Goal: Task Accomplishment & Management: Use online tool/utility

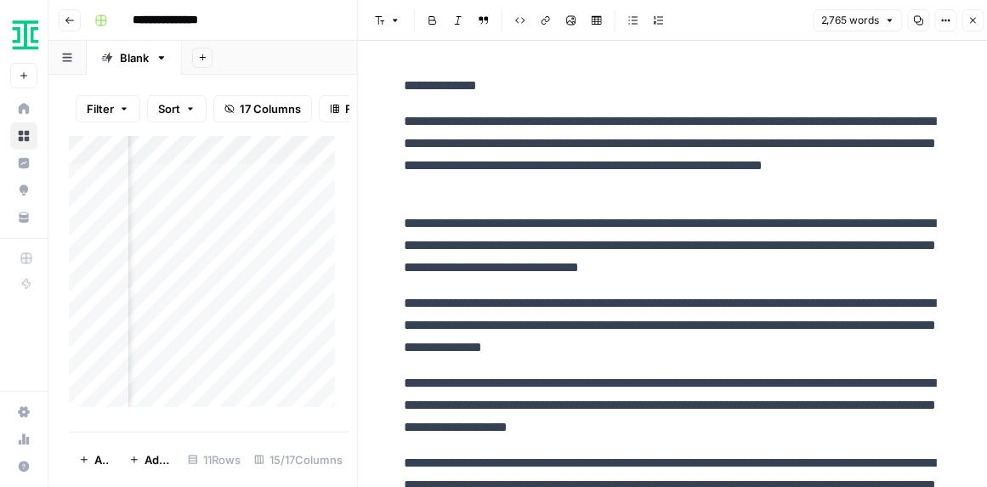
scroll to position [389, 0]
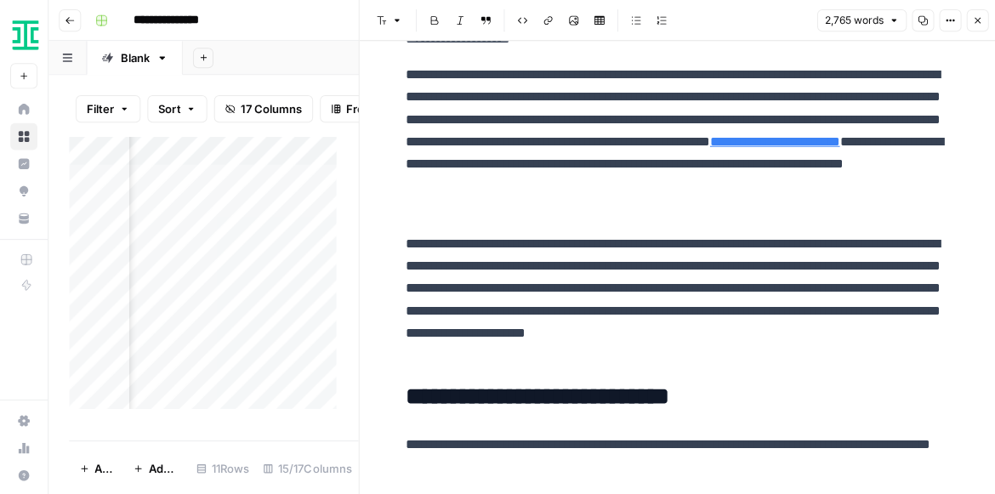
click at [75, 24] on button "Go back" at bounding box center [70, 20] width 22 height 22
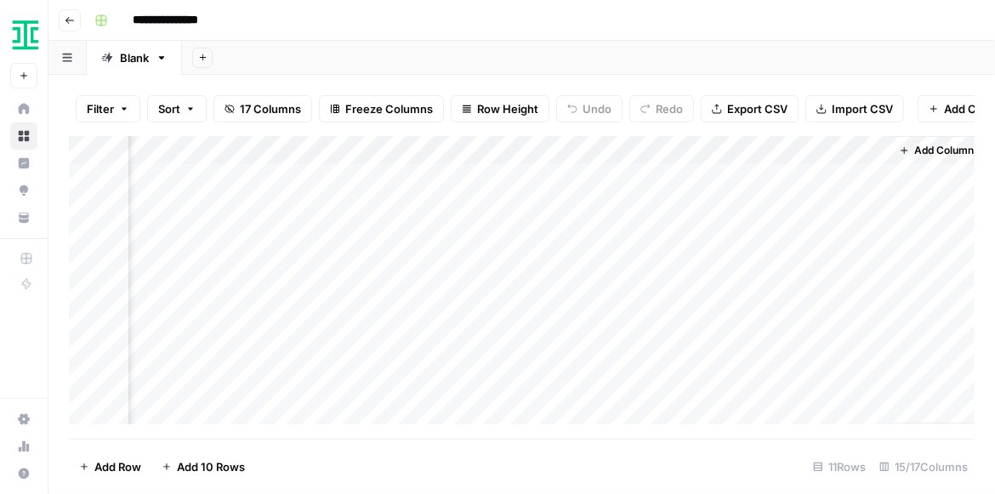
scroll to position [0, 1994]
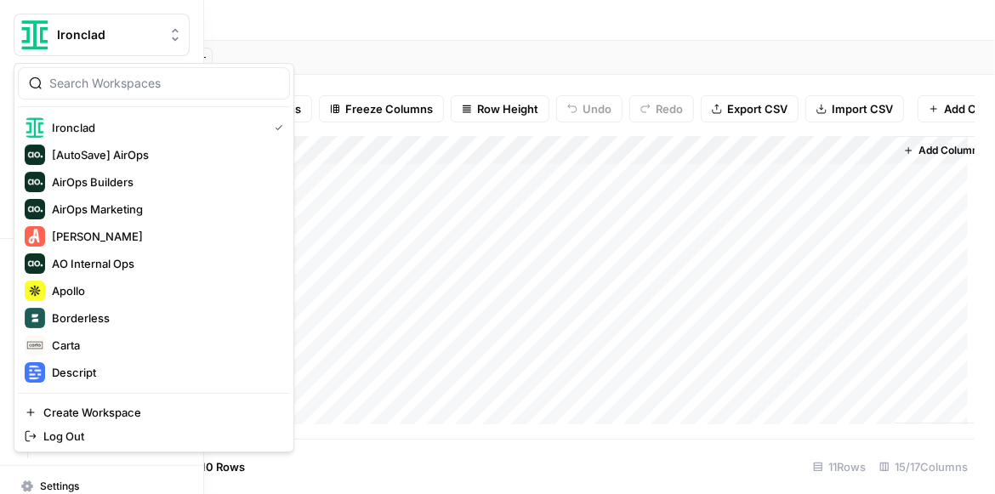
click at [33, 40] on img "Workspace: Ironclad" at bounding box center [35, 35] width 31 height 31
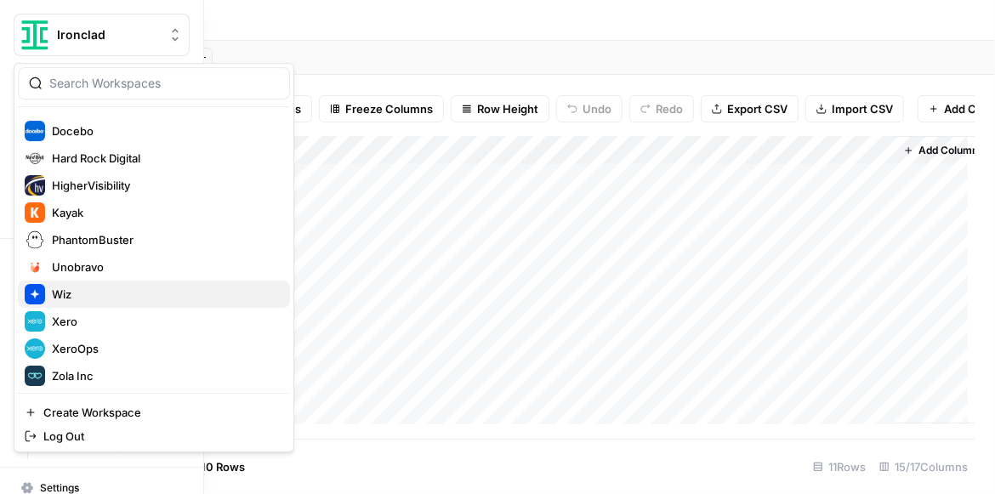
scroll to position [272, 0]
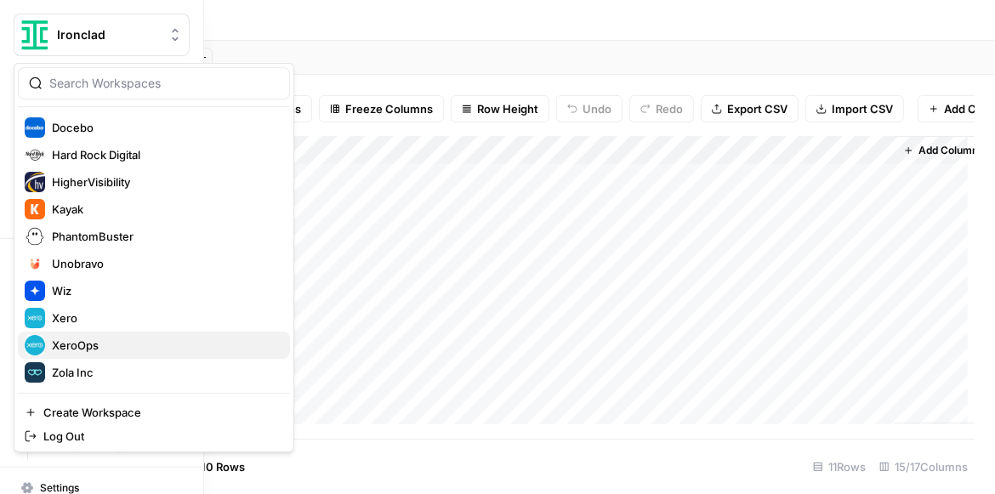
click at [119, 350] on span "XeroOps" at bounding box center [164, 345] width 225 height 17
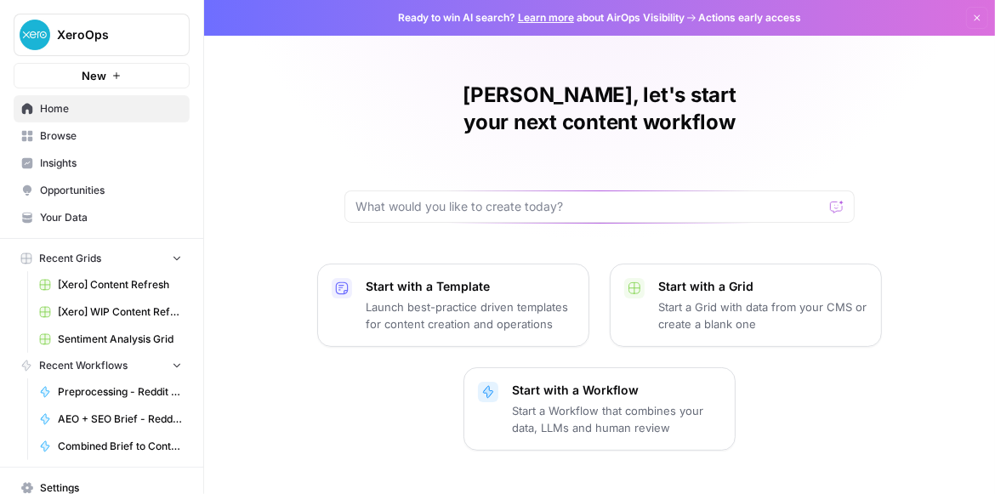
click at [92, 50] on button "XeroOps" at bounding box center [102, 35] width 176 height 43
click at [640, 128] on div "Arnett, let's start your next content workflow" at bounding box center [599, 152] width 510 height 141
click at [78, 147] on link "Browse" at bounding box center [102, 135] width 176 height 27
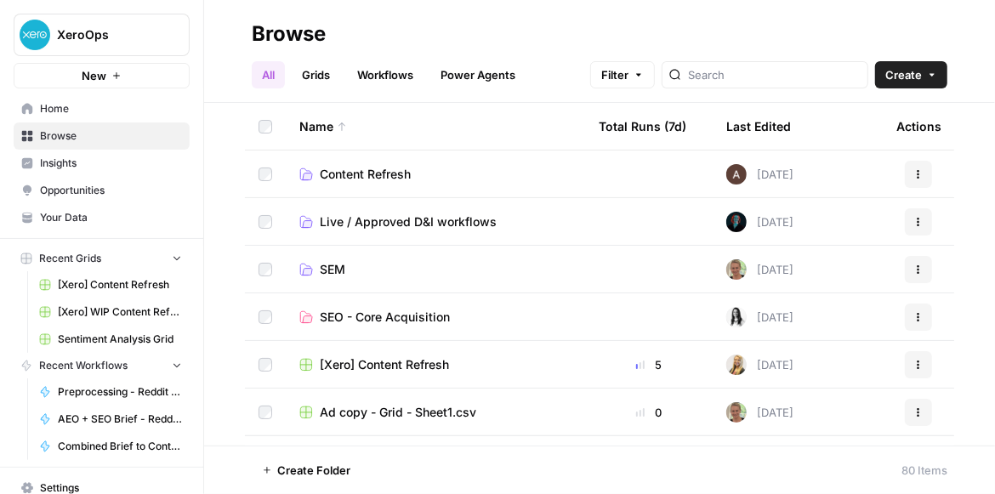
click at [91, 159] on span "Insights" at bounding box center [111, 163] width 142 height 15
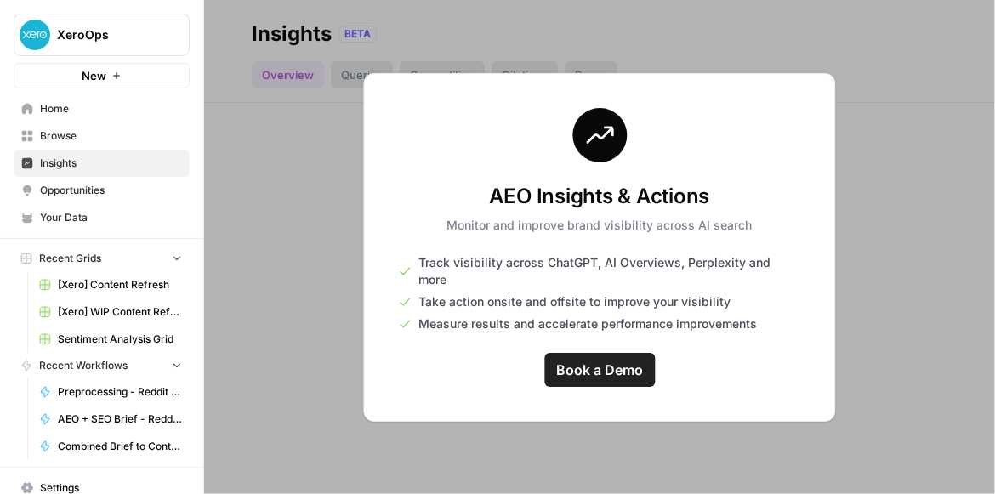
click at [99, 135] on span "Browse" at bounding box center [111, 135] width 142 height 15
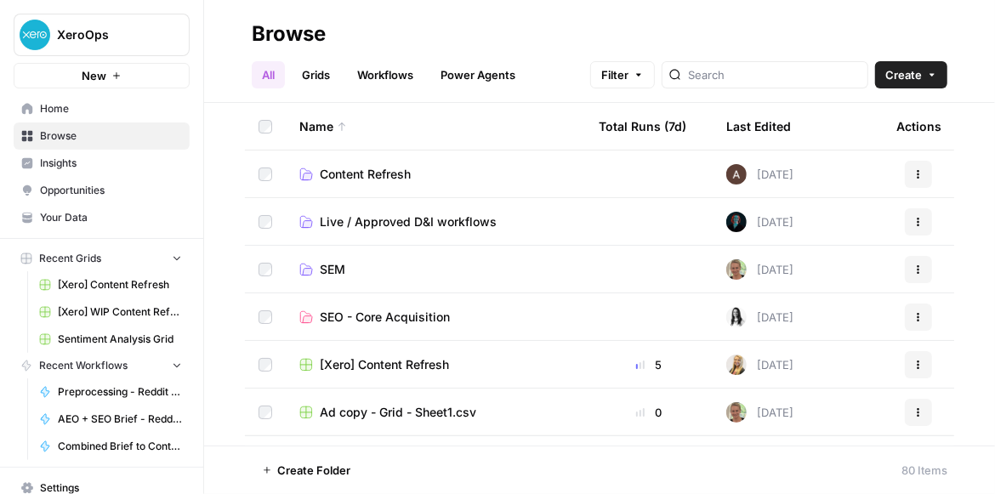
click at [87, 170] on span "Insights" at bounding box center [111, 163] width 142 height 15
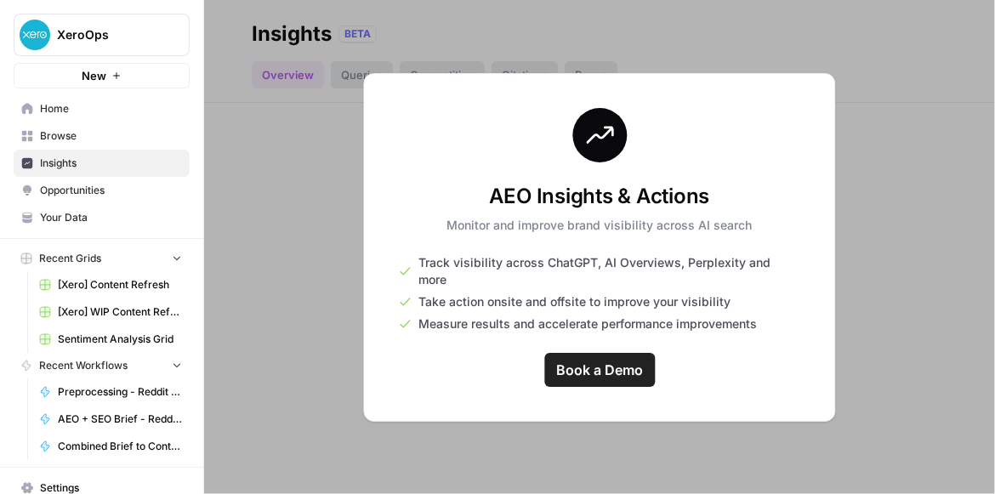
click at [93, 139] on span "Browse" at bounding box center [111, 135] width 142 height 15
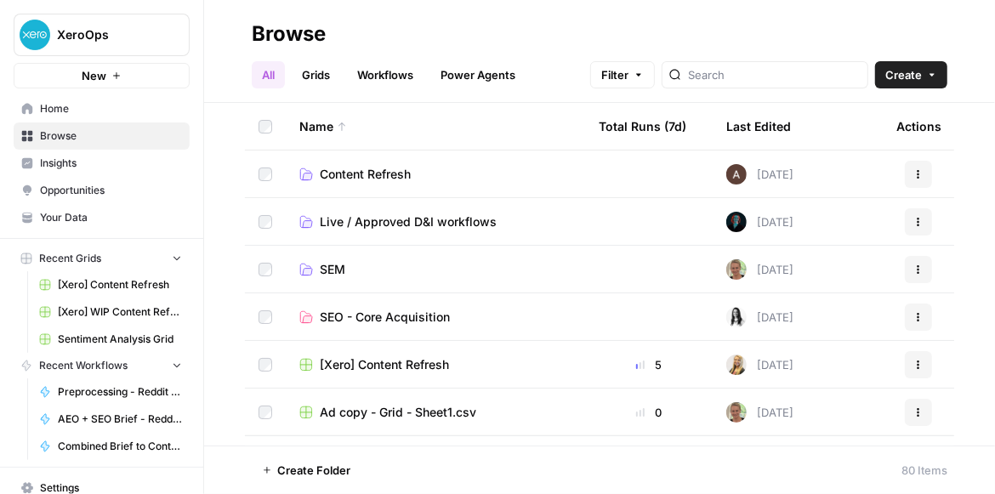
click at [57, 159] on span "Insights" at bounding box center [111, 163] width 142 height 15
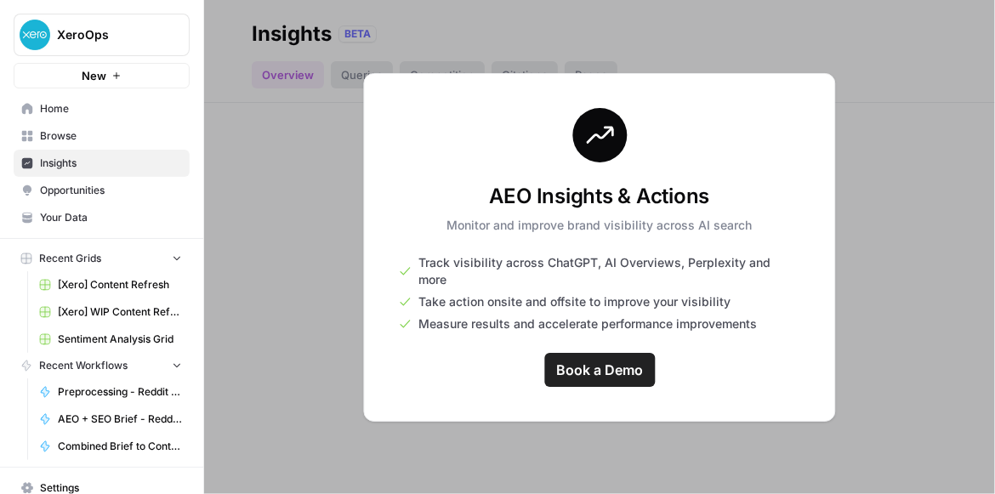
click at [76, 139] on span "Browse" at bounding box center [111, 135] width 142 height 15
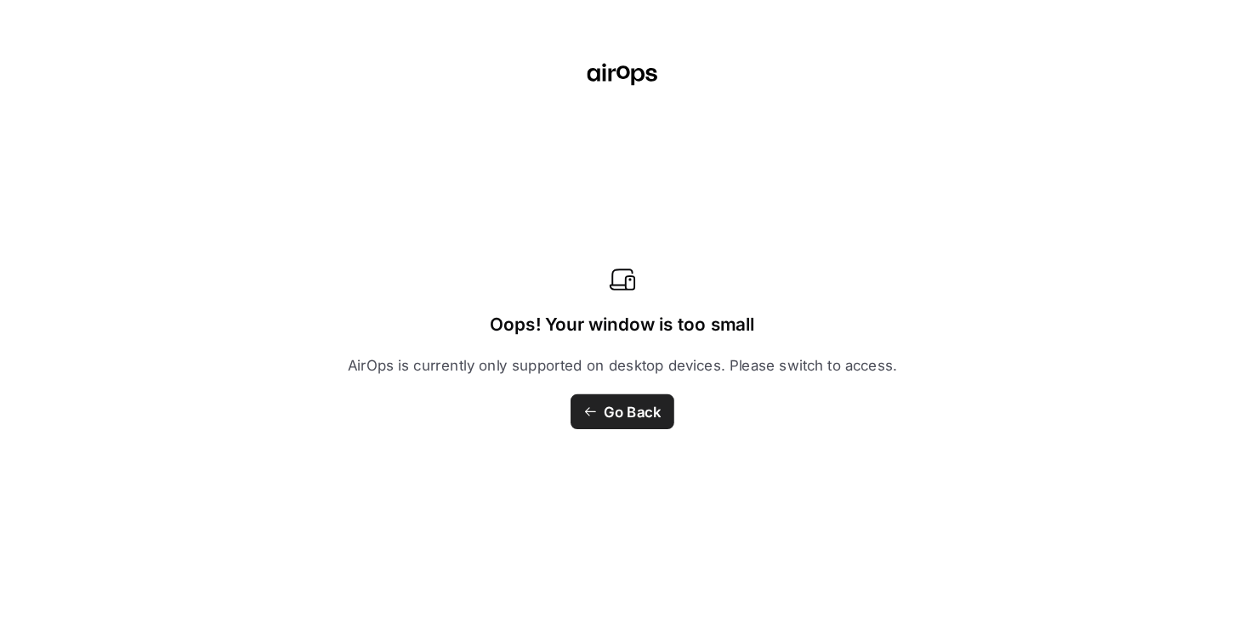
scroll to position [7, 1233]
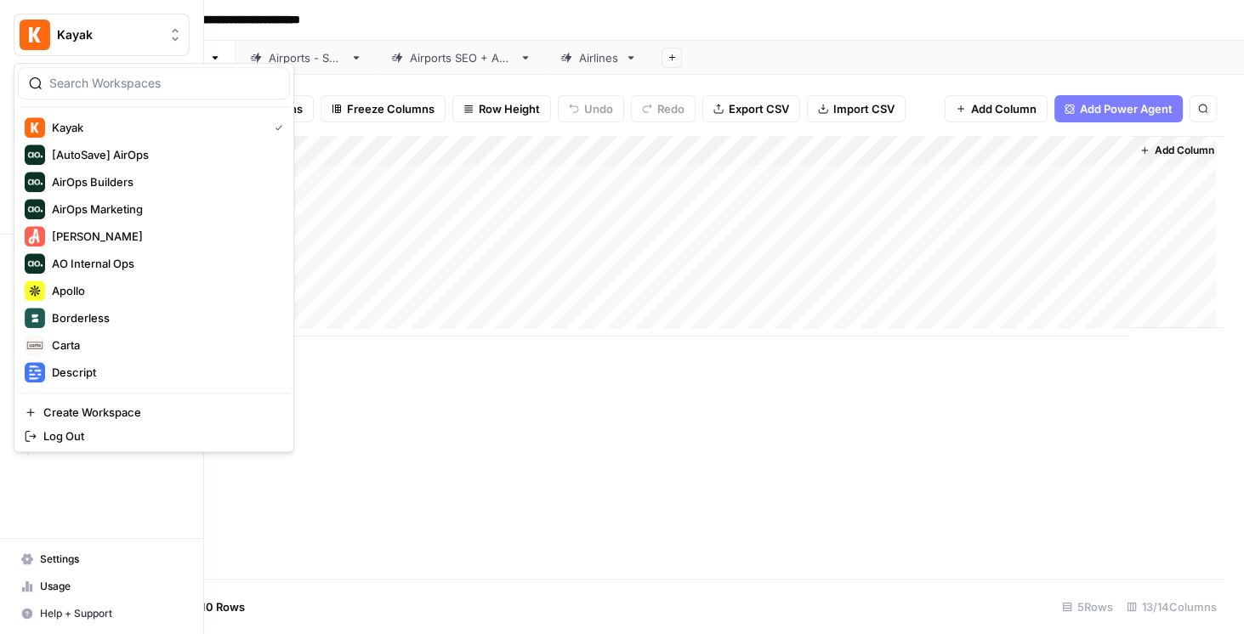
click at [86, 36] on span "Kayak" at bounding box center [108, 34] width 103 height 17
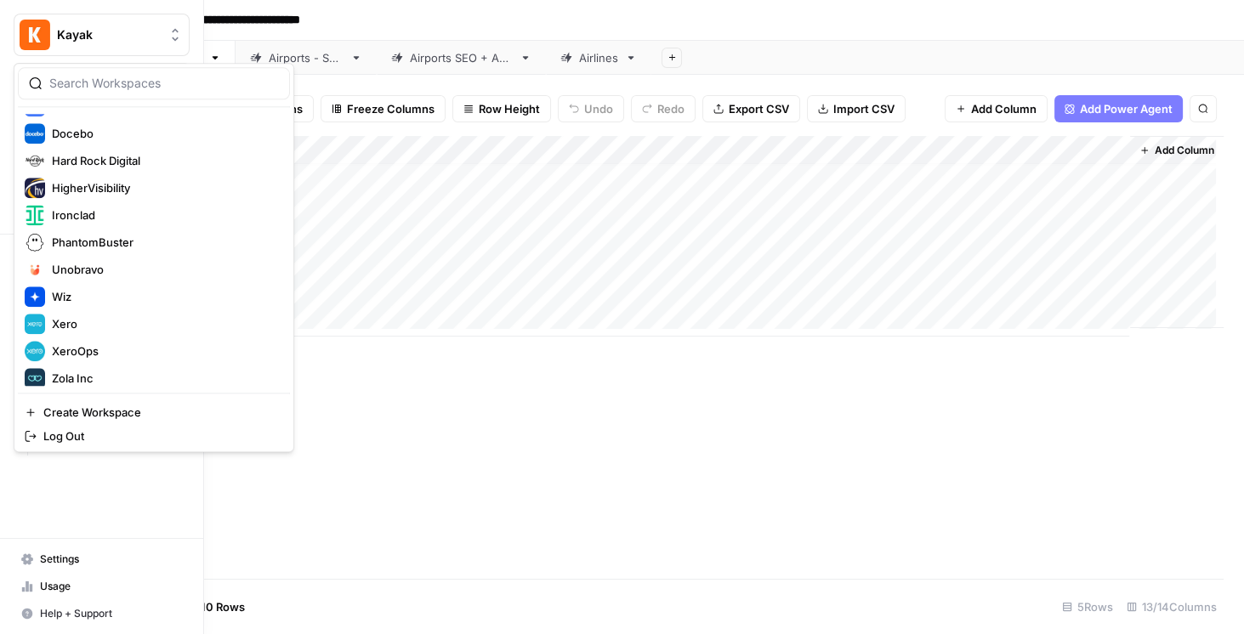
scroll to position [272, 0]
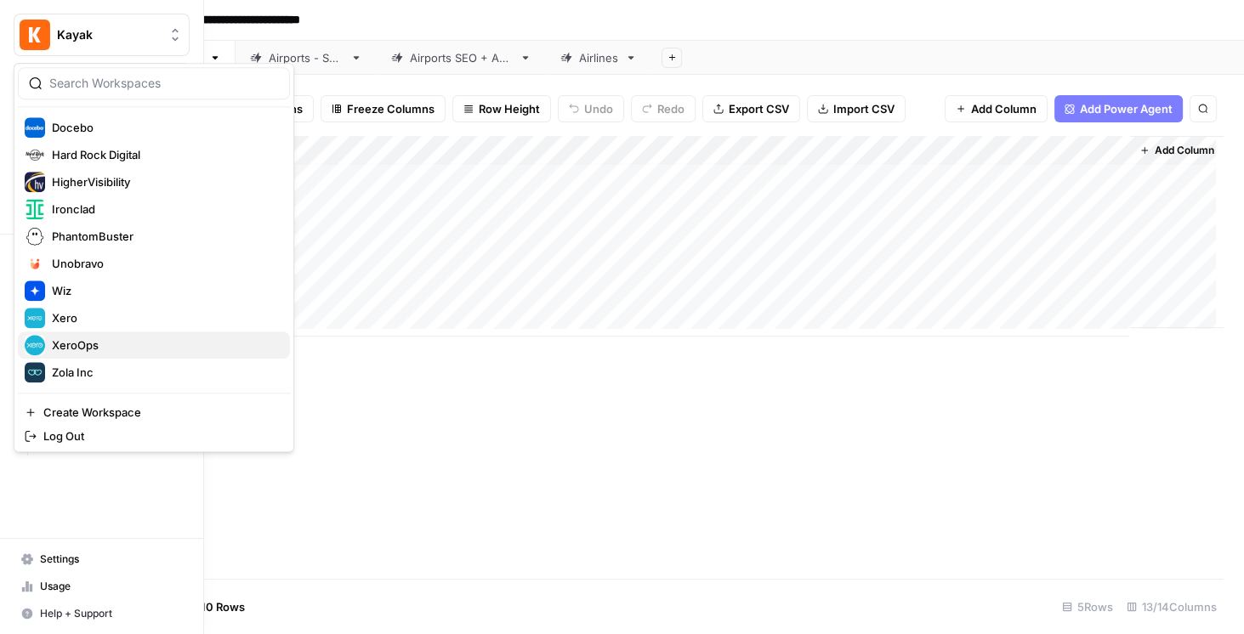
click at [118, 340] on span "XeroOps" at bounding box center [164, 345] width 225 height 17
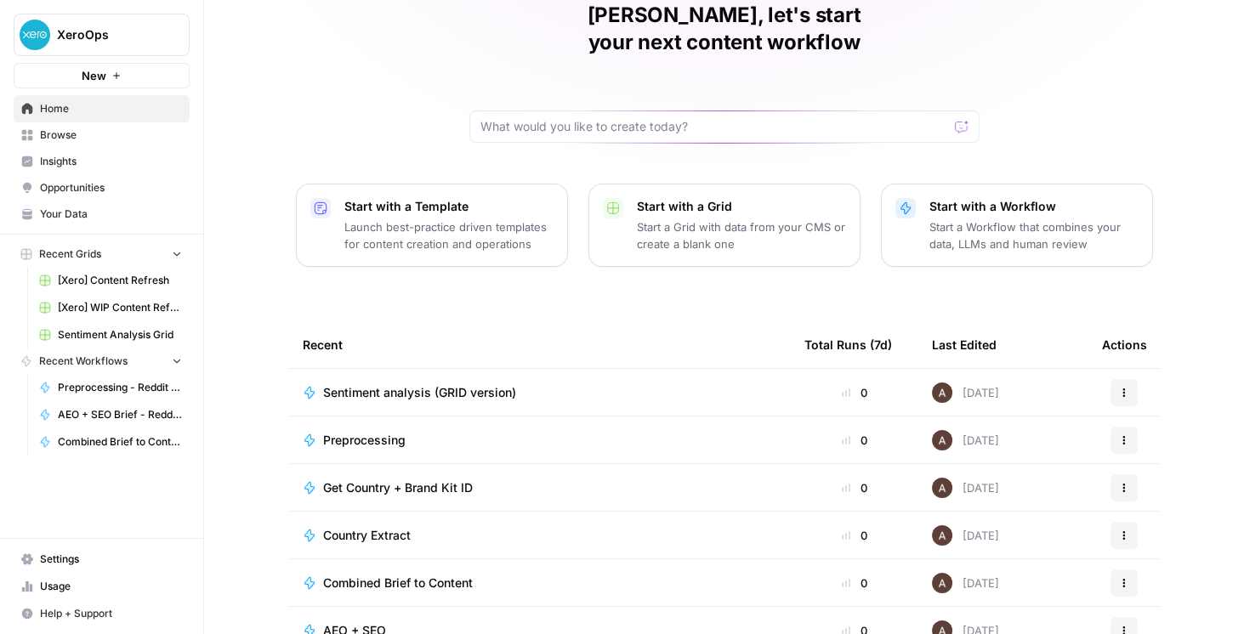
scroll to position [145, 0]
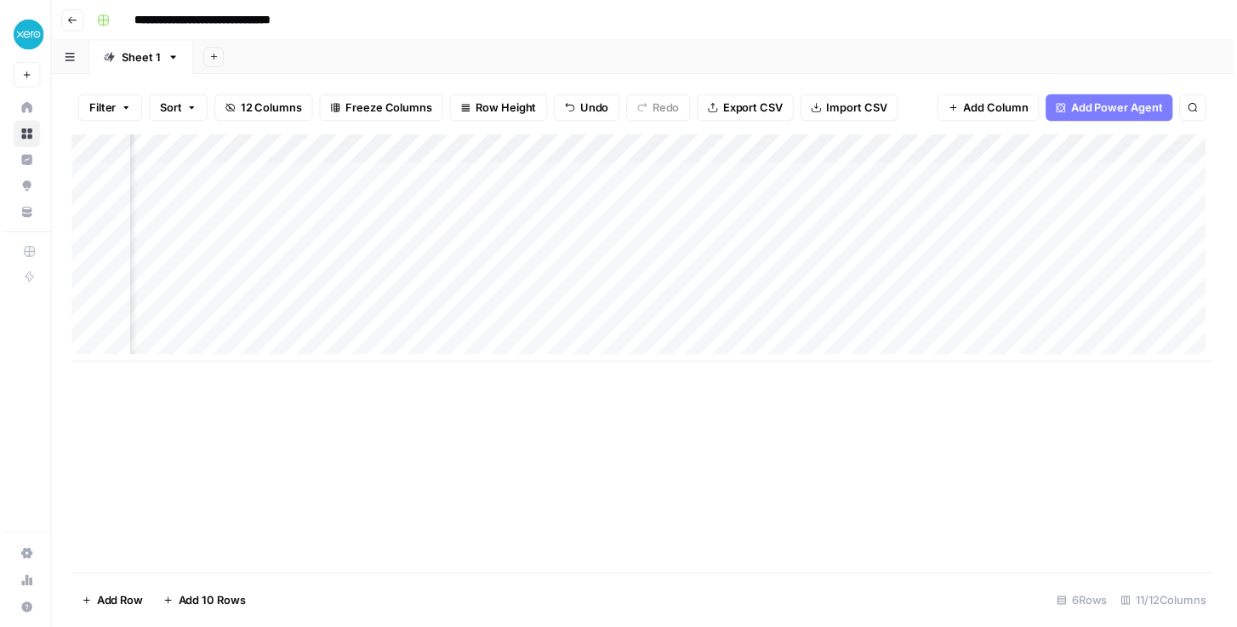
scroll to position [7, 1189]
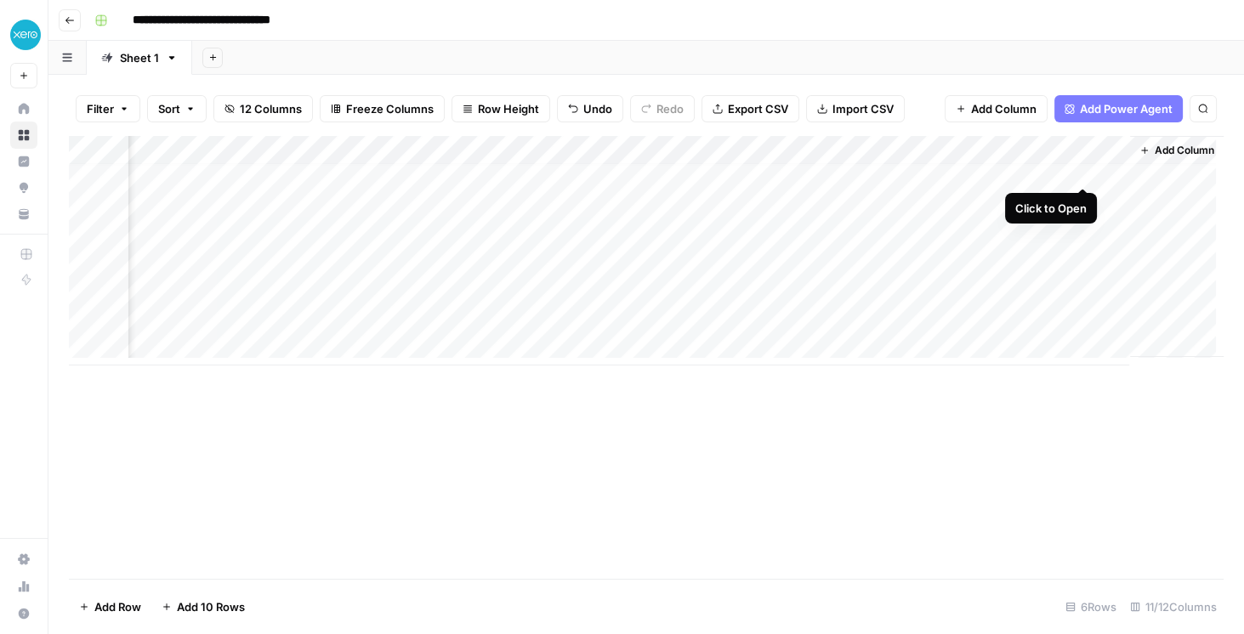
click at [1082, 175] on div "Add Column" at bounding box center [646, 251] width 1155 height 230
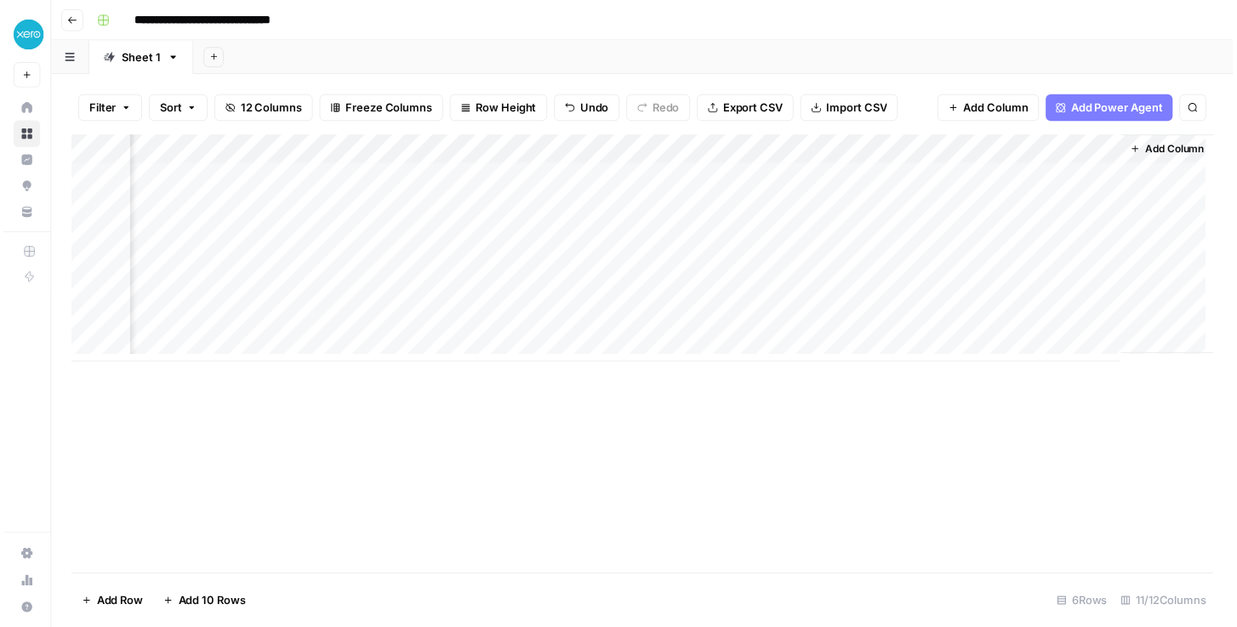
scroll to position [7, 1183]
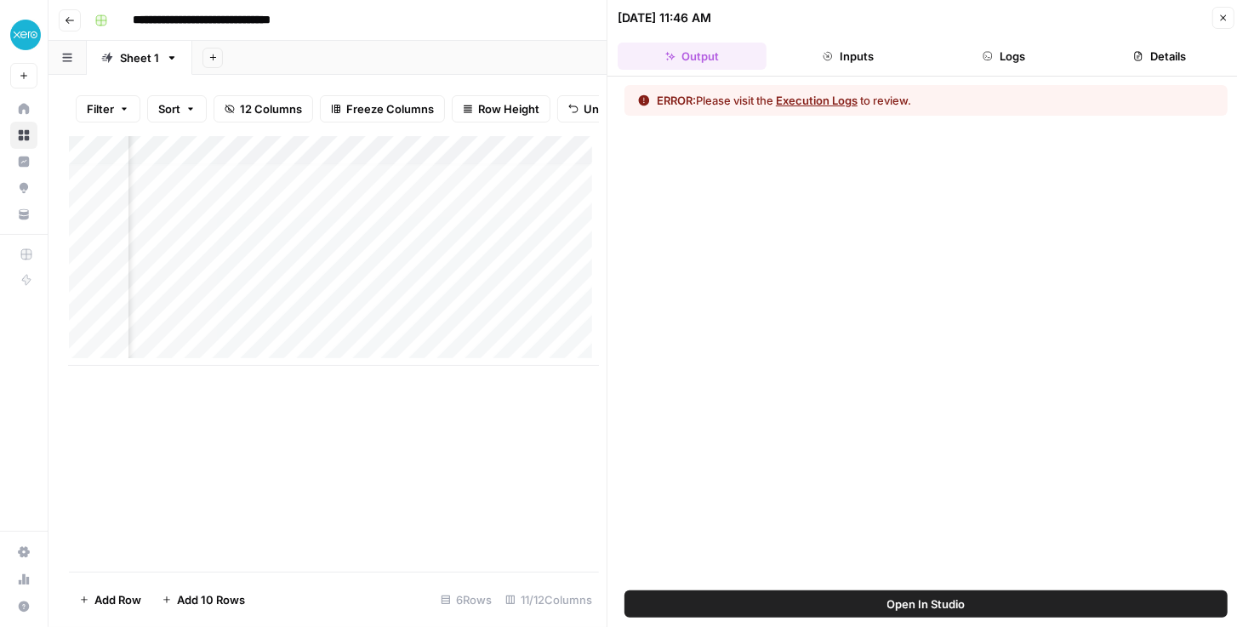
click at [993, 55] on button "Logs" at bounding box center [1004, 56] width 149 height 27
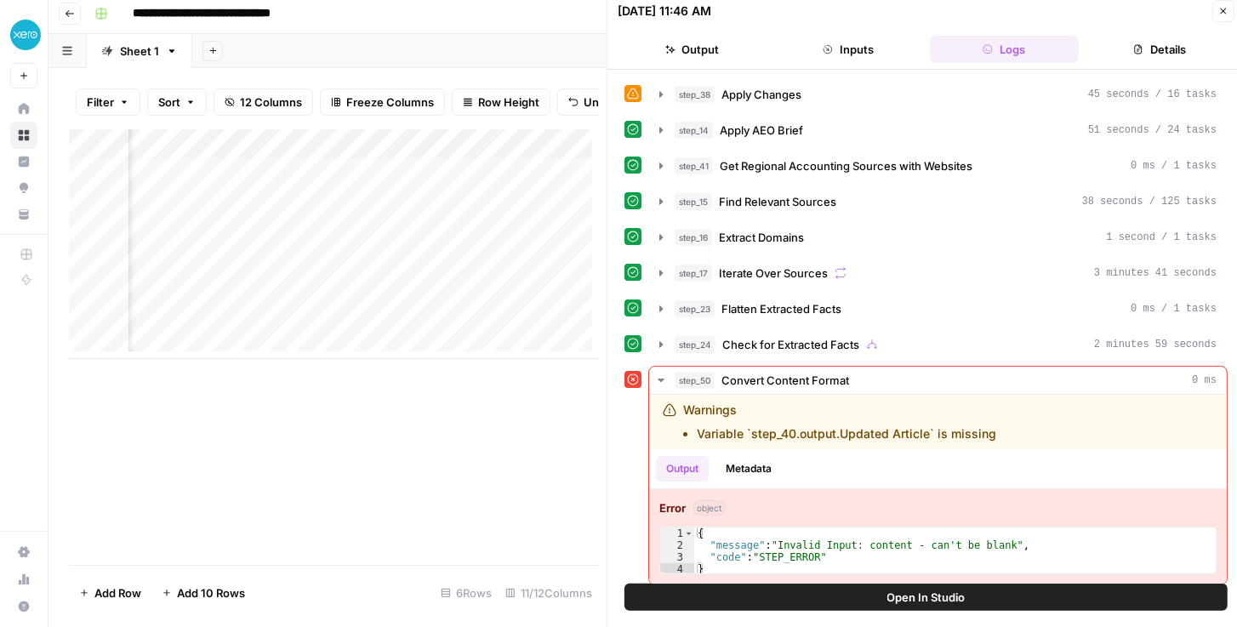
scroll to position [8, 0]
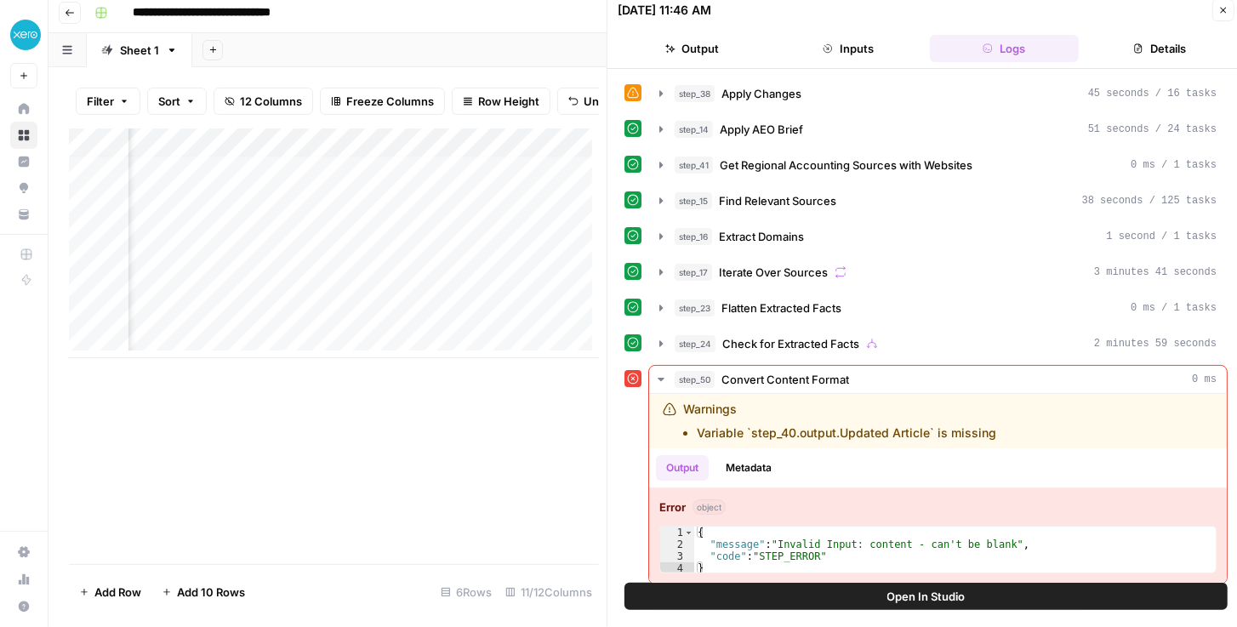
click at [1220, 18] on button "Close" at bounding box center [1223, 10] width 22 height 22
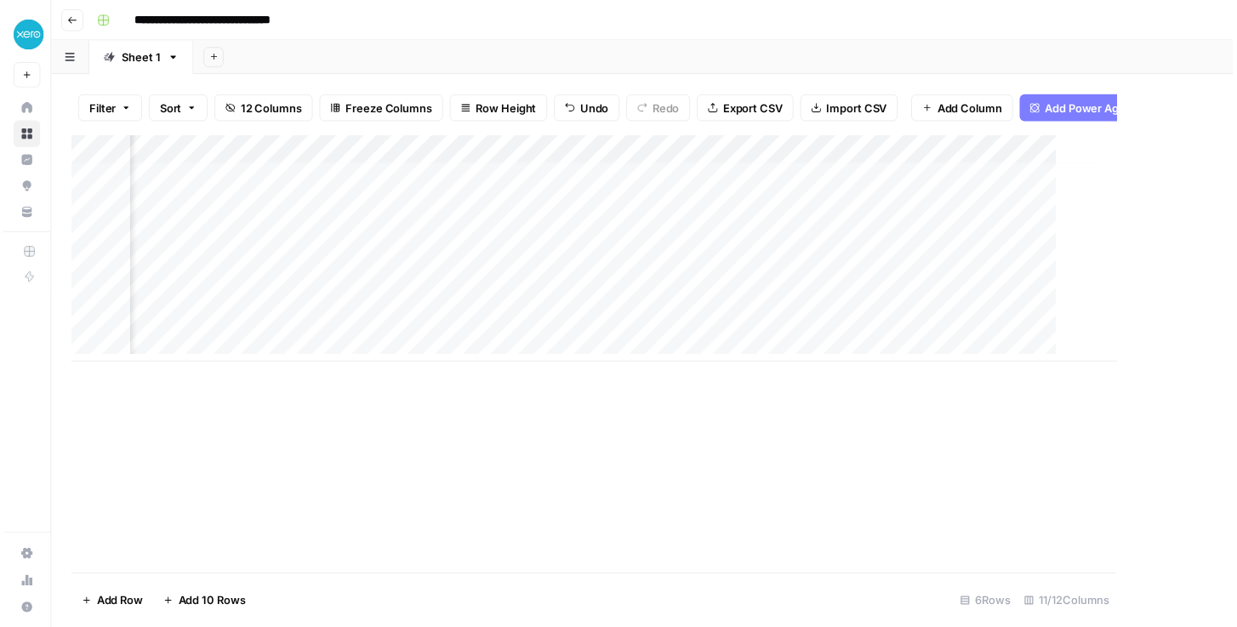
scroll to position [7, 1169]
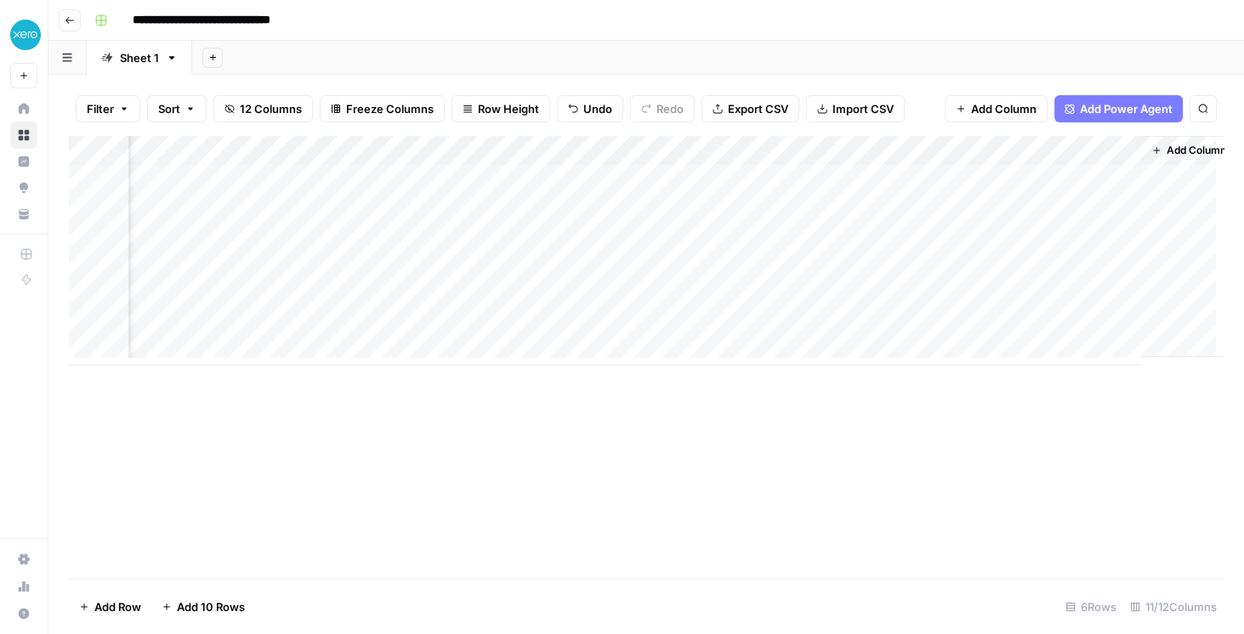
click at [1102, 151] on div "Add Column" at bounding box center [646, 251] width 1155 height 230
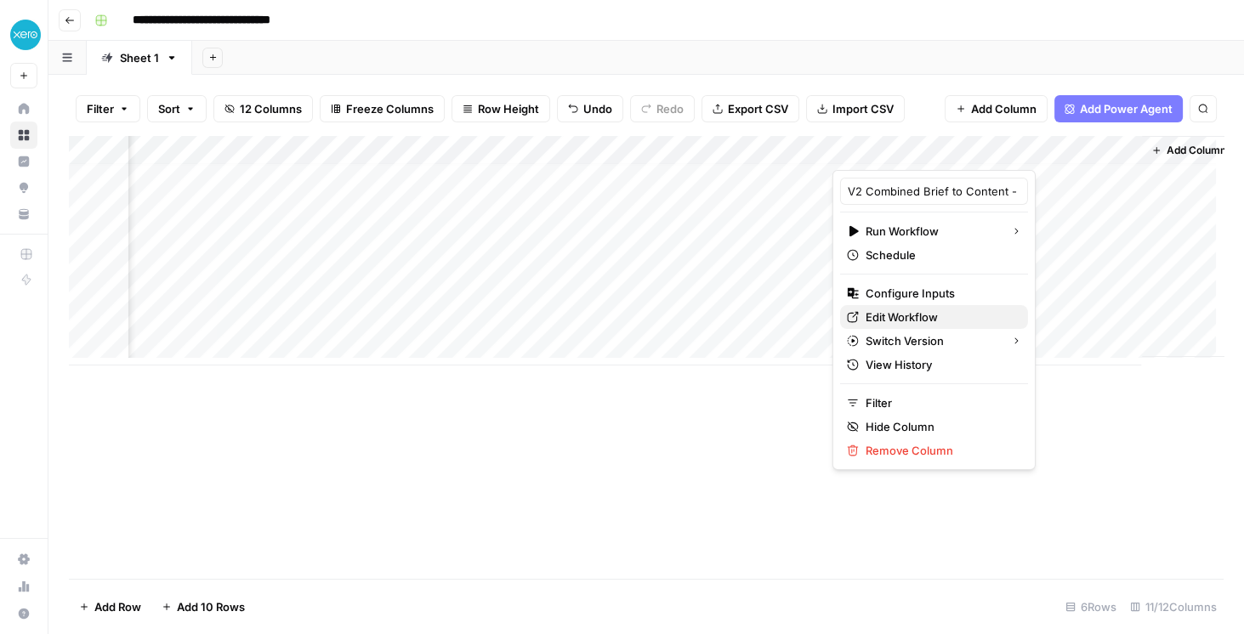
click at [929, 323] on span "Edit Workflow" at bounding box center [940, 317] width 149 height 17
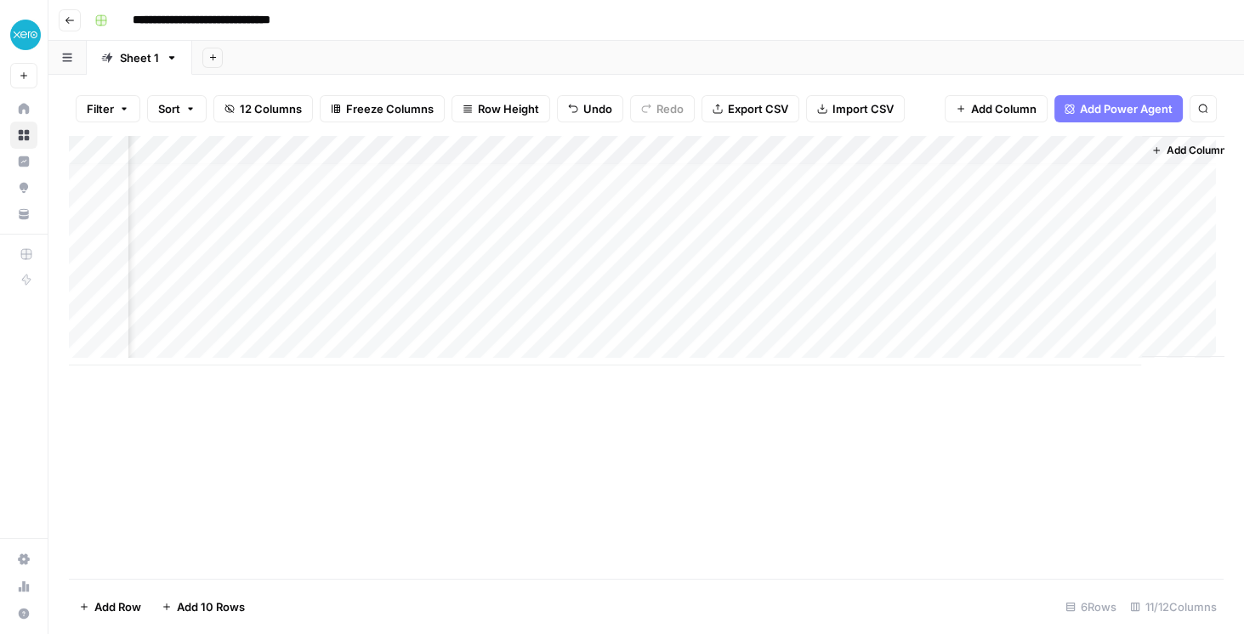
click at [1102, 148] on div "Add Column" at bounding box center [646, 251] width 1155 height 230
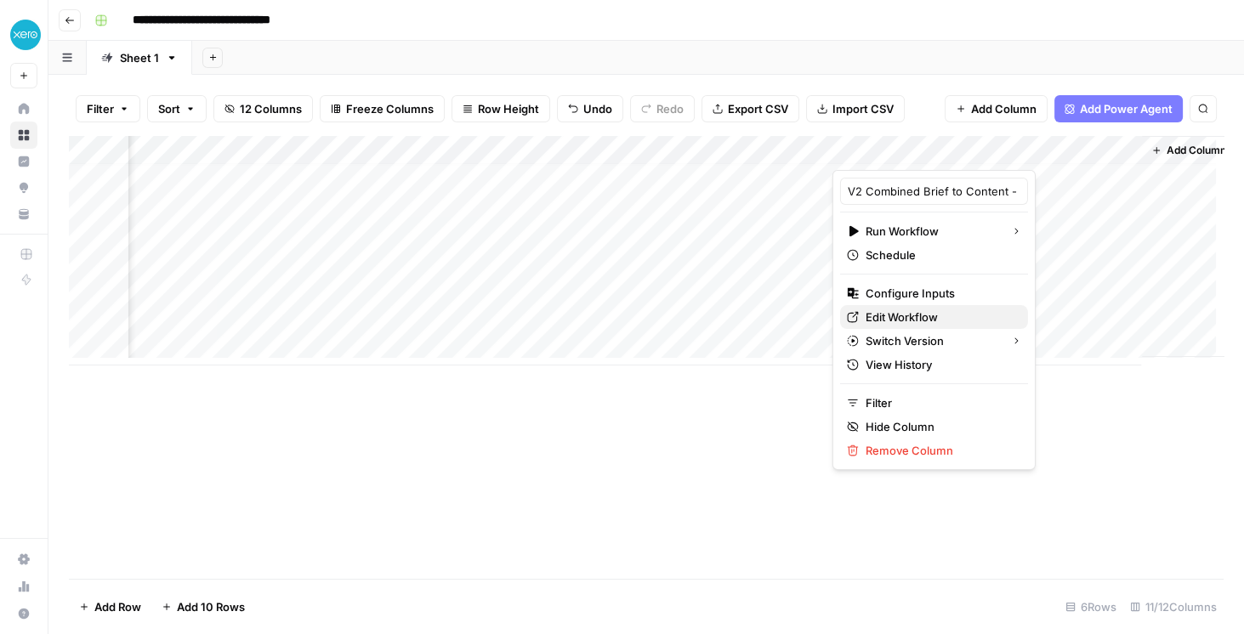
click at [908, 321] on span "Edit Workflow" at bounding box center [940, 317] width 149 height 17
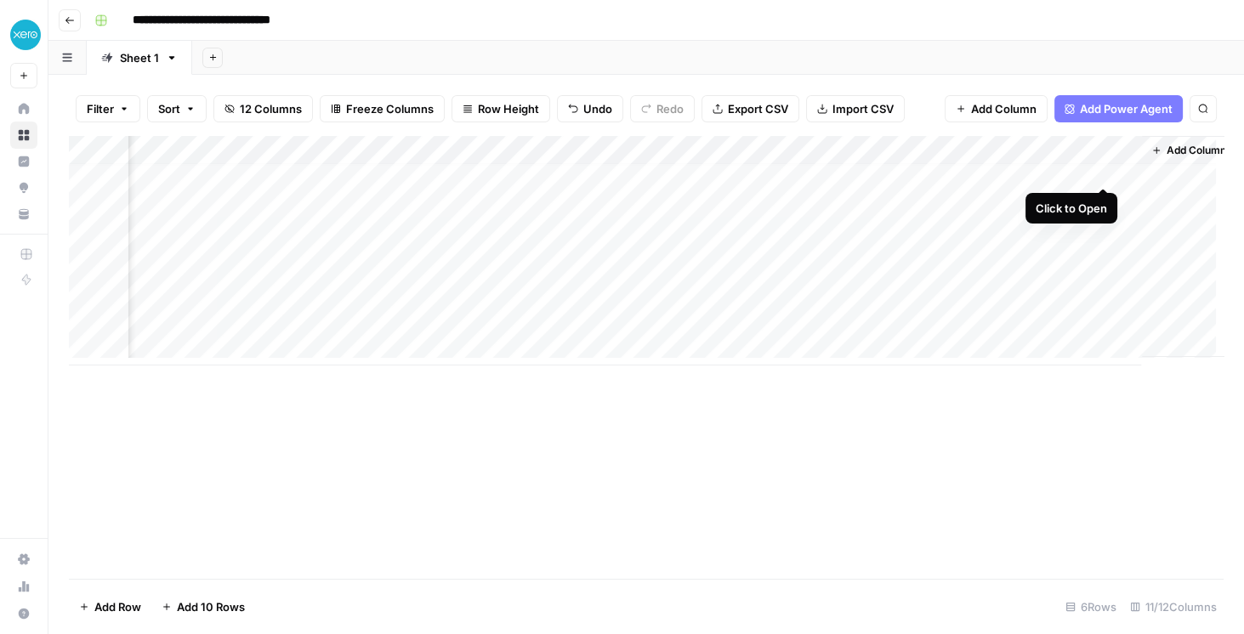
click at [1101, 172] on div "Add Column" at bounding box center [646, 251] width 1155 height 230
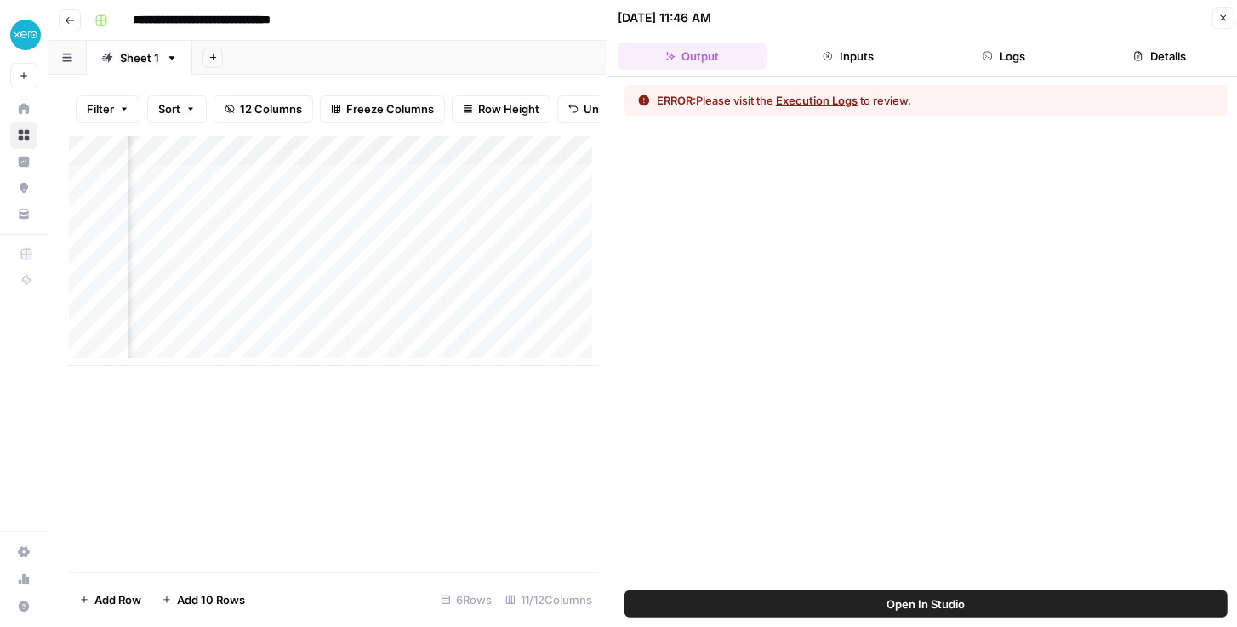
click at [997, 49] on button "Logs" at bounding box center [1004, 56] width 149 height 27
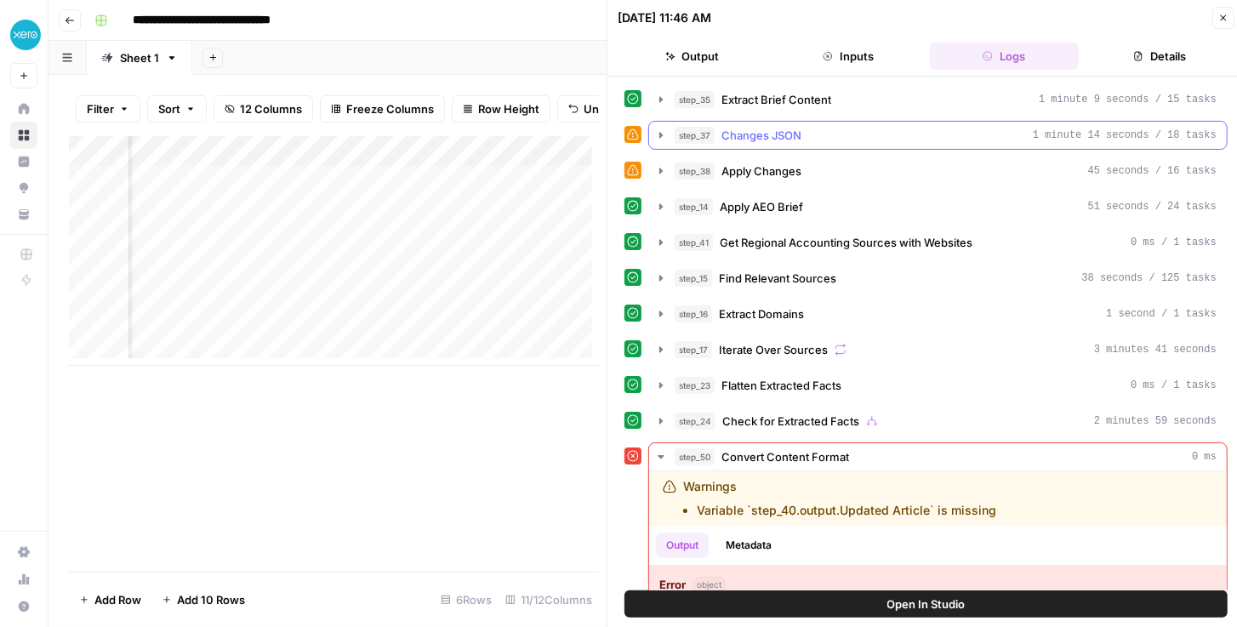
click at [658, 134] on icon "button" at bounding box center [661, 135] width 14 height 14
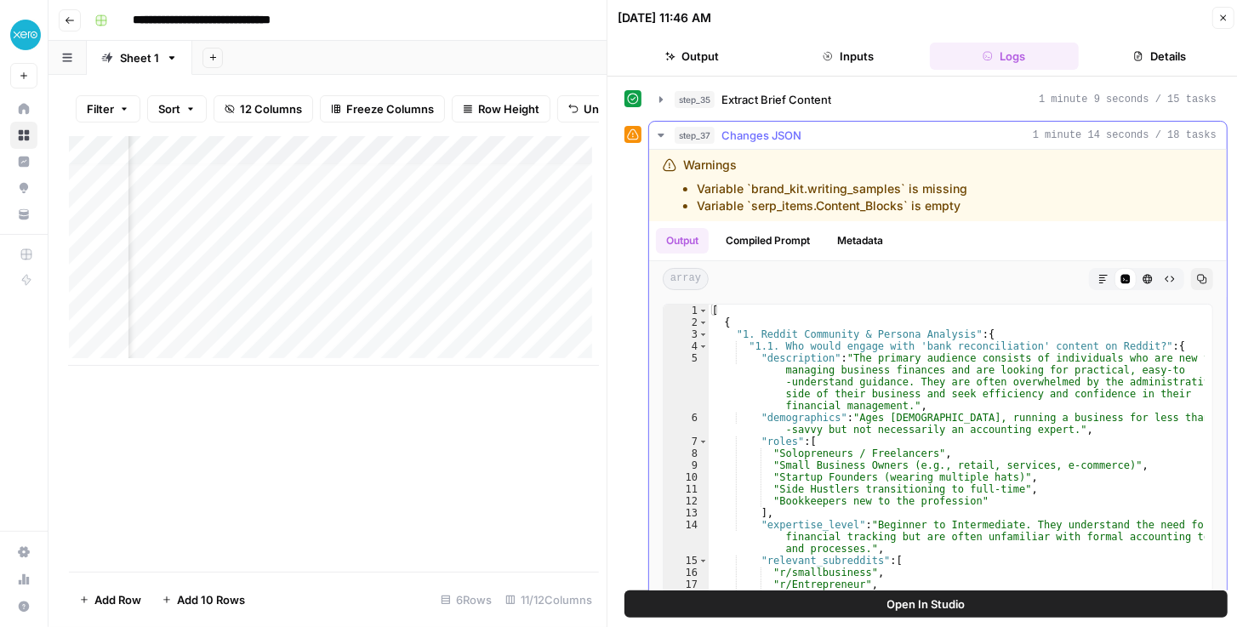
click at [658, 134] on icon "button" at bounding box center [661, 135] width 14 height 14
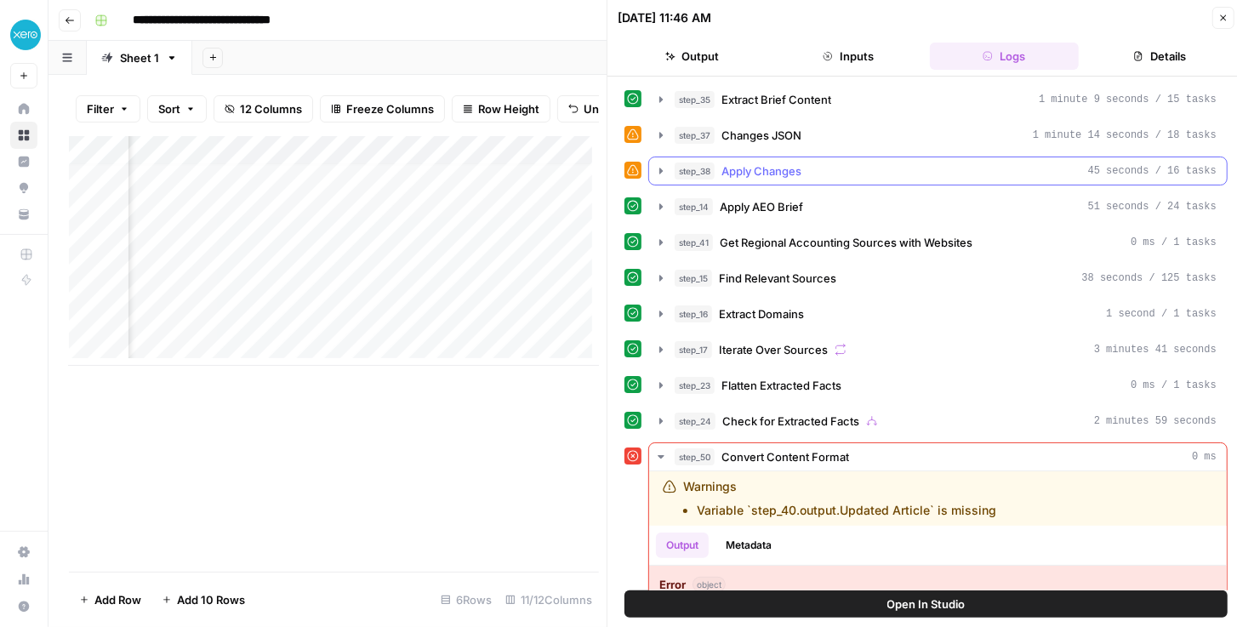
click at [661, 164] on icon "button" at bounding box center [661, 171] width 14 height 14
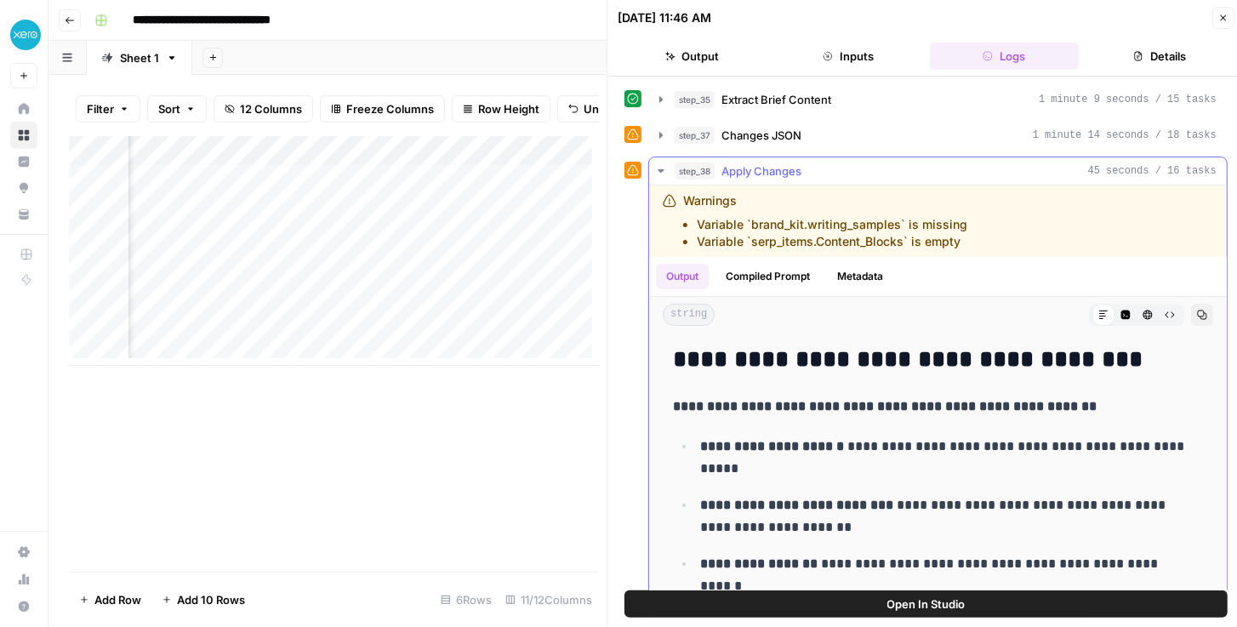
click at [661, 164] on icon "button" at bounding box center [661, 171] width 14 height 14
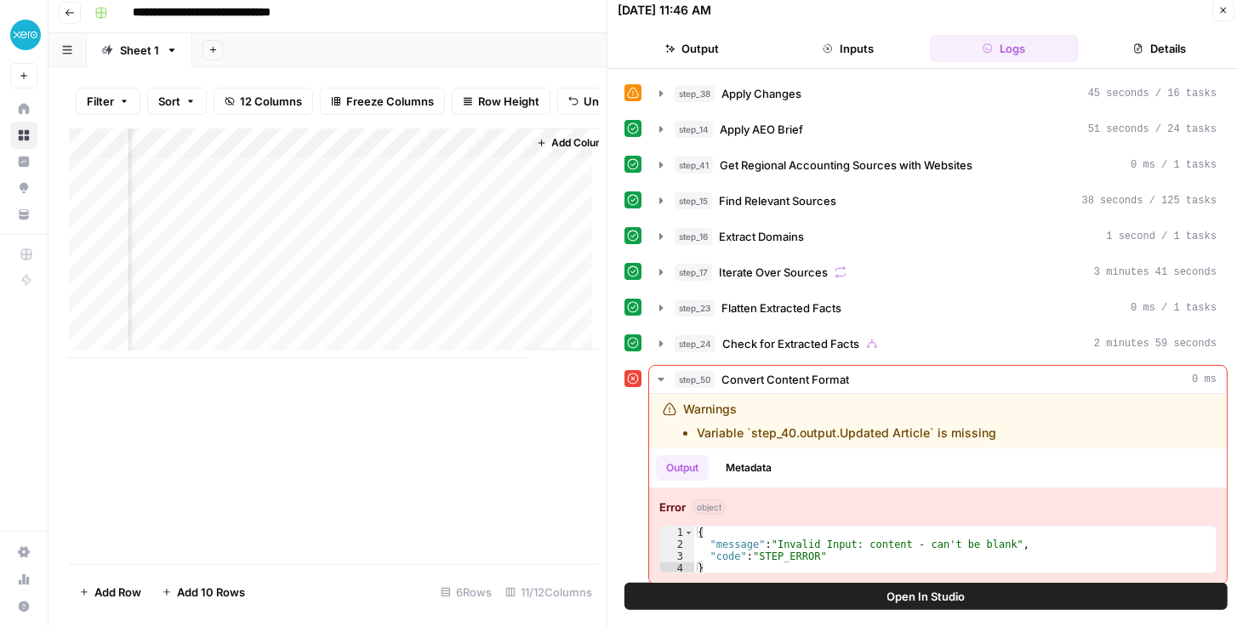
scroll to position [7, 1758]
click at [516, 148] on div "Add Column" at bounding box center [334, 243] width 530 height 230
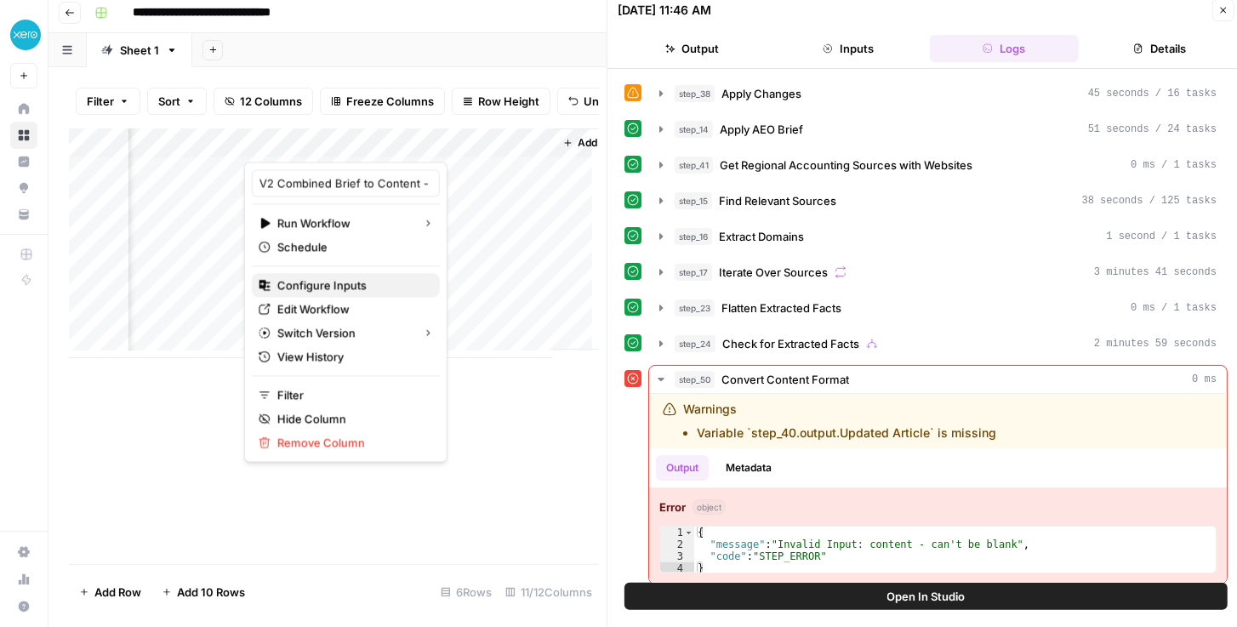
click at [328, 291] on span "Configure Inputs" at bounding box center [351, 284] width 149 height 17
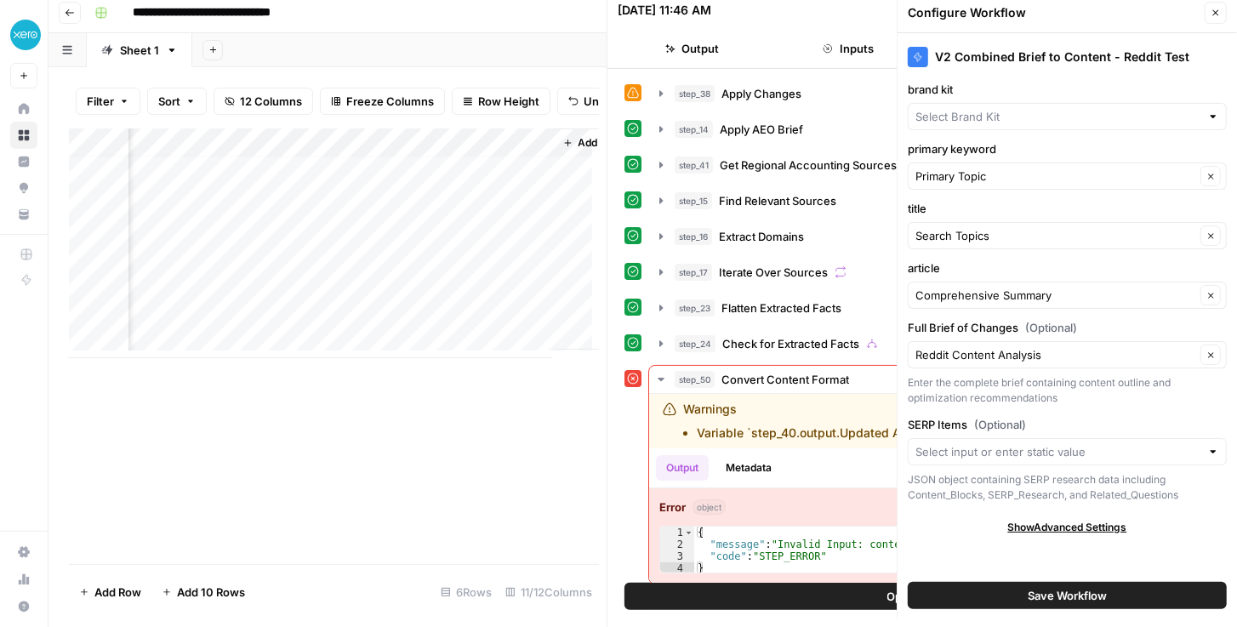
type input "Xero Reddit"
click at [1209, 15] on button "Close" at bounding box center [1215, 13] width 22 height 22
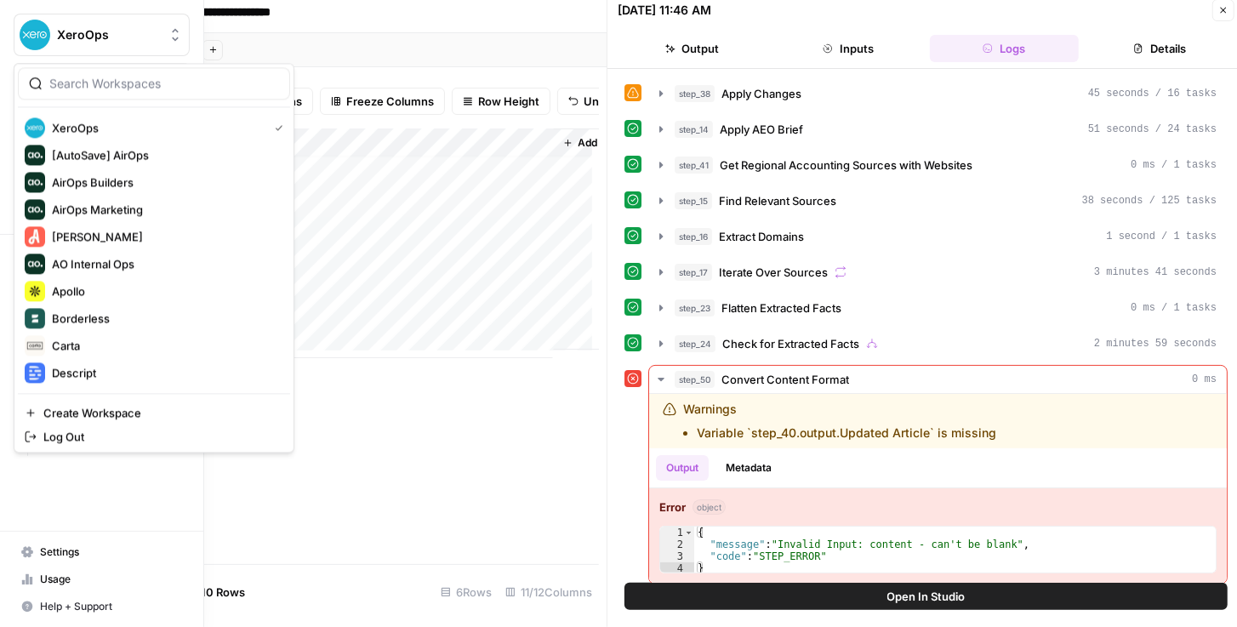
click at [134, 33] on span "XeroOps" at bounding box center [108, 34] width 103 height 17
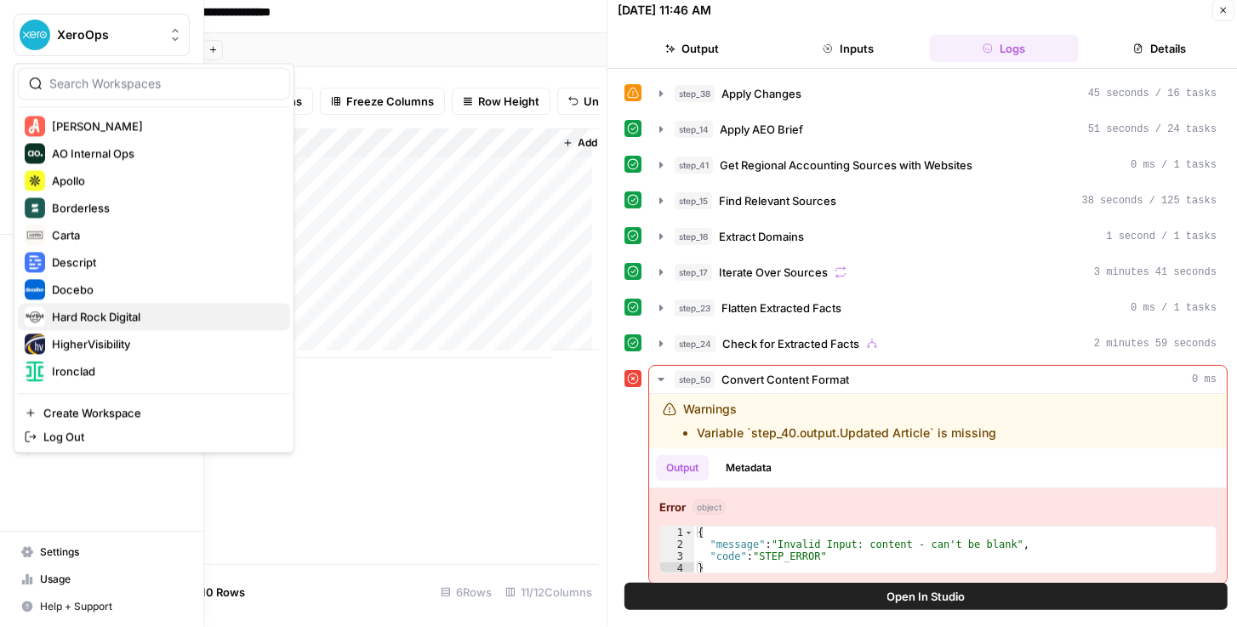
scroll to position [194, 0]
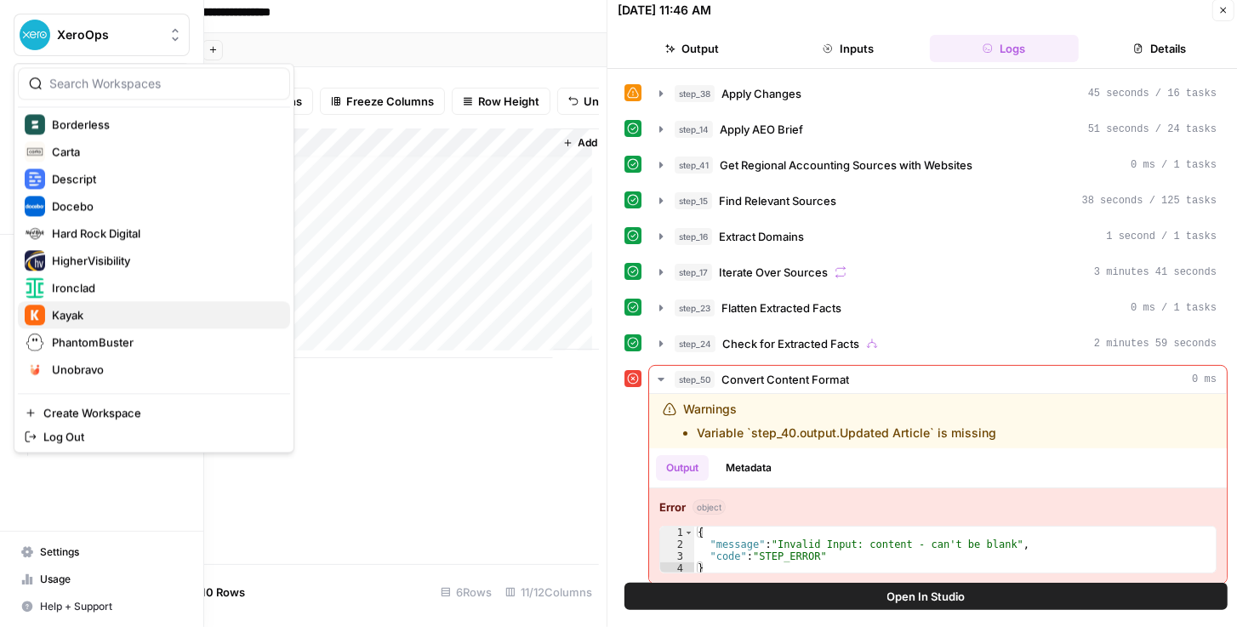
click at [122, 310] on span "Kayak" at bounding box center [164, 314] width 225 height 17
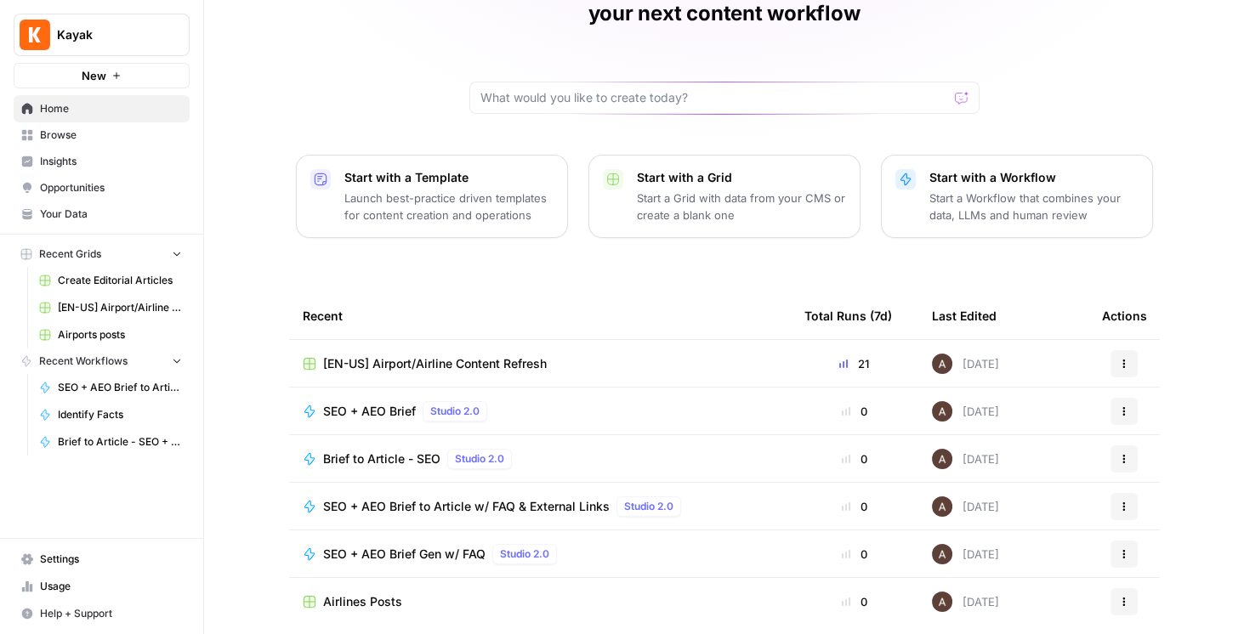
scroll to position [145, 0]
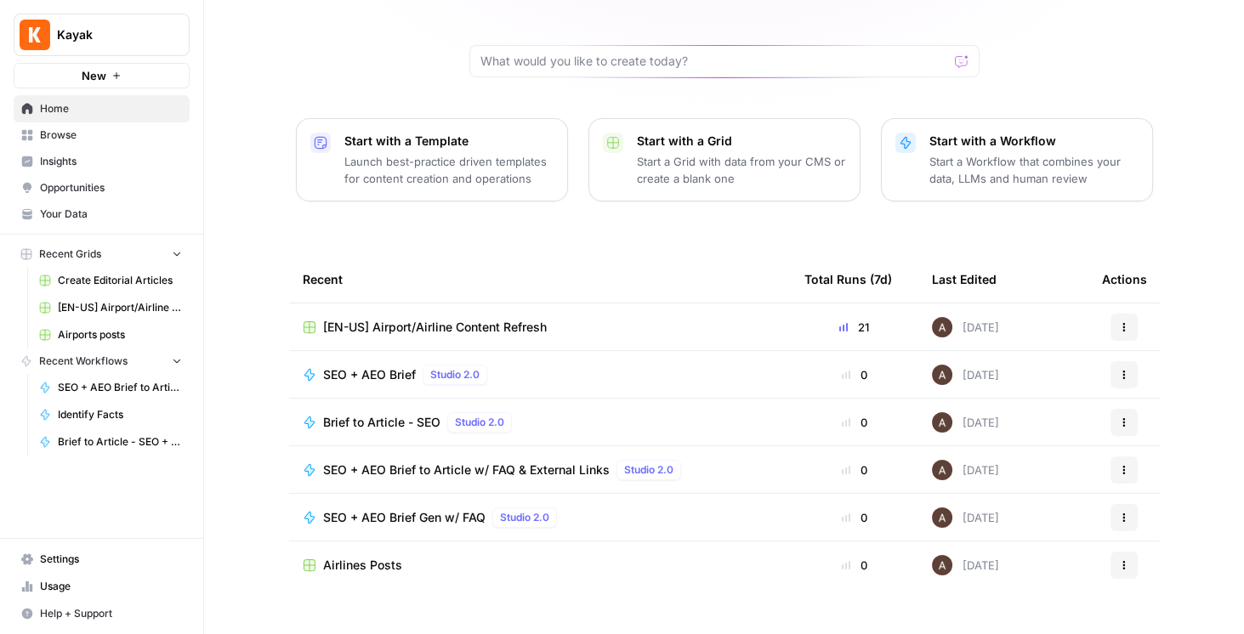
click at [395, 319] on span "[EN-US] Airport/Airline Content Refresh" at bounding box center [435, 327] width 224 height 17
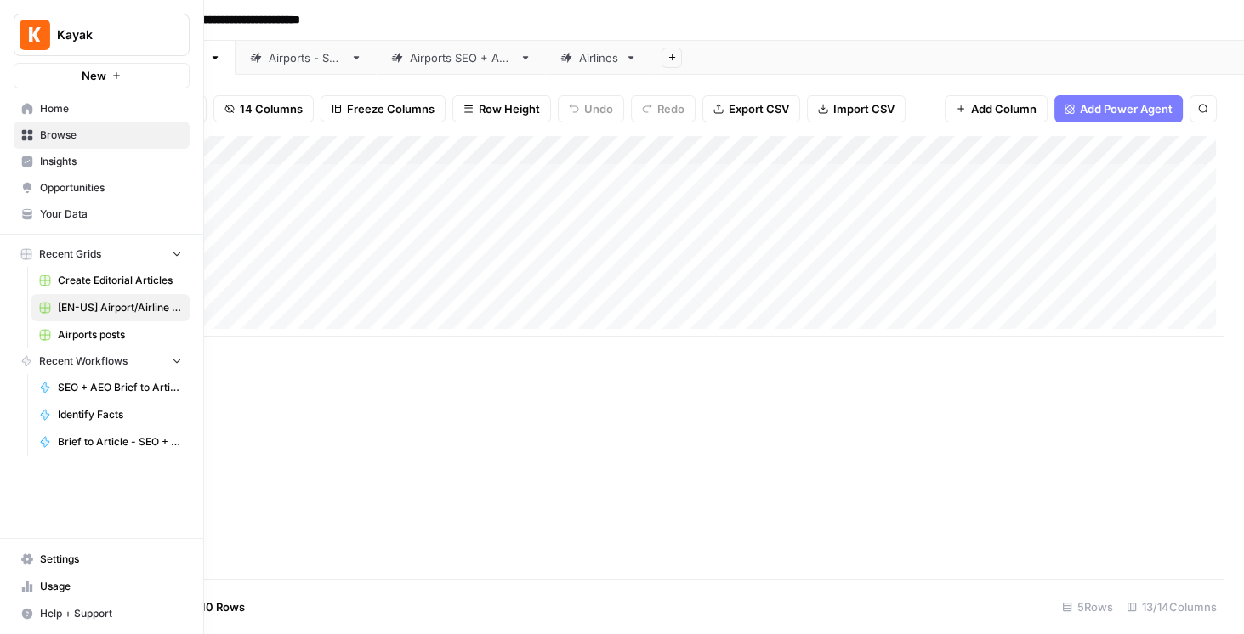
click at [109, 333] on span "Airports posts" at bounding box center [120, 334] width 124 height 15
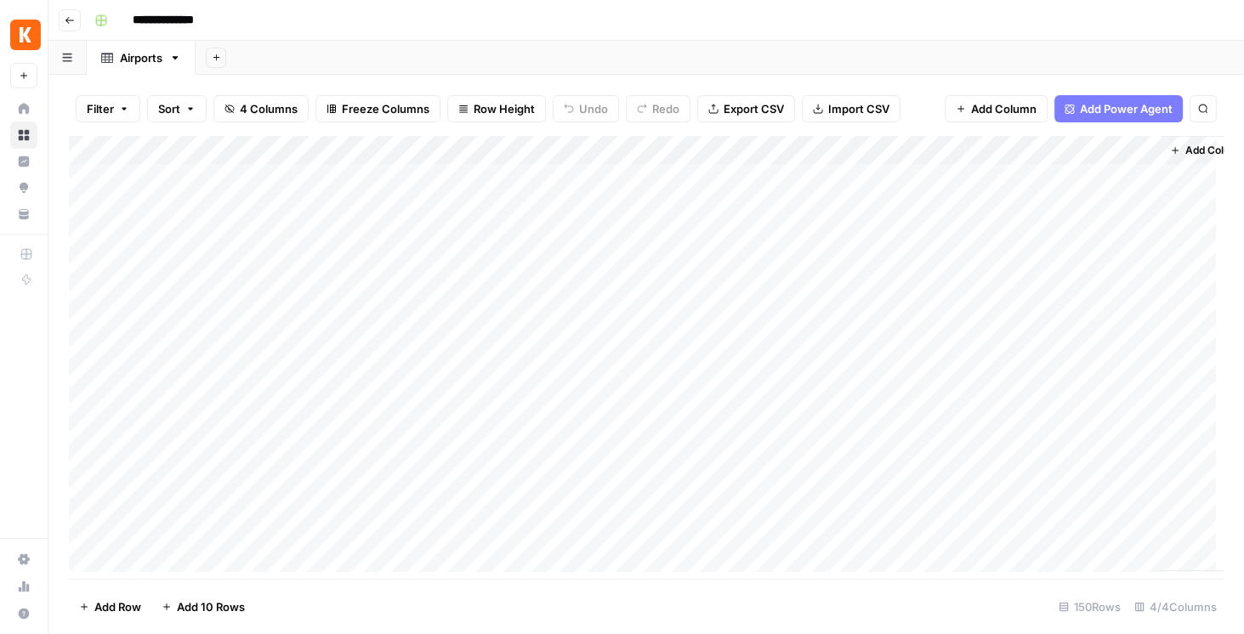
click at [306, 170] on div "Add Column" at bounding box center [646, 357] width 1155 height 443
click at [767, 111] on span "Export CSV" at bounding box center [754, 108] width 60 height 17
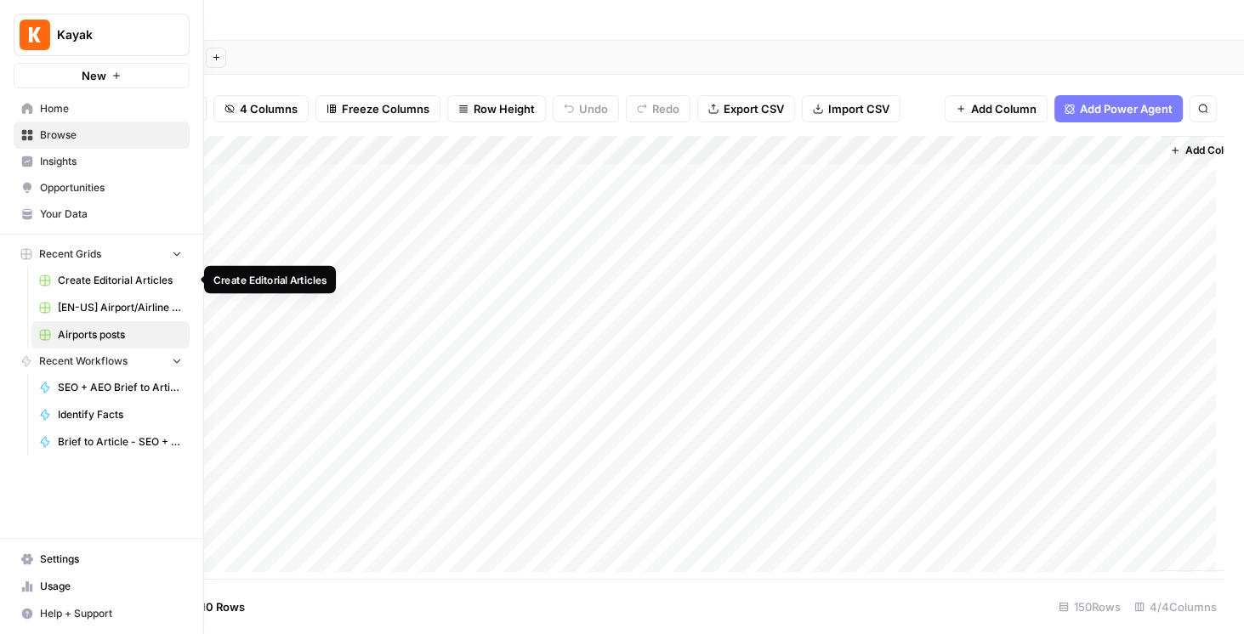
click at [112, 275] on span "Create Editorial Articles" at bounding box center [120, 280] width 124 height 15
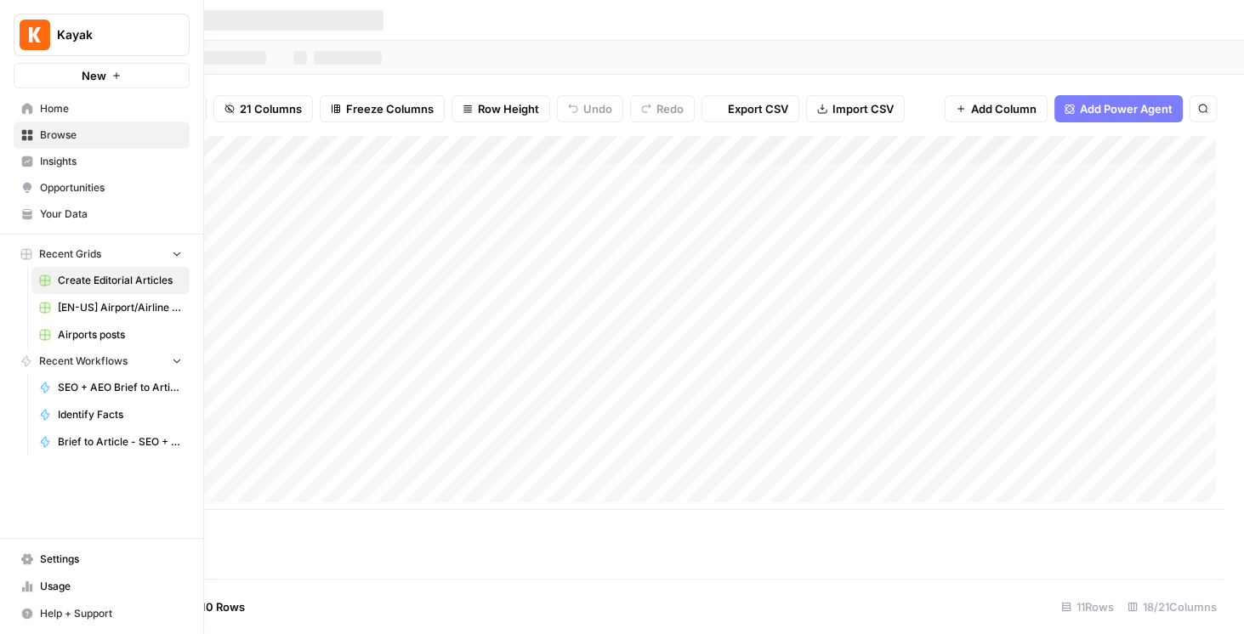
click at [106, 313] on span "[EN-US] Airport/Airline Content Refresh" at bounding box center [120, 307] width 124 height 15
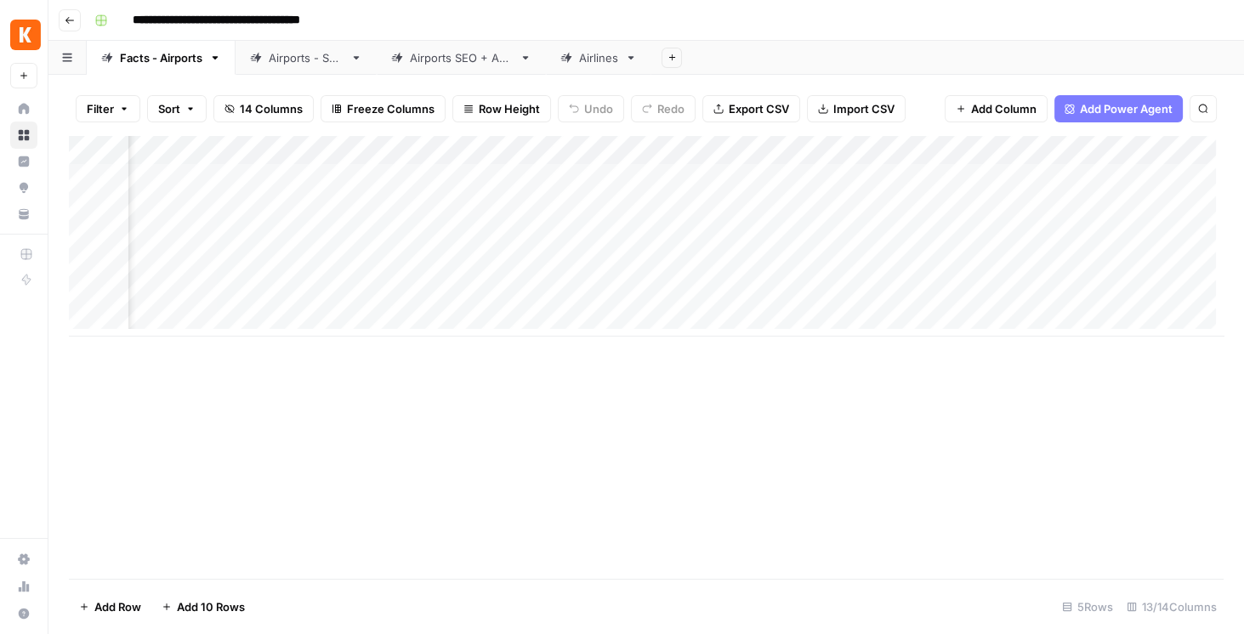
scroll to position [0, 526]
click at [729, 178] on div "Add Column" at bounding box center [646, 236] width 1155 height 201
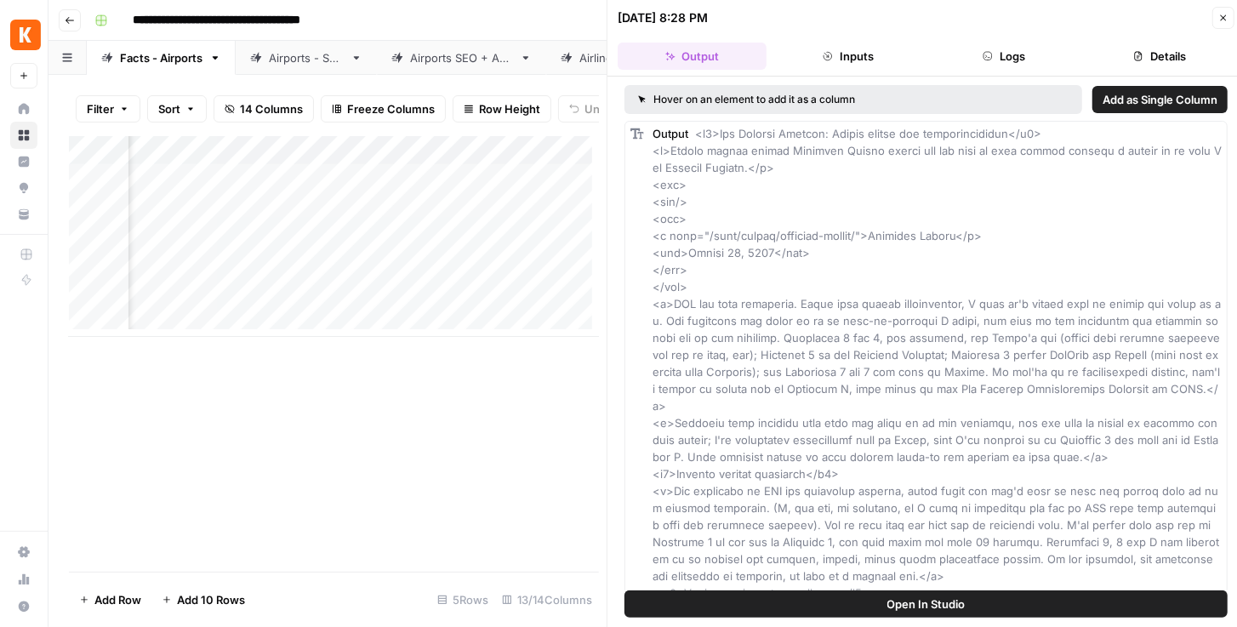
click at [1038, 56] on button "Logs" at bounding box center [1004, 56] width 149 height 27
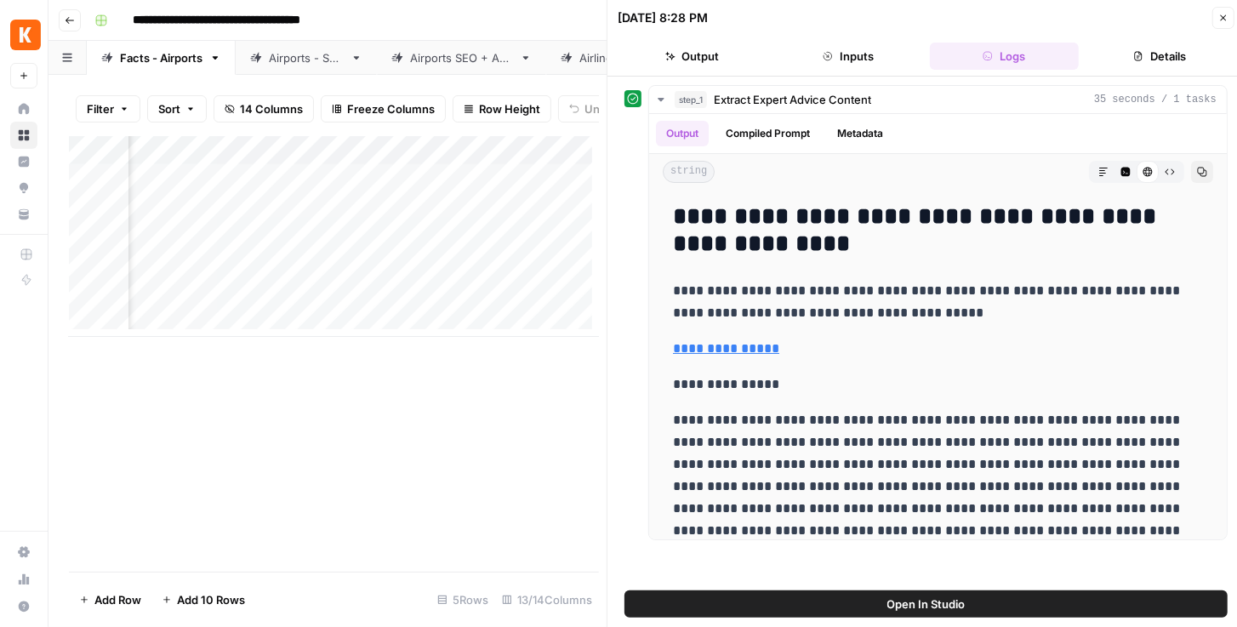
click at [1145, 61] on button "Details" at bounding box center [1159, 56] width 149 height 27
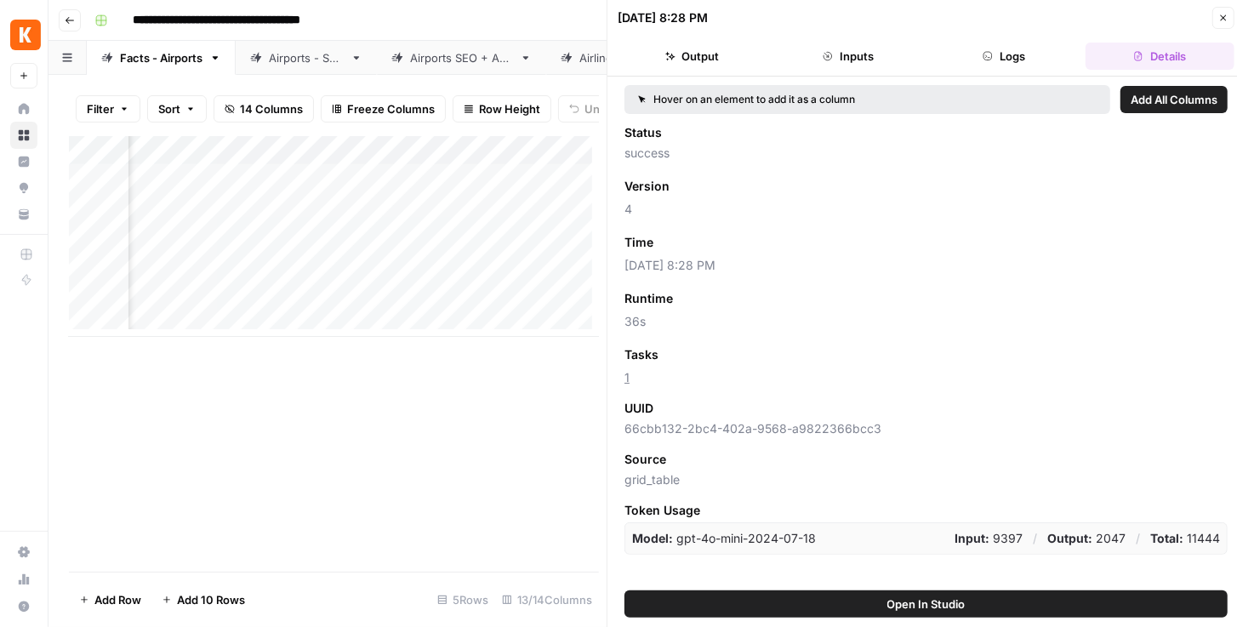
drag, startPoint x: 1225, startPoint y: 17, endPoint x: 1062, endPoint y: 61, distance: 168.4
click at [1225, 17] on icon "button" at bounding box center [1223, 18] width 10 height 10
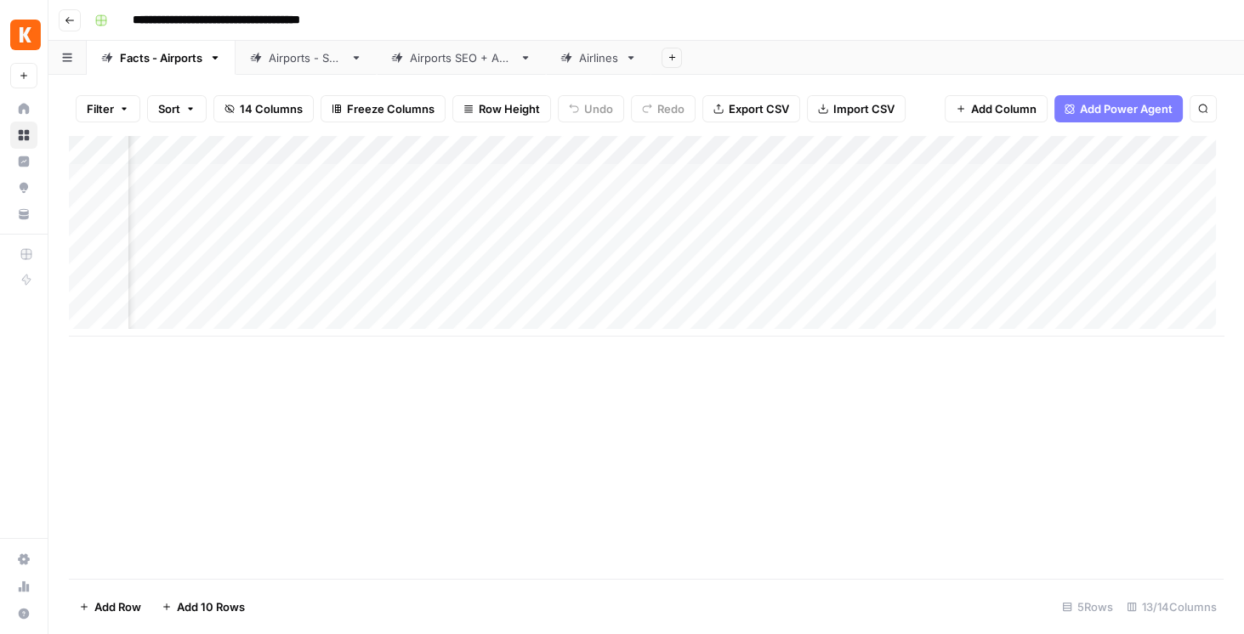
click at [730, 151] on div "Add Column" at bounding box center [646, 236] width 1155 height 201
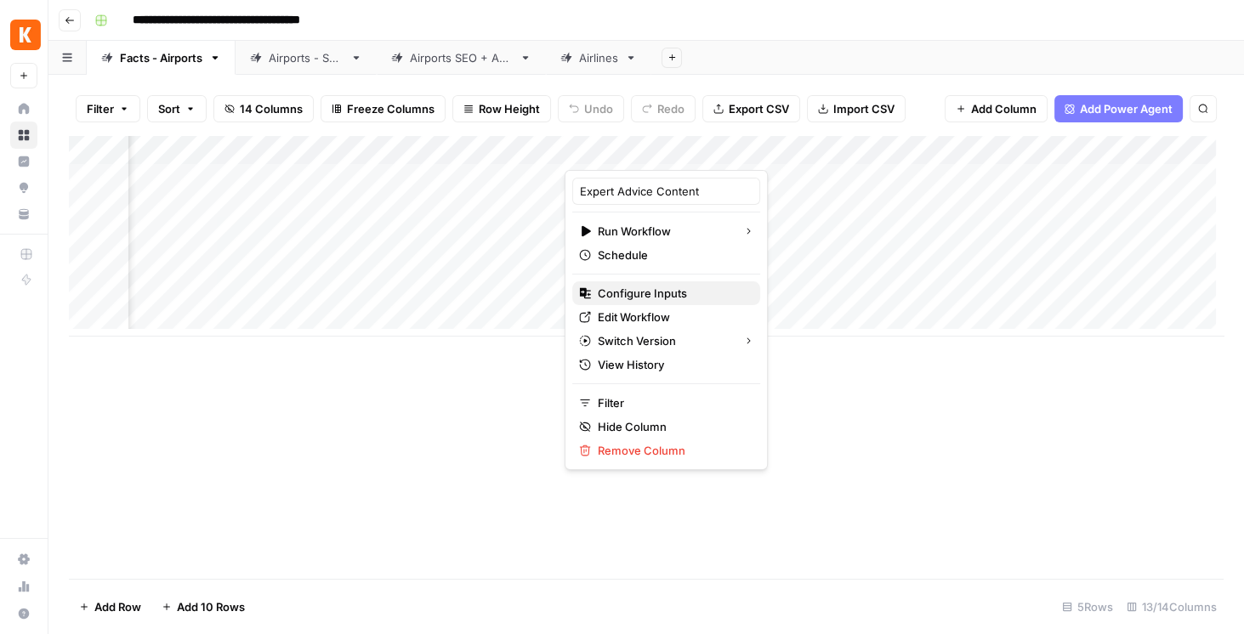
click at [654, 298] on span "Configure Inputs" at bounding box center [672, 293] width 149 height 17
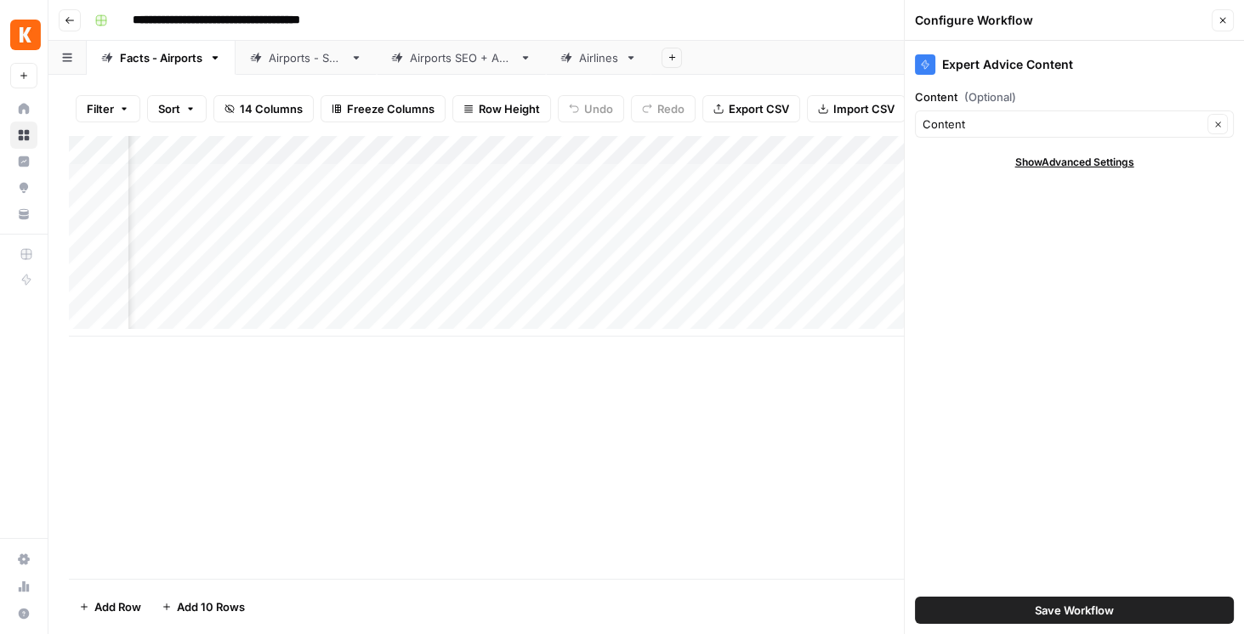
click at [1223, 18] on icon "button" at bounding box center [1223, 20] width 10 height 10
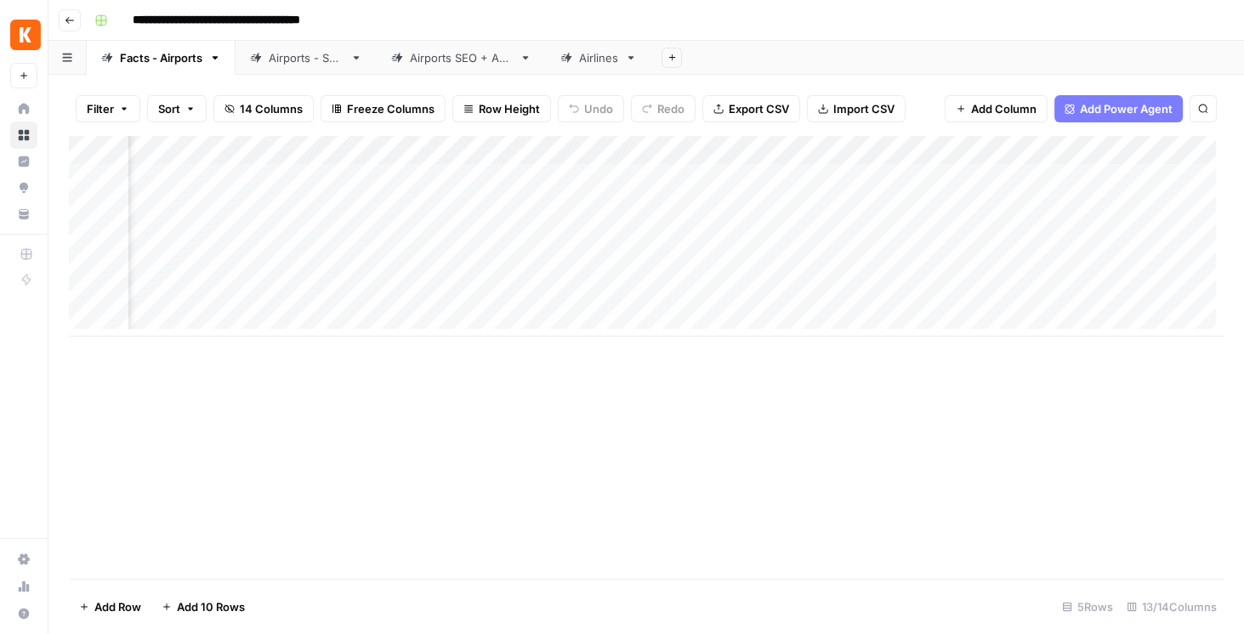
scroll to position [0, 1126]
click at [311, 61] on div "Airports - SEO" at bounding box center [306, 57] width 75 height 17
click at [553, 147] on div "Add Column" at bounding box center [646, 294] width 1155 height 316
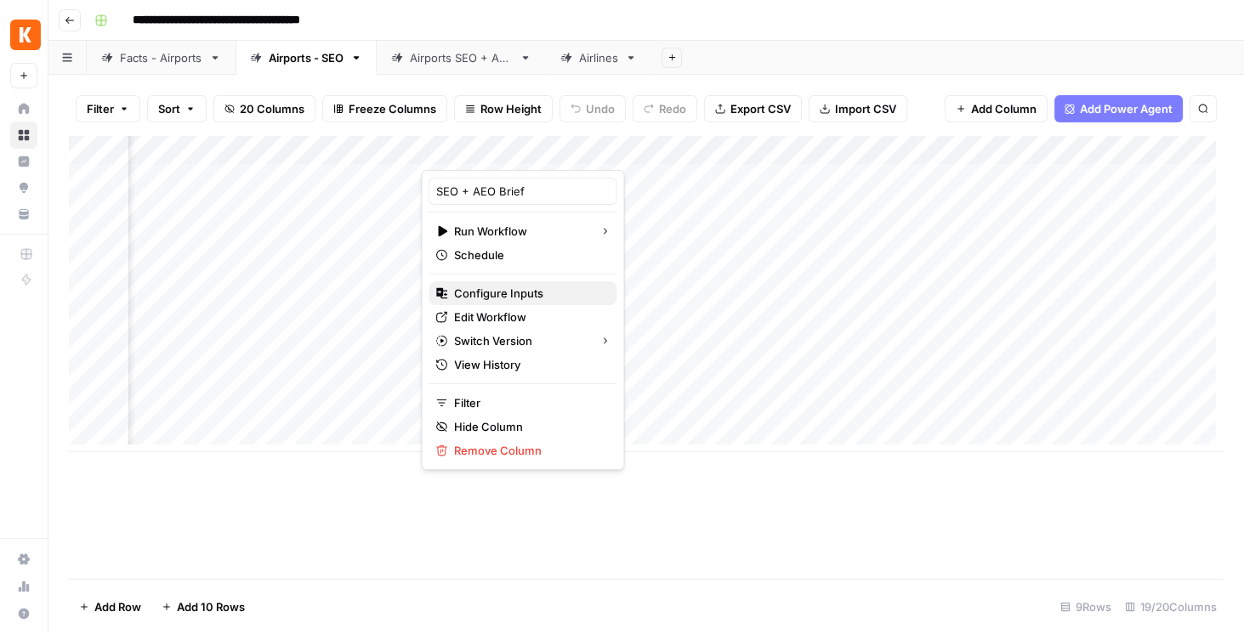
click at [517, 296] on span "Configure Inputs" at bounding box center [528, 293] width 149 height 17
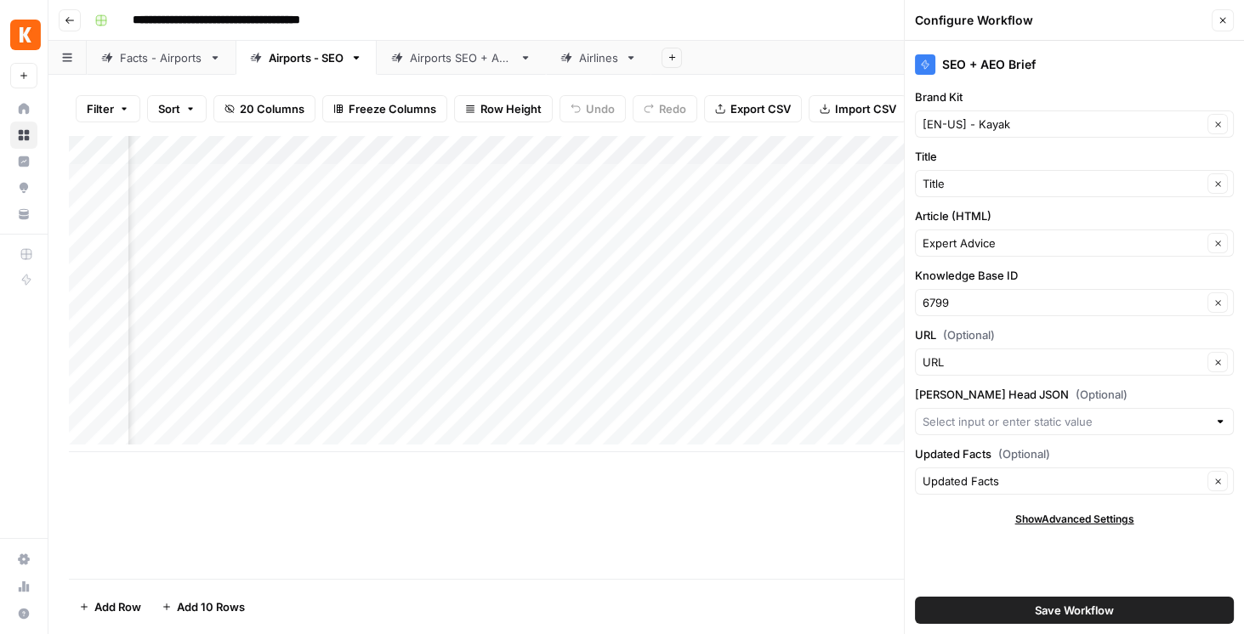
click at [1225, 20] on icon "button" at bounding box center [1223, 20] width 10 height 10
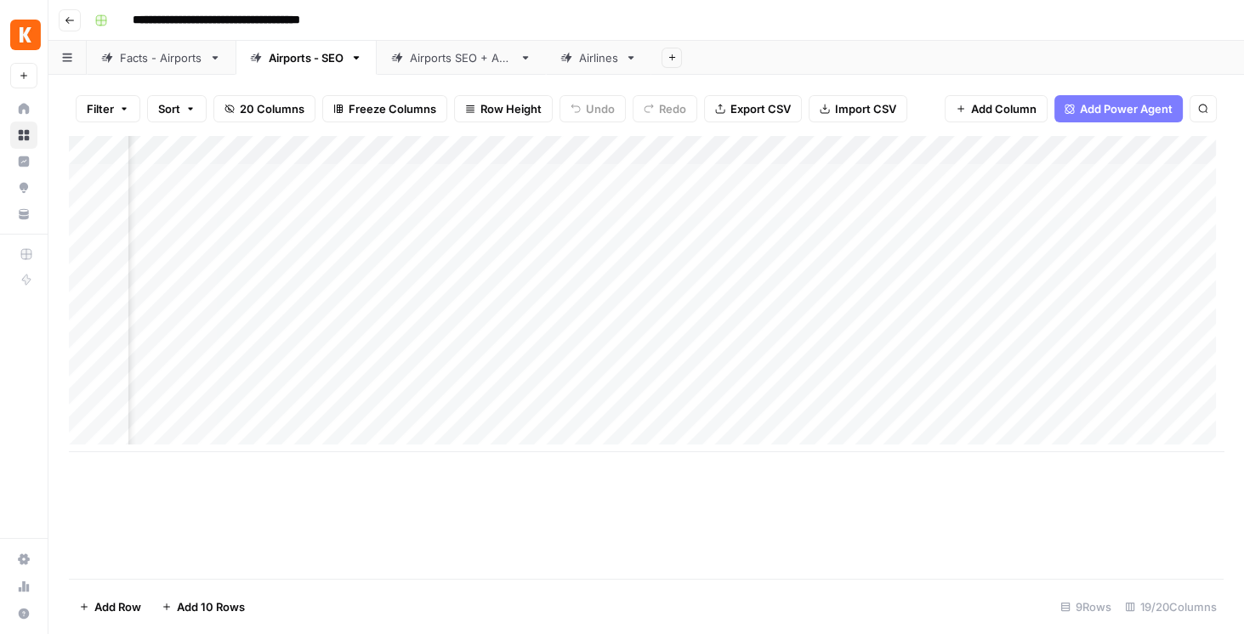
scroll to position [0, 2114]
click at [902, 151] on div "Add Column" at bounding box center [646, 294] width 1155 height 316
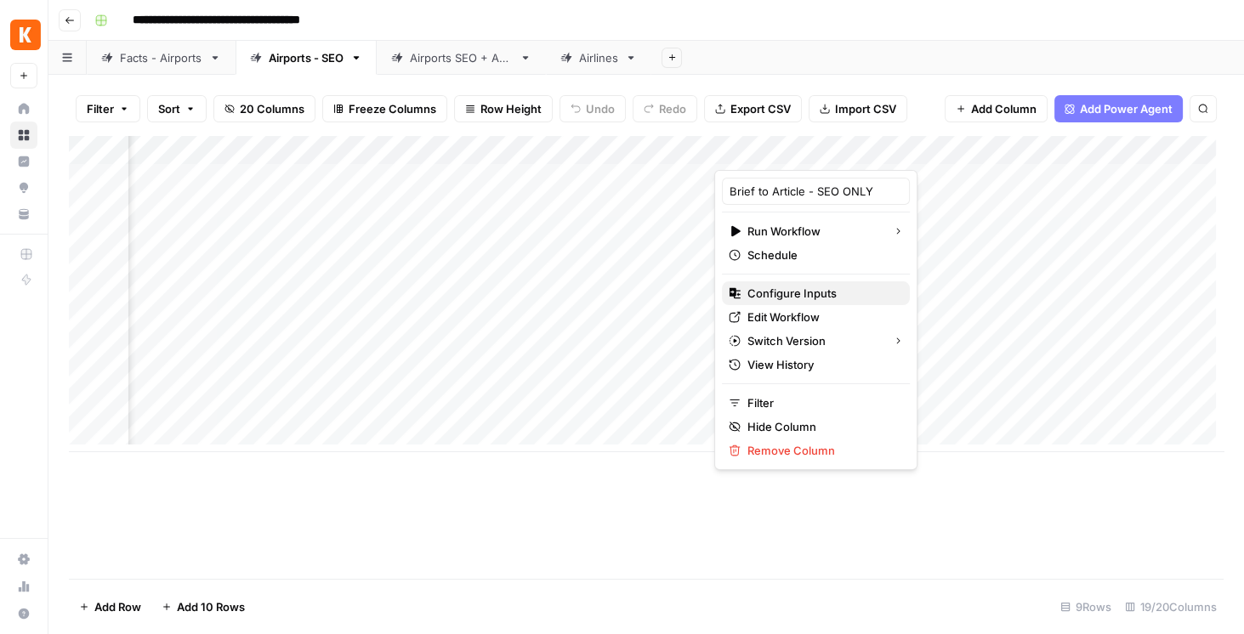
click at [819, 293] on span "Configure Inputs" at bounding box center [822, 293] width 149 height 17
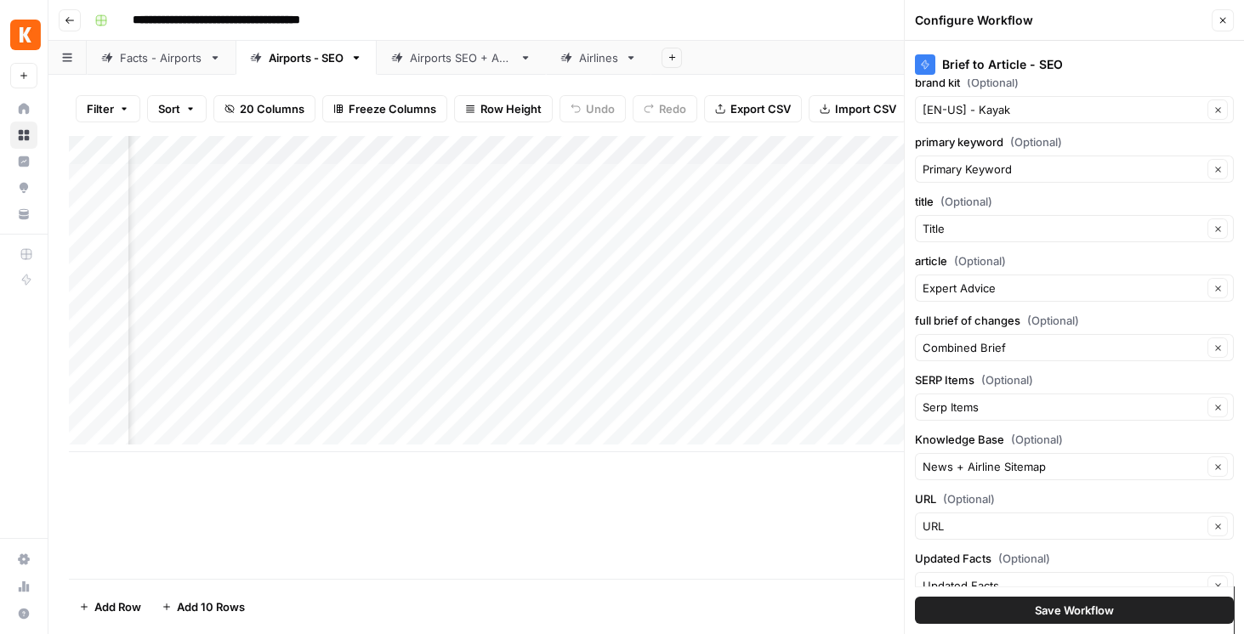
scroll to position [0, 0]
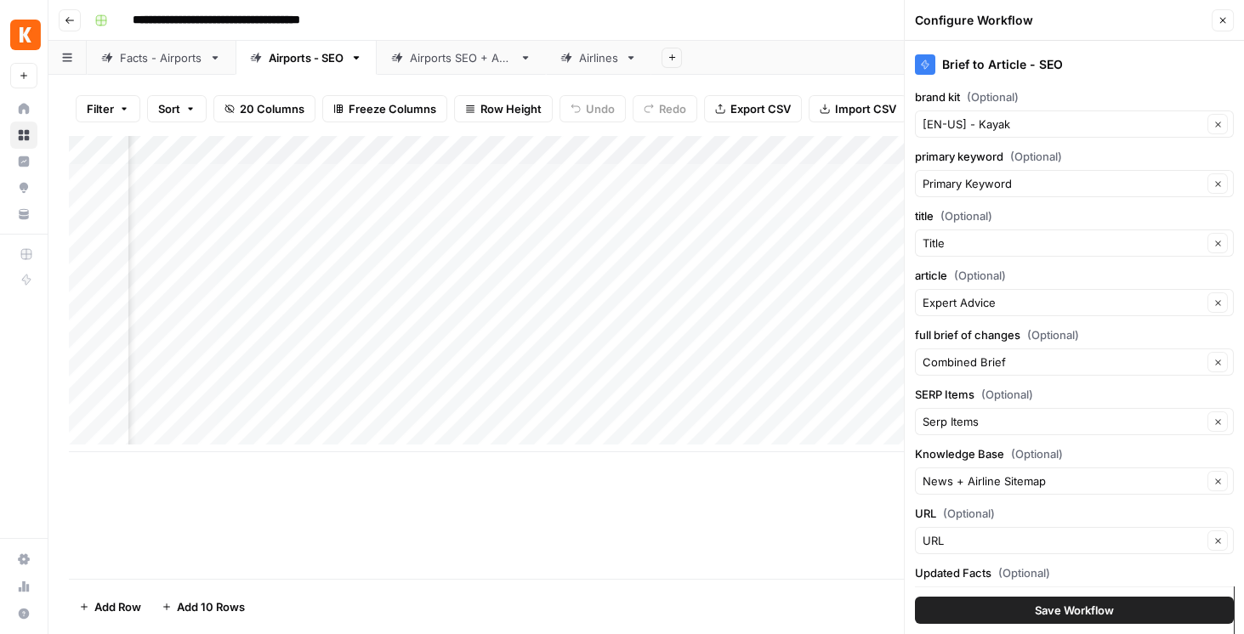
click at [1227, 20] on button "Close" at bounding box center [1223, 20] width 22 height 22
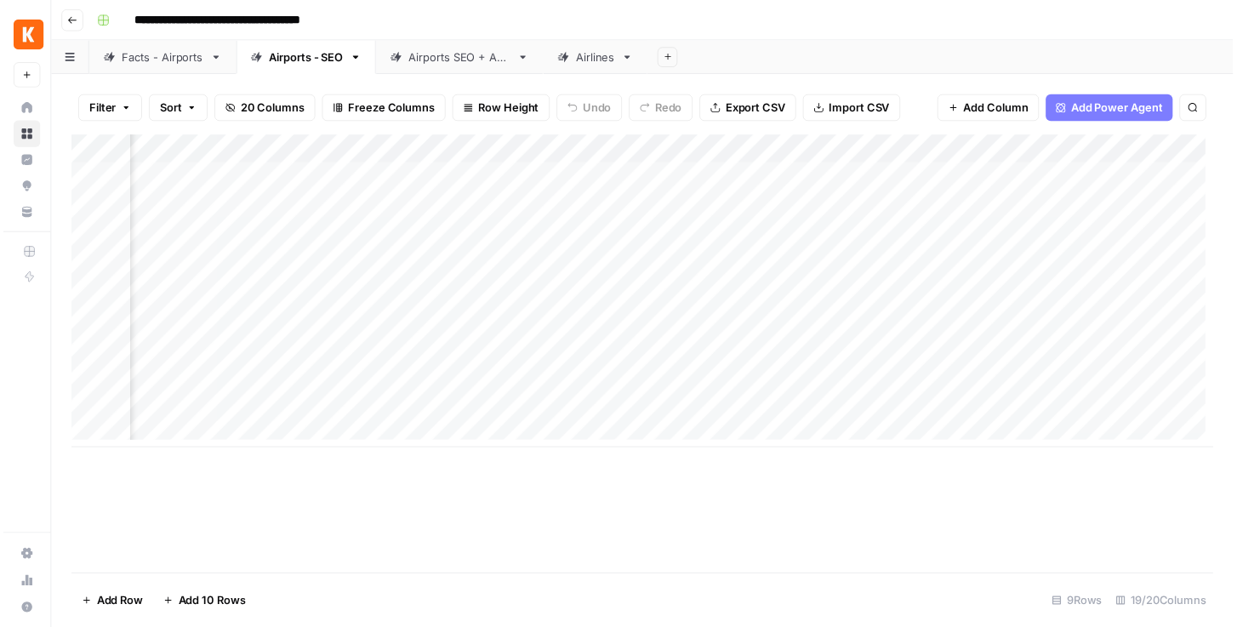
scroll to position [0, 1708]
click at [793, 323] on div "Add Column" at bounding box center [646, 294] width 1155 height 316
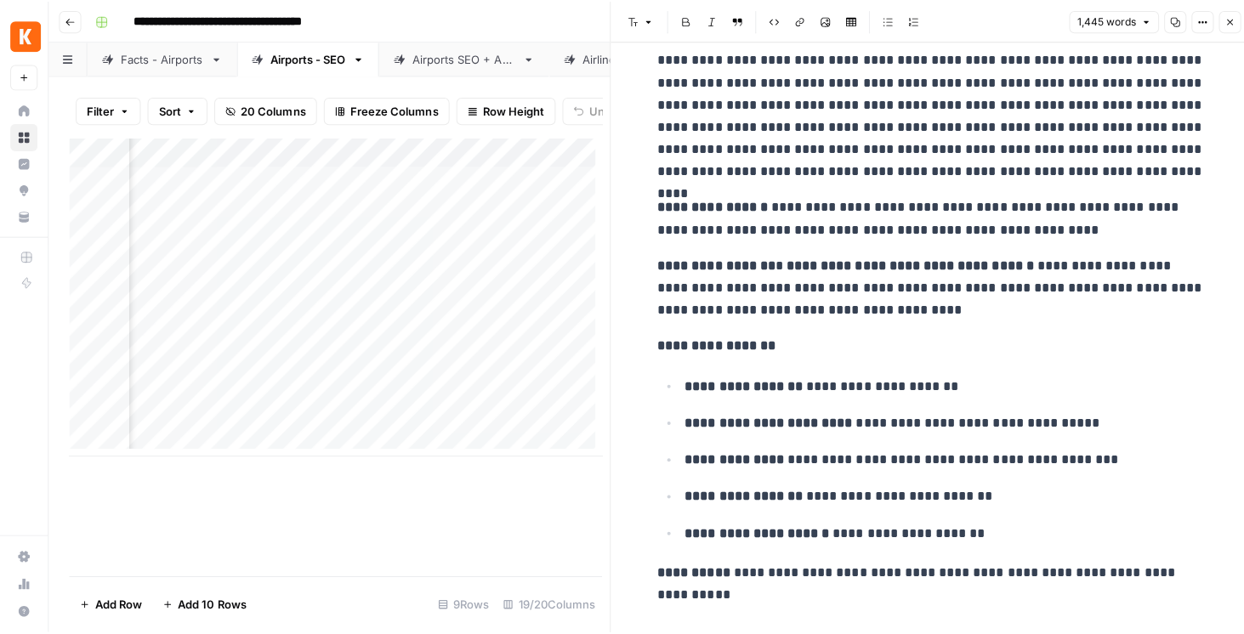
scroll to position [3855, 0]
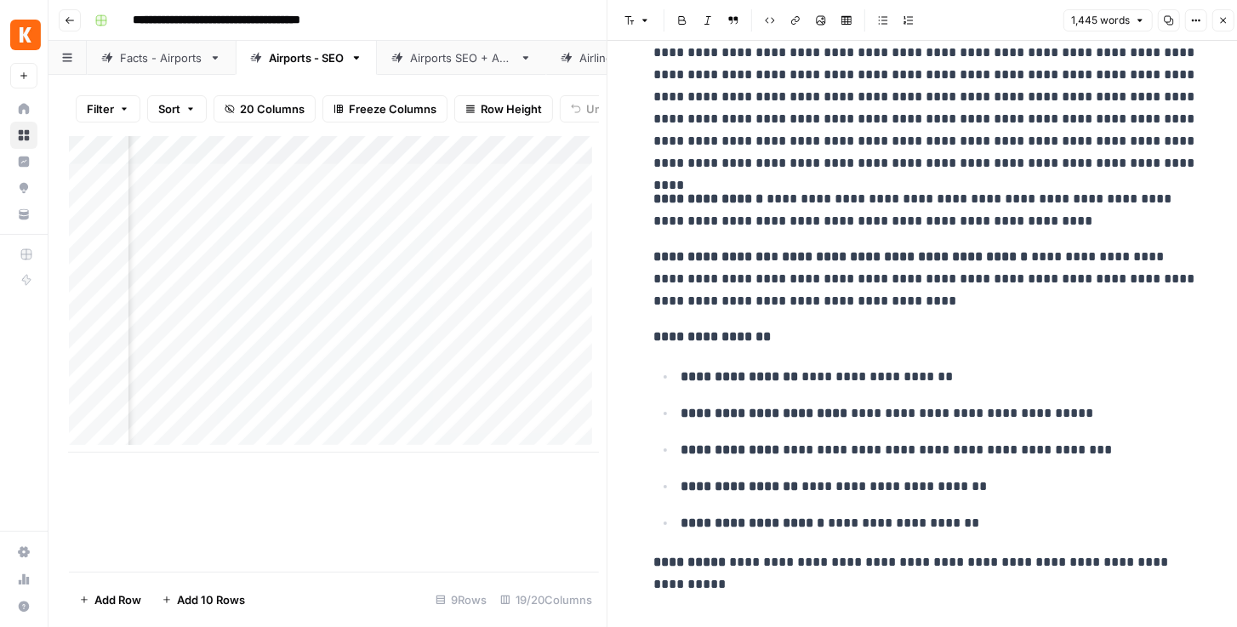
click at [1221, 25] on icon "button" at bounding box center [1223, 20] width 10 height 10
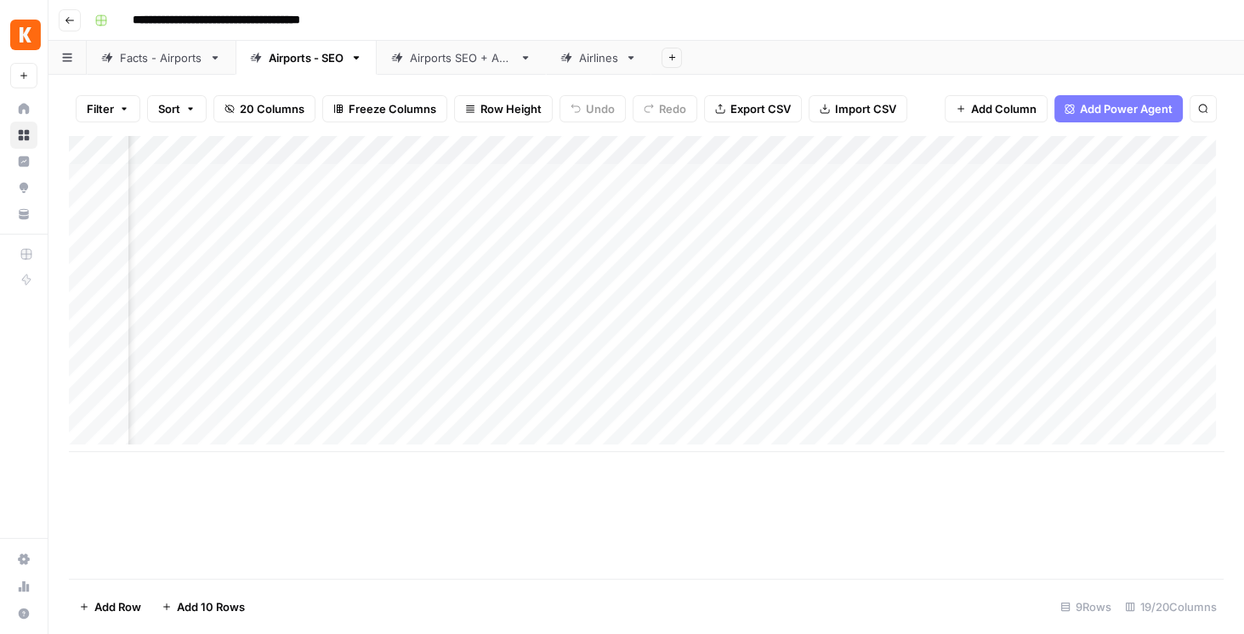
scroll to position [0, 2237]
click at [454, 65] on div "Airports SEO + AEO" at bounding box center [461, 57] width 103 height 17
click at [529, 281] on div "Add Column" at bounding box center [646, 357] width 1155 height 443
click at [529, 278] on div "Add Column" at bounding box center [646, 357] width 1155 height 443
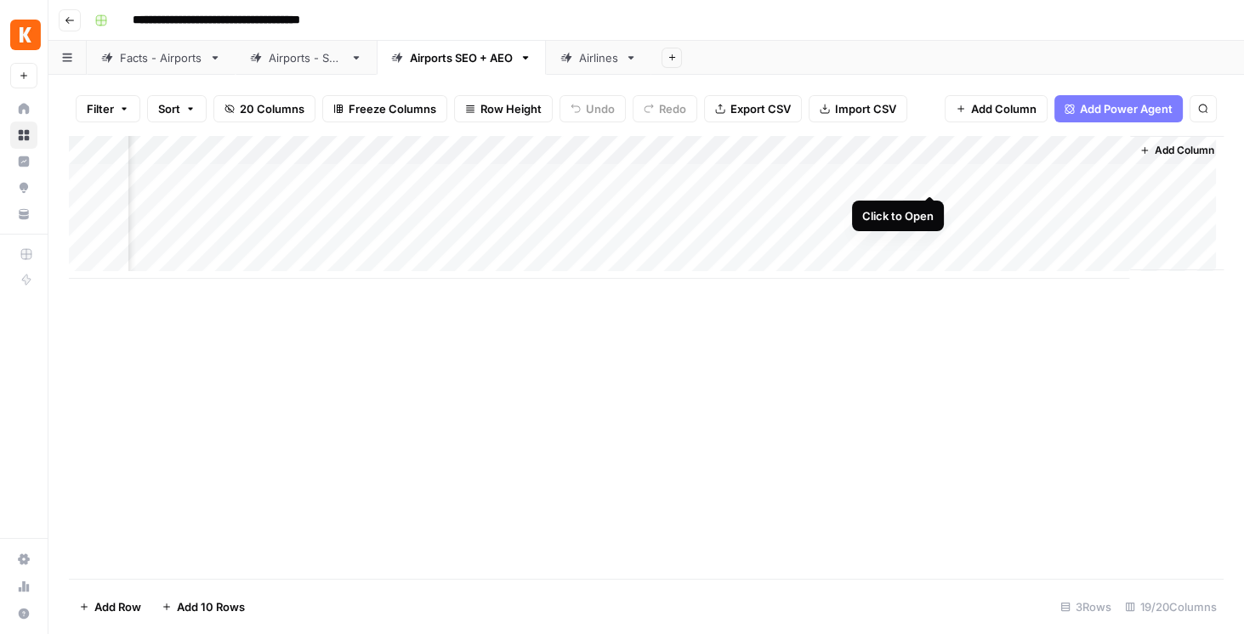
click at [926, 172] on div "Add Column" at bounding box center [646, 207] width 1155 height 143
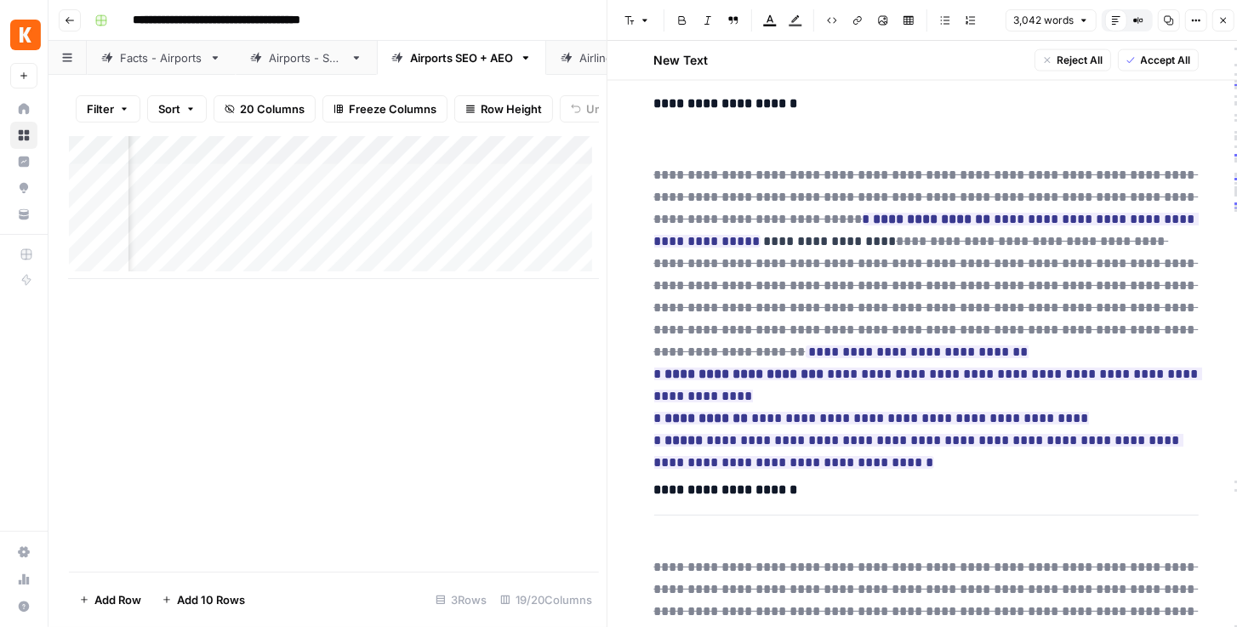
scroll to position [0, 2724]
click at [1226, 26] on button "Close" at bounding box center [1223, 20] width 22 height 22
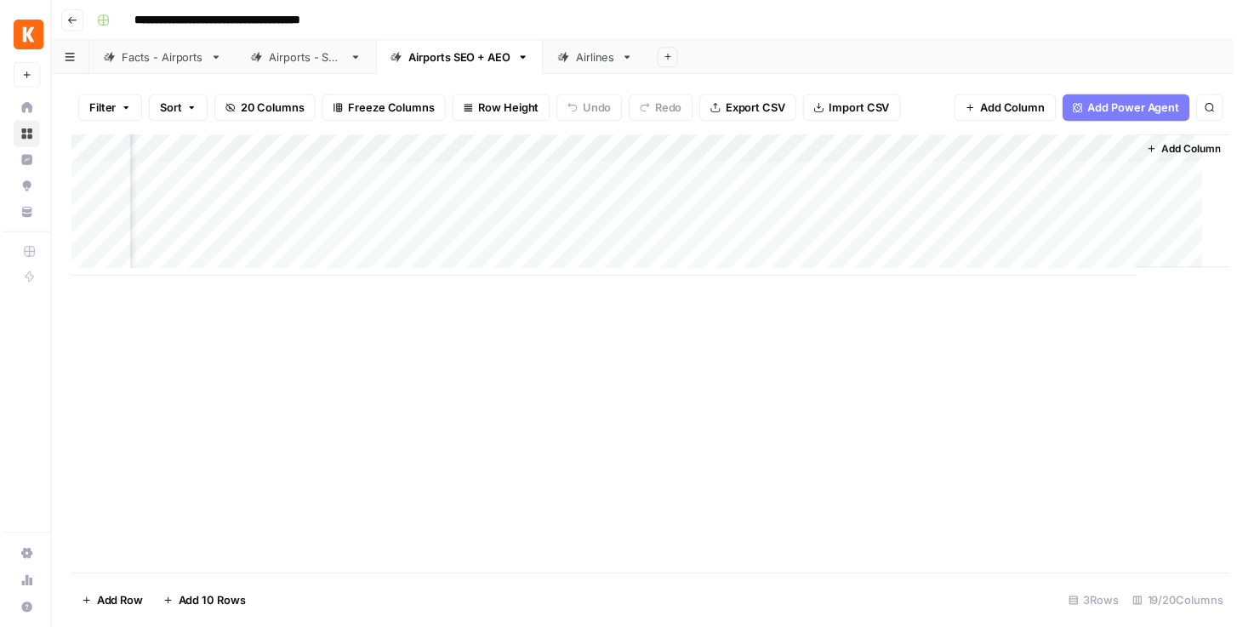
scroll to position [0, 2220]
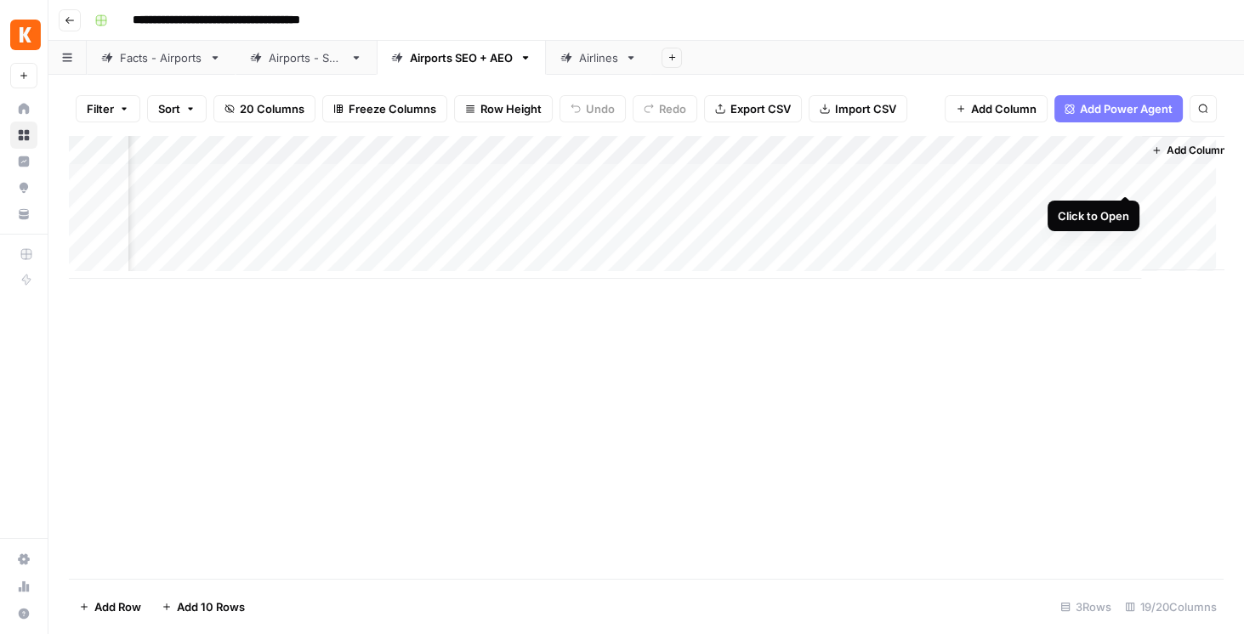
click at [1131, 177] on div "Add Column" at bounding box center [646, 207] width 1155 height 143
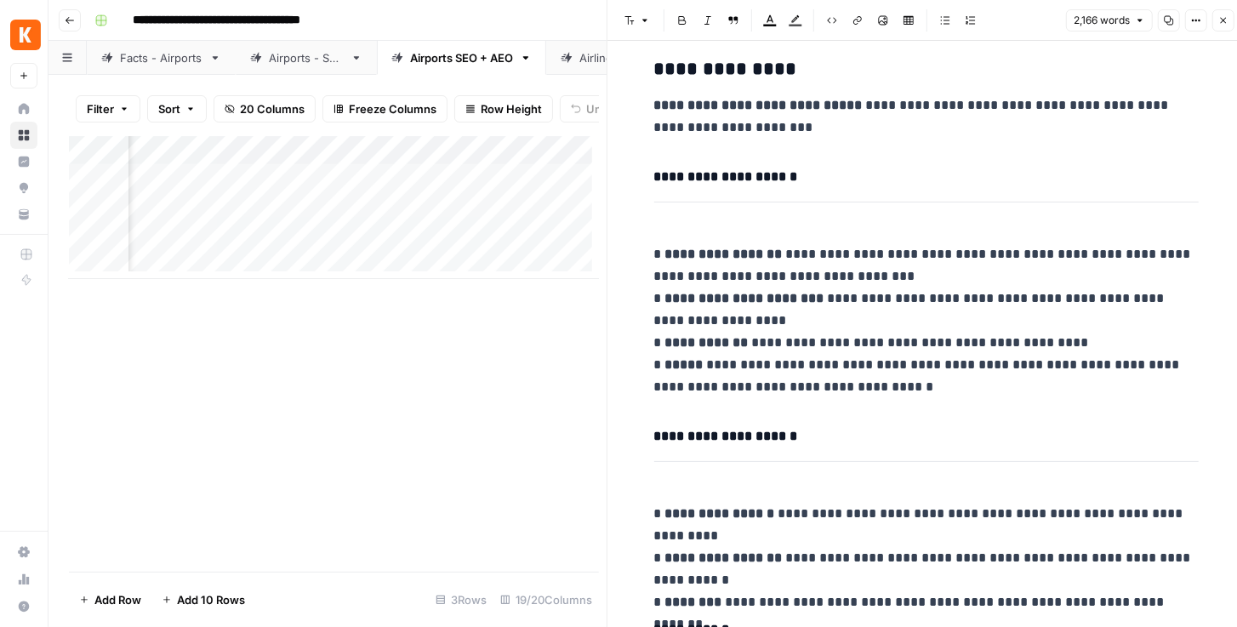
scroll to position [1166, 0]
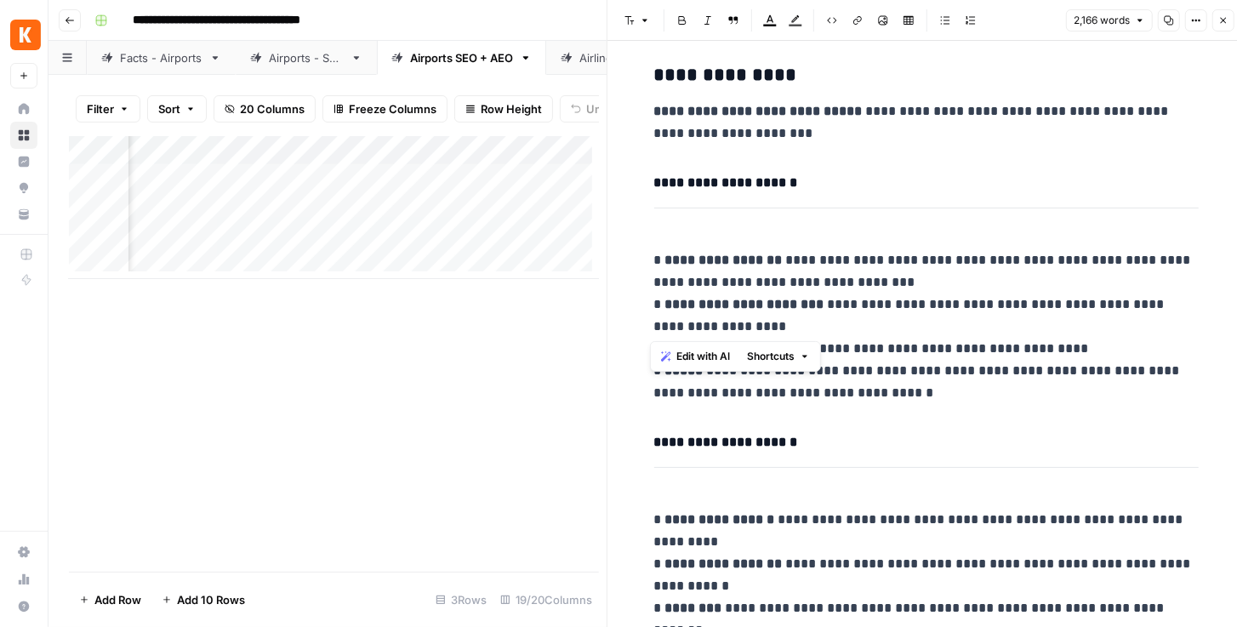
drag, startPoint x: 692, startPoint y: 286, endPoint x: 787, endPoint y: 333, distance: 105.7
click at [786, 333] on p "**********" at bounding box center [926, 326] width 544 height 155
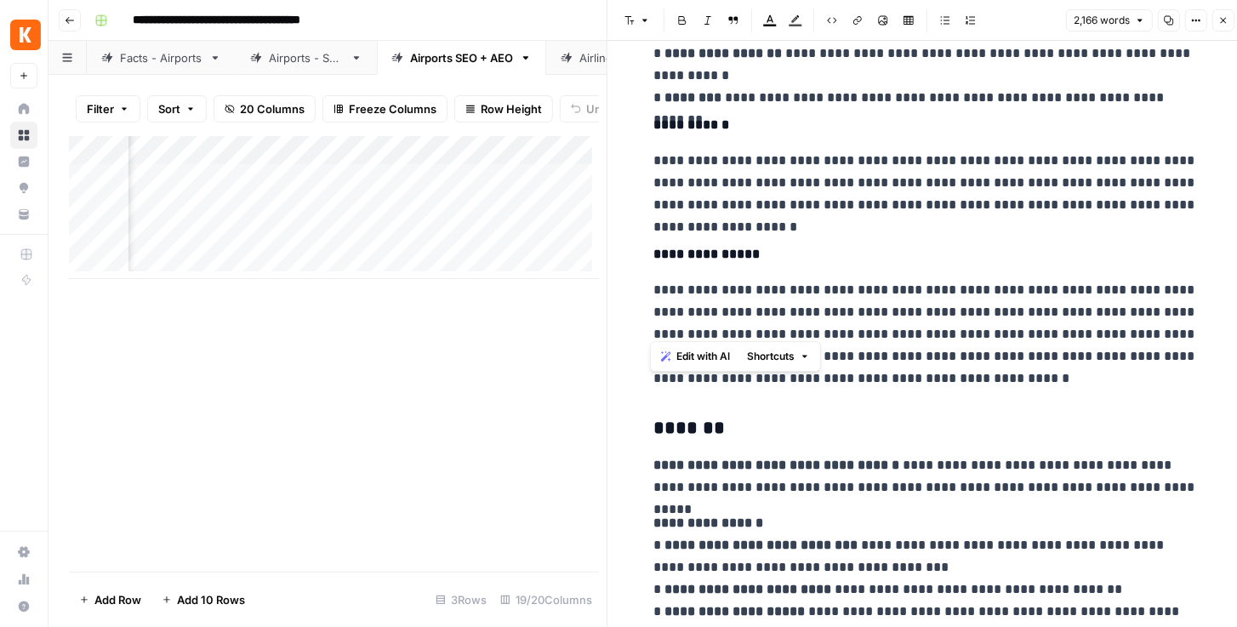
scroll to position [1895, 0]
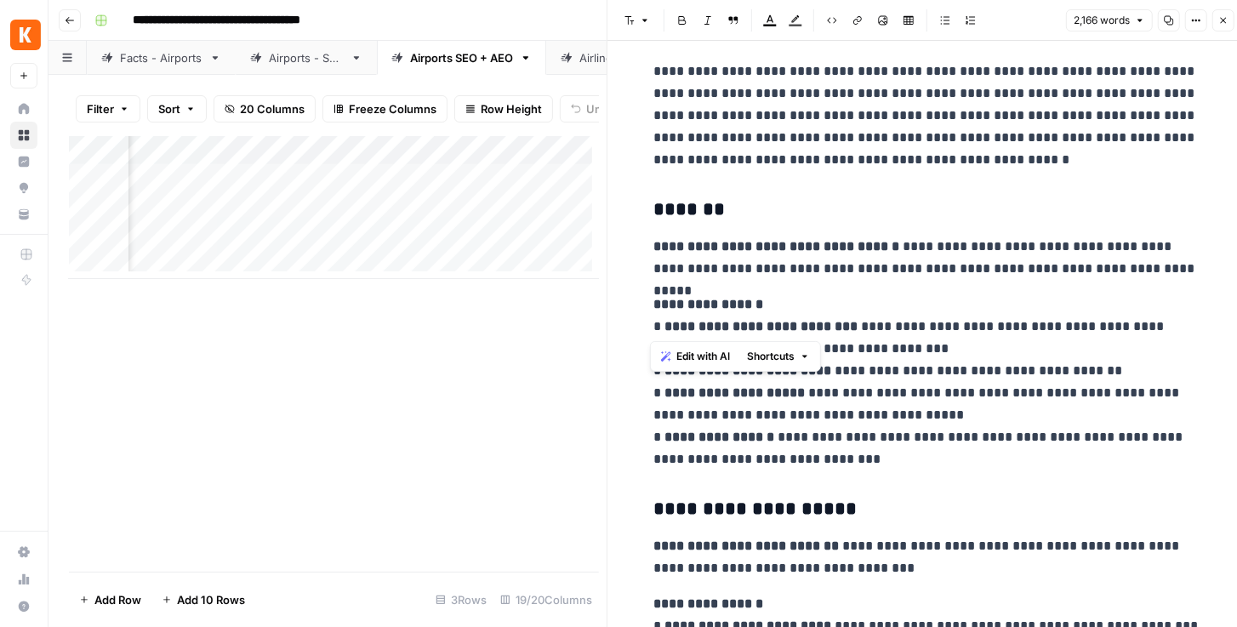
click at [727, 248] on strong "**********" at bounding box center [777, 246] width 246 height 13
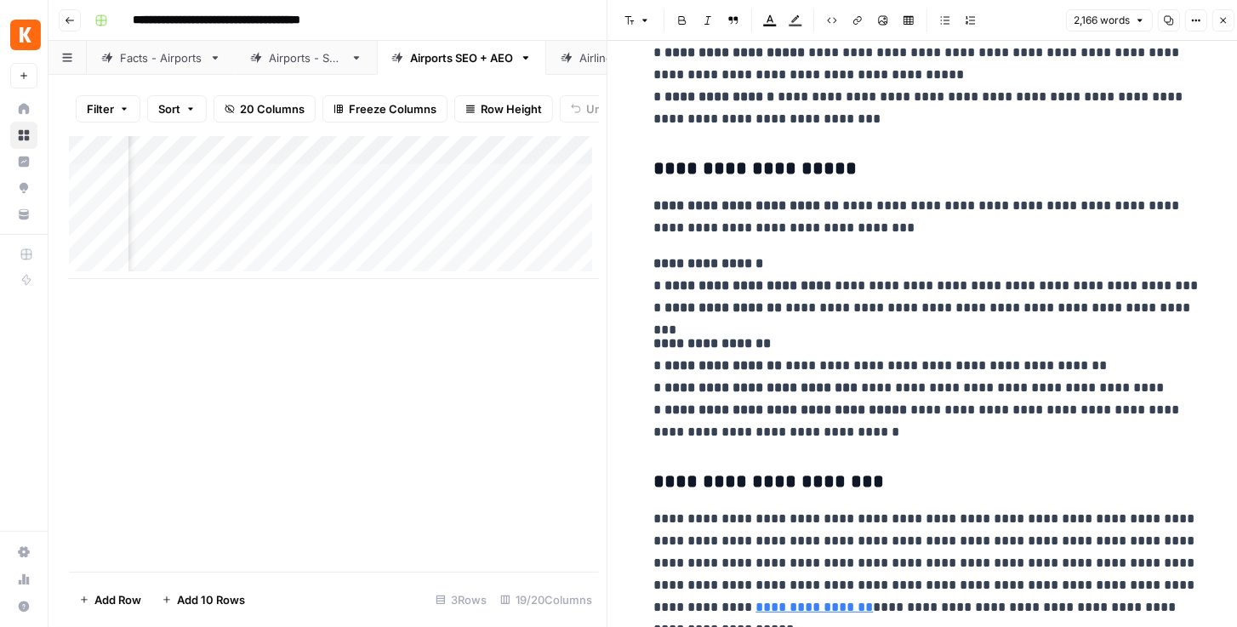
scroll to position [0, 1617]
click at [412, 157] on div "Add Column" at bounding box center [334, 207] width 530 height 143
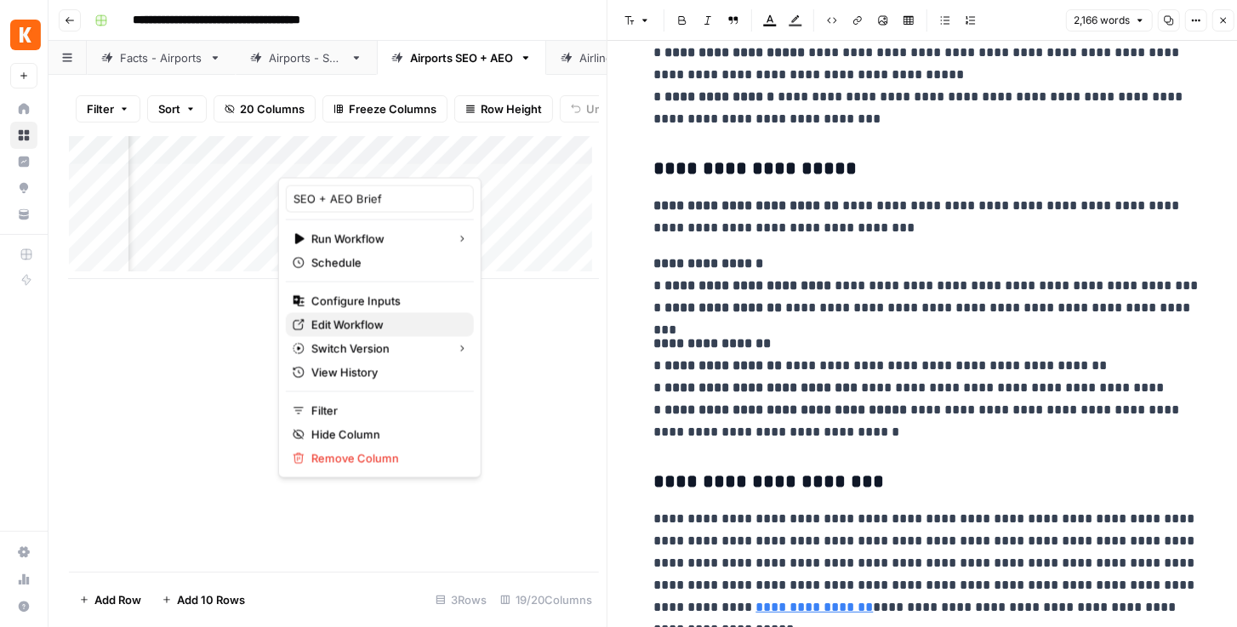
click at [367, 325] on span "Edit Workflow" at bounding box center [385, 324] width 149 height 17
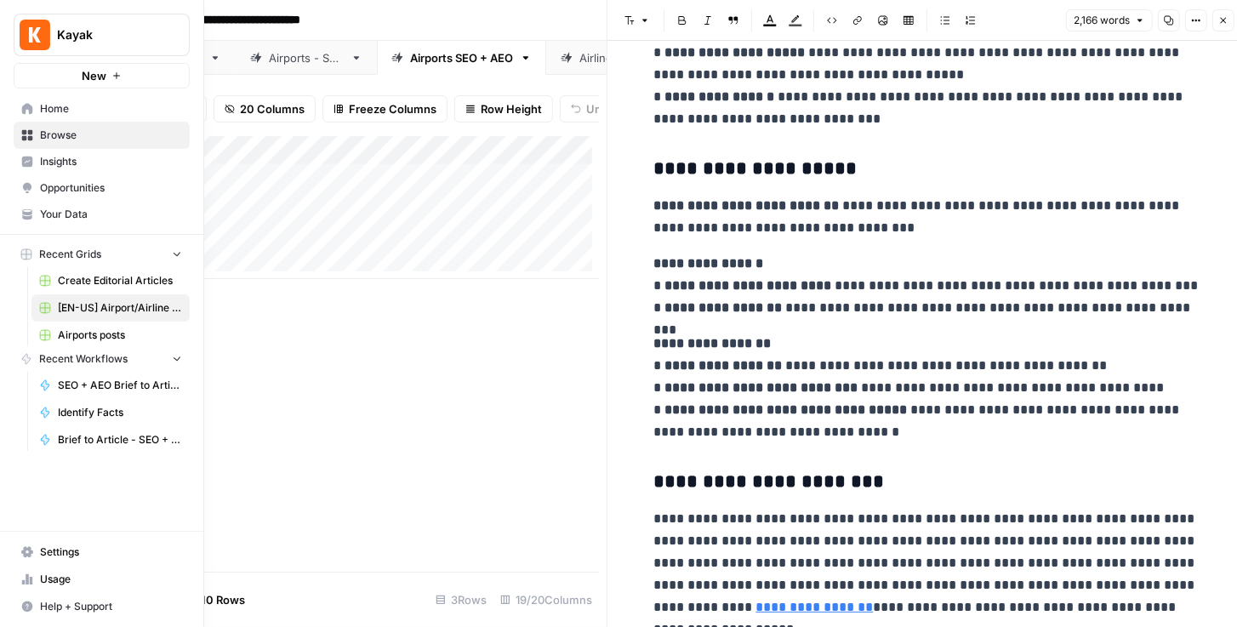
click at [38, 42] on img "Workspace: Kayak" at bounding box center [35, 35] width 31 height 31
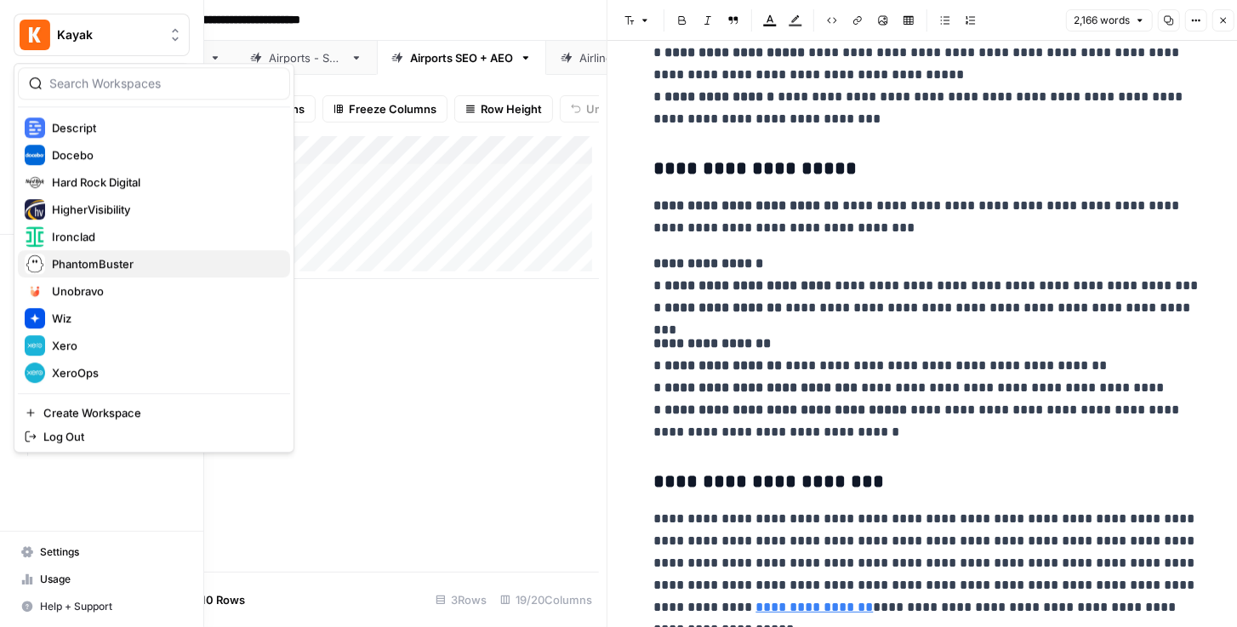
scroll to position [272, 0]
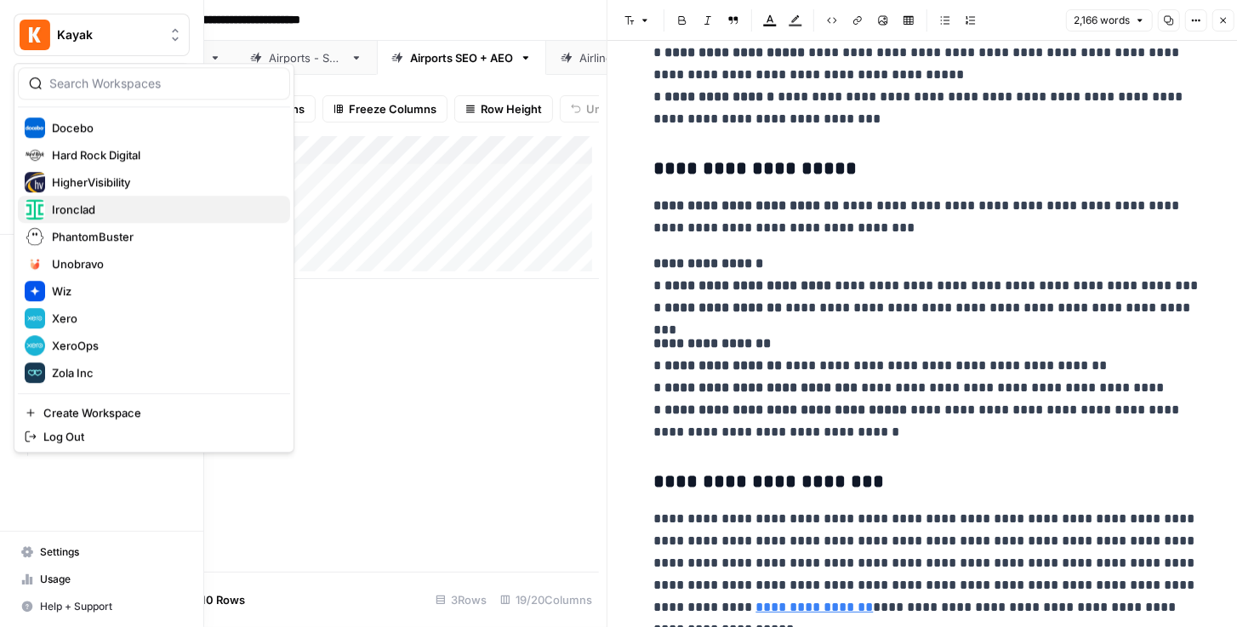
click at [106, 212] on span "Ironclad" at bounding box center [164, 209] width 225 height 17
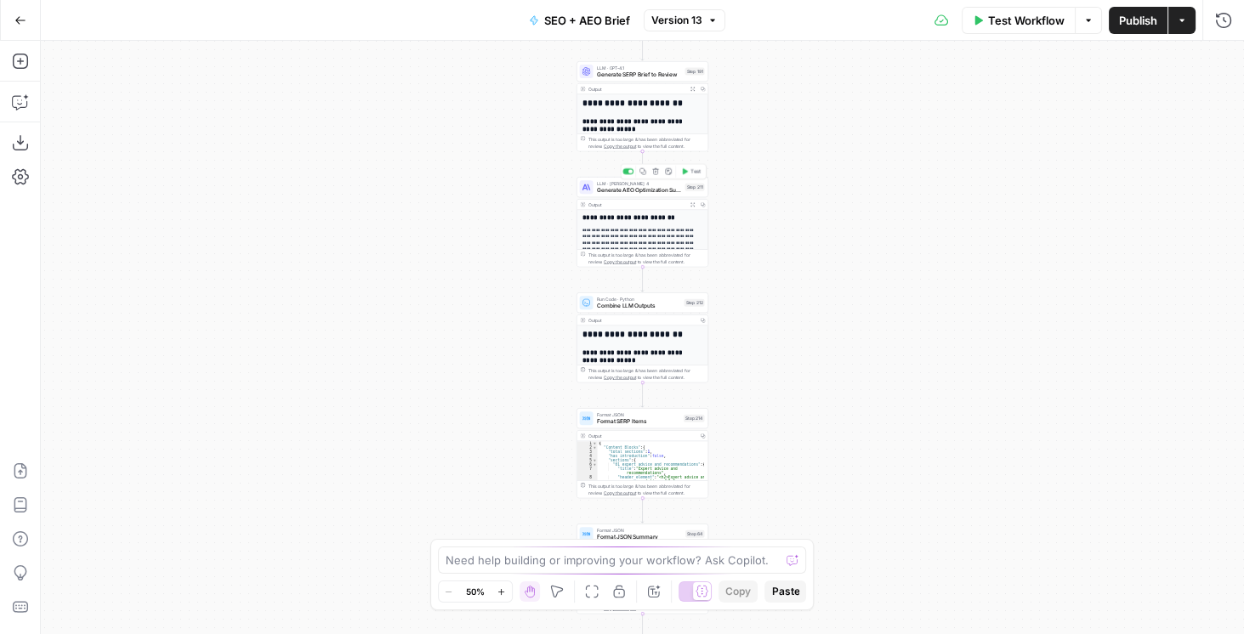
click at [636, 191] on span "Generate AEO Optimization Suggestions" at bounding box center [639, 190] width 85 height 9
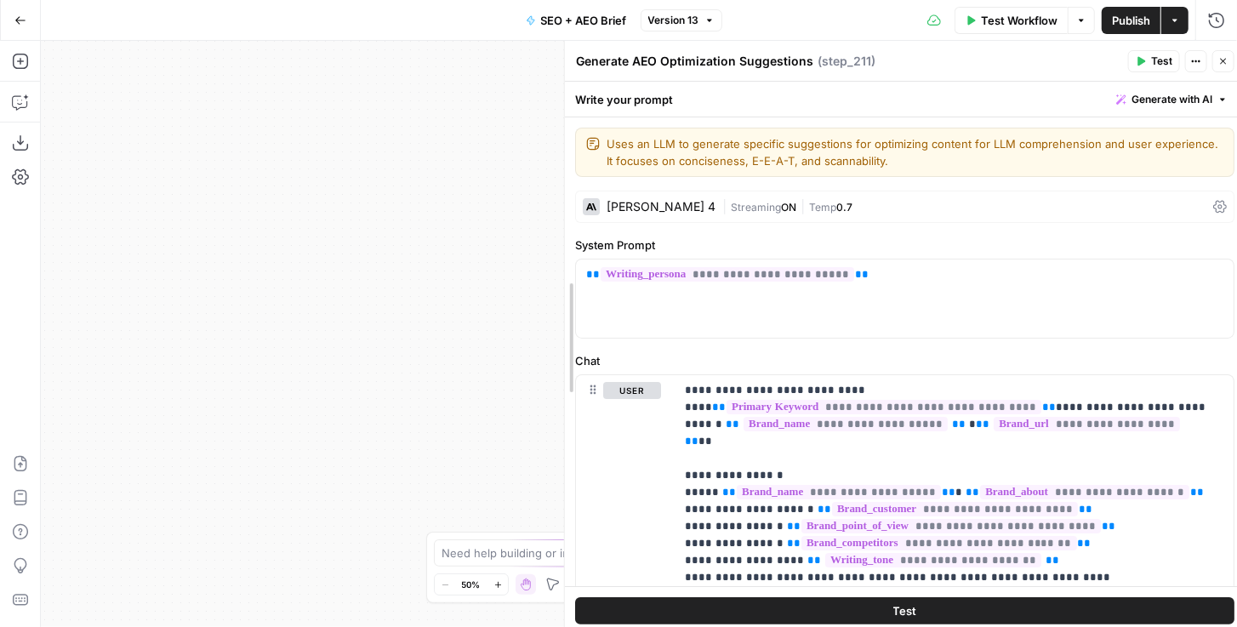
drag, startPoint x: 565, startPoint y: 303, endPoint x: 459, endPoint y: 299, distance: 105.5
click at [459, 299] on body "Kayak New Home Browse Insights Opportunities Your Data Recent Grids Create Edit…" at bounding box center [618, 313] width 1237 height 627
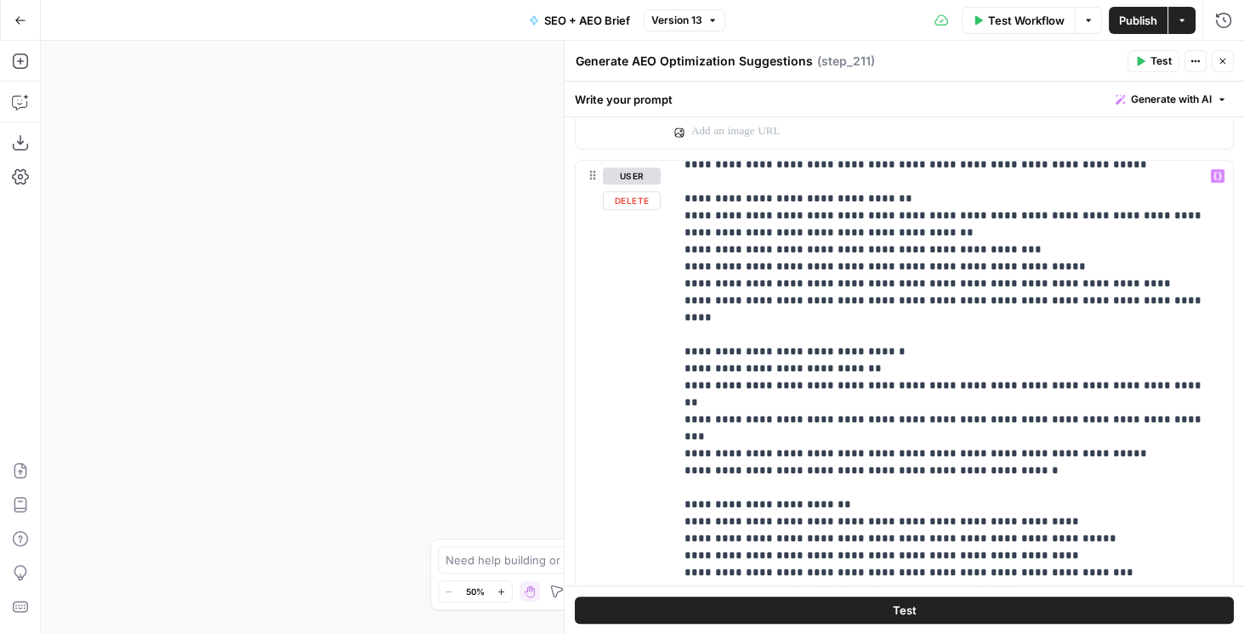
scroll to position [583, 0]
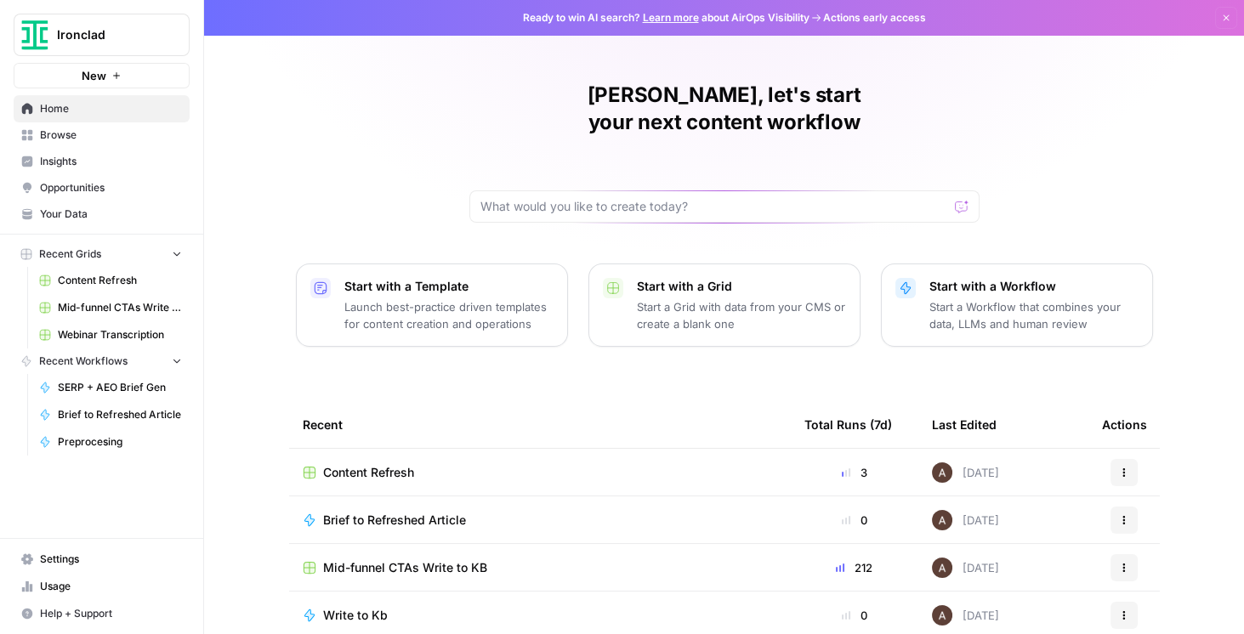
click at [134, 338] on span "Webinar Transcription" at bounding box center [120, 334] width 124 height 15
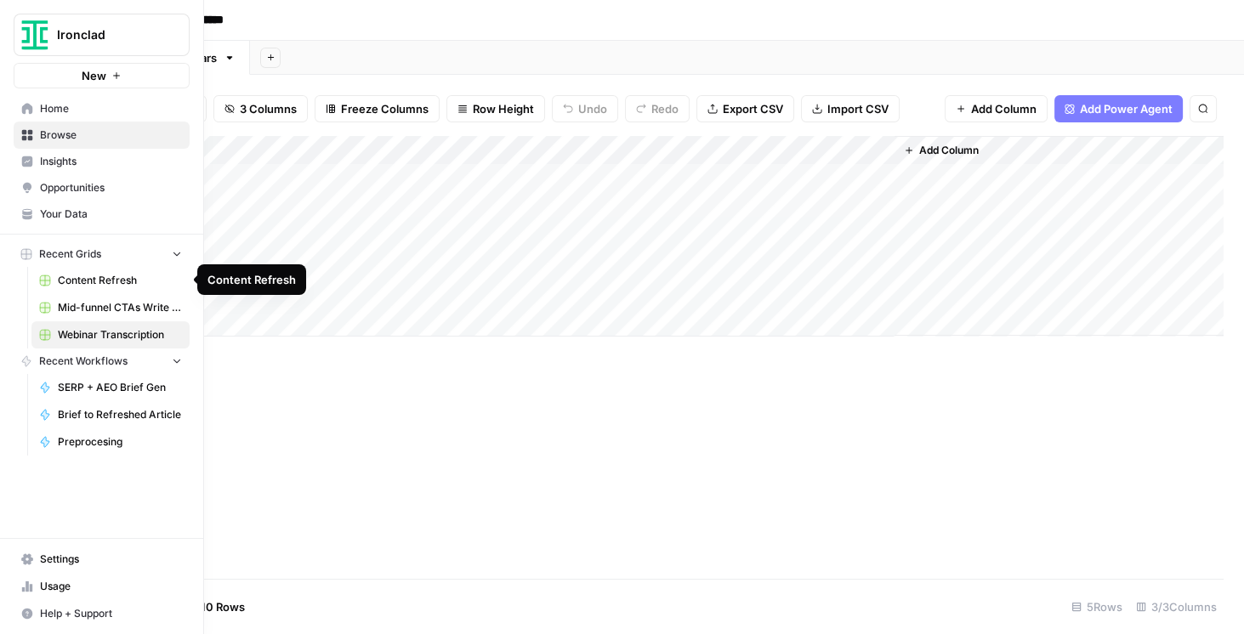
click at [125, 307] on span "Mid-funnel CTAs Write to KB" at bounding box center [120, 307] width 124 height 15
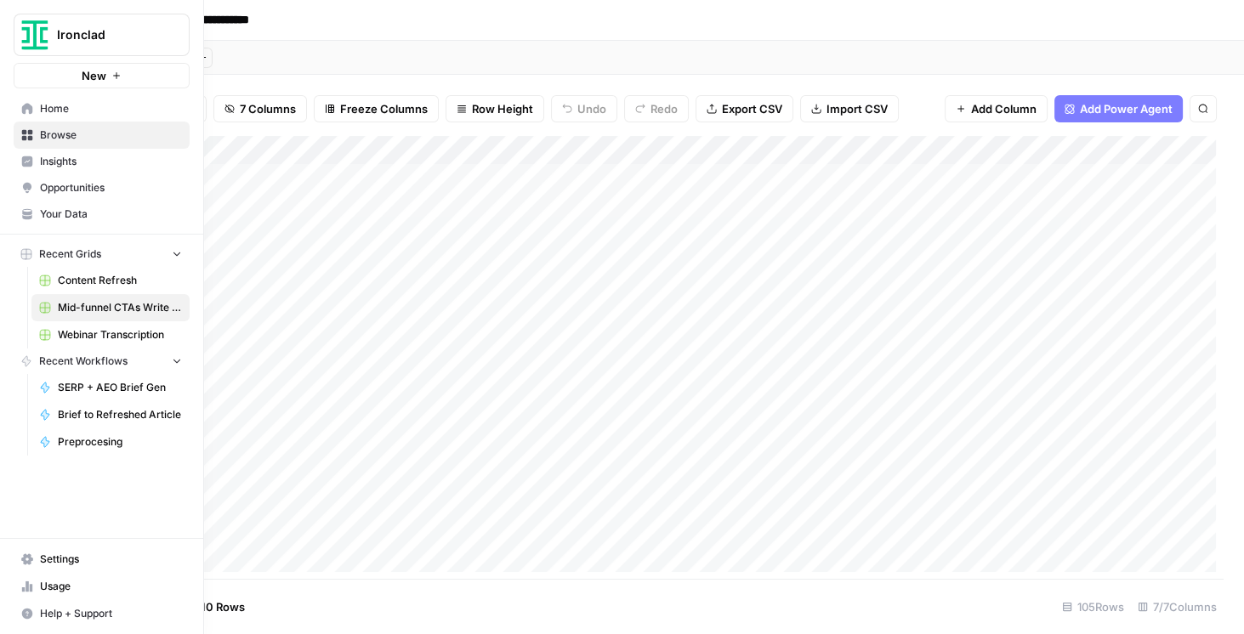
click at [73, 216] on span "Your Data" at bounding box center [111, 214] width 142 height 15
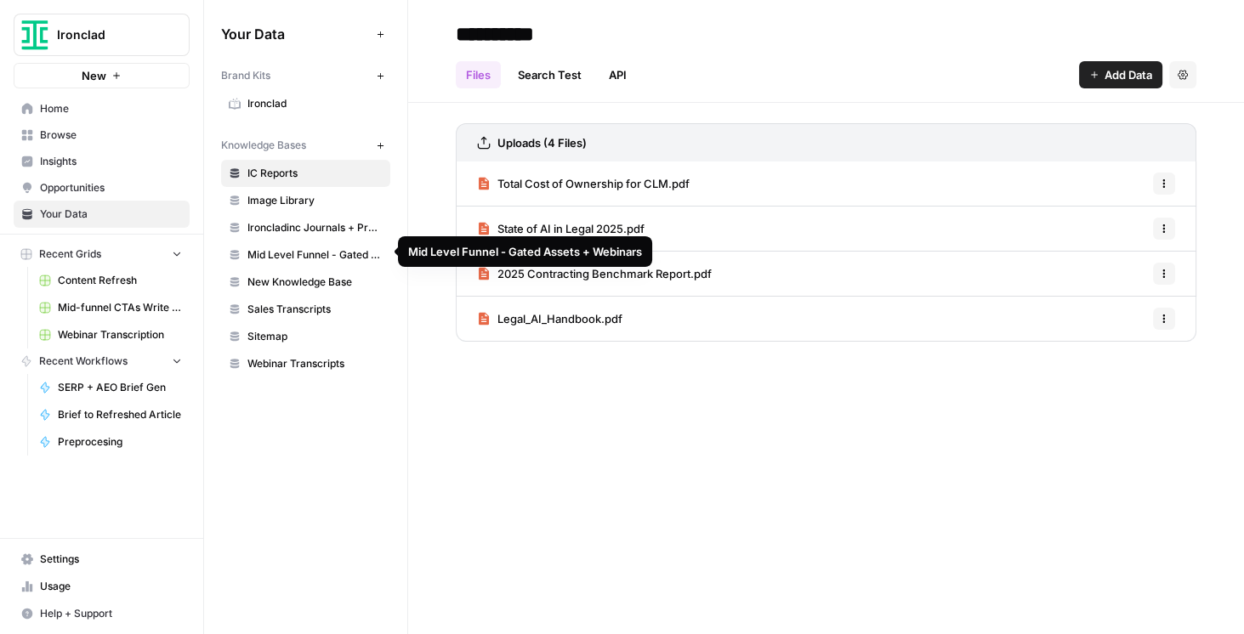
click at [327, 257] on span "Mid Level Funnel - Gated Assets + Webinars" at bounding box center [315, 255] width 135 height 15
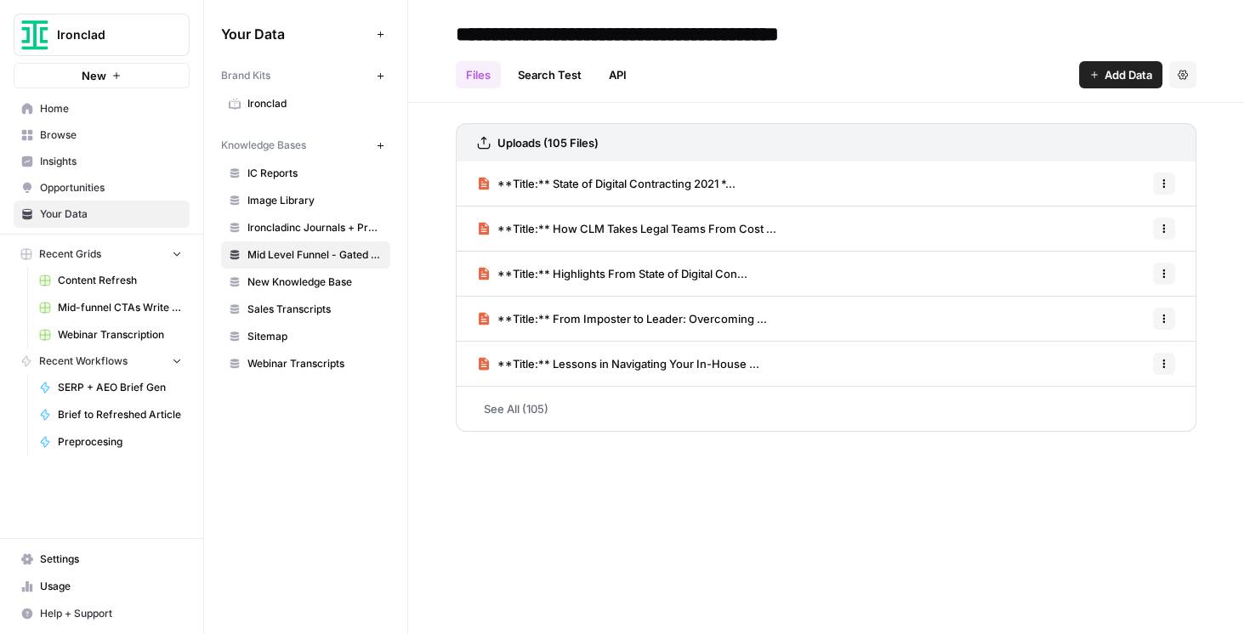
click at [850, 185] on div "**Title:** State of Digital Contracting 2021 *... Options" at bounding box center [826, 184] width 741 height 45
click at [682, 182] on span "**Title:** State of Digital Contracting 2021 *..." at bounding box center [617, 183] width 238 height 17
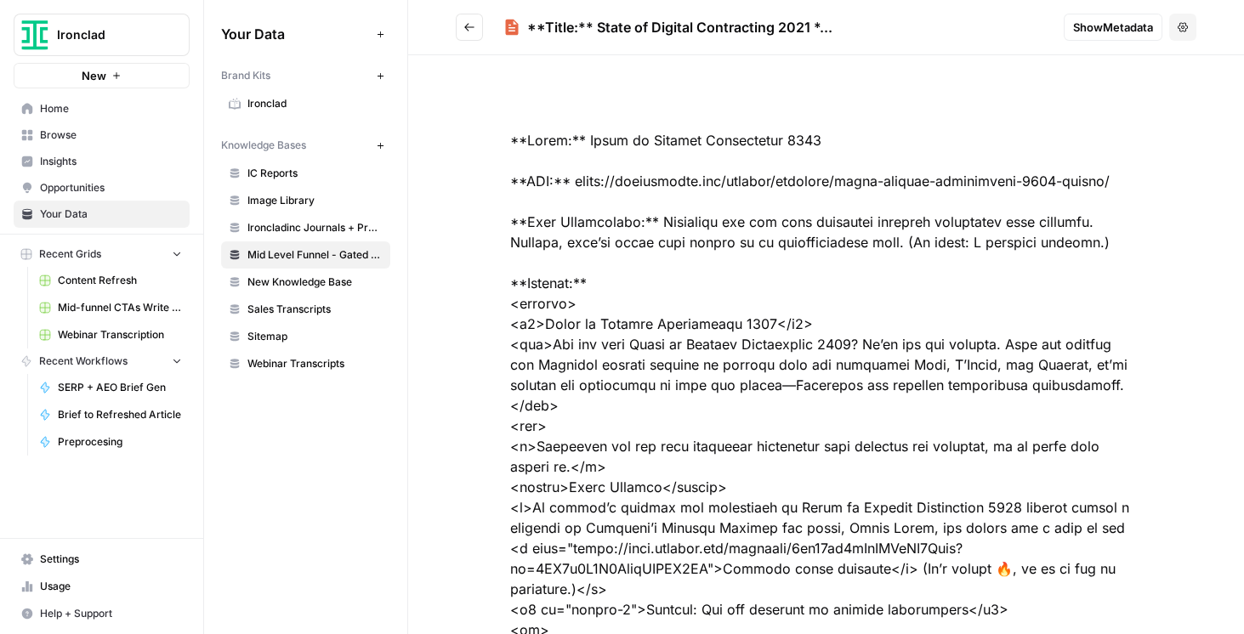
drag, startPoint x: 771, startPoint y: 131, endPoint x: 907, endPoint y: 137, distance: 136.2
drag, startPoint x: 662, startPoint y: 225, endPoint x: 708, endPoint y: 254, distance: 55.4
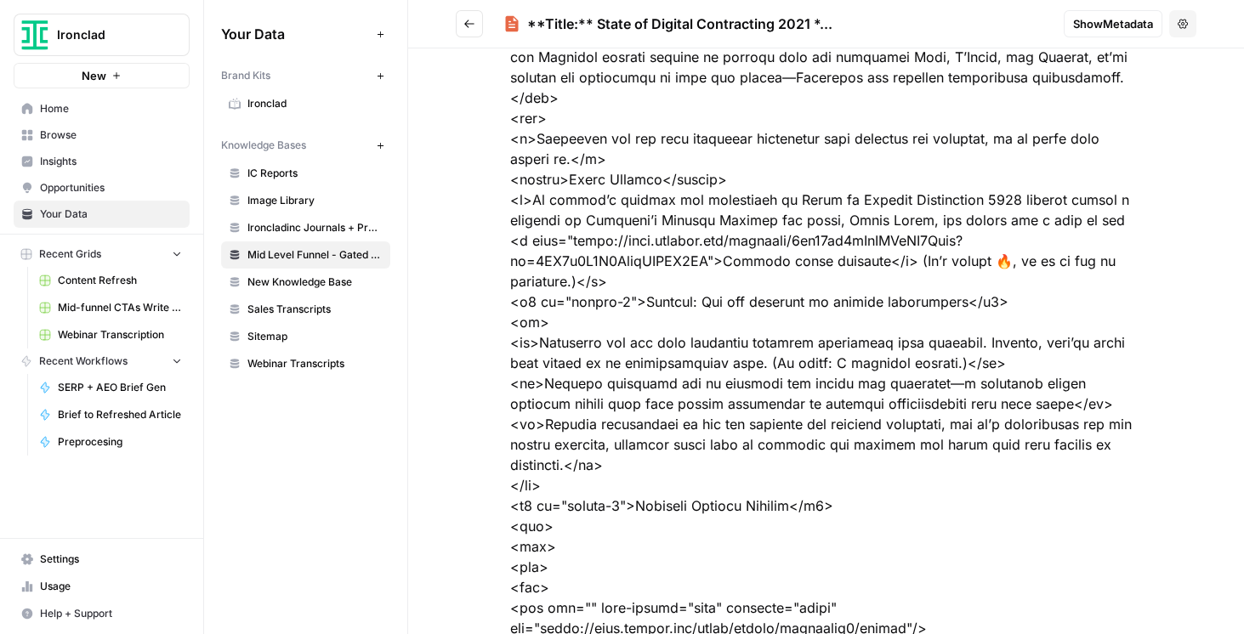
scroll to position [291, 0]
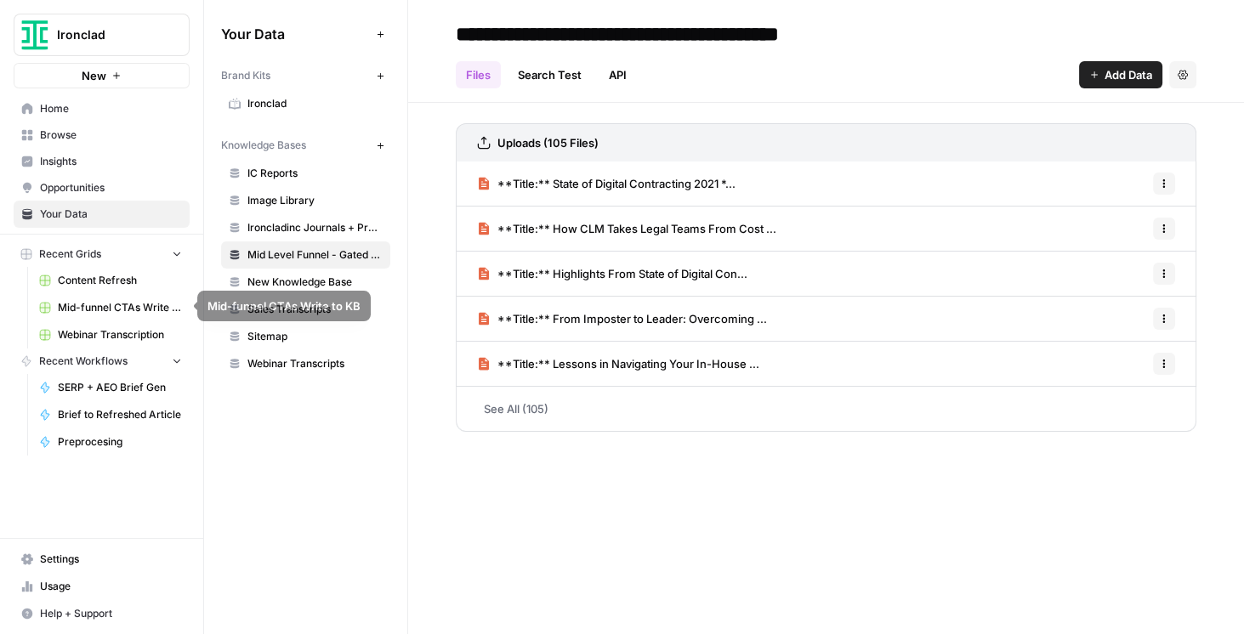
click at [112, 282] on span "Content Refresh" at bounding box center [120, 280] width 124 height 15
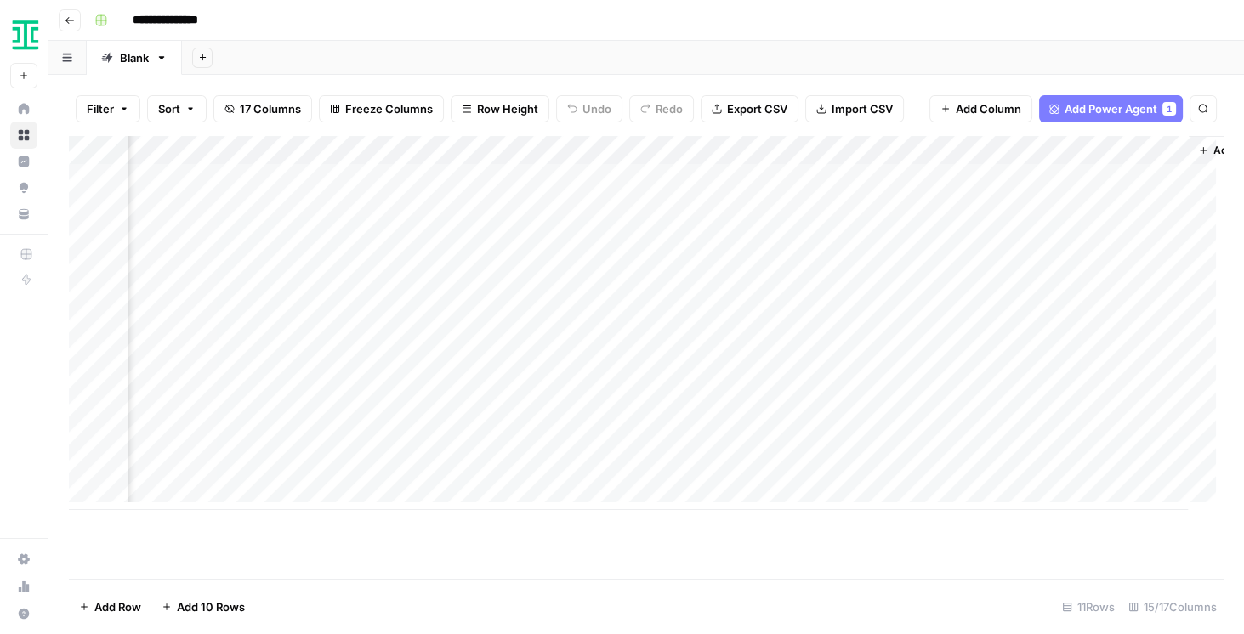
scroll to position [0, 1766]
click at [474, 153] on div "Add Column" at bounding box center [646, 323] width 1155 height 374
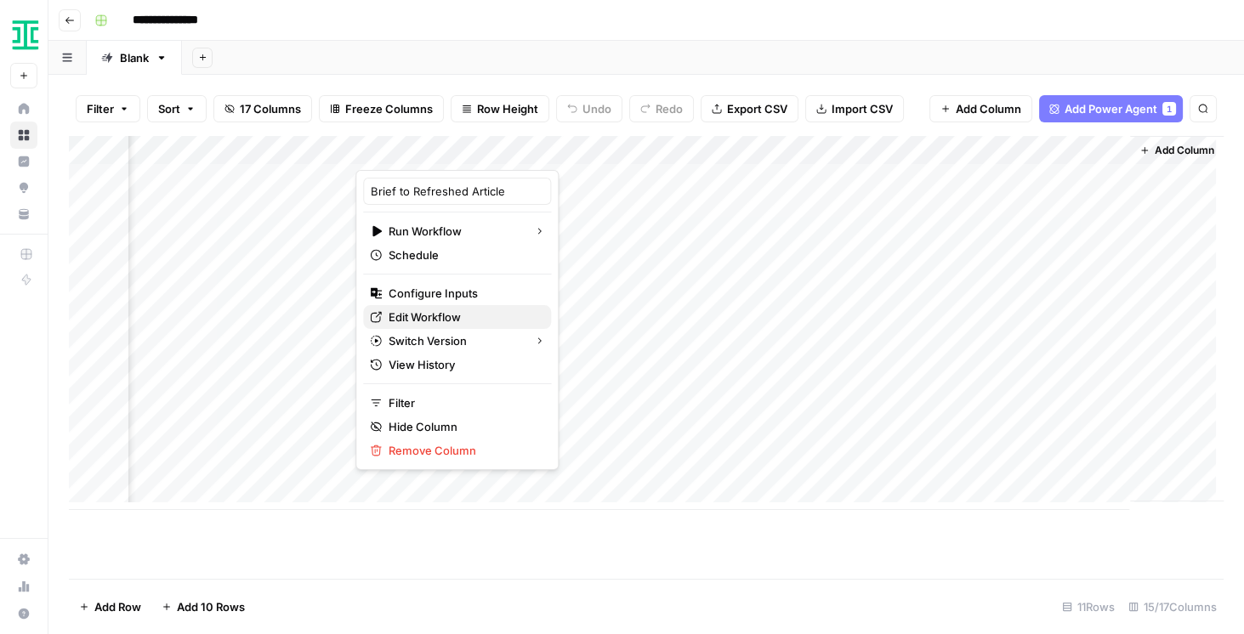
click at [441, 320] on span "Edit Workflow" at bounding box center [463, 317] width 149 height 17
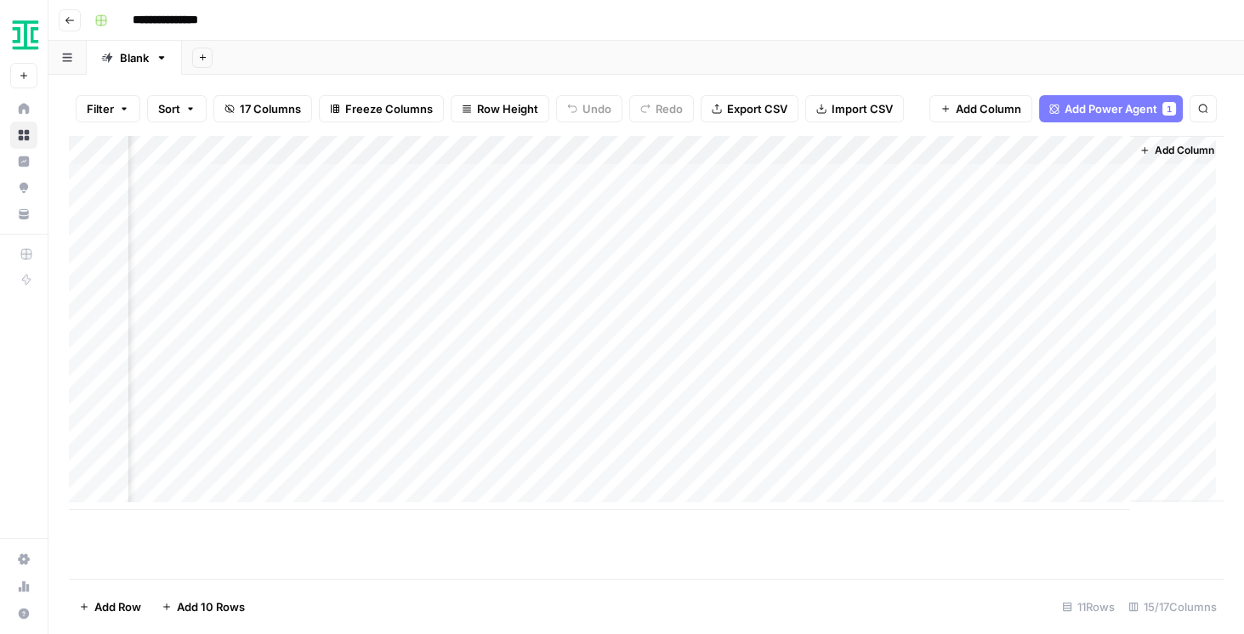
click at [469, 348] on div "Add Column" at bounding box center [646, 323] width 1155 height 374
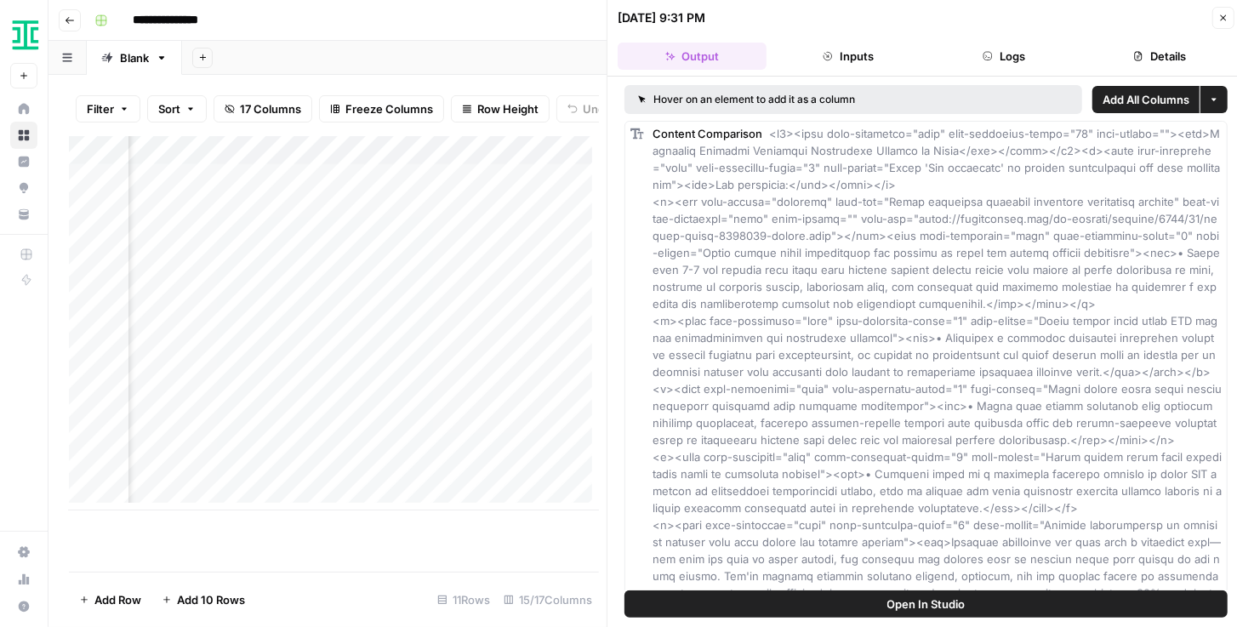
click at [918, 606] on span "Open In Studio" at bounding box center [926, 603] width 78 height 17
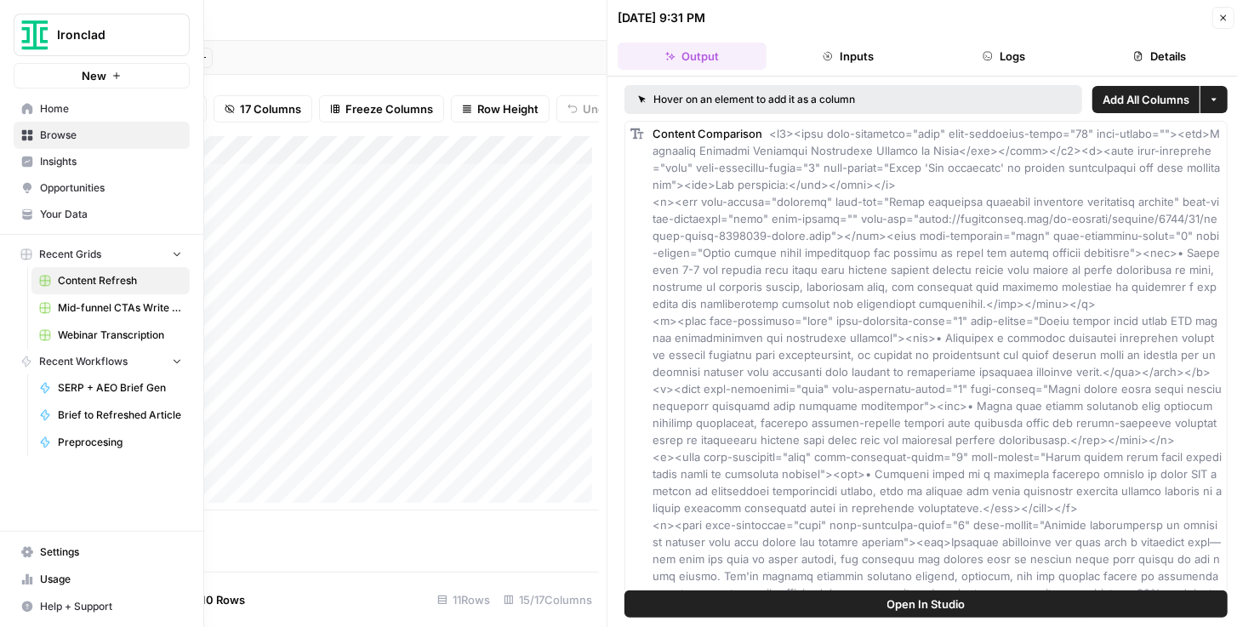
click at [76, 210] on span "Your Data" at bounding box center [111, 214] width 142 height 15
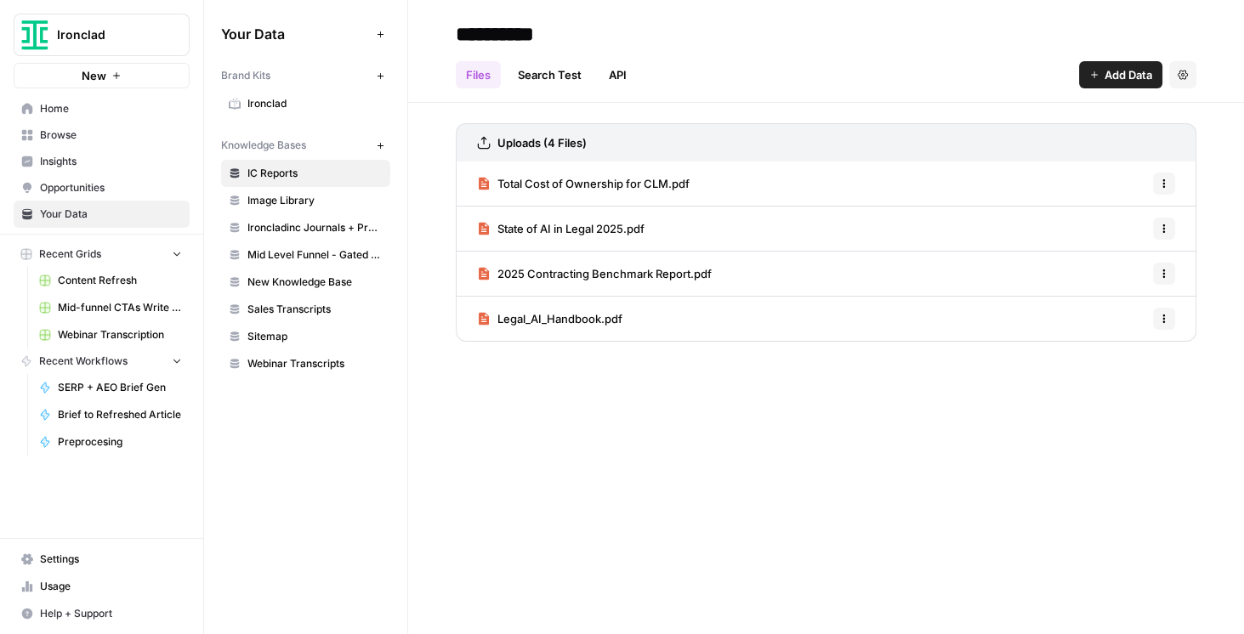
click at [306, 259] on link "Mid Level Funnel - Gated Assets + Webinars" at bounding box center [305, 255] width 169 height 27
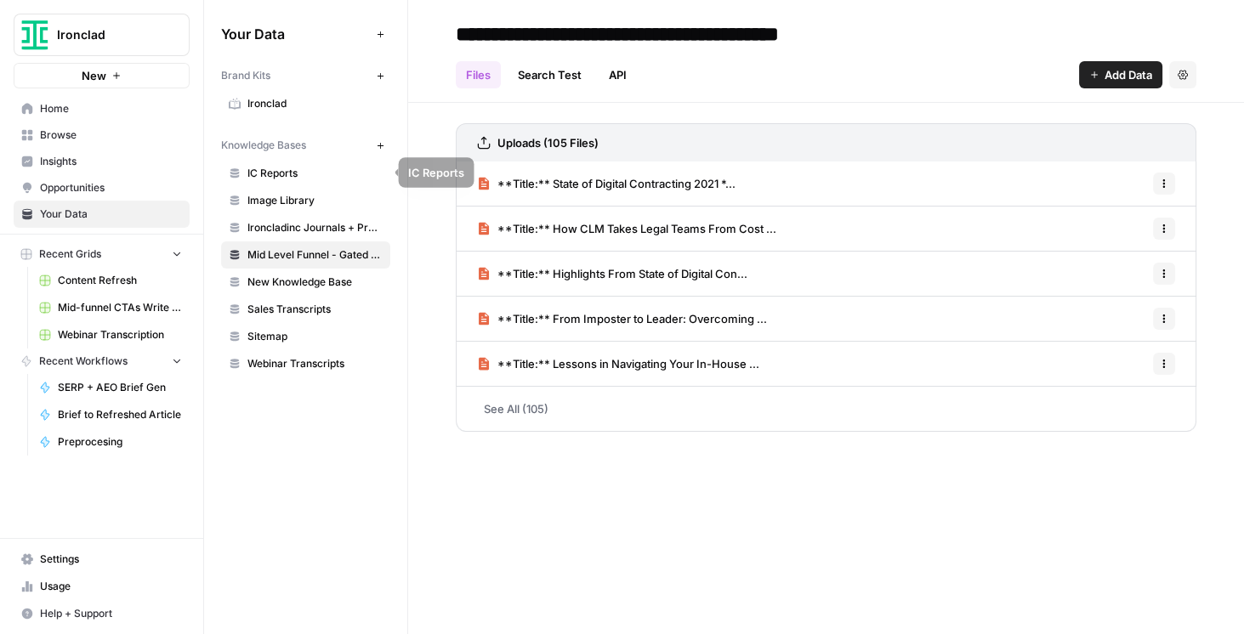
click at [293, 167] on span "IC Reports" at bounding box center [315, 173] width 135 height 15
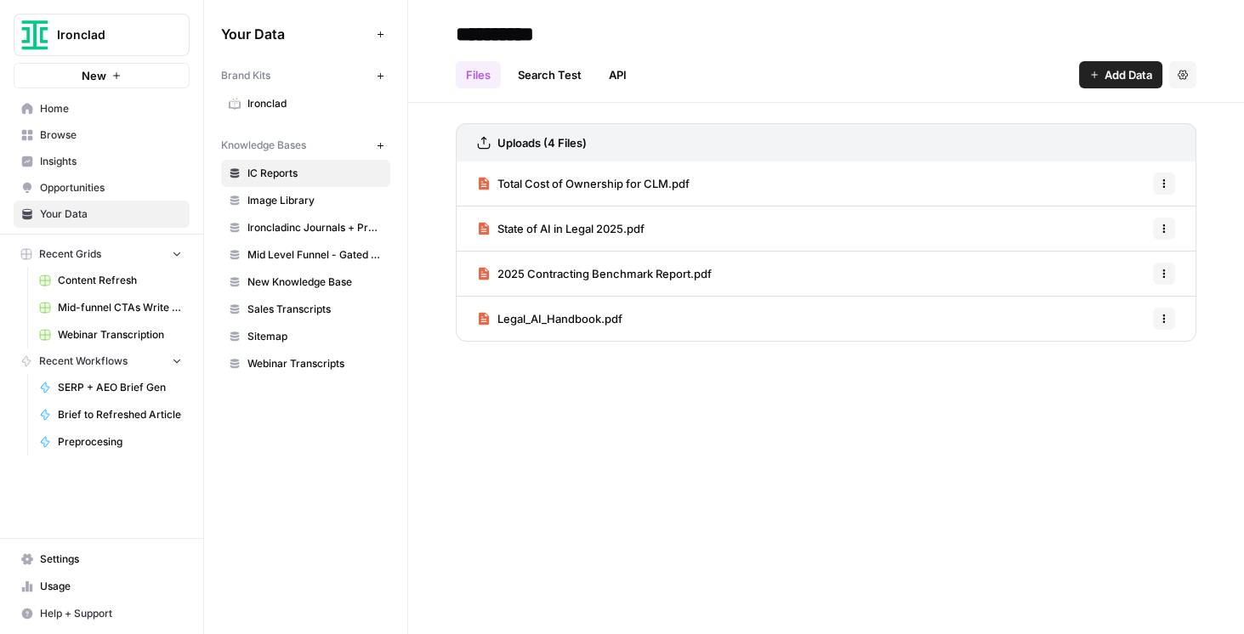
click at [273, 248] on span "Mid Level Funnel - Gated Assets + Webinars" at bounding box center [315, 255] width 135 height 15
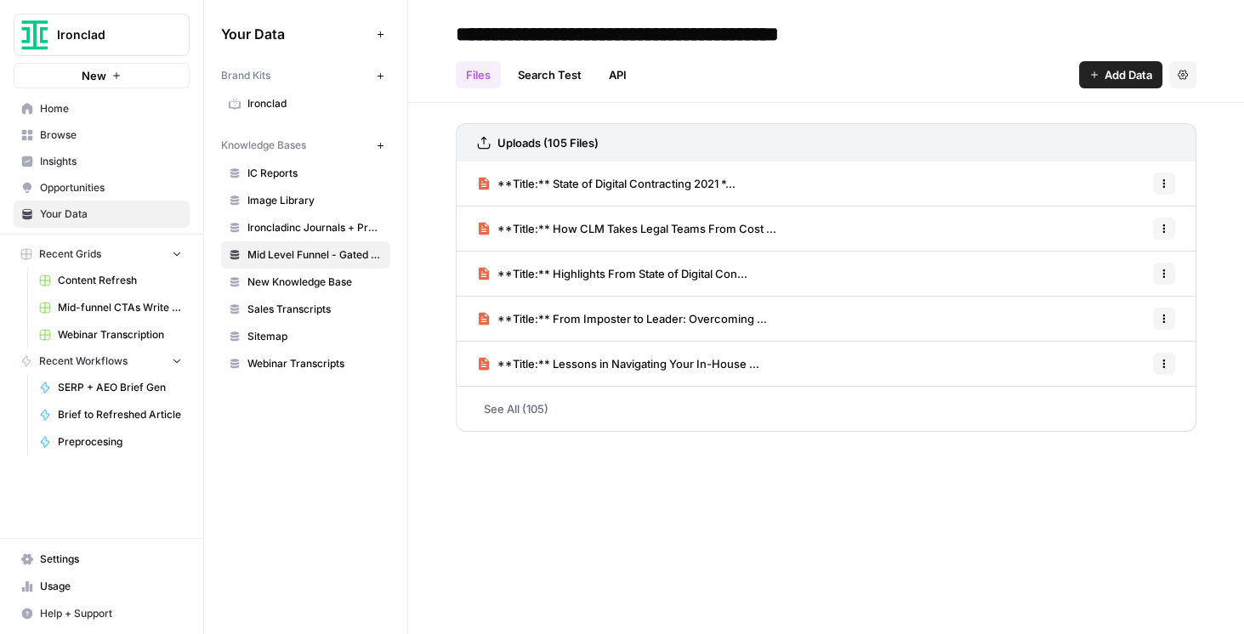
click at [711, 413] on link "See All (105)" at bounding box center [826, 409] width 741 height 44
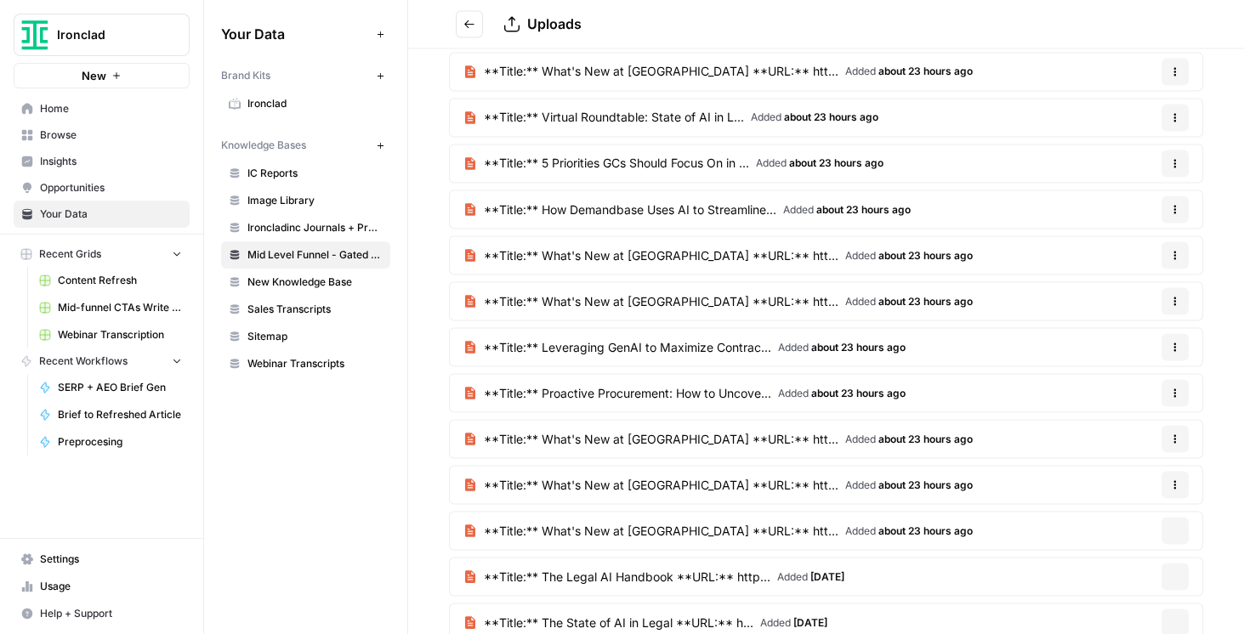
scroll to position [4248, 0]
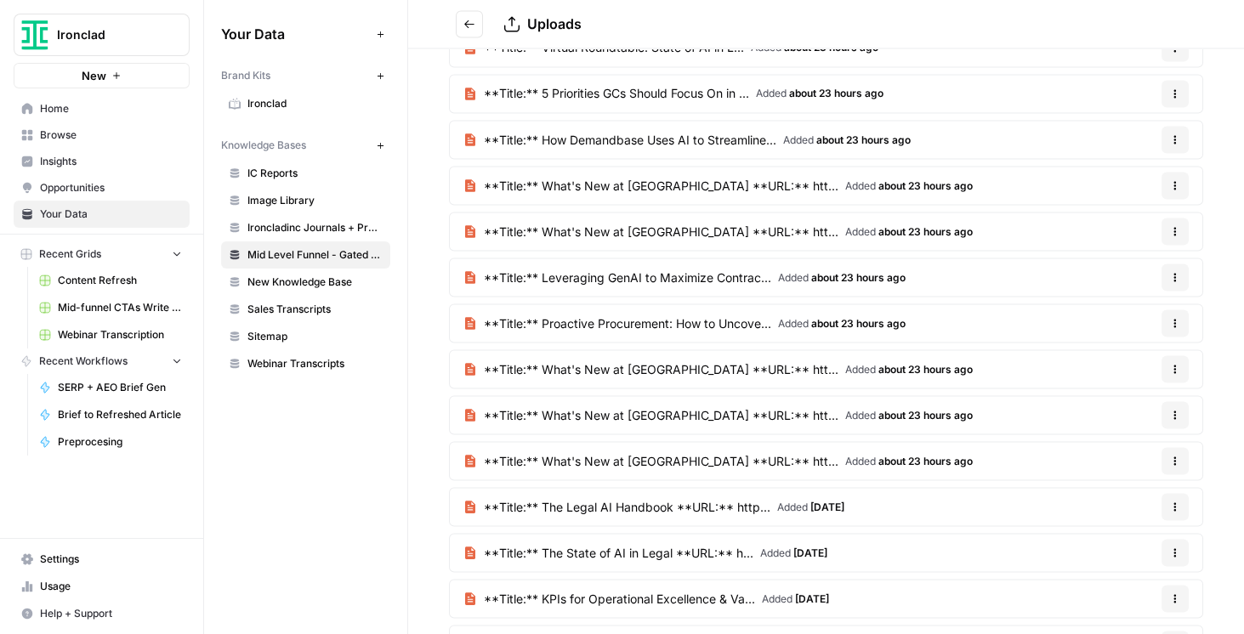
click at [647, 634] on span "**Title:** Your Guide to Understanding the Tota..." at bounding box center [623, 644] width 279 height 17
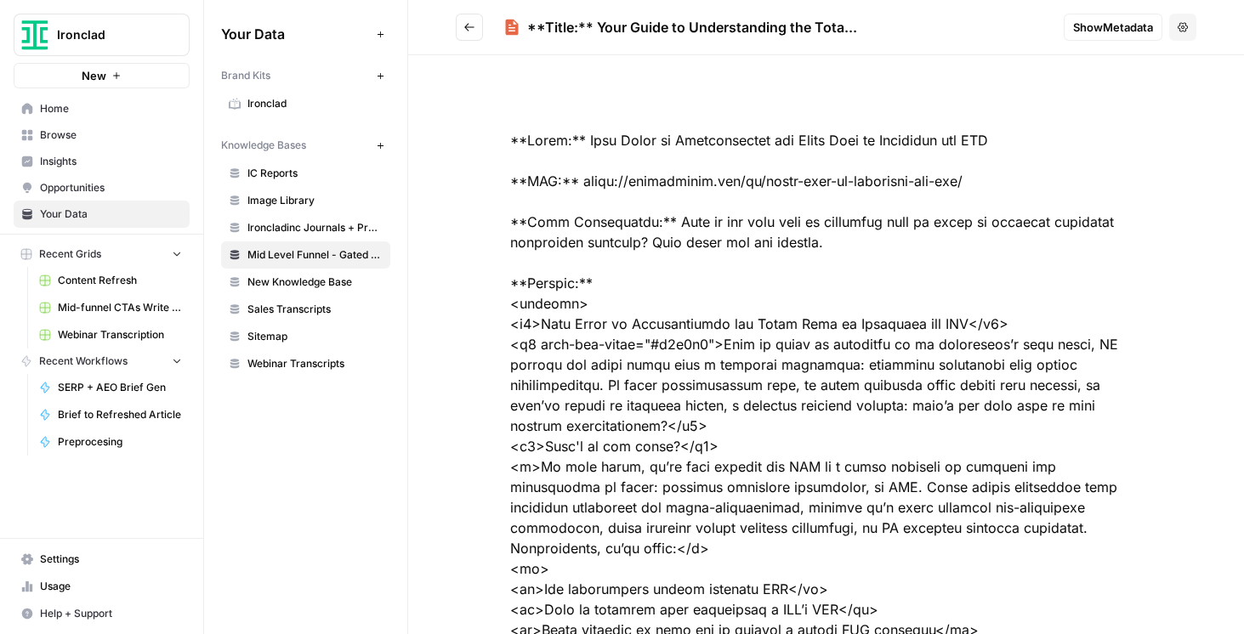
drag, startPoint x: 607, startPoint y: 143, endPoint x: 825, endPoint y: 147, distance: 217.8
drag, startPoint x: 681, startPoint y: 180, endPoint x: 680, endPoint y: 277, distance: 97.0
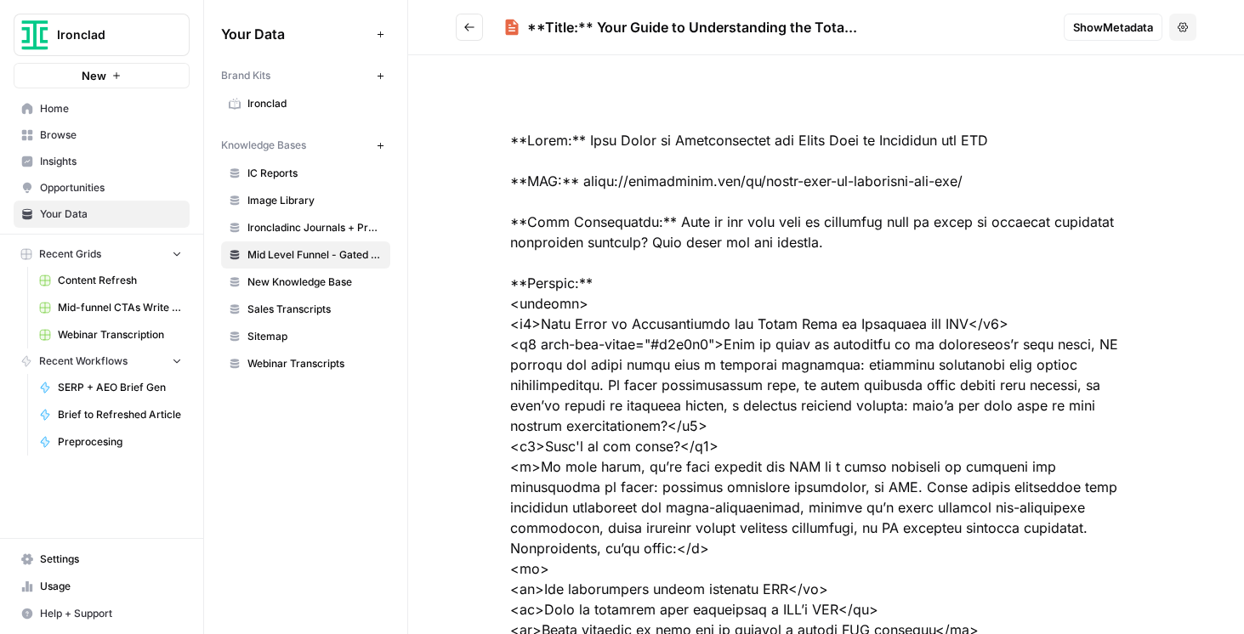
click at [124, 278] on span "Content Refresh" at bounding box center [120, 280] width 124 height 15
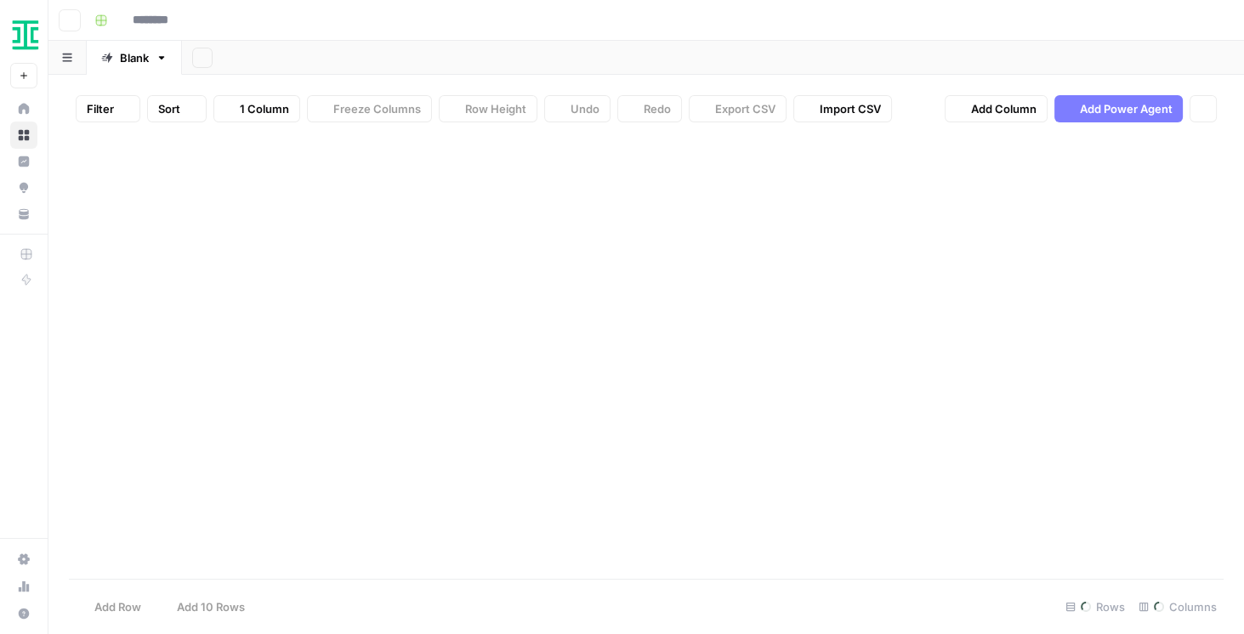
type input "**********"
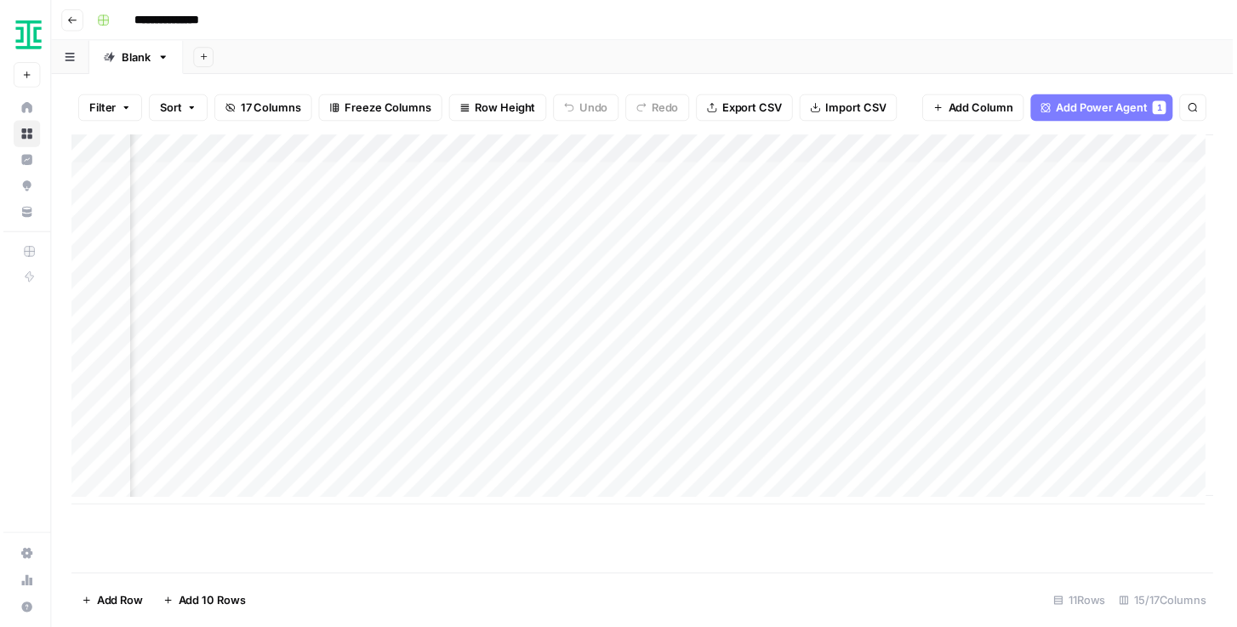
scroll to position [0, 1766]
click at [473, 154] on div "Add Column" at bounding box center [646, 323] width 1155 height 374
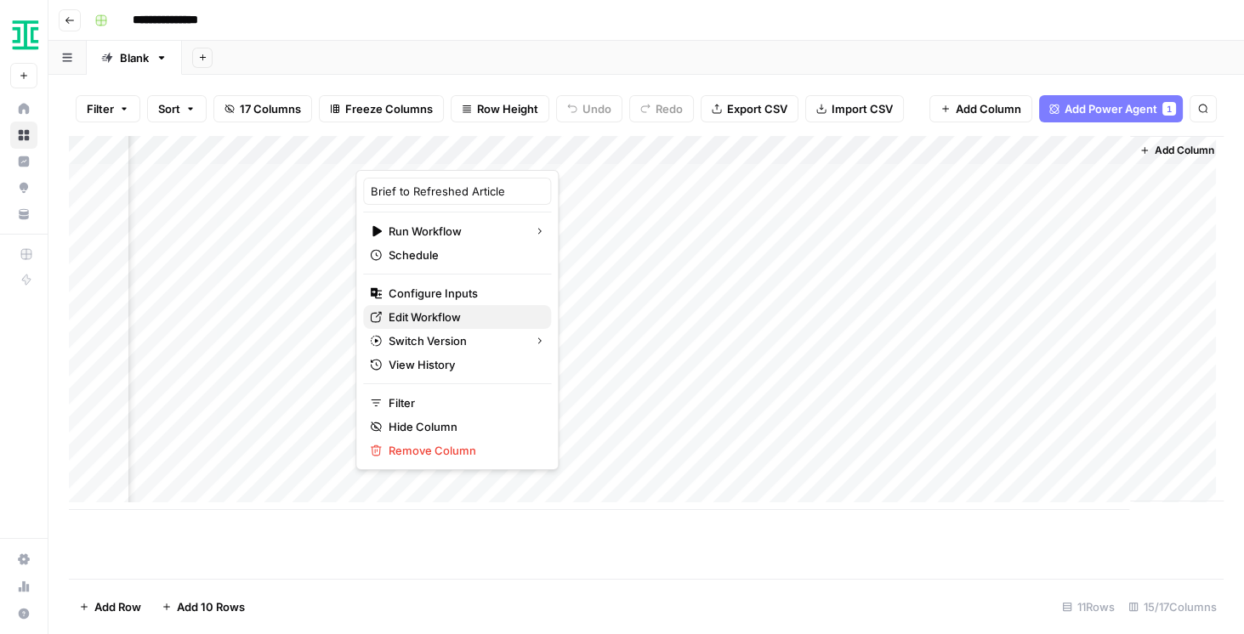
click at [441, 314] on span "Edit Workflow" at bounding box center [463, 317] width 149 height 17
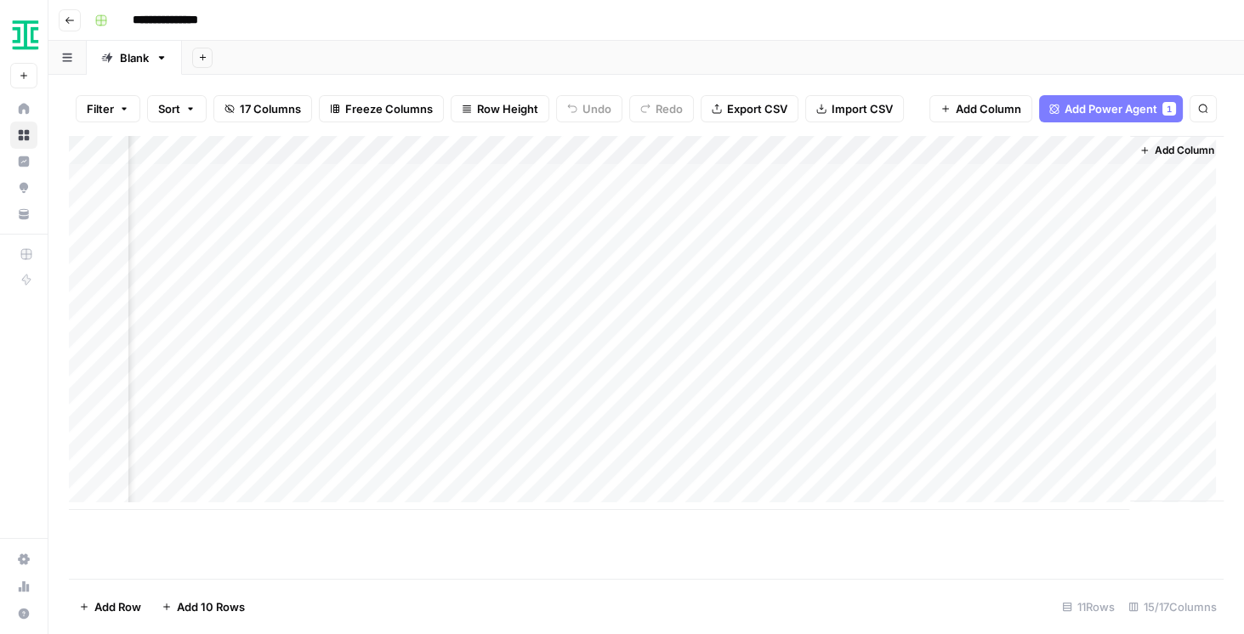
click at [474, 154] on div "Add Column" at bounding box center [646, 323] width 1155 height 374
drag, startPoint x: 602, startPoint y: 616, endPoint x: 538, endPoint y: 475, distance: 154.5
click at [601, 614] on footer "Add Row Add 10 Rows 11 Rows 15/17 Columns" at bounding box center [646, 606] width 1155 height 55
click at [469, 322] on div "Add Column" at bounding box center [646, 323] width 1155 height 374
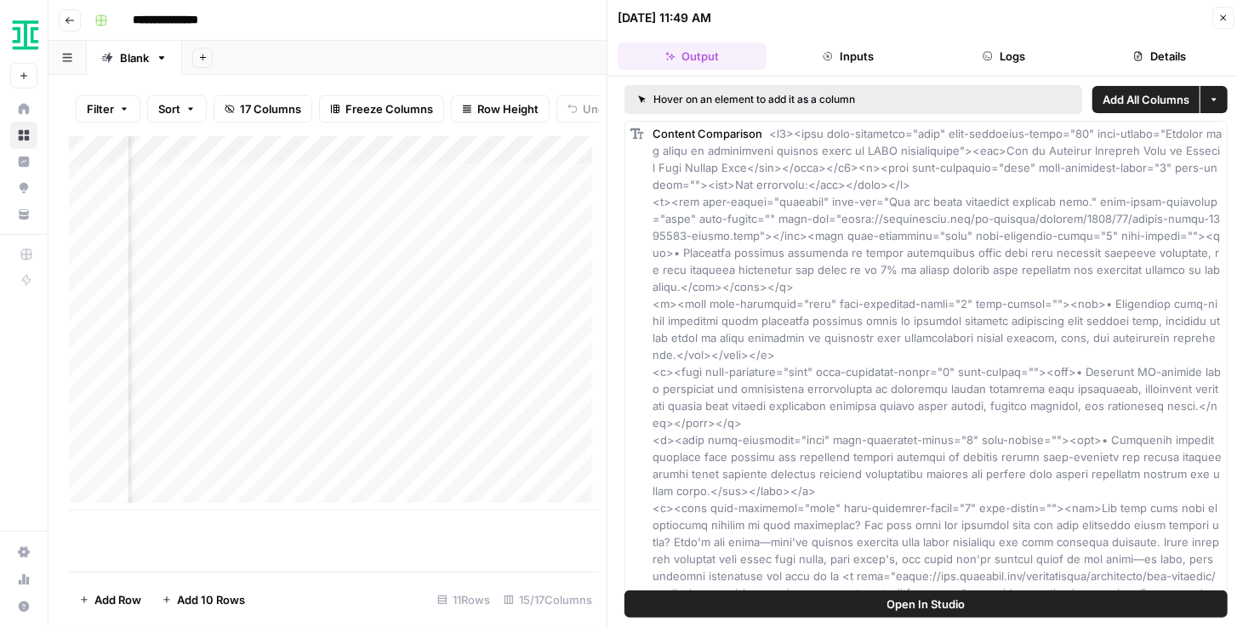
click at [1030, 60] on button "Logs" at bounding box center [1004, 56] width 149 height 27
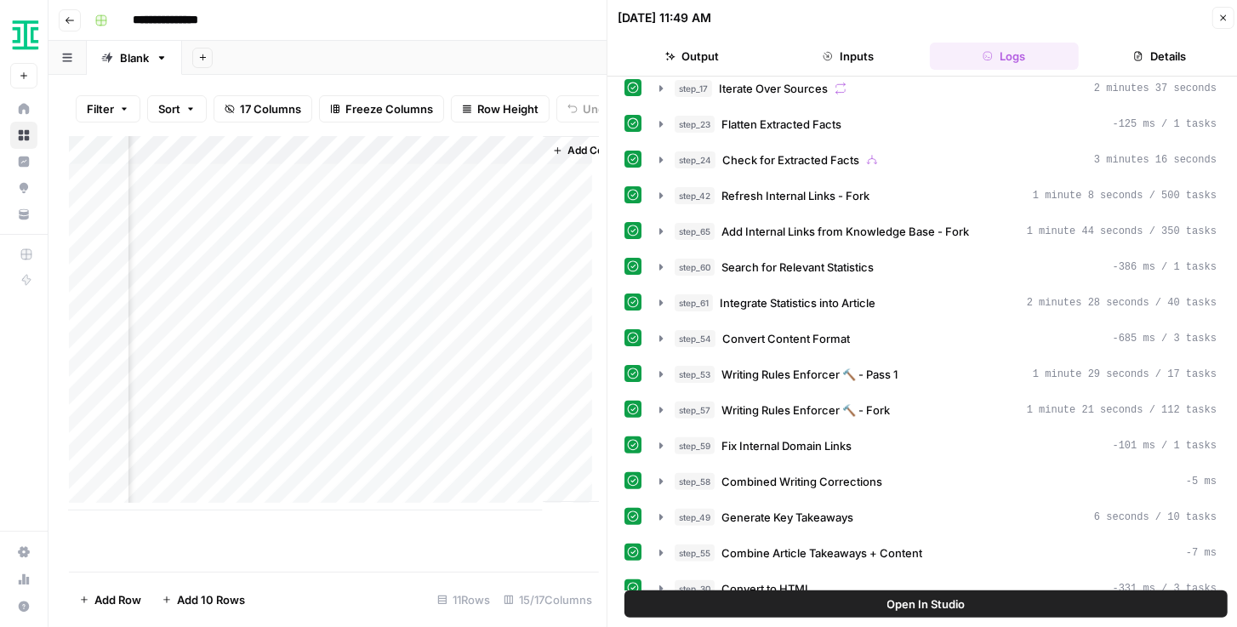
scroll to position [0, 1992]
click at [568, 358] on div "Add Column" at bounding box center [334, 323] width 530 height 374
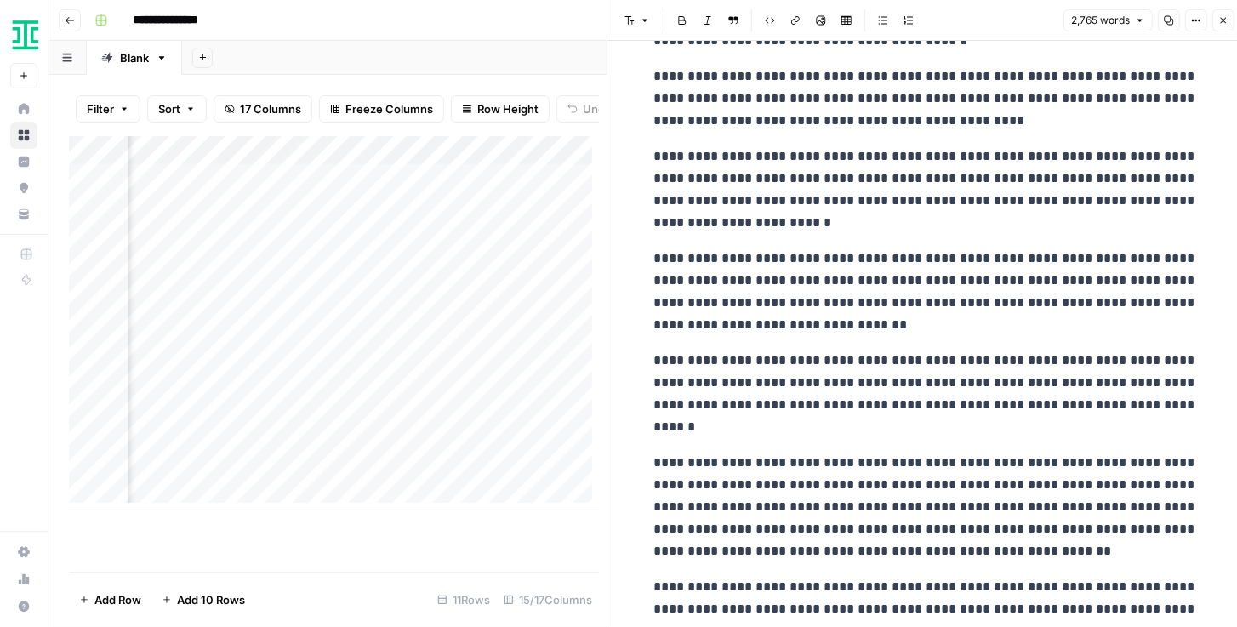
scroll to position [5197, 0]
click at [1219, 22] on icon "button" at bounding box center [1223, 20] width 10 height 10
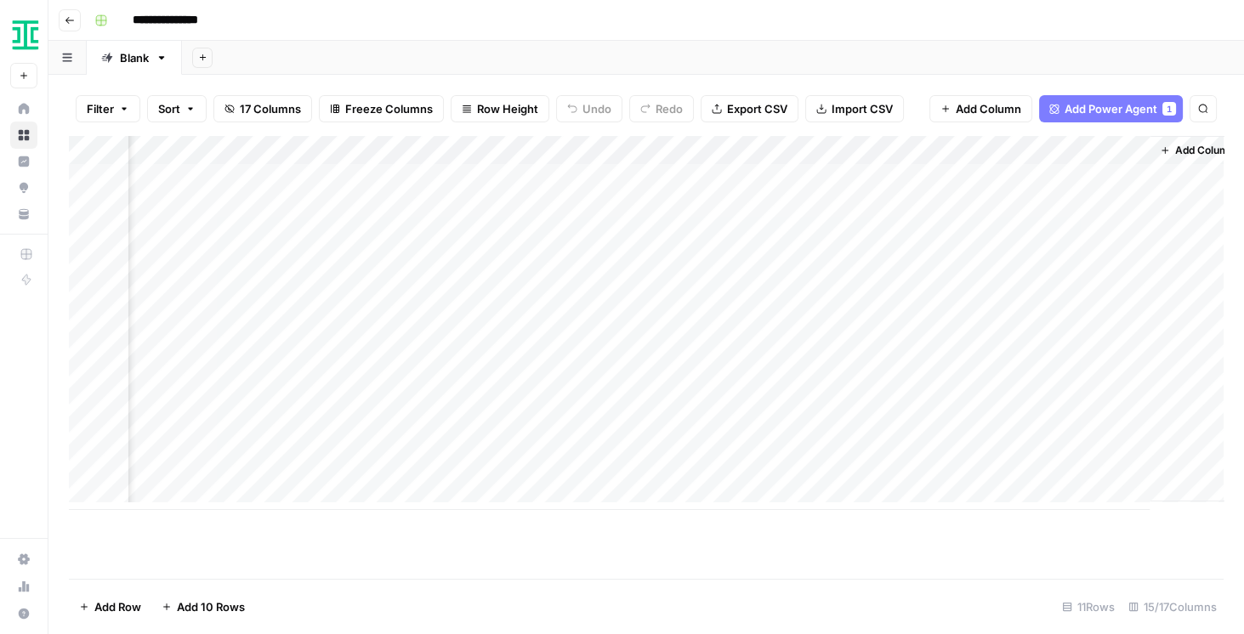
scroll to position [0, 1745]
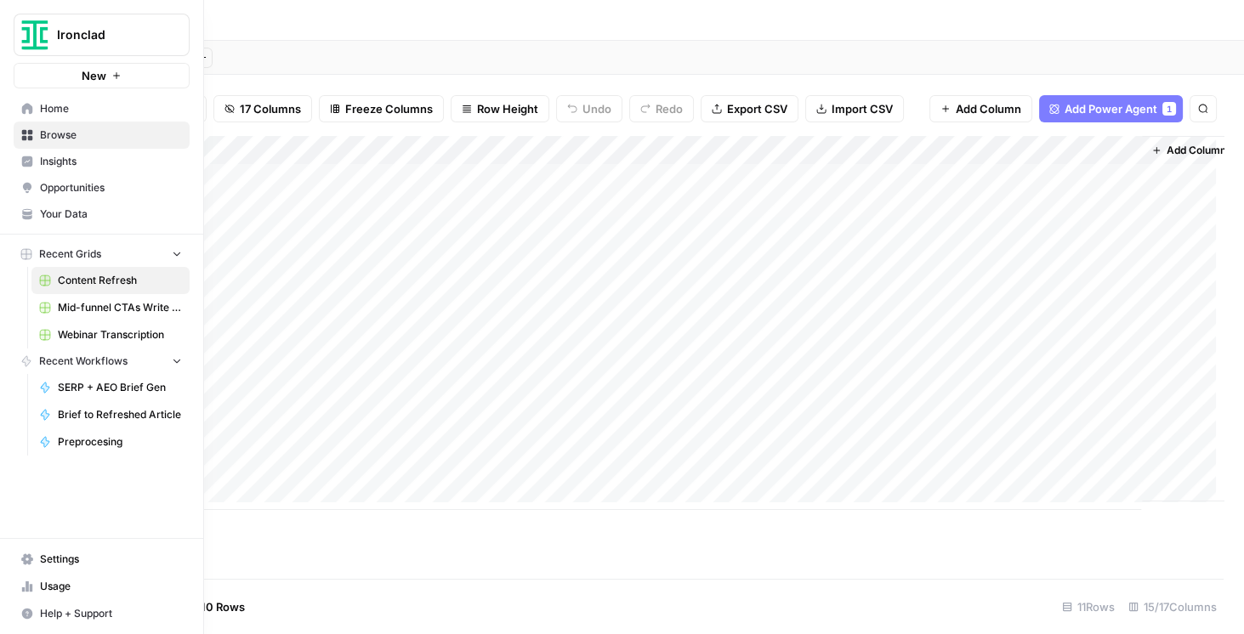
click at [97, 48] on button "Ironclad" at bounding box center [102, 35] width 176 height 43
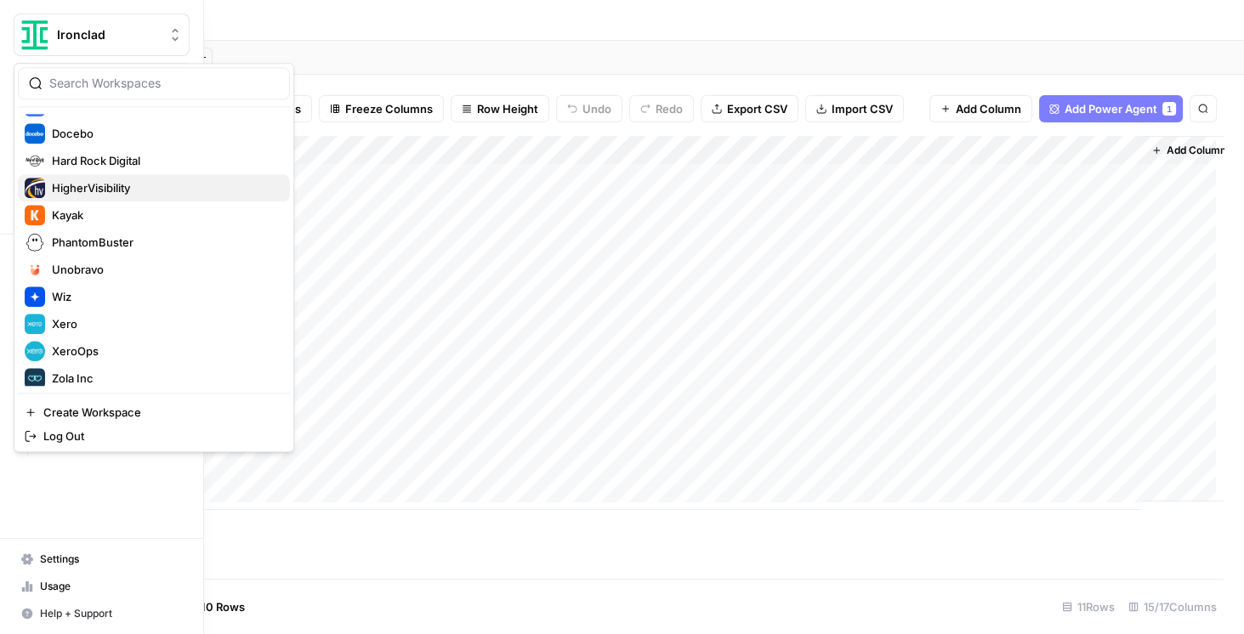
scroll to position [272, 0]
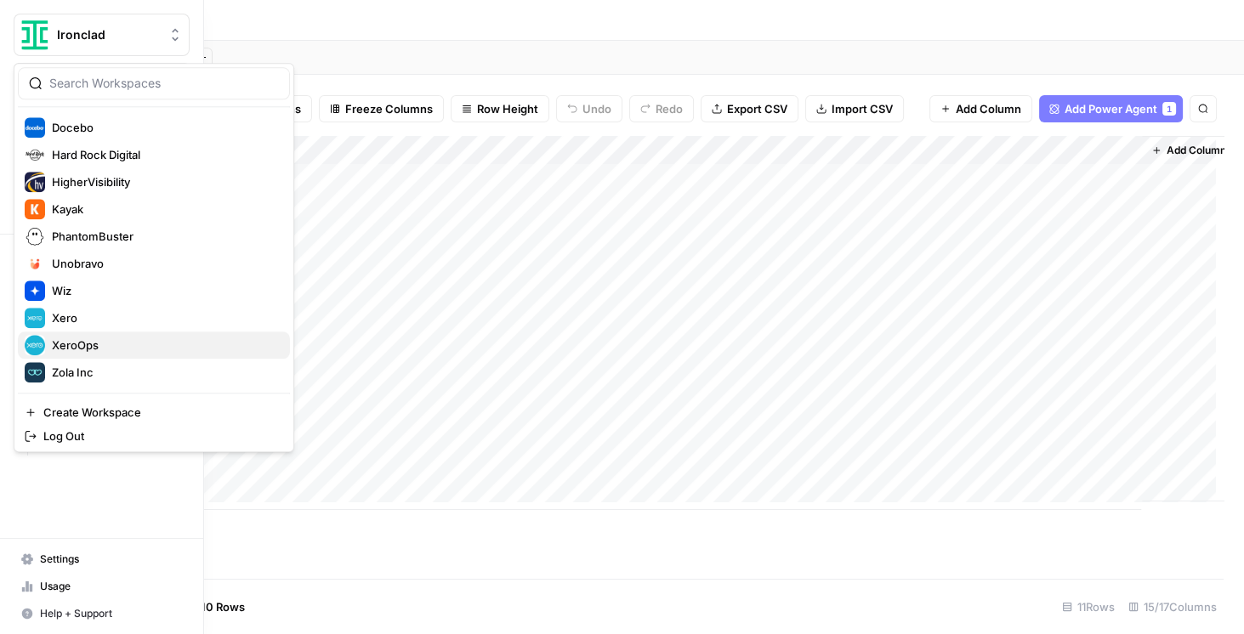
click at [116, 342] on span "XeroOps" at bounding box center [164, 345] width 225 height 17
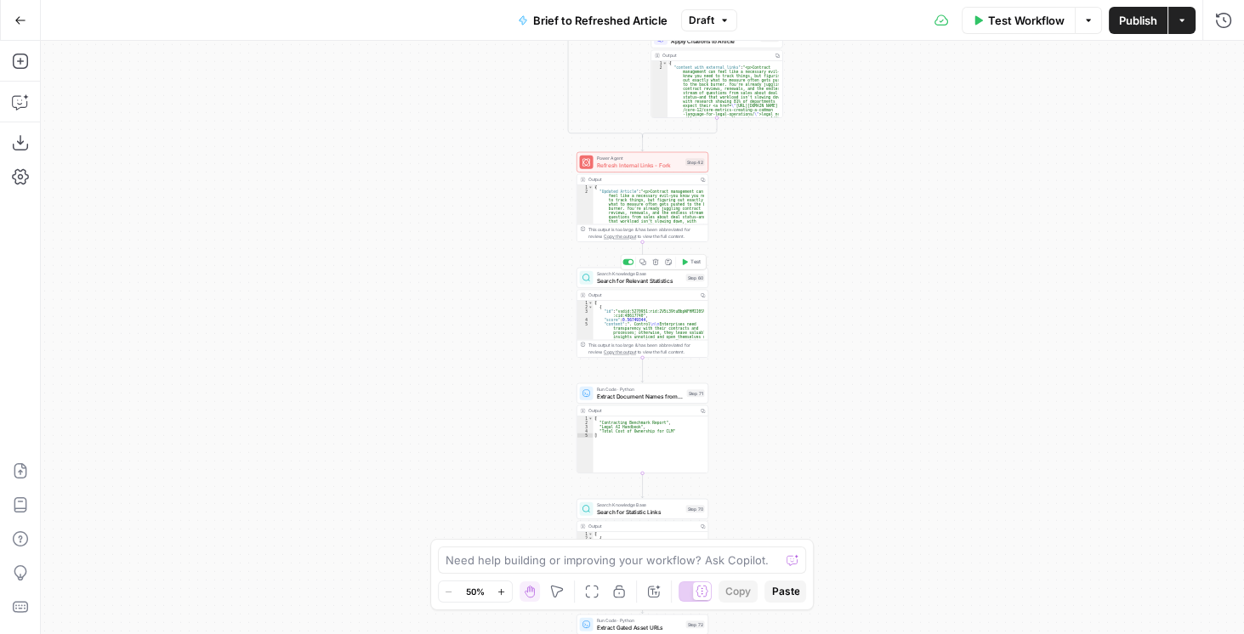
click at [623, 287] on div "Search Knowledge Base Search for Relevant Statistics Step 60 Copy step Delete s…" at bounding box center [643, 278] width 132 height 20
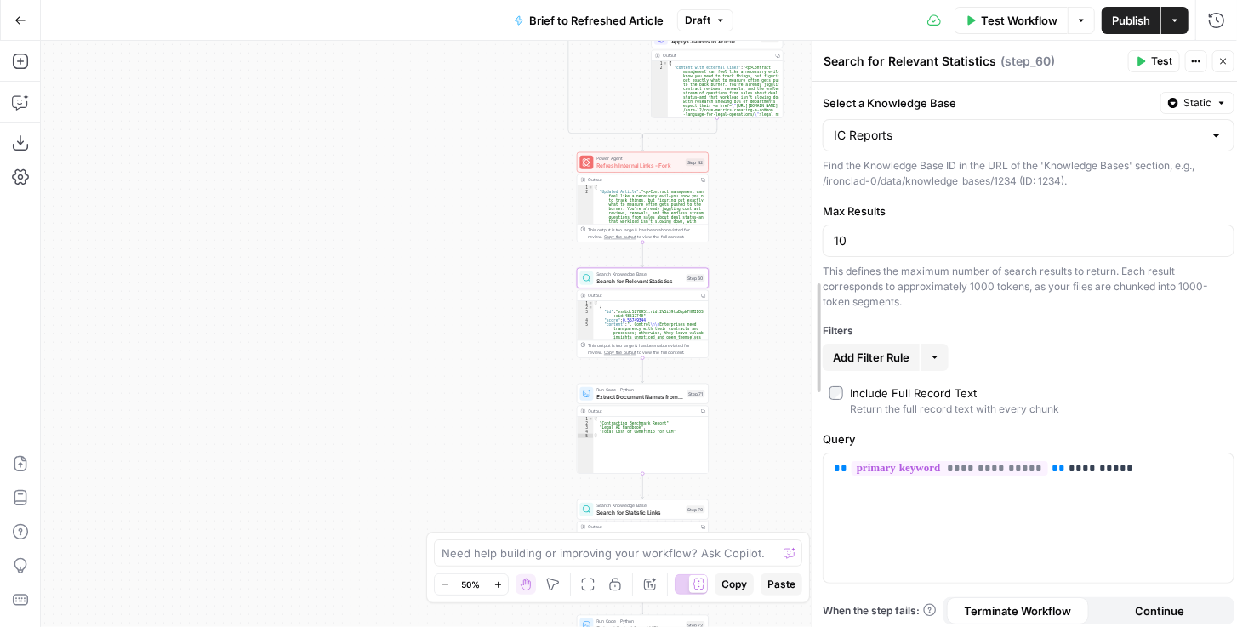
drag, startPoint x: 568, startPoint y: 238, endPoint x: 816, endPoint y: 236, distance: 247.5
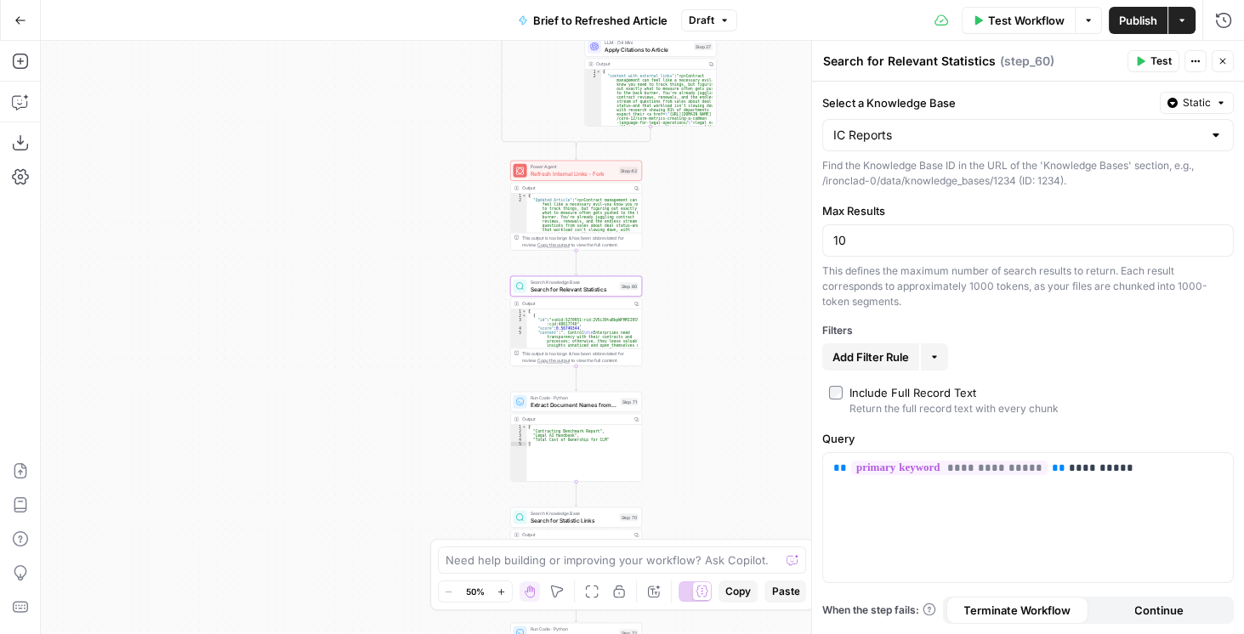
drag, startPoint x: 508, startPoint y: 304, endPoint x: 358, endPoint y: 318, distance: 150.4
click at [358, 318] on div "true false false true false true Workflow Set Inputs Inputs LLM · GPT-4.1 Extra…" at bounding box center [642, 338] width 1203 height 594
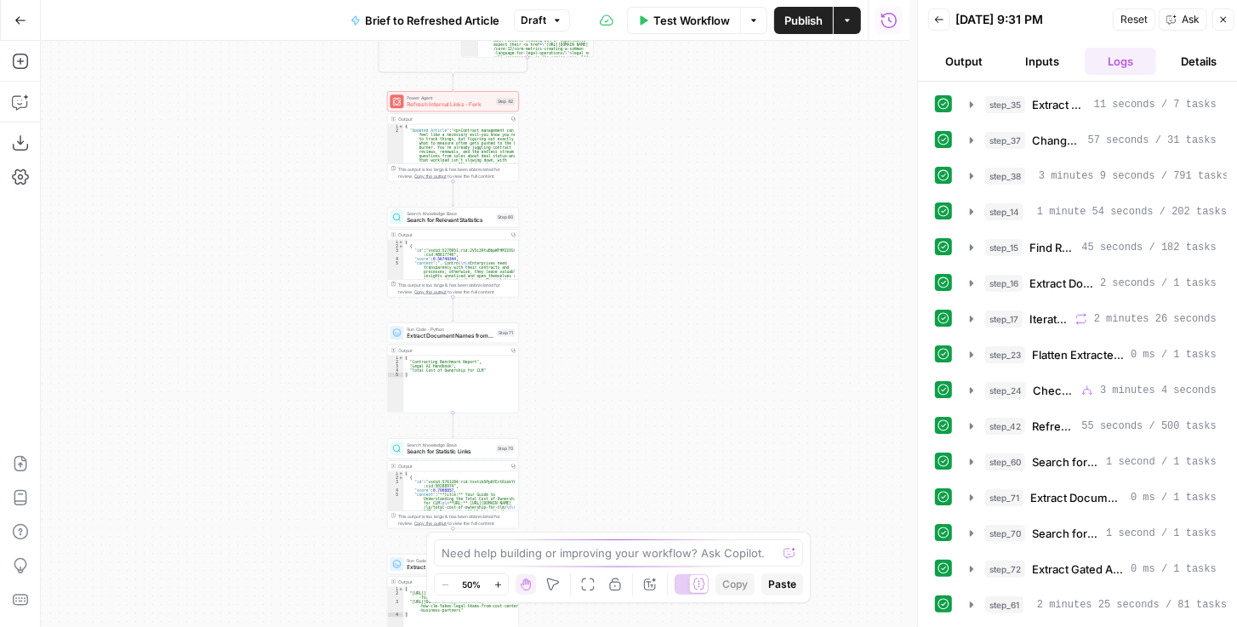
click at [652, 208] on div "true false true false true false Workflow Set Inputs Inputs LLM · GPT-4.1 Extra…" at bounding box center [475, 334] width 868 height 586
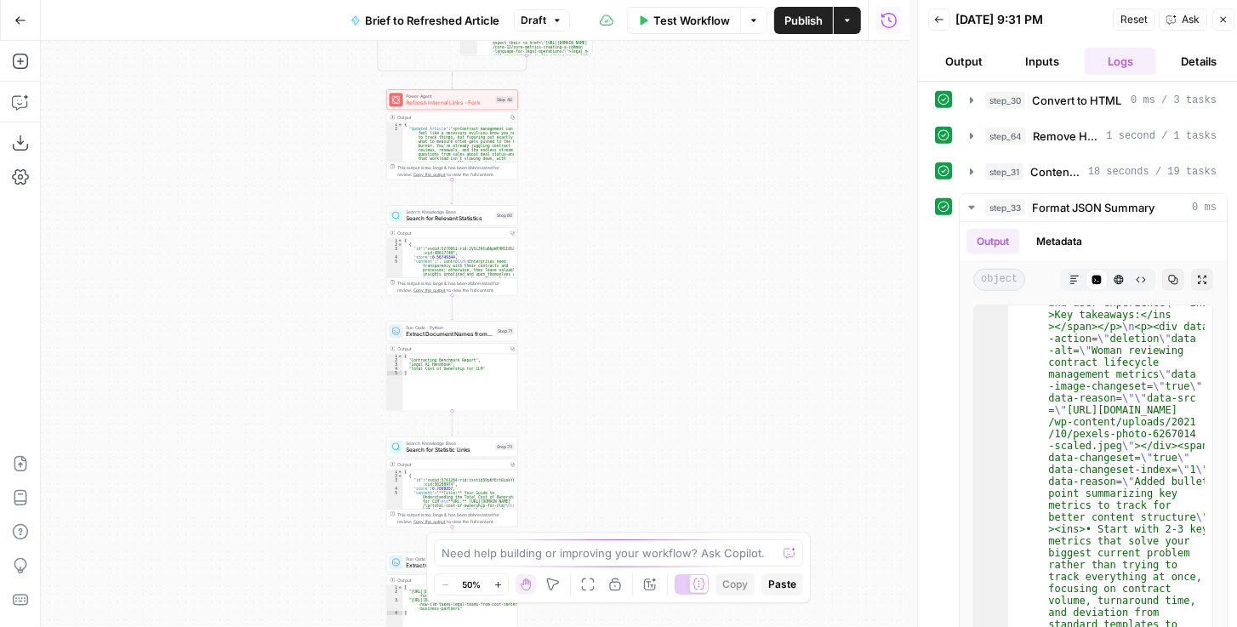
scroll to position [129, 0]
click at [967, 201] on icon "button" at bounding box center [971, 208] width 14 height 14
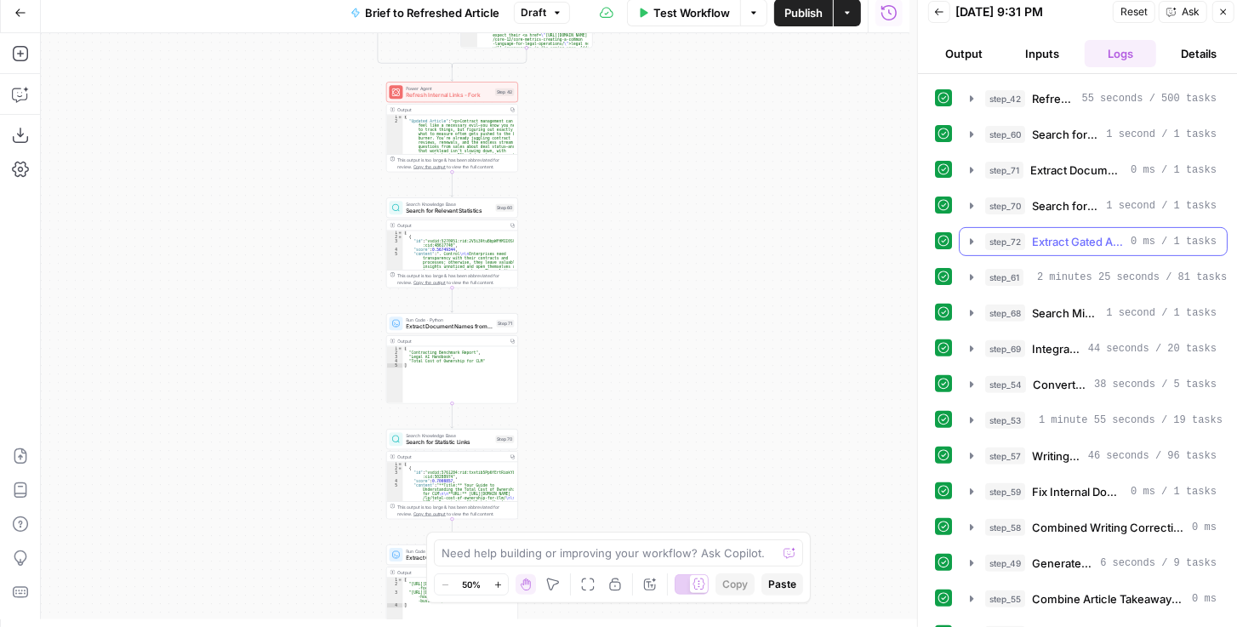
scroll to position [290, 0]
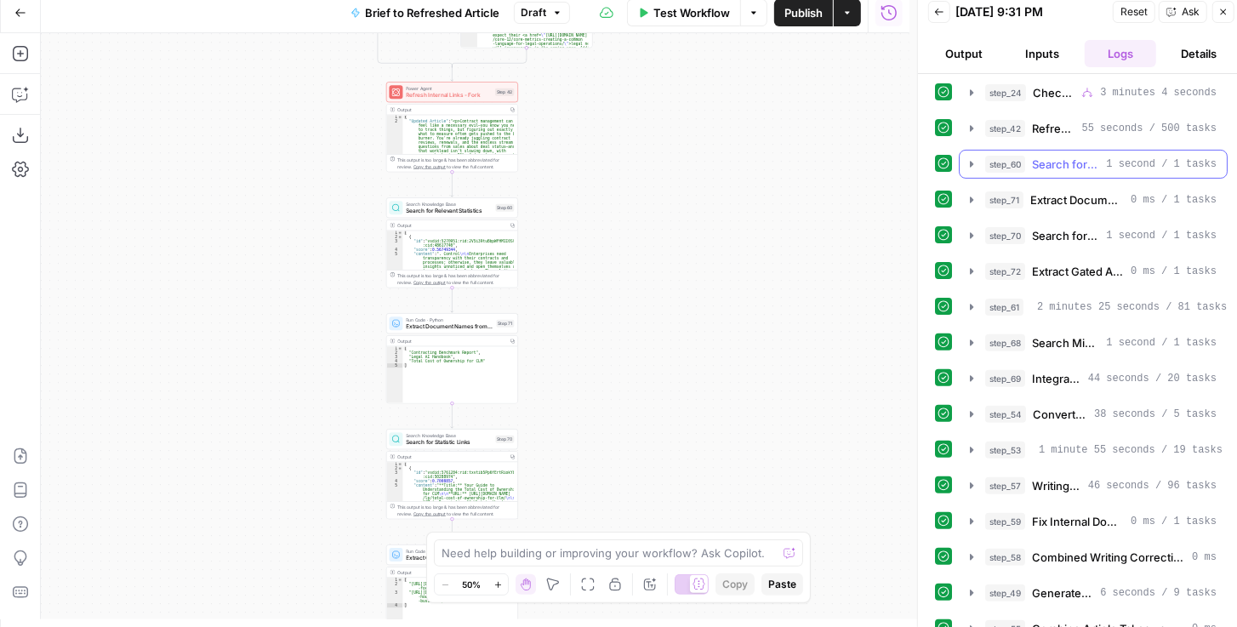
click at [968, 157] on icon "button" at bounding box center [971, 164] width 14 height 14
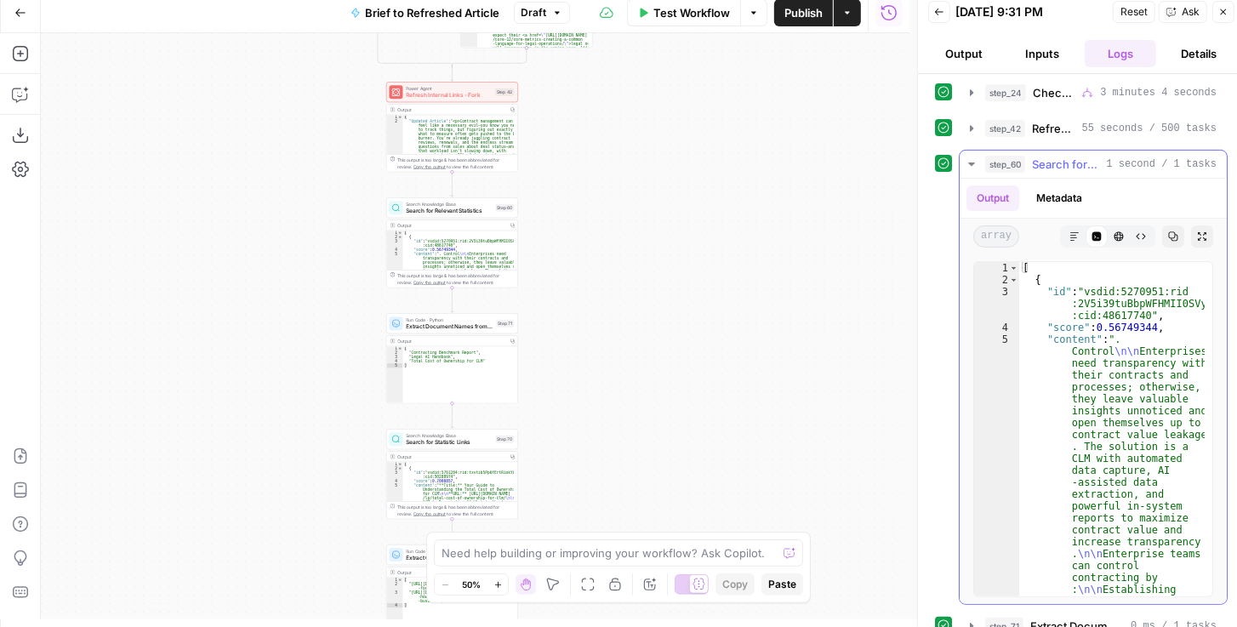
click at [1197, 231] on icon "button" at bounding box center [1202, 236] width 10 height 10
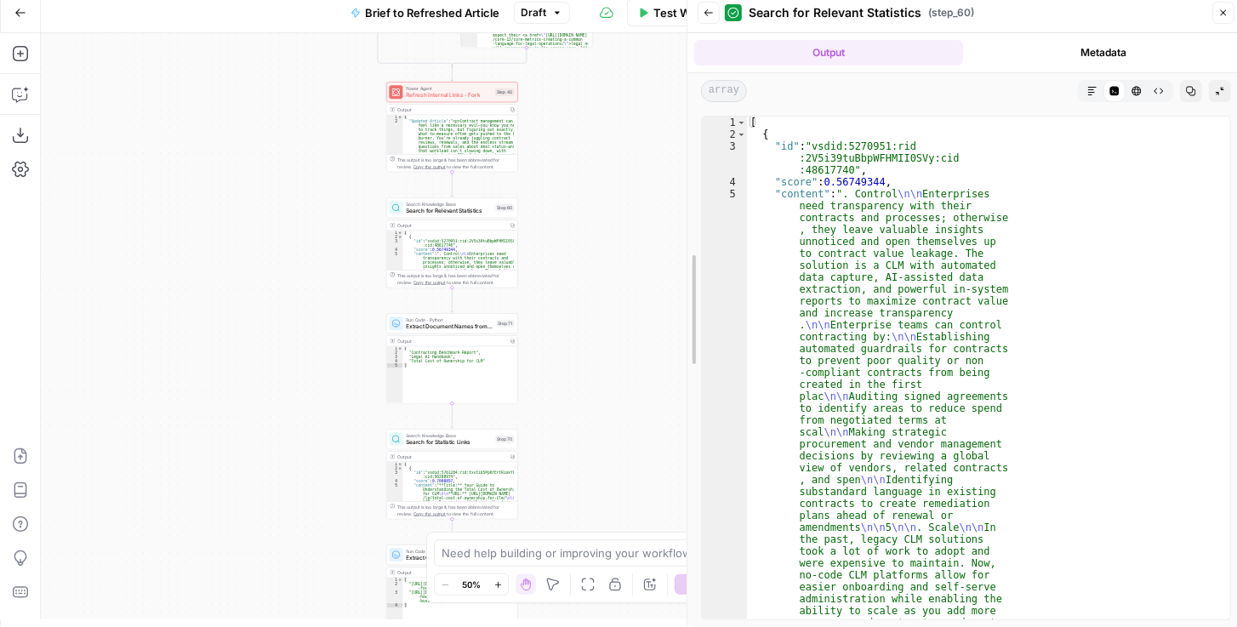
drag, startPoint x: 922, startPoint y: 190, endPoint x: 672, endPoint y: 212, distance: 251.0
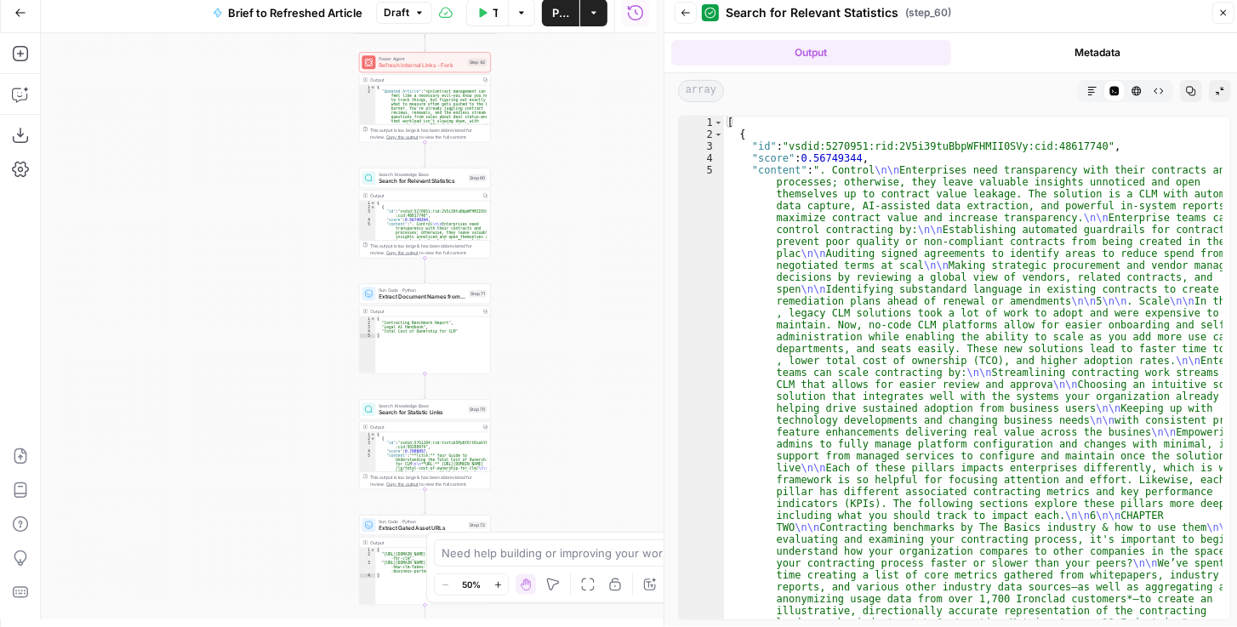
drag, startPoint x: 589, startPoint y: 322, endPoint x: 559, endPoint y: 289, distance: 45.1
click at [561, 292] on div "true false false true false true Workflow Set Inputs Inputs LLM · GPT-4.1 Extra…" at bounding box center [348, 326] width 615 height 586
click at [452, 297] on span "Extract Document Names from Statistics" at bounding box center [421, 296] width 87 height 9
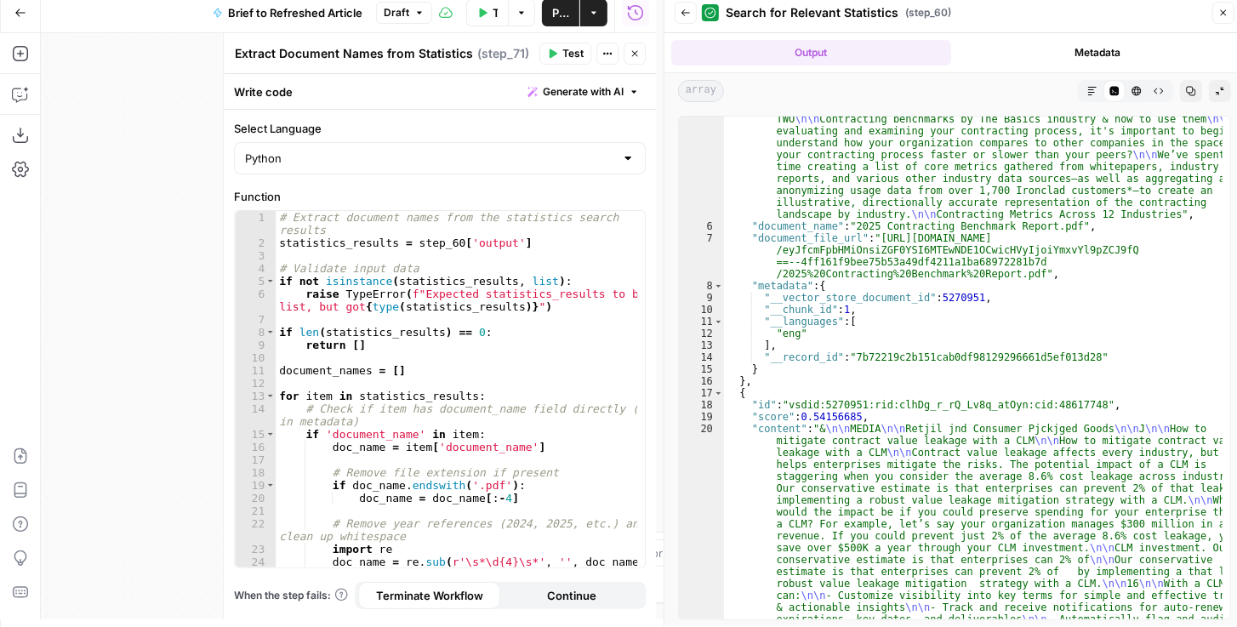
scroll to position [495, 0]
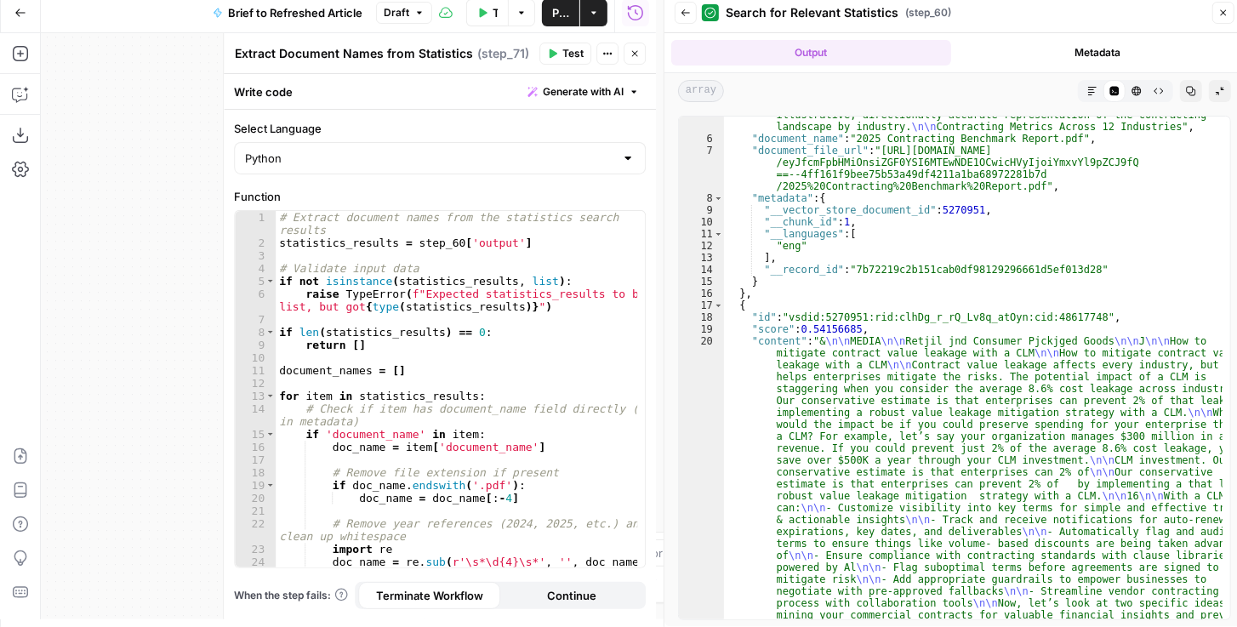
click at [636, 60] on button "Close" at bounding box center [634, 54] width 22 height 22
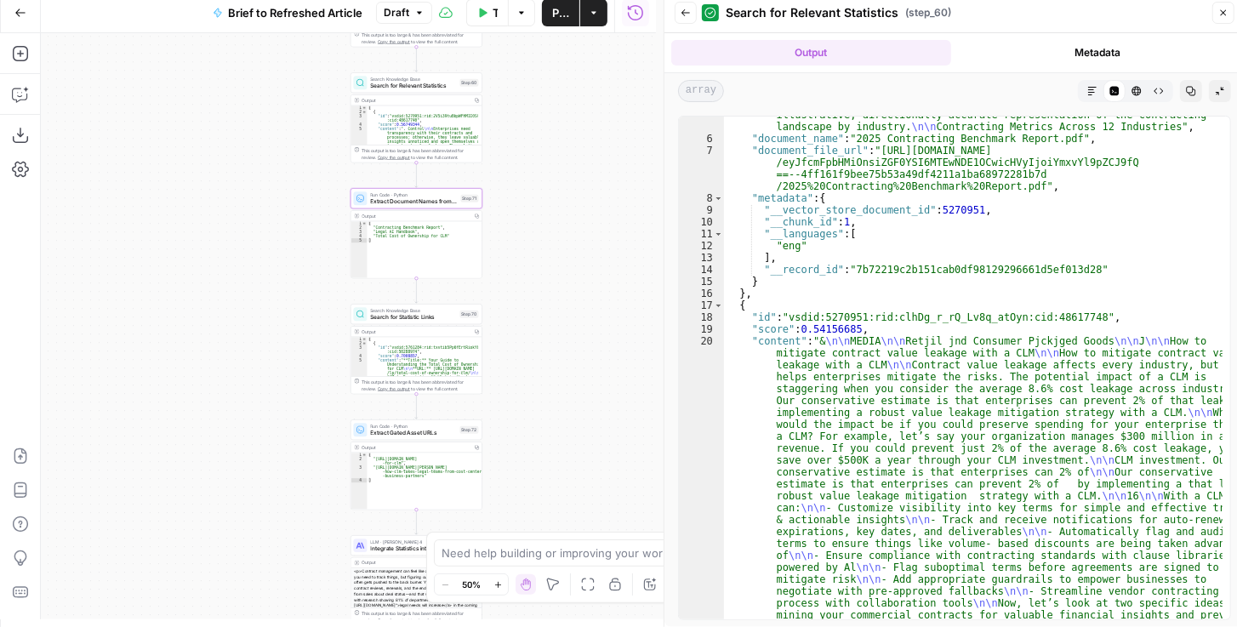
drag, startPoint x: 539, startPoint y: 325, endPoint x: 488, endPoint y: 218, distance: 118.7
click at [529, 236] on div "true false false true false true Workflow Set Inputs Inputs LLM · GPT-4.1 Extra…" at bounding box center [348, 326] width 615 height 586
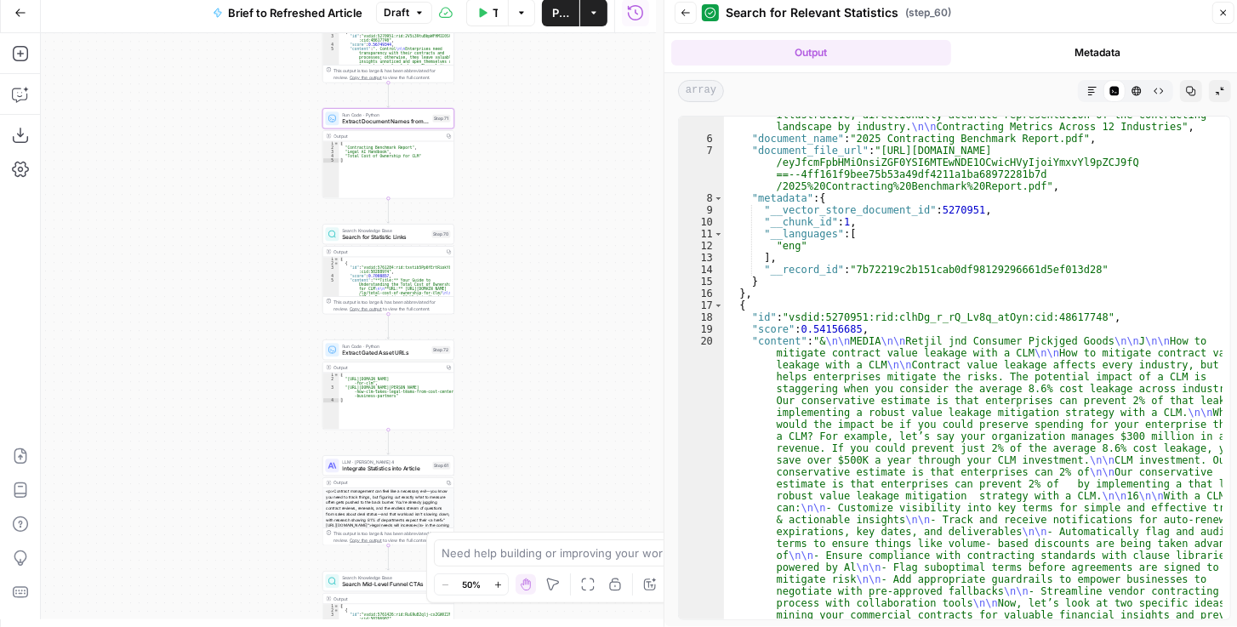
drag, startPoint x: 540, startPoint y: 293, endPoint x: 487, endPoint y: 212, distance: 96.5
click at [512, 229] on div "true false false true false true Workflow Set Inputs Inputs LLM · GPT-4.1 Extra…" at bounding box center [348, 326] width 615 height 586
click at [686, 12] on icon "button" at bounding box center [685, 13] width 10 height 10
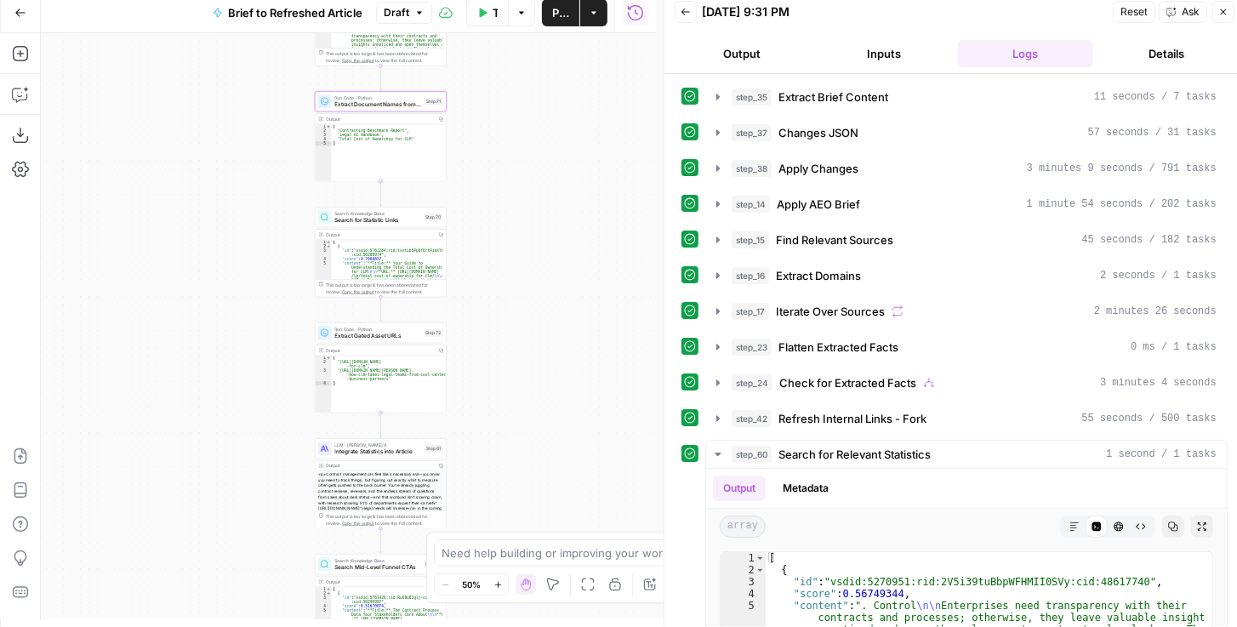
drag, startPoint x: 509, startPoint y: 272, endPoint x: 501, endPoint y: 255, distance: 18.7
click at [501, 255] on div "true false false true false true Workflow Set Inputs Inputs LLM · GPT-4.1 Extra…" at bounding box center [348, 326] width 615 height 586
click at [365, 334] on span "Extract Gated Asset URLs" at bounding box center [376, 332] width 86 height 9
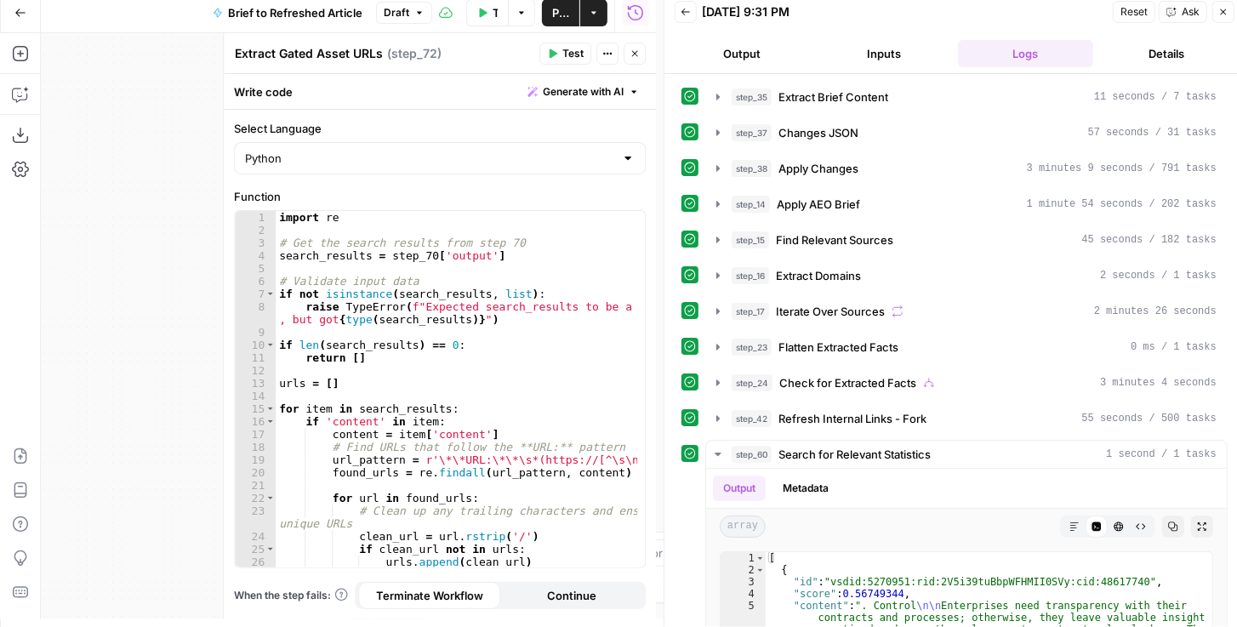
click at [643, 51] on button "Close" at bounding box center [634, 54] width 22 height 22
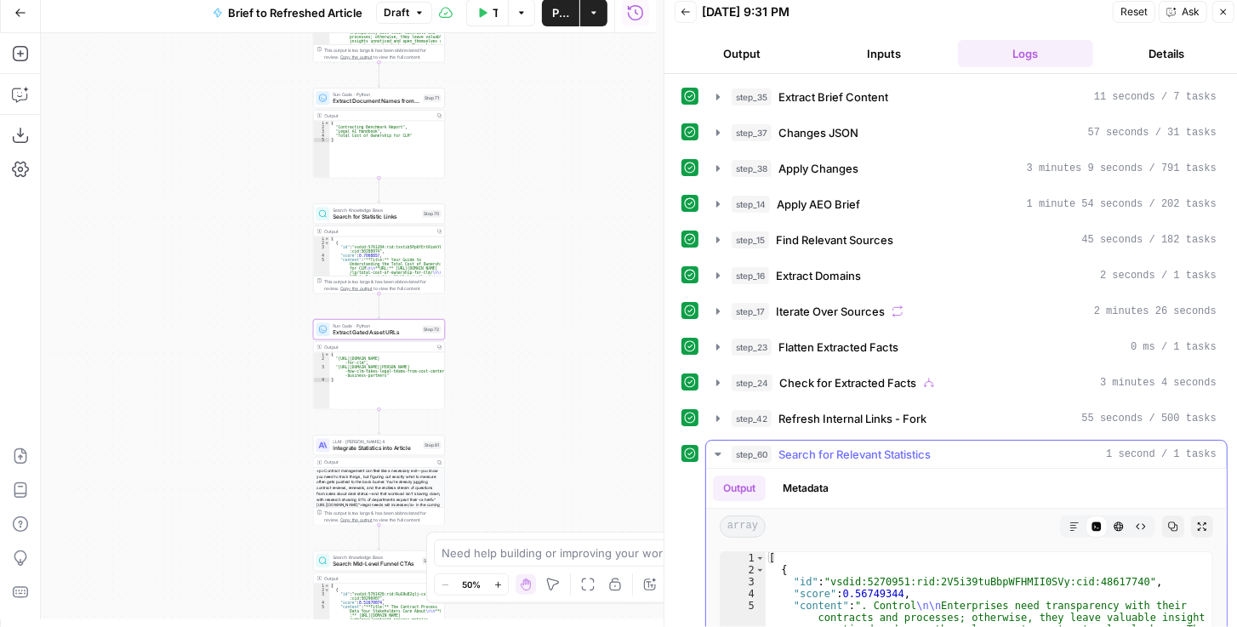
click at [717, 452] on icon "button" at bounding box center [717, 453] width 6 height 3
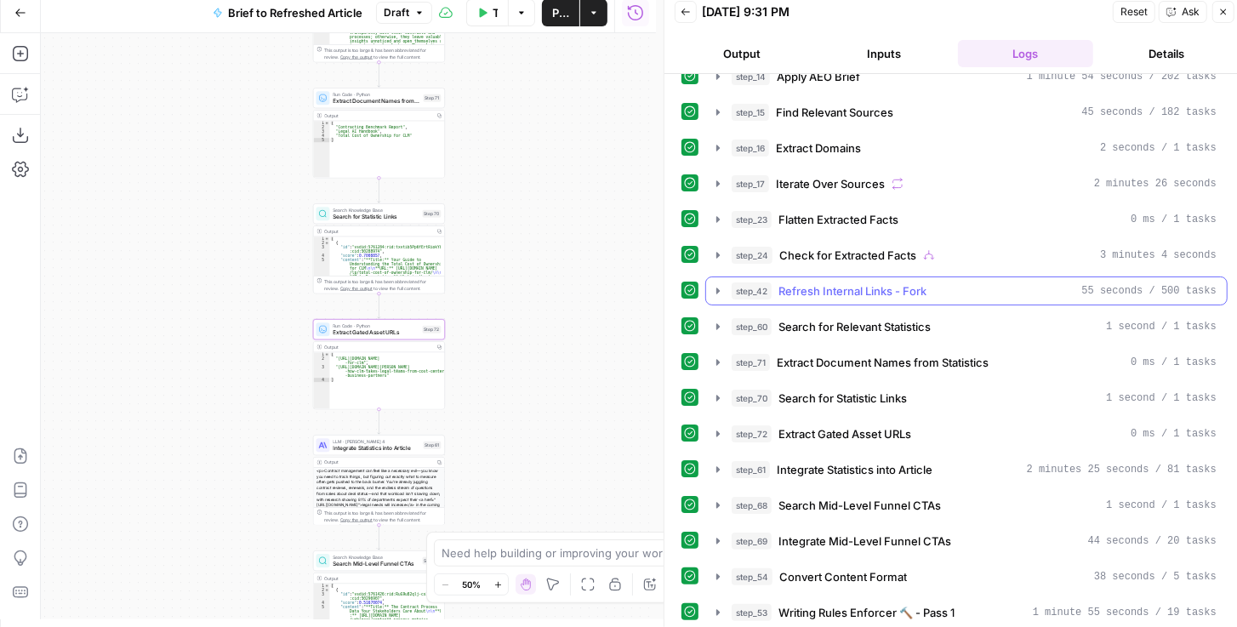
scroll to position [145, 0]
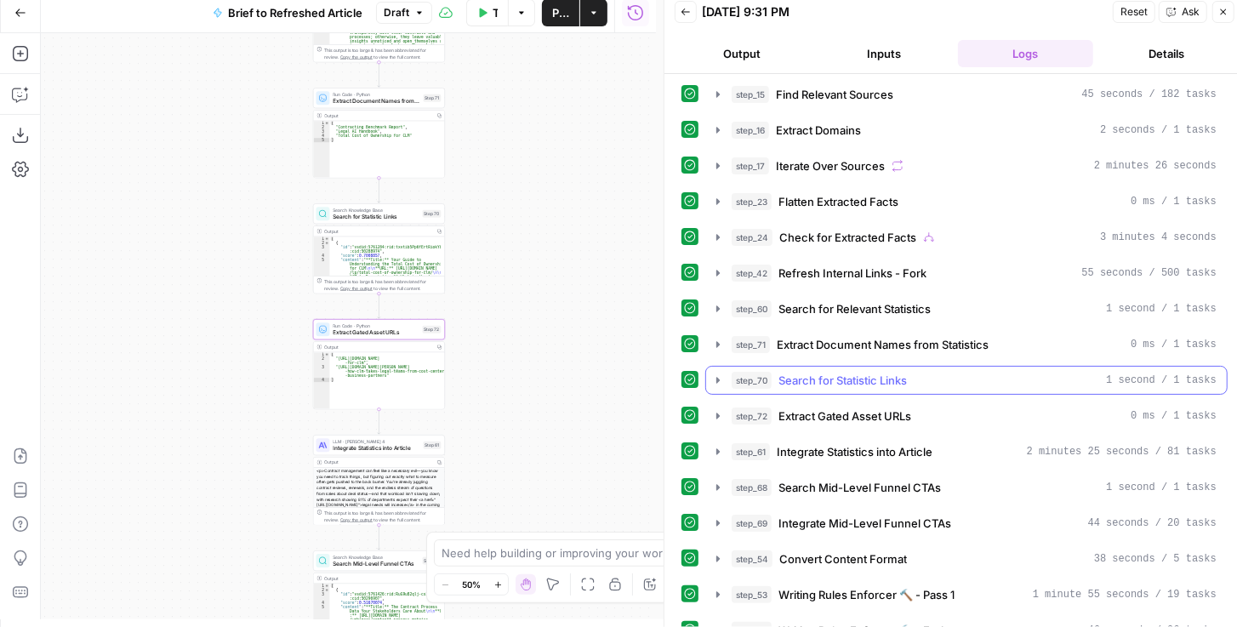
click at [717, 373] on icon "button" at bounding box center [718, 380] width 14 height 14
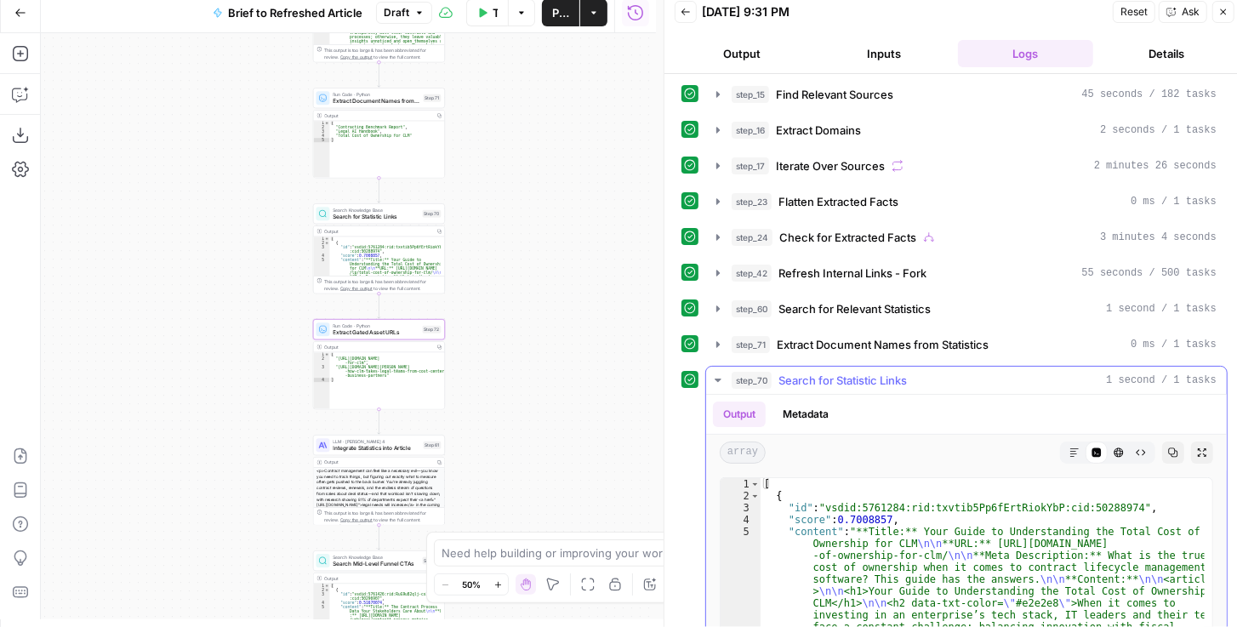
click at [1197, 447] on icon "button" at bounding box center [1202, 452] width 10 height 10
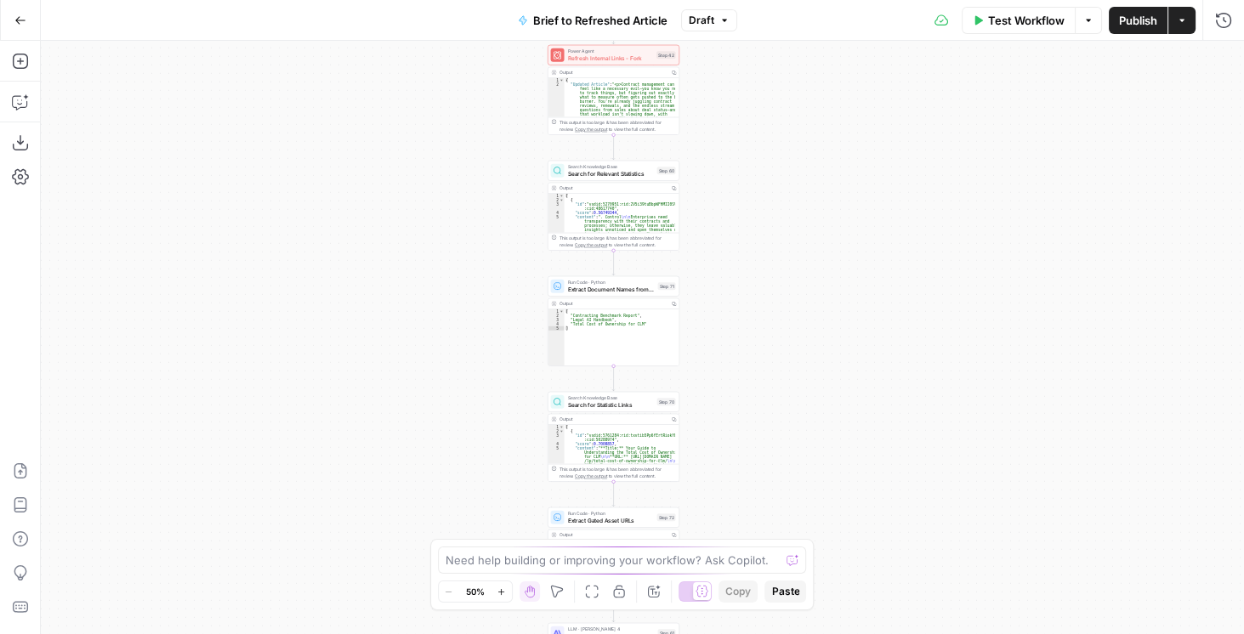
drag, startPoint x: 820, startPoint y: 347, endPoint x: 788, endPoint y: 254, distance: 98.2
click at [791, 240] on div "true false true false true false Workflow Set Inputs Inputs LLM · GPT-4.1 Extra…" at bounding box center [642, 338] width 1203 height 594
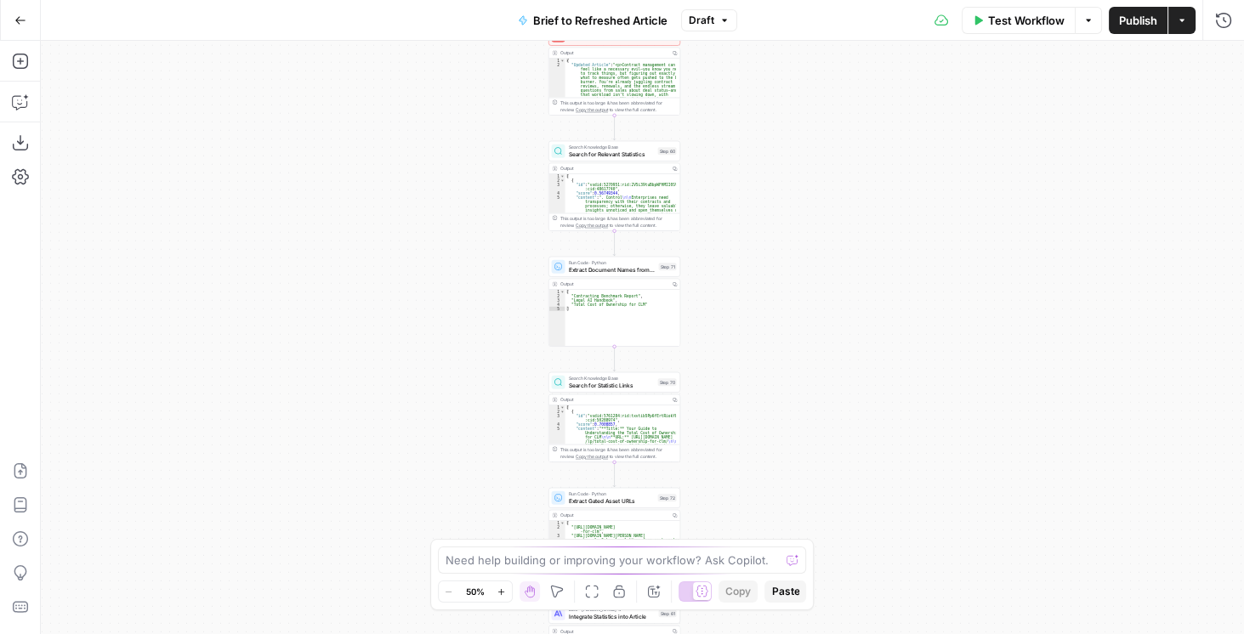
drag, startPoint x: 788, startPoint y: 351, endPoint x: 795, endPoint y: 217, distance: 134.6
click at [796, 222] on div "true false true false true false Workflow Set Inputs Inputs LLM · GPT-4.1 Extra…" at bounding box center [642, 338] width 1203 height 594
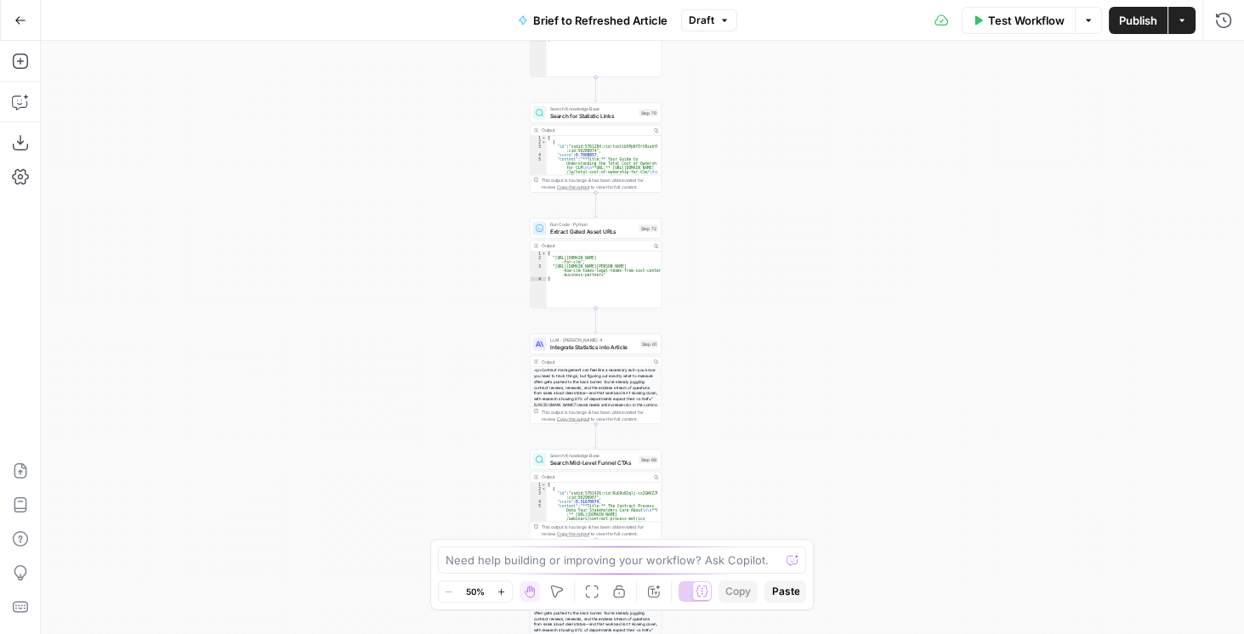
drag, startPoint x: 812, startPoint y: 384, endPoint x: 787, endPoint y: 232, distance: 154.4
click at [787, 232] on div "true false true false true false Workflow Set Inputs Inputs LLM · GPT-4.1 Extra…" at bounding box center [642, 338] width 1203 height 594
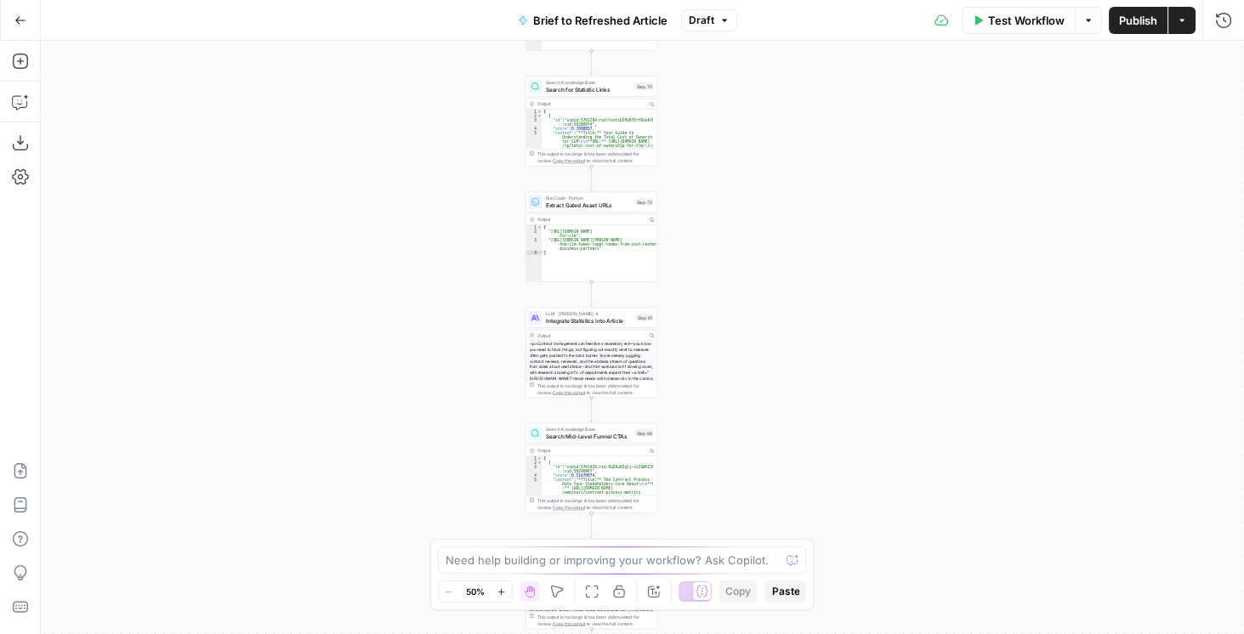
drag, startPoint x: 831, startPoint y: 312, endPoint x: 811, endPoint y: 219, distance: 94.9
click at [811, 219] on div "true false true false true false Workflow Set Inputs Inputs LLM · GPT-4.1 Extra…" at bounding box center [642, 338] width 1203 height 594
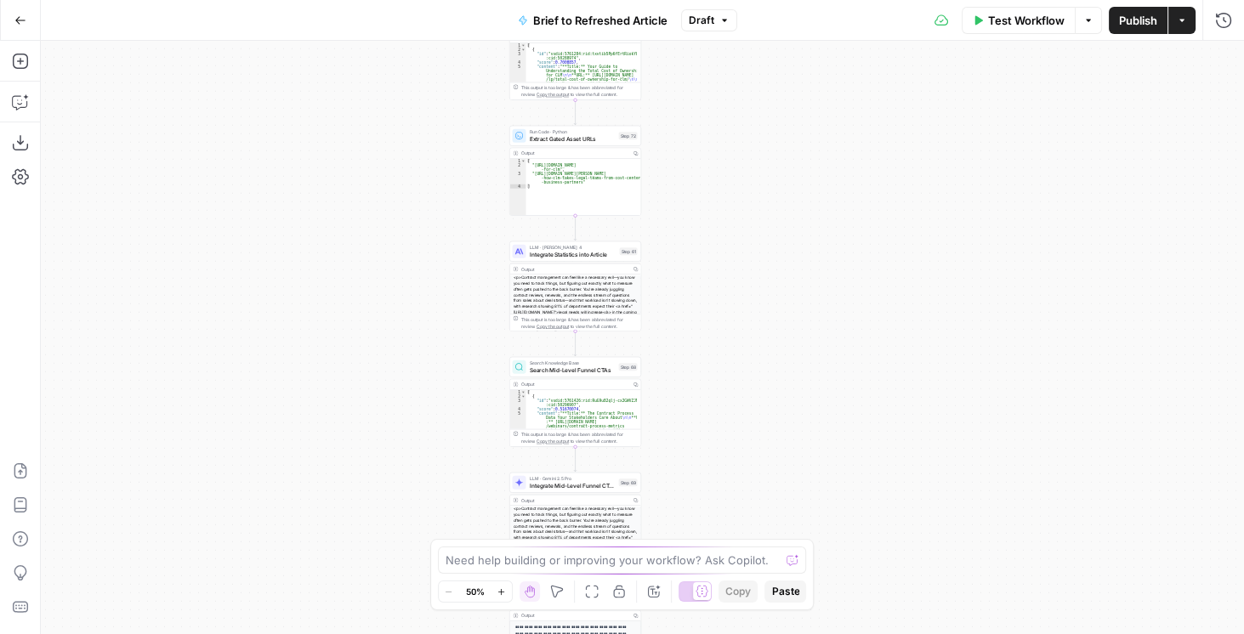
drag, startPoint x: 744, startPoint y: 338, endPoint x: 752, endPoint y: 180, distance: 157.5
click at [751, 185] on div "true false true false true false Workflow Set Inputs Inputs LLM · GPT-4.1 Extra…" at bounding box center [642, 338] width 1203 height 594
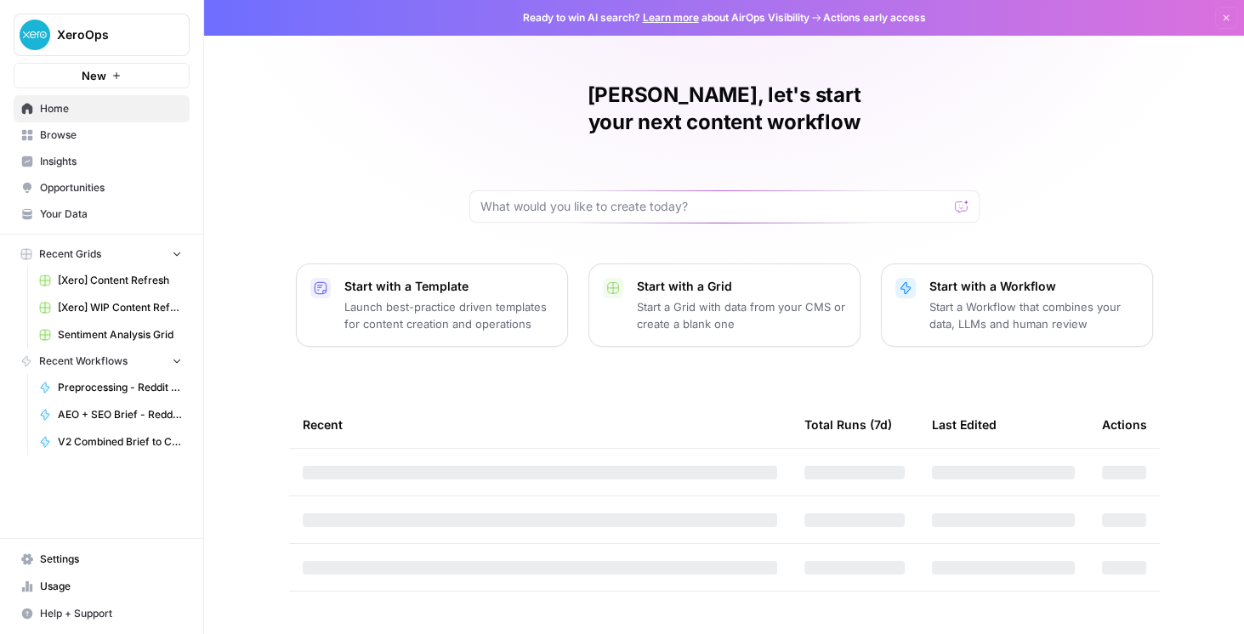
click at [102, 166] on span "Insights" at bounding box center [111, 161] width 142 height 15
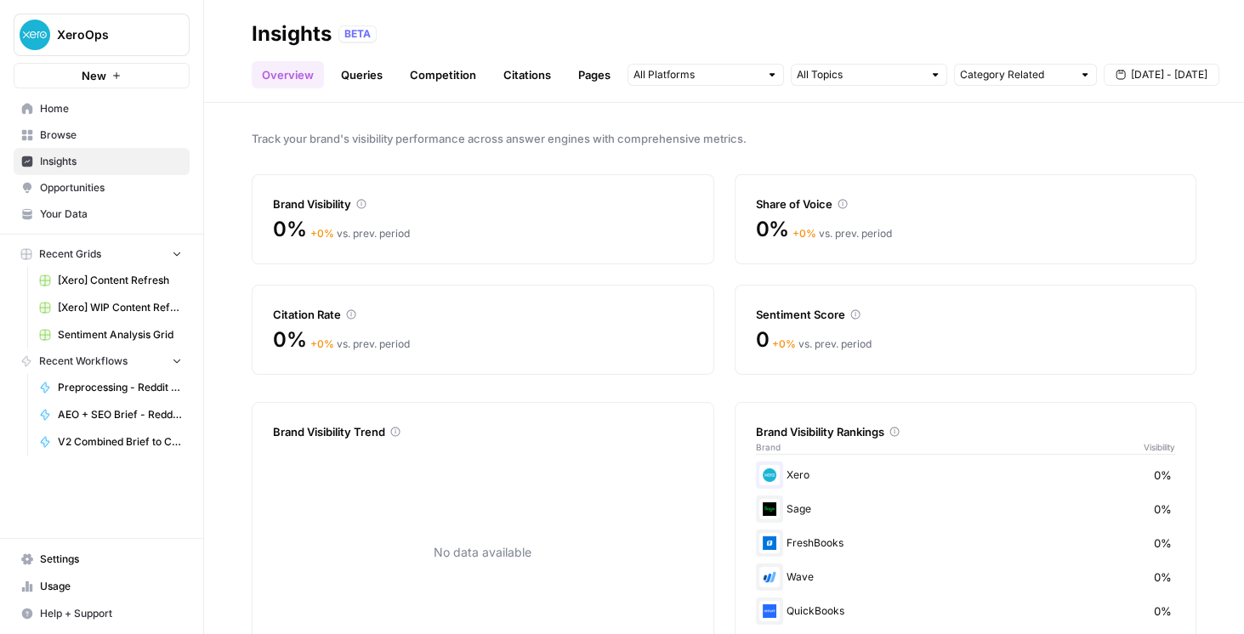
click at [107, 186] on span "Opportunities" at bounding box center [111, 187] width 142 height 15
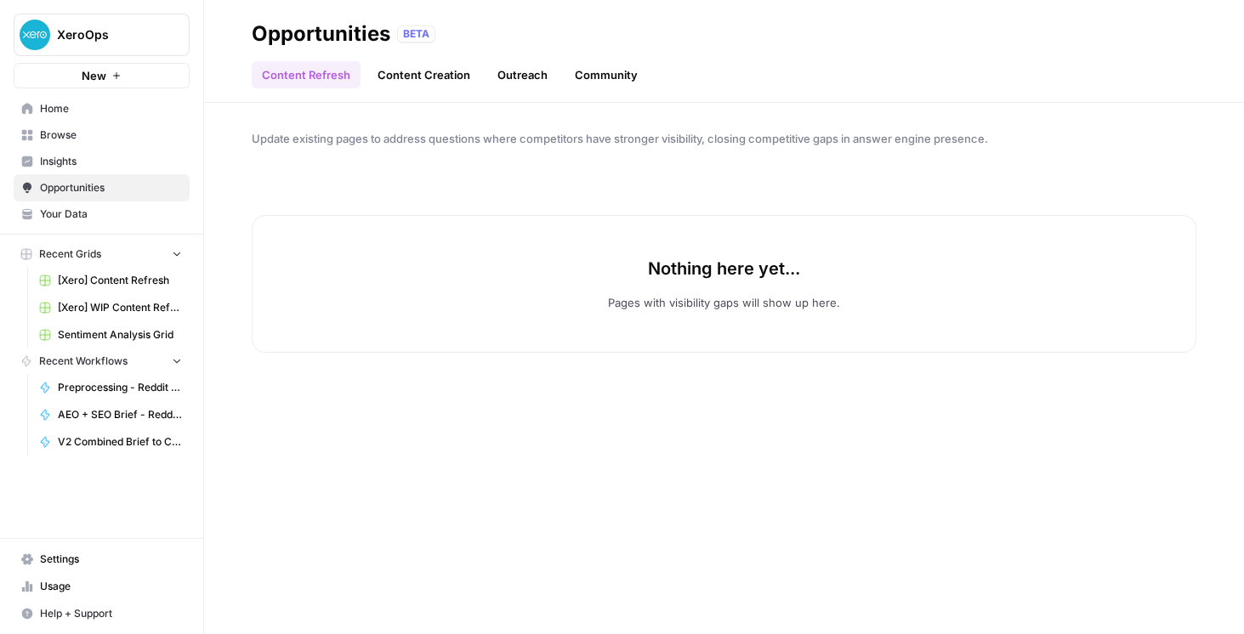
click at [107, 156] on span "Insights" at bounding box center [111, 161] width 142 height 15
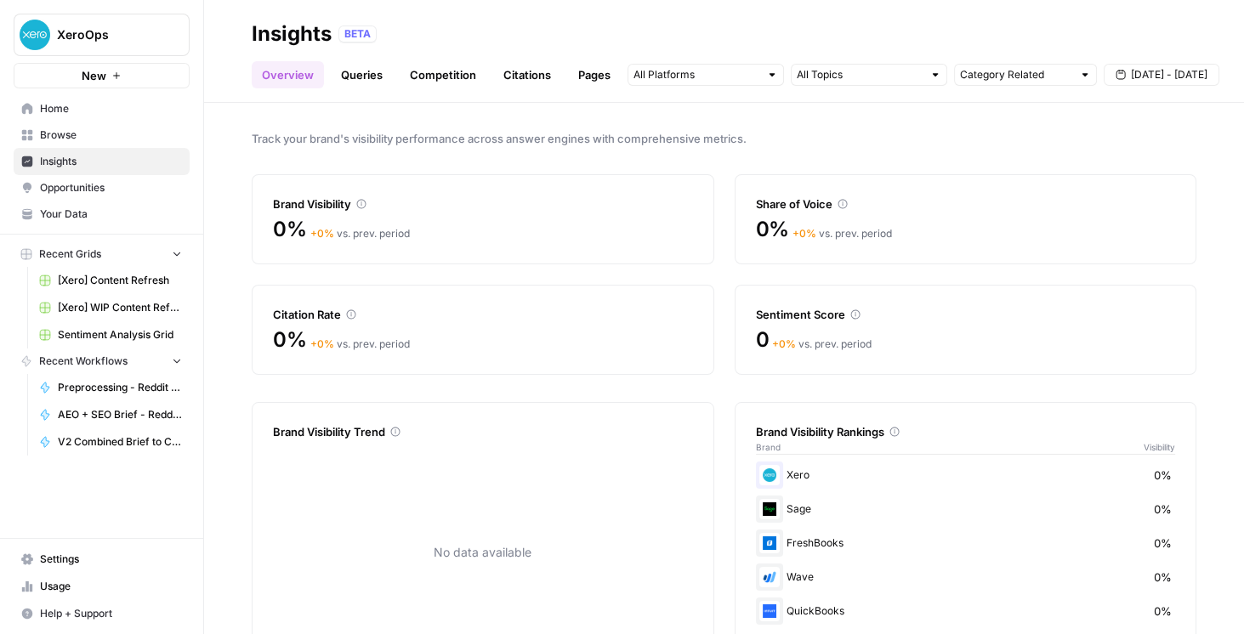
click at [108, 184] on span "Opportunities" at bounding box center [111, 187] width 142 height 15
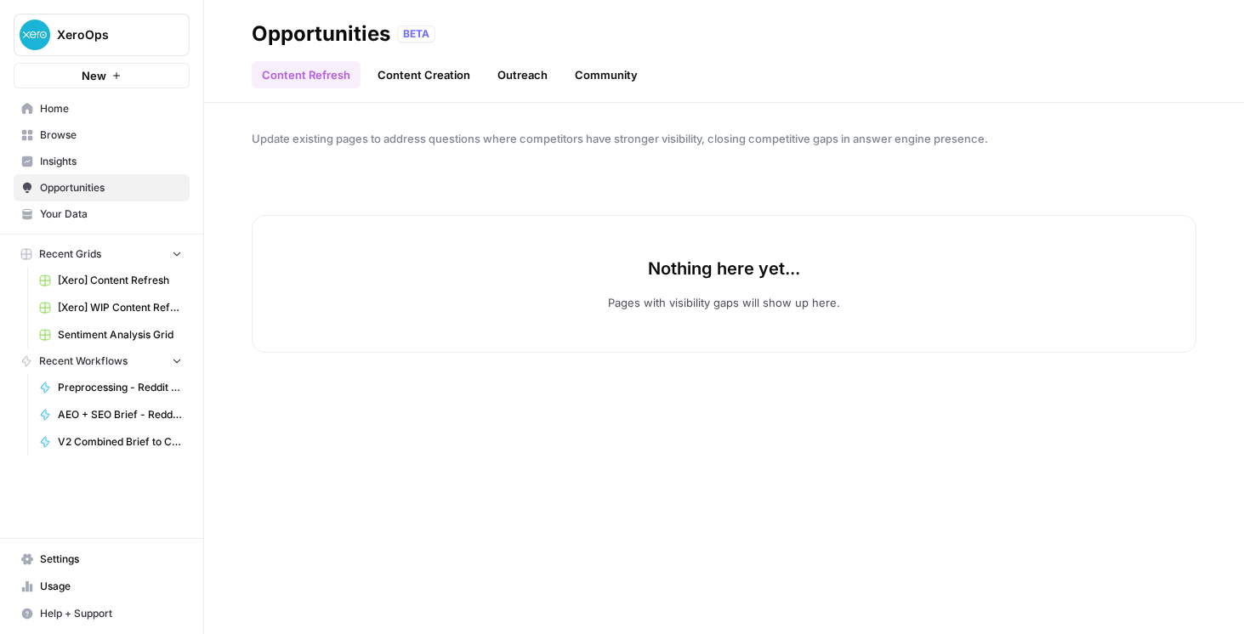
click at [109, 162] on span "Insights" at bounding box center [111, 161] width 142 height 15
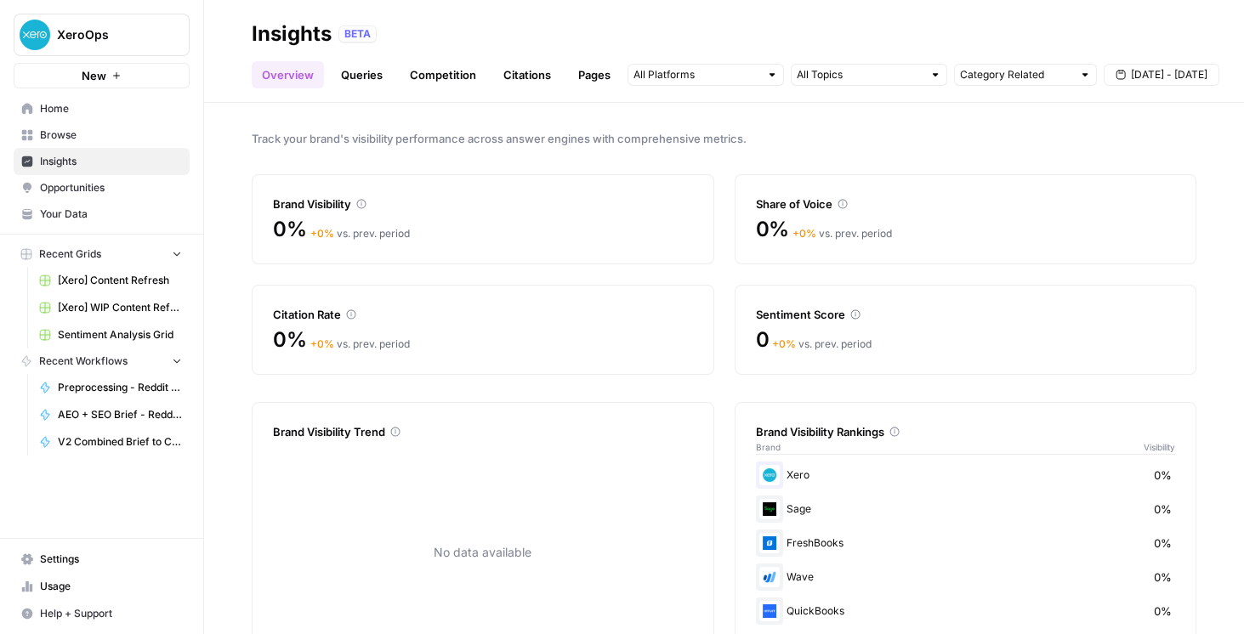
click at [339, 78] on link "Queries" at bounding box center [362, 74] width 62 height 27
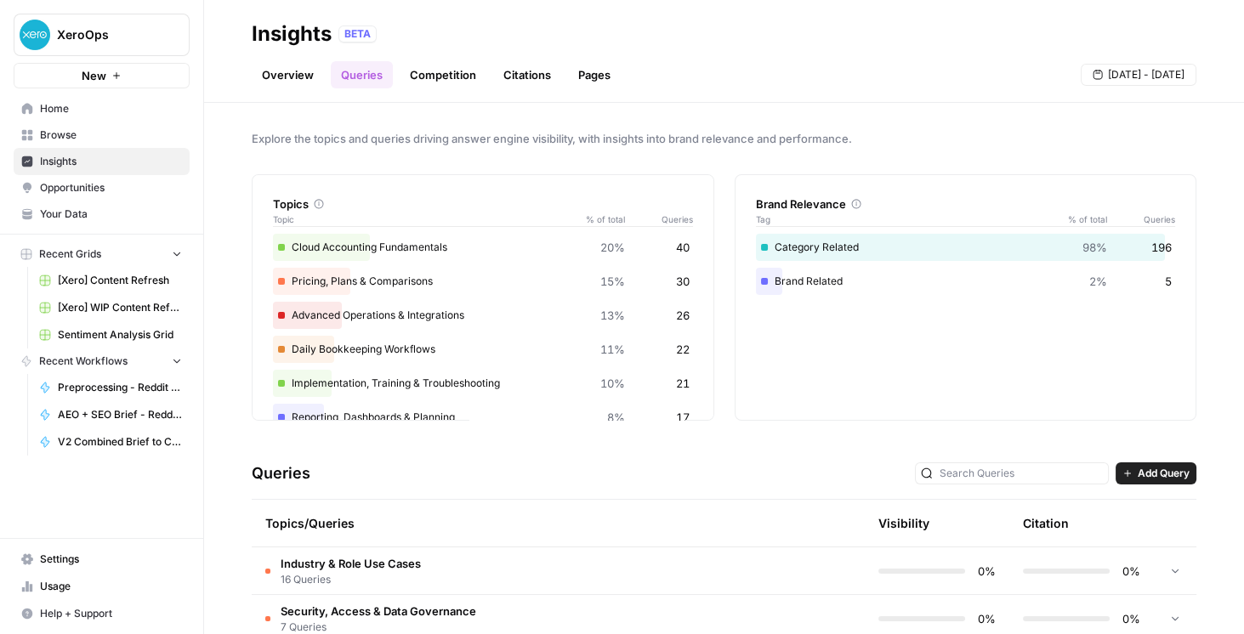
click at [297, 75] on link "Overview" at bounding box center [288, 74] width 72 height 27
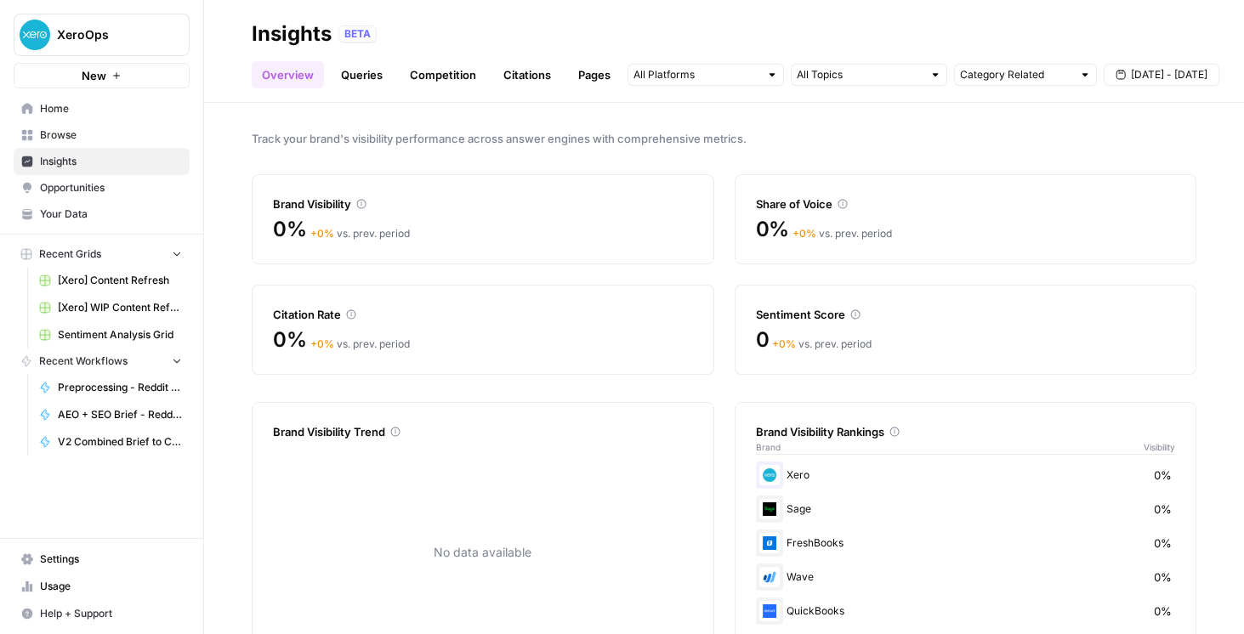
click at [103, 182] on span "Opportunities" at bounding box center [111, 187] width 142 height 15
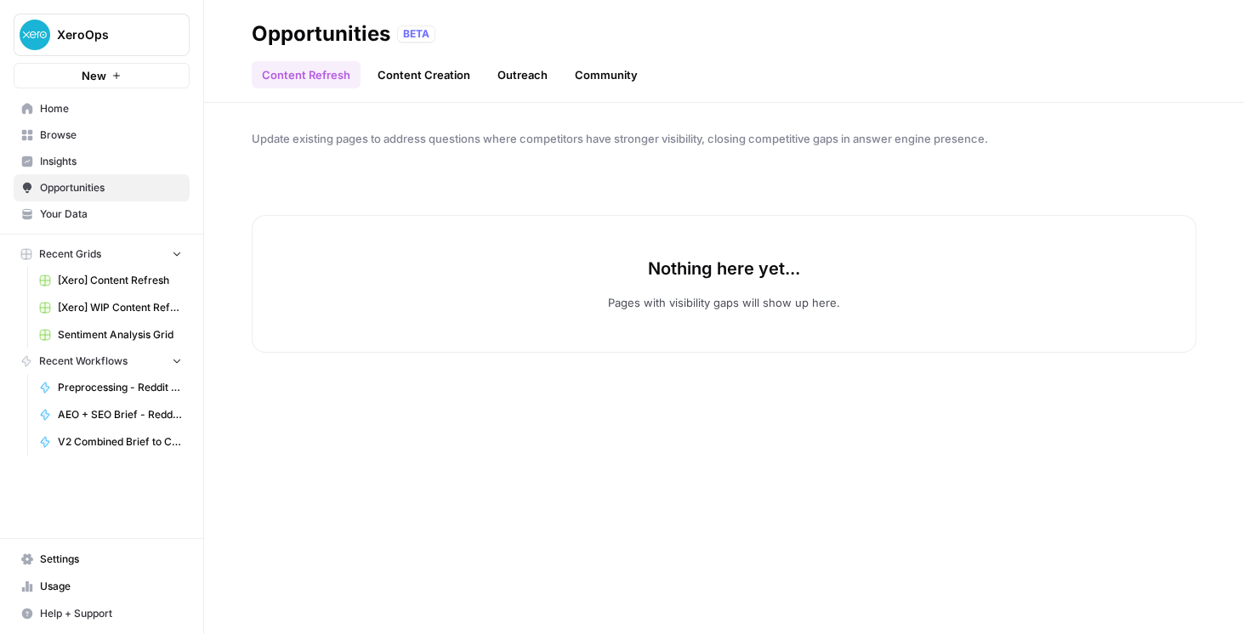
click at [511, 82] on link "Outreach" at bounding box center [522, 74] width 71 height 27
click at [600, 80] on link "Community" at bounding box center [606, 74] width 83 height 27
click at [316, 80] on link "Content Refresh" at bounding box center [306, 74] width 109 height 27
click at [127, 162] on span "Insights" at bounding box center [111, 161] width 142 height 15
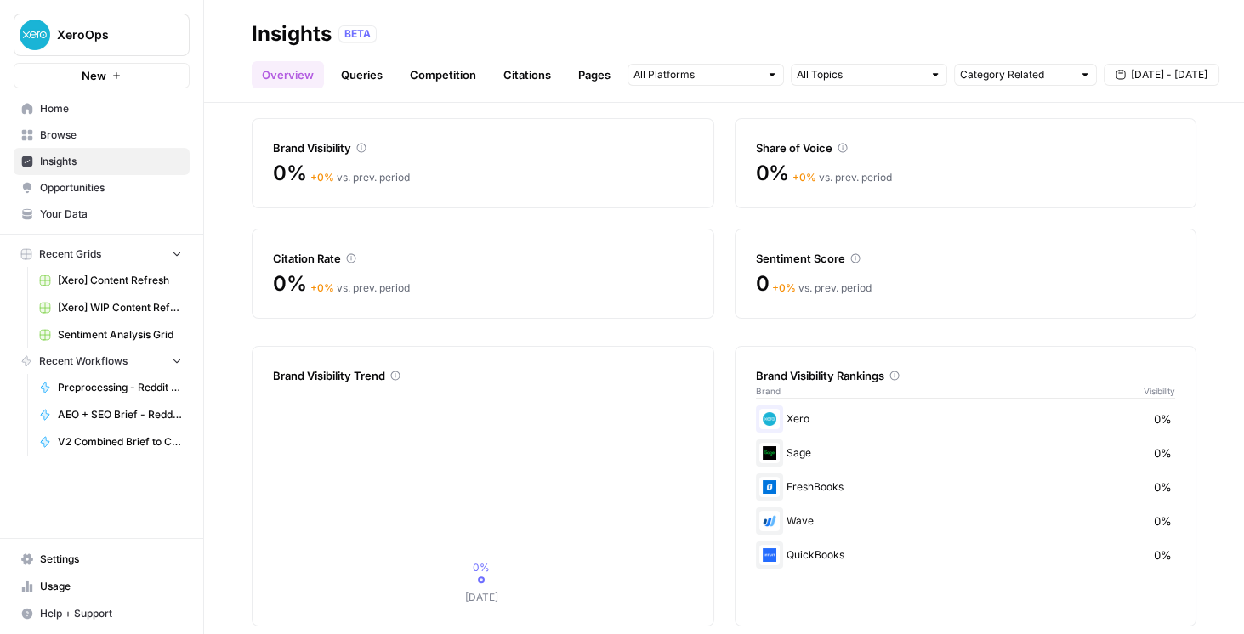
scroll to position [74, 0]
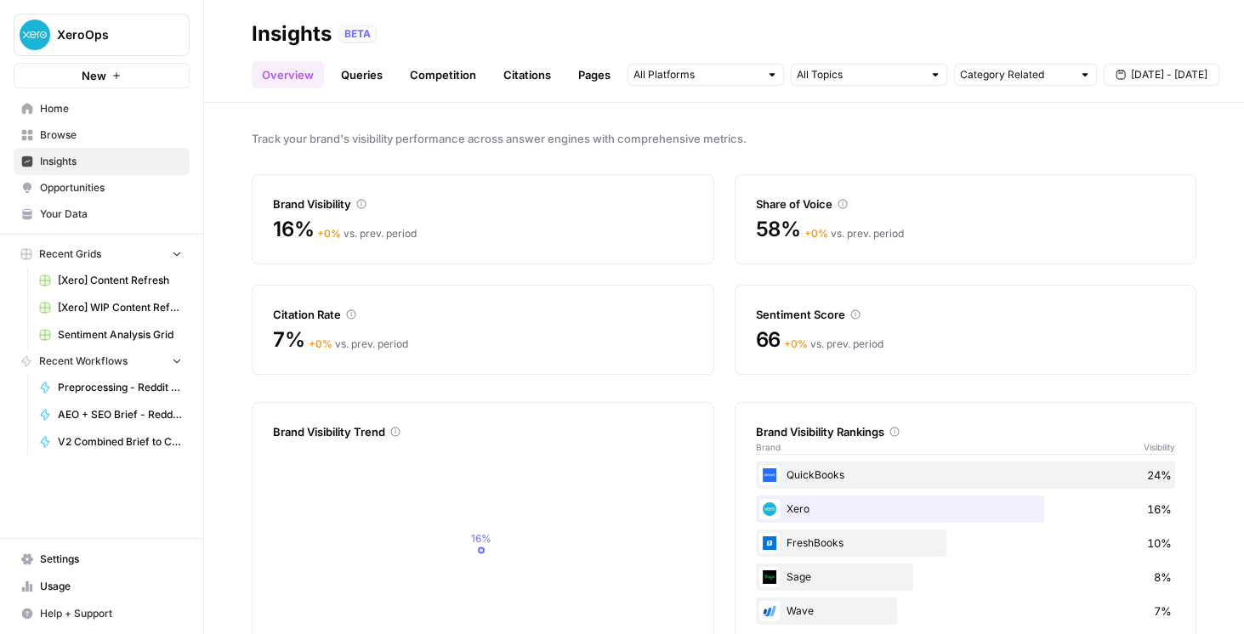
click at [354, 76] on link "Queries" at bounding box center [362, 74] width 62 height 27
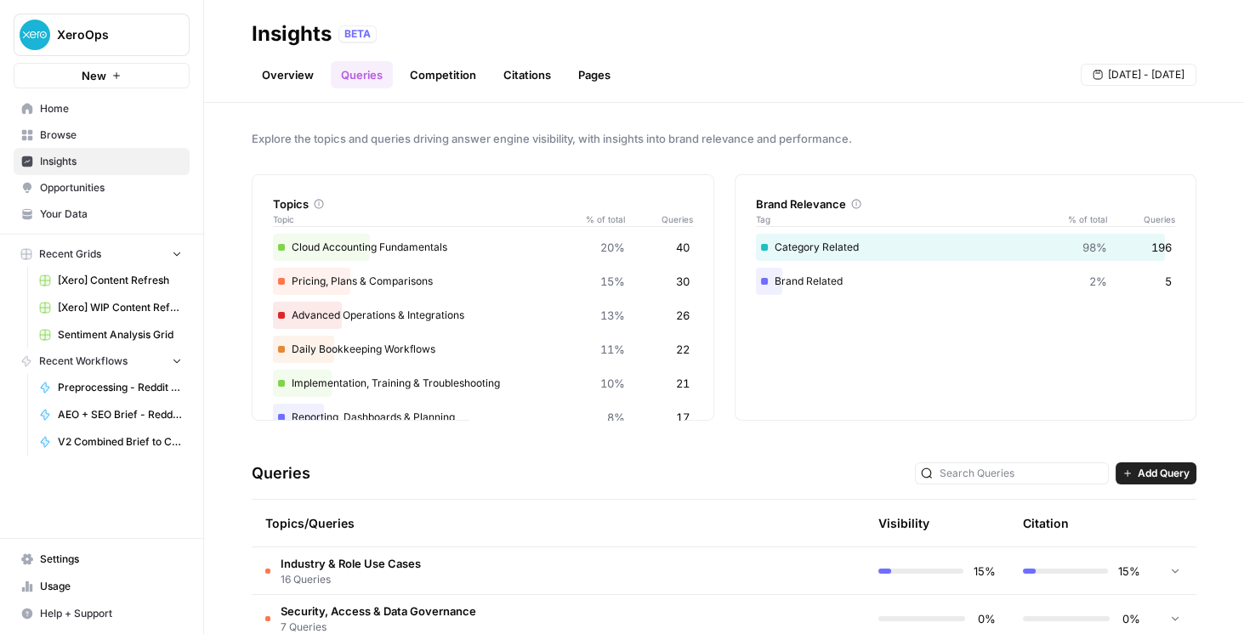
click at [421, 79] on link "Competition" at bounding box center [443, 74] width 87 height 27
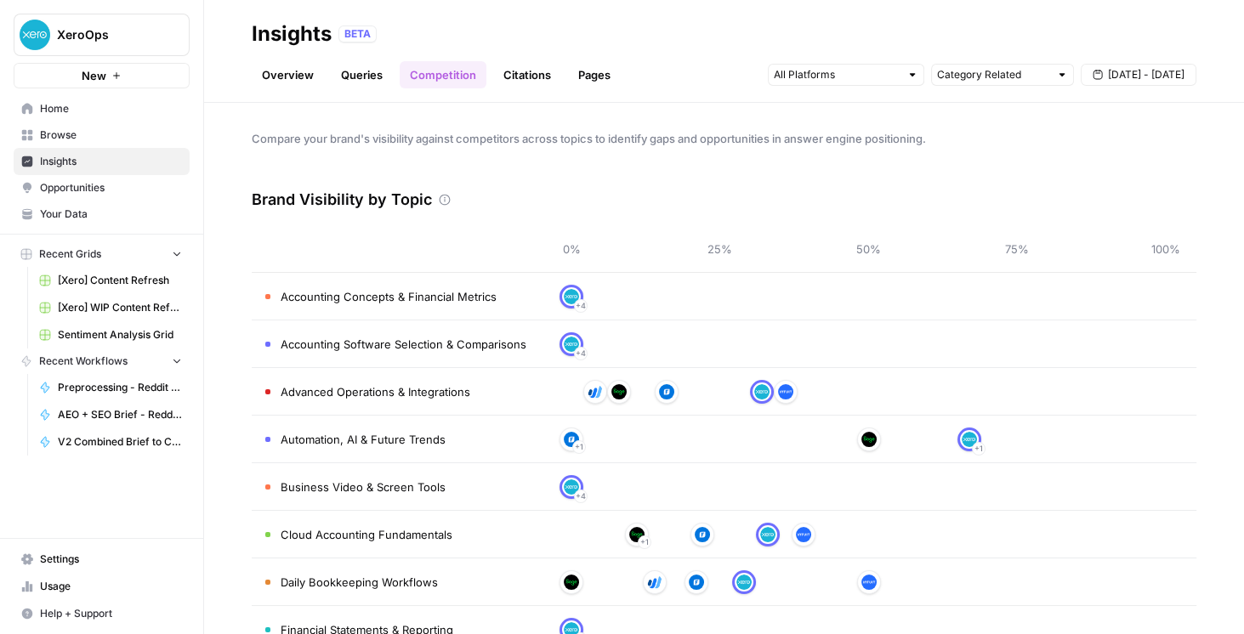
click at [519, 79] on link "Citations" at bounding box center [527, 74] width 68 height 27
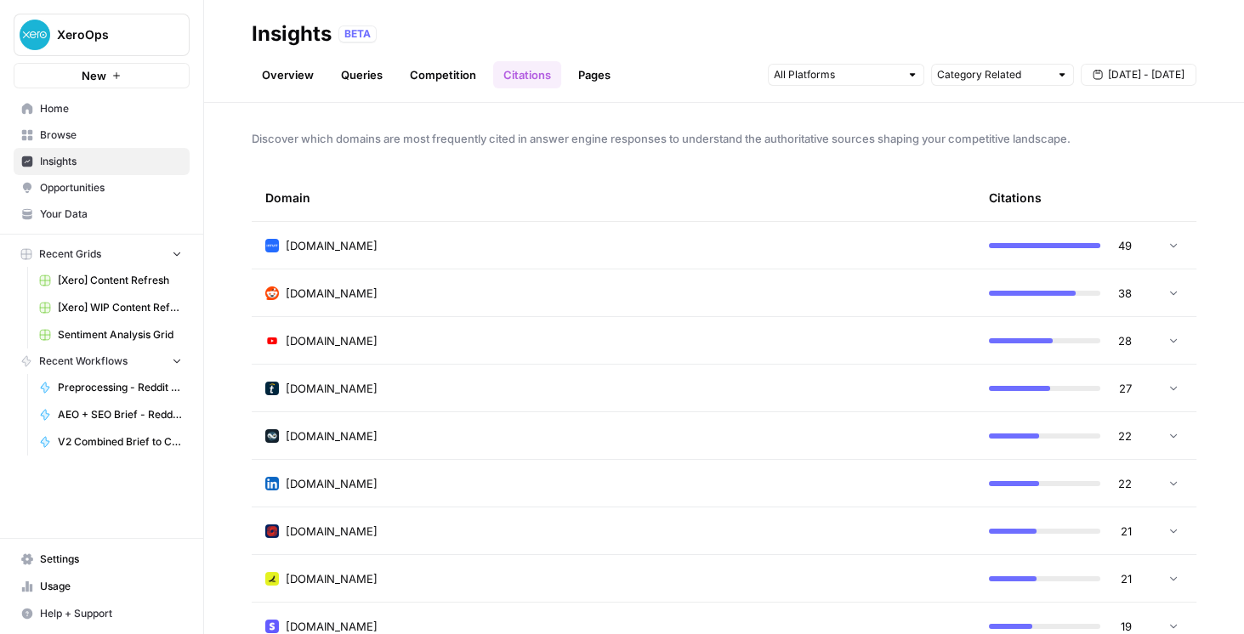
click at [586, 79] on link "Pages" at bounding box center [594, 74] width 53 height 27
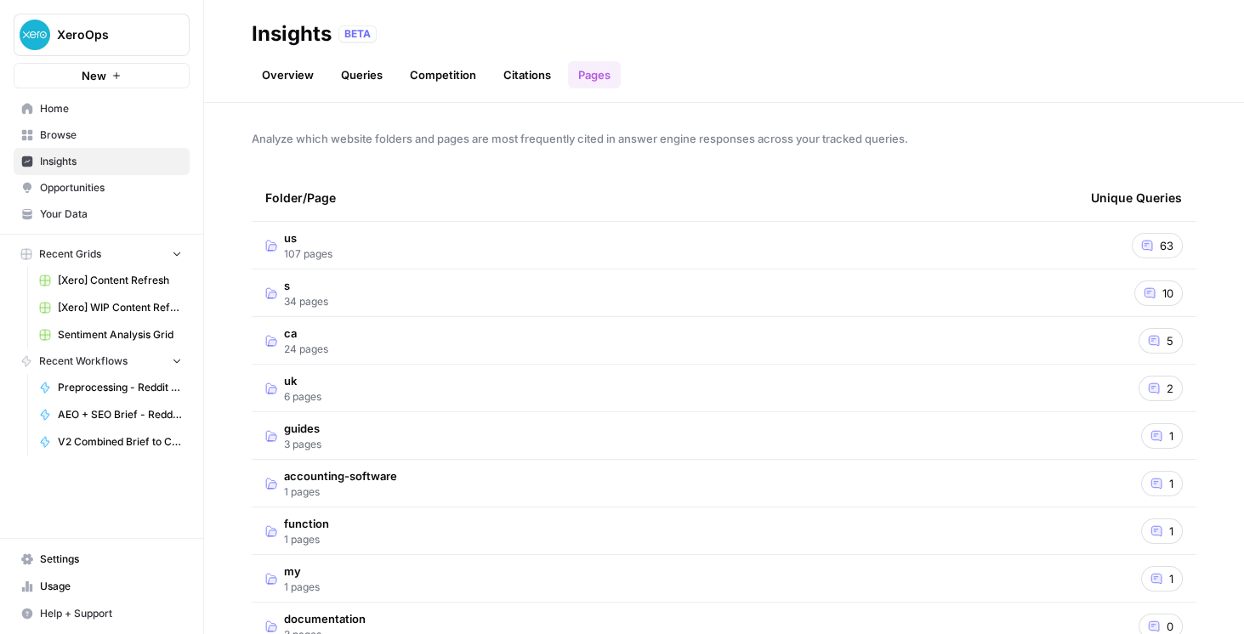
click at [384, 76] on link "Queries" at bounding box center [362, 74] width 62 height 27
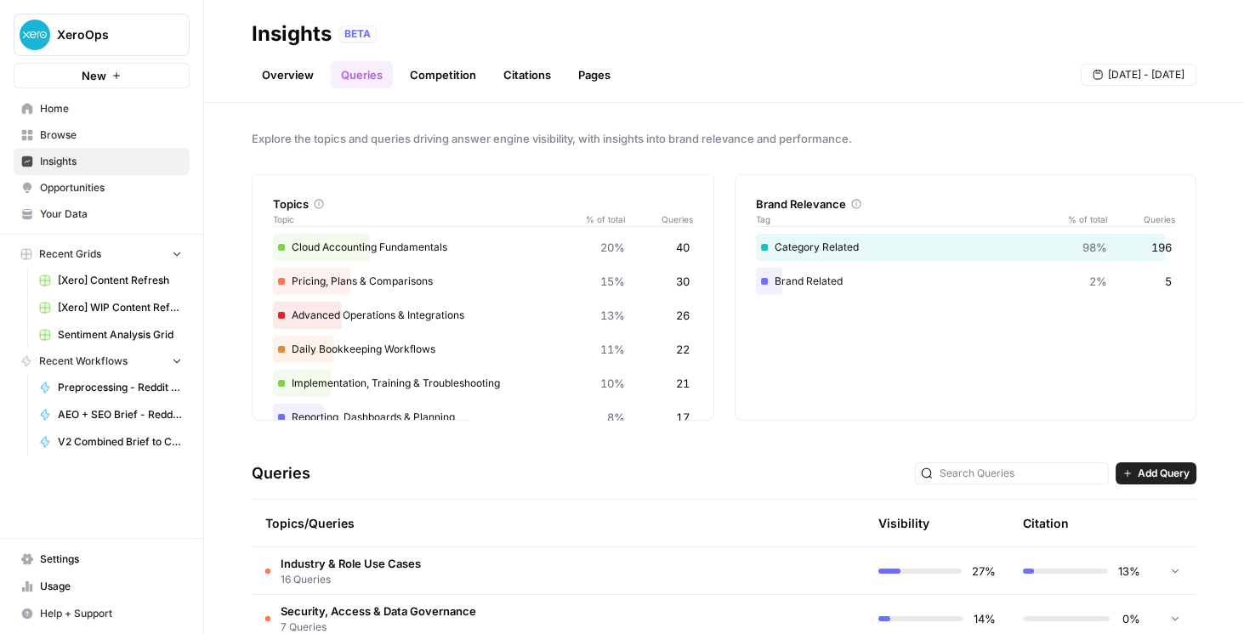
click at [279, 79] on link "Overview" at bounding box center [288, 74] width 72 height 27
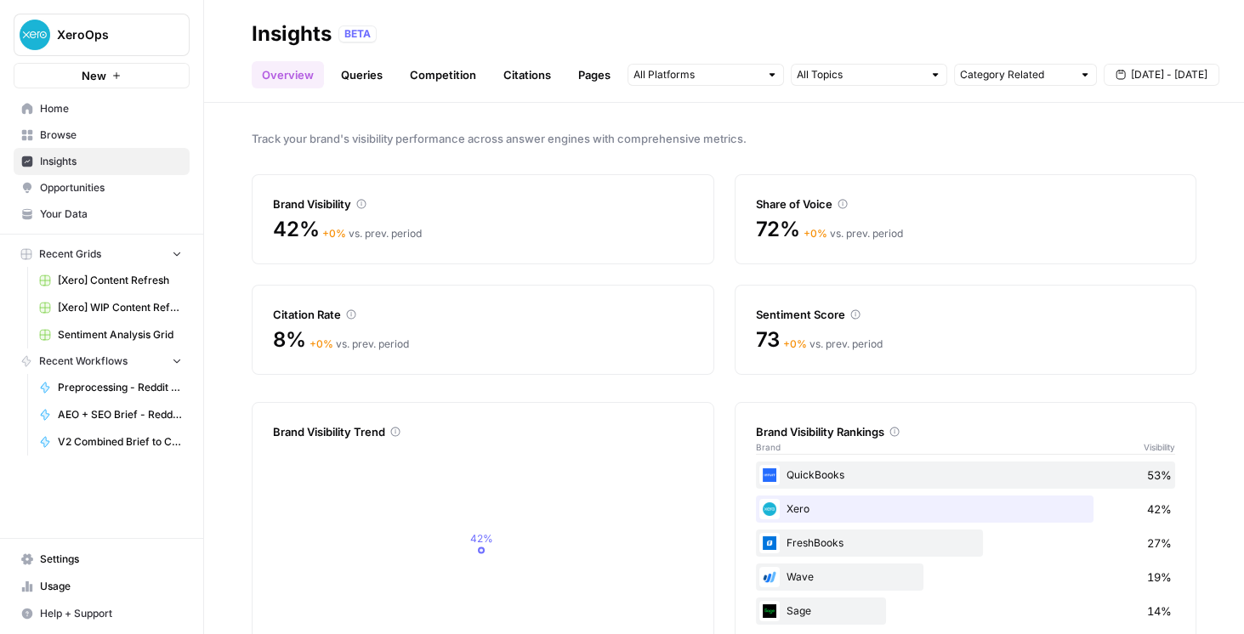
click at [379, 74] on link "Queries" at bounding box center [362, 74] width 62 height 27
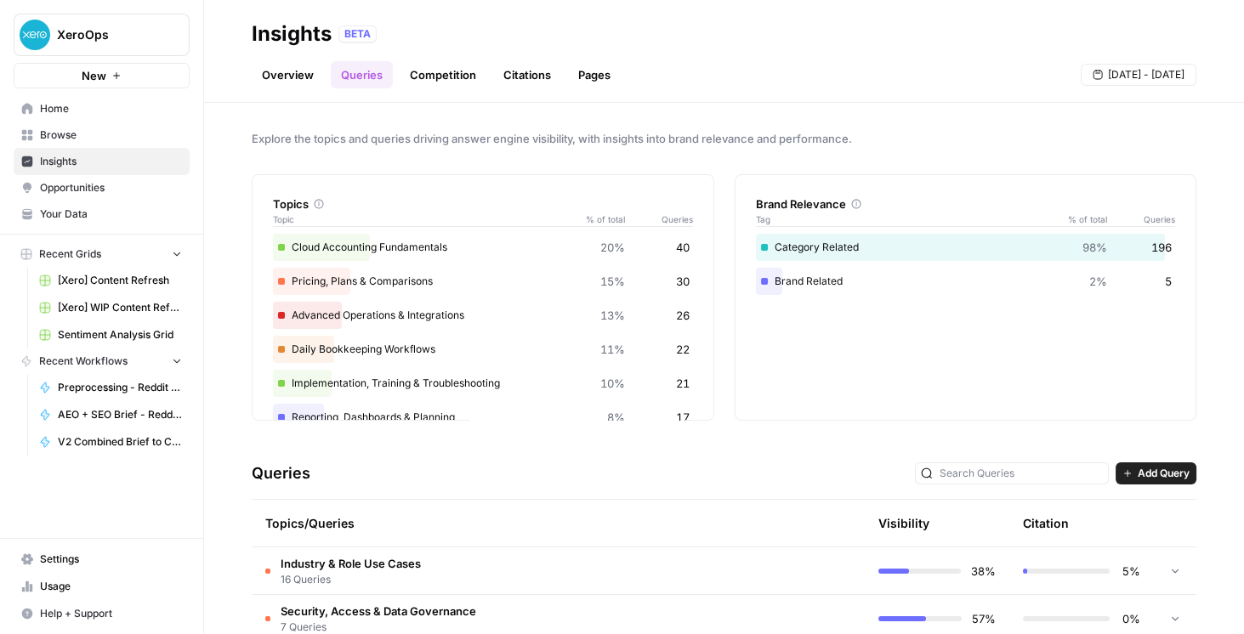
click at [468, 79] on link "Competition" at bounding box center [443, 74] width 87 height 27
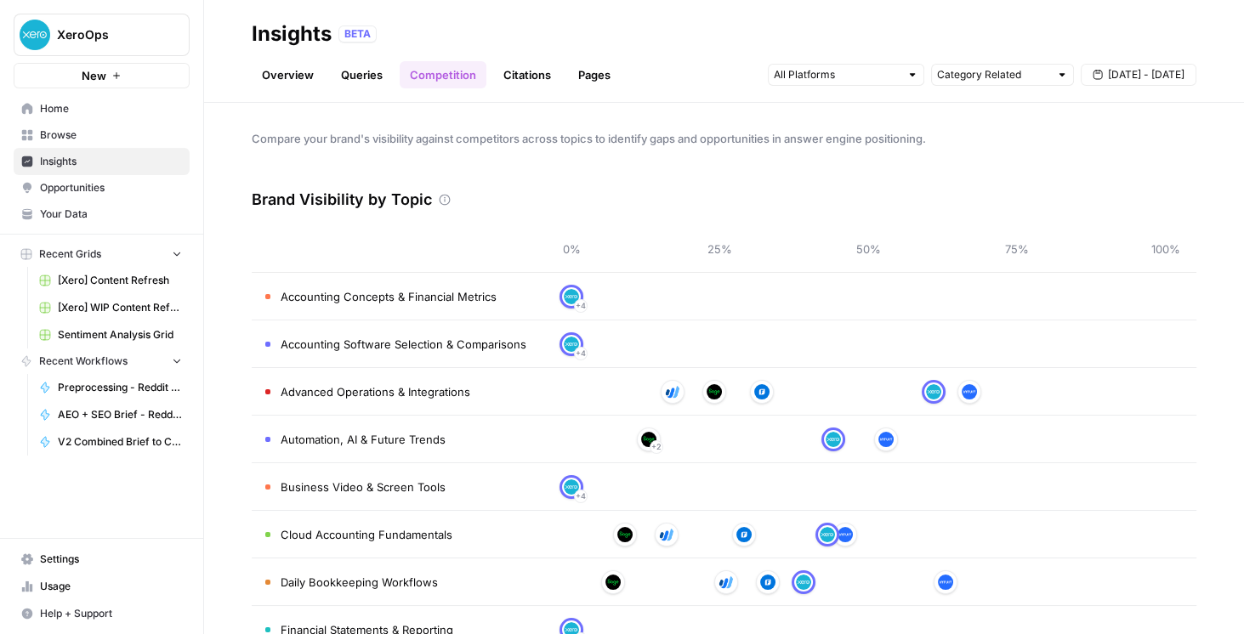
click at [532, 79] on link "Citations" at bounding box center [527, 74] width 68 height 27
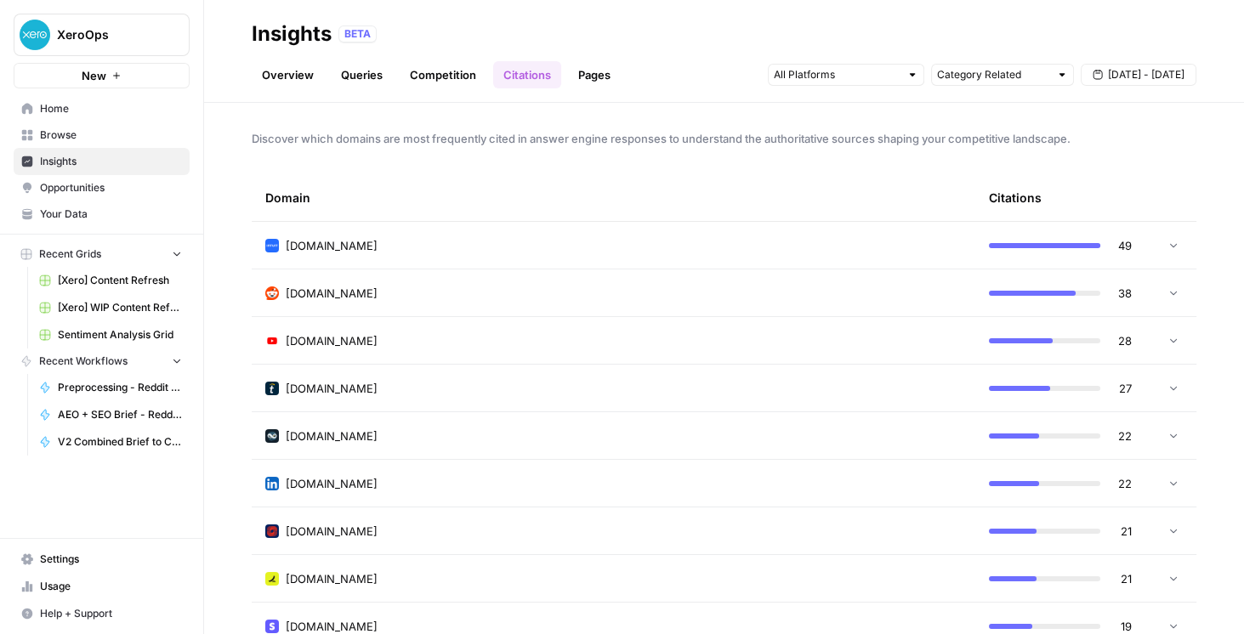
click at [572, 78] on link "Pages" at bounding box center [594, 74] width 53 height 27
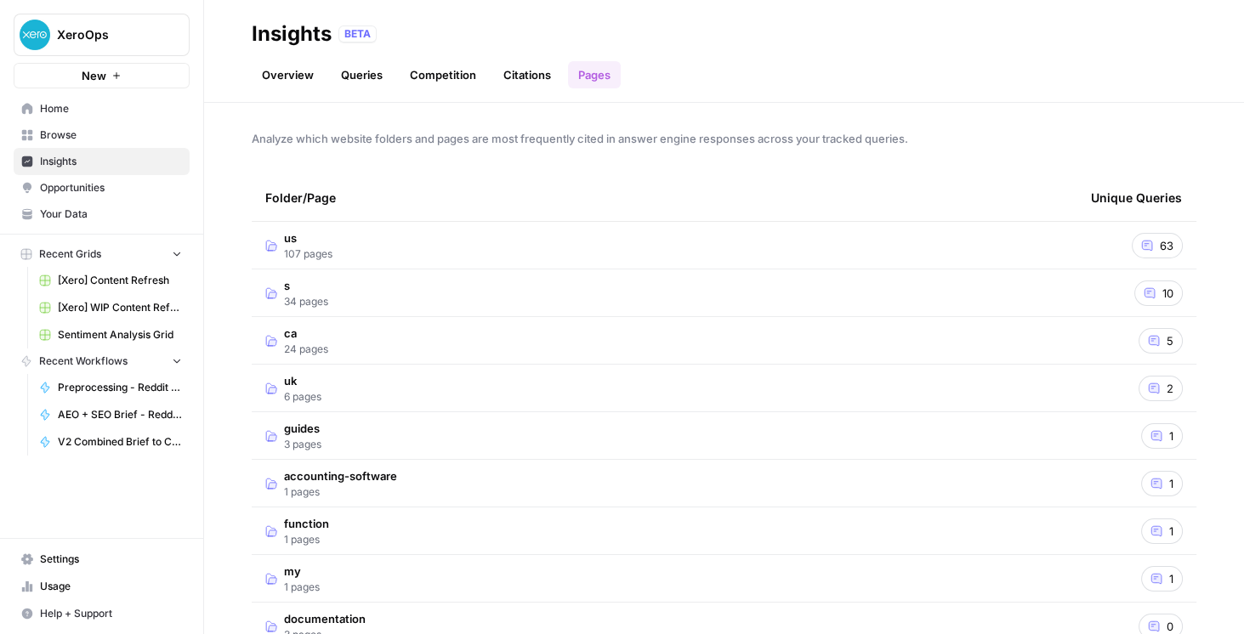
click at [96, 191] on span "Opportunities" at bounding box center [111, 187] width 142 height 15
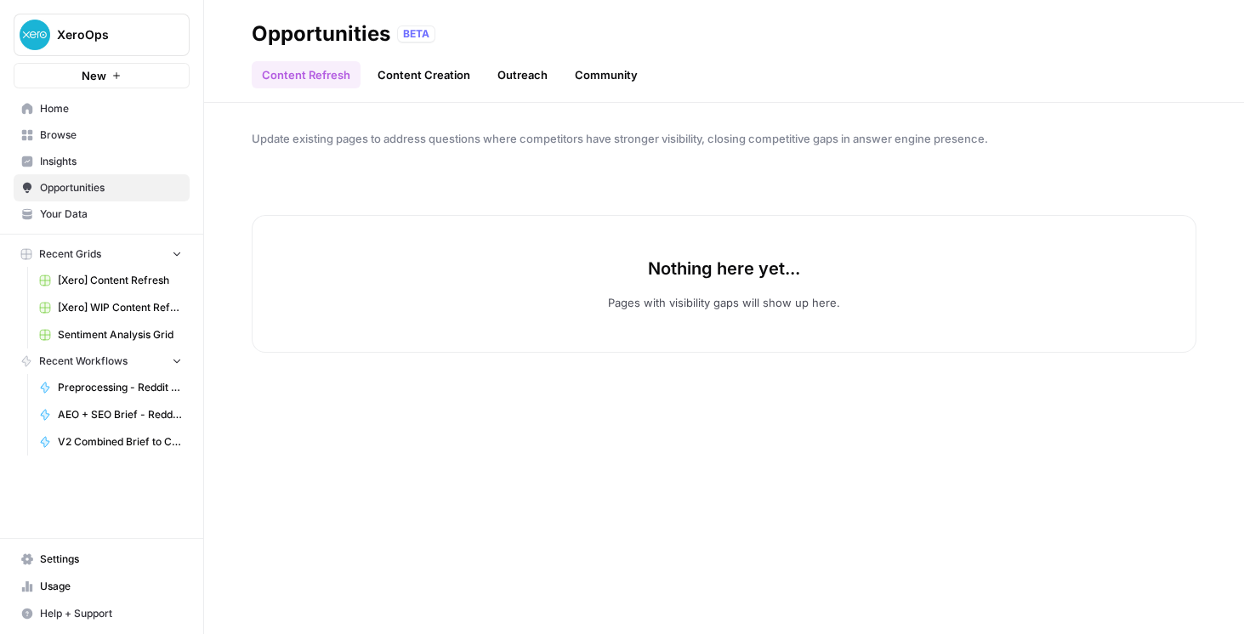
click at [614, 85] on link "Community" at bounding box center [606, 74] width 83 height 27
click at [528, 70] on link "Outreach" at bounding box center [522, 74] width 71 height 27
click at [435, 75] on link "Content Creation" at bounding box center [423, 74] width 113 height 27
click at [339, 75] on link "Content Refresh" at bounding box center [306, 74] width 109 height 27
click at [110, 171] on link "Insights" at bounding box center [102, 161] width 176 height 27
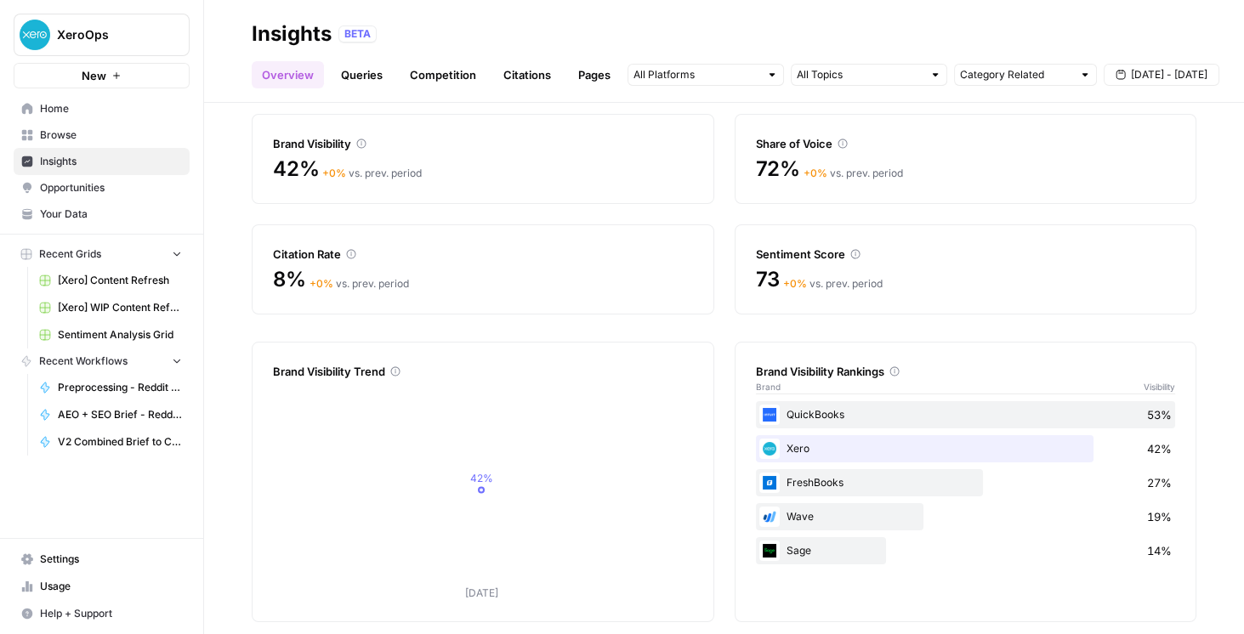
scroll to position [74, 0]
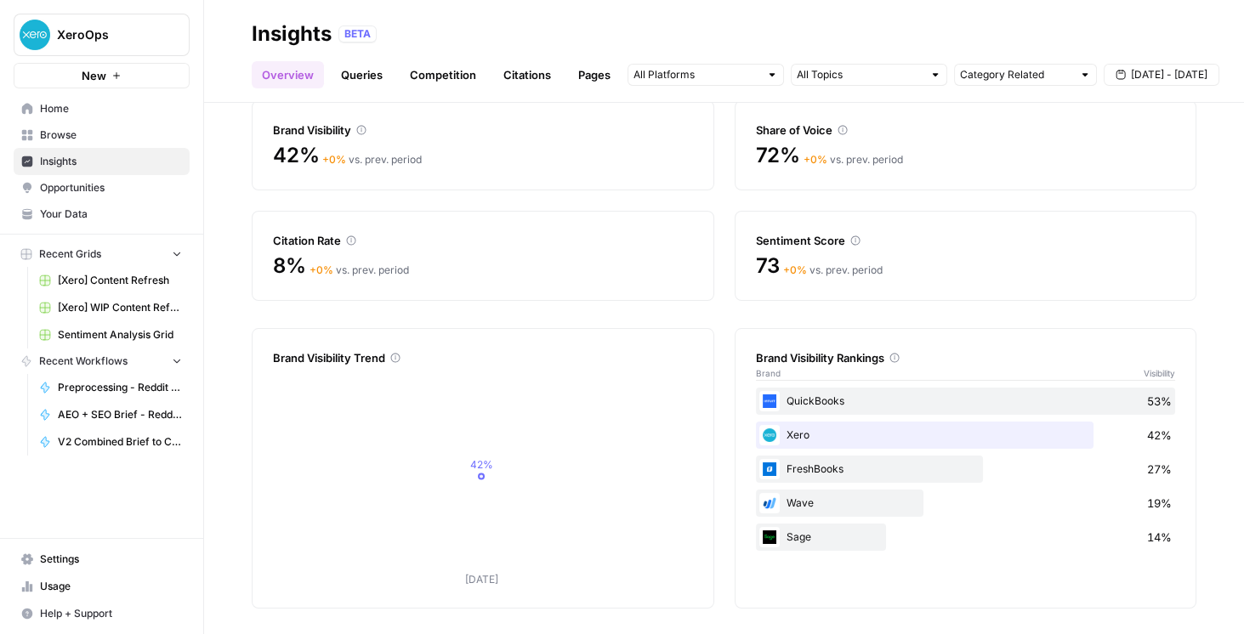
click at [67, 111] on span "Home" at bounding box center [111, 108] width 142 height 15
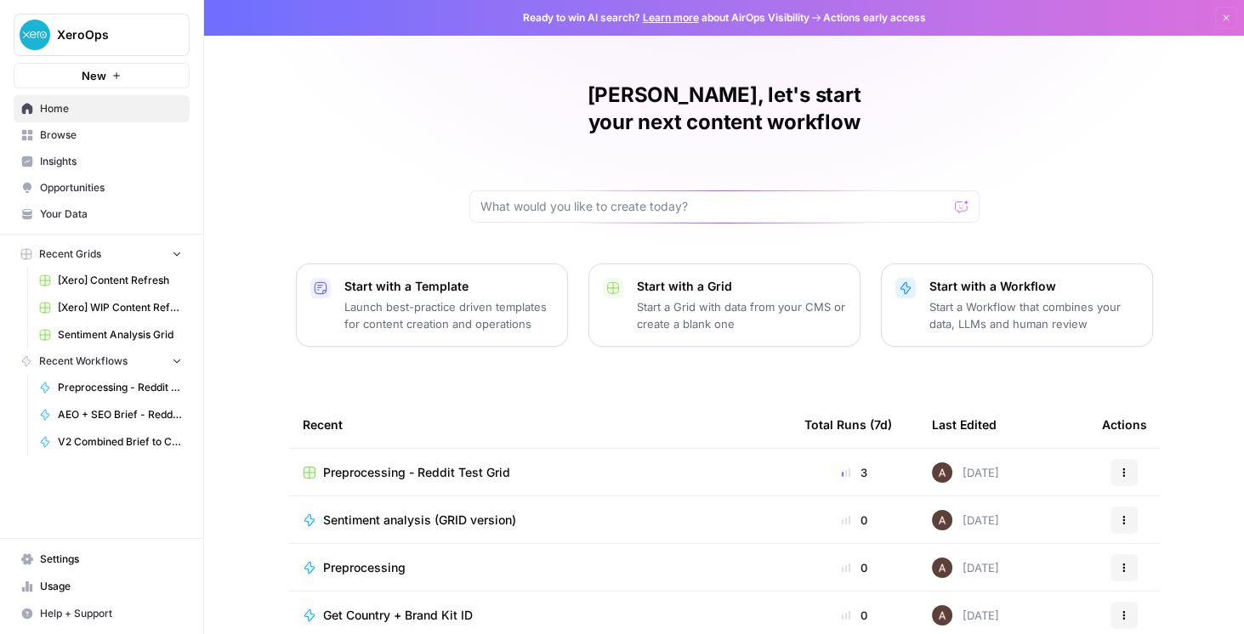
click at [65, 191] on span "Opportunities" at bounding box center [111, 187] width 142 height 15
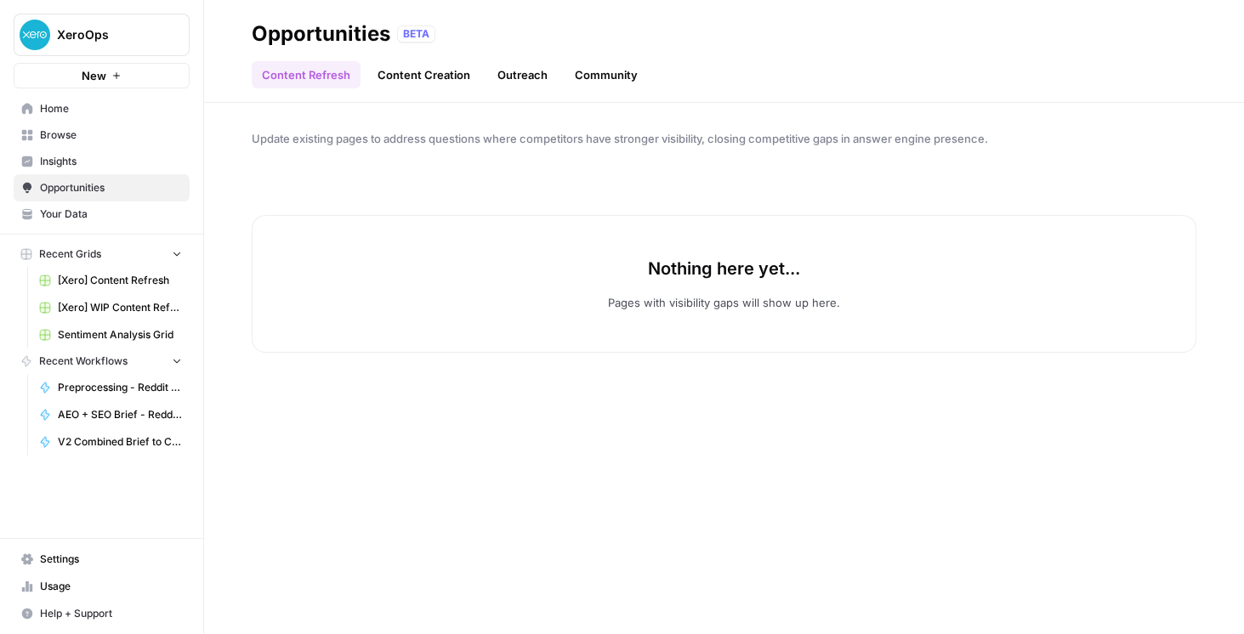
click at [378, 86] on link "Content Creation" at bounding box center [423, 74] width 113 height 27
click at [534, 82] on link "Outreach" at bounding box center [522, 74] width 71 height 27
click at [583, 77] on link "Community" at bounding box center [606, 74] width 83 height 27
click at [310, 83] on link "Content Refresh" at bounding box center [306, 74] width 109 height 27
click at [109, 167] on span "Insights" at bounding box center [111, 161] width 142 height 15
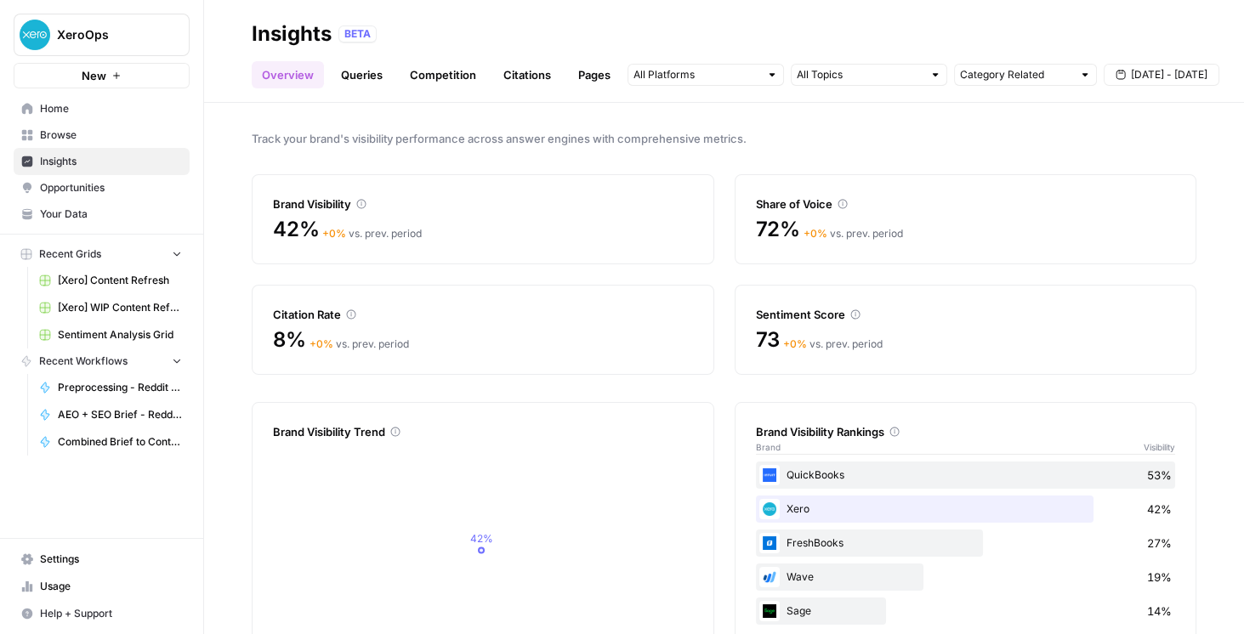
click at [378, 71] on link "Queries" at bounding box center [362, 74] width 62 height 27
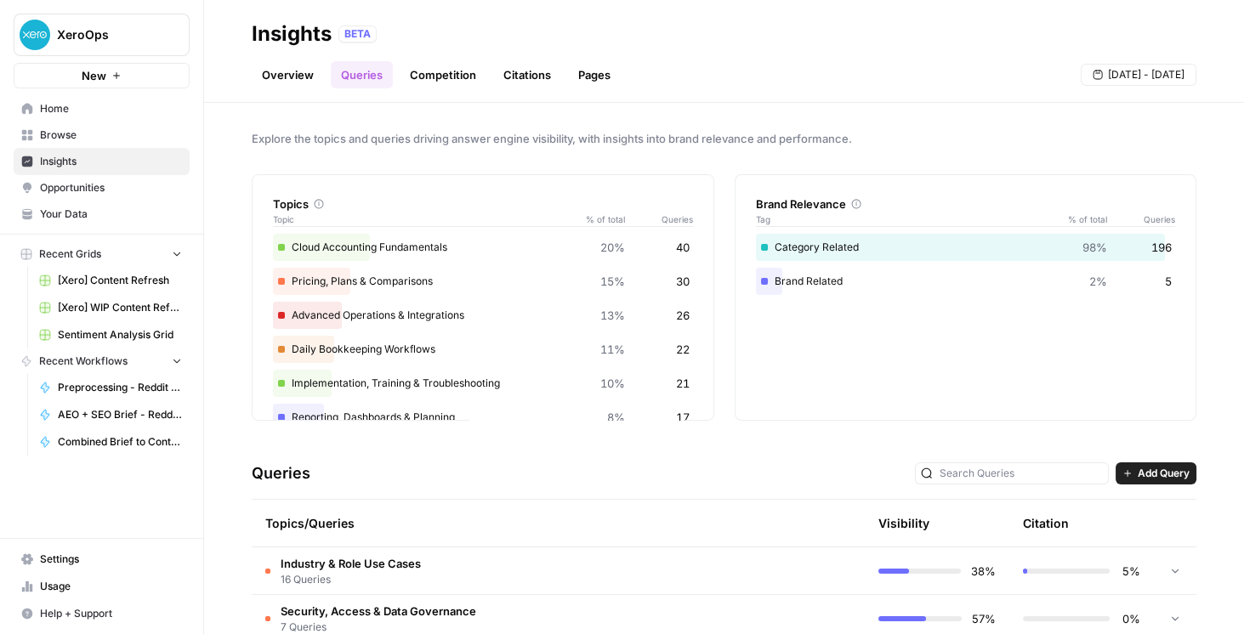
click at [599, 70] on link "Pages" at bounding box center [594, 74] width 53 height 27
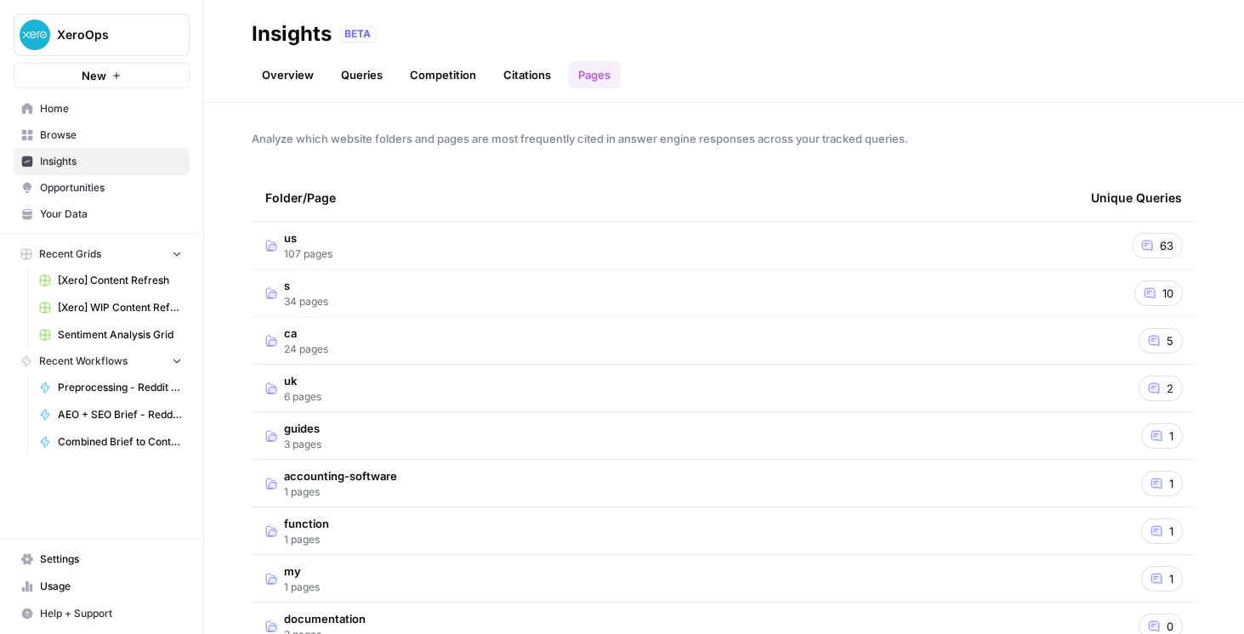
click at [1141, 240] on icon at bounding box center [1147, 246] width 12 height 12
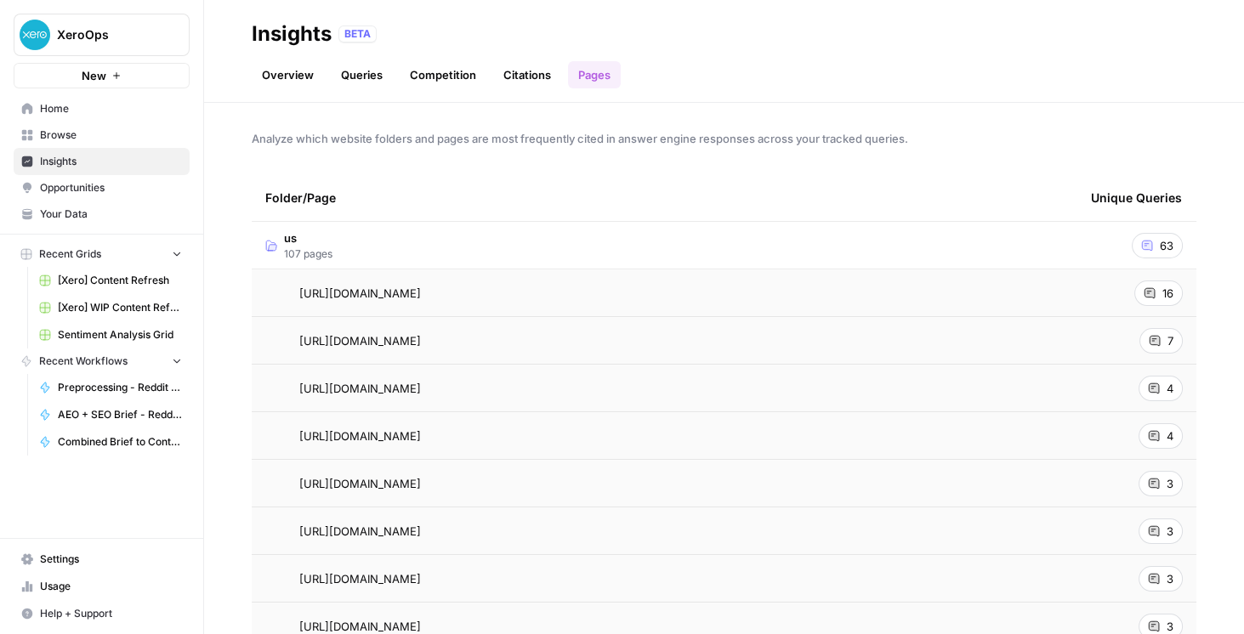
click at [1145, 298] on icon at bounding box center [1150, 293] width 12 height 12
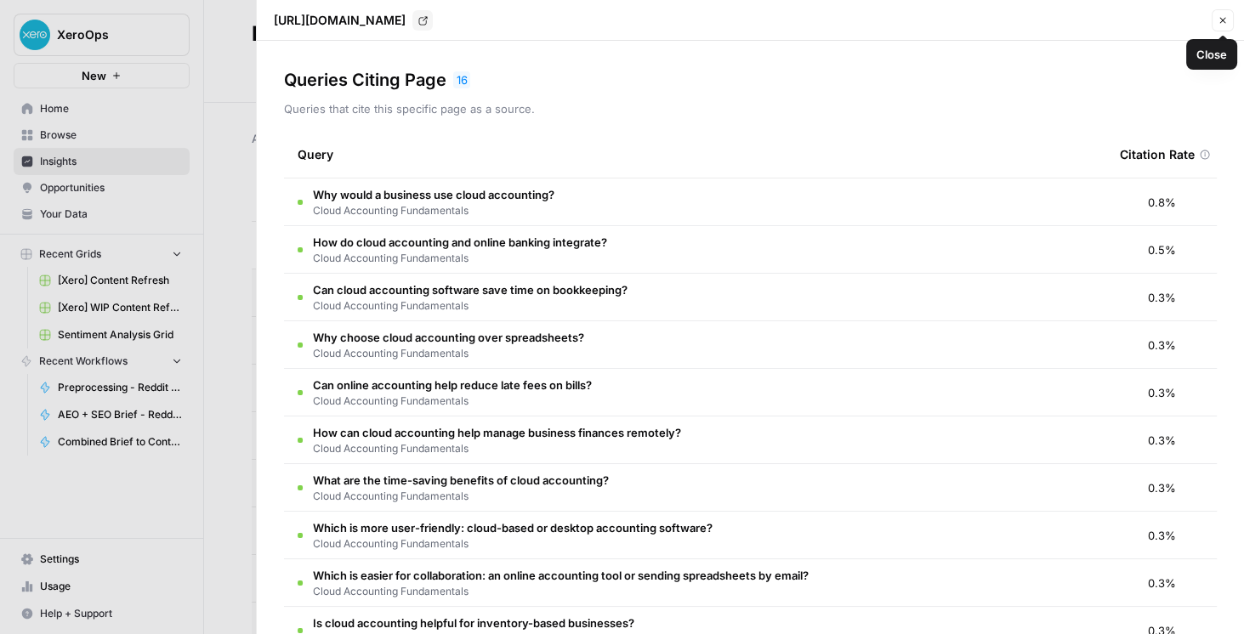
click at [1222, 26] on button "Close" at bounding box center [1223, 20] width 22 height 22
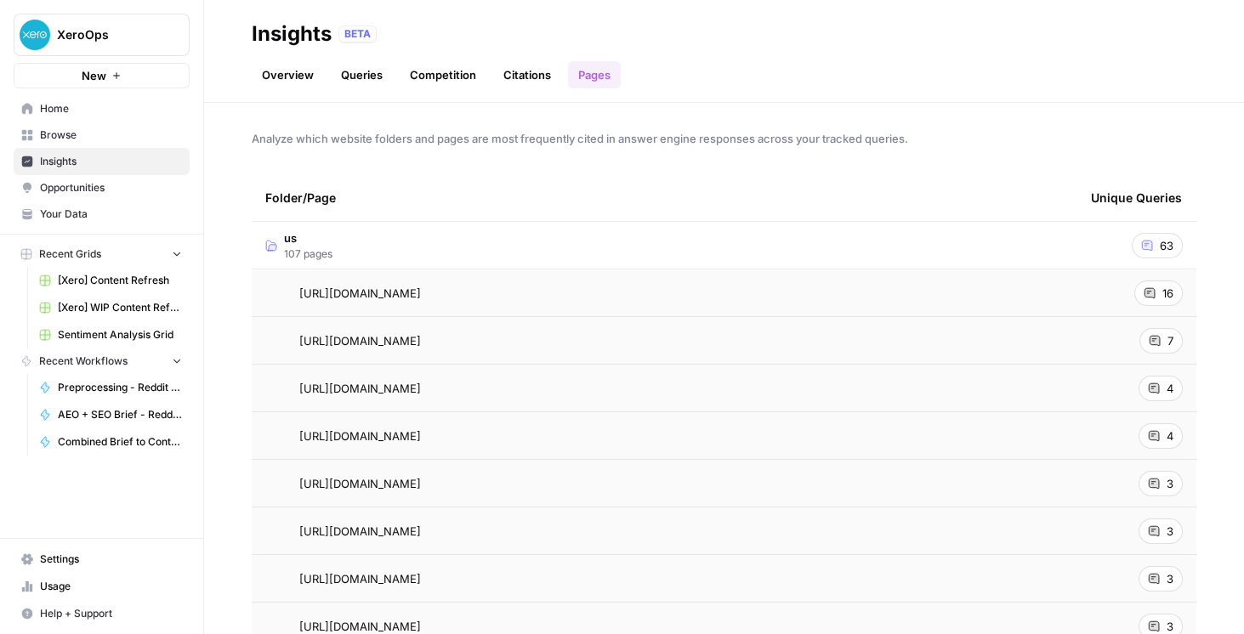
click at [302, 81] on link "Overview" at bounding box center [288, 74] width 72 height 27
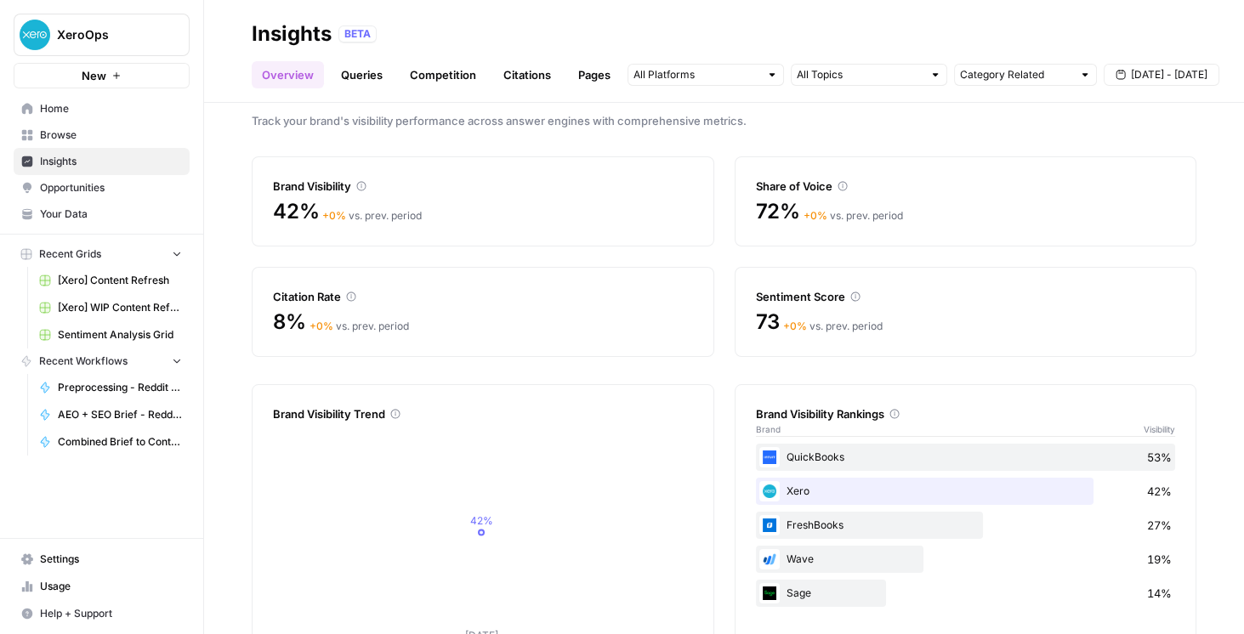
scroll to position [74, 0]
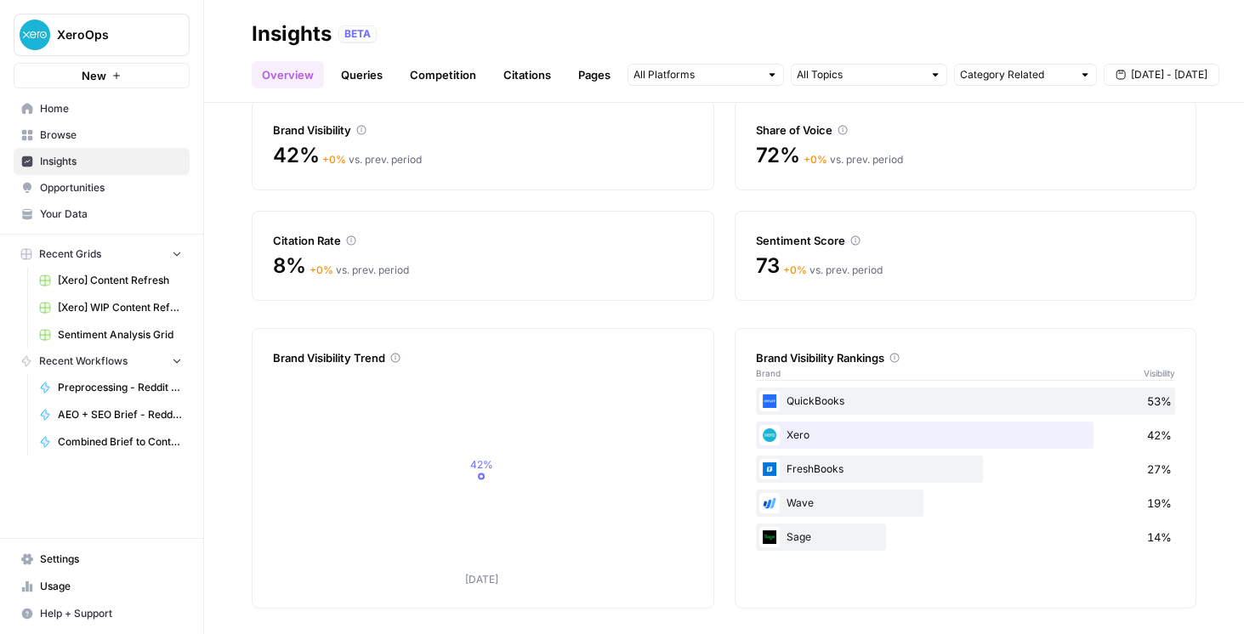
click at [350, 74] on link "Queries" at bounding box center [362, 74] width 62 height 27
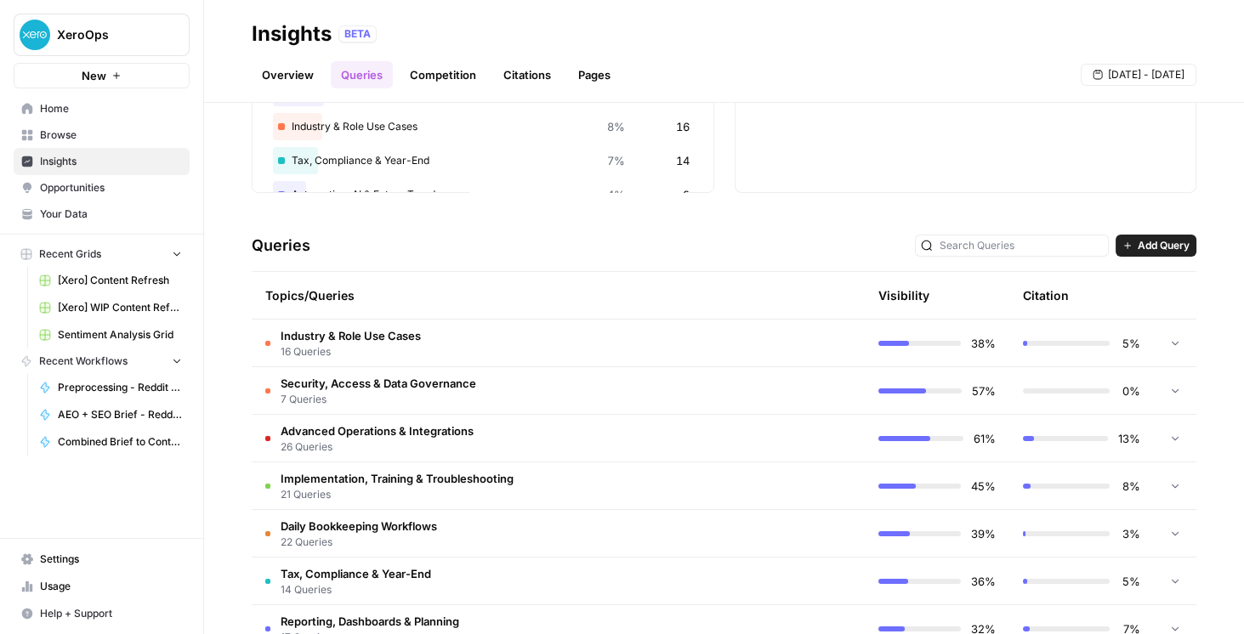
scroll to position [340, 0]
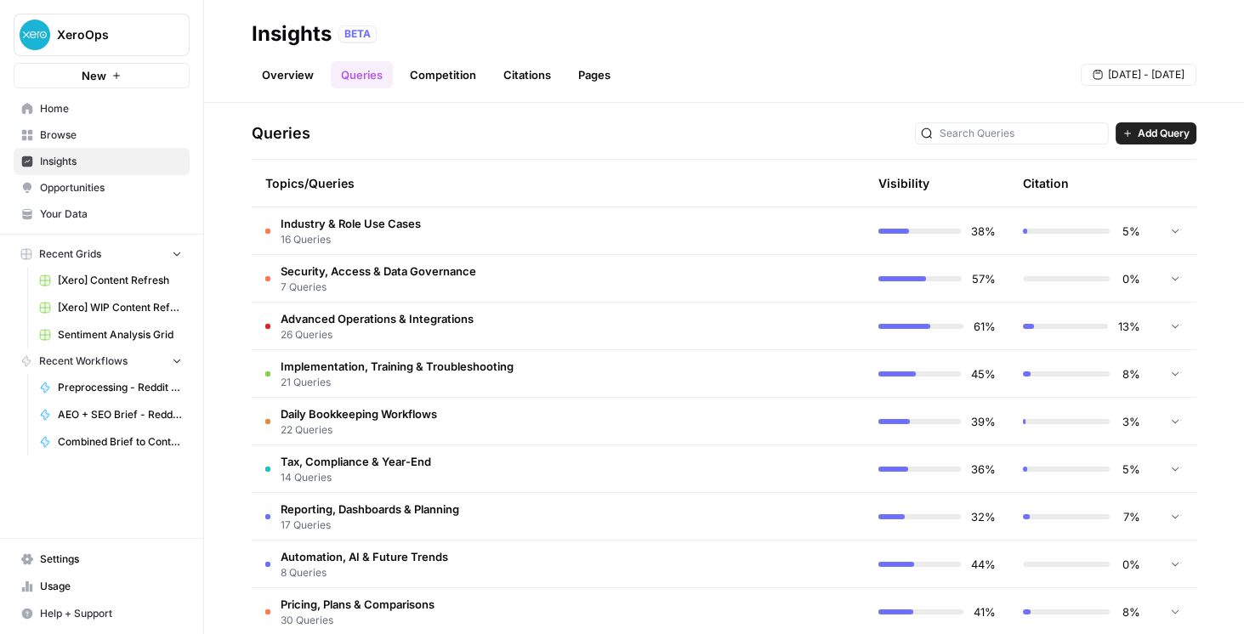
click at [1169, 233] on icon at bounding box center [1175, 231] width 12 height 12
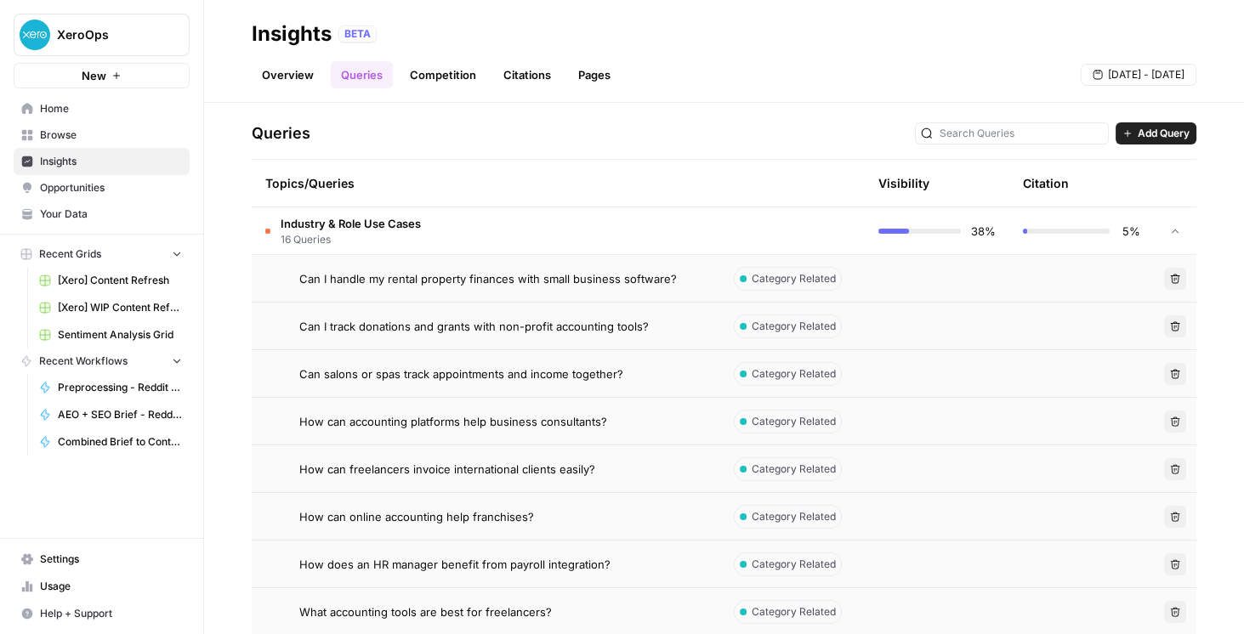
click at [617, 287] on td "Can I handle my rental property finances with small business software?" at bounding box center [486, 278] width 469 height 47
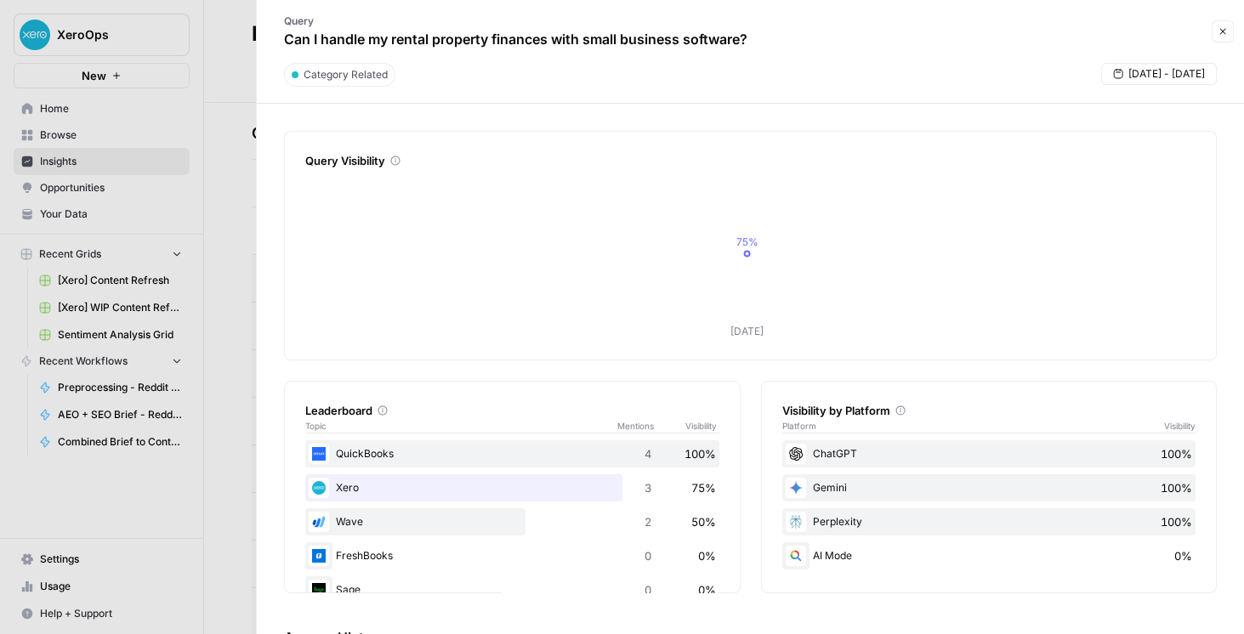
click at [1219, 34] on icon "button" at bounding box center [1223, 31] width 10 height 10
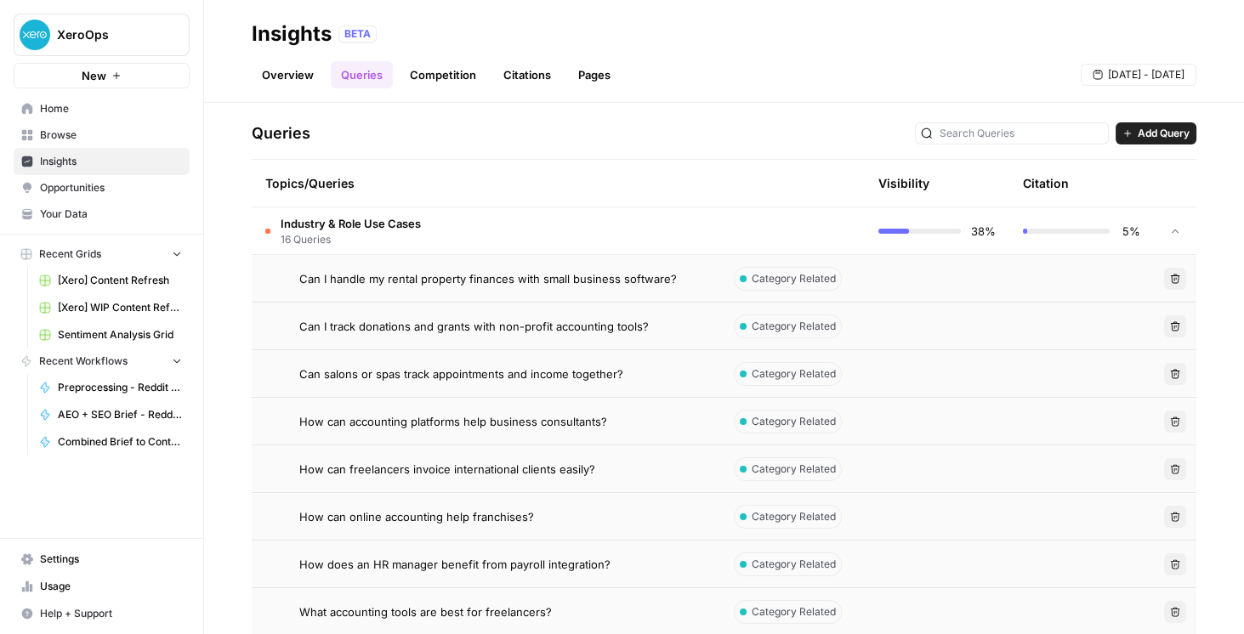
click at [555, 277] on span "Can I handle my rental property finances with small business software?" at bounding box center [488, 278] width 378 height 17
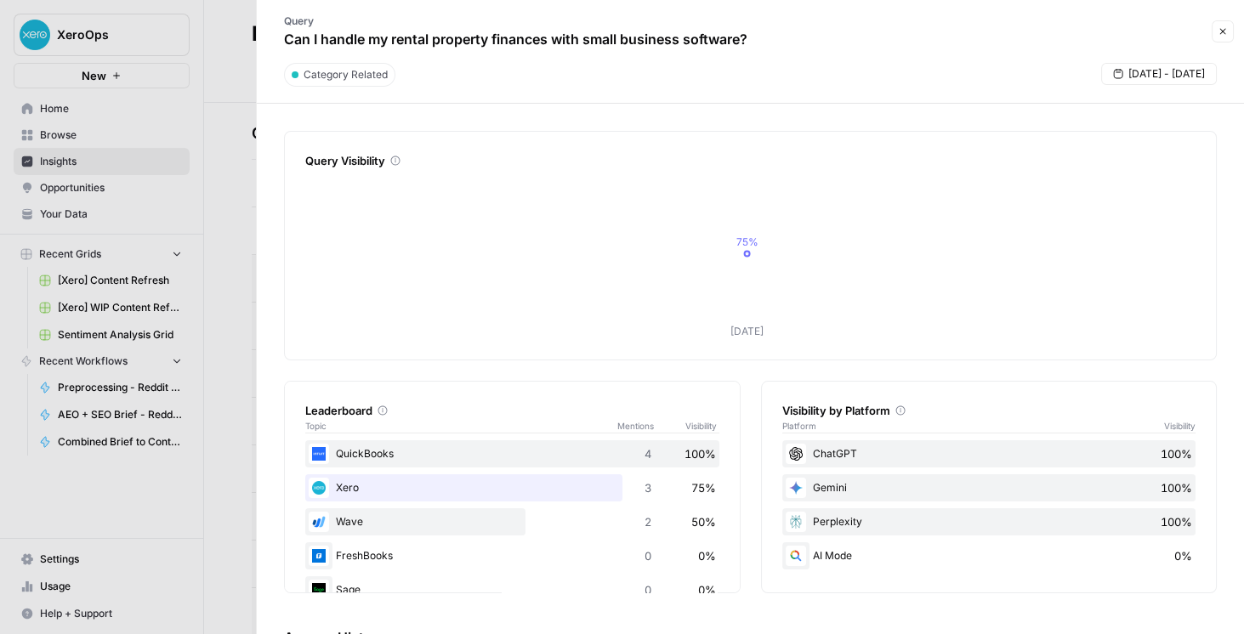
click at [1216, 29] on button "Close" at bounding box center [1223, 31] width 22 height 22
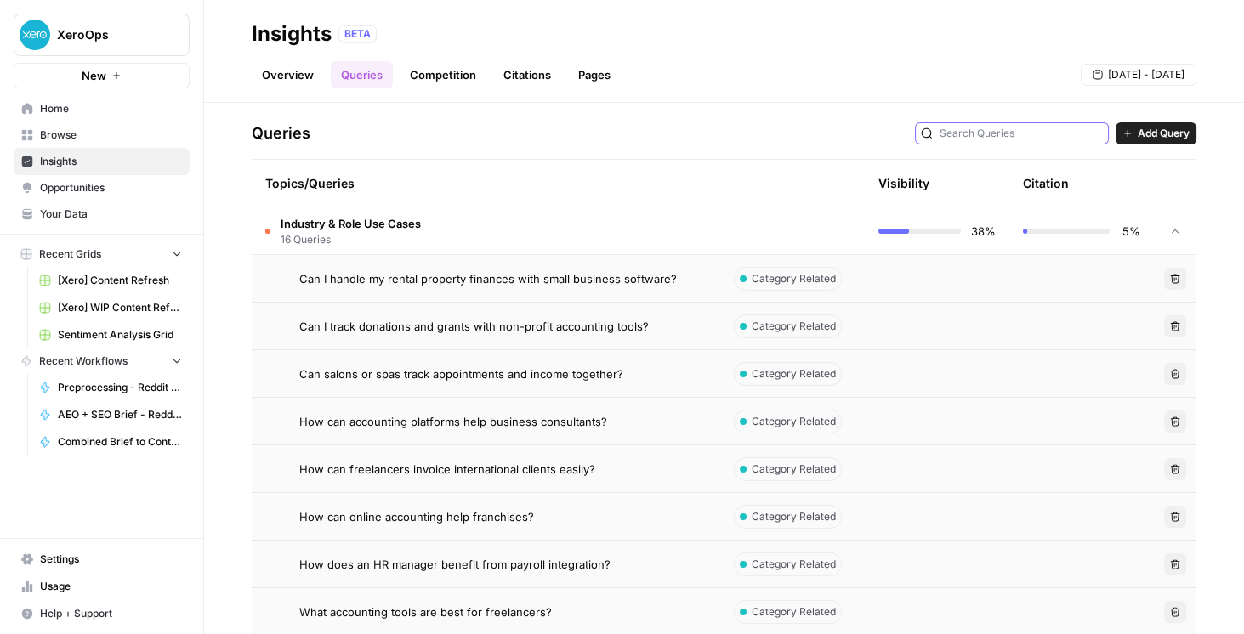
click at [1053, 131] on input "text" at bounding box center [1021, 133] width 163 height 17
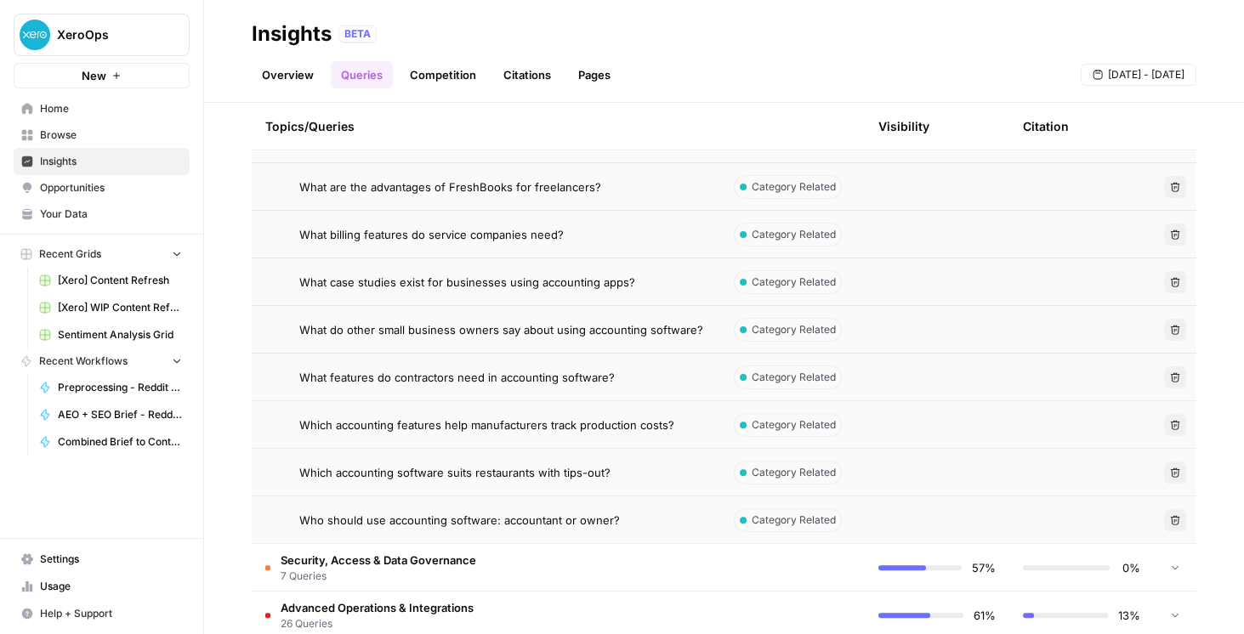
scroll to position [874, 0]
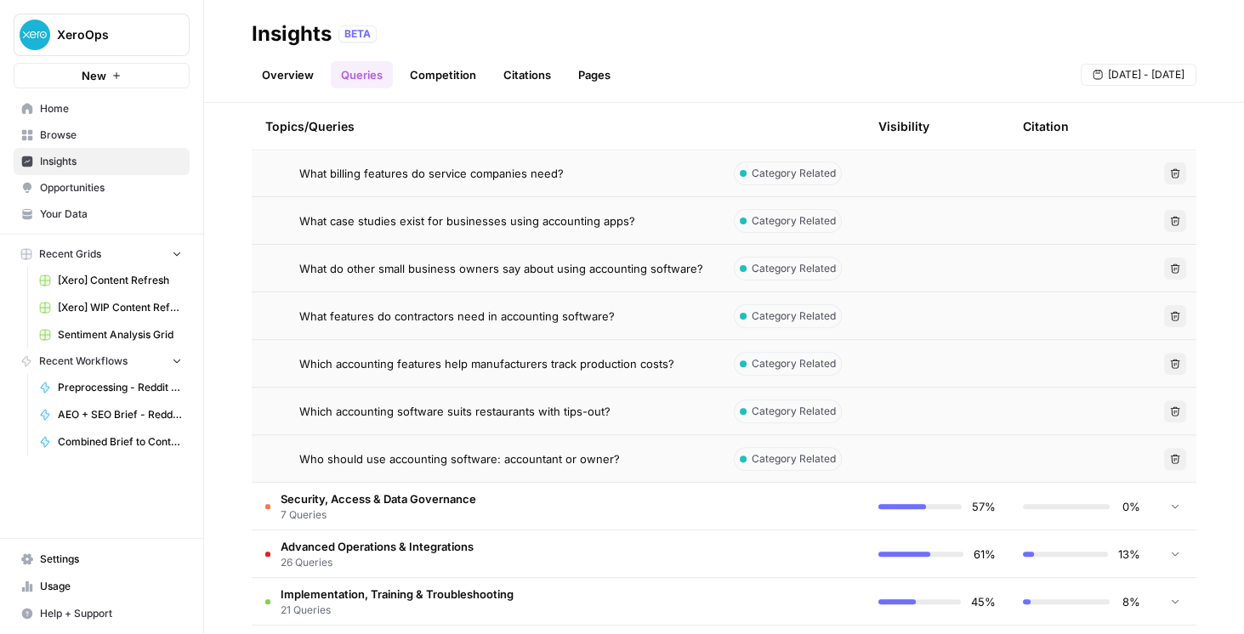
click at [493, 497] on td "Security, Access & Data Governance 7 Queries" at bounding box center [486, 506] width 469 height 47
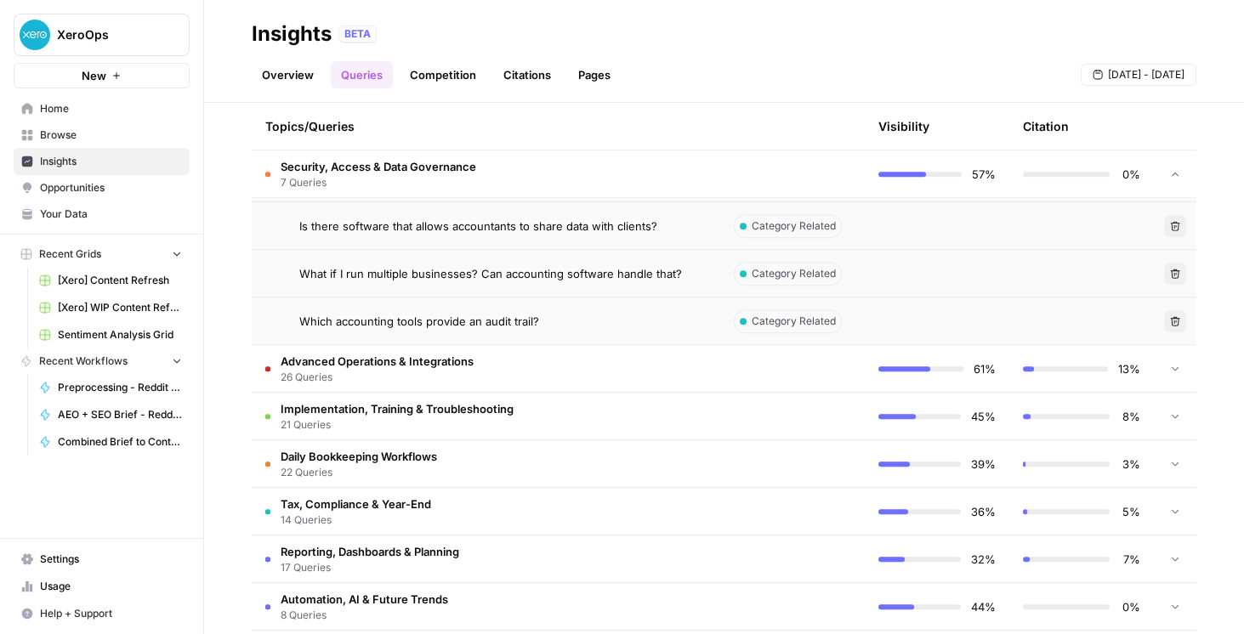
scroll to position [1409, 0]
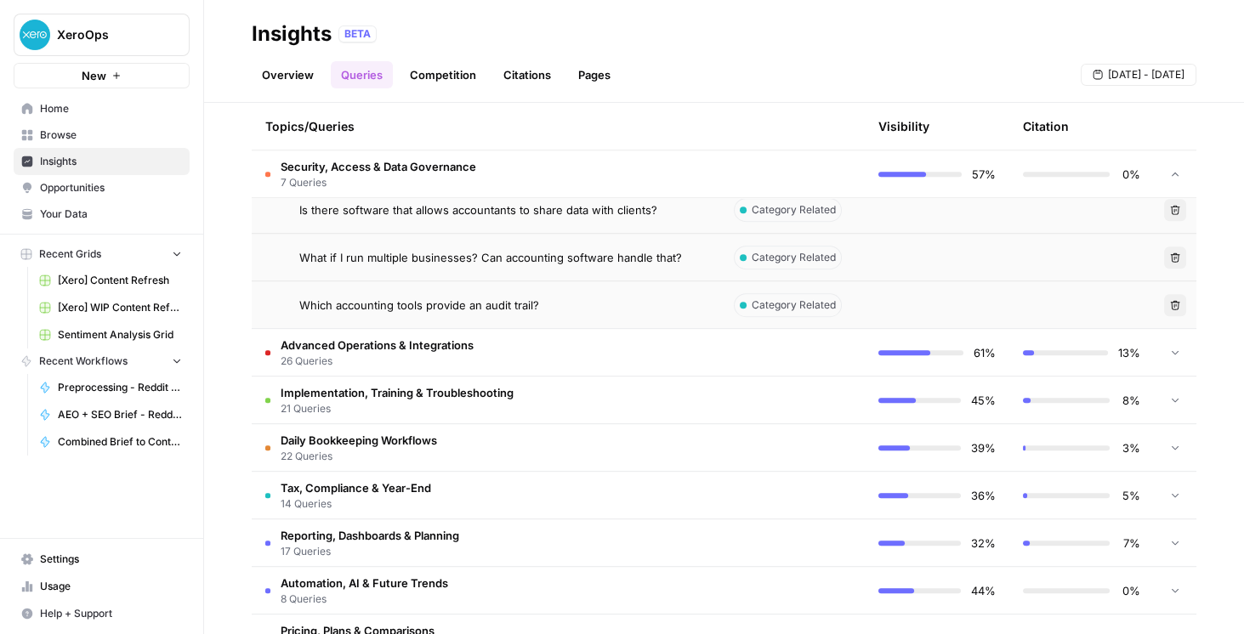
click at [512, 365] on td "Advanced Operations & Integrations 26 Queries" at bounding box center [486, 352] width 469 height 47
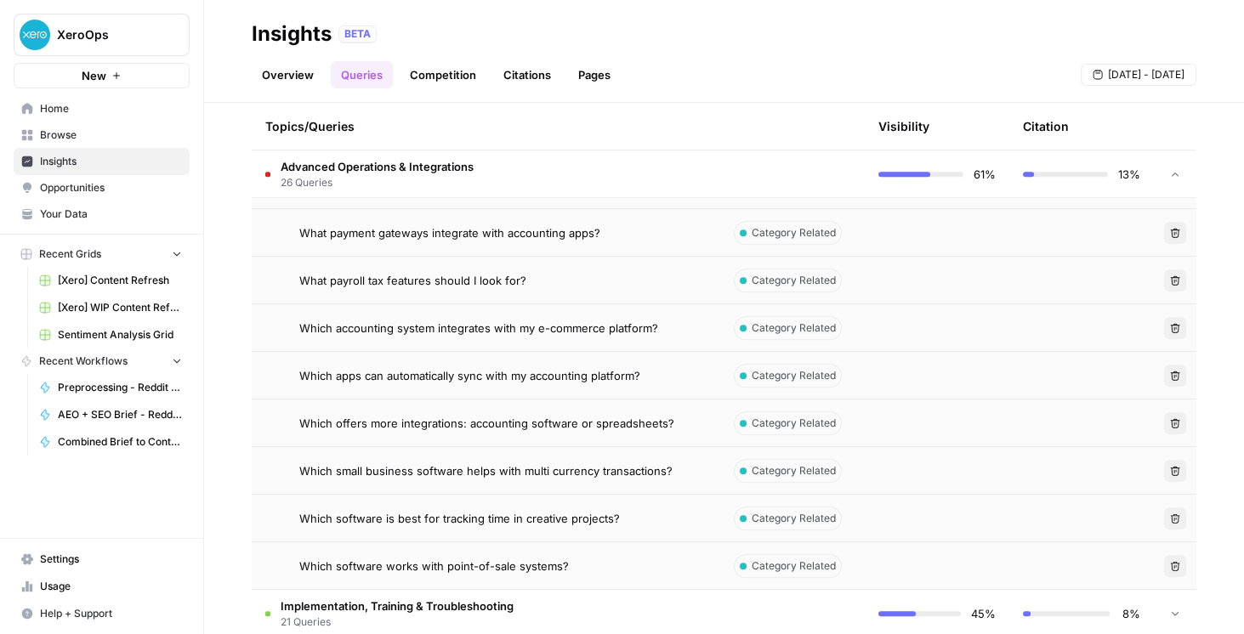
scroll to position [2478, 0]
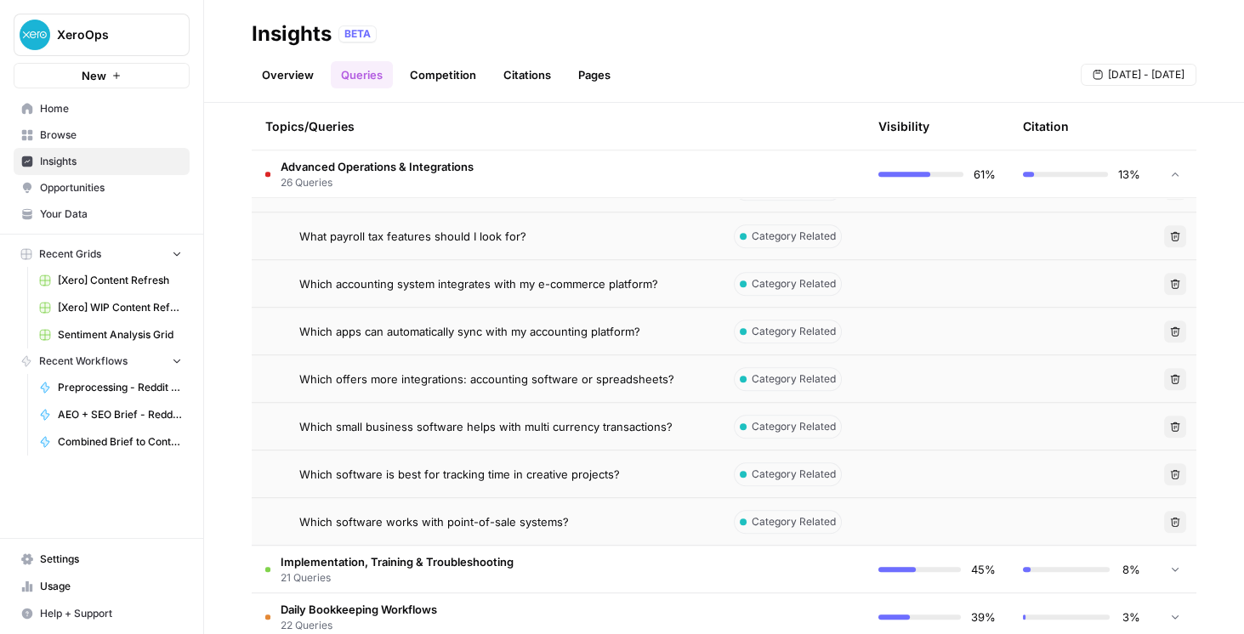
click at [453, 82] on link "Competition" at bounding box center [443, 74] width 87 height 27
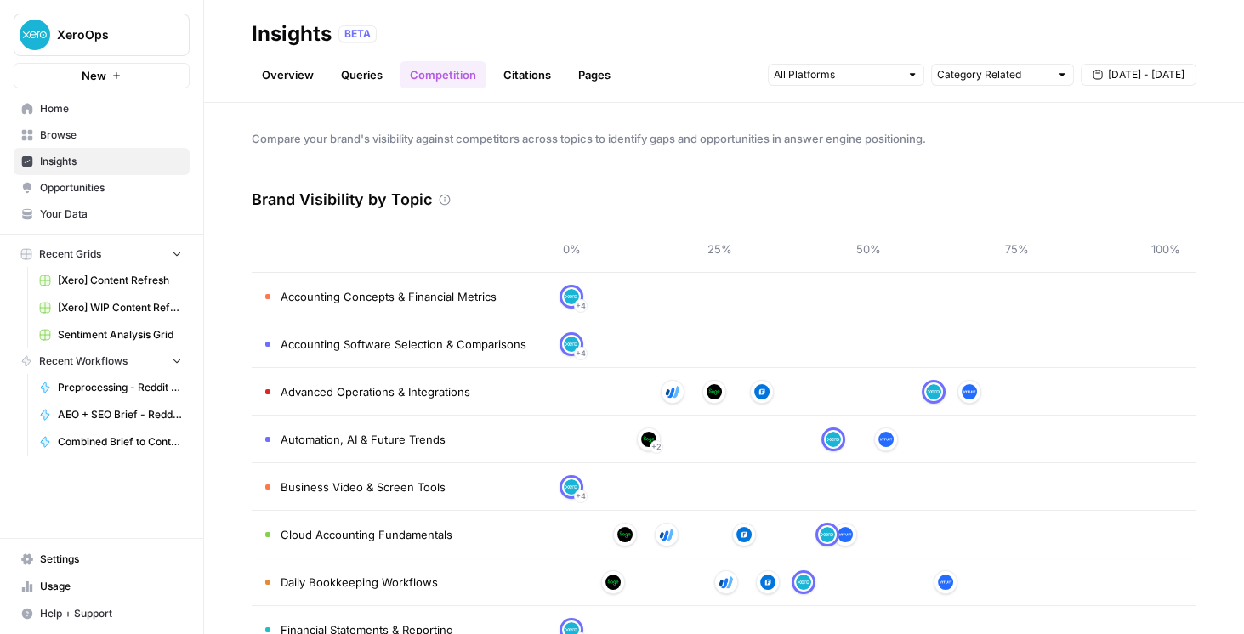
click at [523, 78] on link "Citations" at bounding box center [527, 74] width 68 height 27
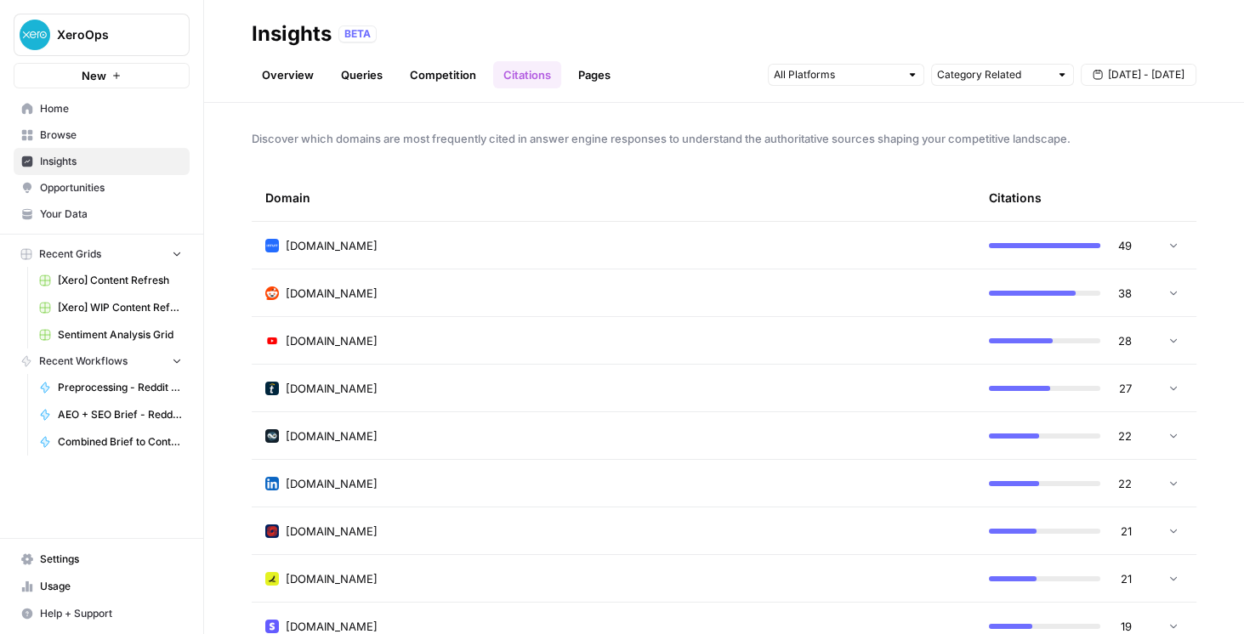
click at [117, 197] on link "Opportunities" at bounding box center [102, 187] width 176 height 27
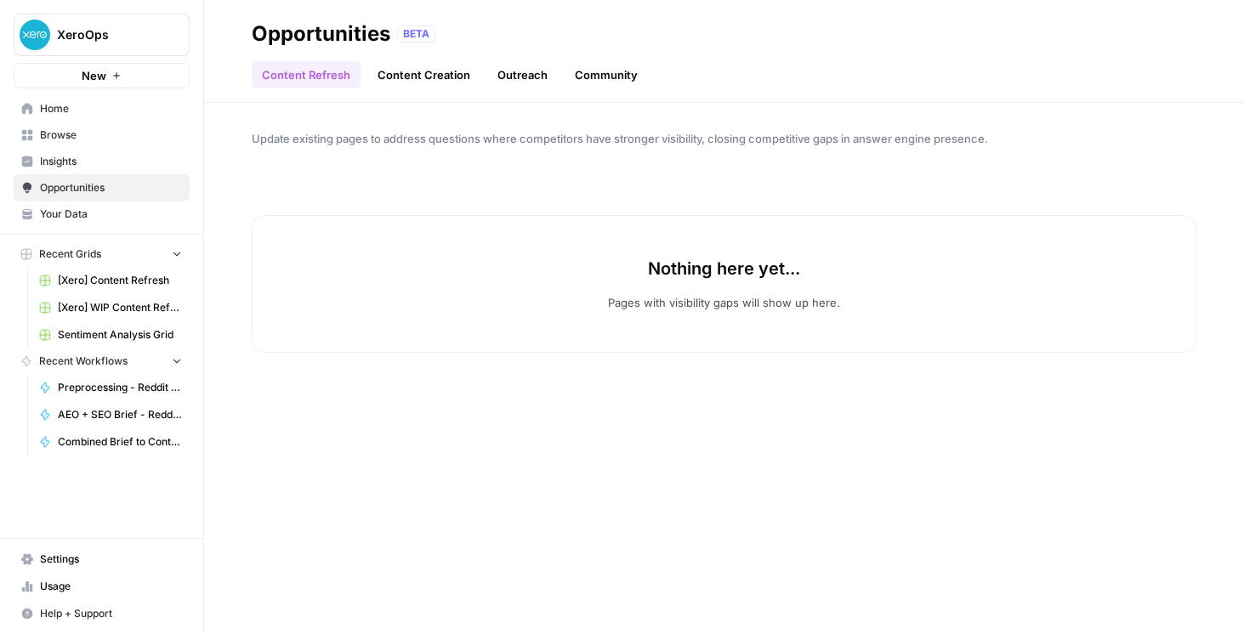
click at [595, 71] on link "Community" at bounding box center [606, 74] width 83 height 27
click at [60, 166] on span "Insights" at bounding box center [111, 161] width 142 height 15
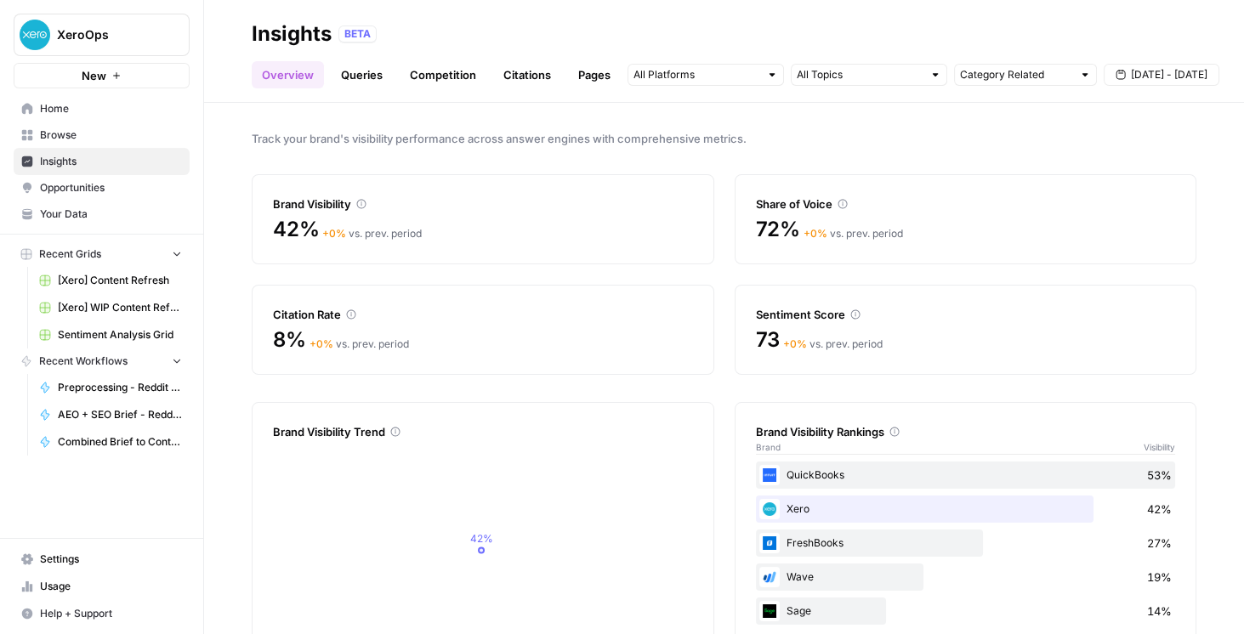
click at [478, 76] on link "Competition" at bounding box center [443, 74] width 87 height 27
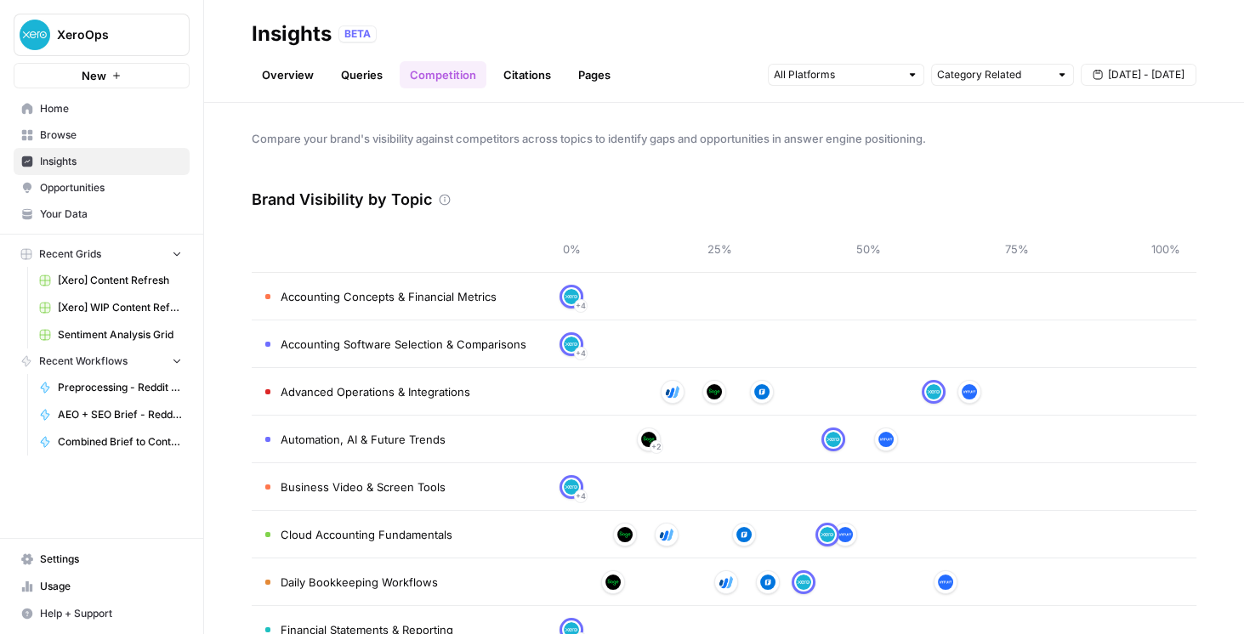
click at [519, 80] on link "Citations" at bounding box center [527, 74] width 68 height 27
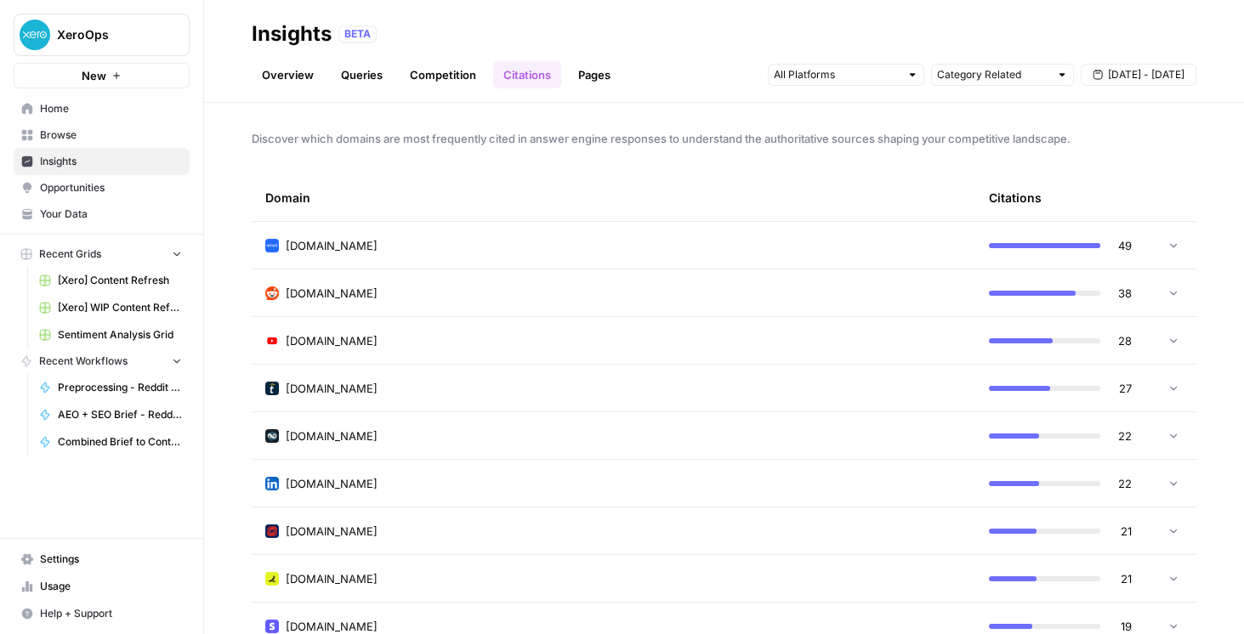
click at [93, 567] on span "Settings" at bounding box center [111, 559] width 142 height 15
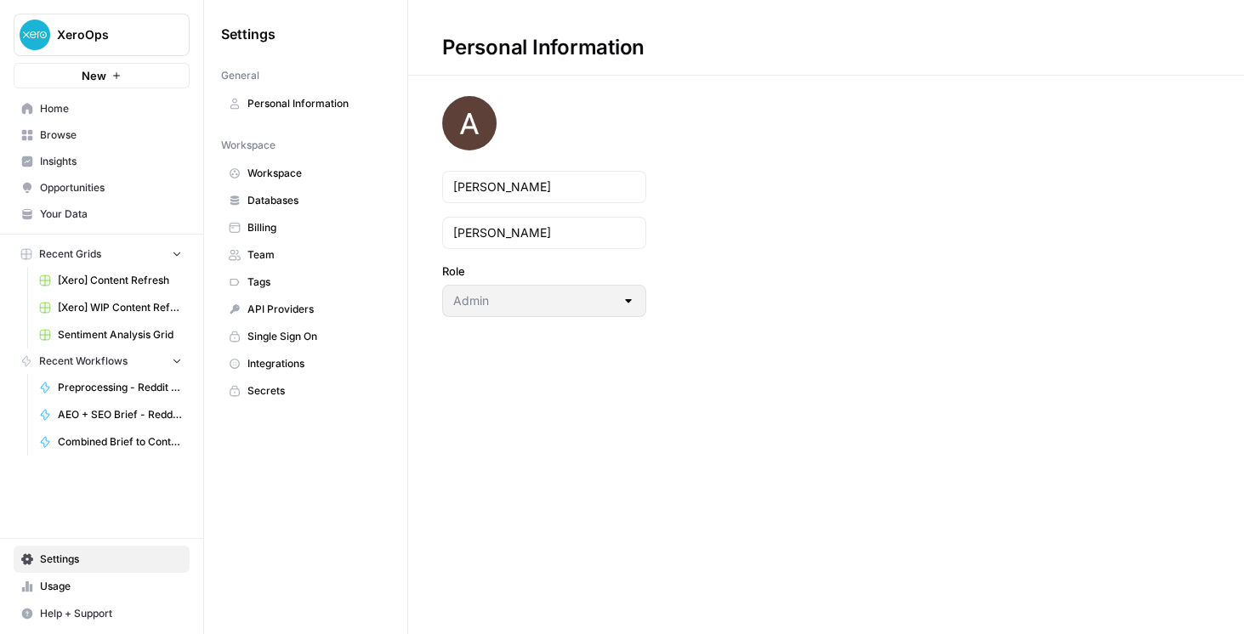
click at [293, 257] on span "Team" at bounding box center [315, 255] width 135 height 15
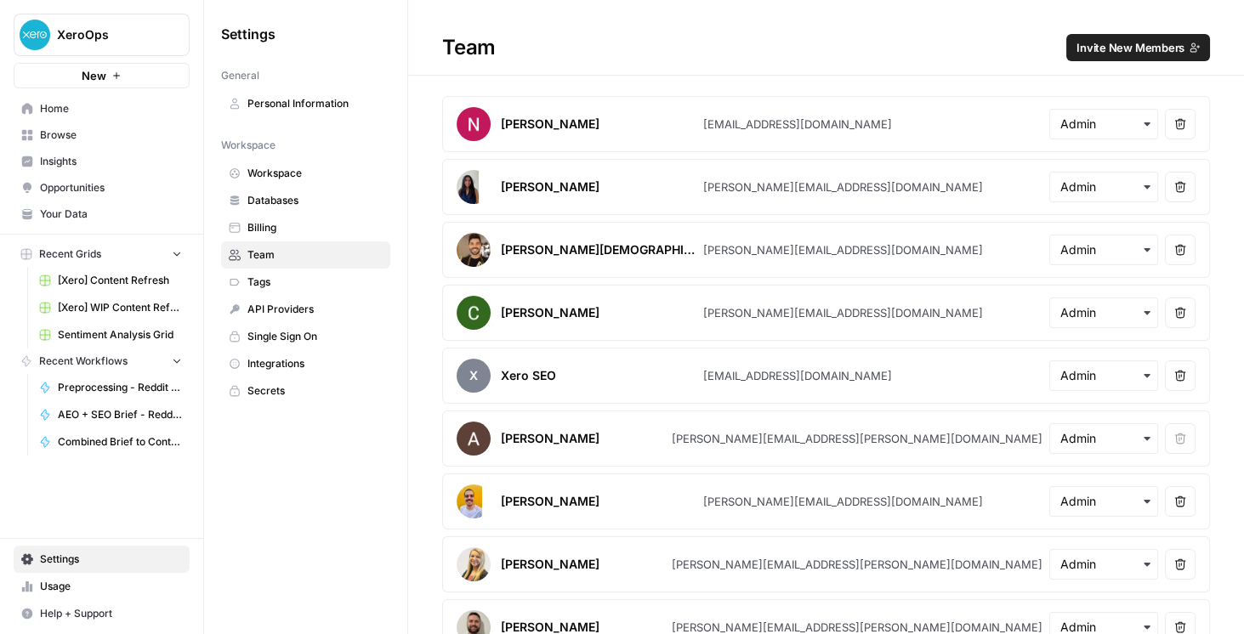
click at [315, 323] on link "Single Sign On" at bounding box center [305, 336] width 169 height 27
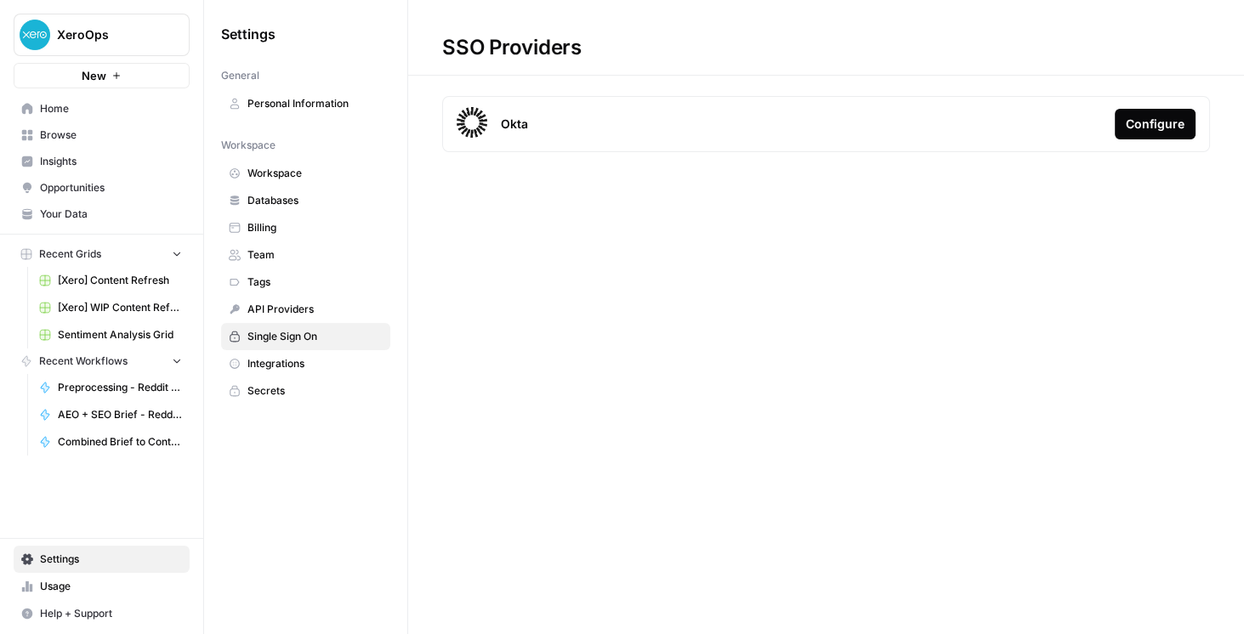
click at [305, 361] on span "Integrations" at bounding box center [315, 363] width 135 height 15
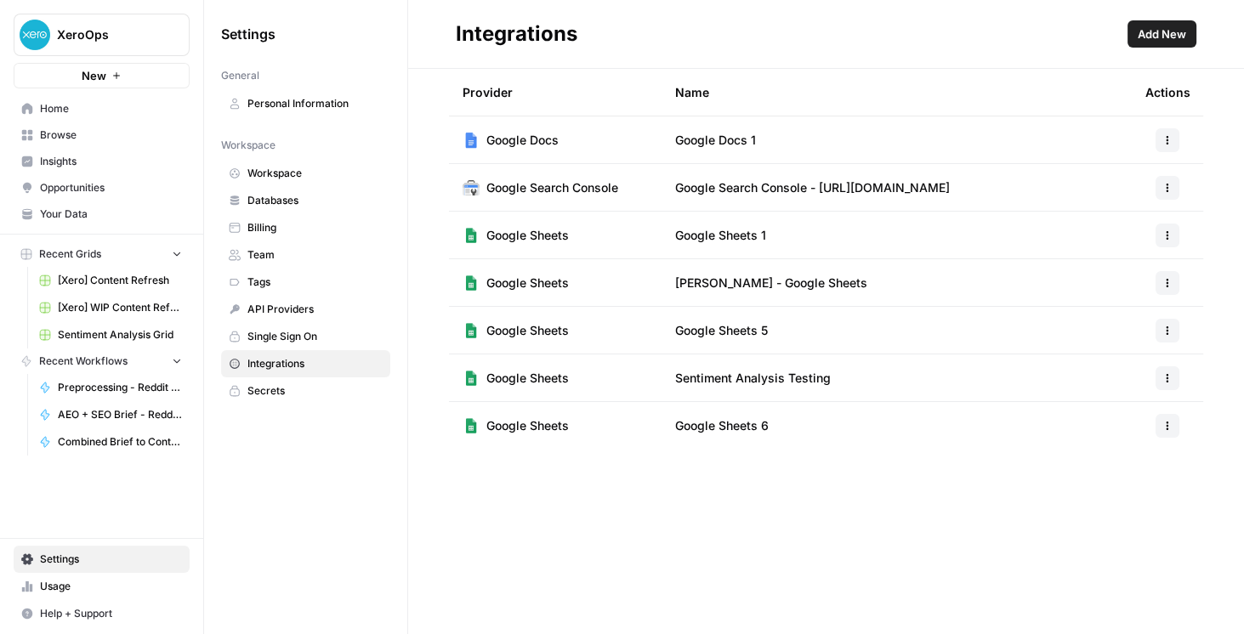
click at [95, 133] on span "Browse" at bounding box center [111, 135] width 142 height 15
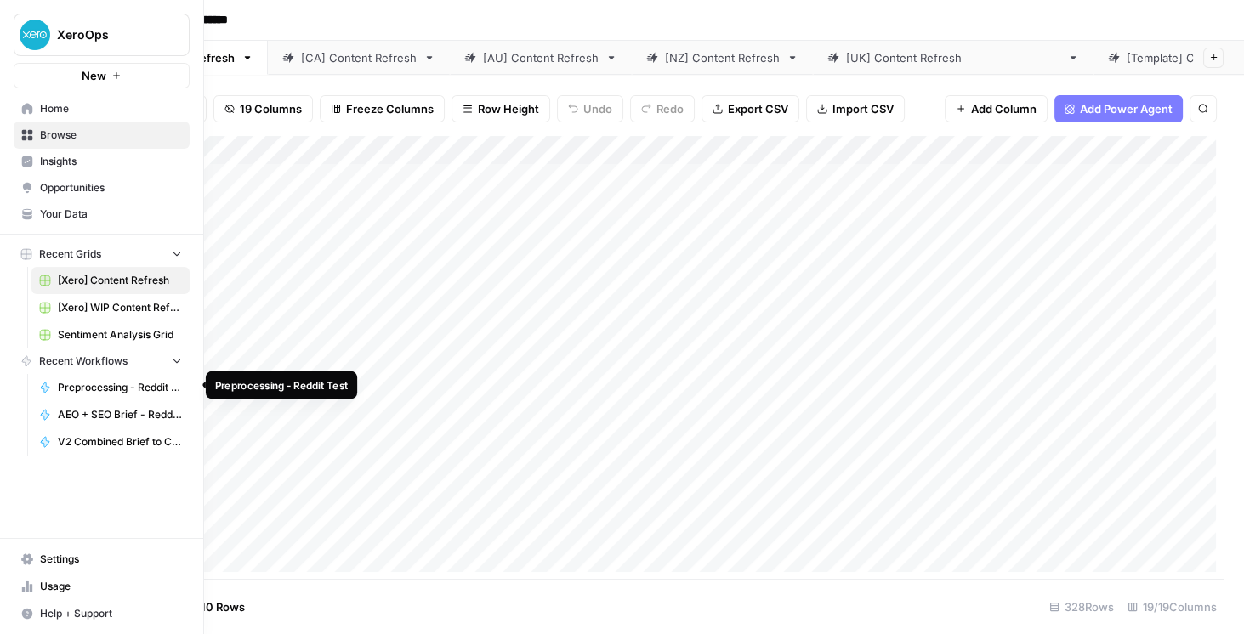
click at [134, 381] on span "Preprocessing - Reddit Test" at bounding box center [120, 387] width 124 height 15
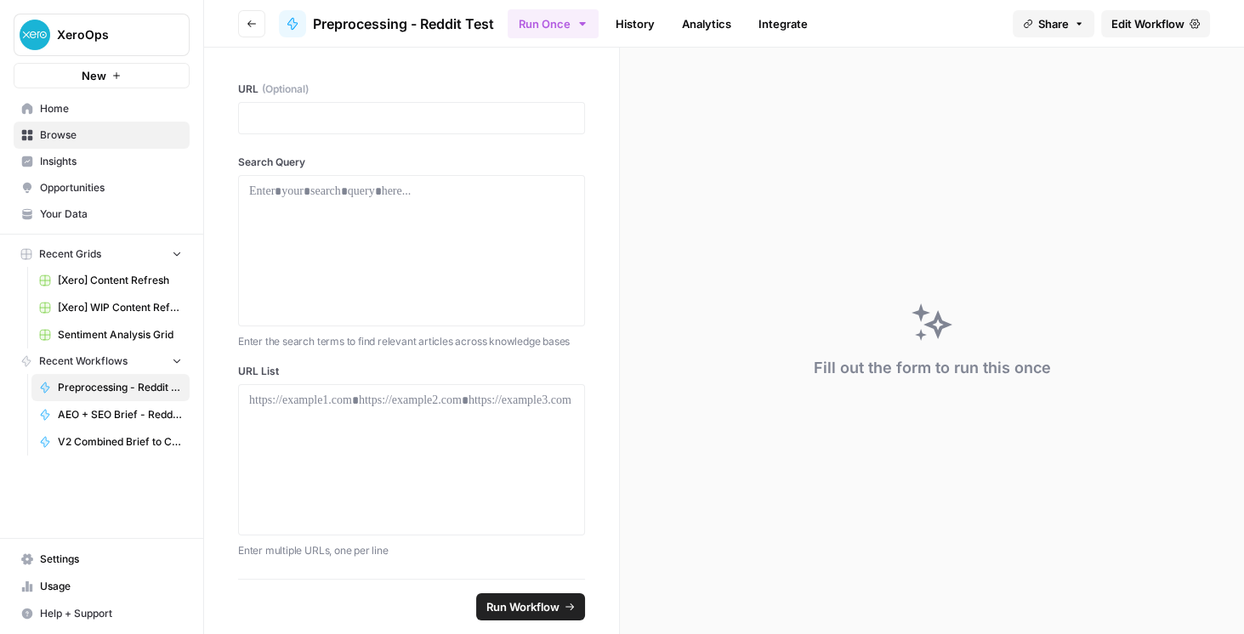
click at [262, 26] on button "Go back" at bounding box center [251, 23] width 27 height 27
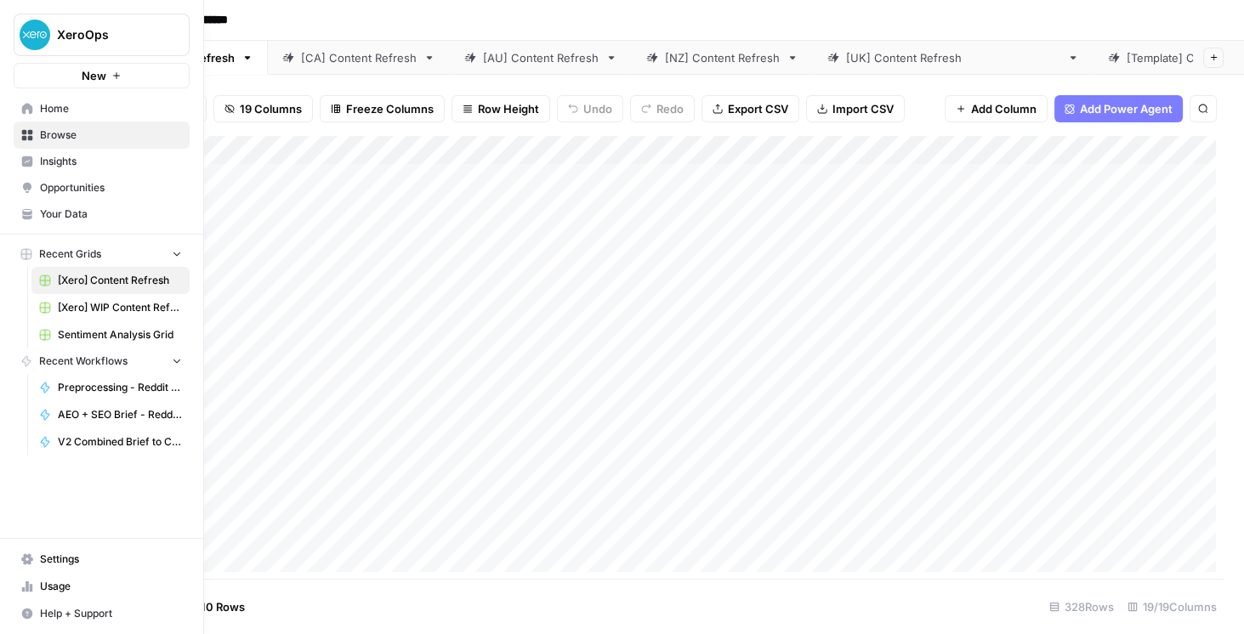
click at [71, 117] on link "Home" at bounding box center [102, 108] width 176 height 27
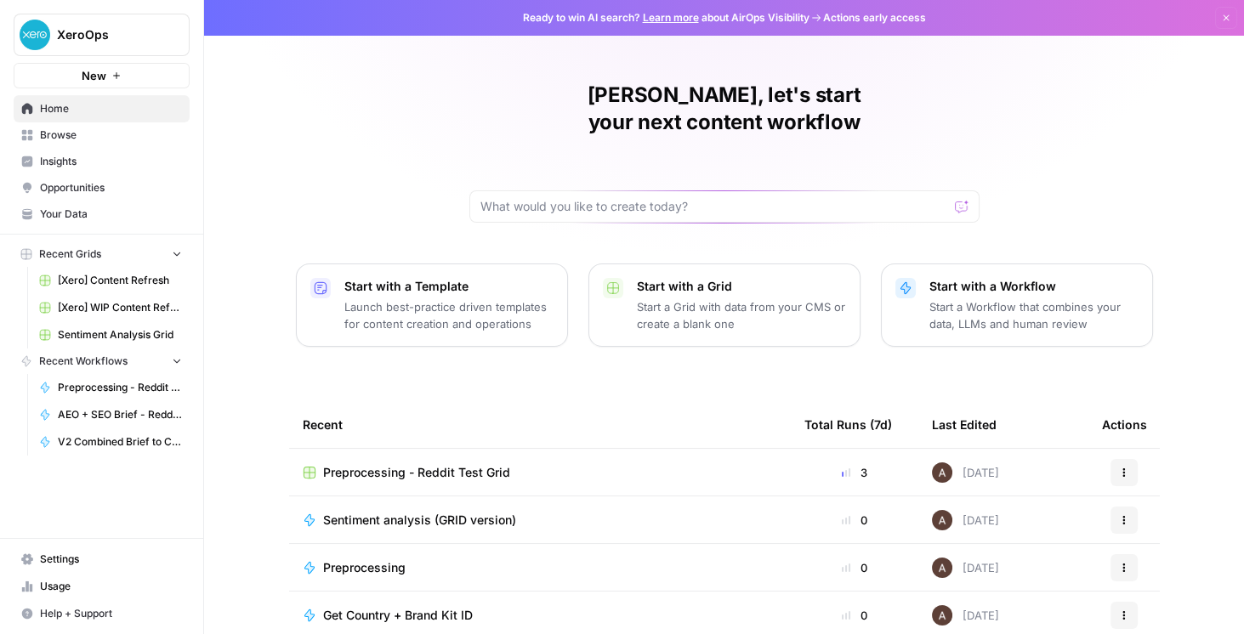
click at [104, 210] on span "Your Data" at bounding box center [111, 214] width 142 height 15
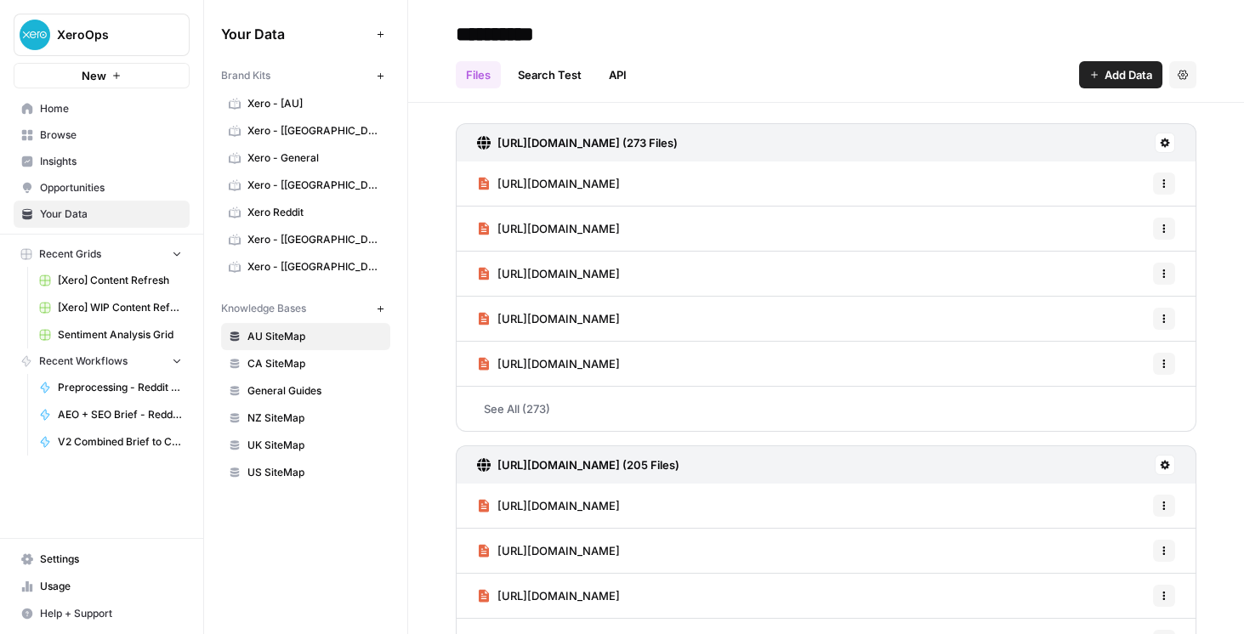
click at [112, 168] on span "Insights" at bounding box center [111, 161] width 142 height 15
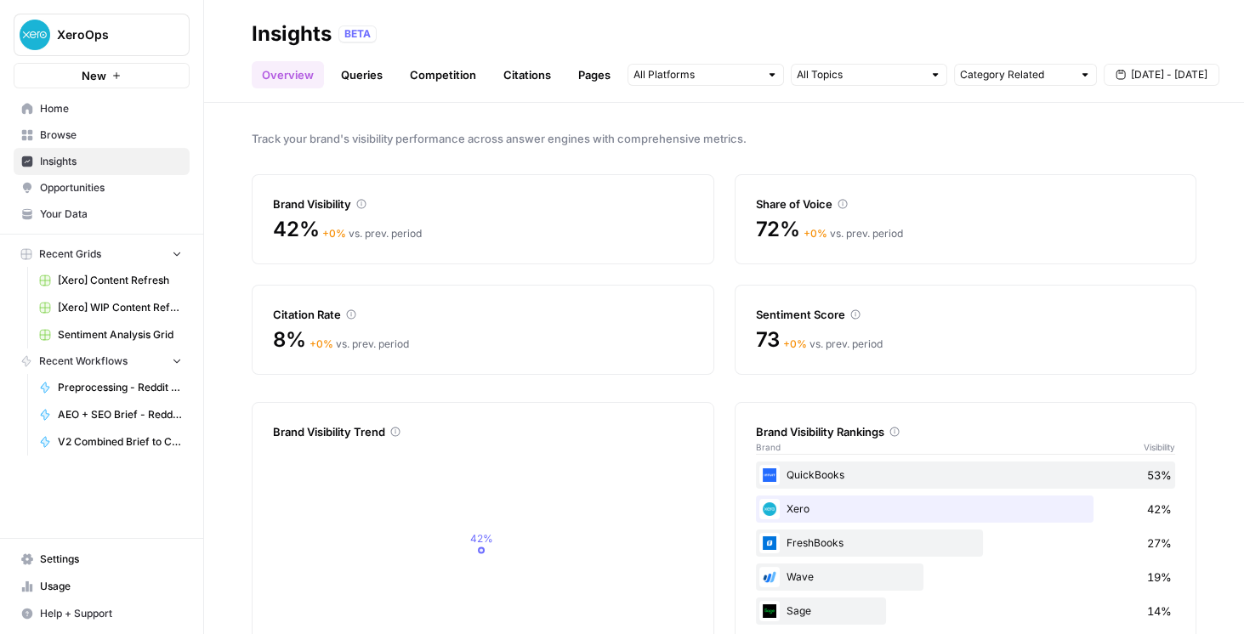
click at [86, 139] on span "Browse" at bounding box center [111, 135] width 142 height 15
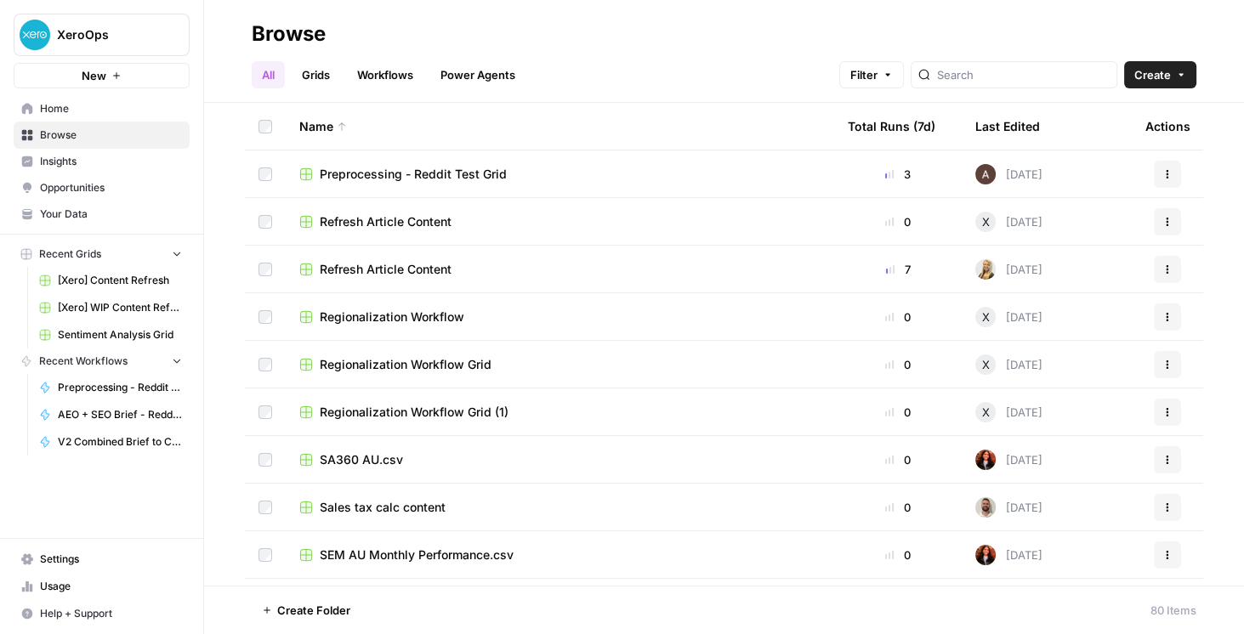
scroll to position [729, 0]
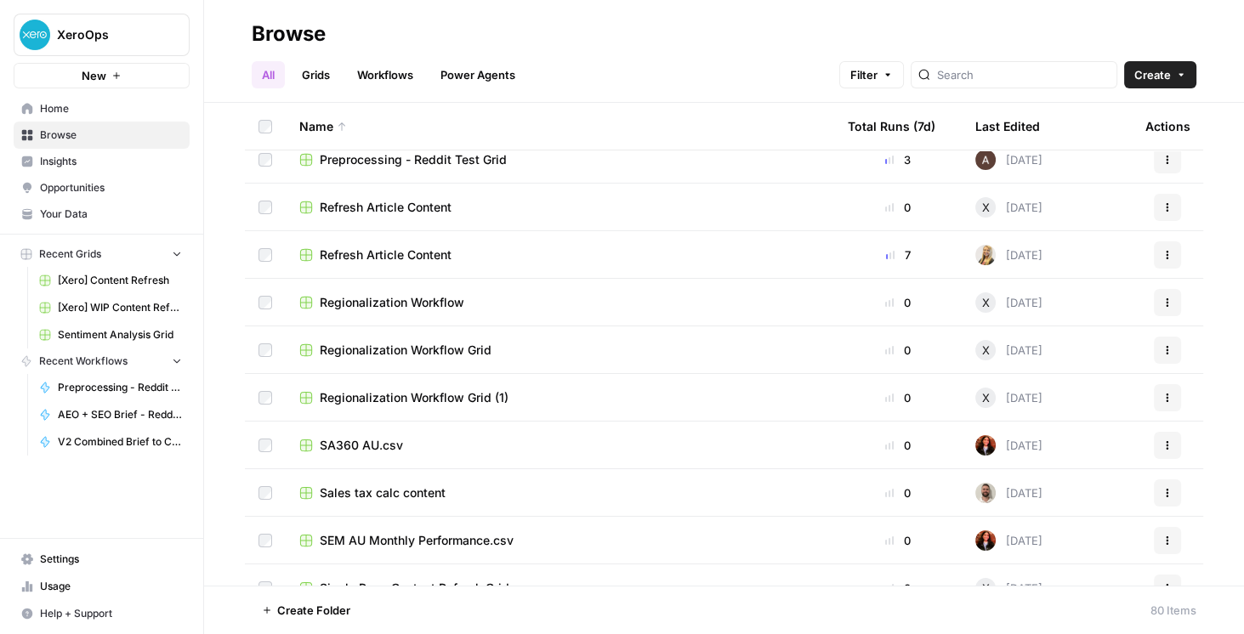
click at [452, 162] on span "Preprocessing - Reddit Test Grid" at bounding box center [413, 159] width 187 height 17
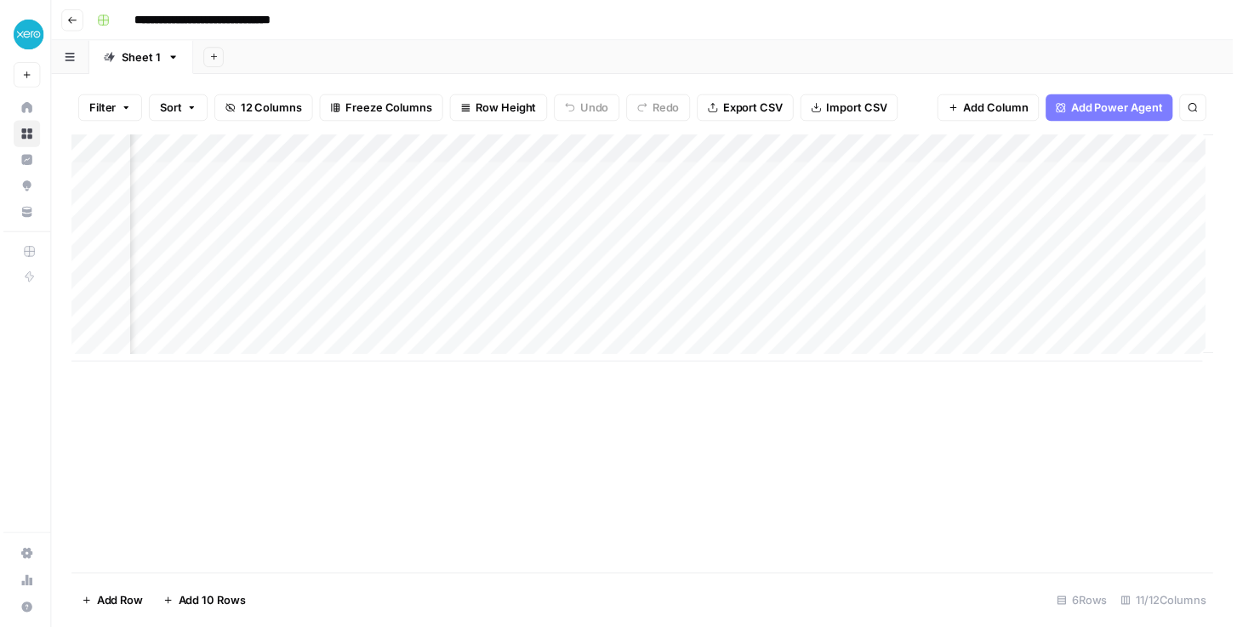
scroll to position [0, 1189]
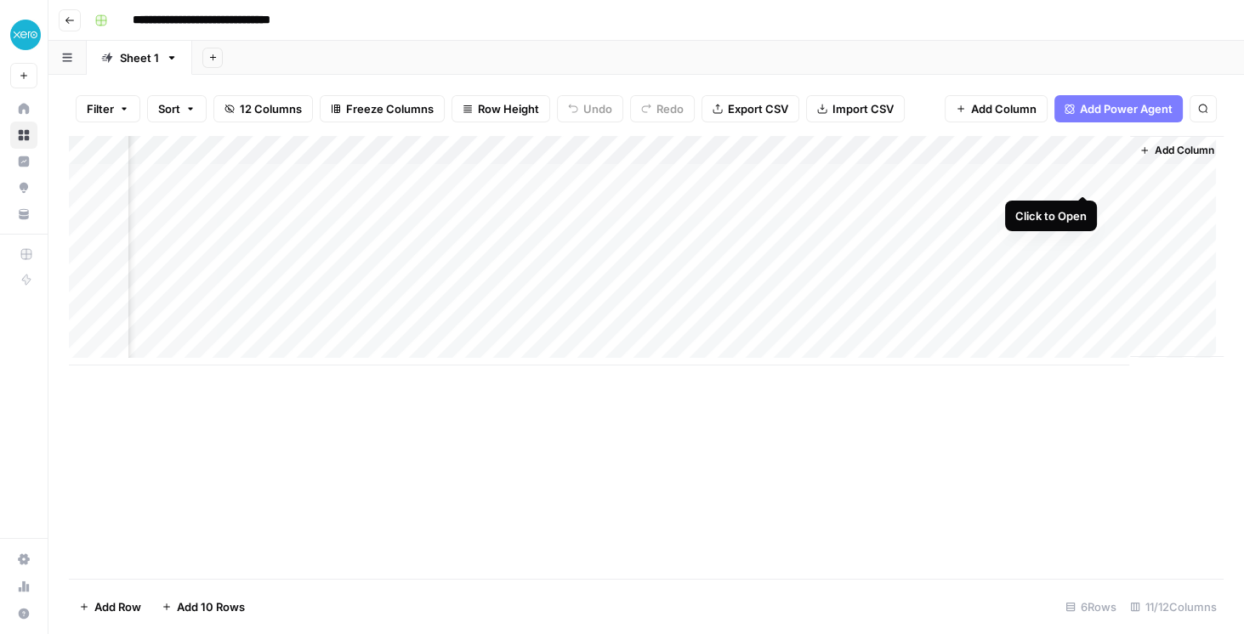
click at [1079, 175] on div "Add Column" at bounding box center [646, 251] width 1155 height 230
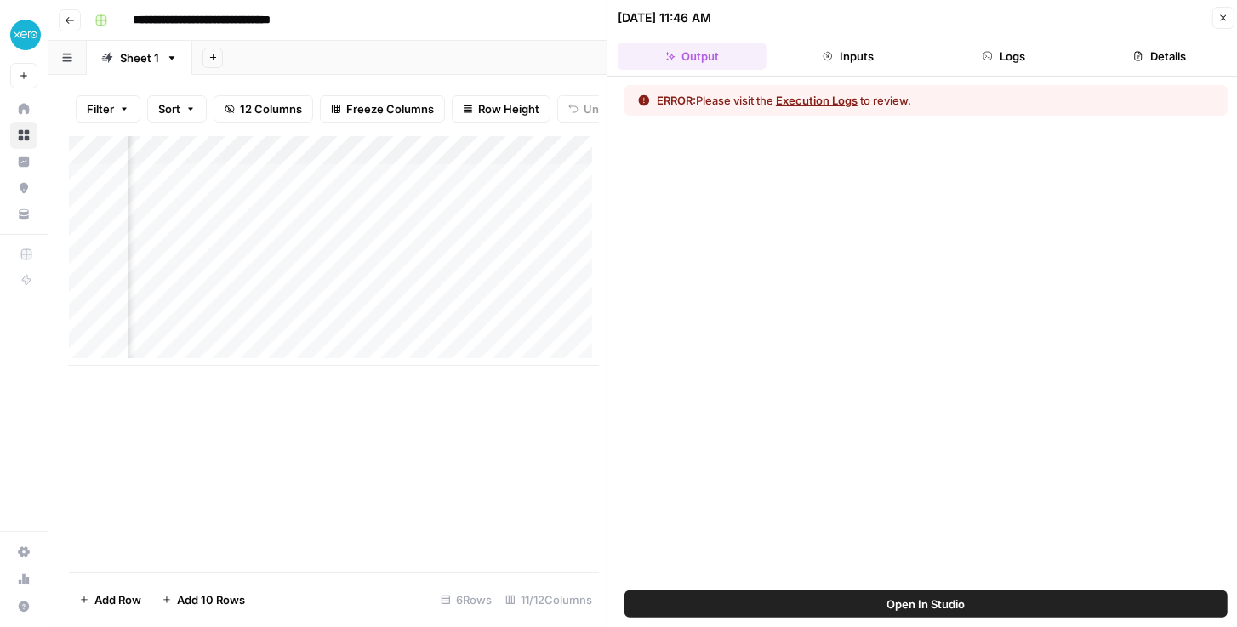
click at [999, 65] on button "Logs" at bounding box center [1004, 56] width 149 height 27
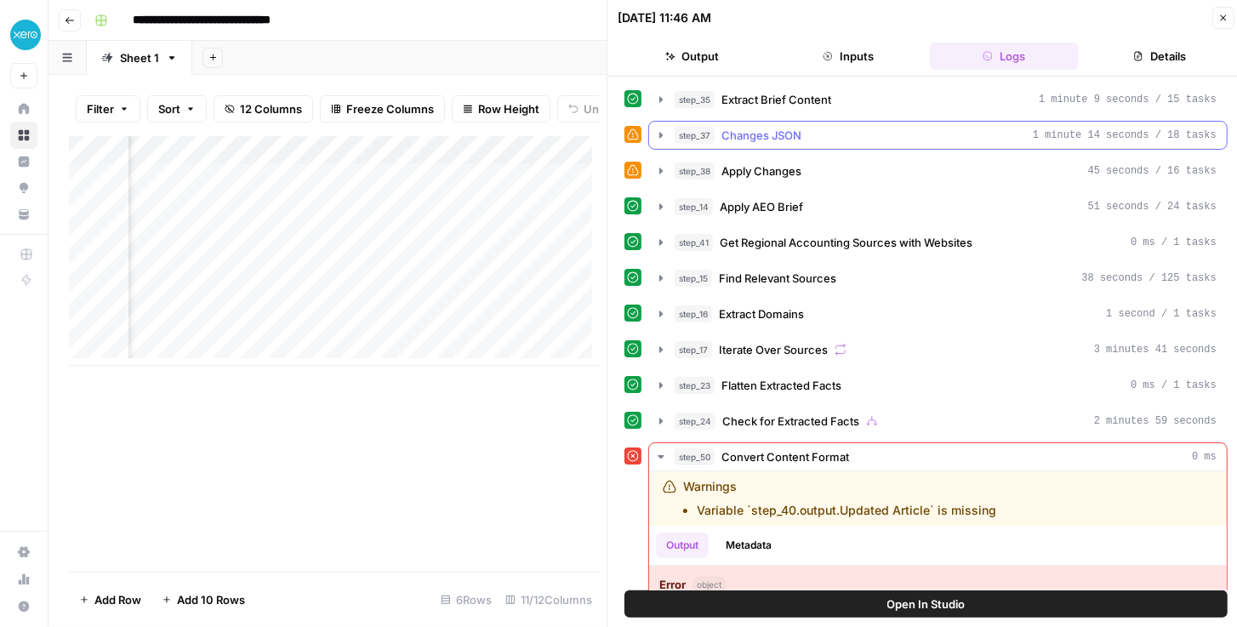
click at [662, 128] on icon "button" at bounding box center [661, 135] width 14 height 14
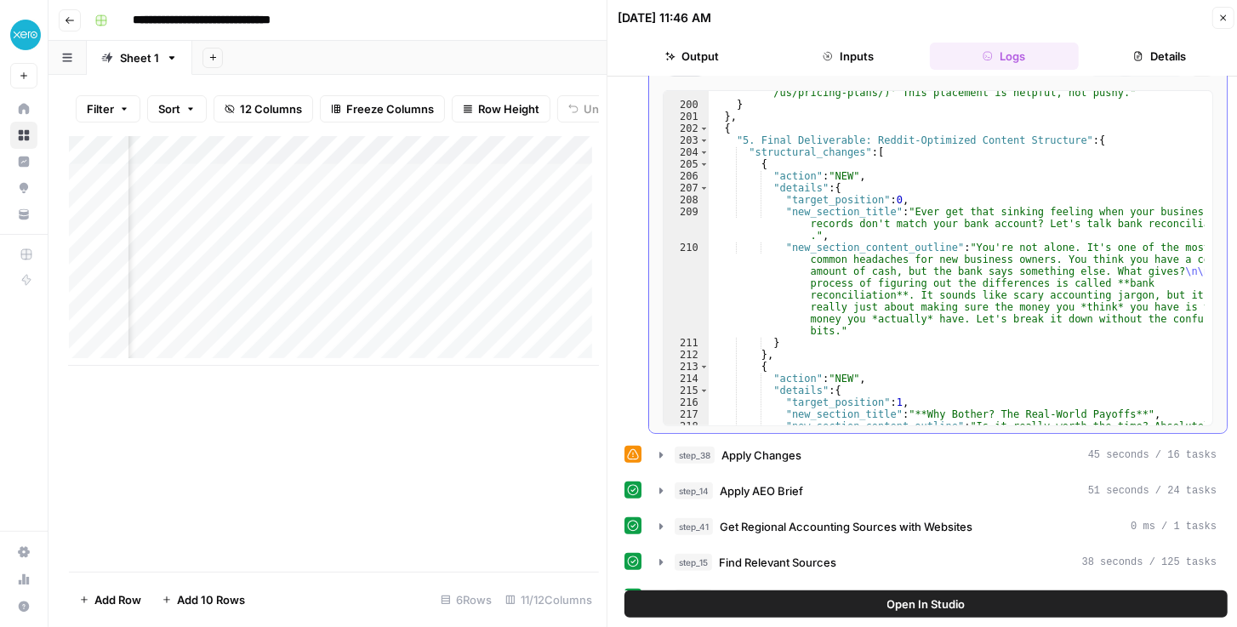
scroll to position [3557, 0]
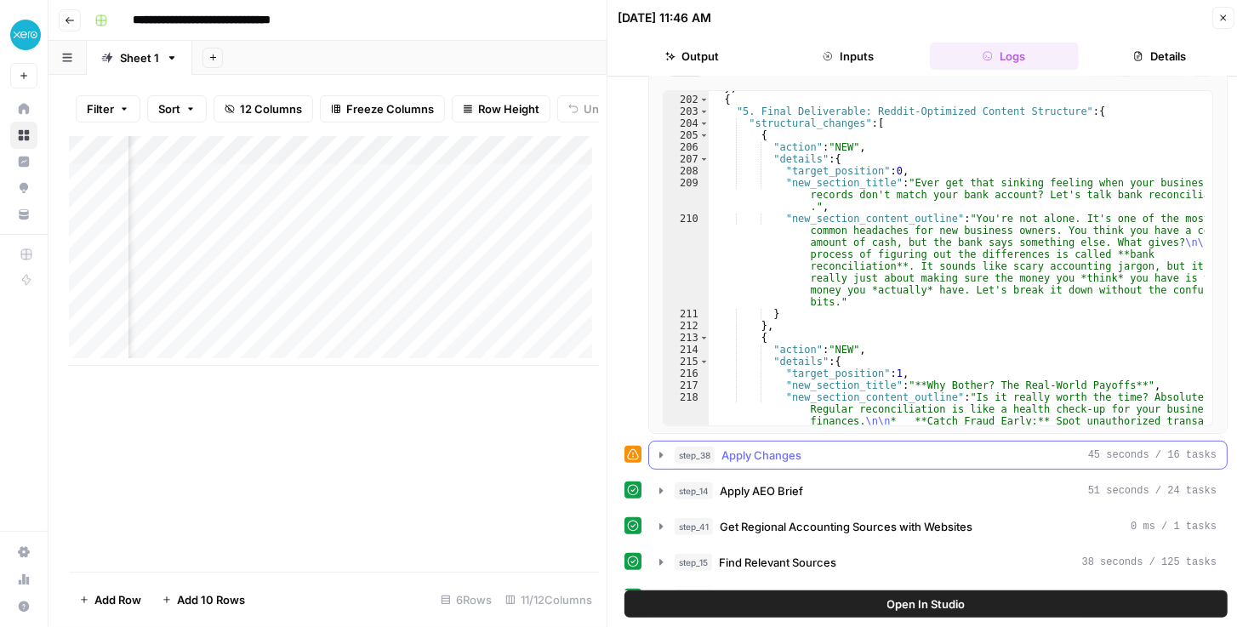
click at [657, 448] on icon "button" at bounding box center [661, 455] width 14 height 14
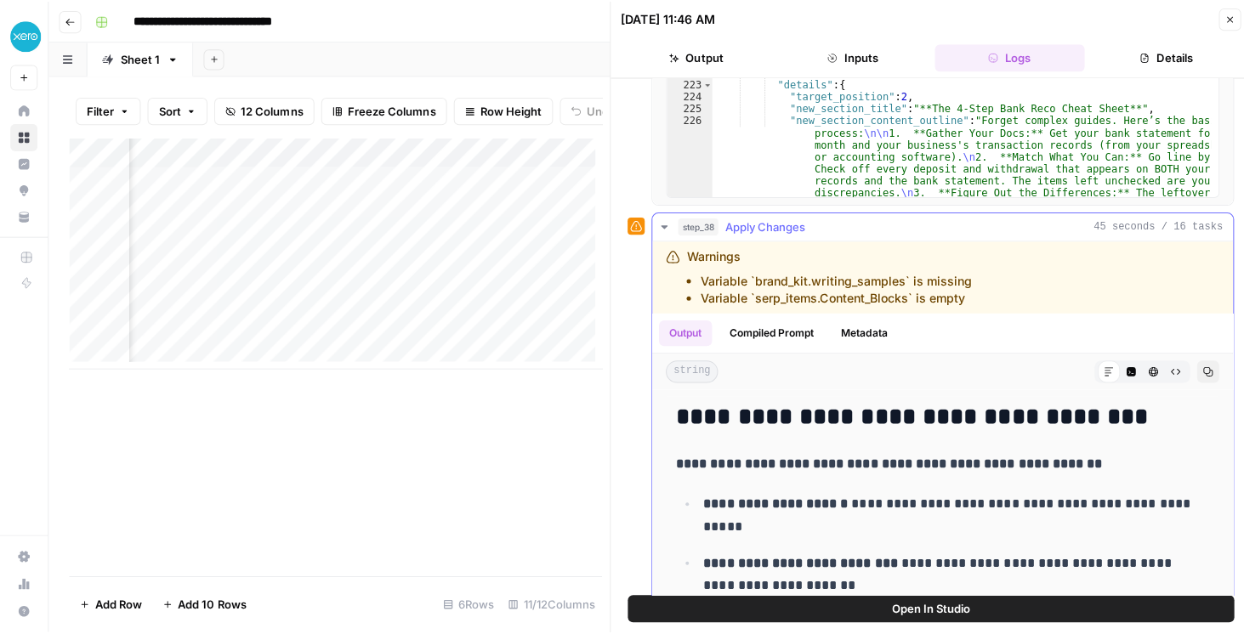
scroll to position [457, 0]
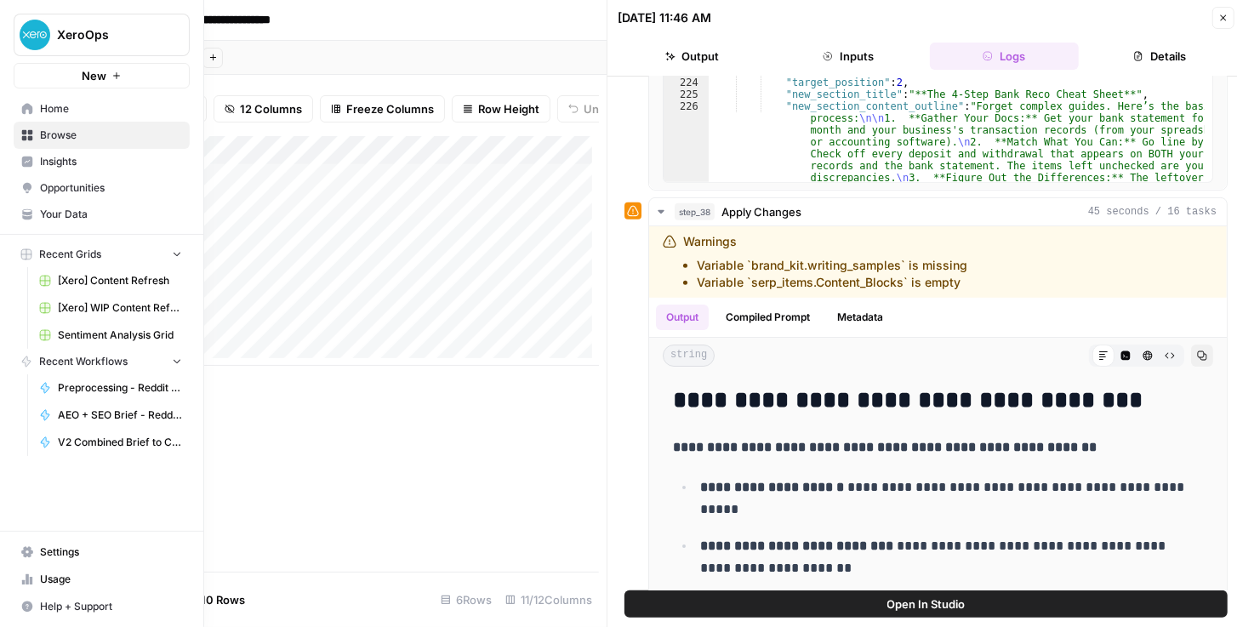
click at [42, 163] on span "Insights" at bounding box center [111, 161] width 142 height 15
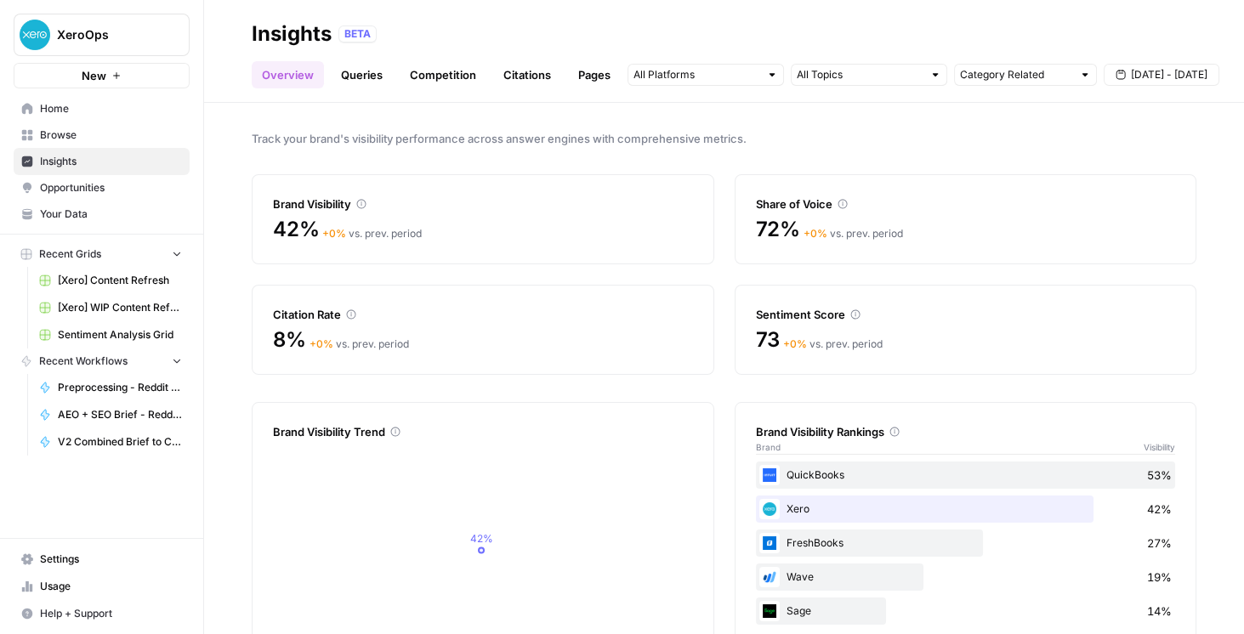
click at [77, 188] on span "Opportunities" at bounding box center [111, 187] width 142 height 15
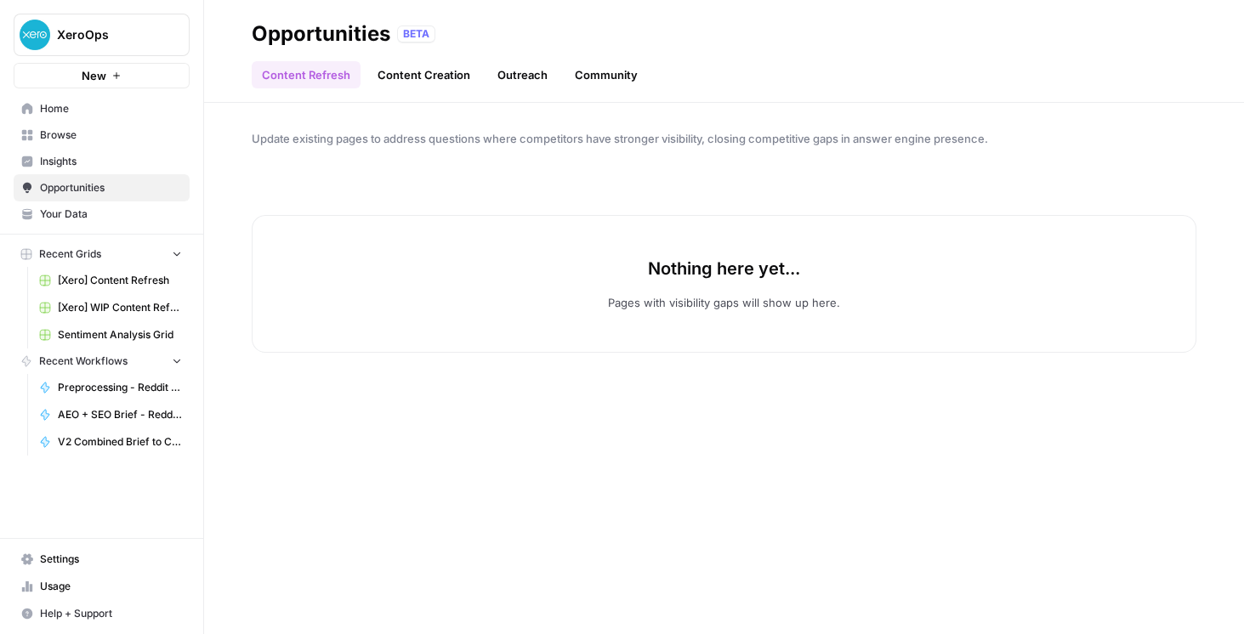
click at [86, 167] on span "Insights" at bounding box center [111, 161] width 142 height 15
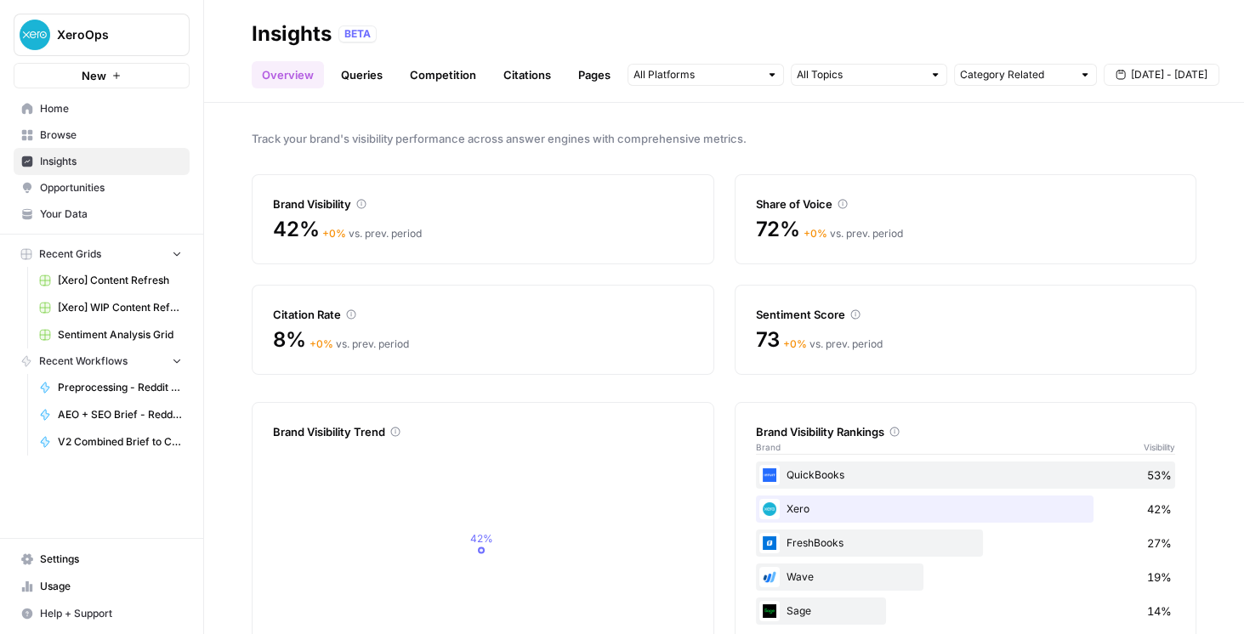
click at [352, 72] on link "Queries" at bounding box center [362, 74] width 62 height 27
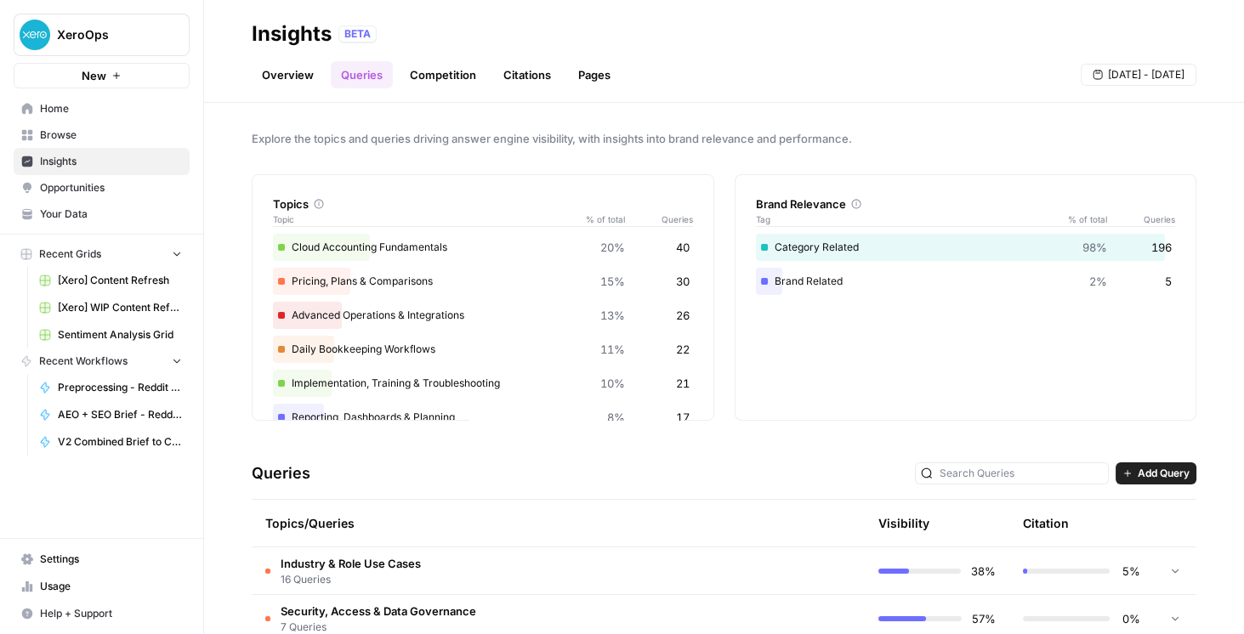
click at [466, 77] on link "Competition" at bounding box center [443, 74] width 87 height 27
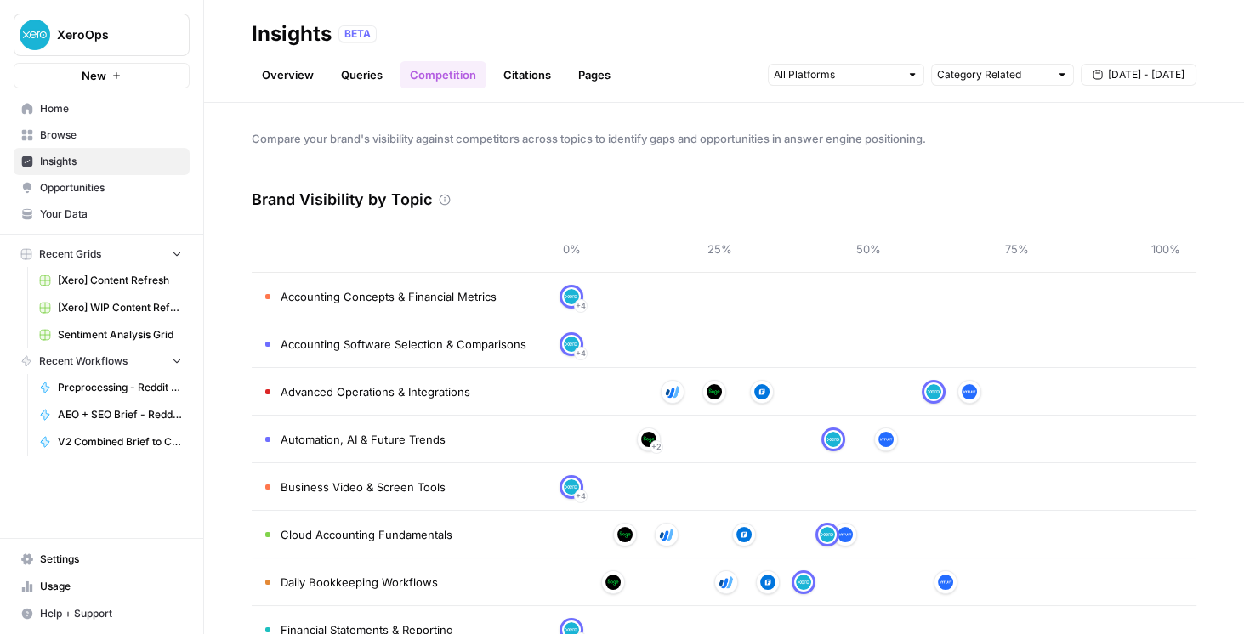
click at [523, 77] on link "Citations" at bounding box center [527, 74] width 68 height 27
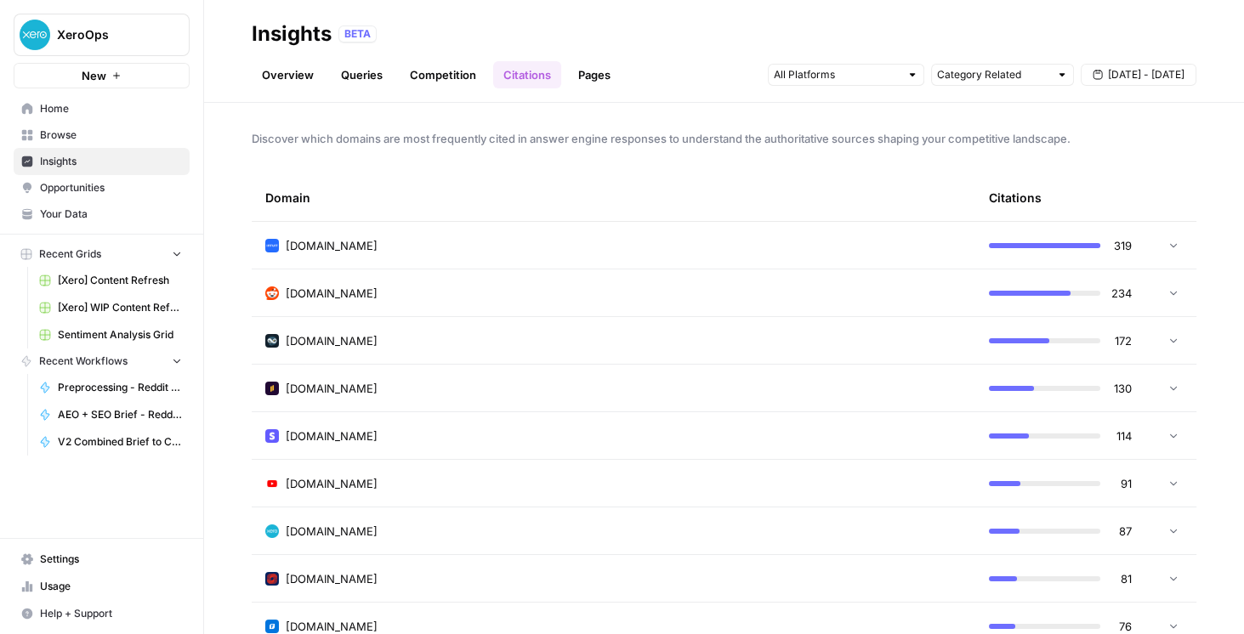
click at [594, 83] on link "Pages" at bounding box center [594, 74] width 53 height 27
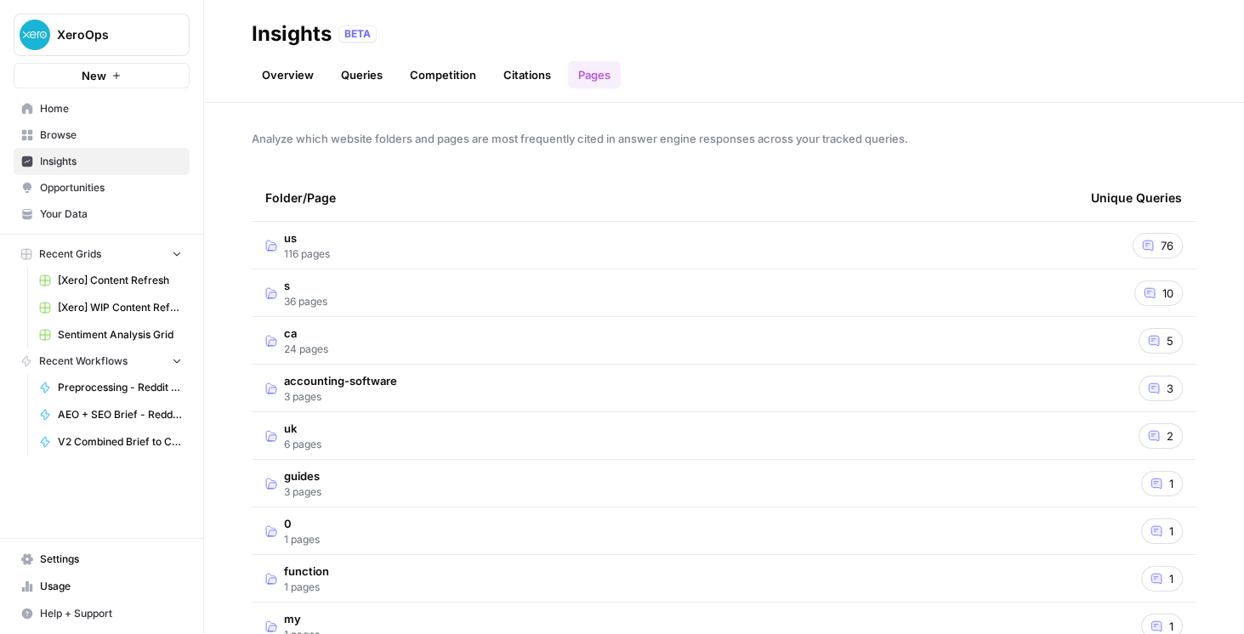
click at [110, 189] on span "Opportunities" at bounding box center [111, 187] width 142 height 15
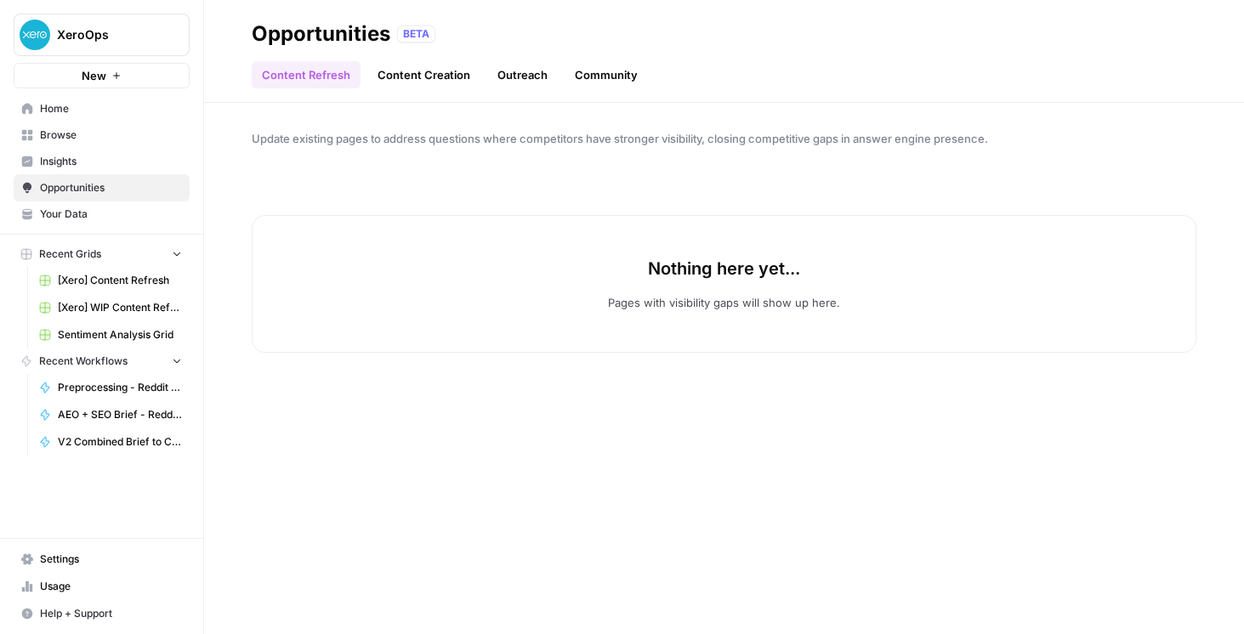
click at [117, 158] on span "Insights" at bounding box center [111, 161] width 142 height 15
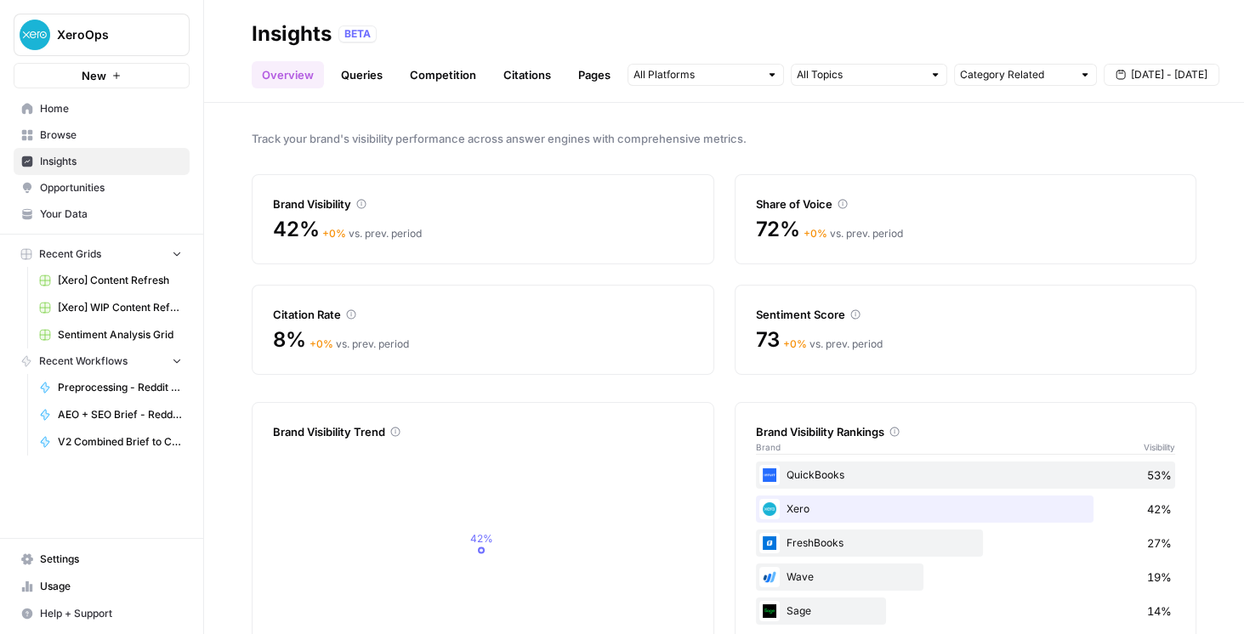
click at [598, 77] on link "Pages" at bounding box center [594, 74] width 53 height 27
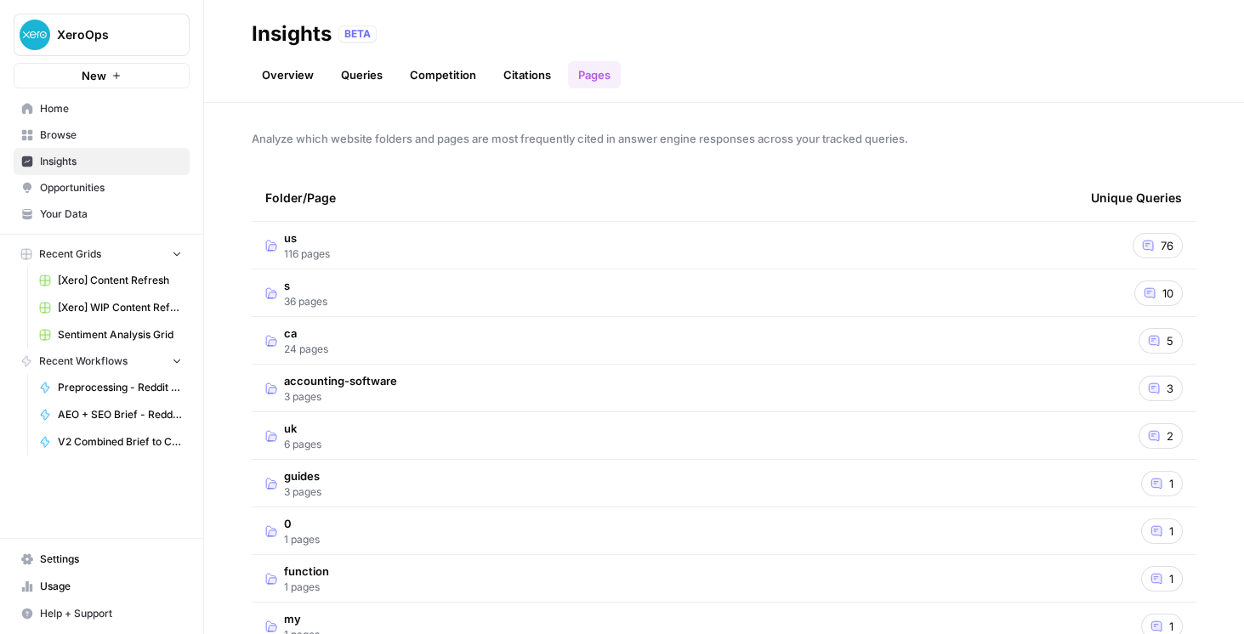
click at [1147, 247] on icon at bounding box center [1148, 246] width 12 height 12
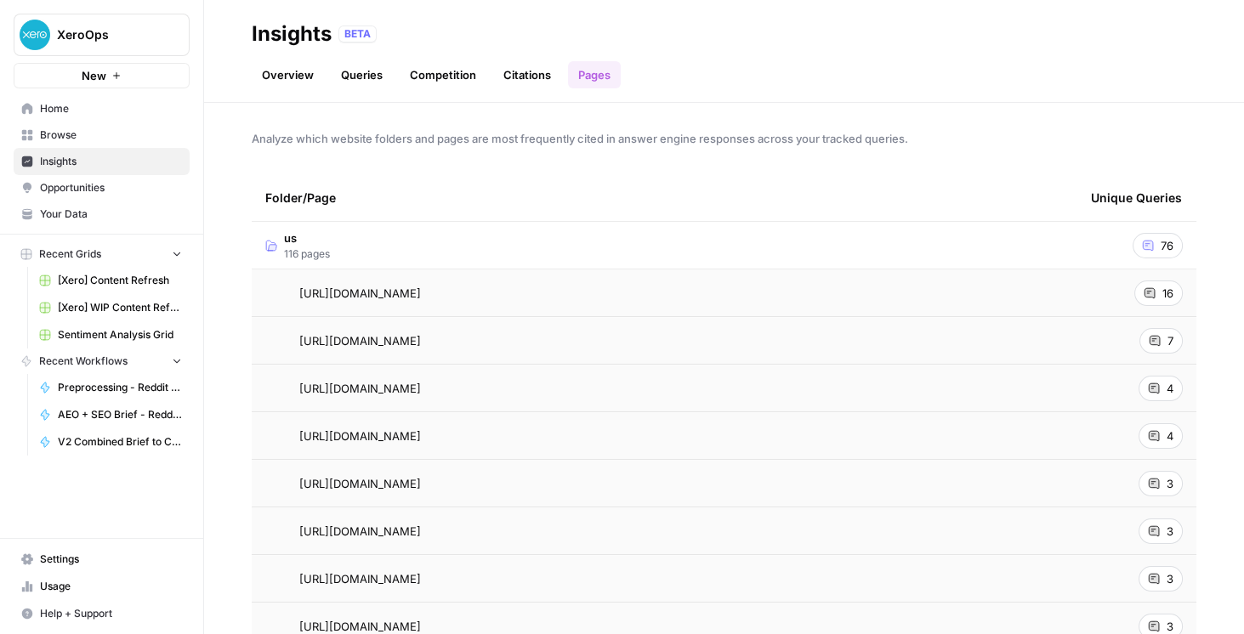
click at [1147, 293] on icon at bounding box center [1150, 293] width 10 height 10
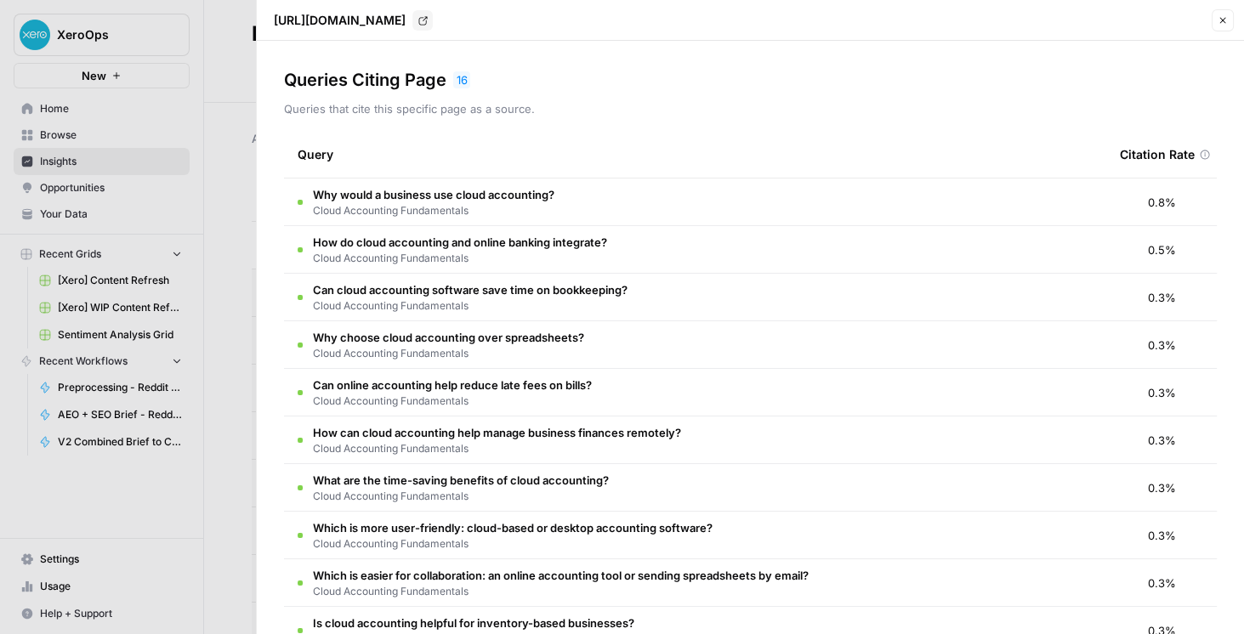
click at [447, 193] on span "Why would a business use cloud accounting?" at bounding box center [434, 194] width 242 height 17
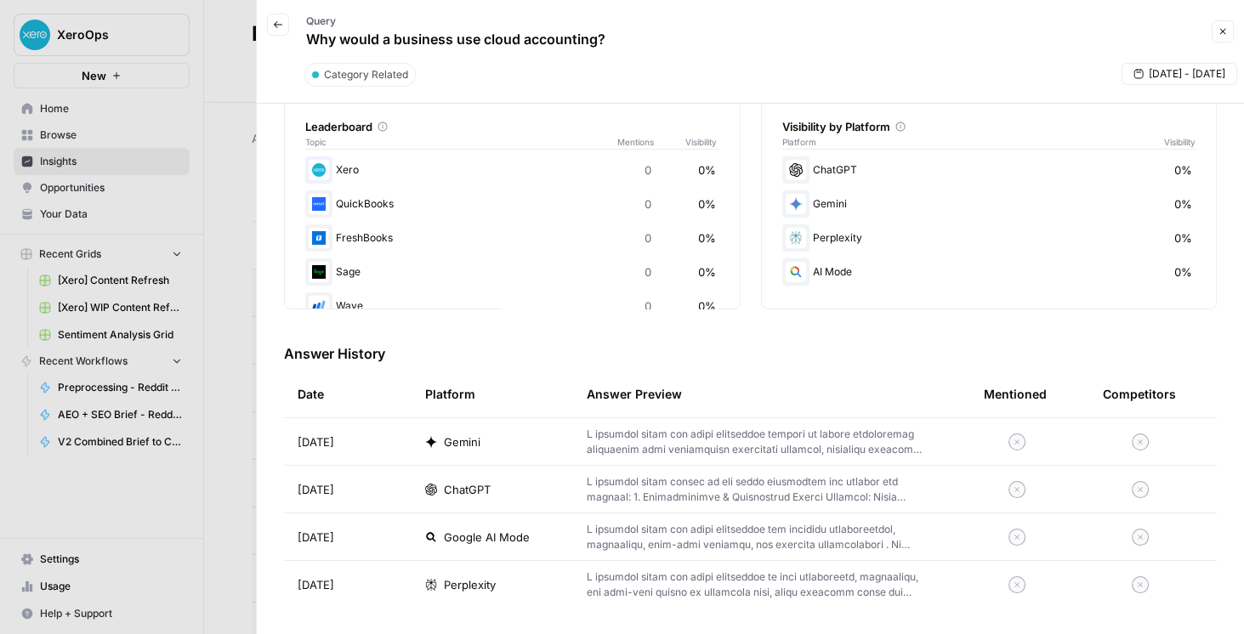
click at [279, 23] on icon "button" at bounding box center [278, 25] width 10 height 10
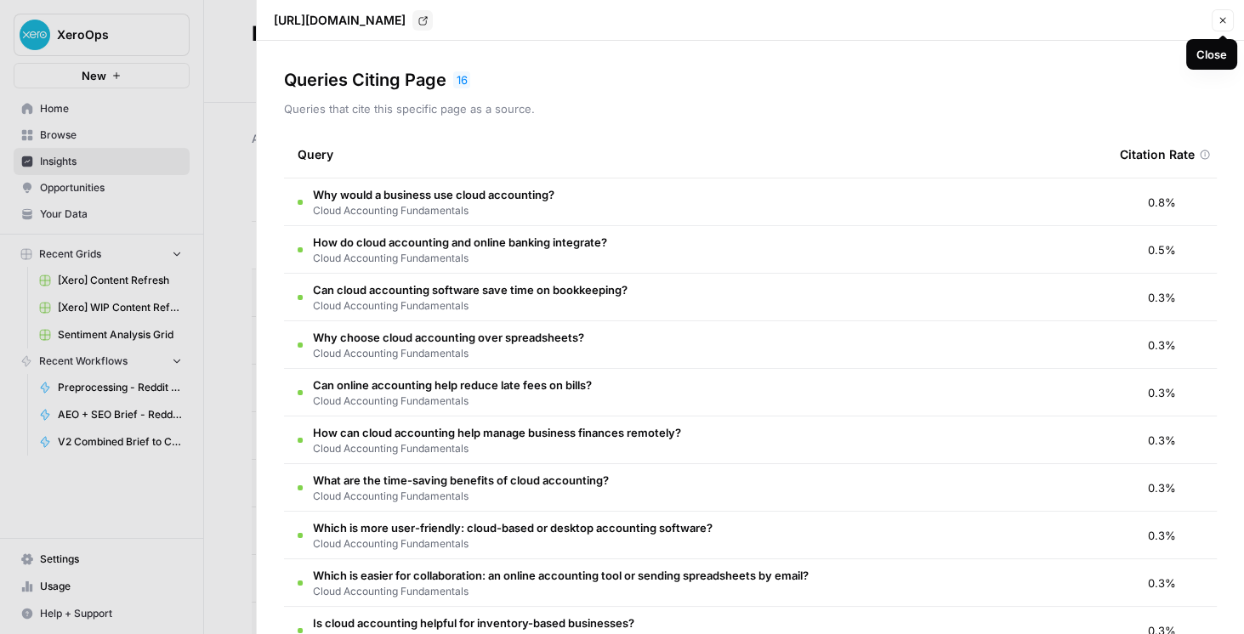
click at [1213, 21] on button "Close" at bounding box center [1223, 20] width 22 height 22
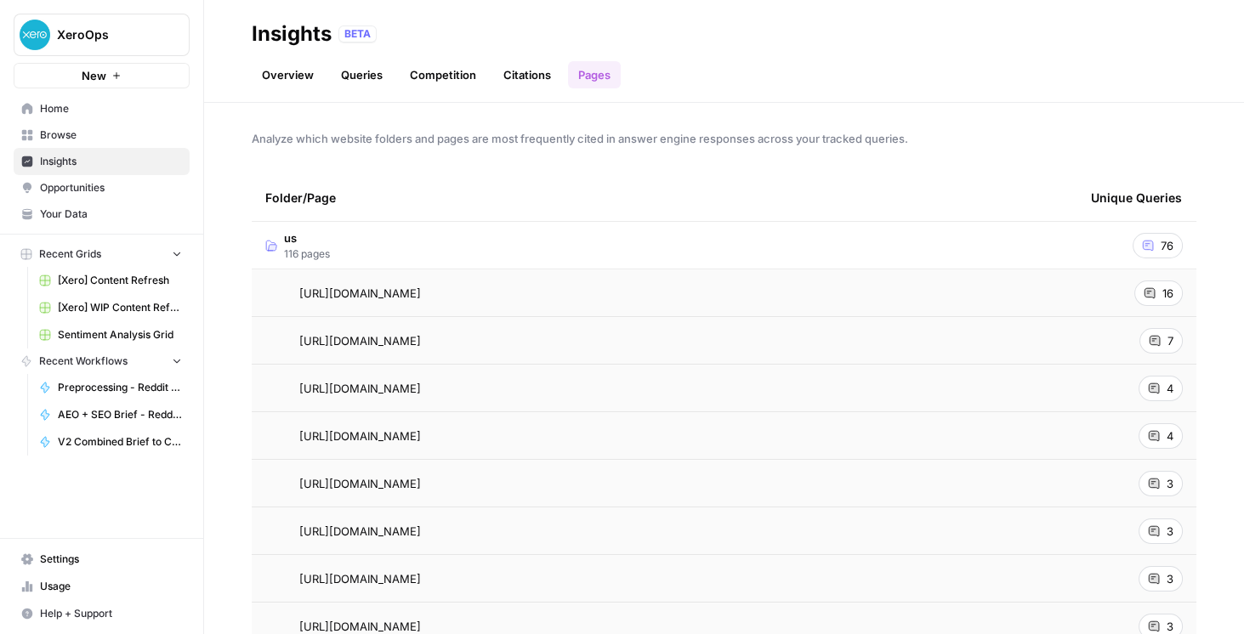
click at [513, 77] on link "Citations" at bounding box center [527, 74] width 68 height 27
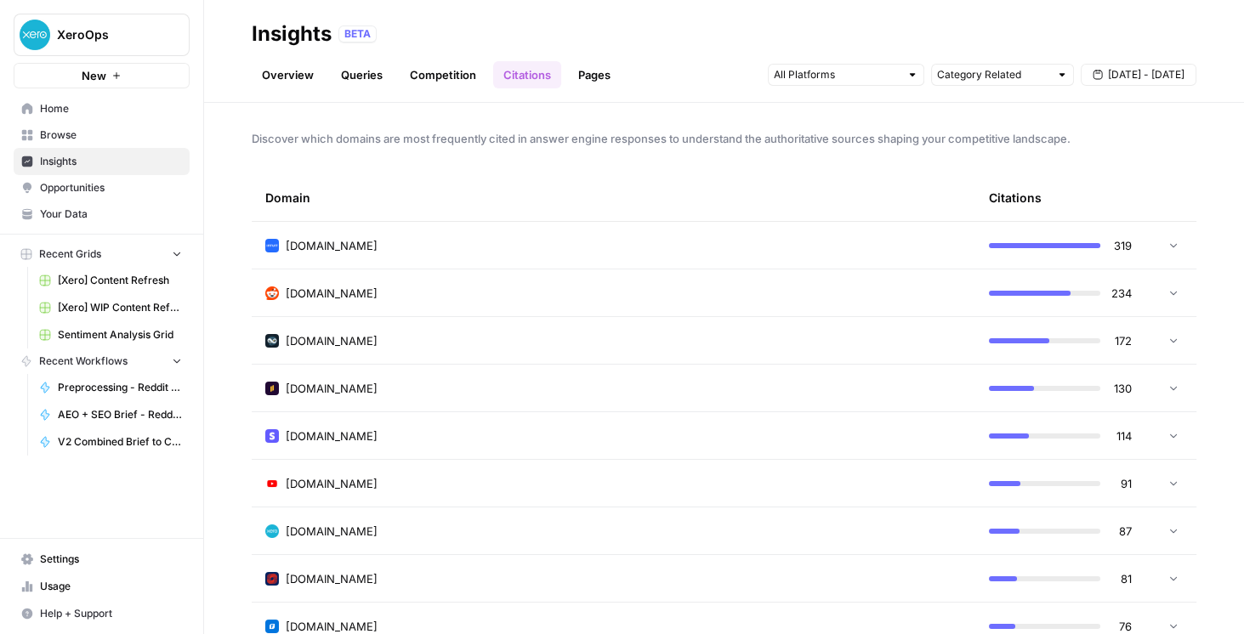
drag, startPoint x: 486, startPoint y: 141, endPoint x: 786, endPoint y: 141, distance: 300.2
click at [786, 141] on span "Discover which domains are most frequently cited in answer engine responses to …" at bounding box center [724, 138] width 945 height 17
click at [786, 140] on span "Discover which domains are most frequently cited in answer engine responses to …" at bounding box center [724, 138] width 945 height 17
click at [439, 79] on link "Competition" at bounding box center [443, 74] width 87 height 27
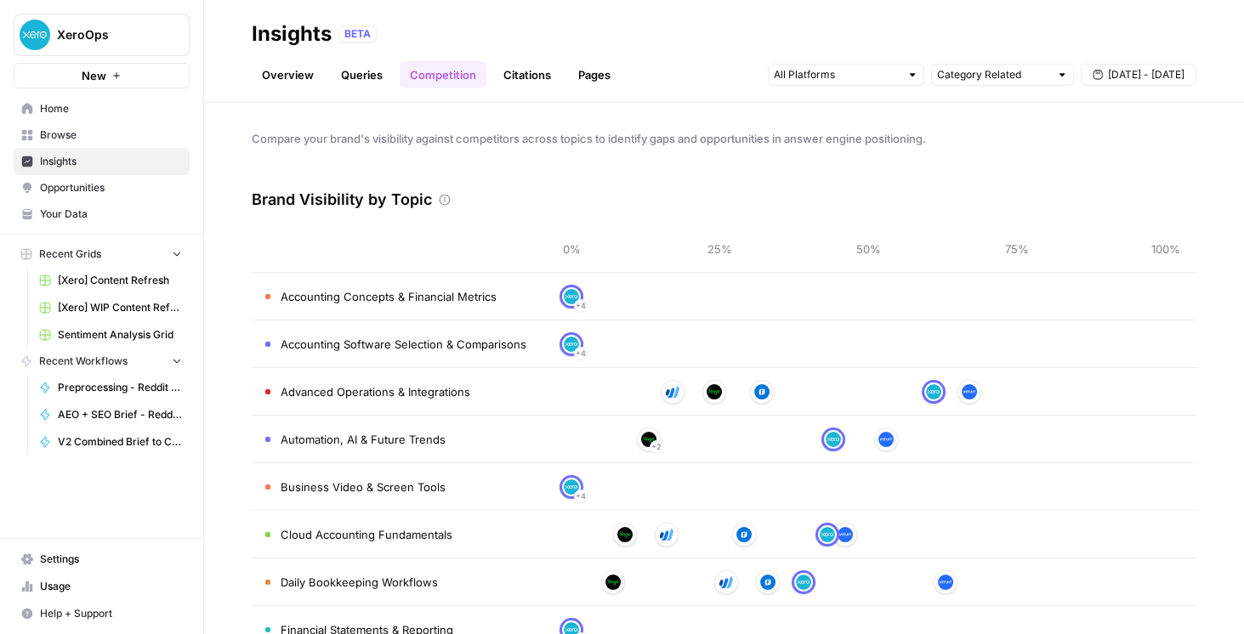
click at [333, 77] on link "Queries" at bounding box center [362, 74] width 62 height 27
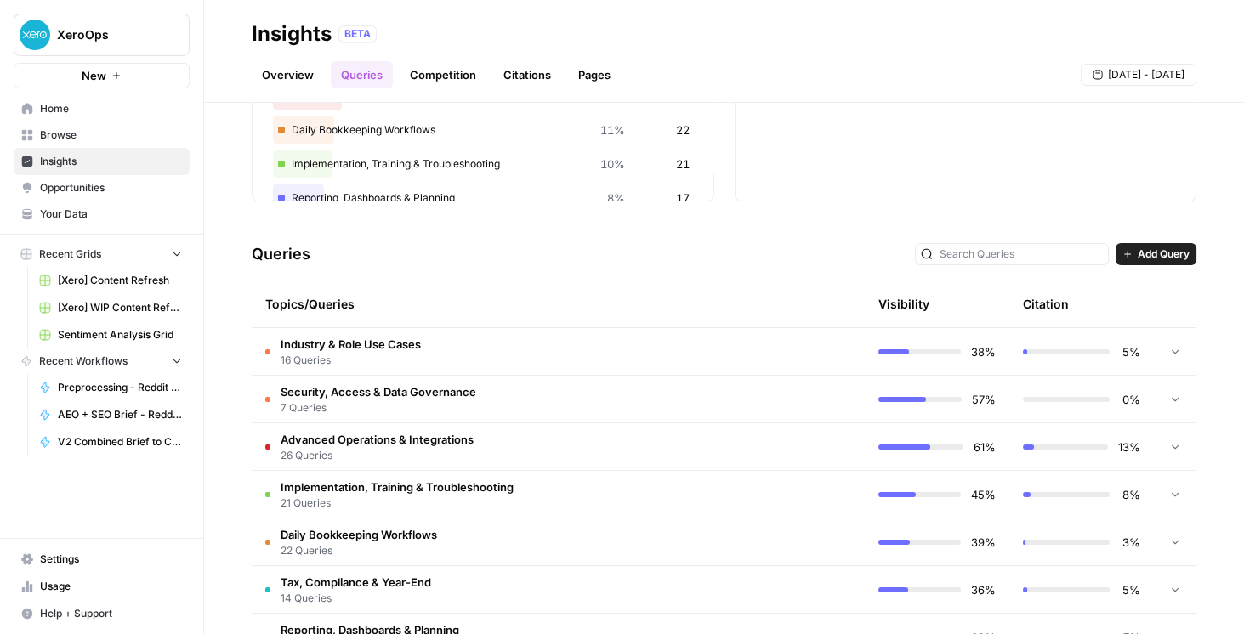
scroll to position [291, 0]
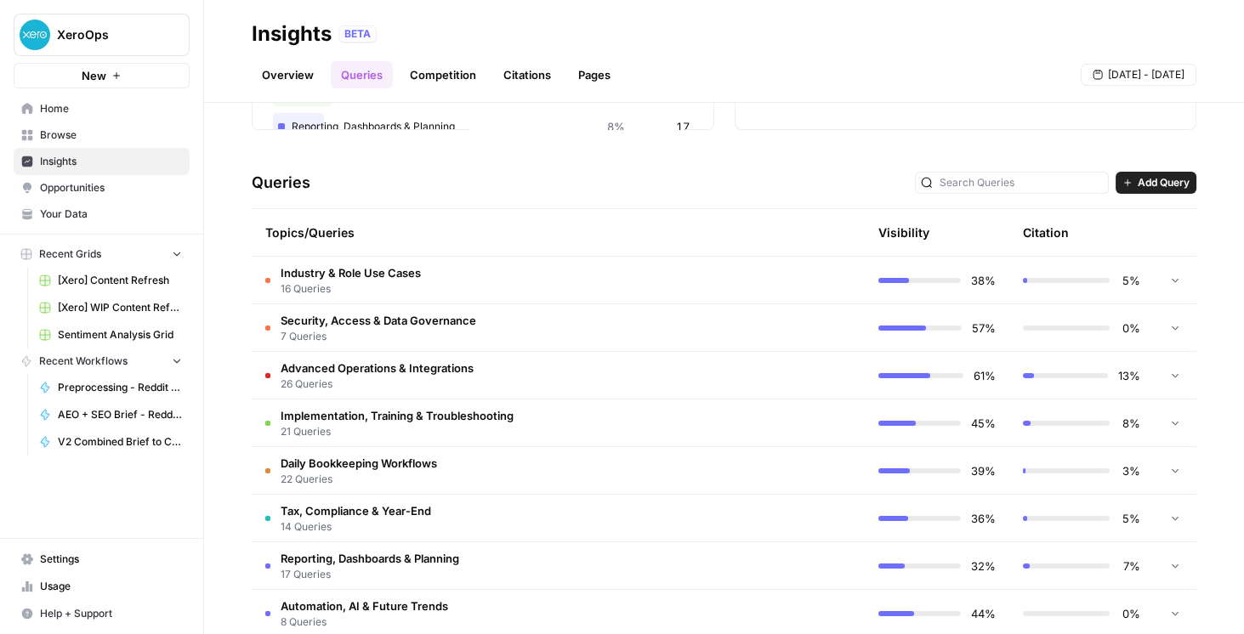
click at [1171, 276] on icon at bounding box center [1175, 280] width 12 height 12
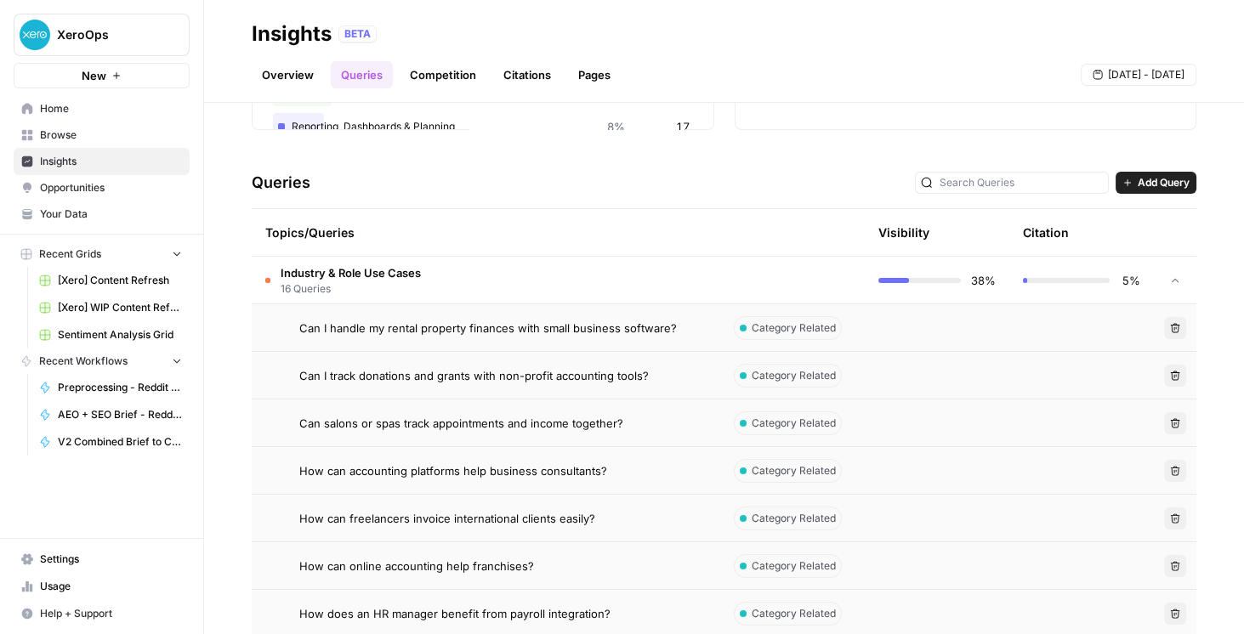
click at [1175, 279] on div at bounding box center [1175, 280] width 15 height 47
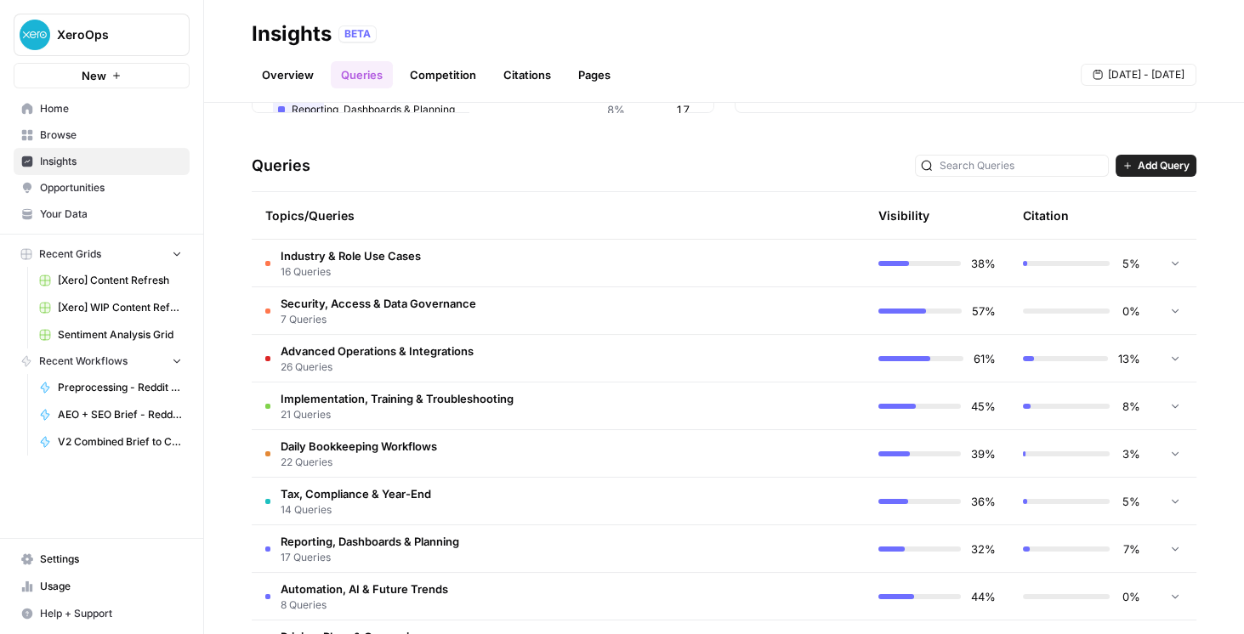
scroll to position [340, 0]
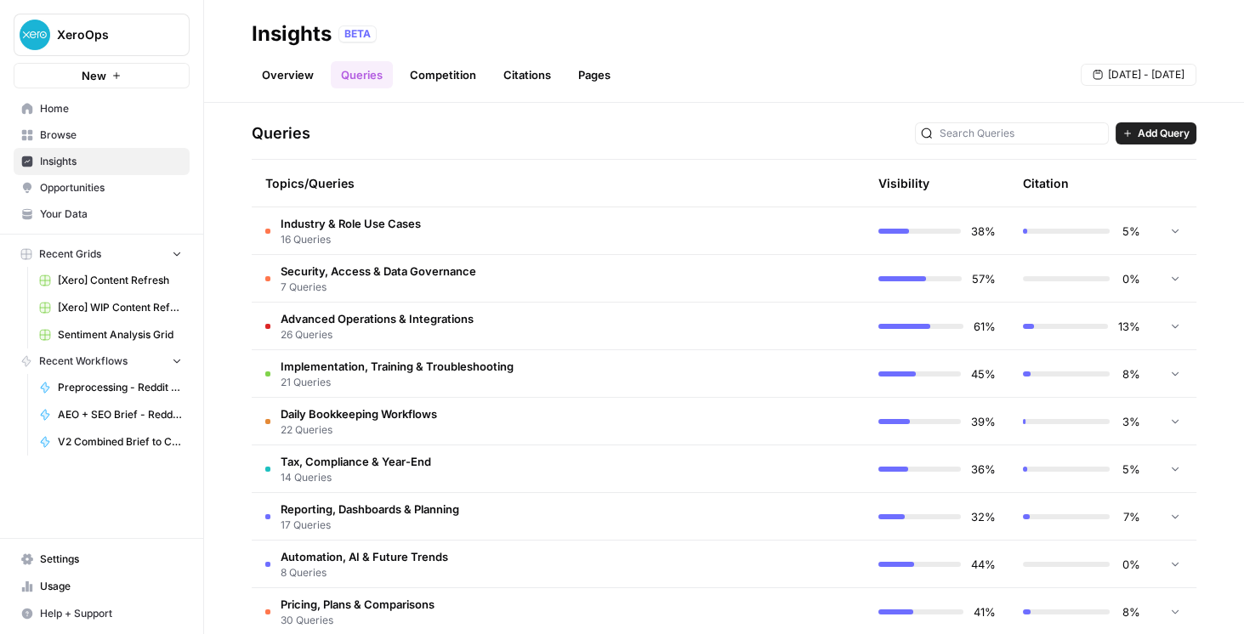
click at [1170, 283] on icon at bounding box center [1175, 278] width 12 height 12
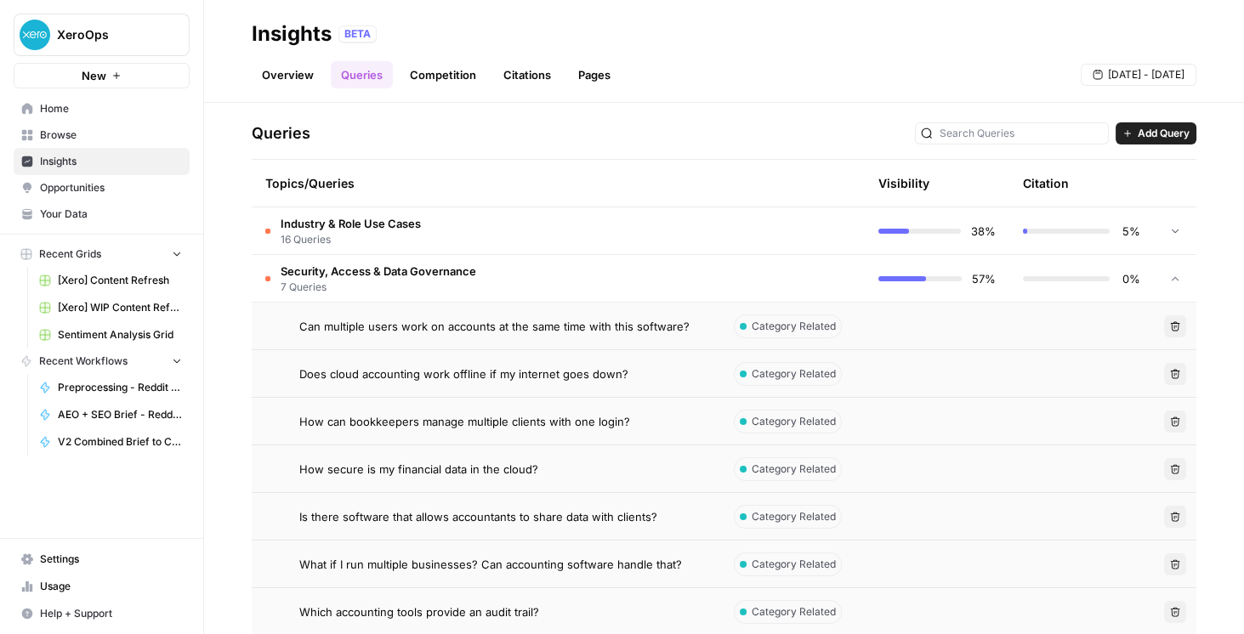
click at [794, 328] on span "Category Related" at bounding box center [794, 326] width 84 height 15
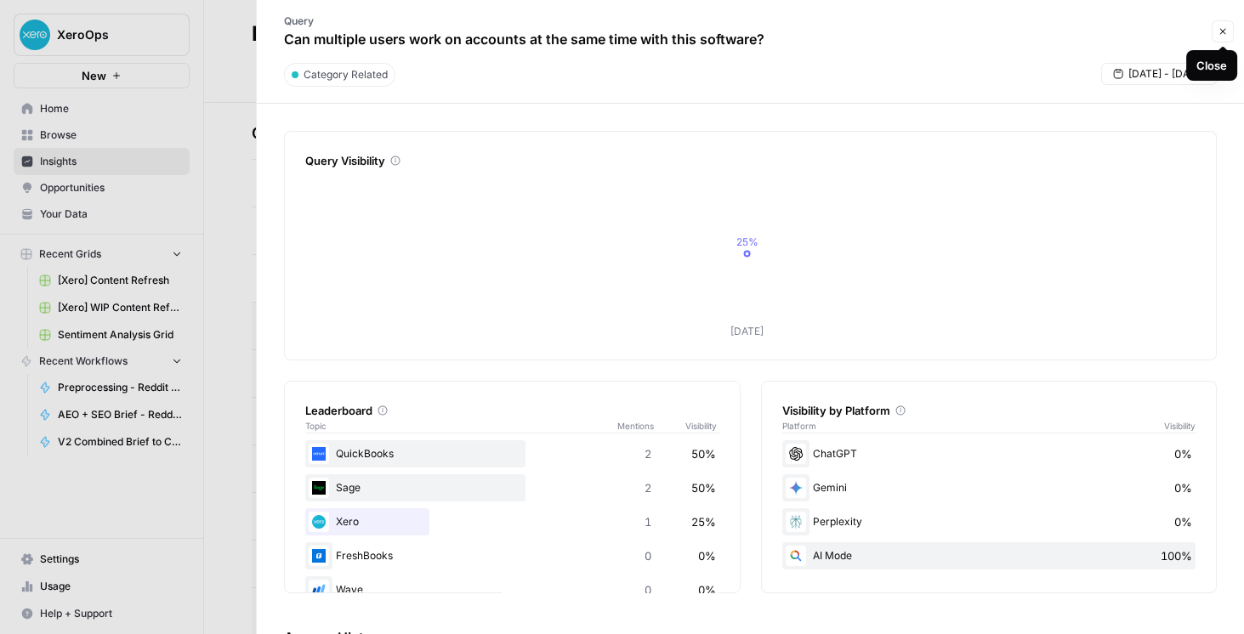
click at [1227, 31] on span "Close" at bounding box center [1227, 31] width 1 height 1
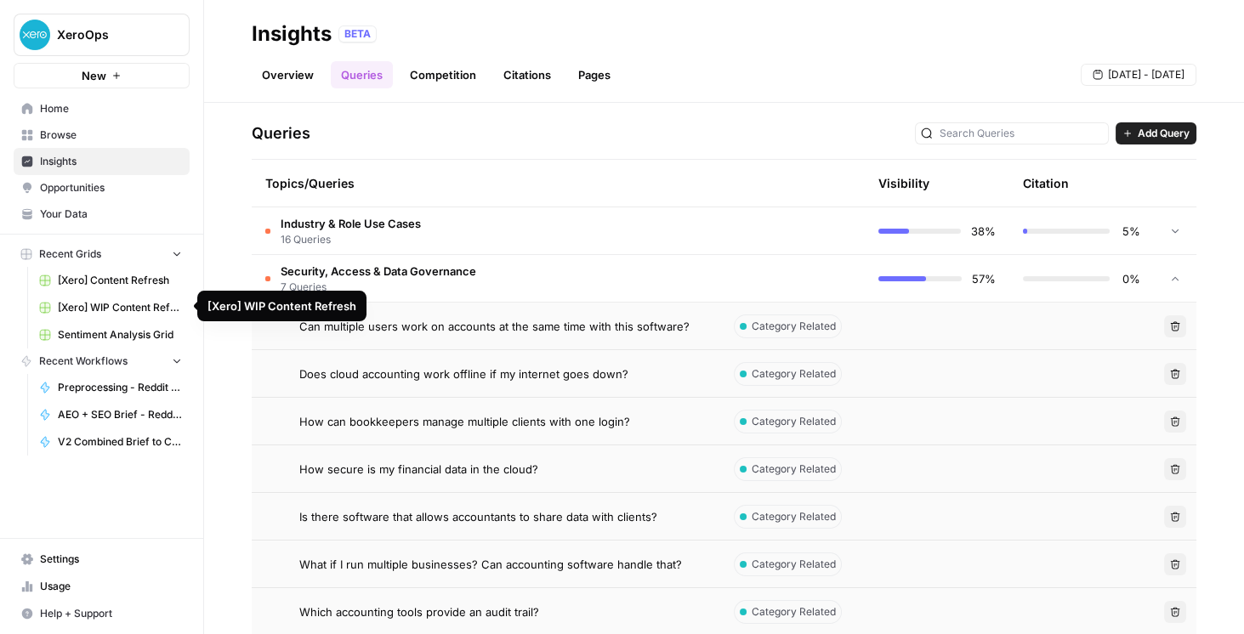
click at [120, 308] on span "[Xero] WIP Content Refresh" at bounding box center [120, 307] width 124 height 15
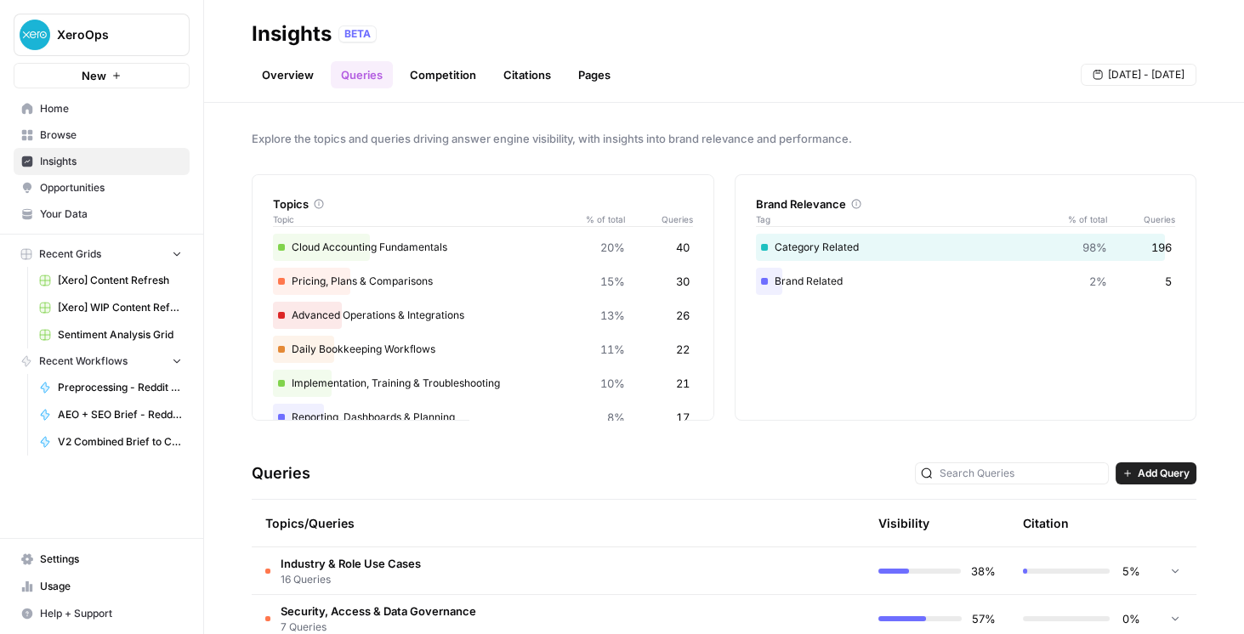
click at [94, 114] on span "Home" at bounding box center [111, 108] width 142 height 15
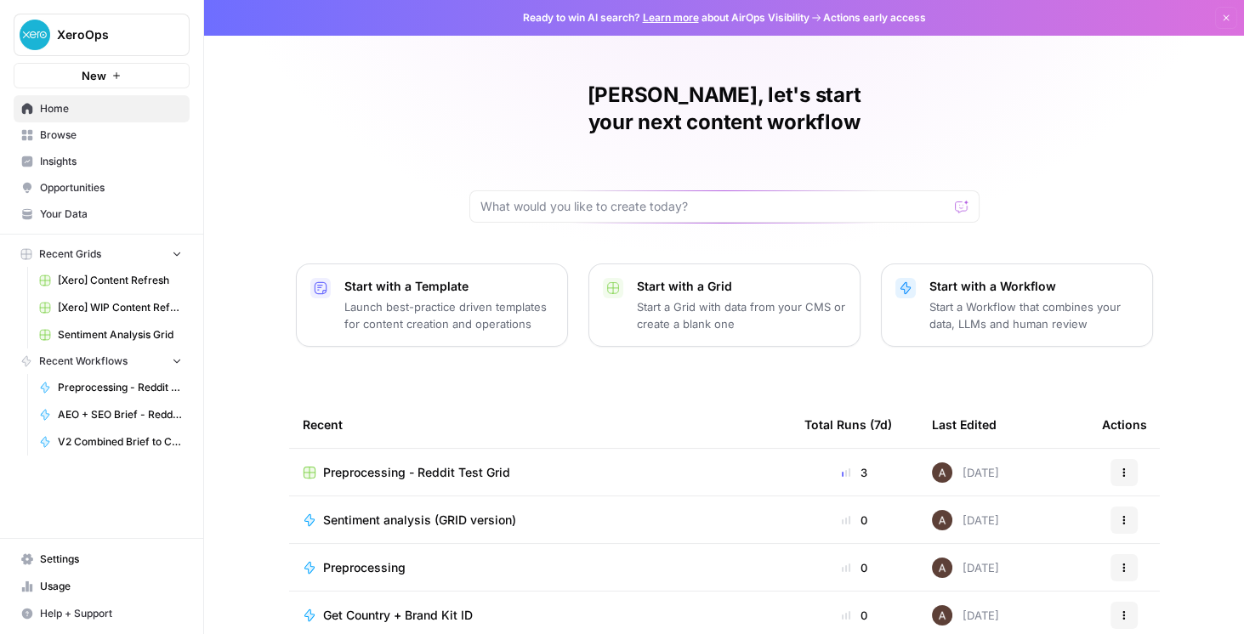
click at [99, 129] on span "Browse" at bounding box center [111, 135] width 142 height 15
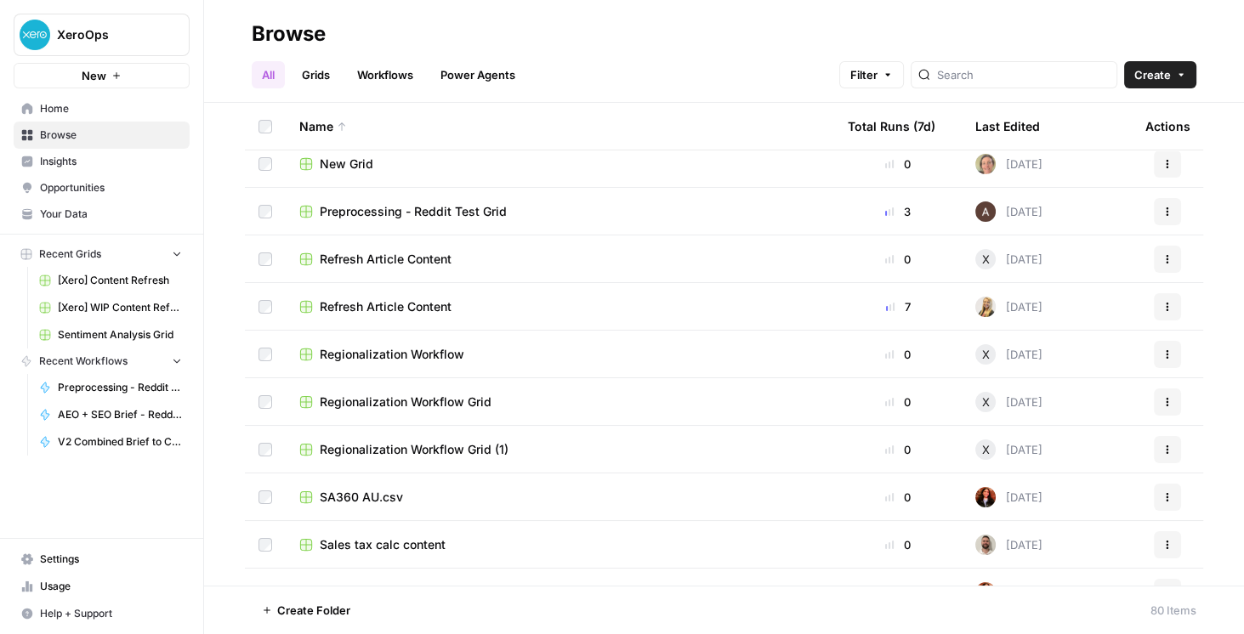
scroll to position [680, 0]
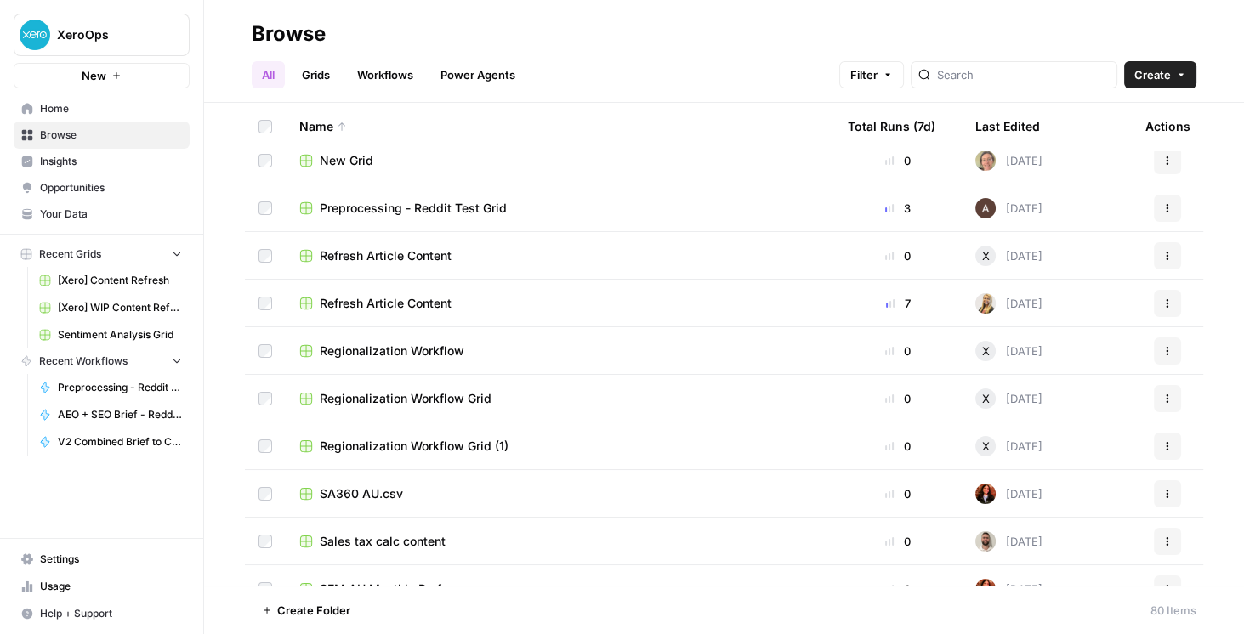
click at [486, 205] on span "Preprocessing - Reddit Test Grid" at bounding box center [413, 208] width 187 height 17
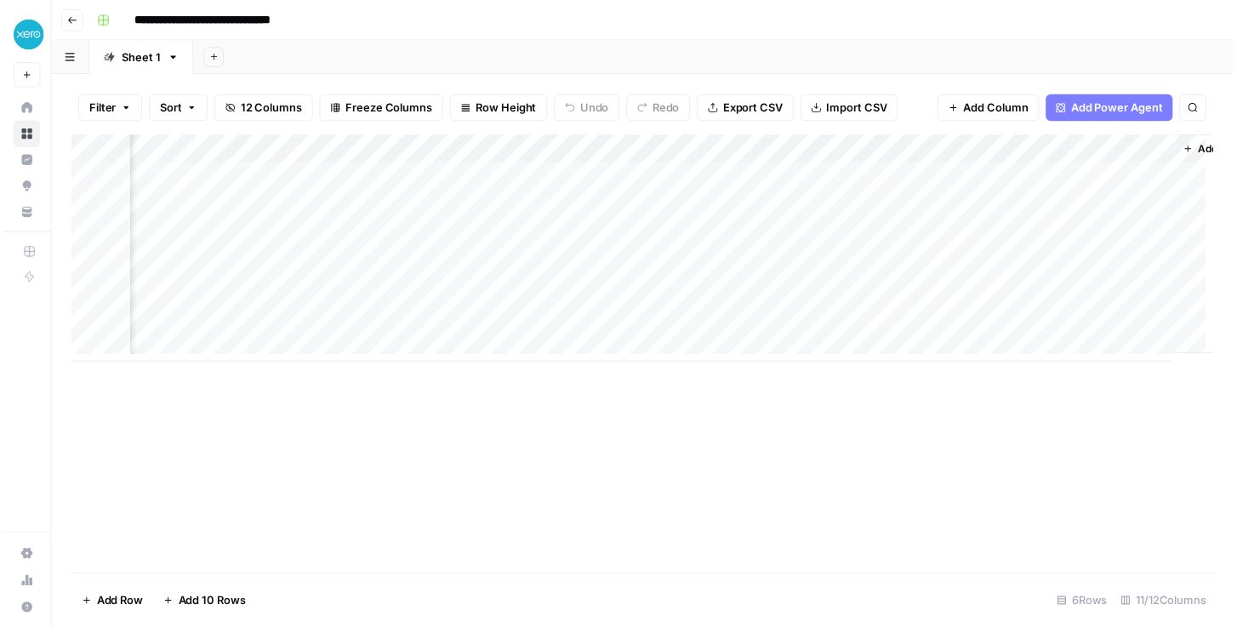
scroll to position [0, 1137]
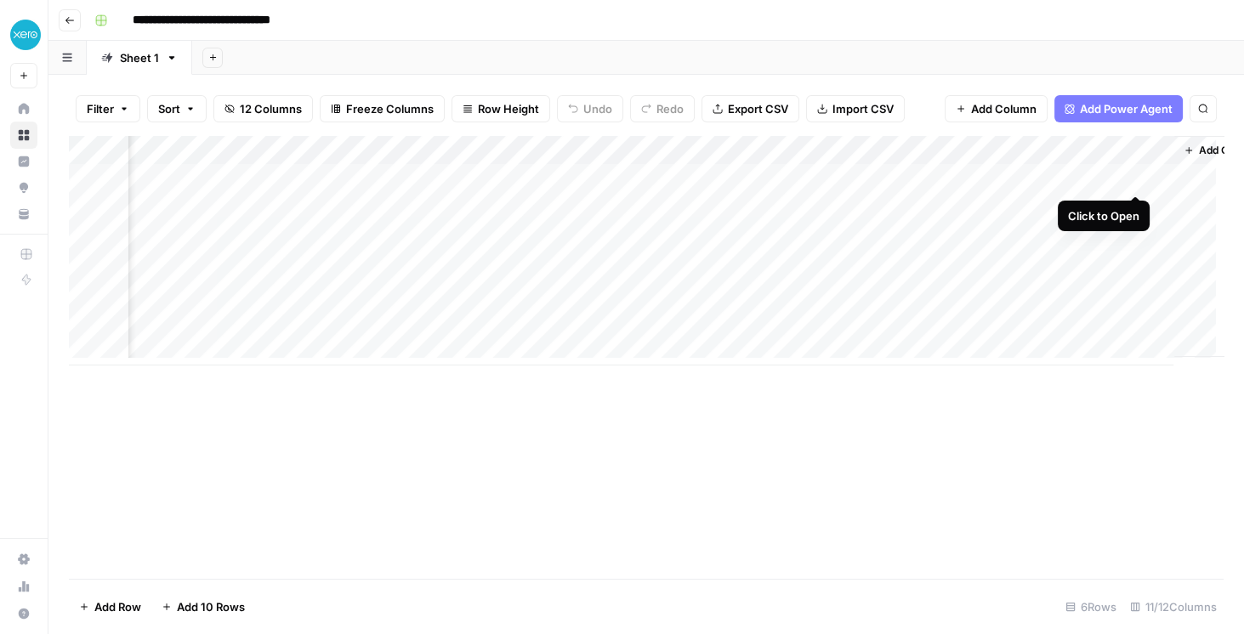
click at [1129, 181] on div "Add Column" at bounding box center [646, 251] width 1155 height 230
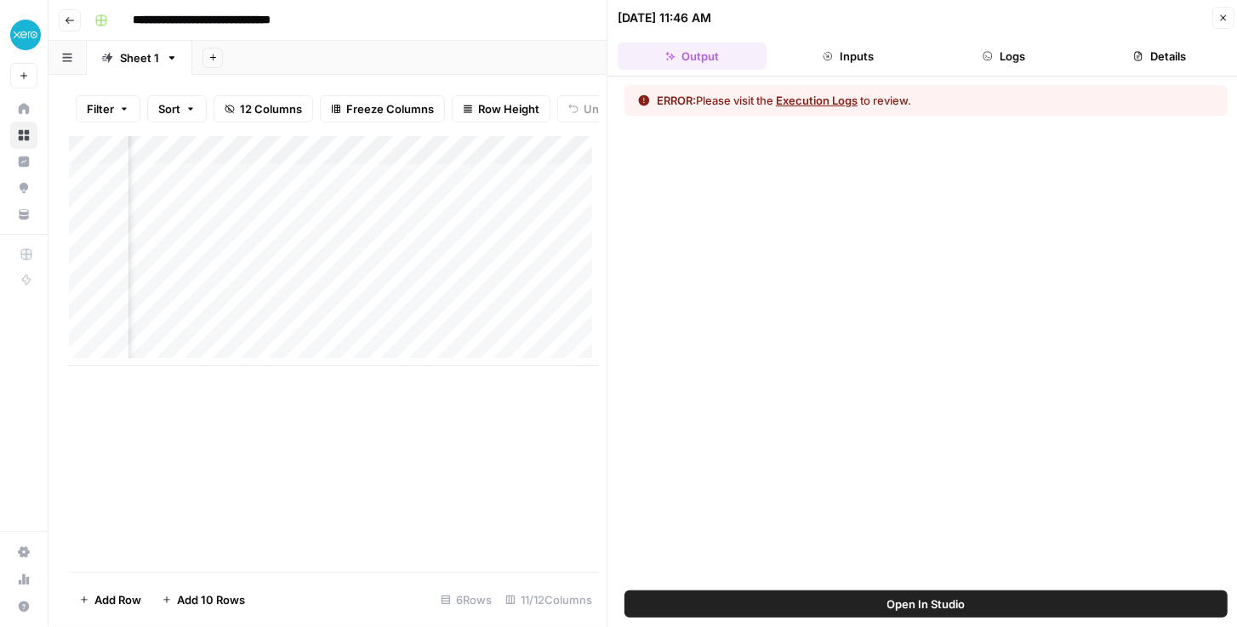
click at [1021, 60] on button "Logs" at bounding box center [1004, 56] width 149 height 27
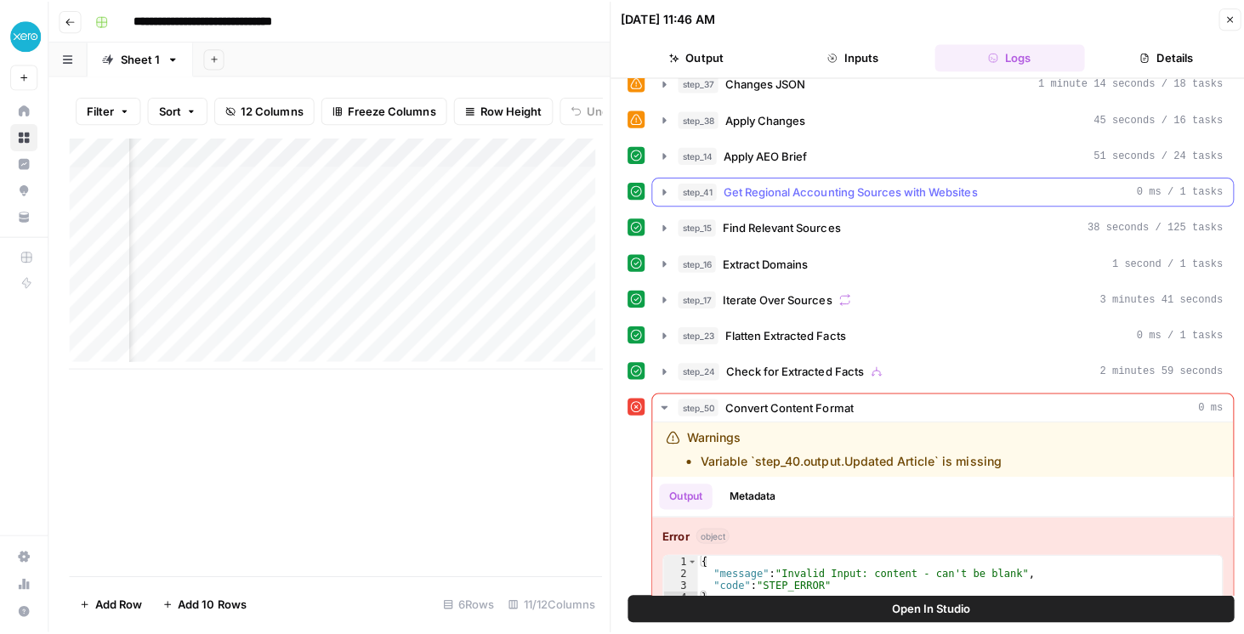
scroll to position [70, 0]
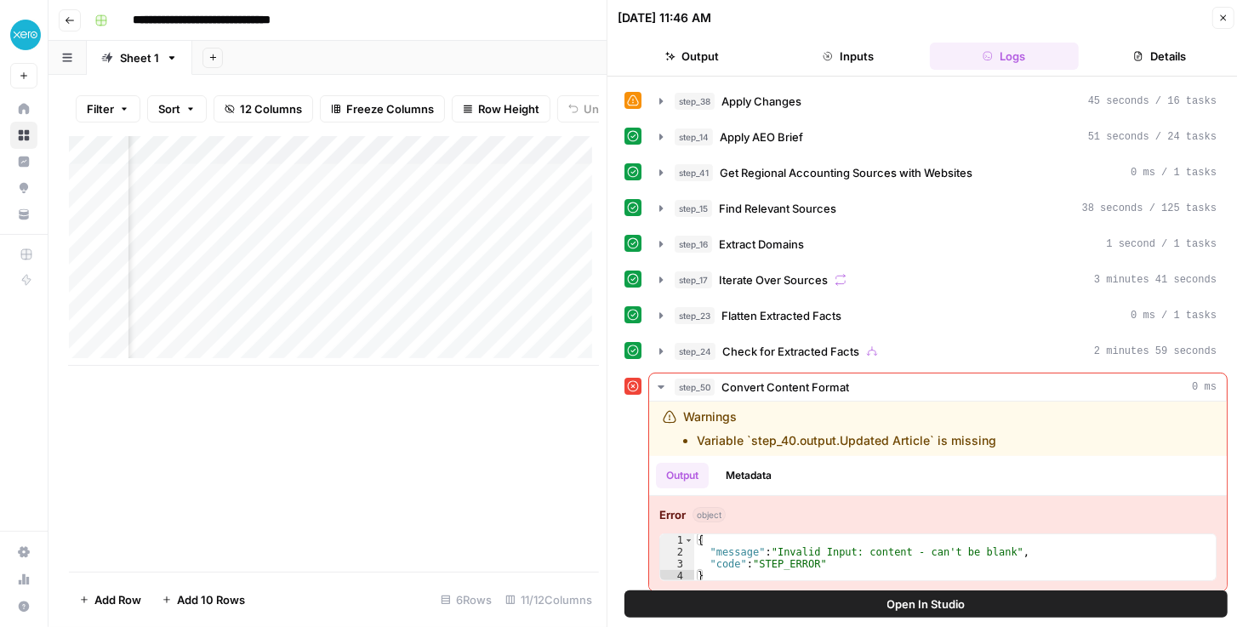
click at [1215, 22] on button "Close" at bounding box center [1223, 18] width 22 height 22
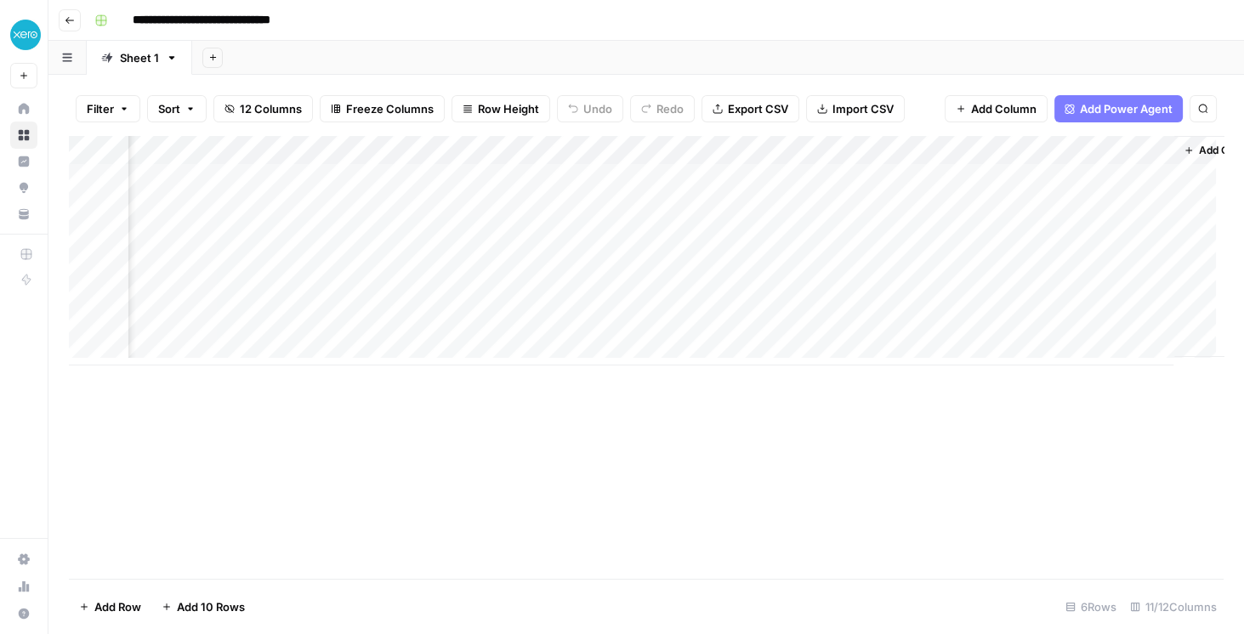
click at [1138, 153] on div "Add Column" at bounding box center [646, 251] width 1155 height 230
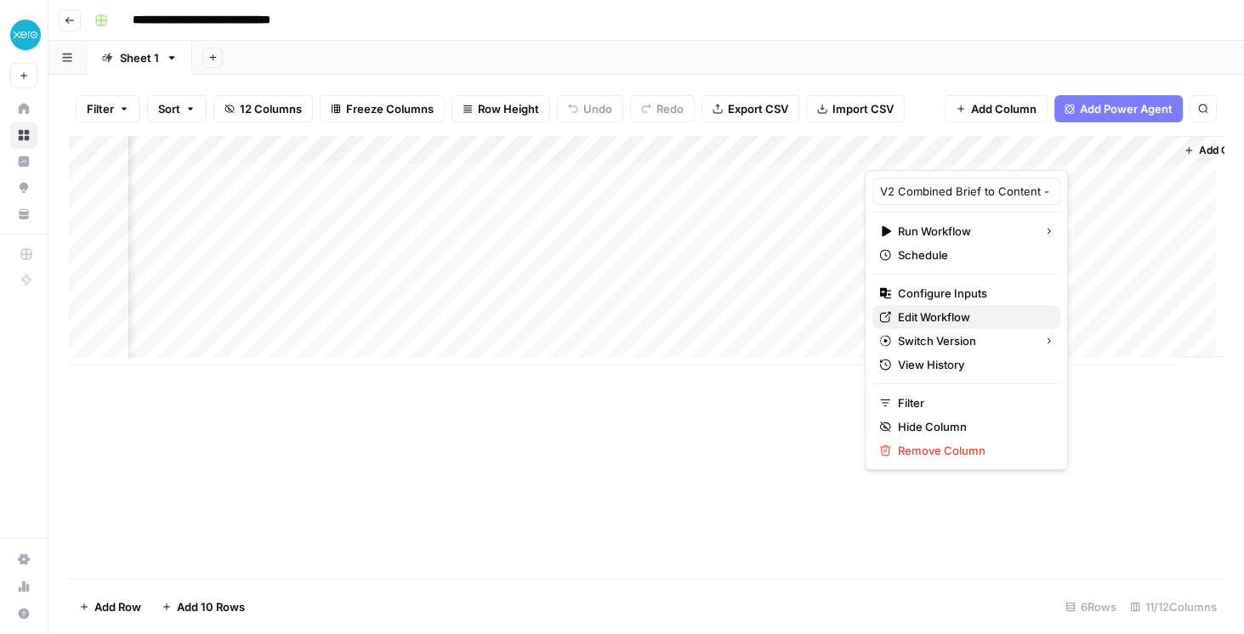
click at [953, 314] on span "Edit Workflow" at bounding box center [972, 317] width 149 height 17
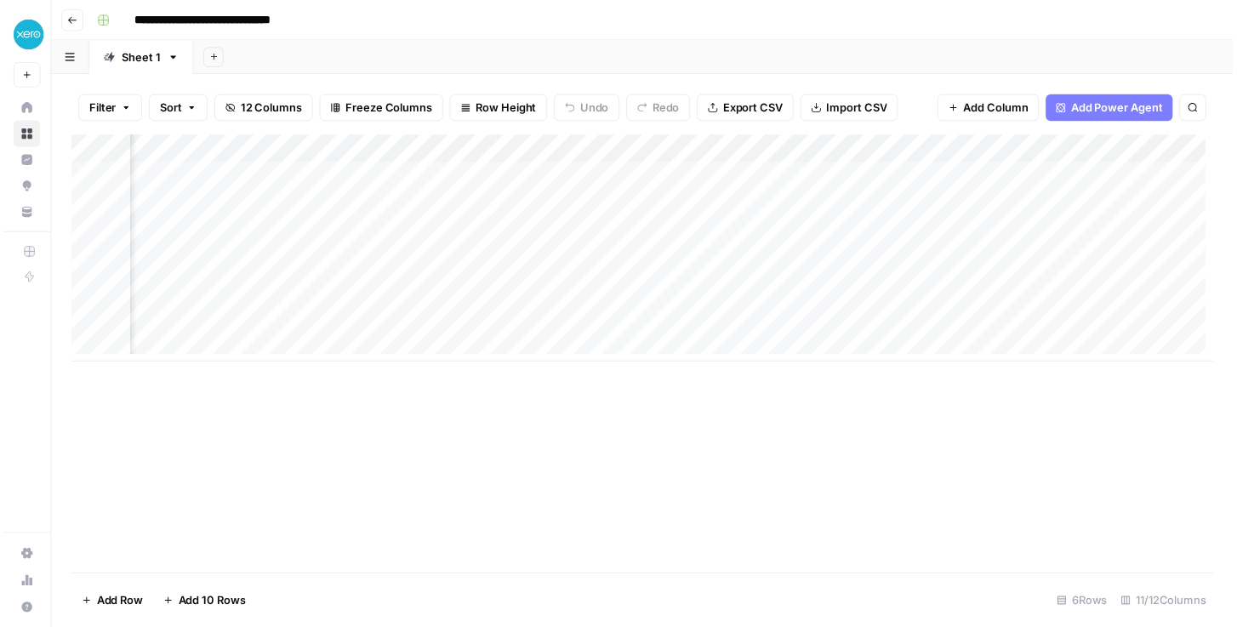
scroll to position [0, 171]
click at [810, 178] on div "Add Column" at bounding box center [646, 251] width 1155 height 230
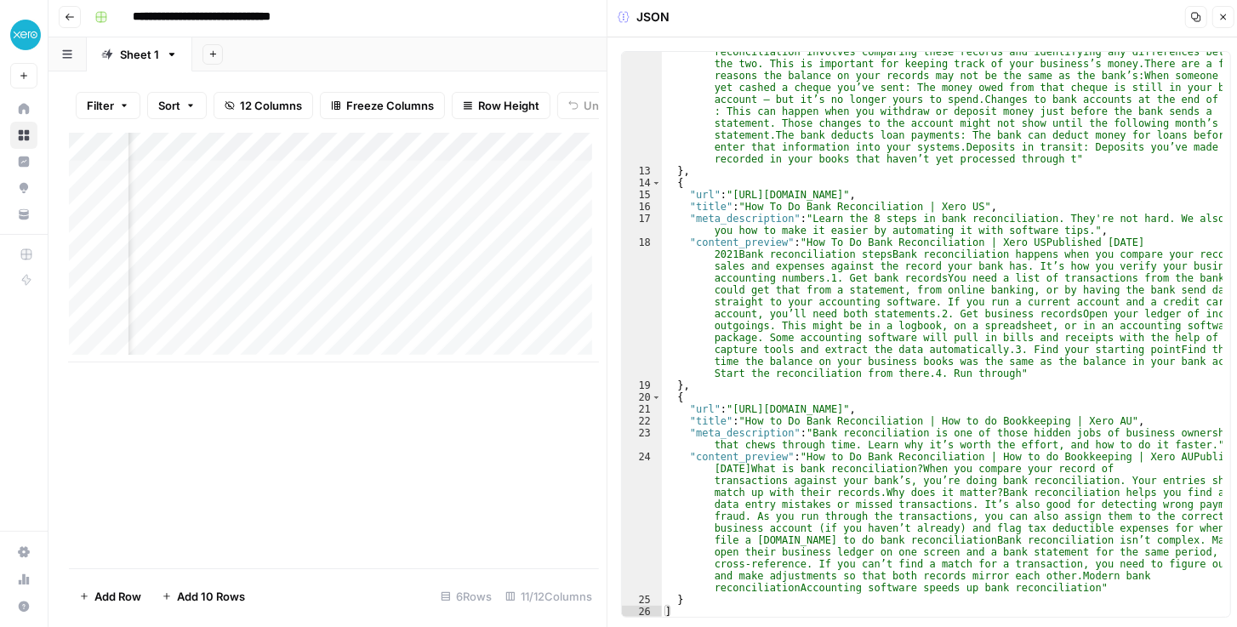
scroll to position [8, 0]
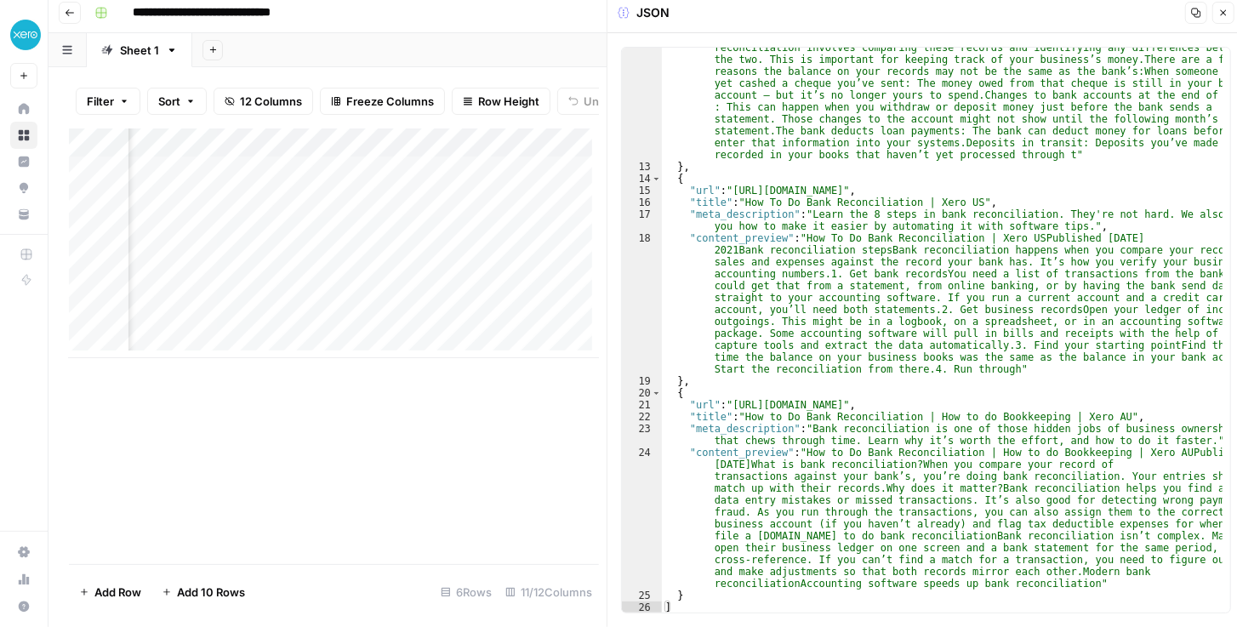
click at [1226, 10] on icon "button" at bounding box center [1224, 13] width 6 height 6
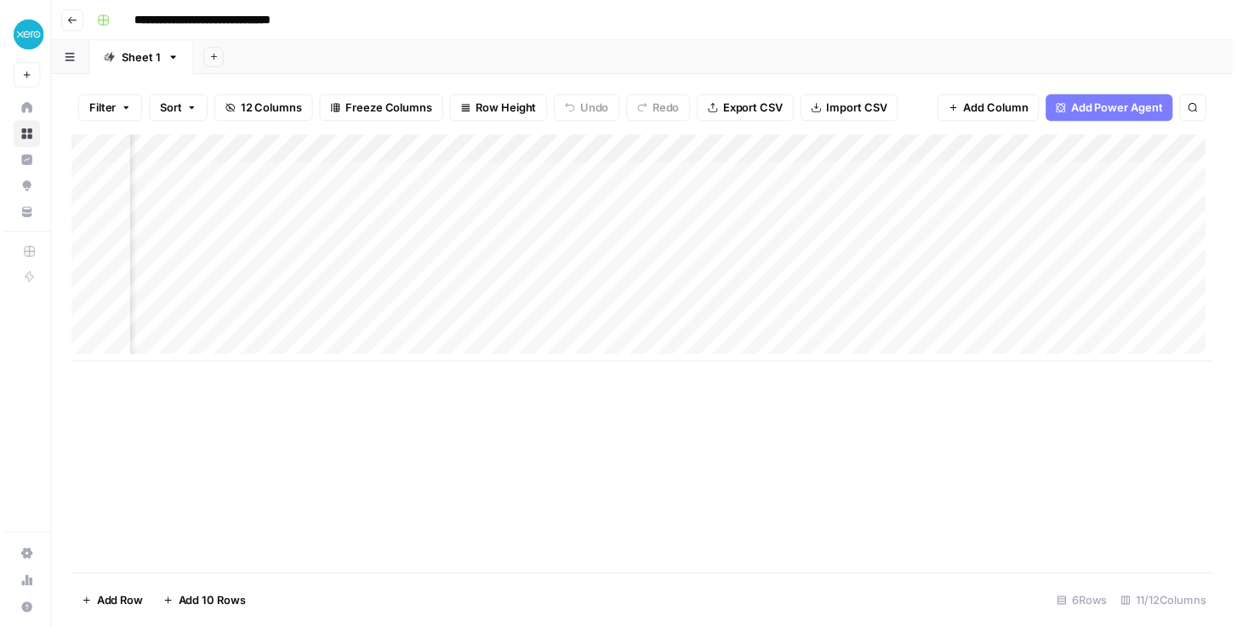
scroll to position [0, 769]
click at [737, 152] on div "Add Column" at bounding box center [646, 251] width 1155 height 230
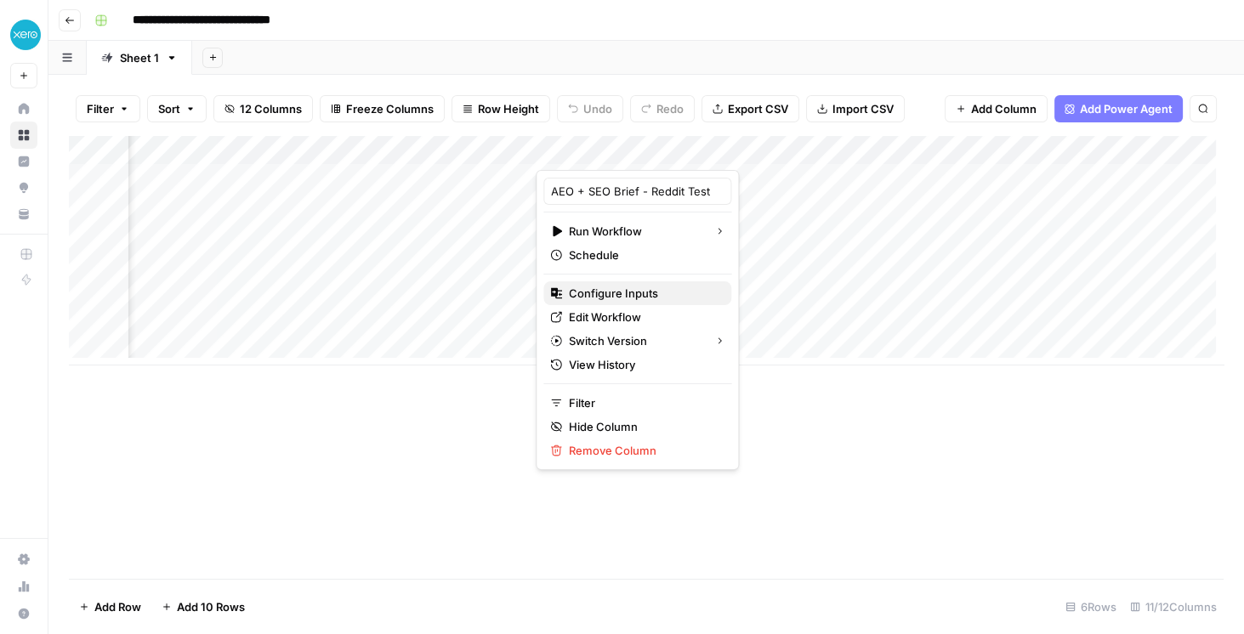
click at [619, 285] on span "Configure Inputs" at bounding box center [643, 293] width 149 height 17
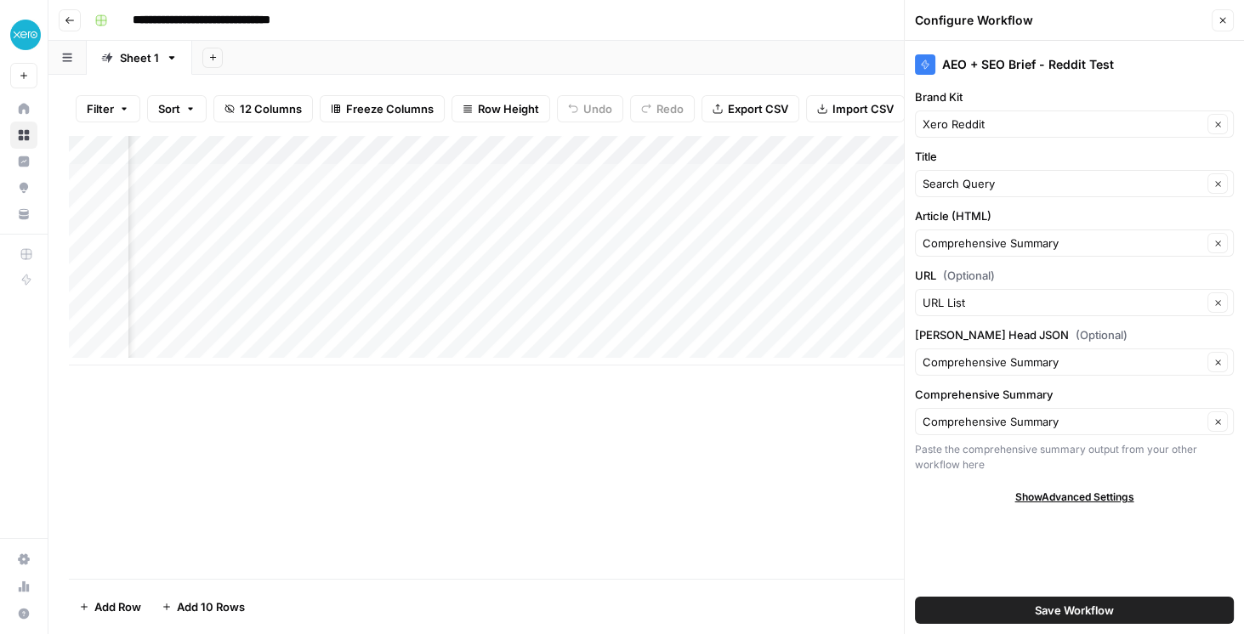
click at [1215, 24] on button "Close" at bounding box center [1223, 20] width 22 height 22
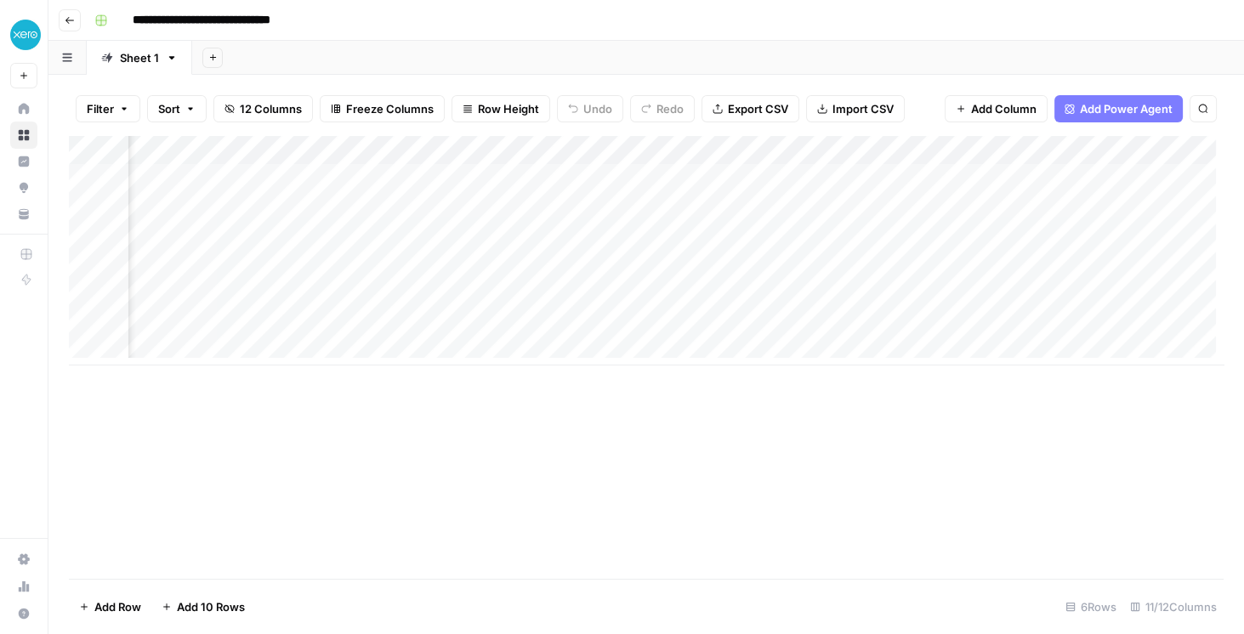
click at [739, 151] on div "Add Column" at bounding box center [646, 251] width 1155 height 230
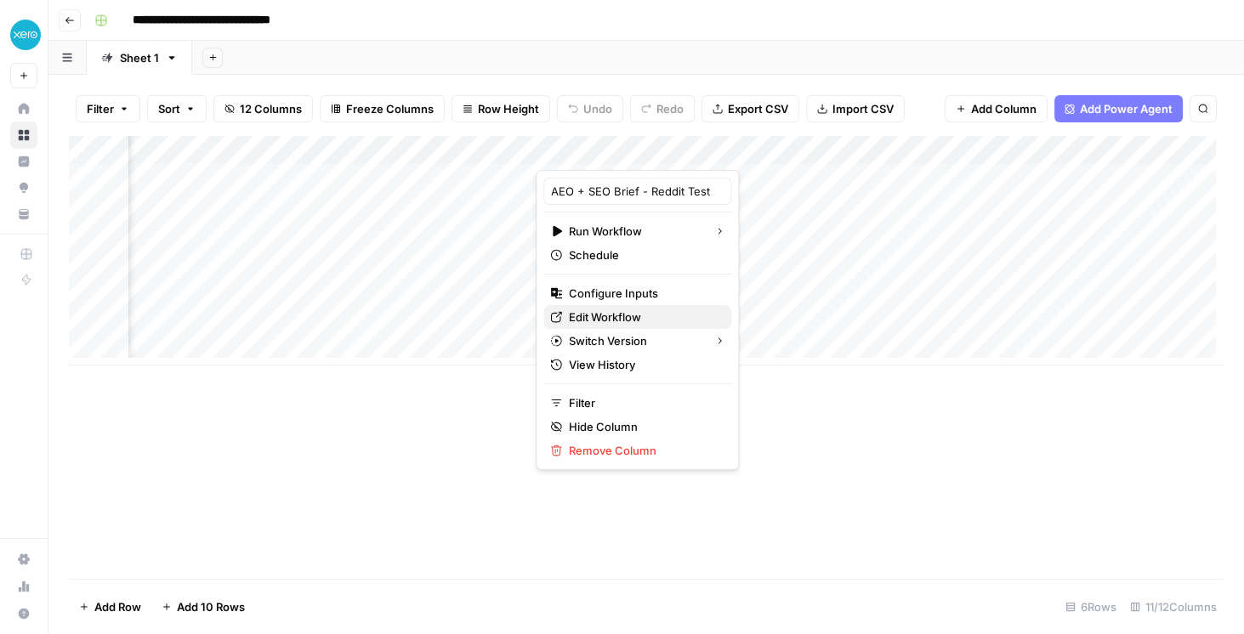
click at [623, 309] on span "Edit Workflow" at bounding box center [643, 317] width 149 height 17
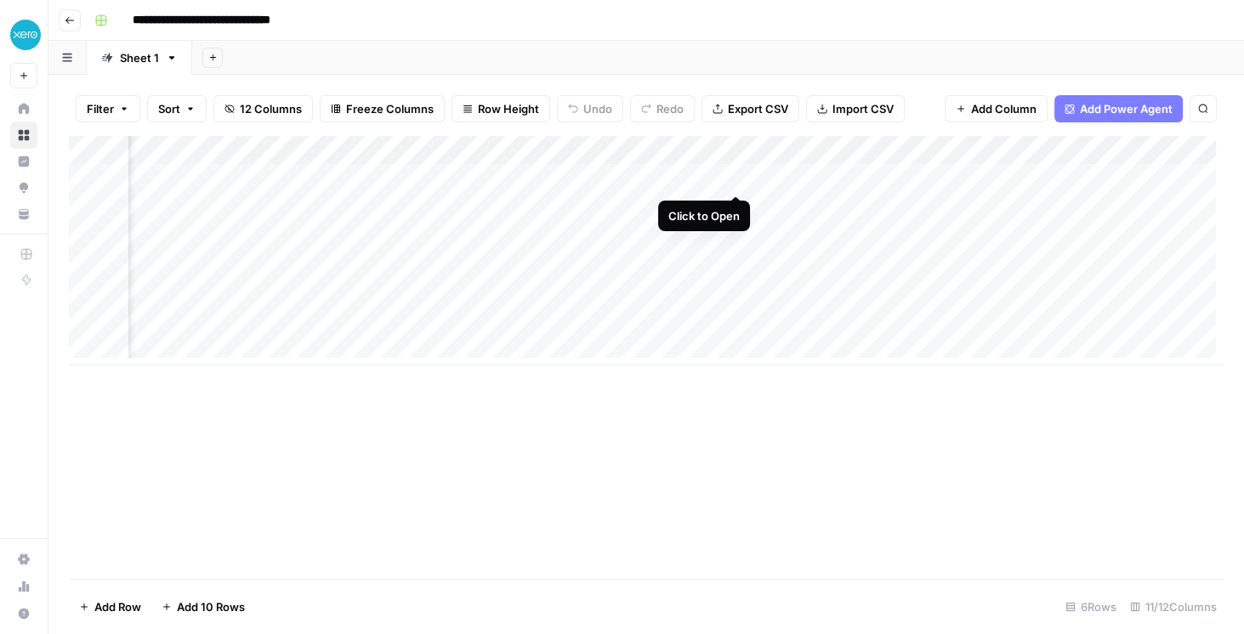
click at [737, 175] on div "Add Column" at bounding box center [646, 251] width 1155 height 230
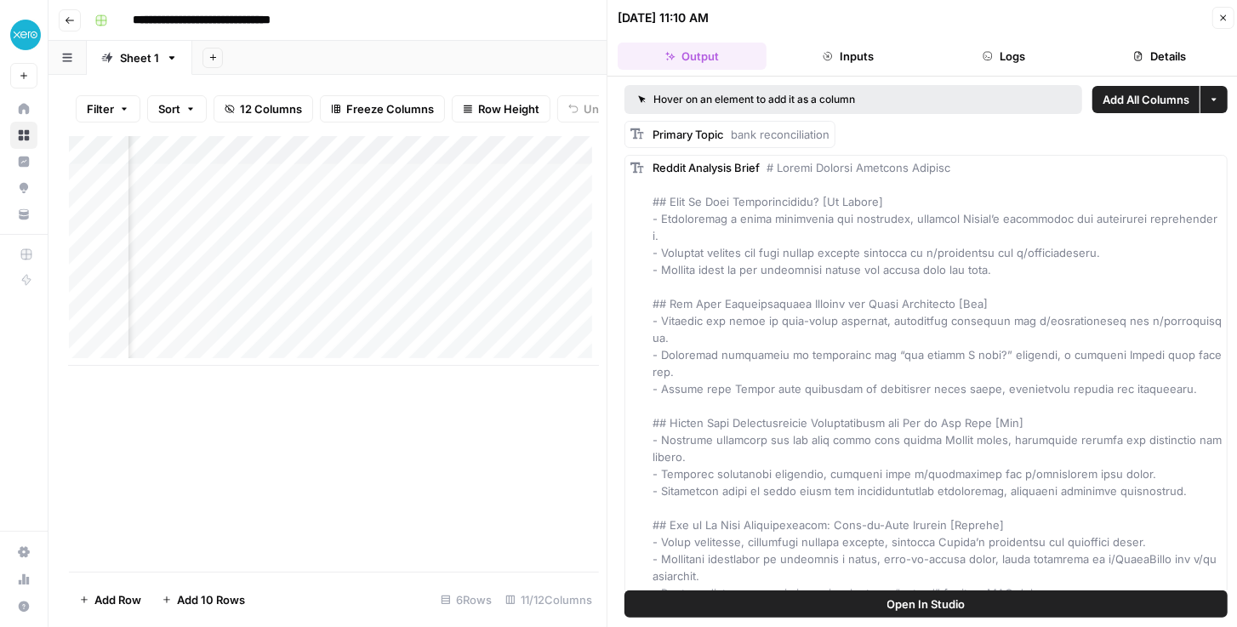
click at [1002, 56] on button "Logs" at bounding box center [1004, 56] width 149 height 27
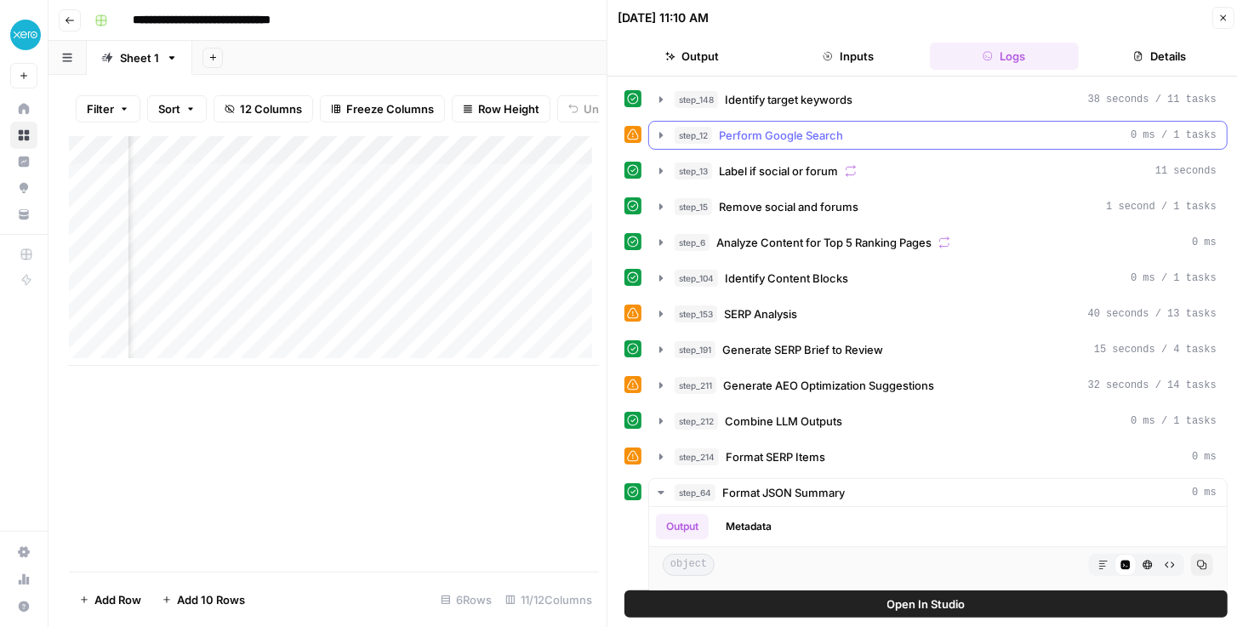
click at [663, 131] on icon "button" at bounding box center [661, 135] width 14 height 14
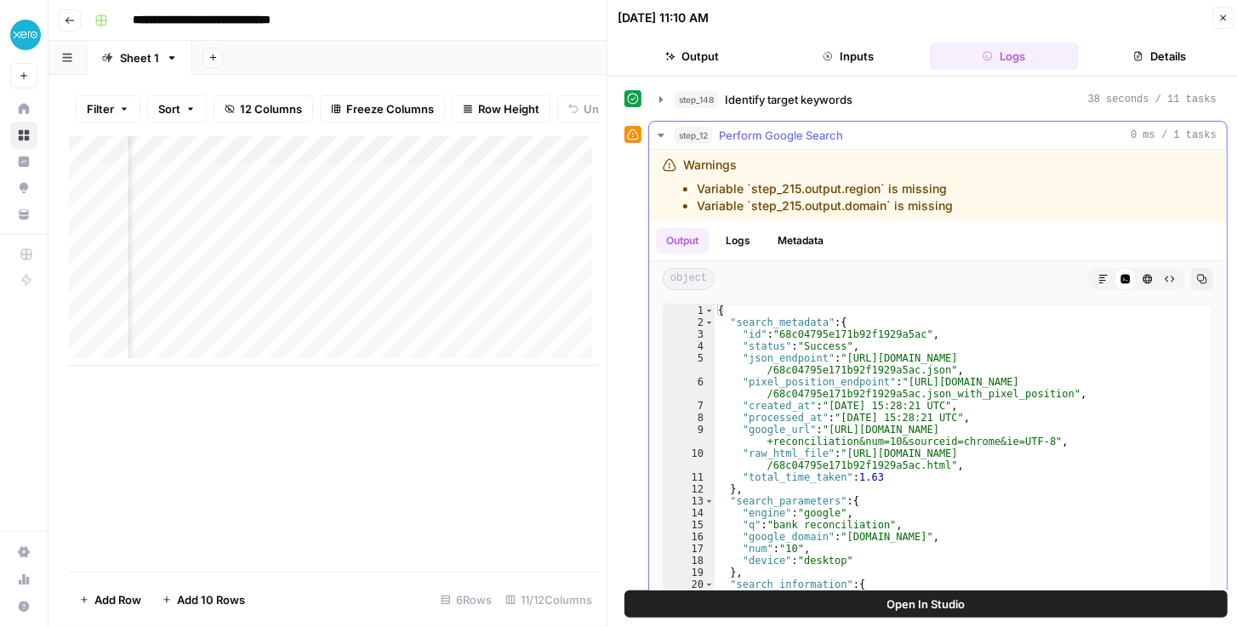
drag, startPoint x: 855, startPoint y: 194, endPoint x: 943, endPoint y: 195, distance: 88.5
click at [939, 195] on ul "Variable `step_215.output.region` is missing Variable `step_215.output.domain` …" at bounding box center [818, 197] width 270 height 34
click at [945, 197] on li "Variable `step_215.output.domain` is missing" at bounding box center [825, 205] width 256 height 17
click at [663, 134] on icon "button" at bounding box center [660, 135] width 6 height 3
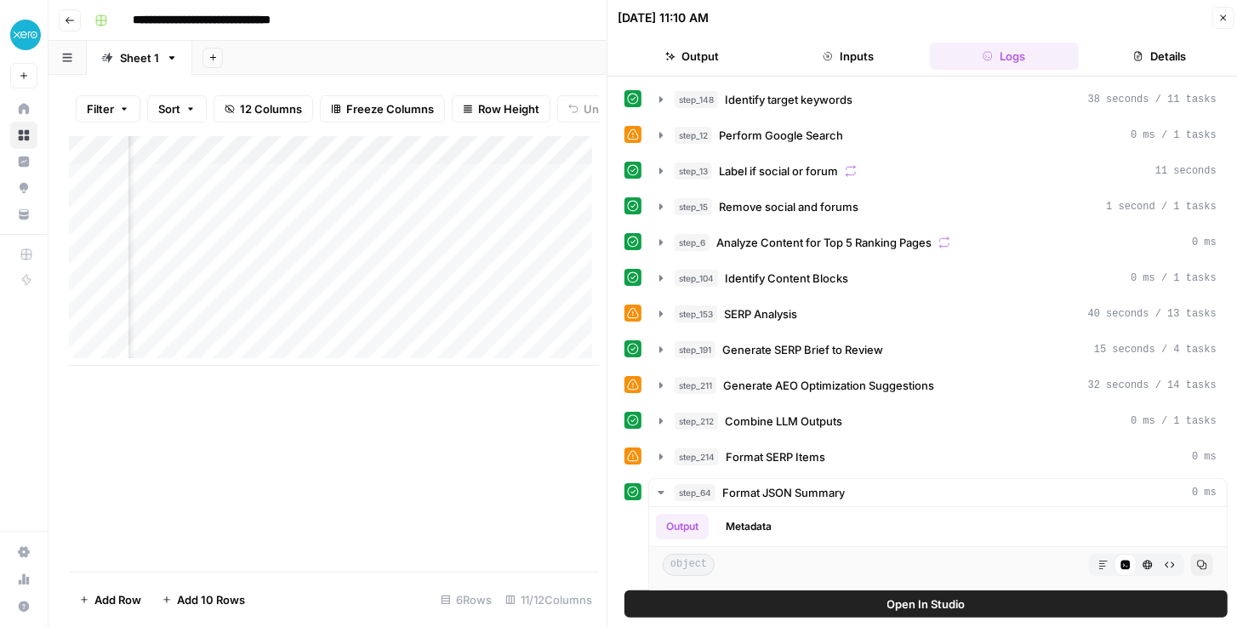
scroll to position [0, 1096]
click at [656, 307] on icon "button" at bounding box center [661, 314] width 14 height 14
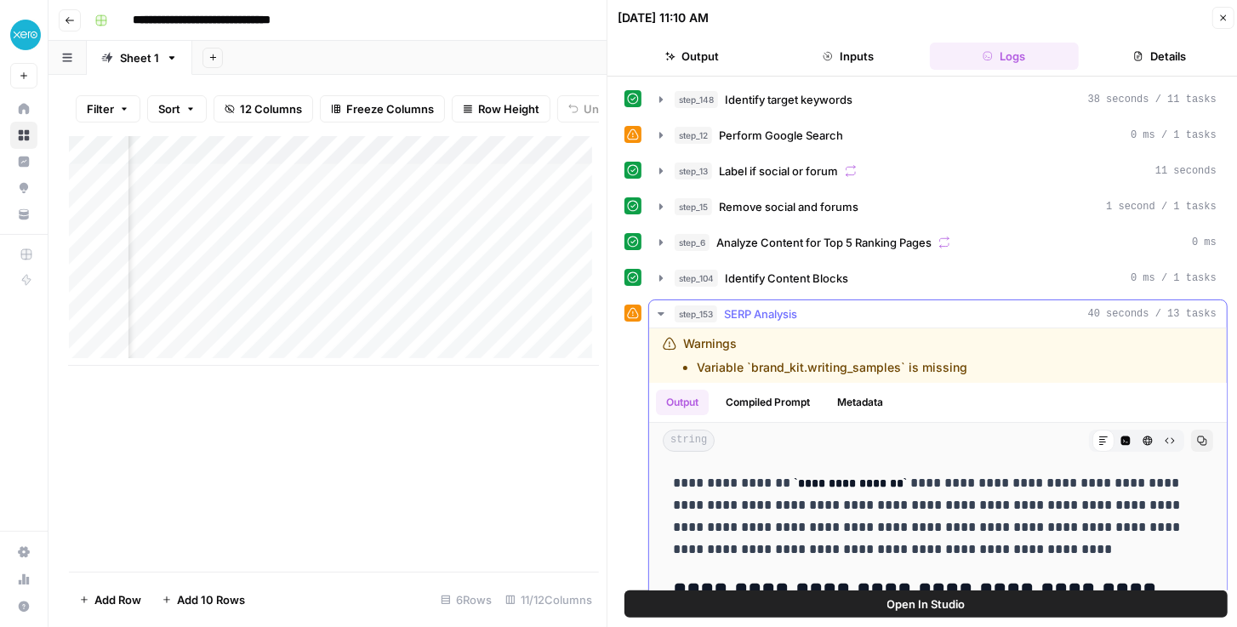
click at [658, 312] on icon "button" at bounding box center [660, 313] width 6 height 3
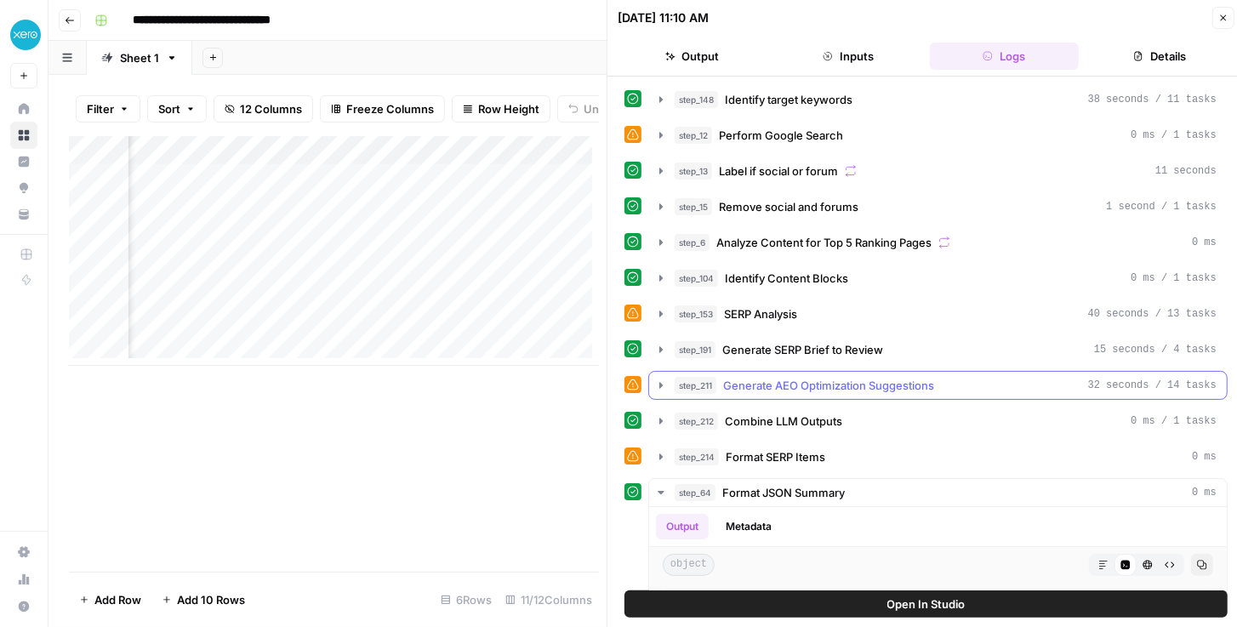
click at [663, 381] on icon "button" at bounding box center [661, 385] width 14 height 14
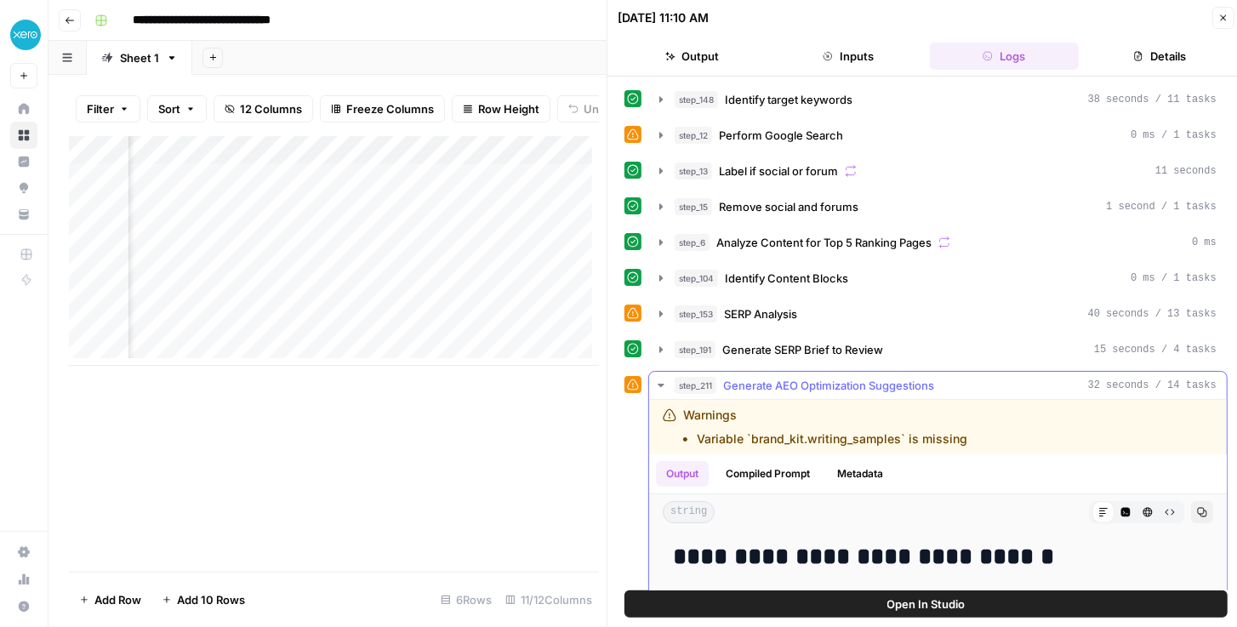
click at [659, 384] on icon "button" at bounding box center [660, 385] width 6 height 3
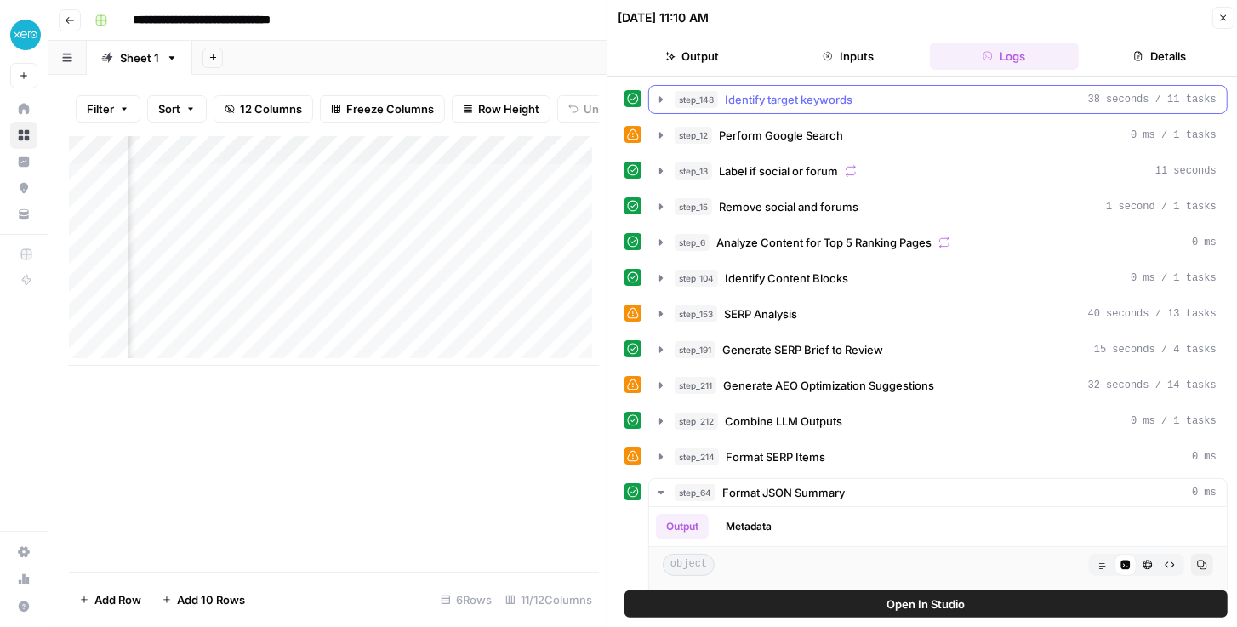
click at [659, 100] on icon "button" at bounding box center [661, 100] width 14 height 14
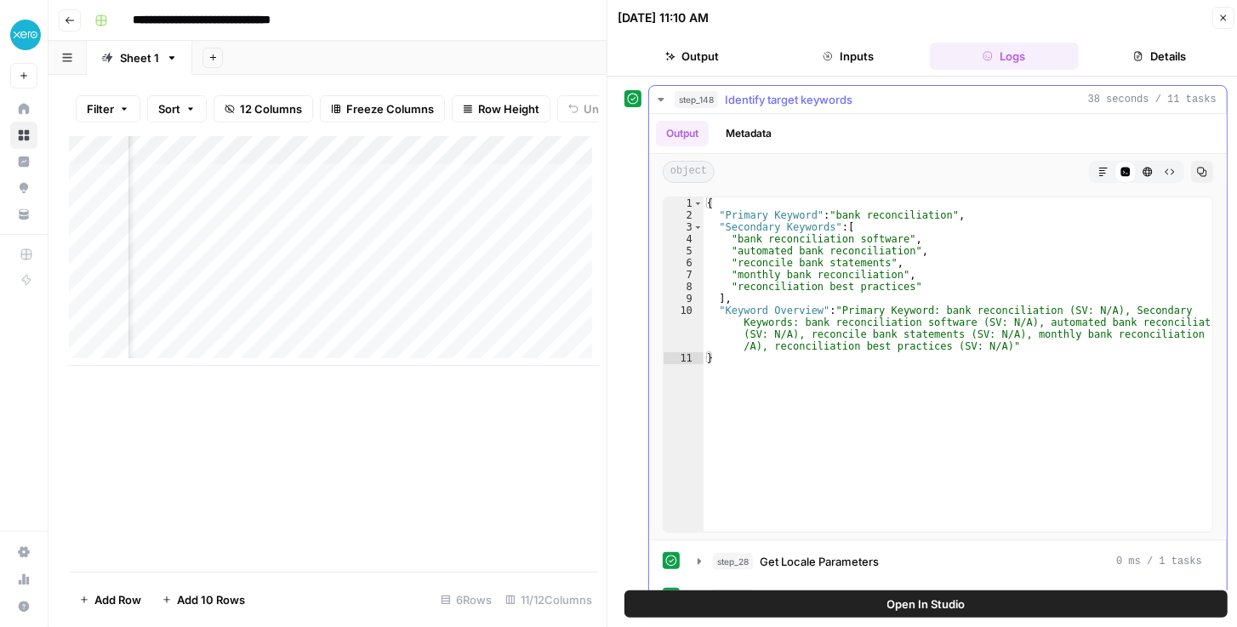
click at [659, 100] on icon "button" at bounding box center [661, 100] width 14 height 14
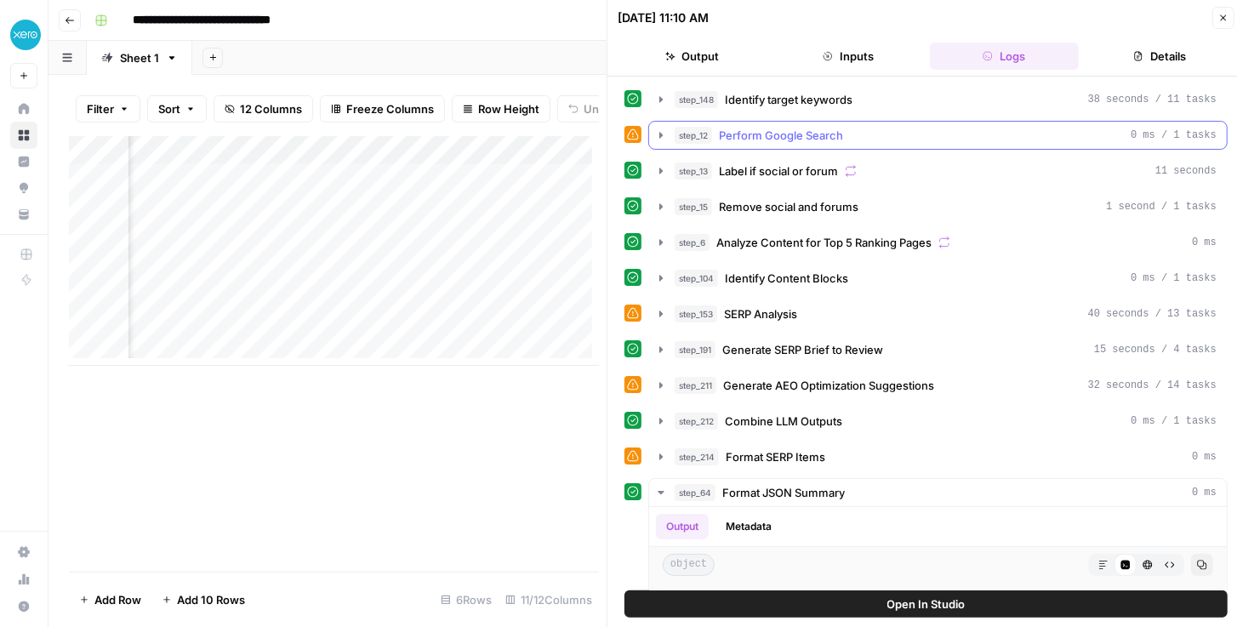
click at [660, 134] on icon "button" at bounding box center [660, 135] width 3 height 6
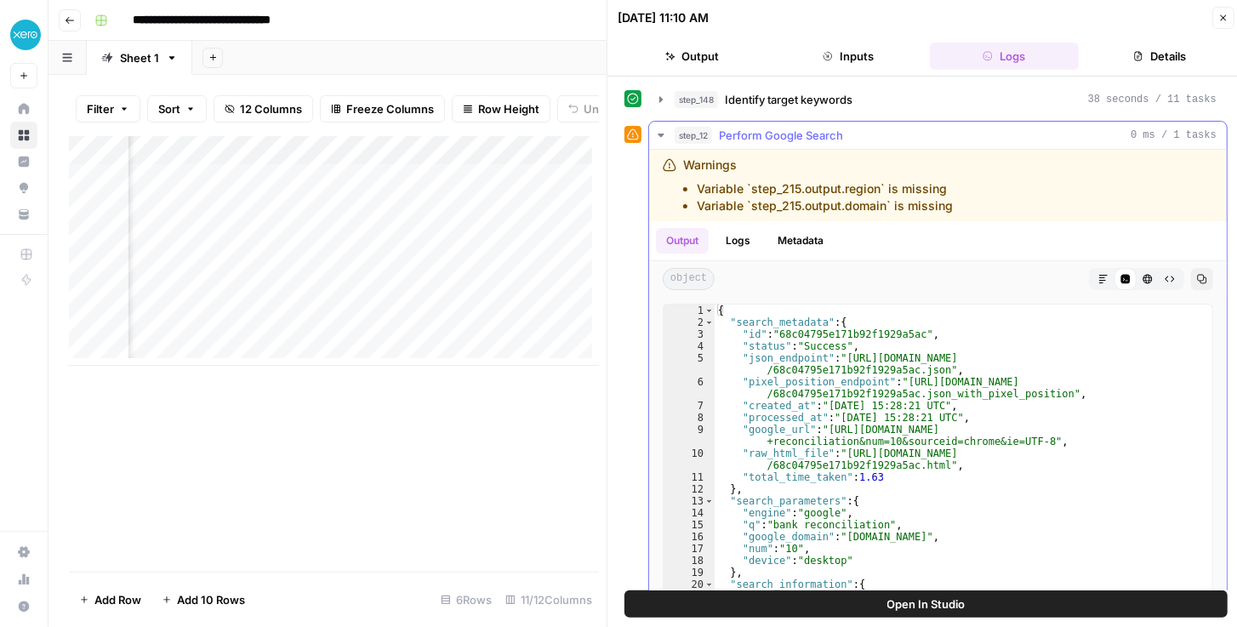
click at [660, 134] on icon "button" at bounding box center [660, 135] width 6 height 3
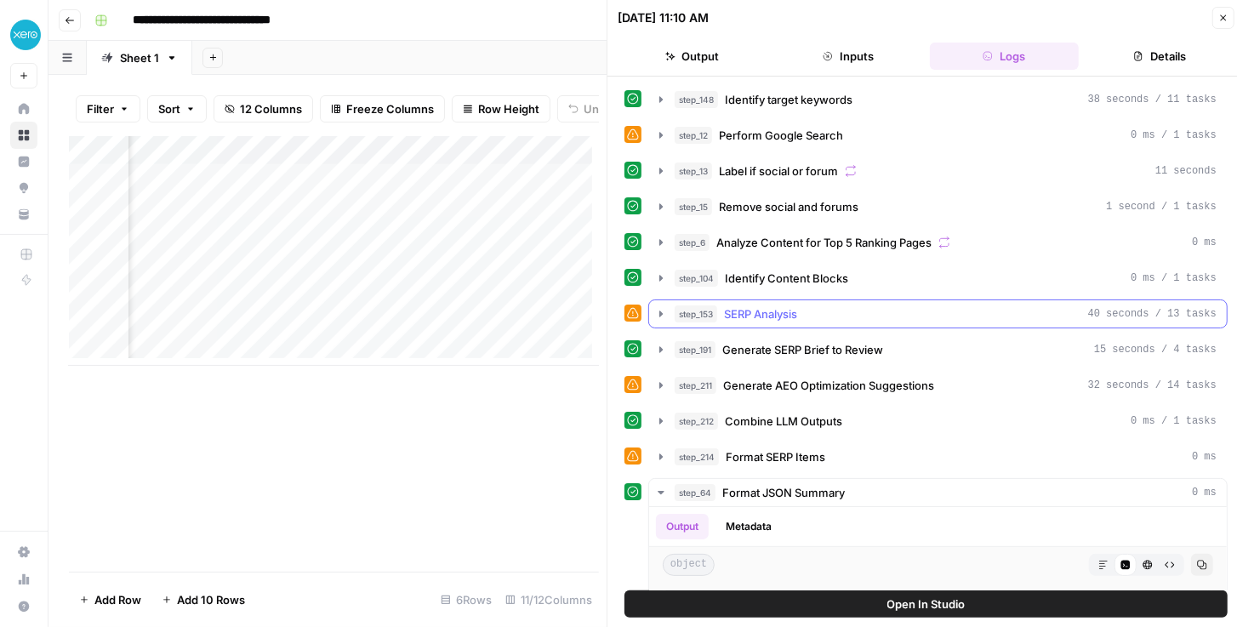
click at [660, 307] on icon "button" at bounding box center [661, 314] width 14 height 14
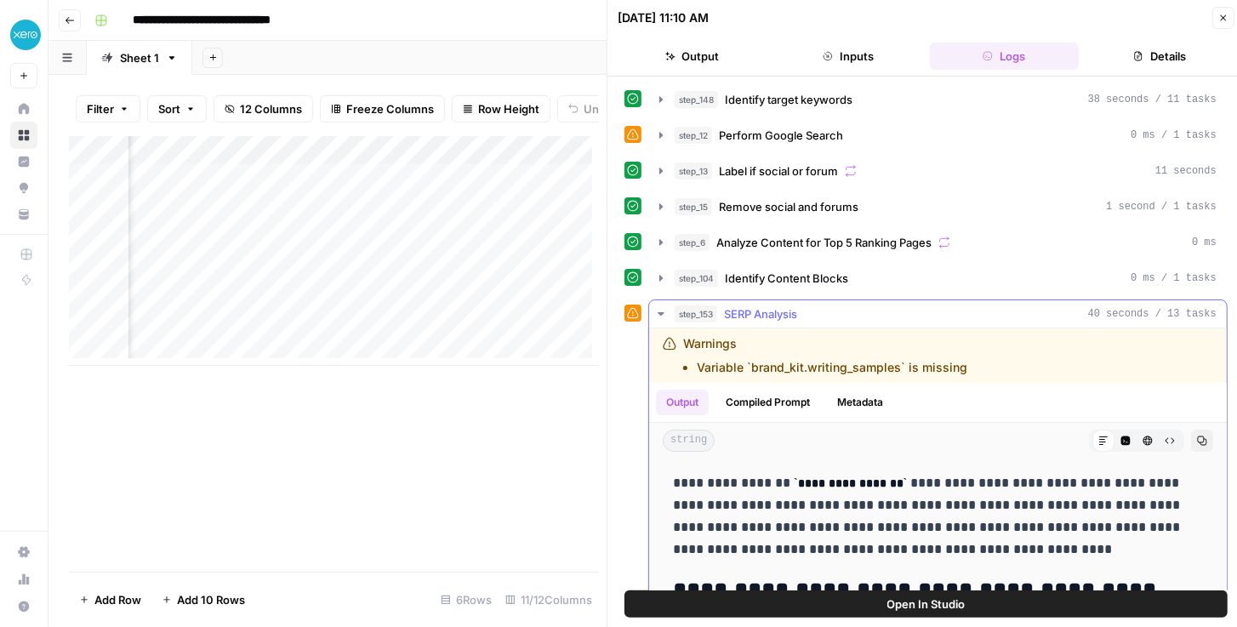
click at [660, 307] on icon "button" at bounding box center [661, 314] width 14 height 14
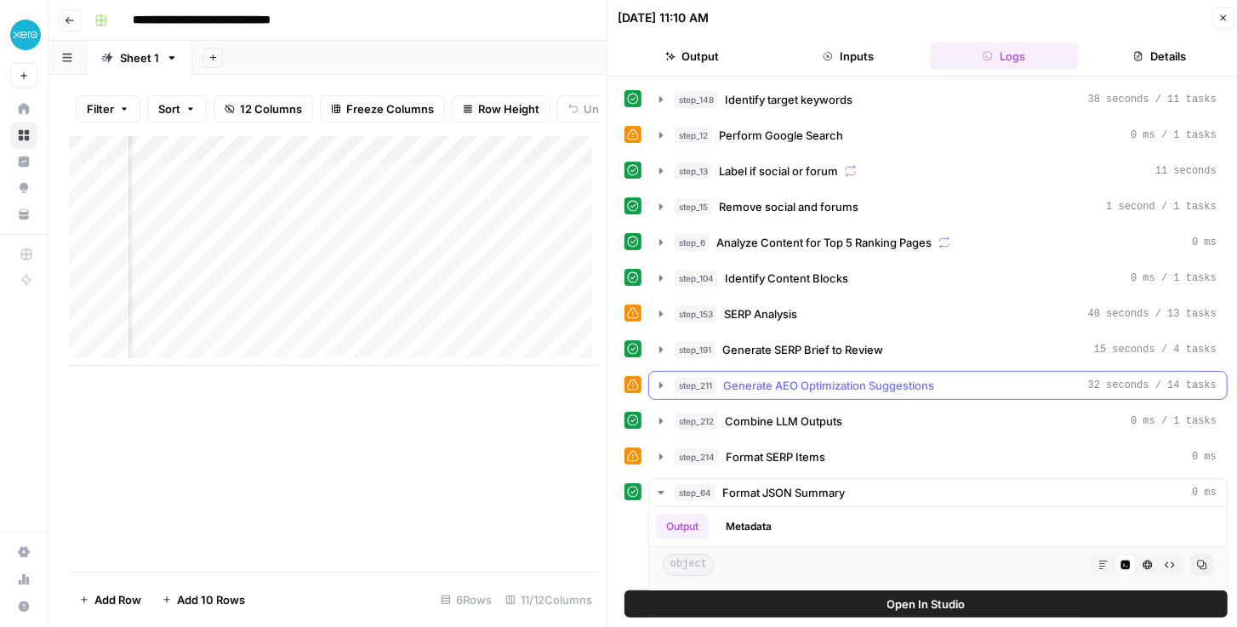
click at [657, 378] on icon "button" at bounding box center [661, 385] width 14 height 14
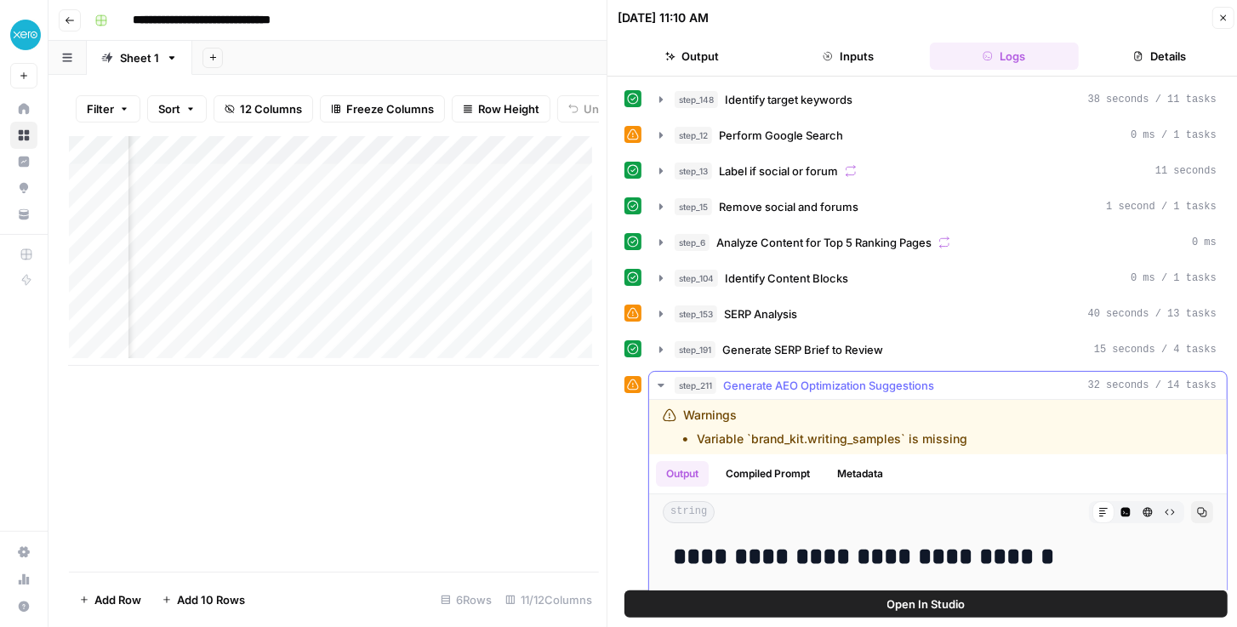
click at [660, 384] on icon "button" at bounding box center [660, 385] width 6 height 3
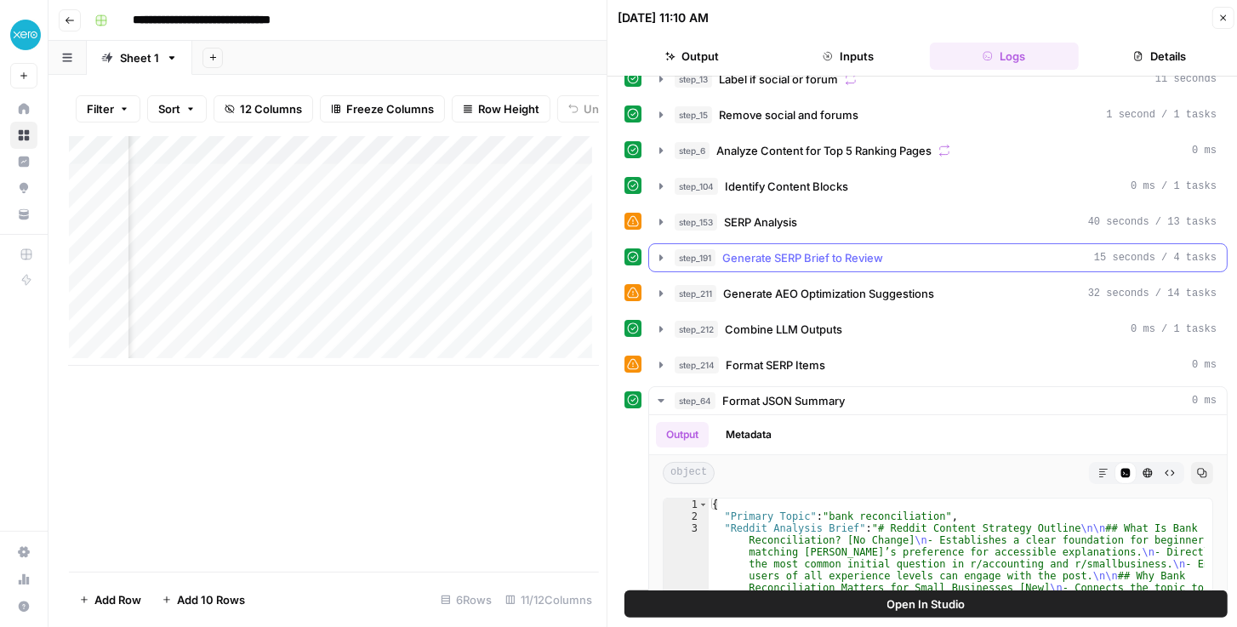
scroll to position [145, 0]
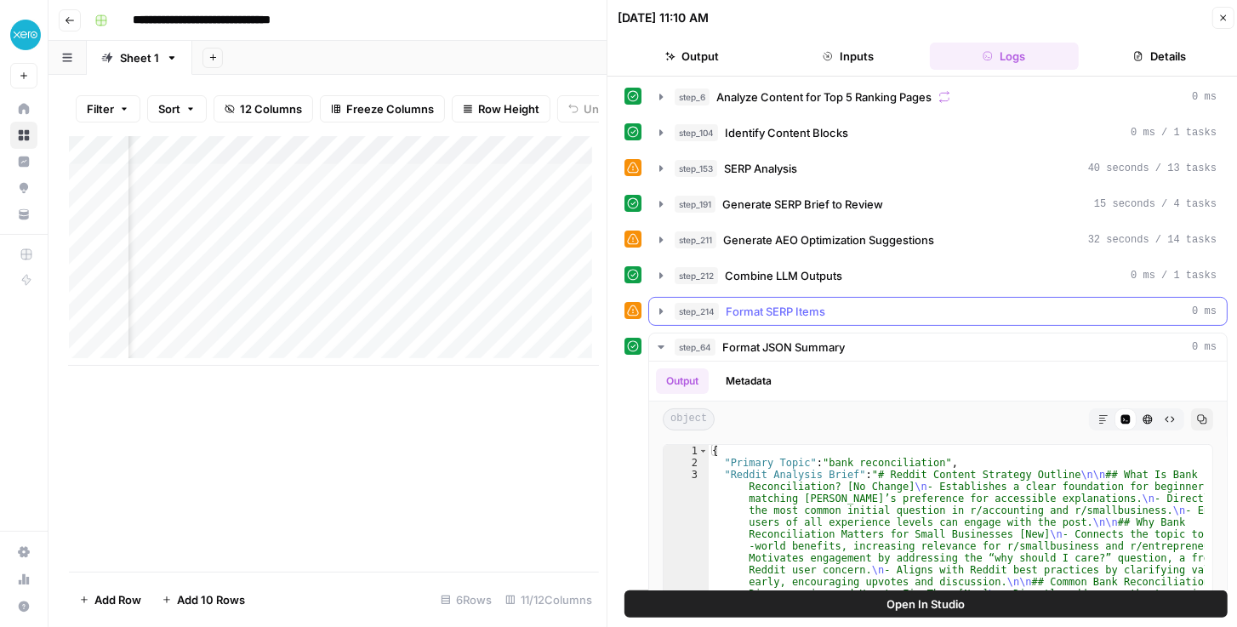
click at [661, 304] on icon "button" at bounding box center [661, 311] width 14 height 14
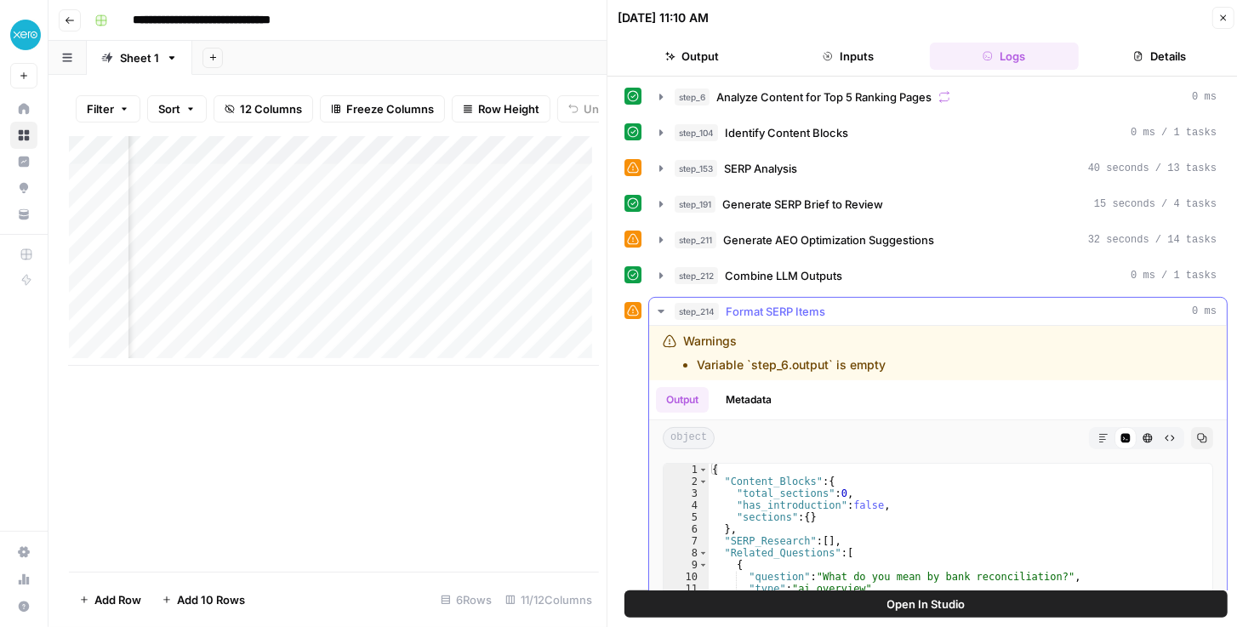
click at [658, 310] on icon "button" at bounding box center [660, 311] width 6 height 3
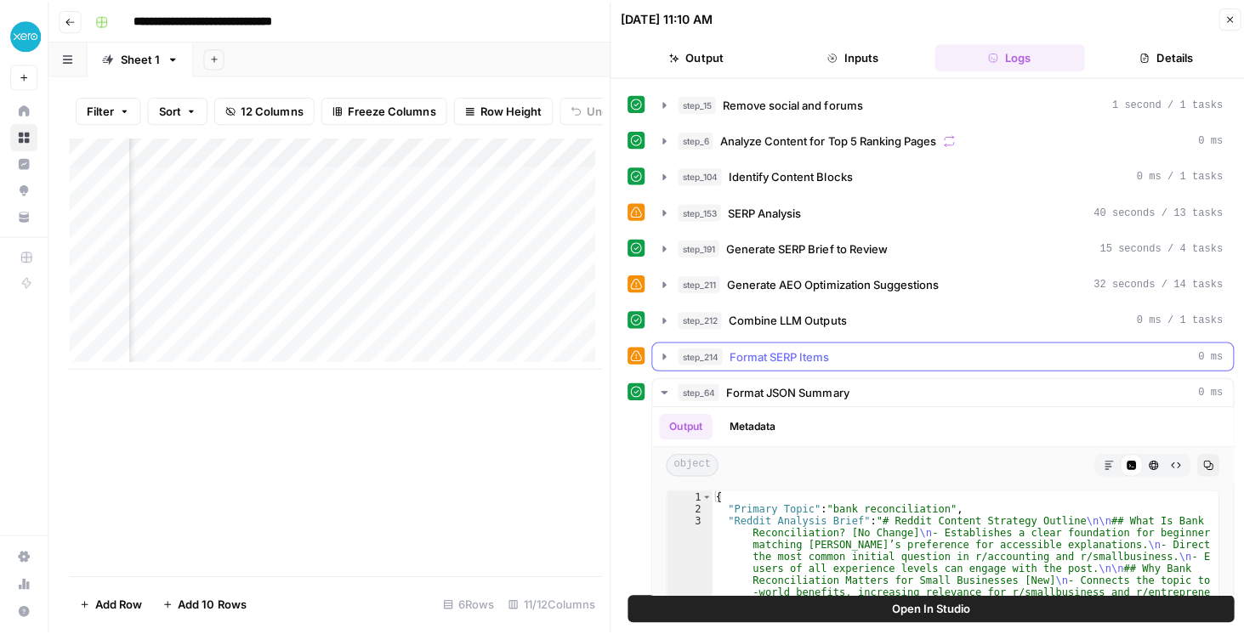
scroll to position [0, 0]
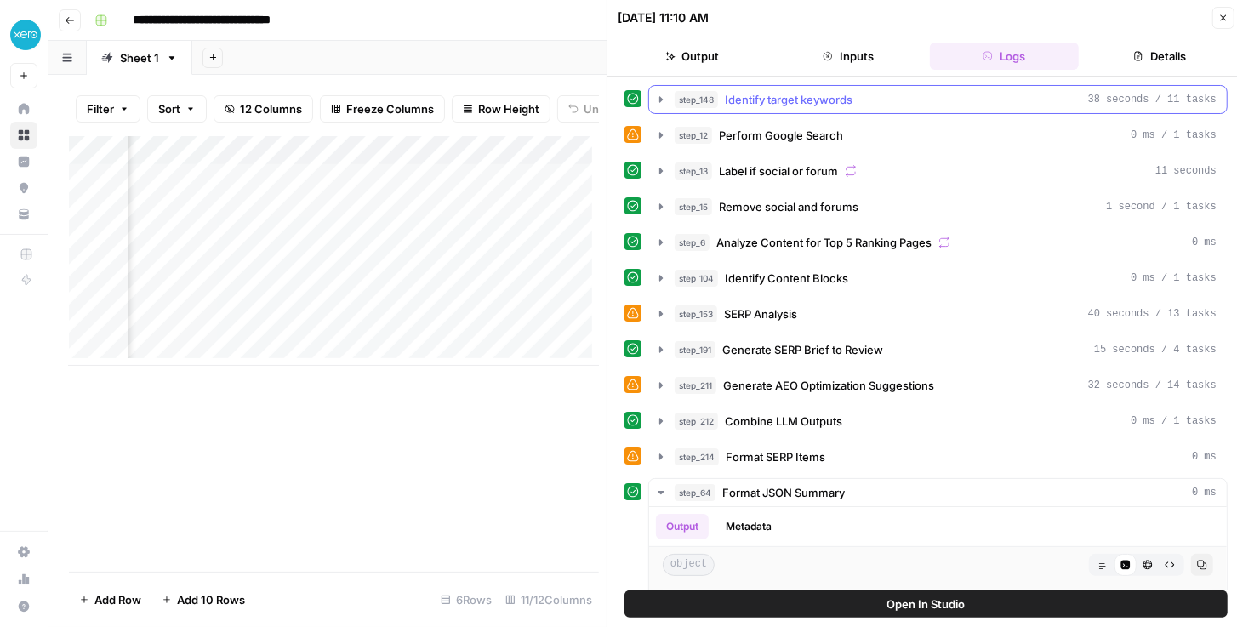
click at [659, 99] on icon "button" at bounding box center [660, 99] width 3 height 6
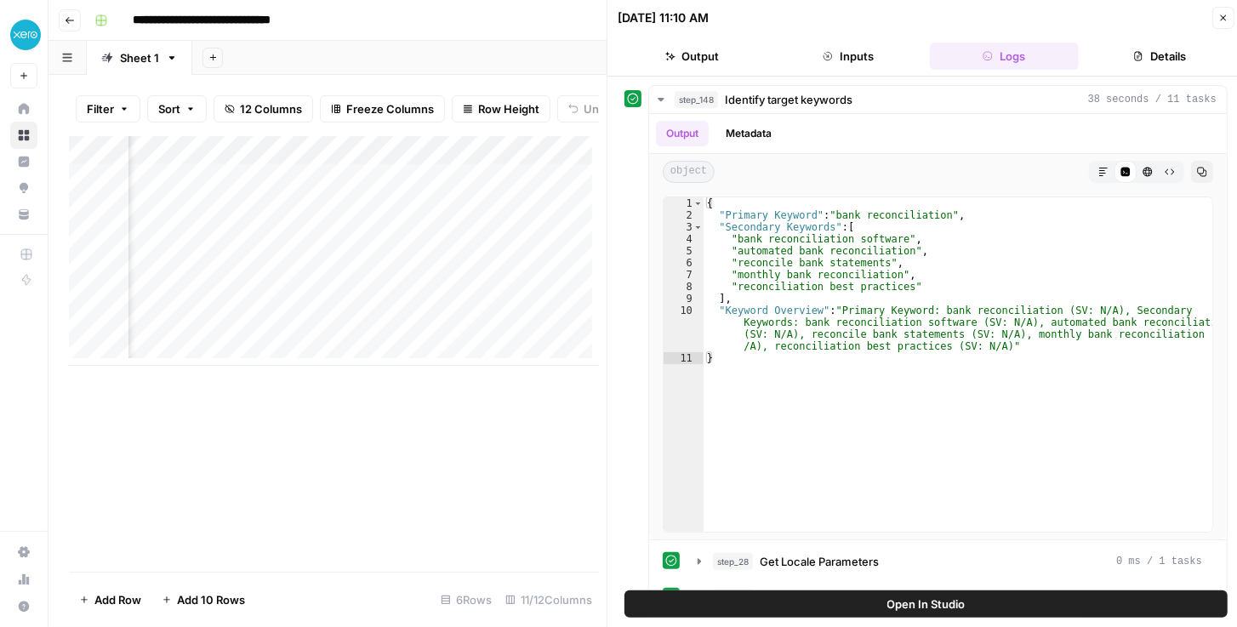
click at [1218, 23] on button "Close" at bounding box center [1223, 18] width 22 height 22
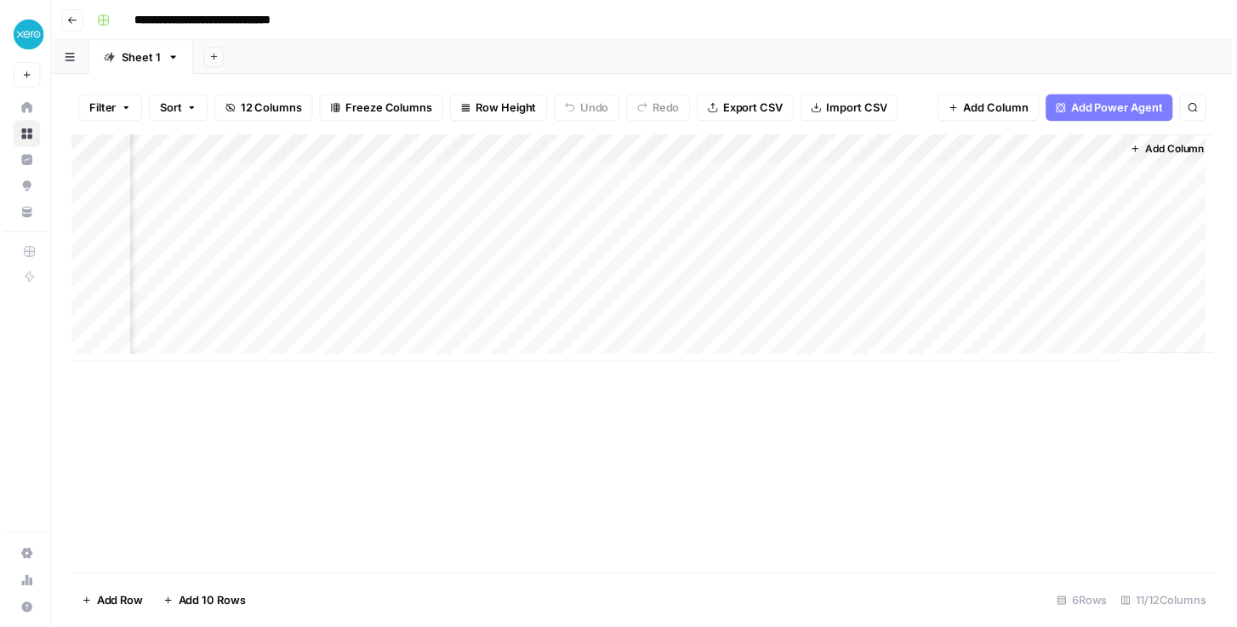
scroll to position [0, 1189]
click at [1084, 175] on div "Add Column" at bounding box center [646, 251] width 1155 height 230
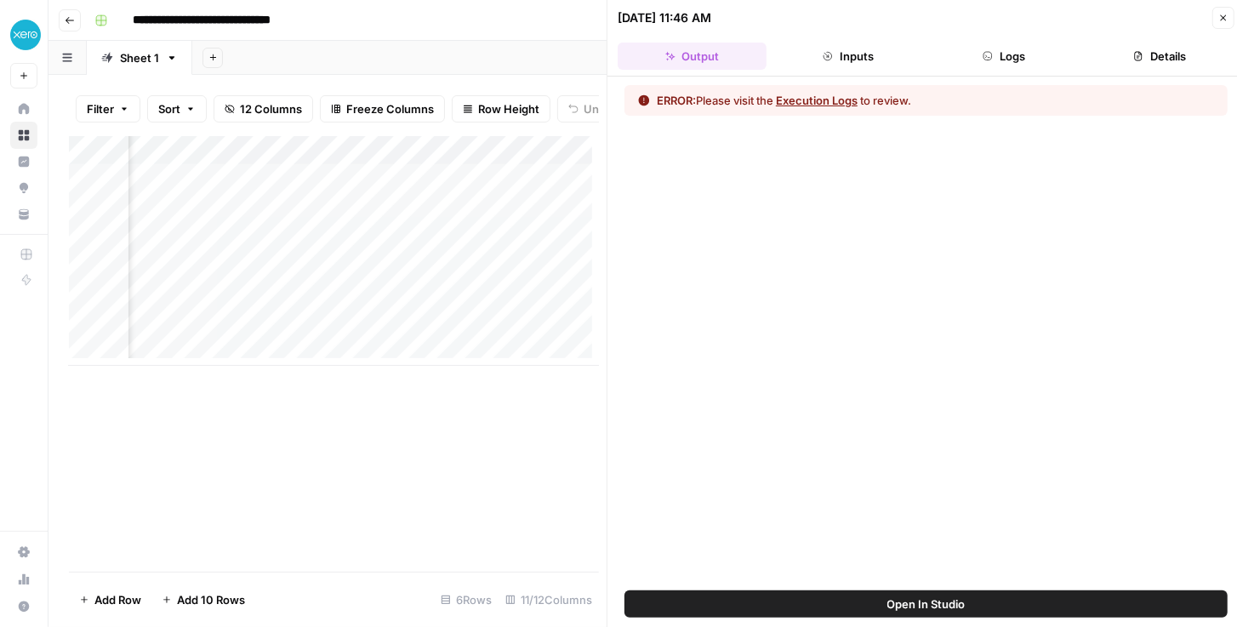
click at [991, 62] on button "Logs" at bounding box center [1004, 56] width 149 height 27
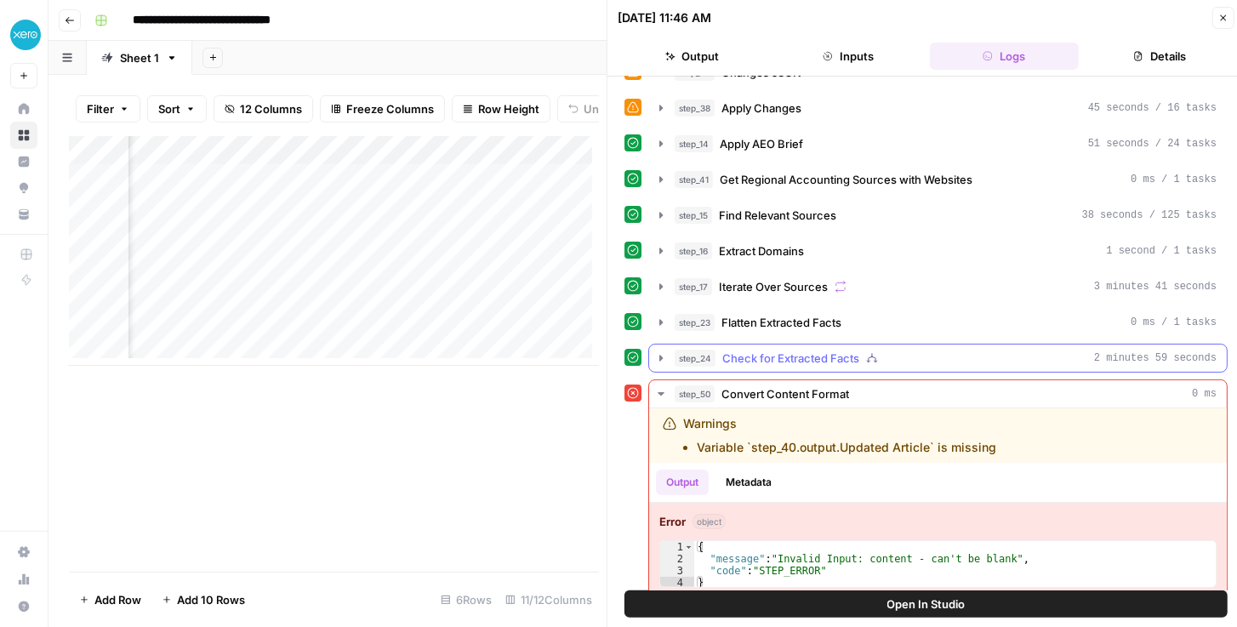
scroll to position [70, 0]
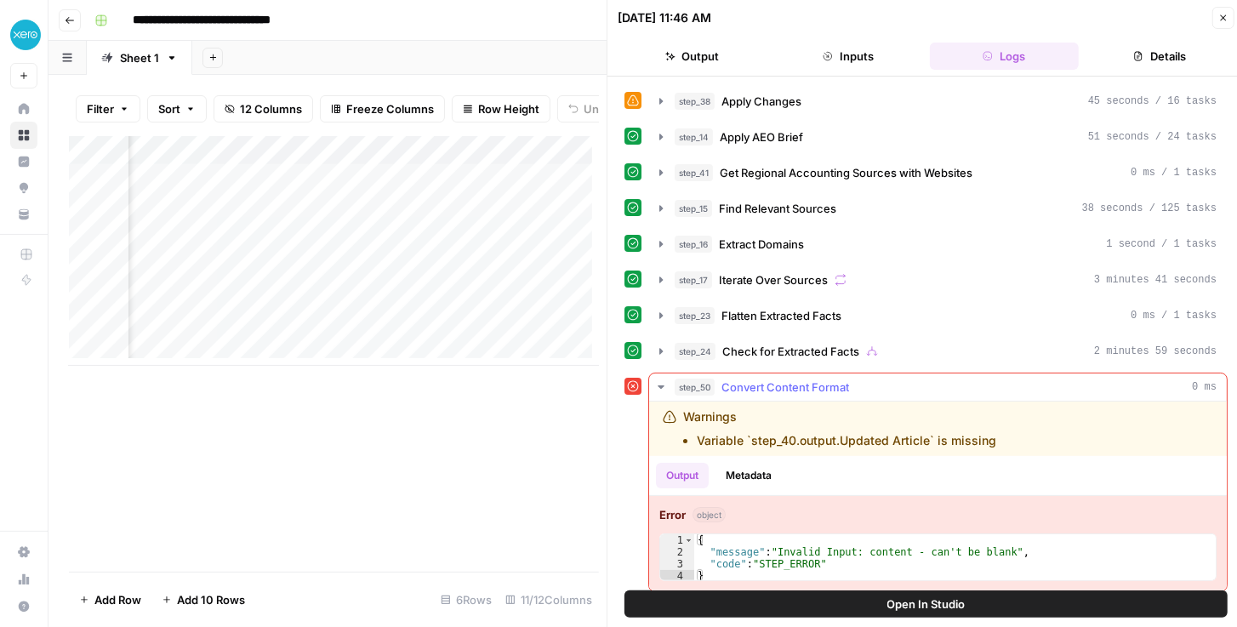
drag, startPoint x: 772, startPoint y: 433, endPoint x: 1031, endPoint y: 422, distance: 258.8
click at [1021, 423] on div "Warnings Variable `step_40.output.Updated Article` is missing" at bounding box center [884, 428] width 442 height 41
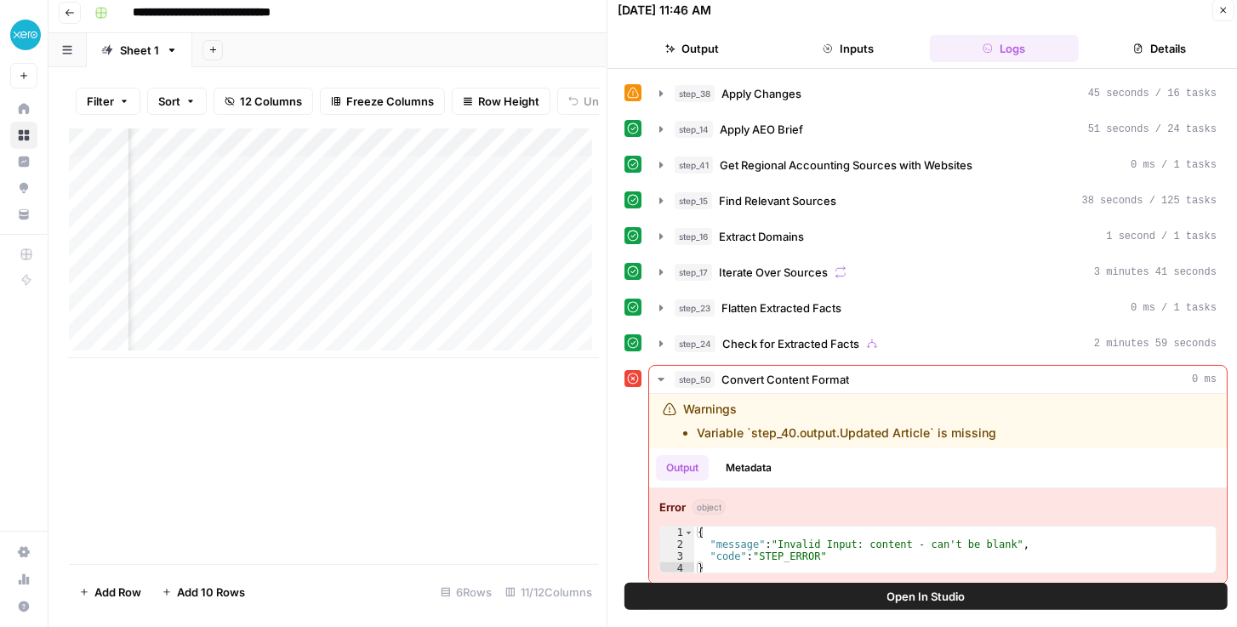
click at [887, 599] on span "Open In Studio" at bounding box center [926, 596] width 78 height 17
click at [1221, 12] on icon "button" at bounding box center [1224, 11] width 6 height 6
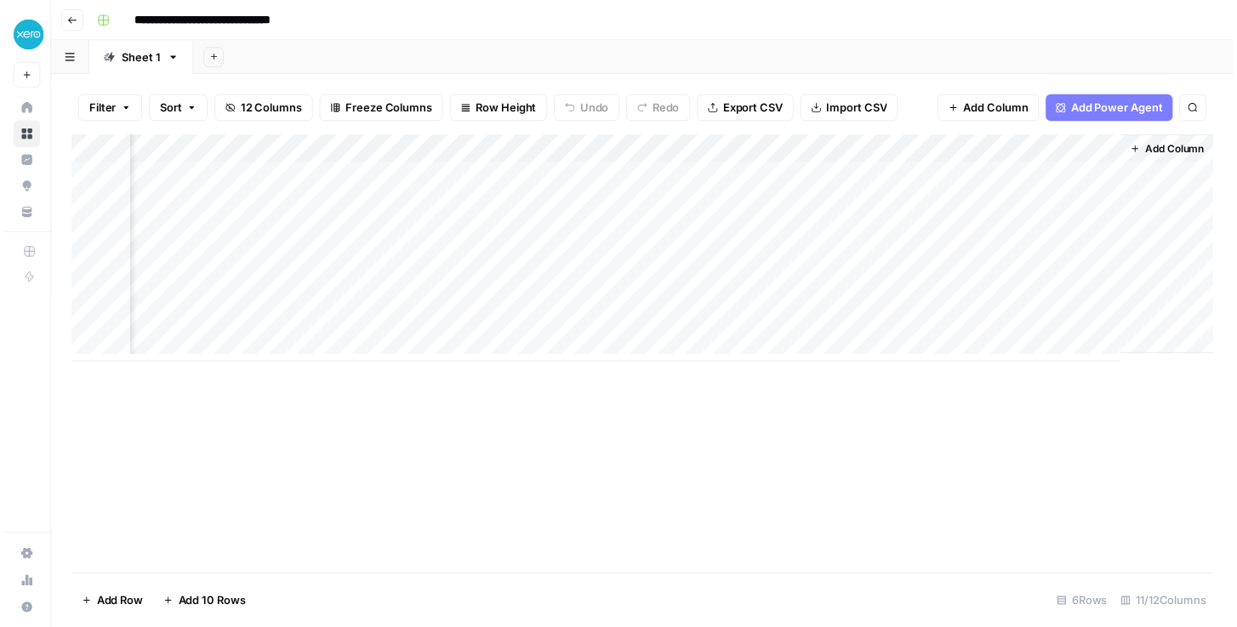
scroll to position [0, 1169]
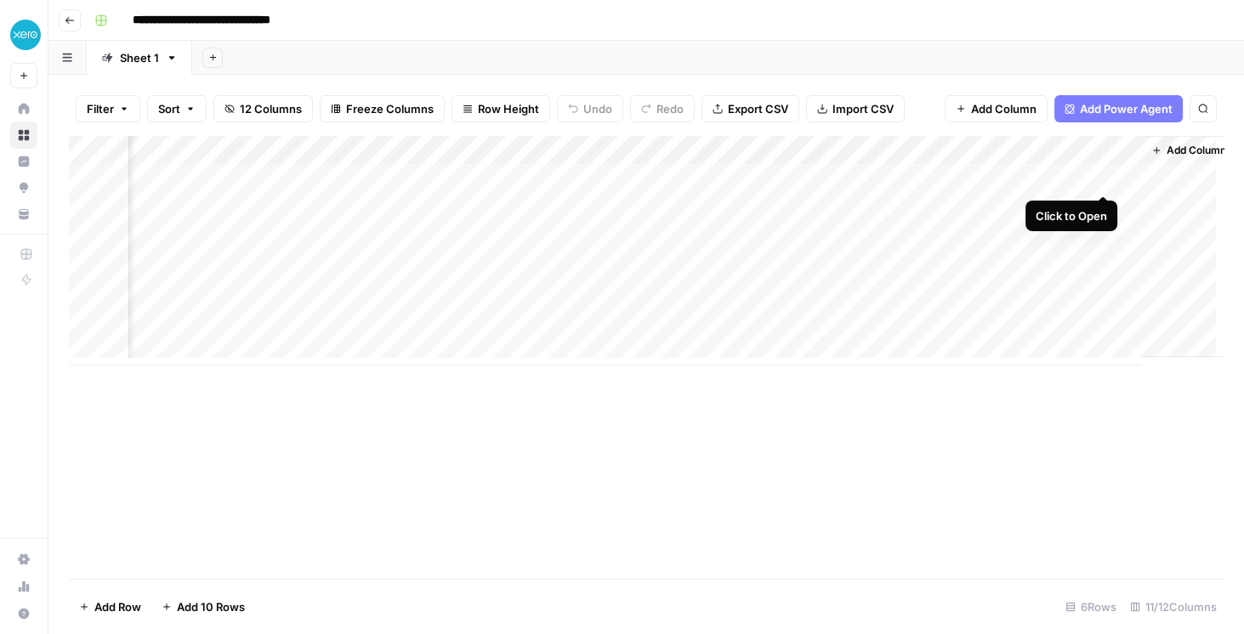
click at [1102, 177] on div "Add Column" at bounding box center [646, 251] width 1155 height 230
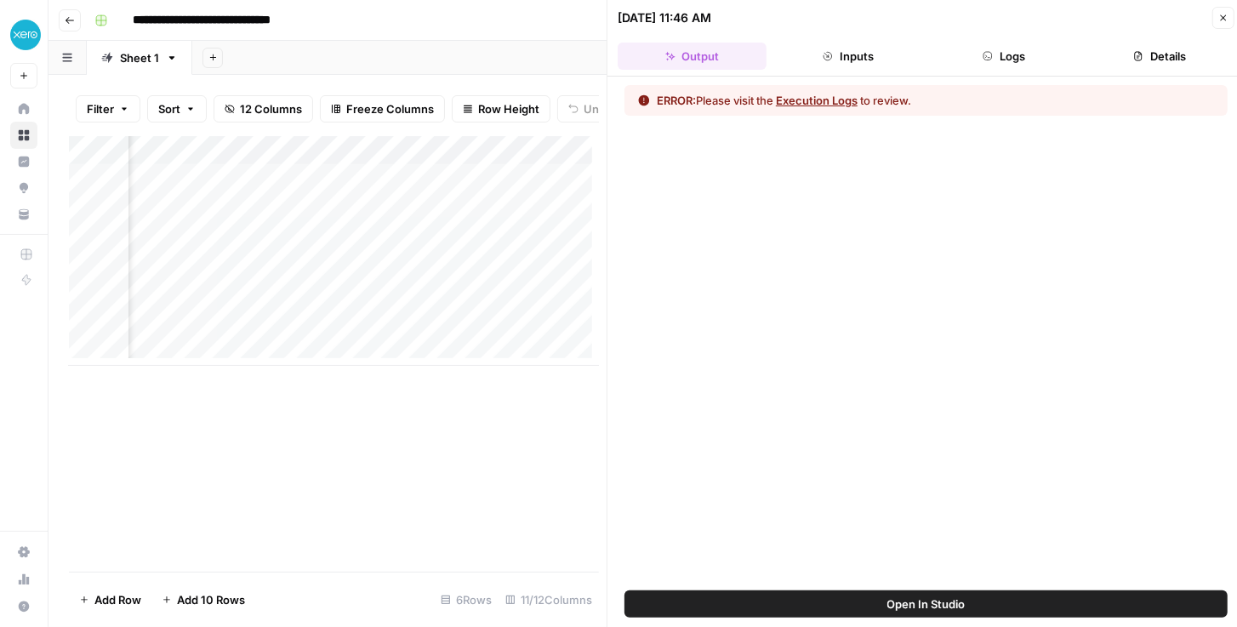
click at [1040, 54] on button "Logs" at bounding box center [1004, 56] width 149 height 27
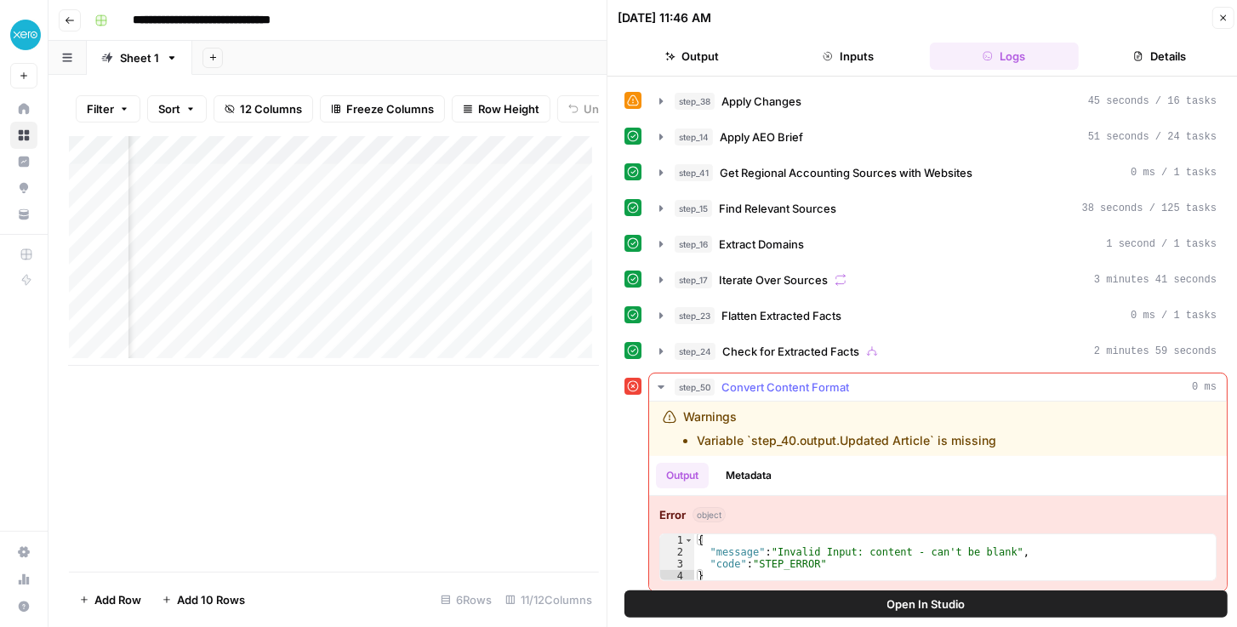
scroll to position [8, 0]
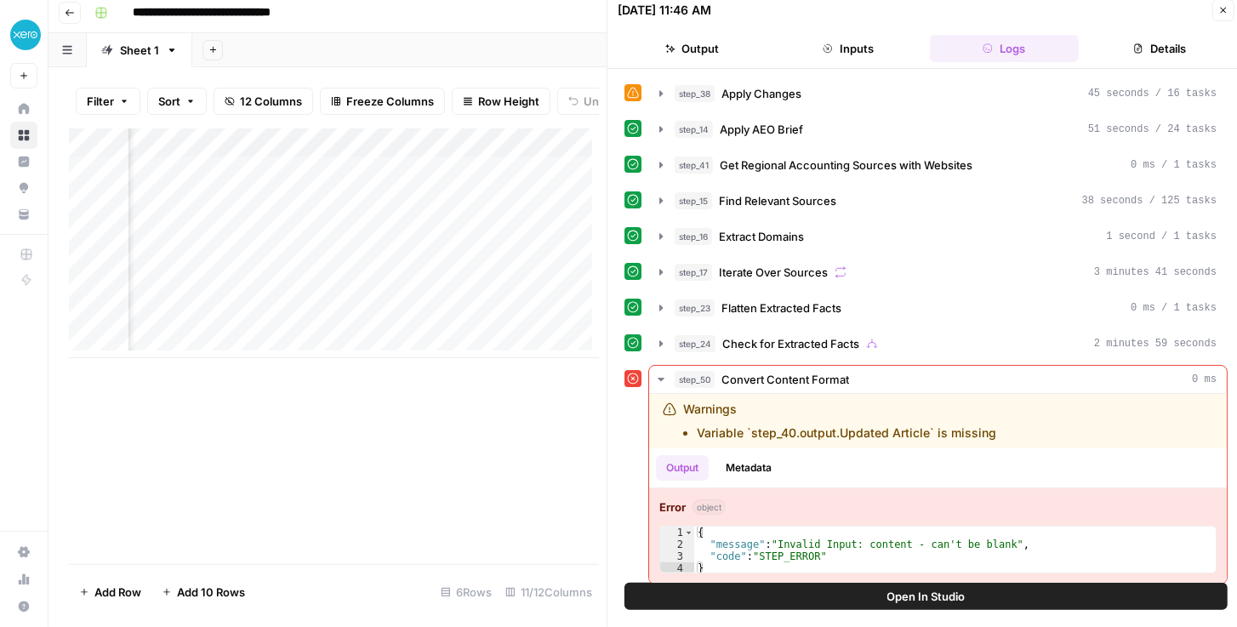
click at [1220, 14] on icon "button" at bounding box center [1223, 10] width 10 height 10
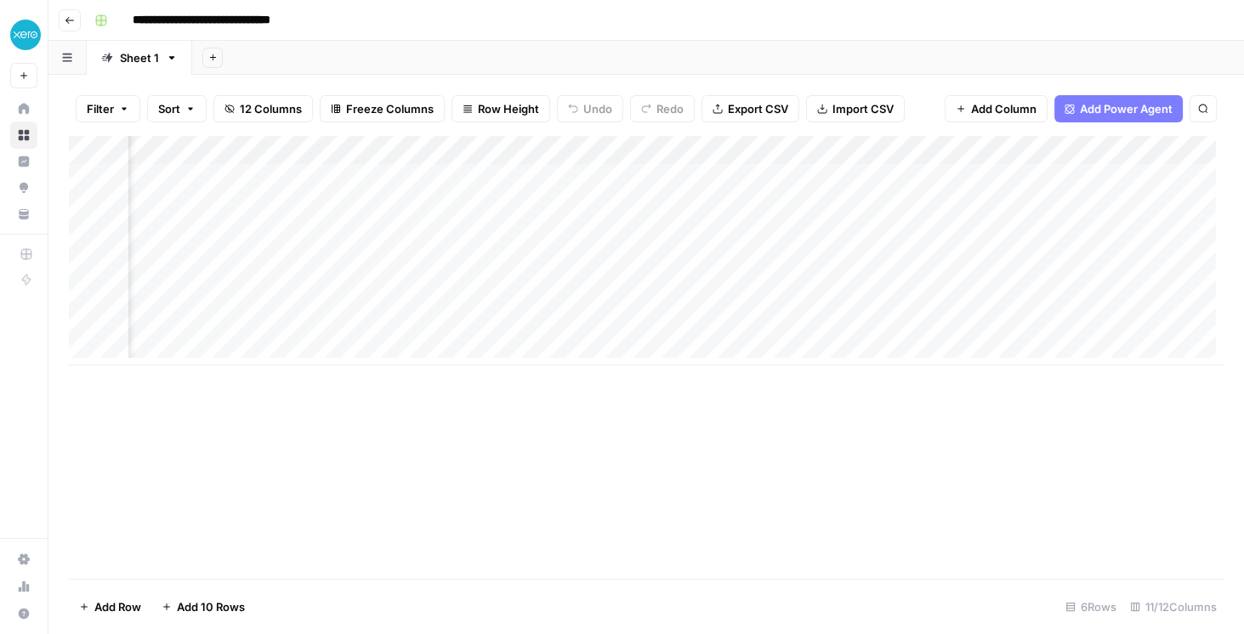
scroll to position [0, 361]
click at [68, 17] on icon "button" at bounding box center [70, 20] width 10 height 10
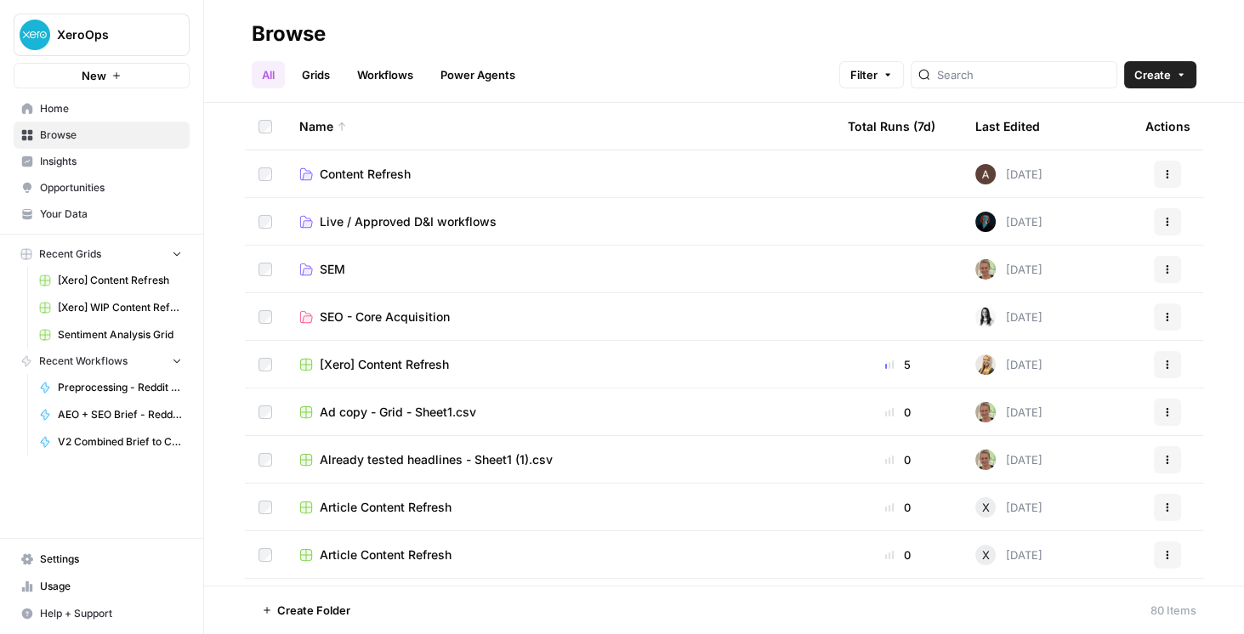
click at [383, 72] on link "Workflows" at bounding box center [385, 74] width 77 height 27
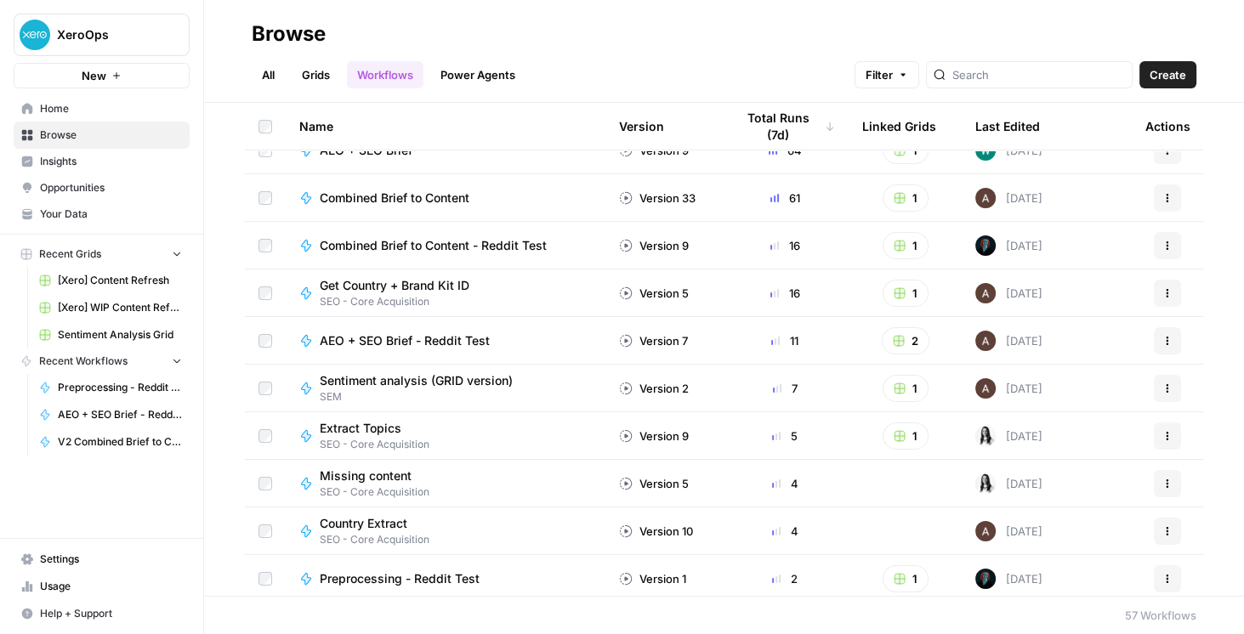
scroll to position [97, 0]
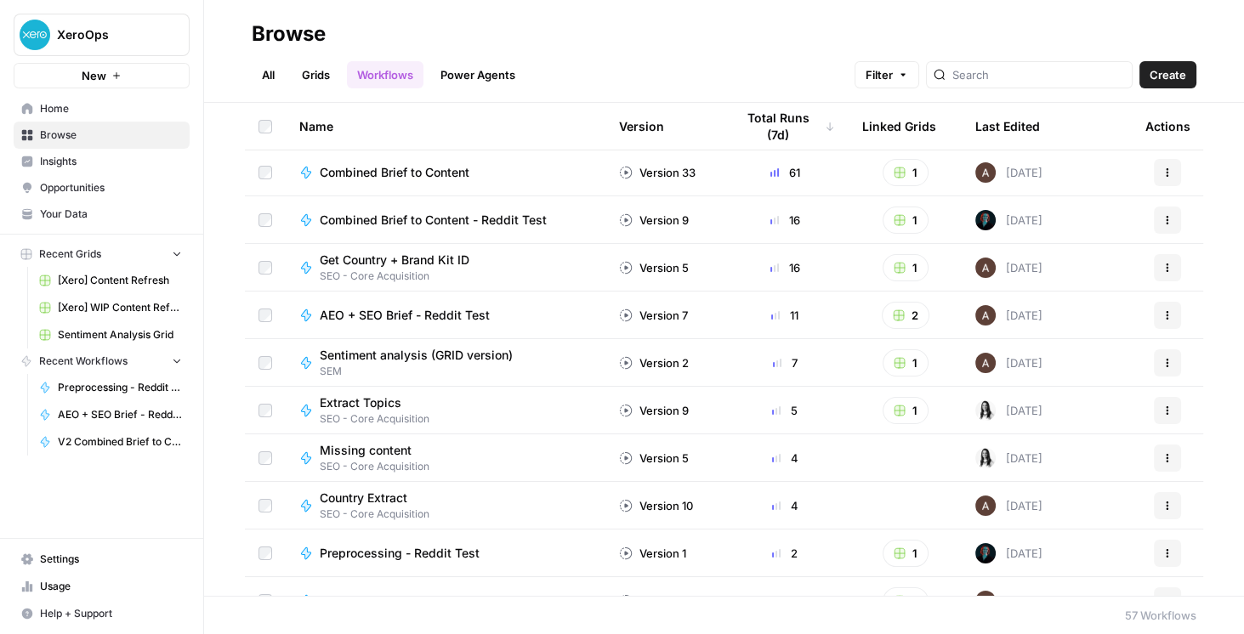
click at [378, 400] on span "Extract Topics" at bounding box center [368, 403] width 96 height 17
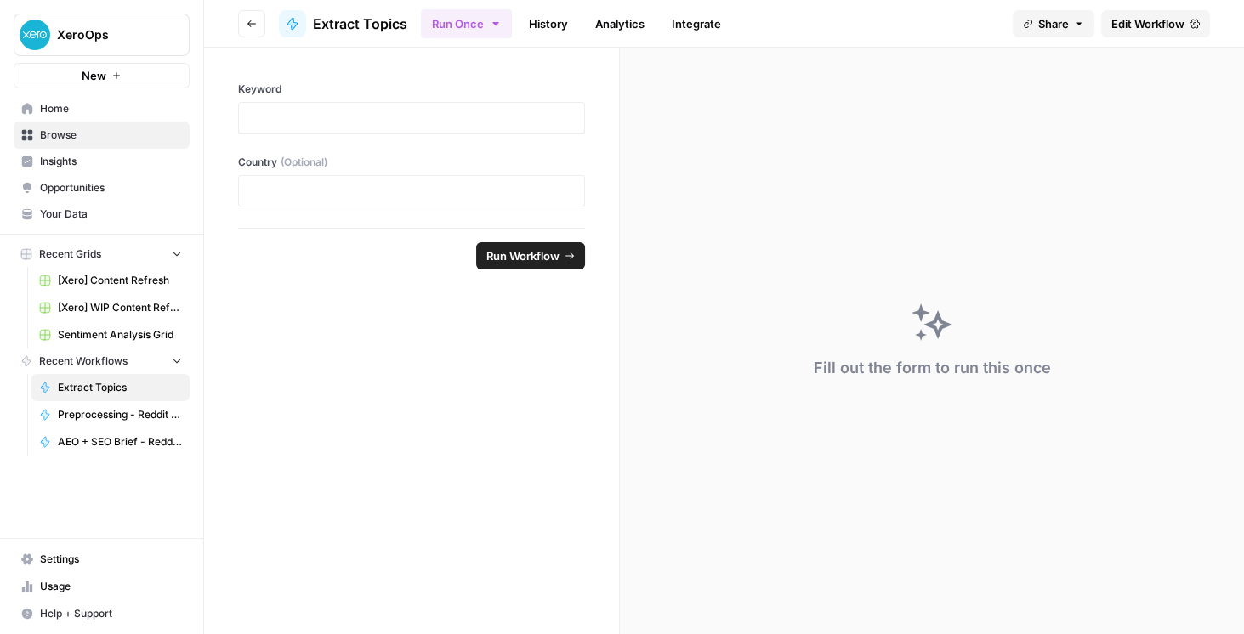
click at [256, 14] on button "Go back" at bounding box center [251, 23] width 27 height 27
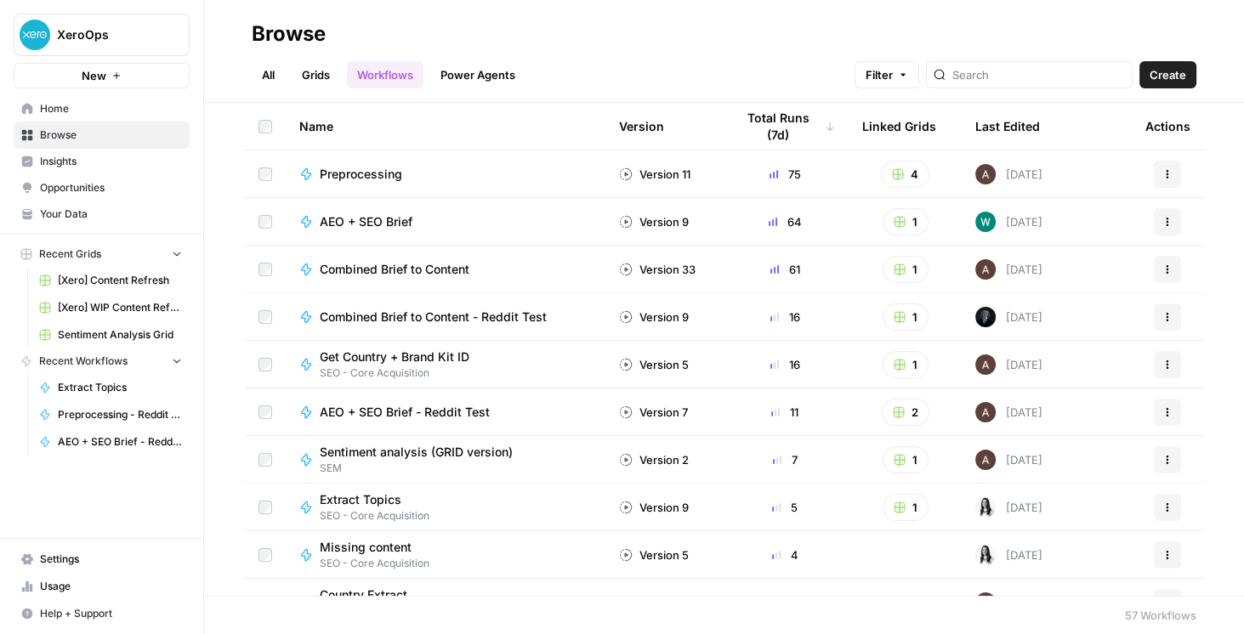
click at [898, 509] on icon "button" at bounding box center [900, 508] width 12 height 12
click at [929, 577] on span "Core Acquisition" at bounding box center [977, 568] width 136 height 17
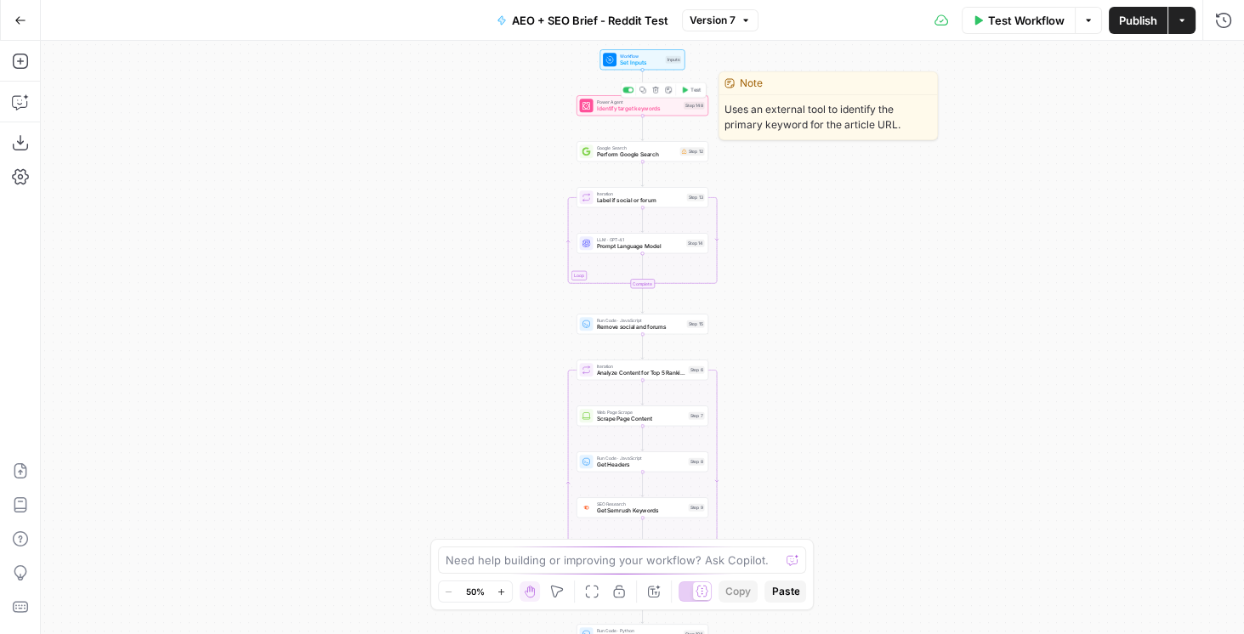
click at [623, 113] on div "Power Agent Identify target keywords Step 148 Copy step Delete step Edit Note T…" at bounding box center [643, 105] width 132 height 20
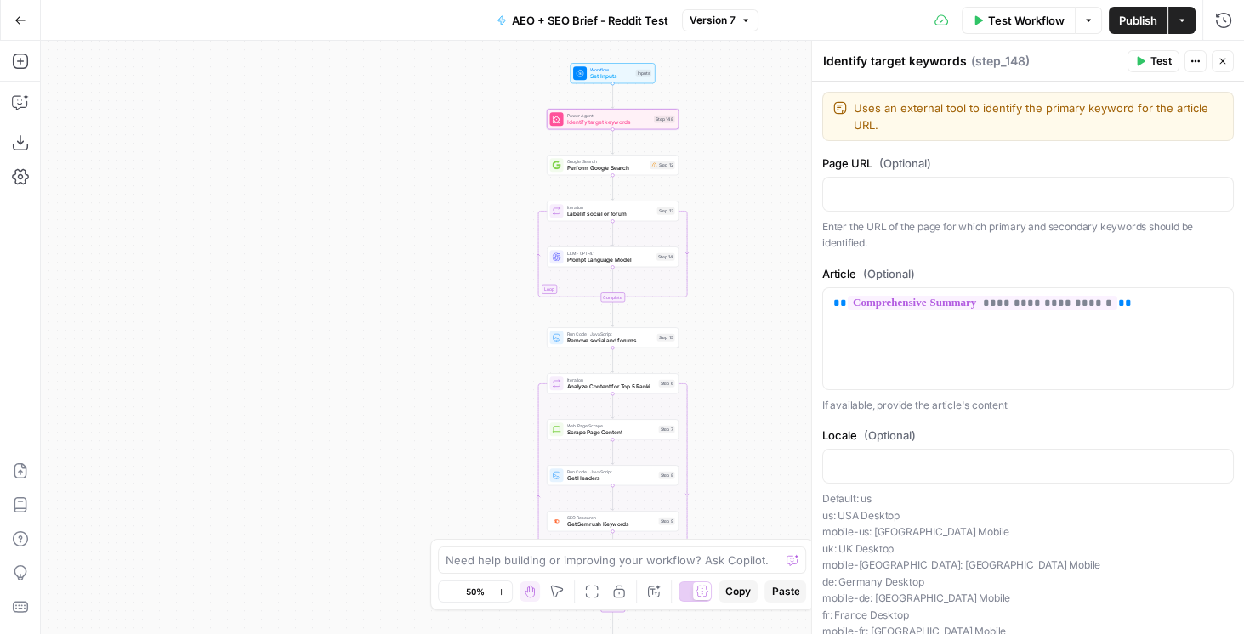
drag, startPoint x: 459, startPoint y: 133, endPoint x: 342, endPoint y: 211, distance: 141.1
click at [343, 211] on div "Workflow Set Inputs Inputs Power Agent Identify target keywords Step 148 Google…" at bounding box center [642, 338] width 1203 height 594
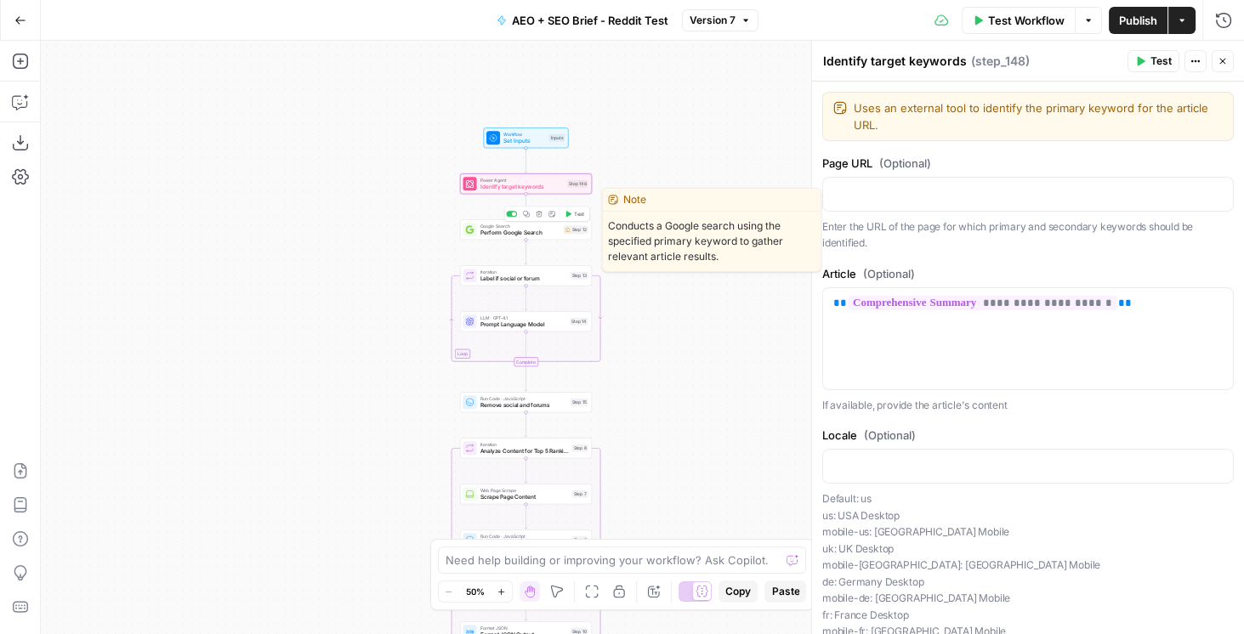
click at [507, 236] on span "Perform Google Search" at bounding box center [521, 233] width 80 height 9
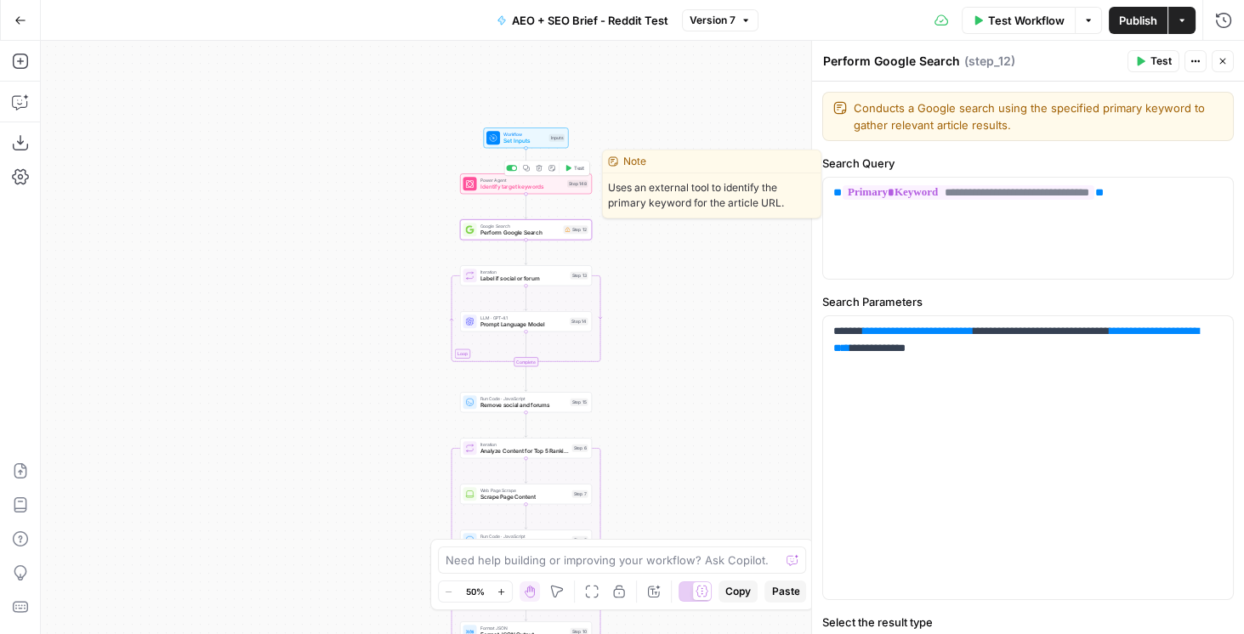
click at [485, 179] on span "Power Agent" at bounding box center [523, 180] width 84 height 7
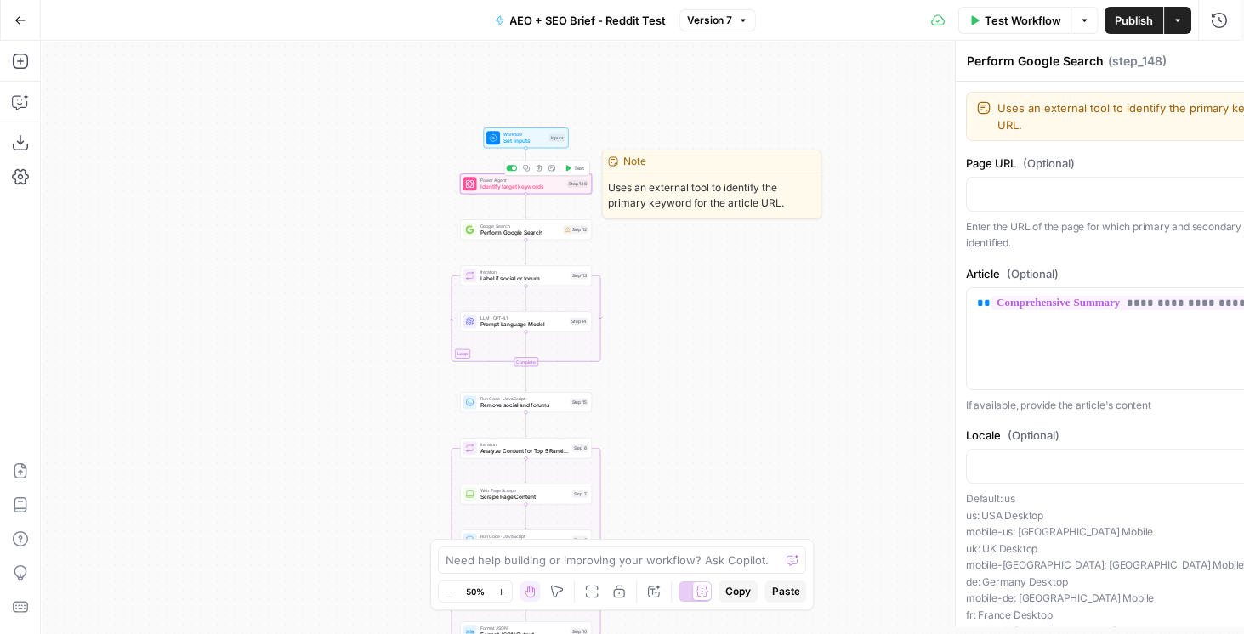
type textarea "Identify target keywords"
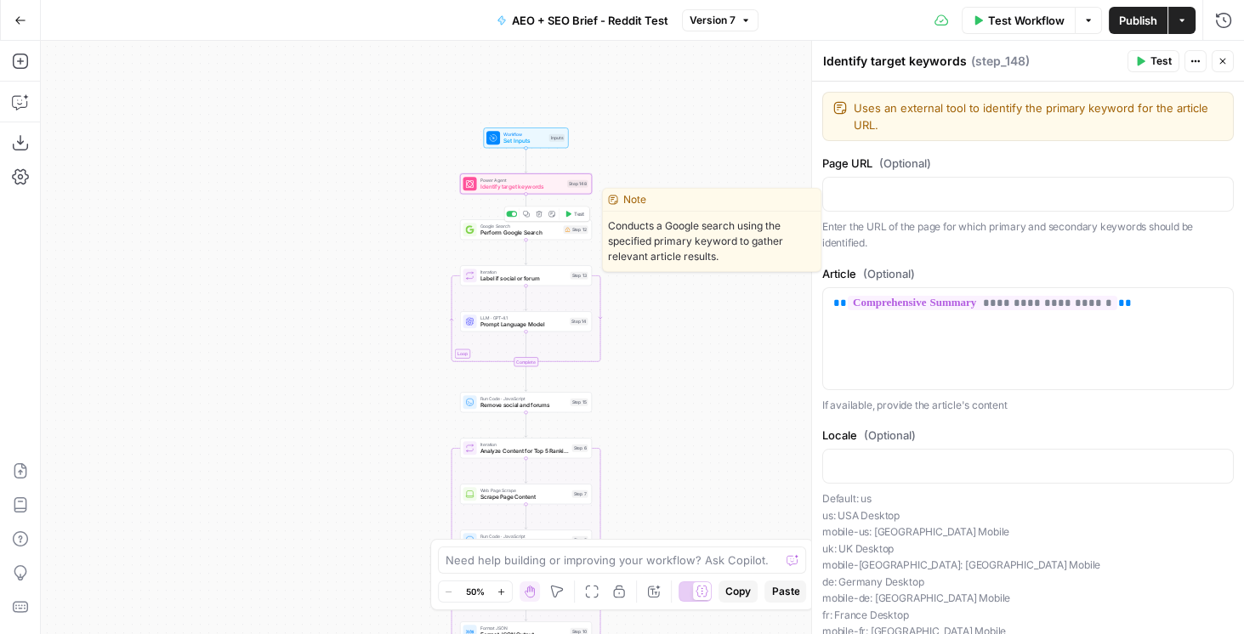
click at [523, 231] on span "Perform Google Search" at bounding box center [521, 233] width 80 height 9
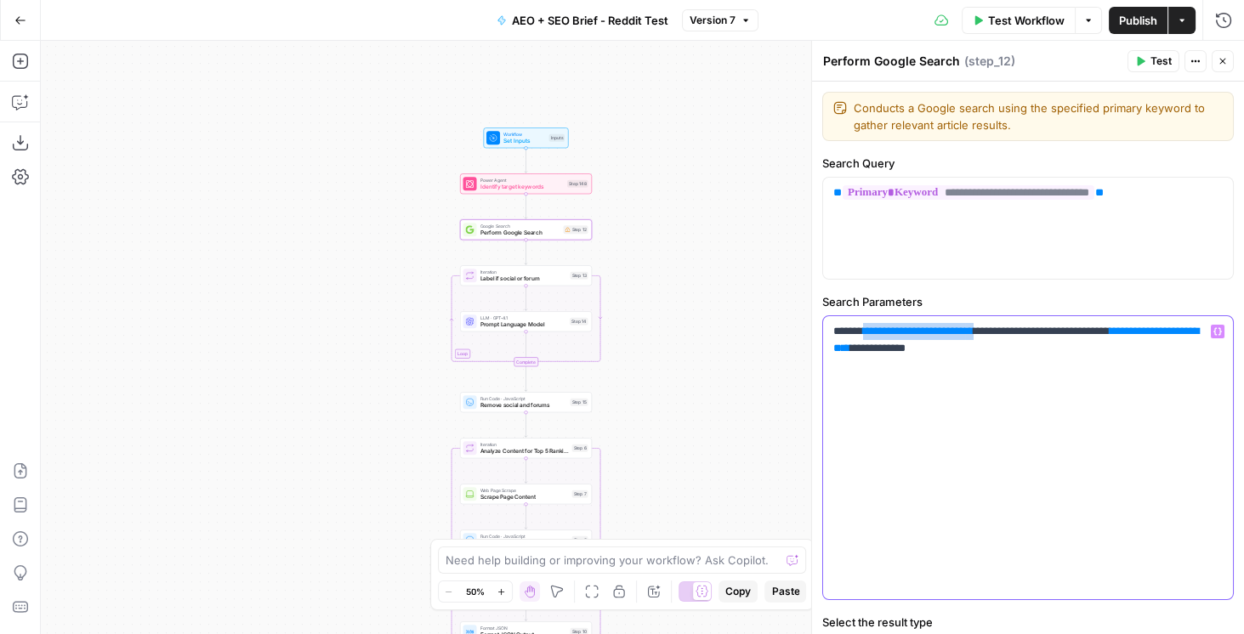
drag, startPoint x: 1002, startPoint y: 331, endPoint x: 865, endPoint y: 335, distance: 137.0
click at [865, 335] on p "**********" at bounding box center [1026, 340] width 384 height 34
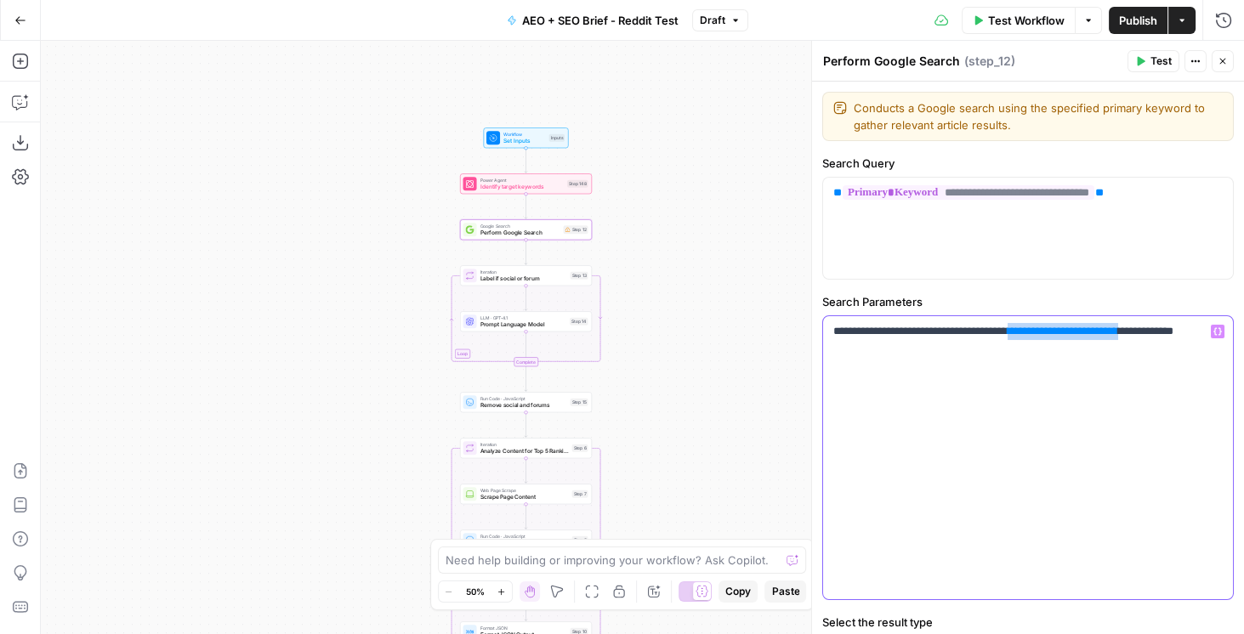
drag, startPoint x: 1184, startPoint y: 331, endPoint x: 1044, endPoint y: 331, distance: 139.5
click at [1044, 331] on p "**********" at bounding box center [1026, 340] width 384 height 34
click at [1038, 297] on label "Search Parameters" at bounding box center [1028, 301] width 412 height 17
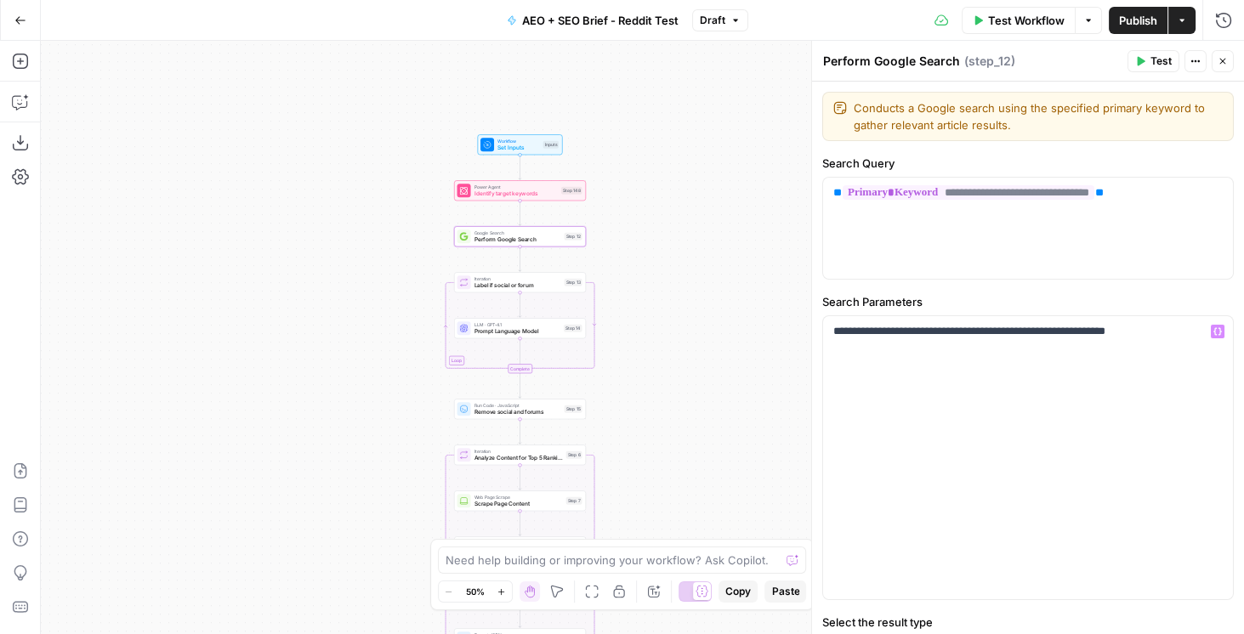
drag, startPoint x: 691, startPoint y: 206, endPoint x: 686, endPoint y: 213, distance: 9.0
click at [686, 213] on div "Workflow Set Inputs Inputs Power Agent Identify target keywords Step 148 Google…" at bounding box center [642, 338] width 1203 height 594
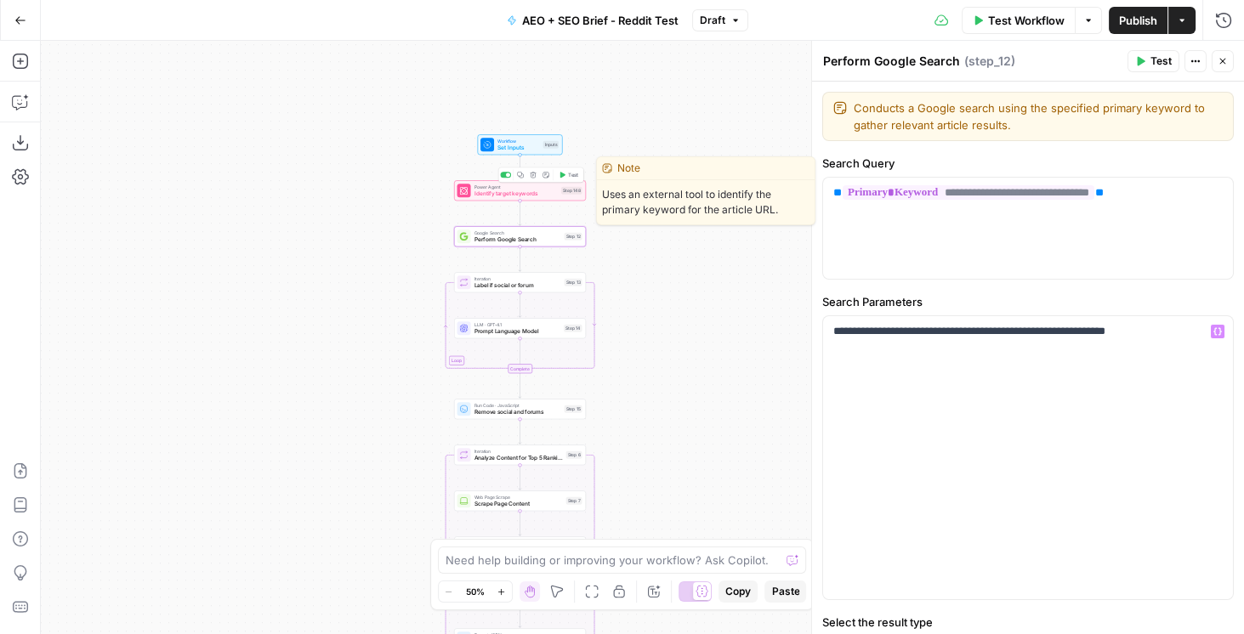
click at [526, 195] on span "Identify target keywords" at bounding box center [517, 194] width 84 height 9
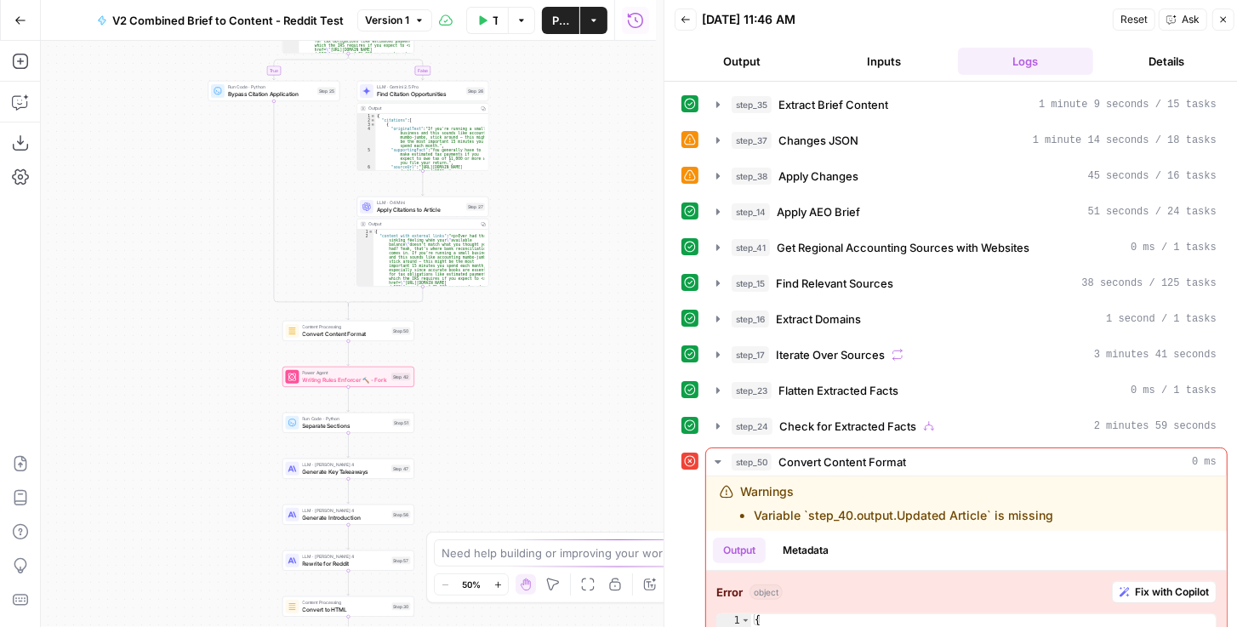
click at [365, 334] on span "Convert Content Format" at bounding box center [346, 333] width 86 height 9
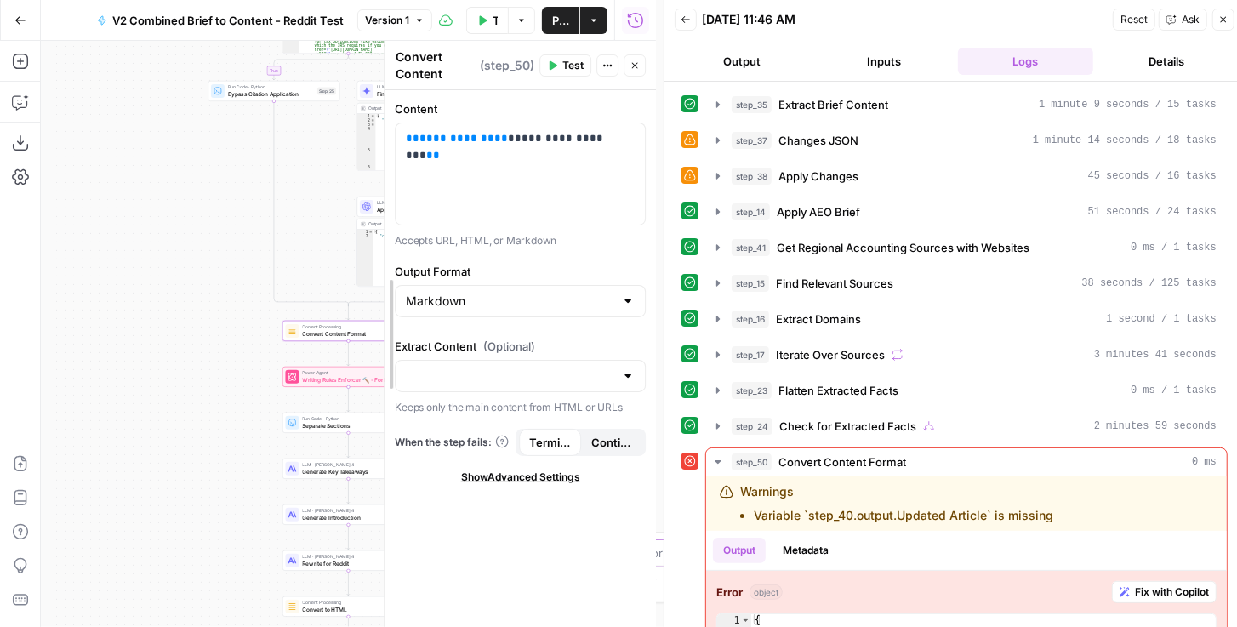
drag, startPoint x: 228, startPoint y: 180, endPoint x: 475, endPoint y: 174, distance: 247.6
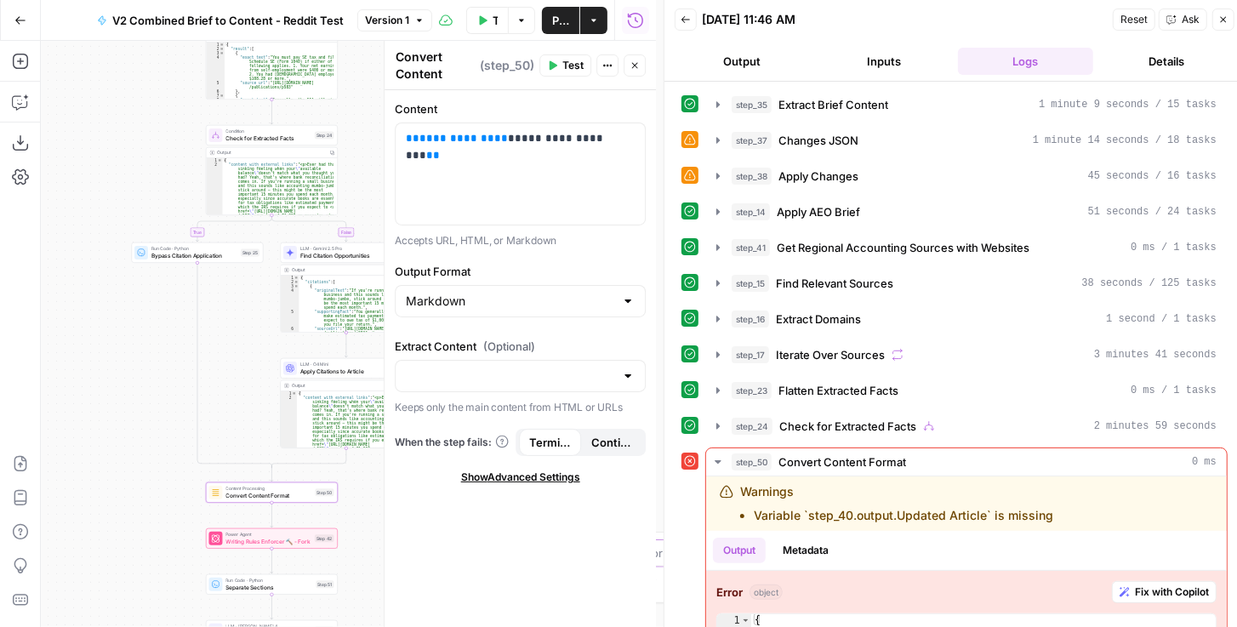
drag, startPoint x: 228, startPoint y: 153, endPoint x: 150, endPoint y: 314, distance: 178.8
click at [149, 315] on div "true false false true false true Workflow Set Inputs Inputs LLM · GPT-4.1 Extra…" at bounding box center [348, 334] width 615 height 586
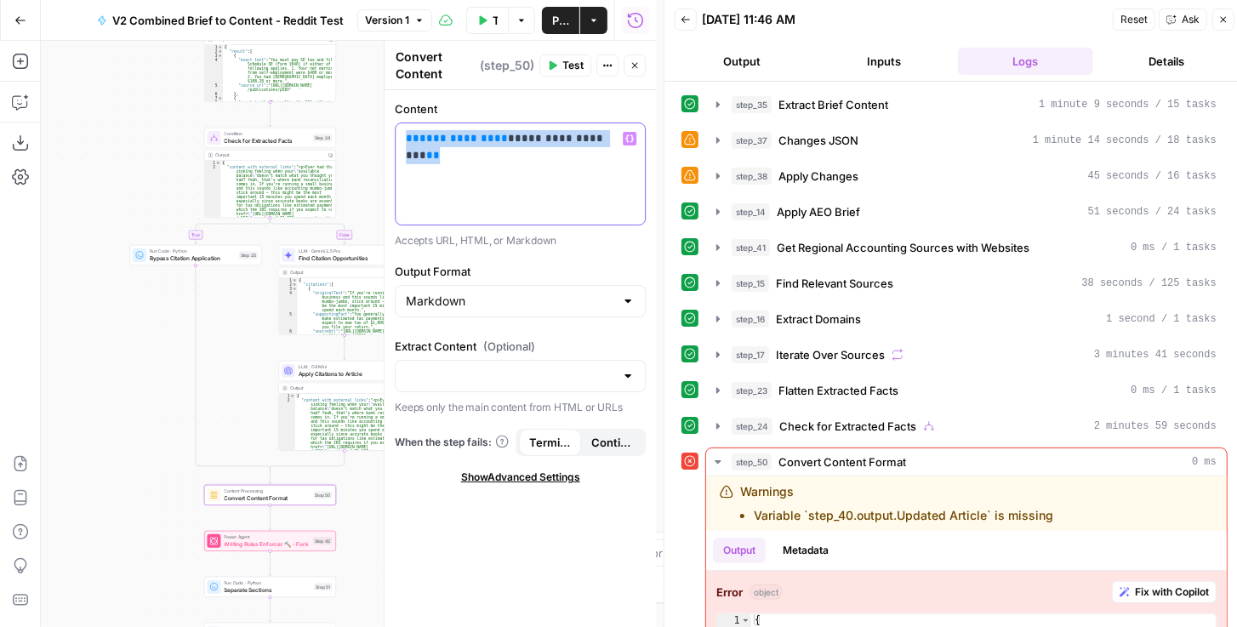
drag, startPoint x: 611, startPoint y: 142, endPoint x: 395, endPoint y: 126, distance: 215.8
click at [395, 126] on div "**********" at bounding box center [519, 173] width 249 height 101
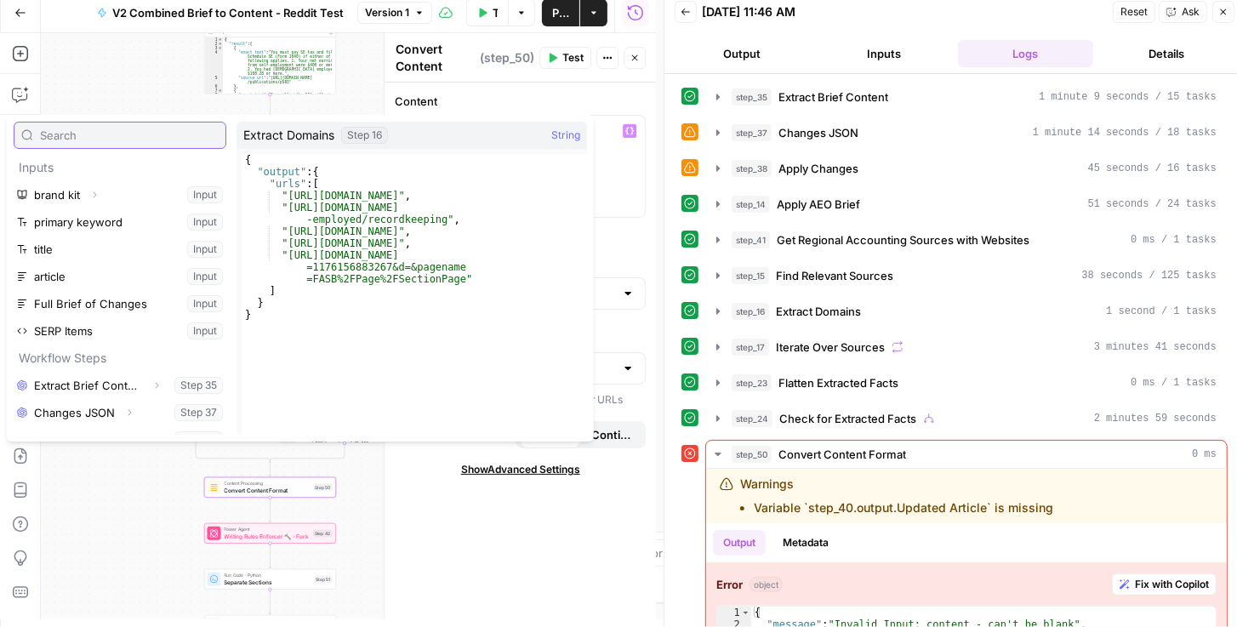
scroll to position [208, 0]
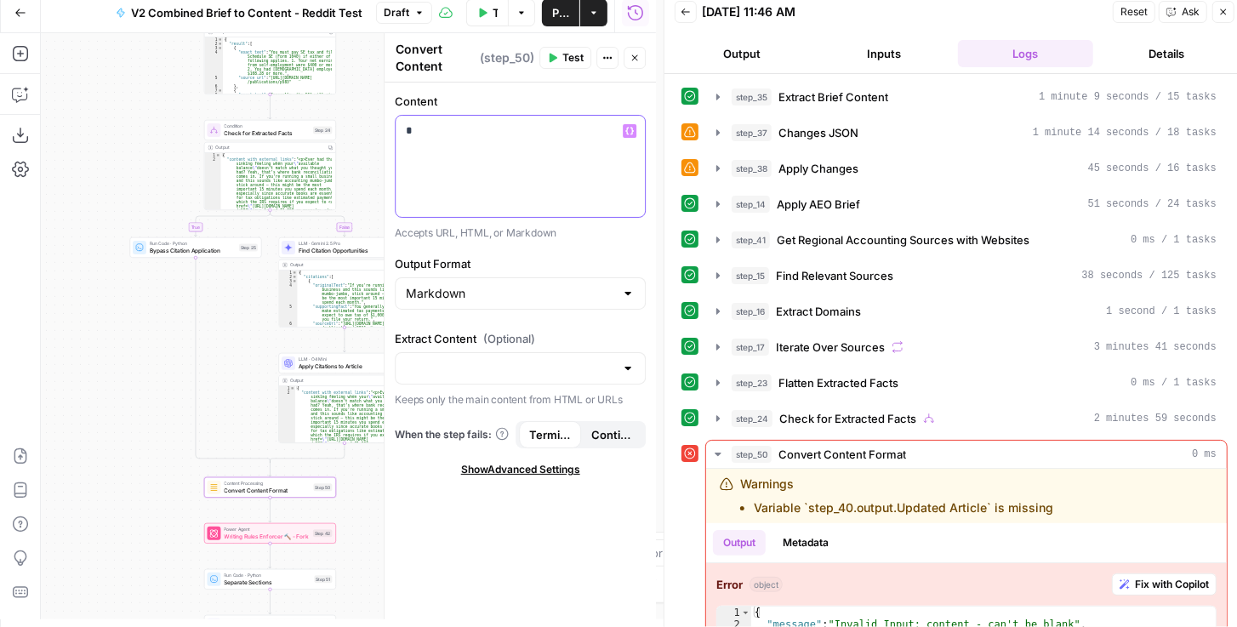
click at [612, 148] on div "*" at bounding box center [519, 166] width 249 height 101
click at [578, 139] on div "*" at bounding box center [519, 166] width 249 height 101
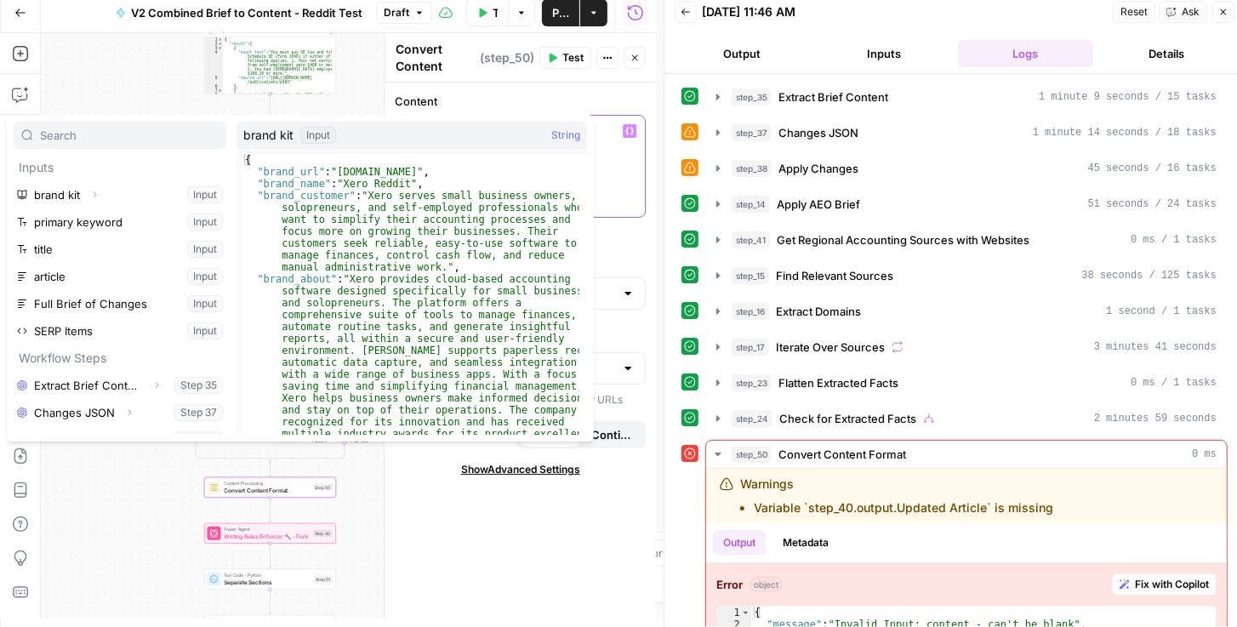
click at [603, 145] on div "*" at bounding box center [519, 166] width 249 height 101
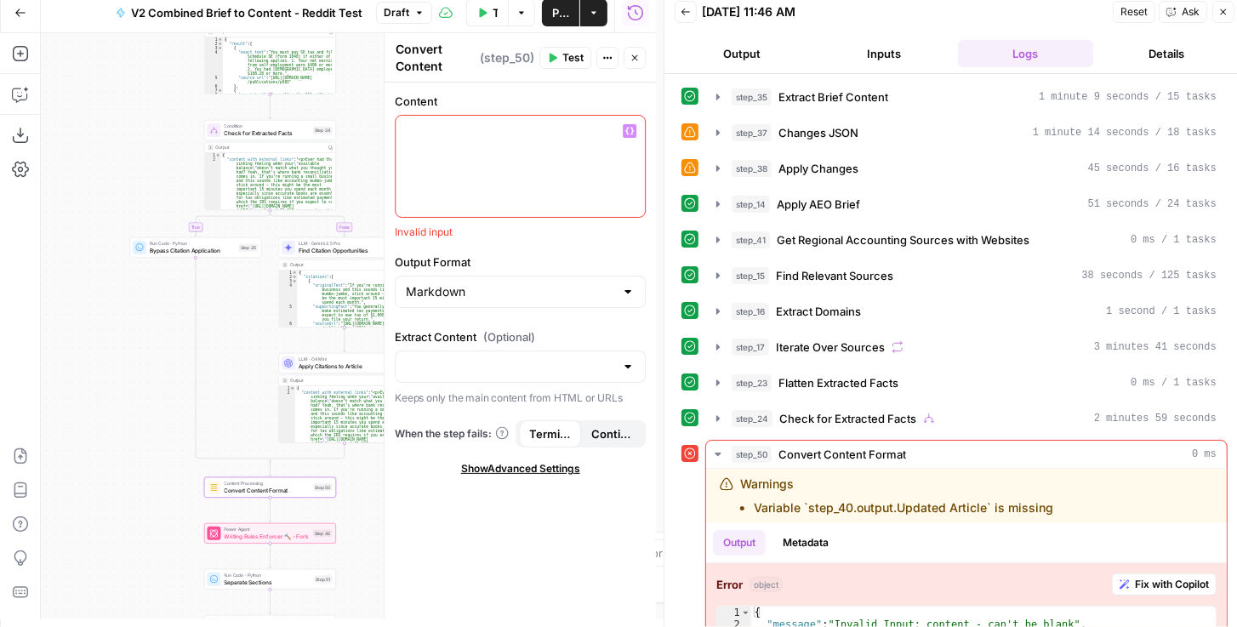
click at [630, 132] on icon "button" at bounding box center [629, 131] width 9 height 9
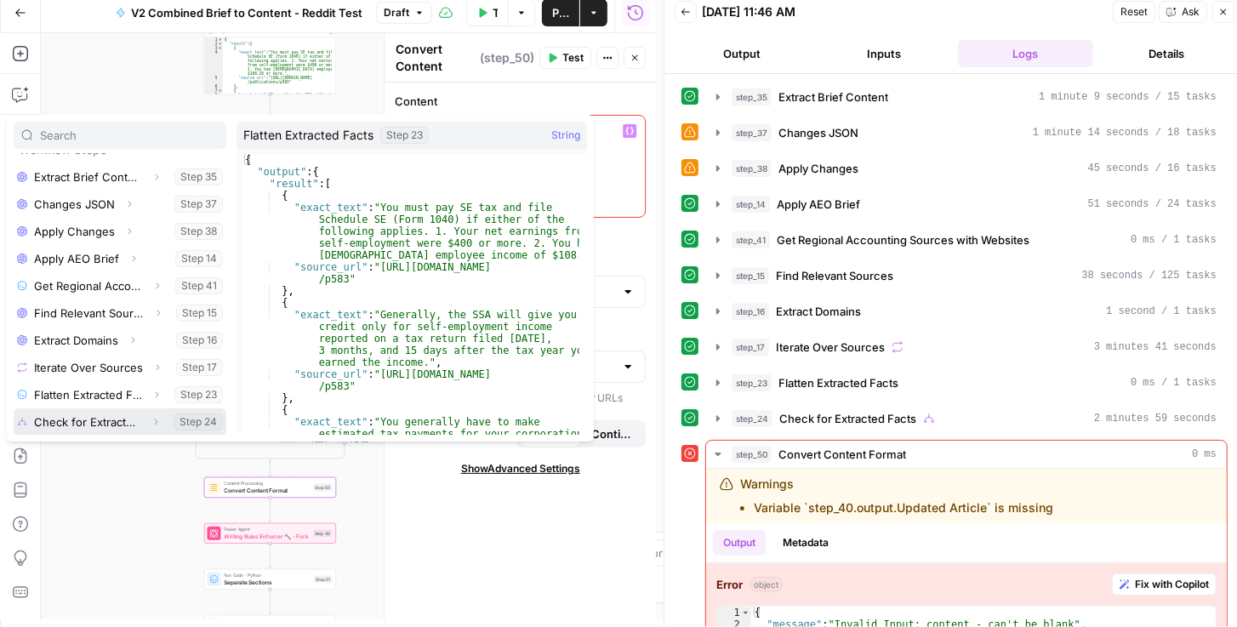
click at [151, 418] on icon "button" at bounding box center [156, 422] width 10 height 10
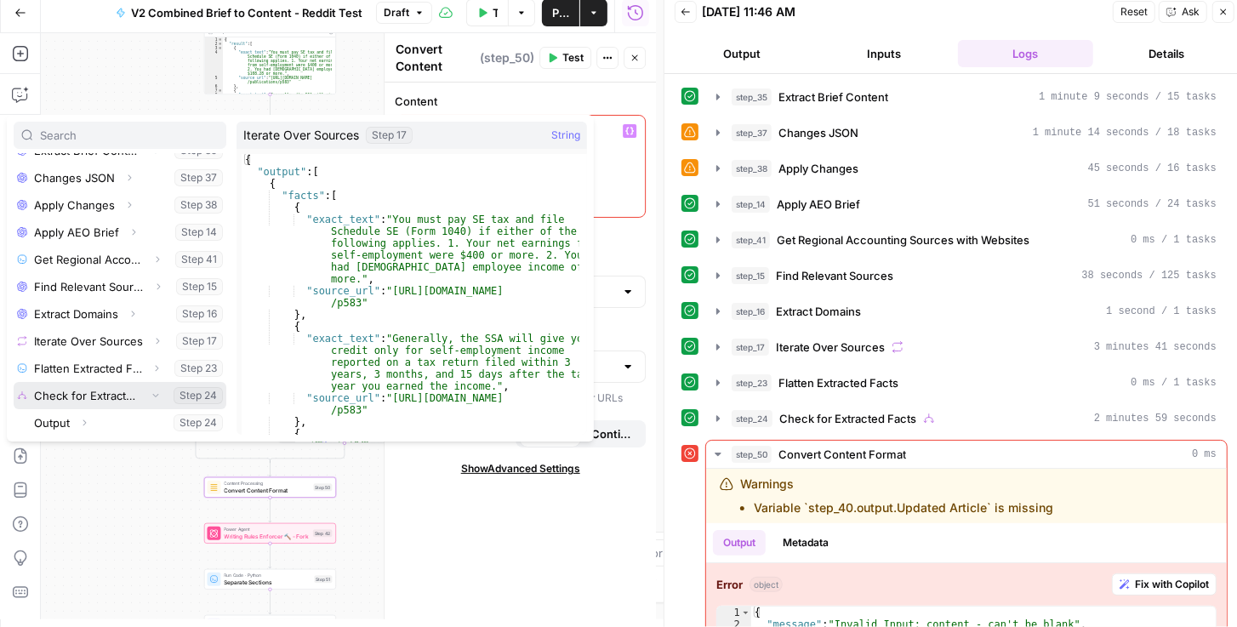
scroll to position [236, 0]
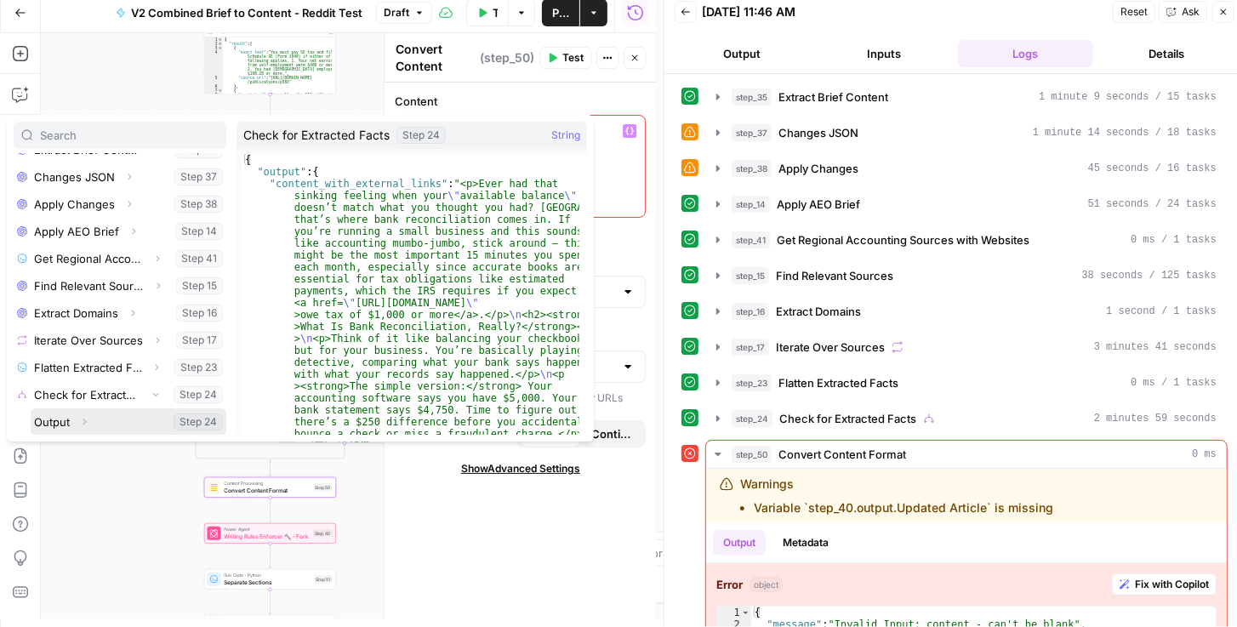
click at [85, 419] on icon "button" at bounding box center [84, 422] width 10 height 10
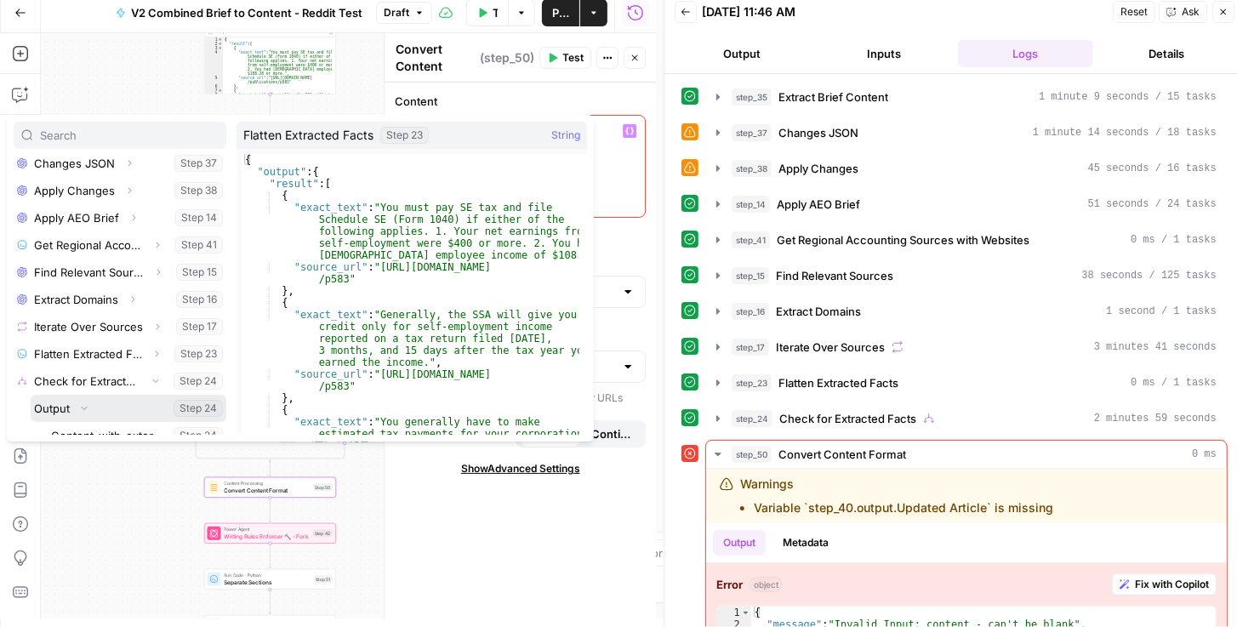
scroll to position [263, 0]
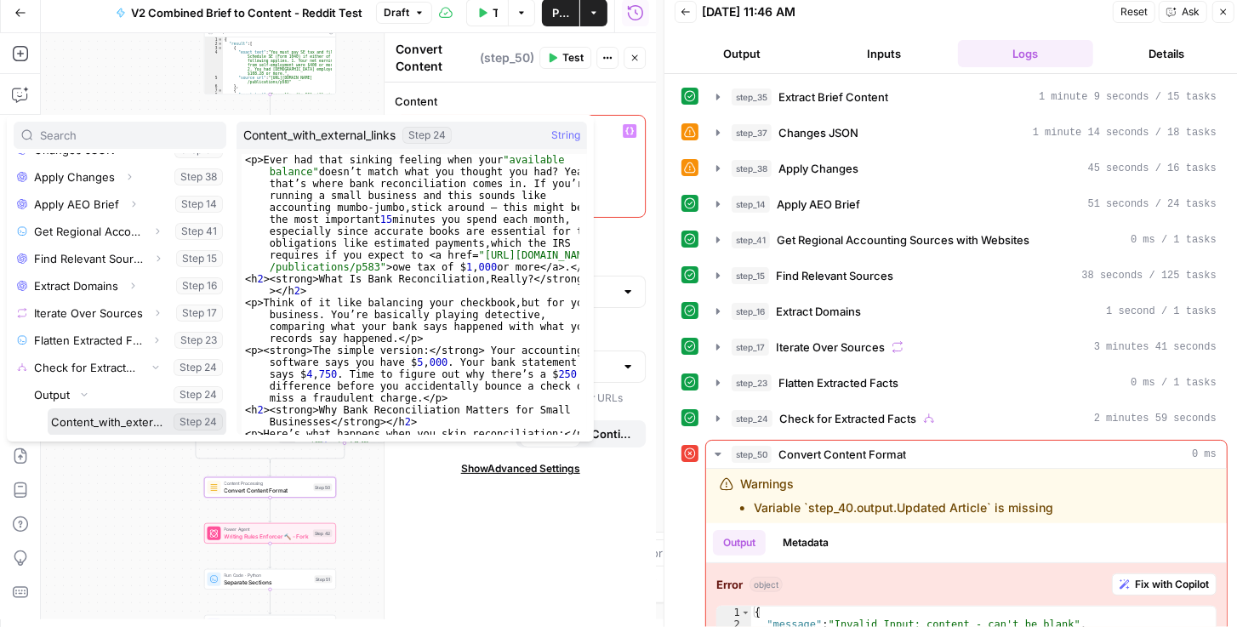
click at [108, 417] on button "Select variable Content_with_external_links" at bounding box center [137, 421] width 179 height 27
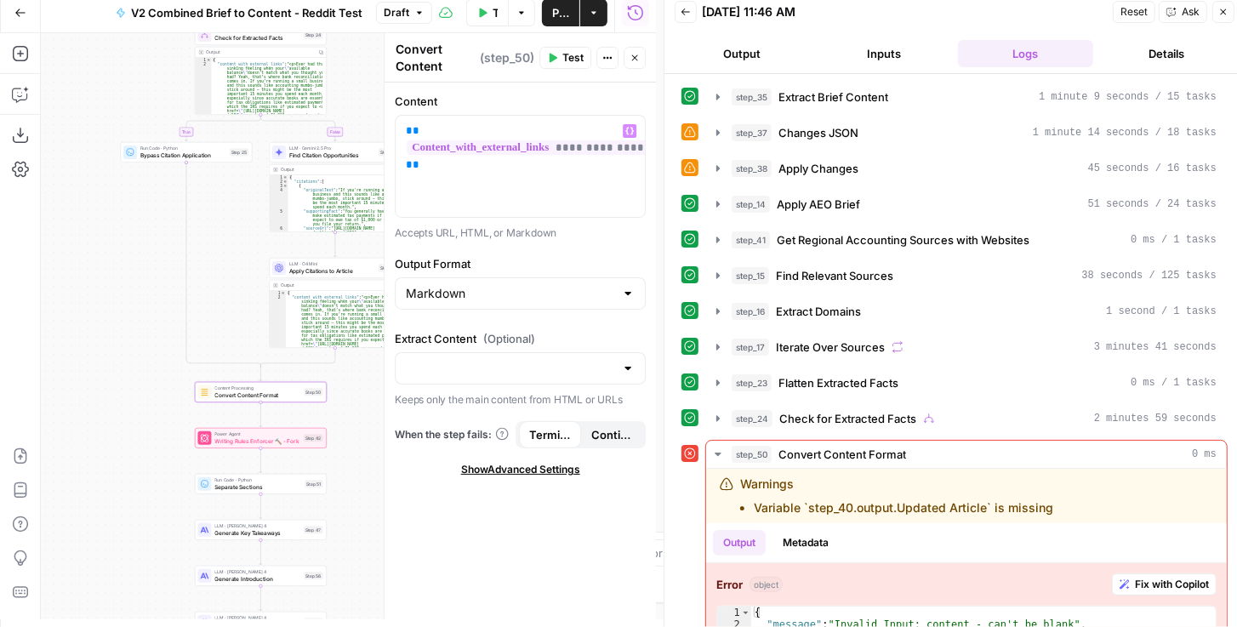
drag, startPoint x: 145, startPoint y: 424, endPoint x: 127, endPoint y: 243, distance: 182.0
click at [129, 252] on div "true false false true false true Workflow Set Inputs Inputs LLM · GPT-4.1 Extra…" at bounding box center [348, 326] width 615 height 586
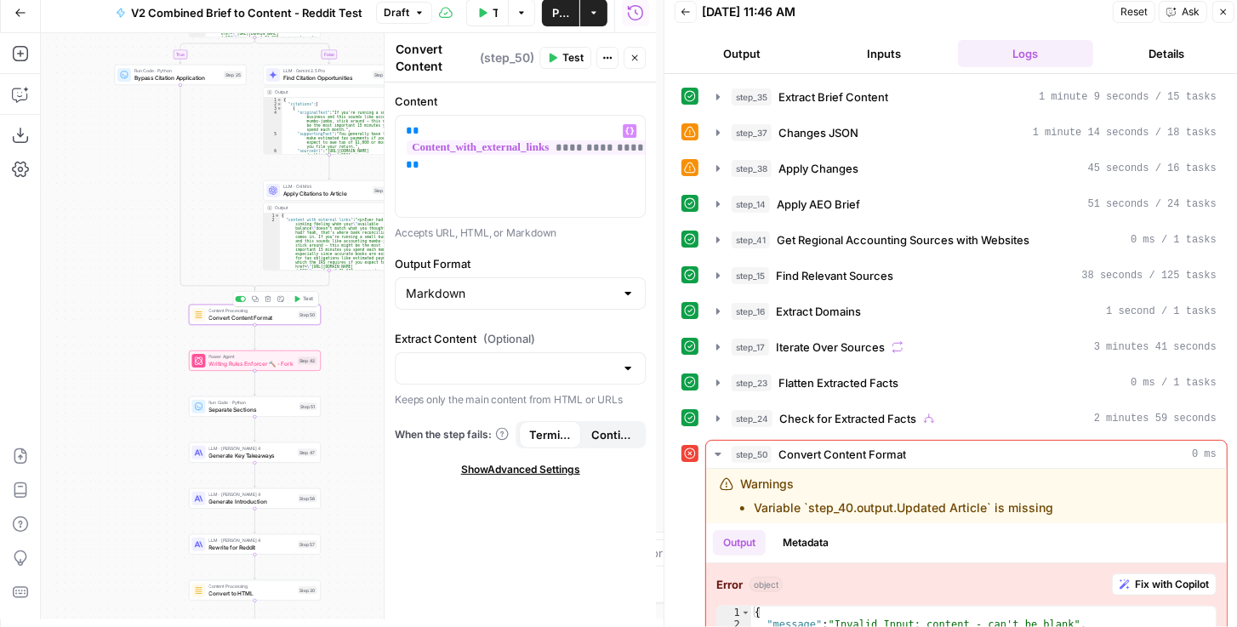
click at [305, 301] on span "Test" at bounding box center [308, 299] width 10 height 8
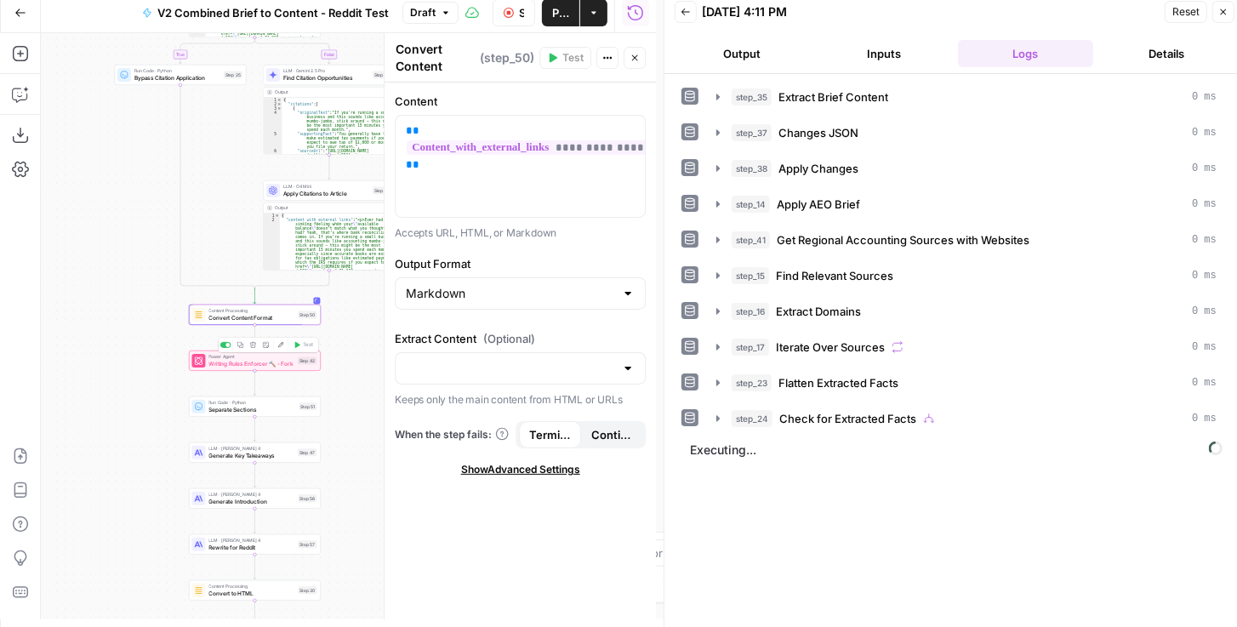
click at [253, 364] on span "Writing Rules Enforcer 🔨 - Fork" at bounding box center [252, 363] width 86 height 9
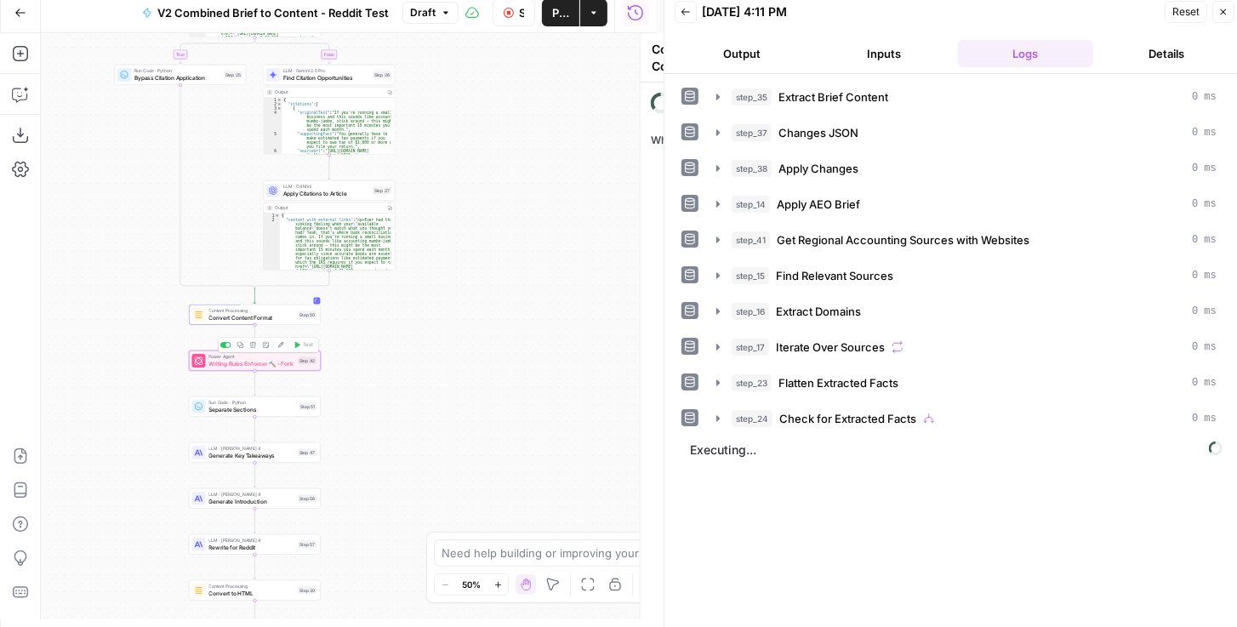
type textarea "Writing Rules Enforcer 🔨 - Fork"
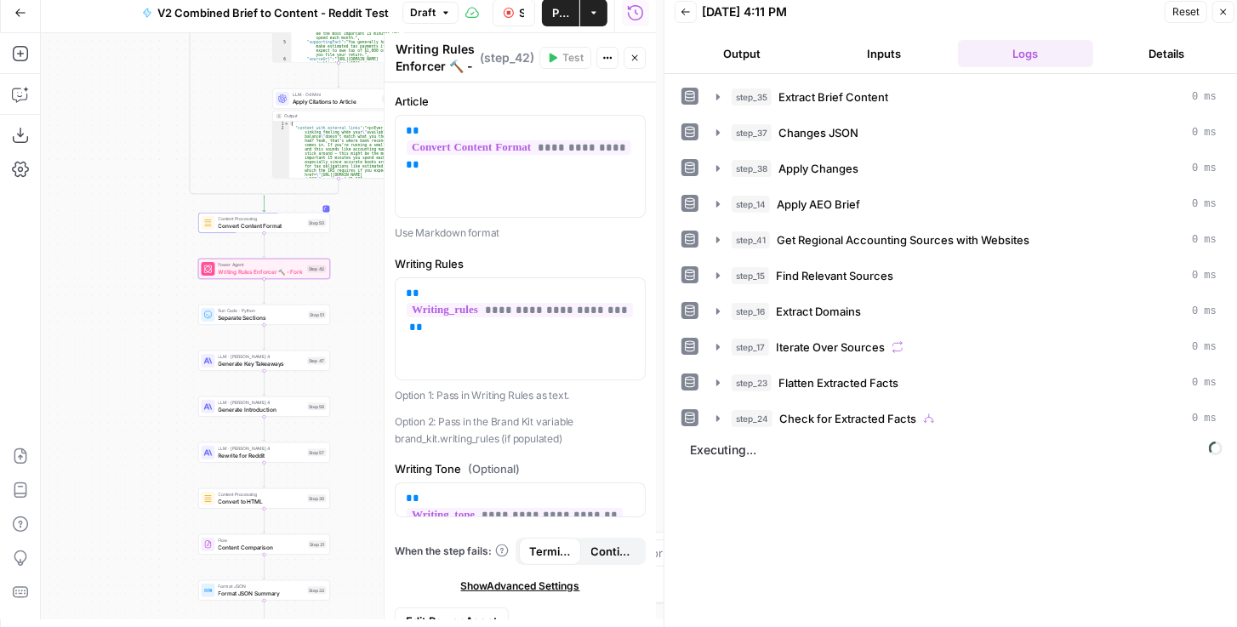
drag, startPoint x: 323, startPoint y: 407, endPoint x: 320, endPoint y: 316, distance: 90.2
click at [332, 314] on div "true false false true false true Workflow Set Inputs Inputs LLM · GPT-4.1 Extra…" at bounding box center [348, 326] width 615 height 586
click at [263, 321] on div "Run Code · Python Separate Sections Step 51 Copy step Delete step Add Note Test" at bounding box center [263, 314] width 132 height 20
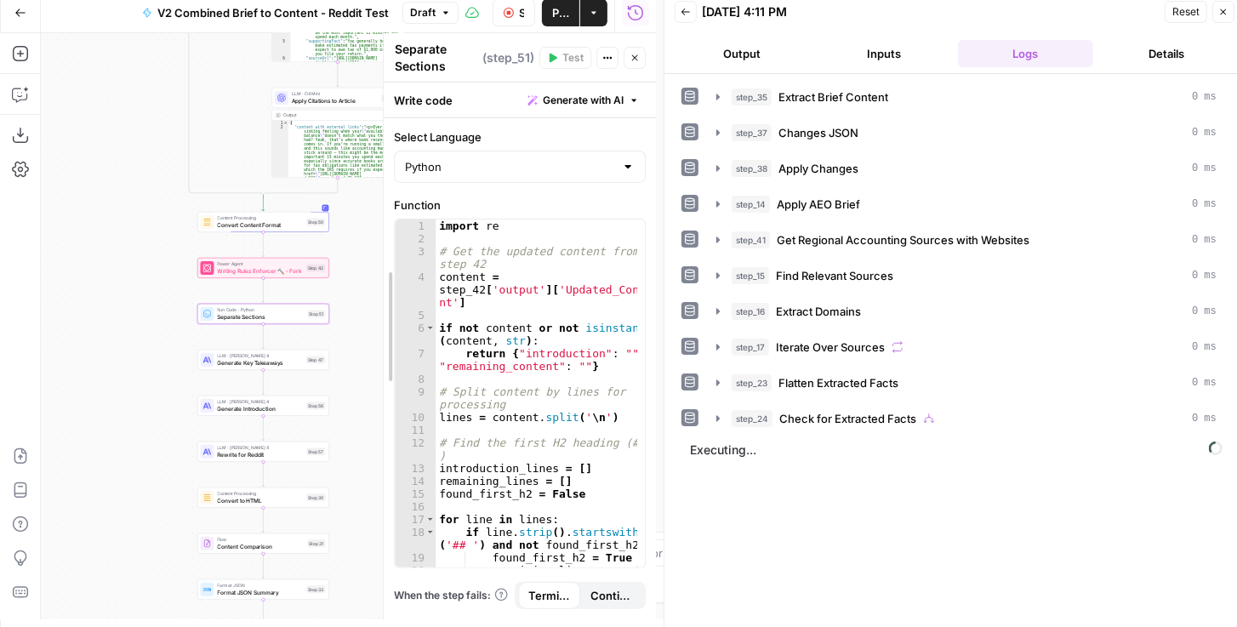
drag, startPoint x: 383, startPoint y: 342, endPoint x: 386, endPoint y: 271, distance: 70.7
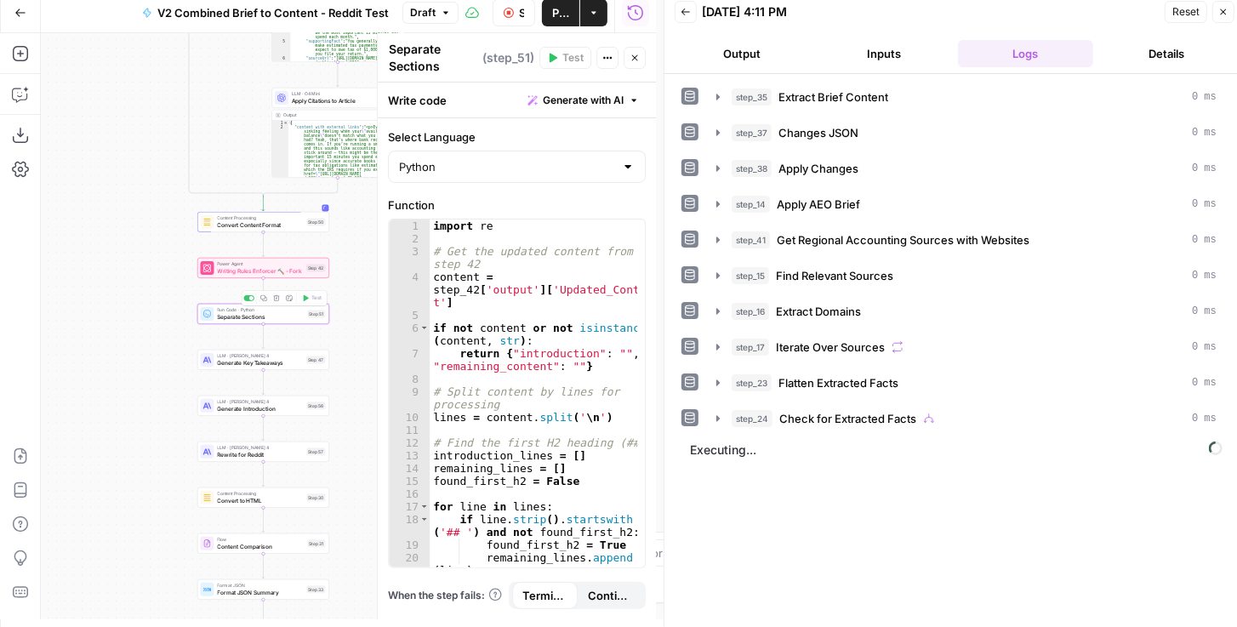
click at [260, 363] on span "Generate Key Takeaways" at bounding box center [261, 362] width 86 height 9
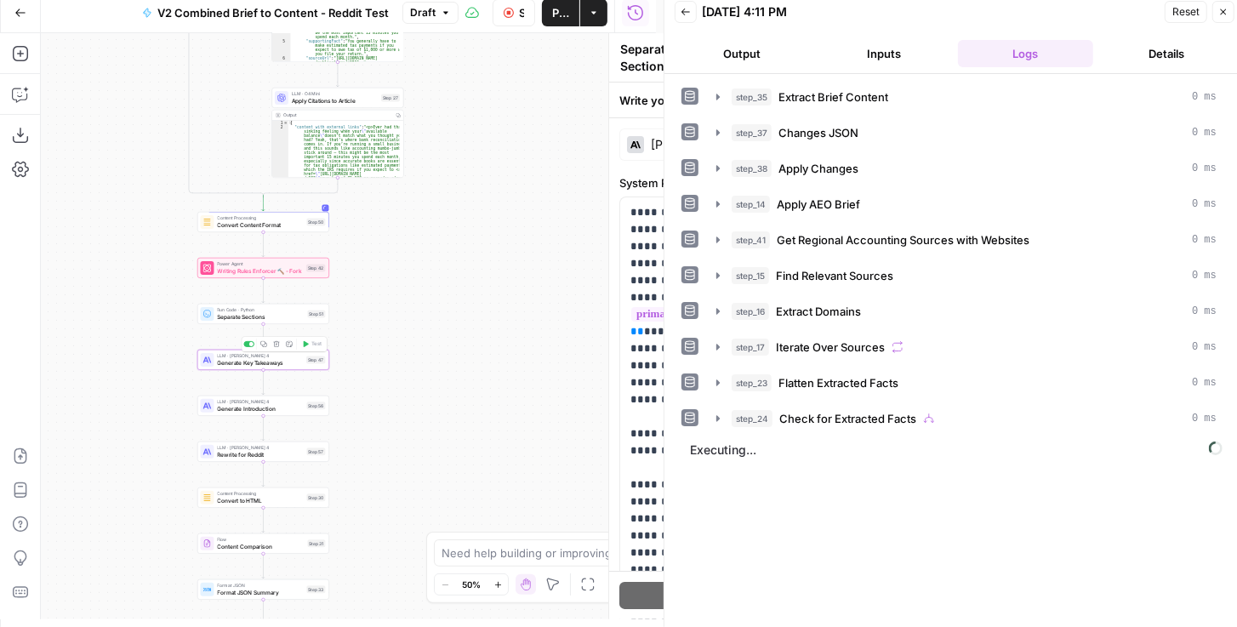
type textarea "Generate Key Takeaways"
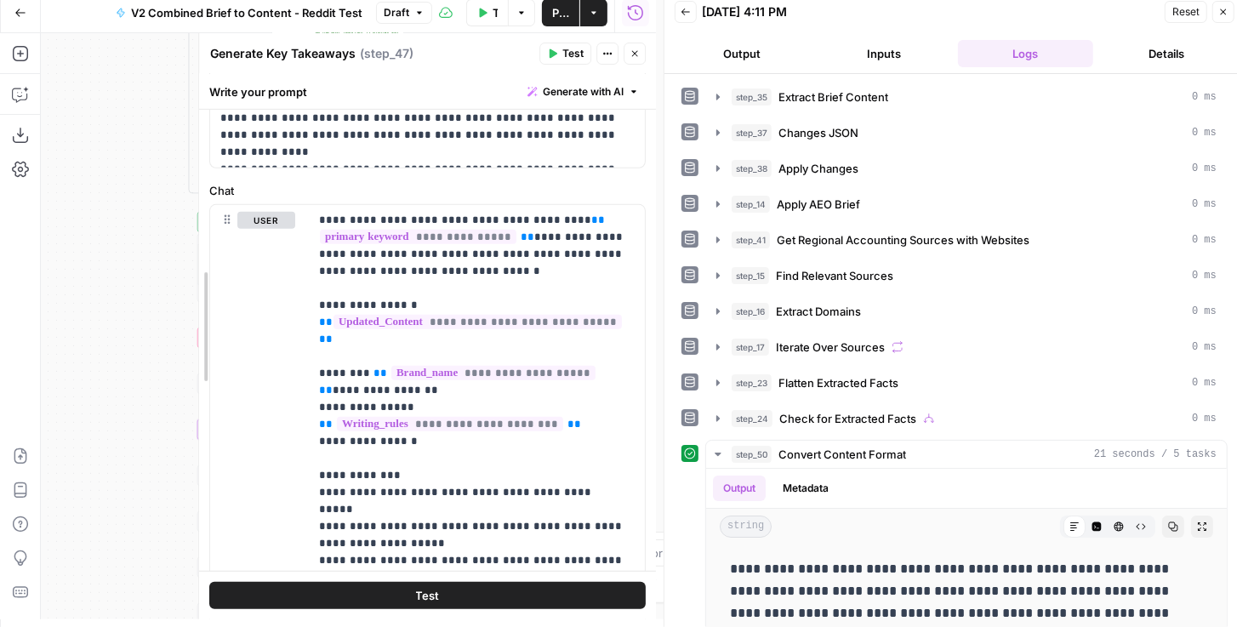
scroll to position [647, 0]
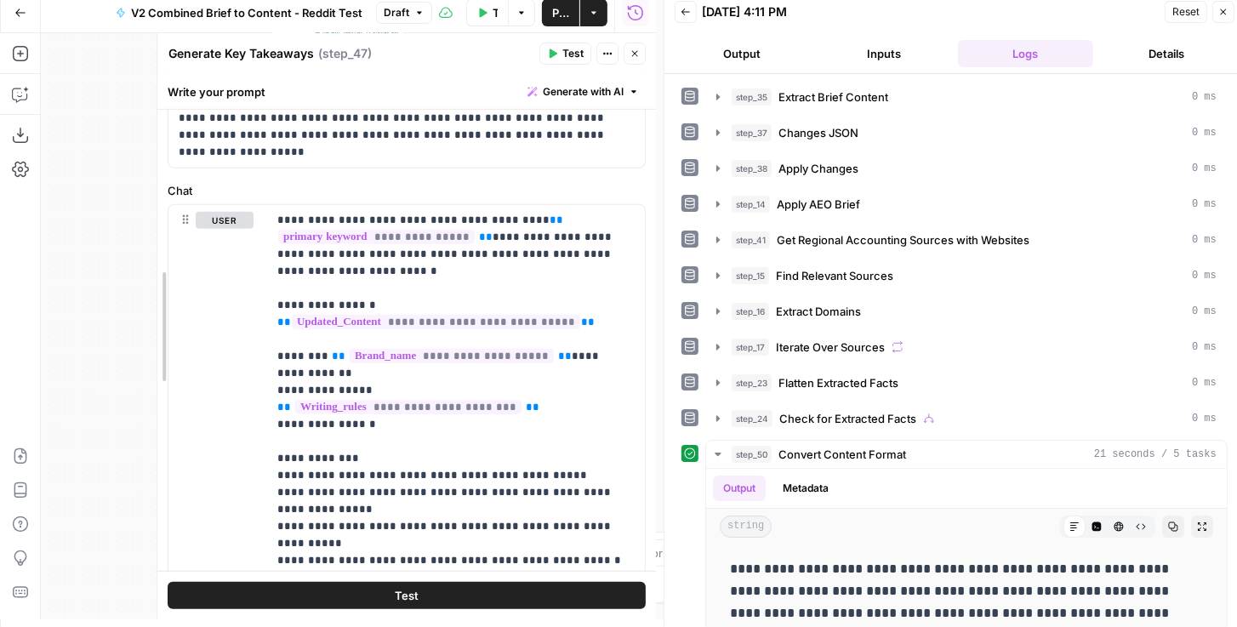
drag, startPoint x: 384, startPoint y: 331, endPoint x: 299, endPoint y: 351, distance: 87.5
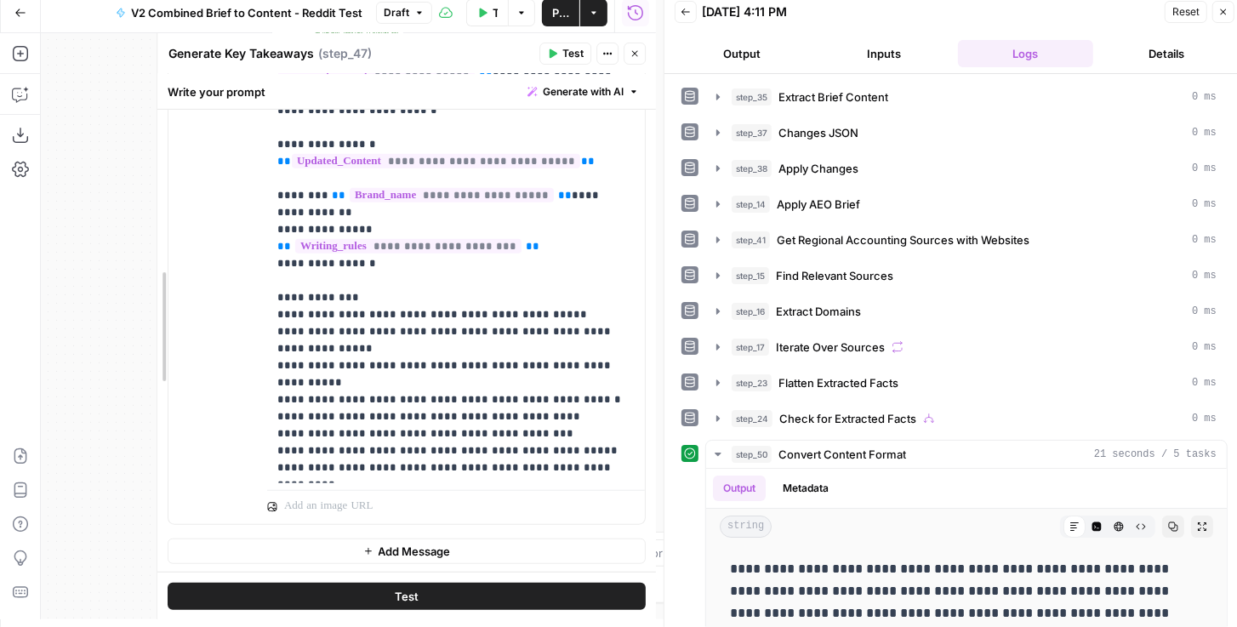
scroll to position [874, 0]
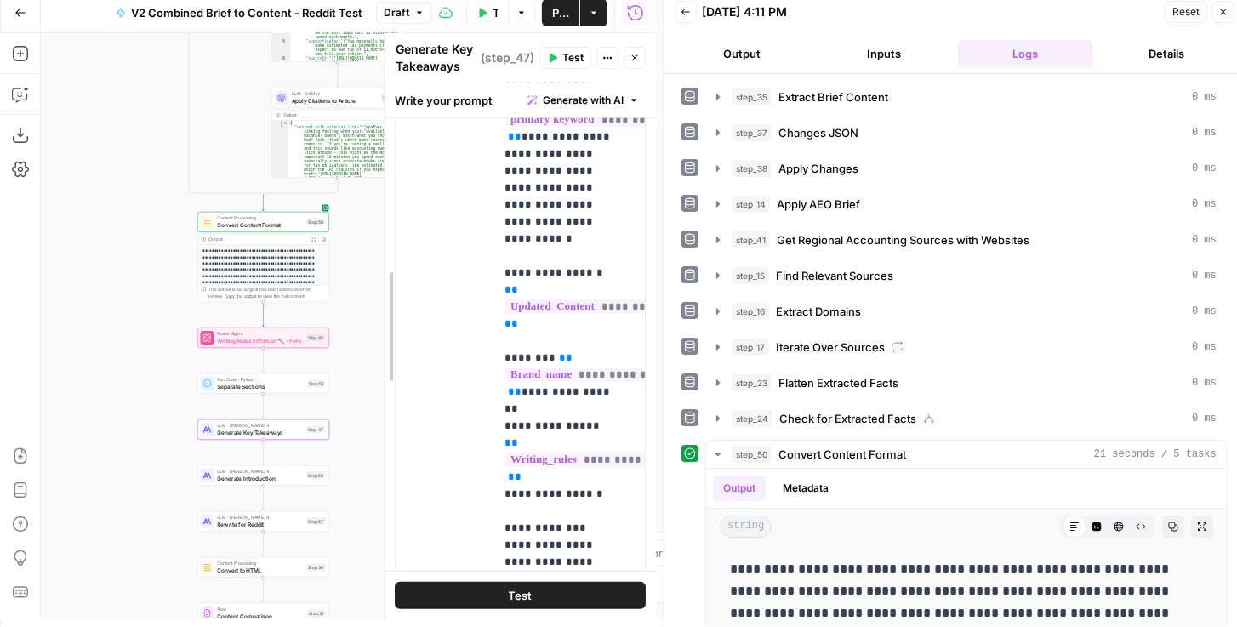
drag, startPoint x: 164, startPoint y: 304, endPoint x: 485, endPoint y: 294, distance: 320.8
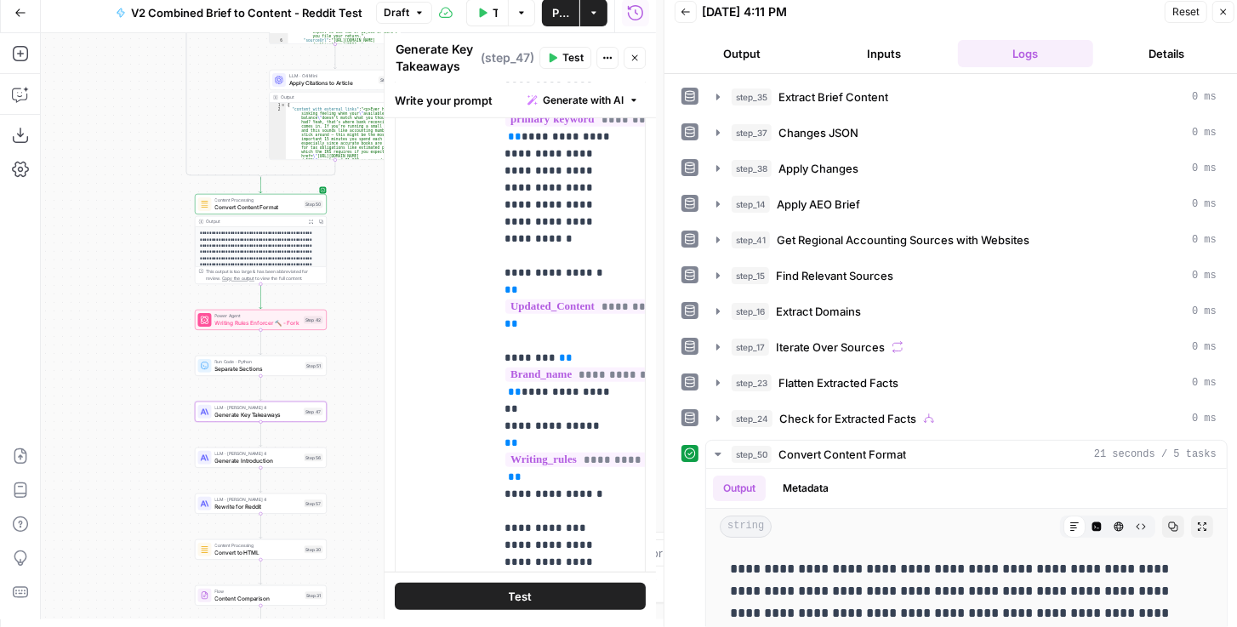
drag, startPoint x: 154, startPoint y: 400, endPoint x: 148, endPoint y: 173, distance: 227.2
click at [146, 201] on div "true false false true false true Workflow Set Inputs Inputs LLM · GPT-4.1 Extra…" at bounding box center [348, 326] width 615 height 586
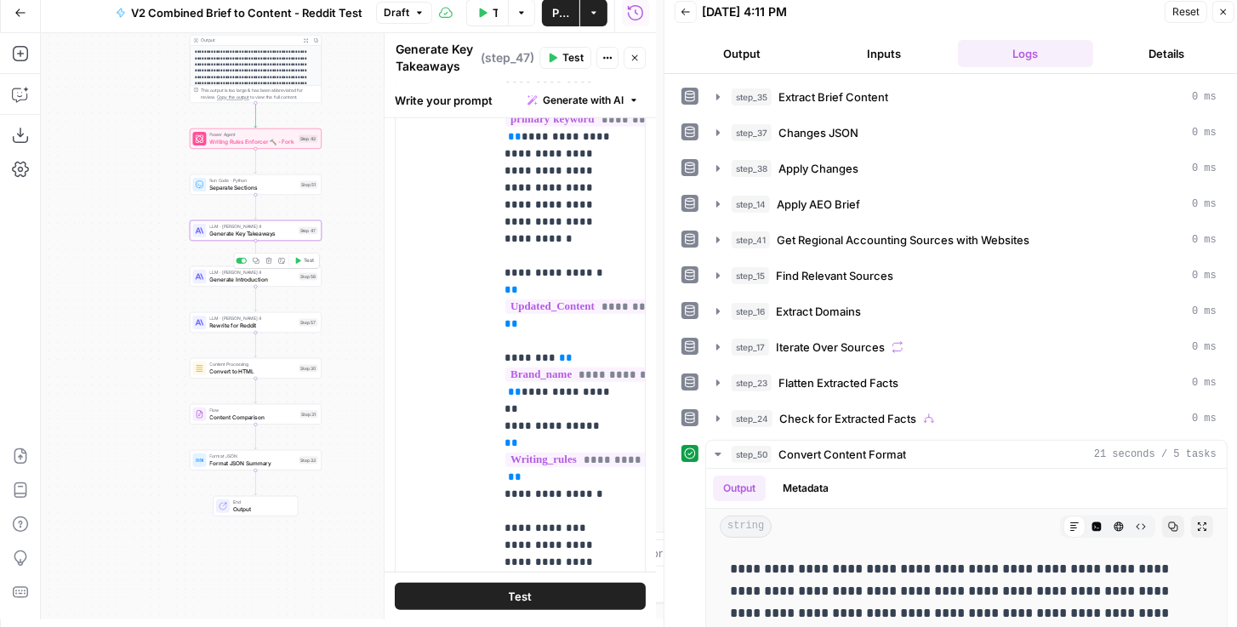
click at [213, 279] on span "Generate Introduction" at bounding box center [253, 279] width 86 height 9
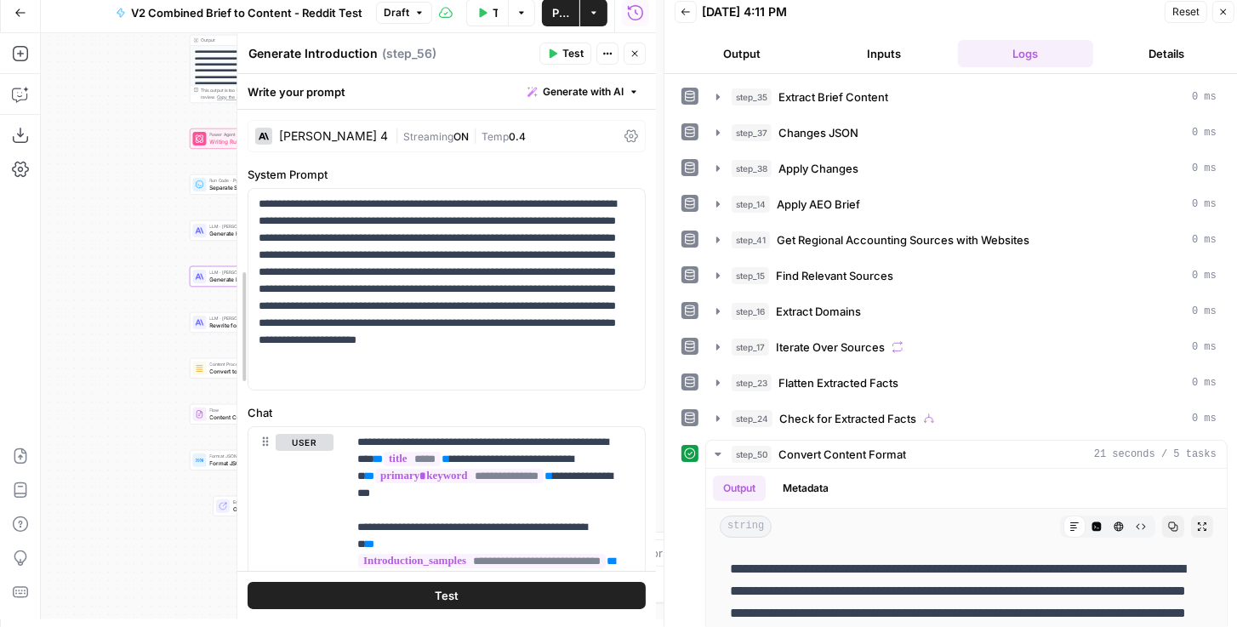
drag, startPoint x: 389, startPoint y: 293, endPoint x: 202, endPoint y: 285, distance: 186.4
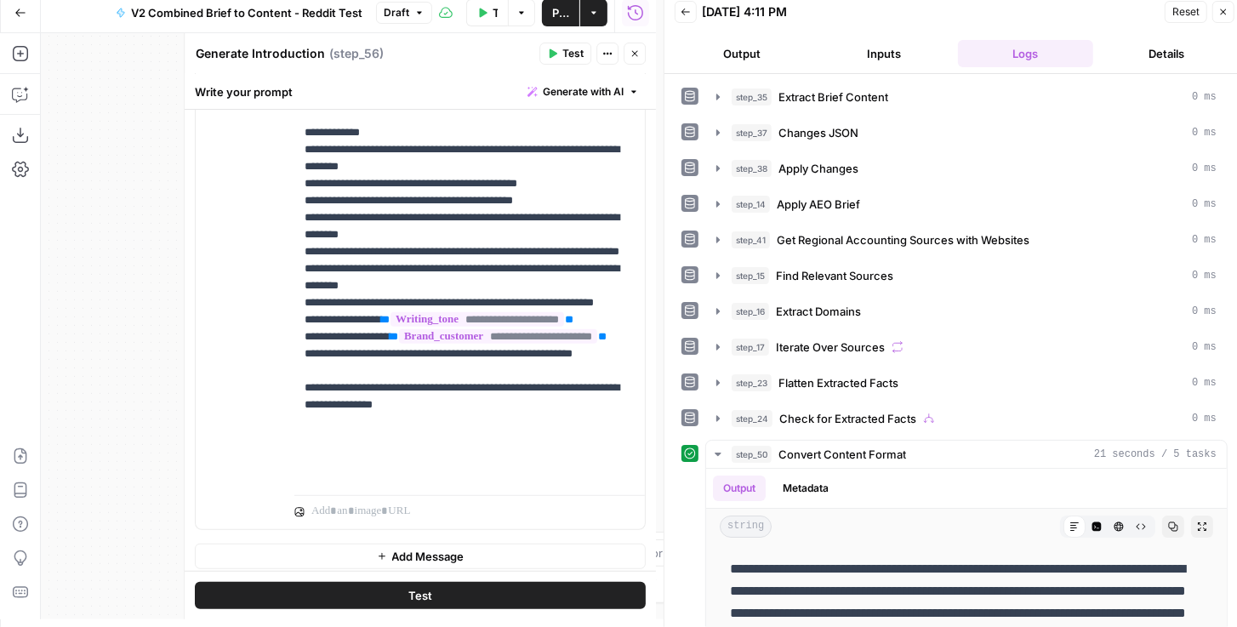
scroll to position [502, 0]
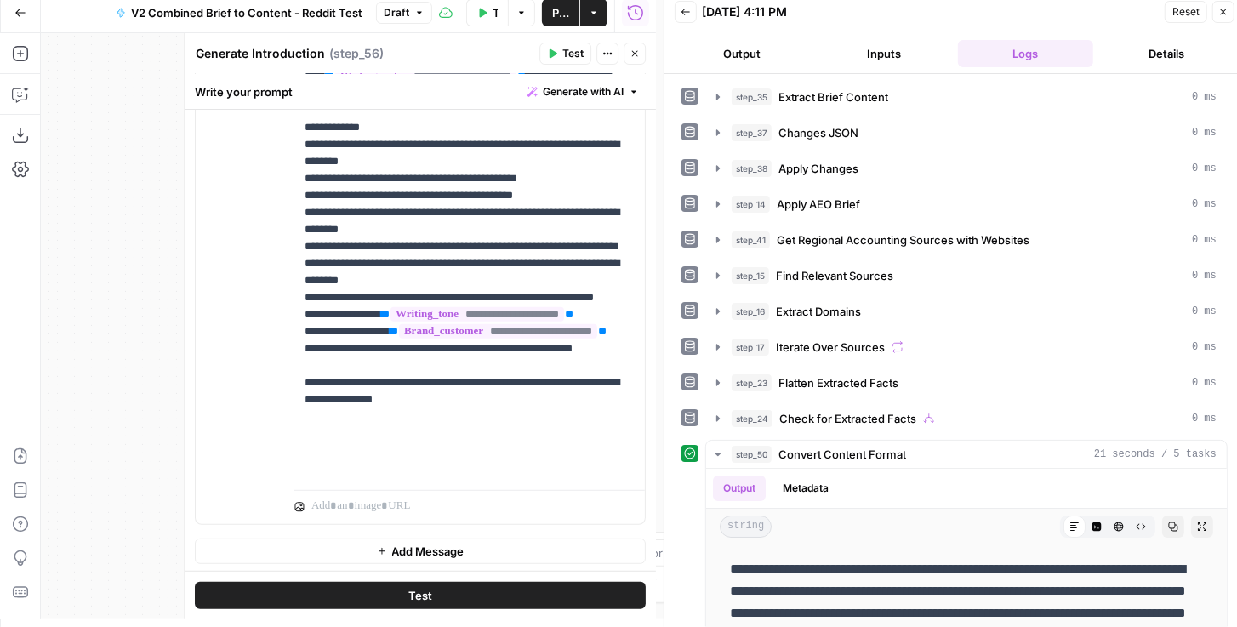
click at [636, 56] on icon "button" at bounding box center [634, 53] width 10 height 10
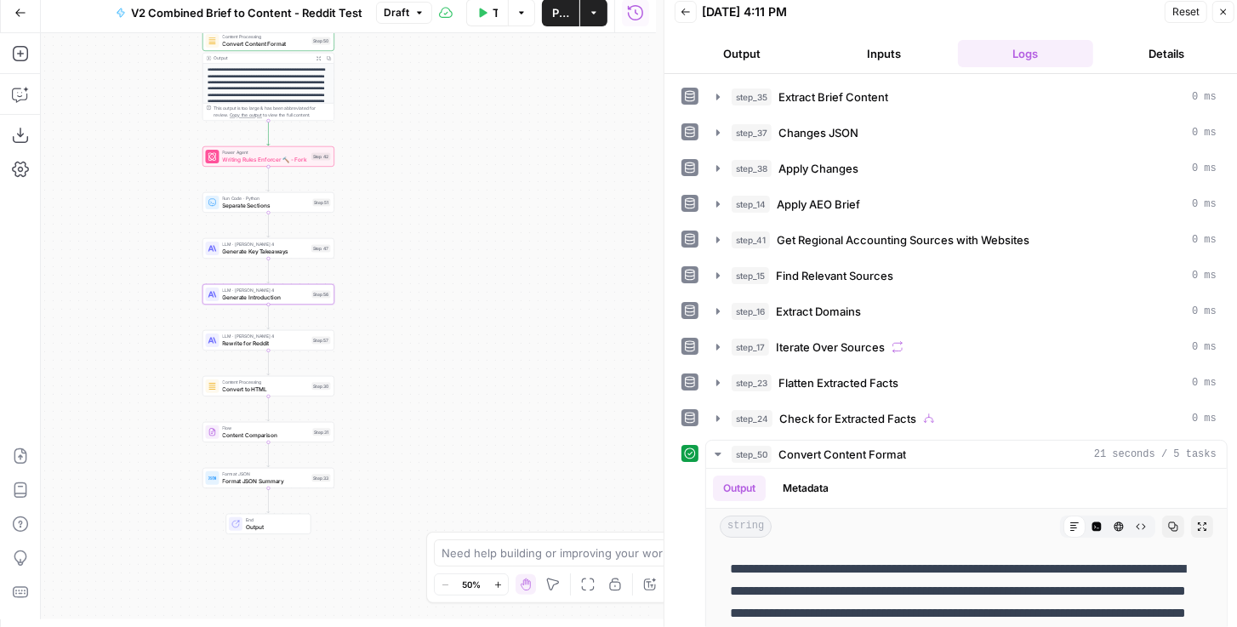
drag, startPoint x: 464, startPoint y: 240, endPoint x: 529, endPoint y: 293, distance: 84.1
click at [529, 291] on div "true false false true false true Workflow Set Inputs Inputs LLM · GPT-4.1 Extra…" at bounding box center [348, 326] width 615 height 586
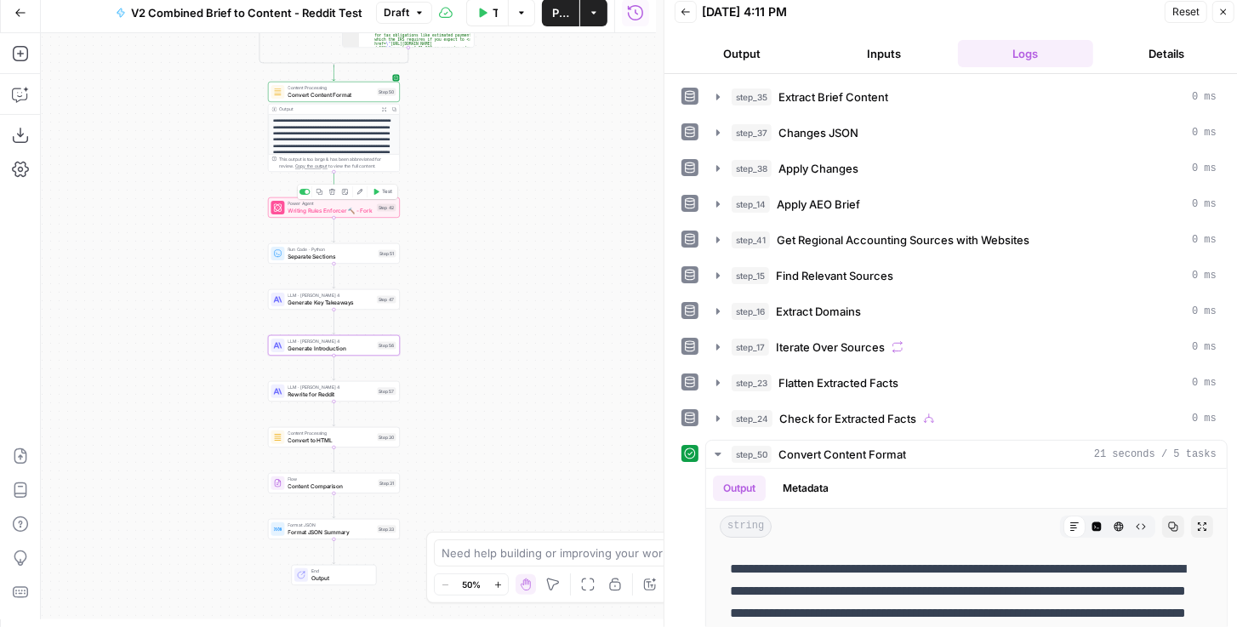
click at [348, 213] on span "Writing Rules Enforcer 🔨 - Fork" at bounding box center [331, 210] width 86 height 9
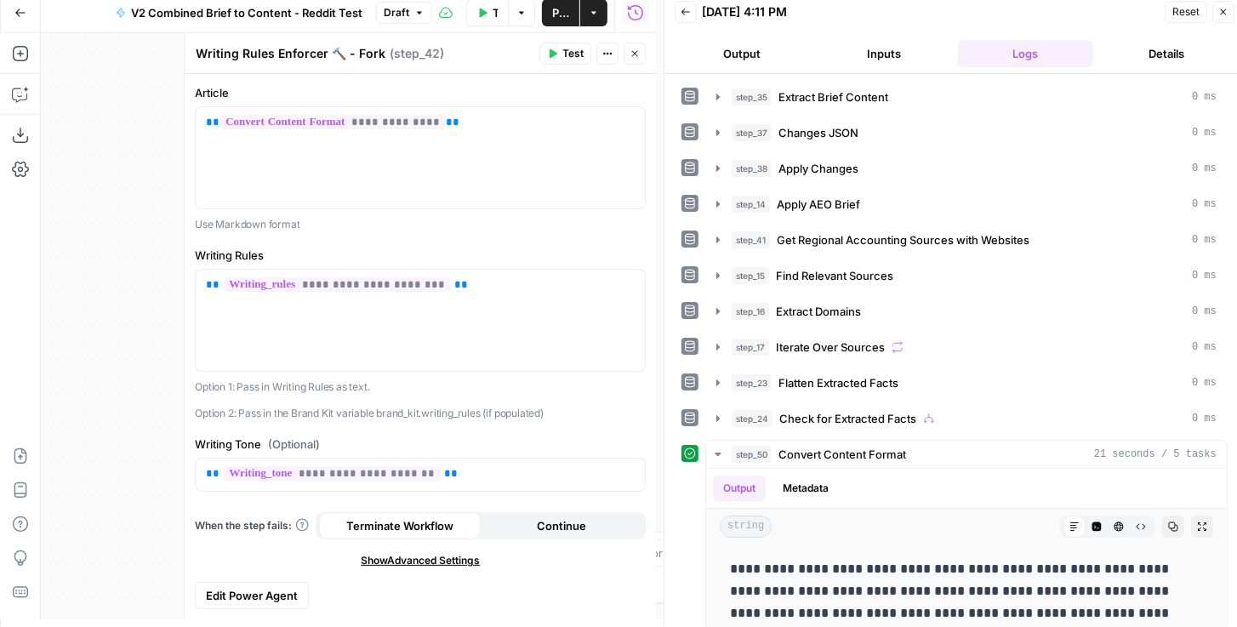
click at [626, 57] on button "Close" at bounding box center [634, 54] width 22 height 22
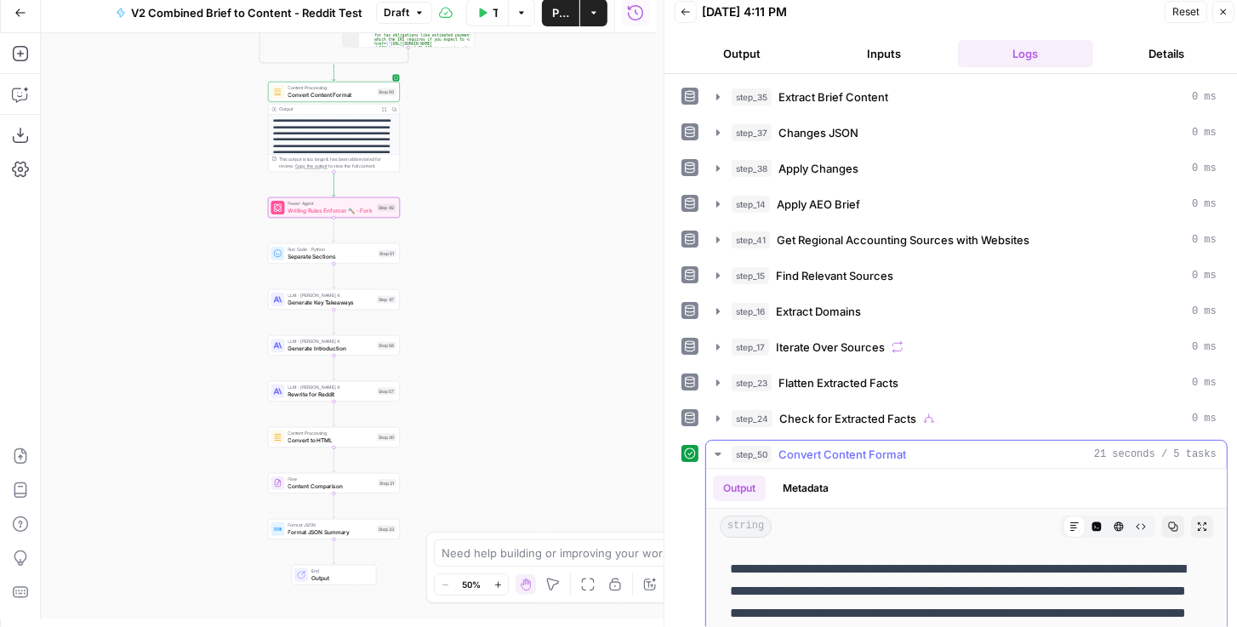
click at [1197, 521] on icon "button" at bounding box center [1202, 526] width 10 height 10
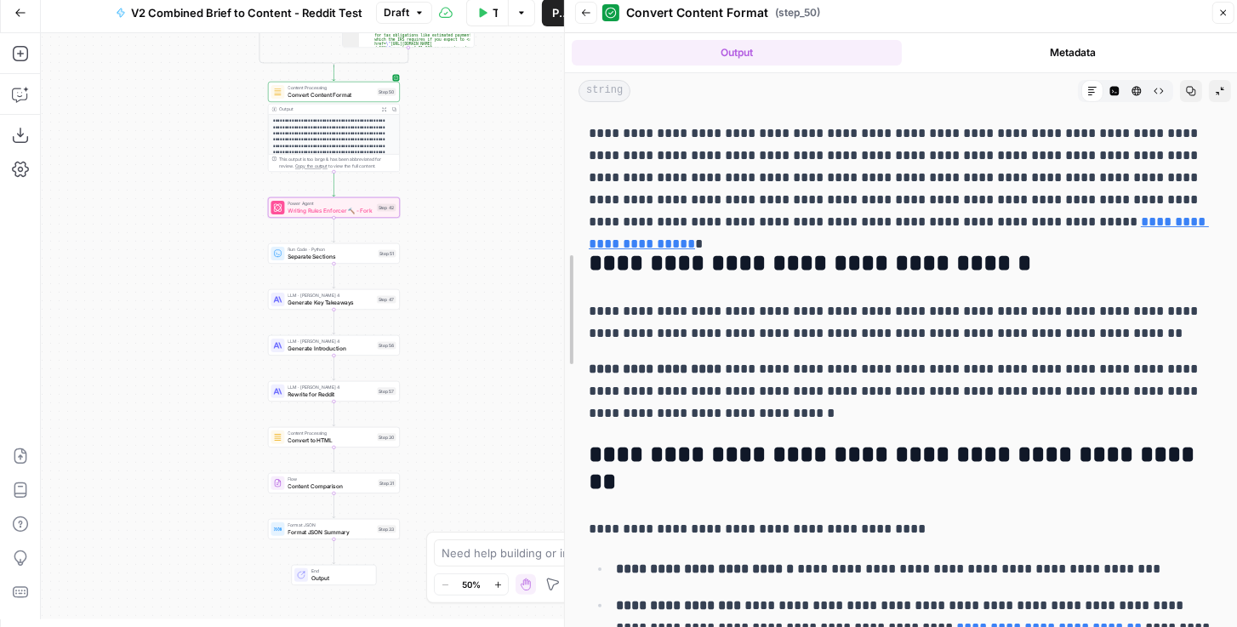
drag, startPoint x: 670, startPoint y: 270, endPoint x: 518, endPoint y: 276, distance: 152.3
click at [518, 276] on body "XeroOps New Home Browse Insights Opportunities Your Data Recent Grids [Xero] Co…" at bounding box center [618, 305] width 1237 height 627
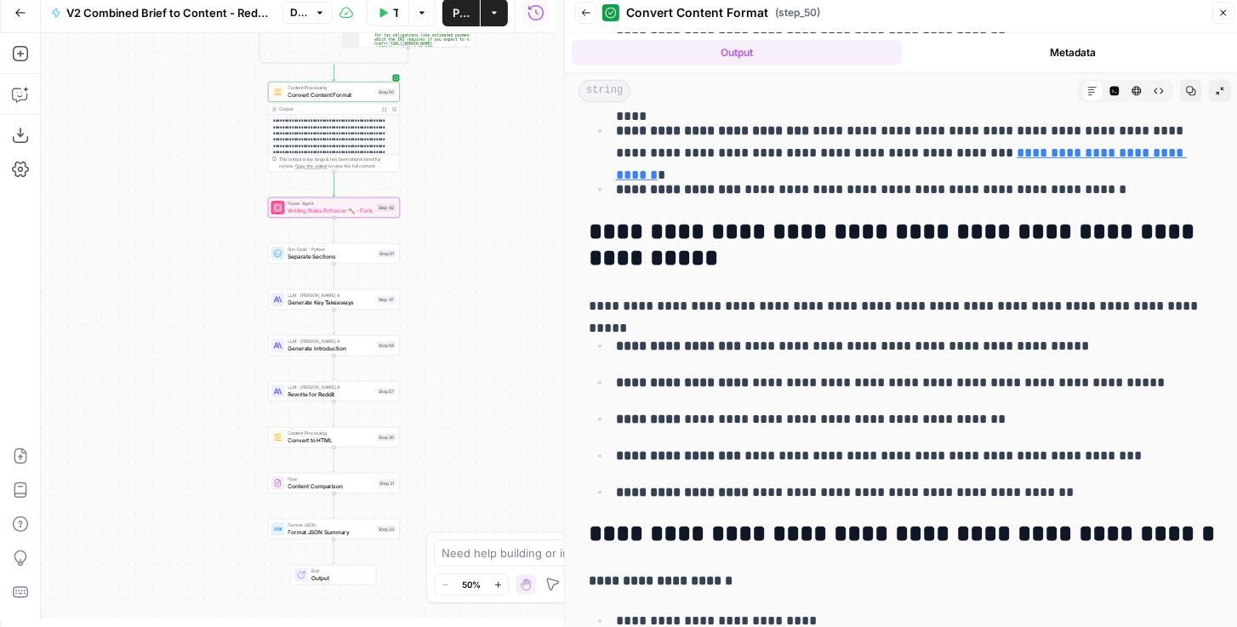
scroll to position [631, 0]
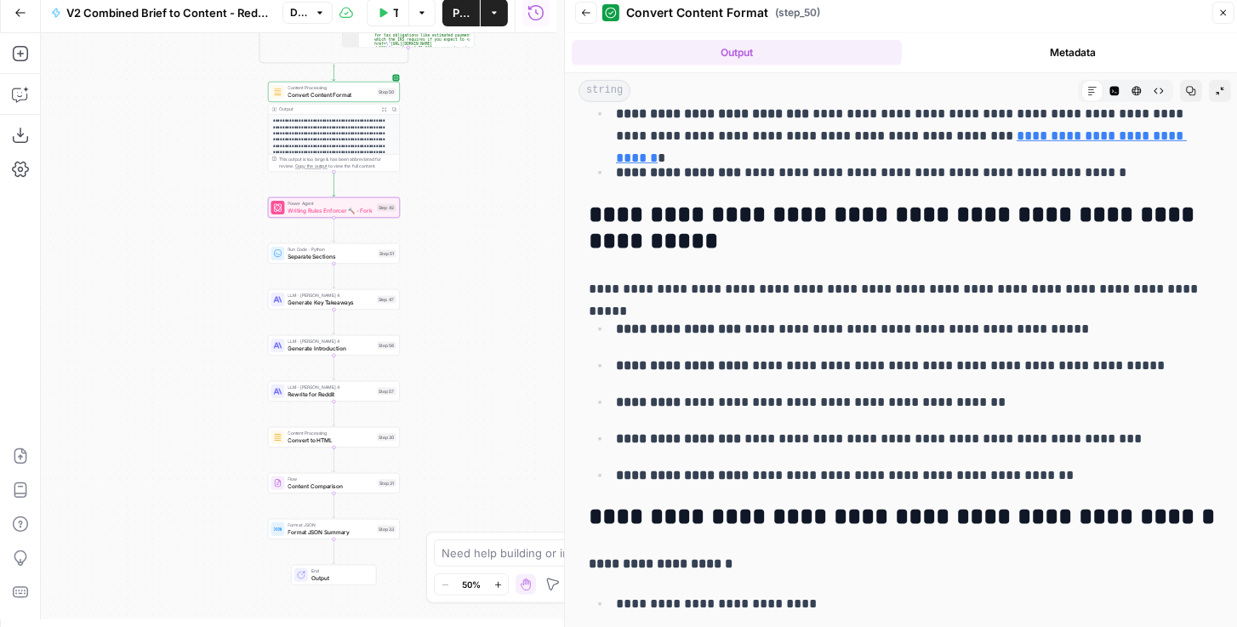
click at [591, 15] on button "Back" at bounding box center [586, 13] width 22 height 22
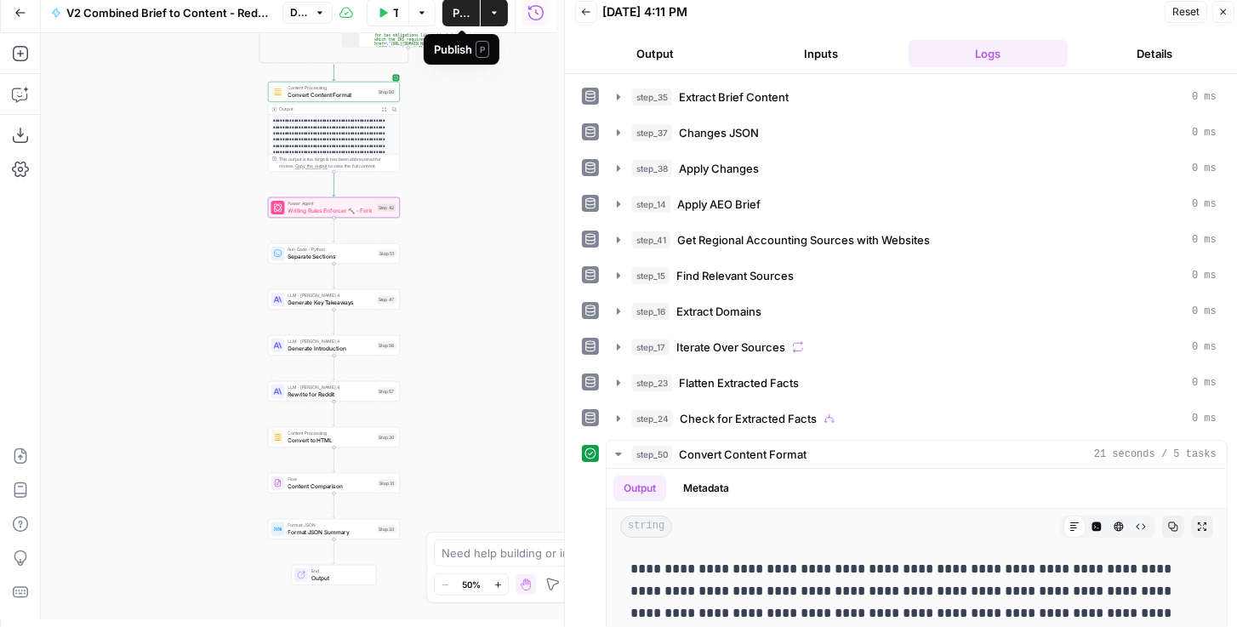
click at [454, 12] on span "Publish" at bounding box center [460, 12] width 17 height 17
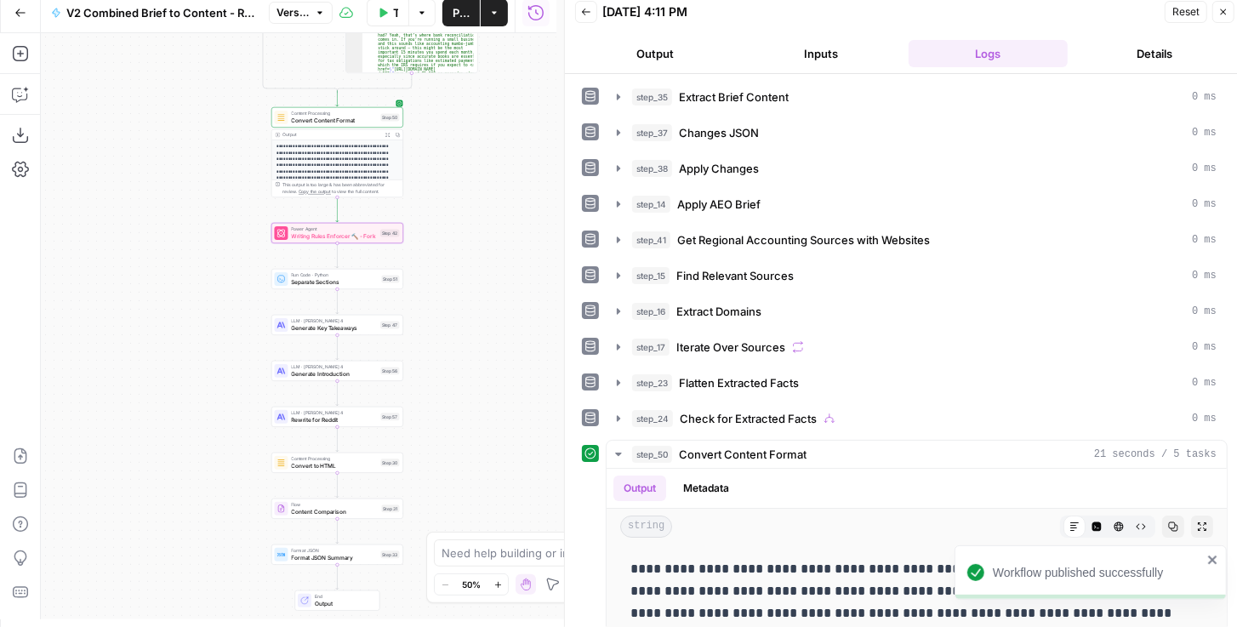
drag, startPoint x: 474, startPoint y: 155, endPoint x: 476, endPoint y: 381, distance: 226.3
click at [476, 380] on div "true false false true false true Workflow Set Inputs Inputs LLM · GPT-4.1 Extra…" at bounding box center [298, 326] width 515 height 586
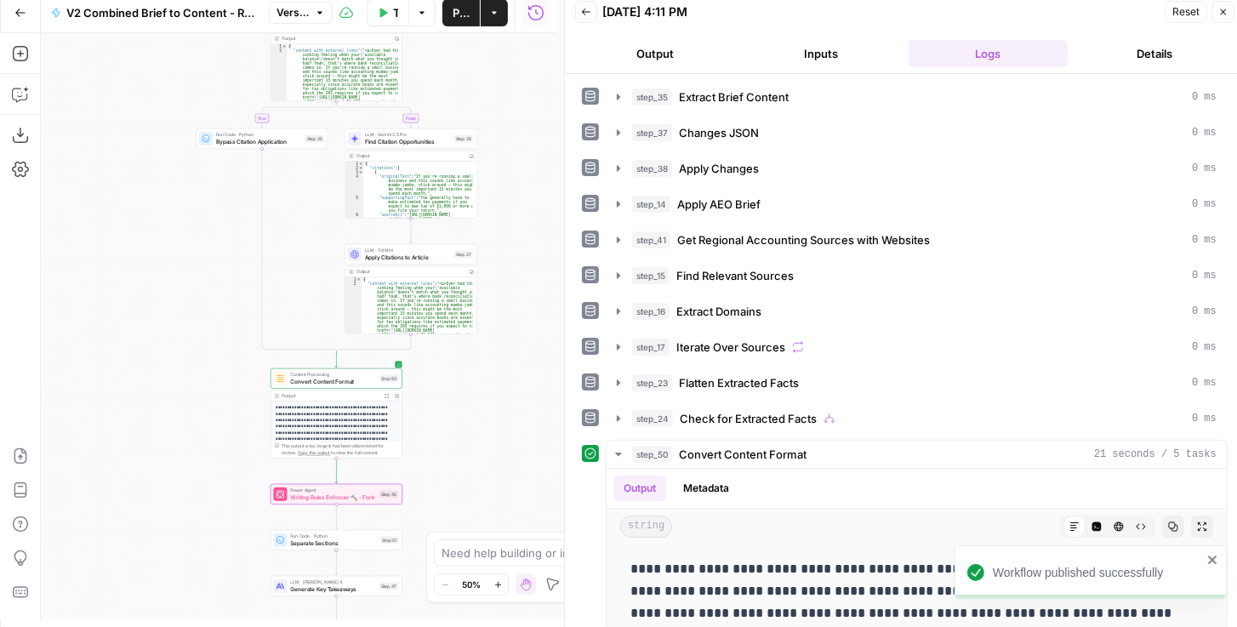
drag, startPoint x: 507, startPoint y: 255, endPoint x: 507, endPoint y: 316, distance: 61.2
click at [507, 316] on div "true false false true false true Workflow Set Inputs Inputs LLM · GPT-4.1 Extra…" at bounding box center [298, 326] width 515 height 586
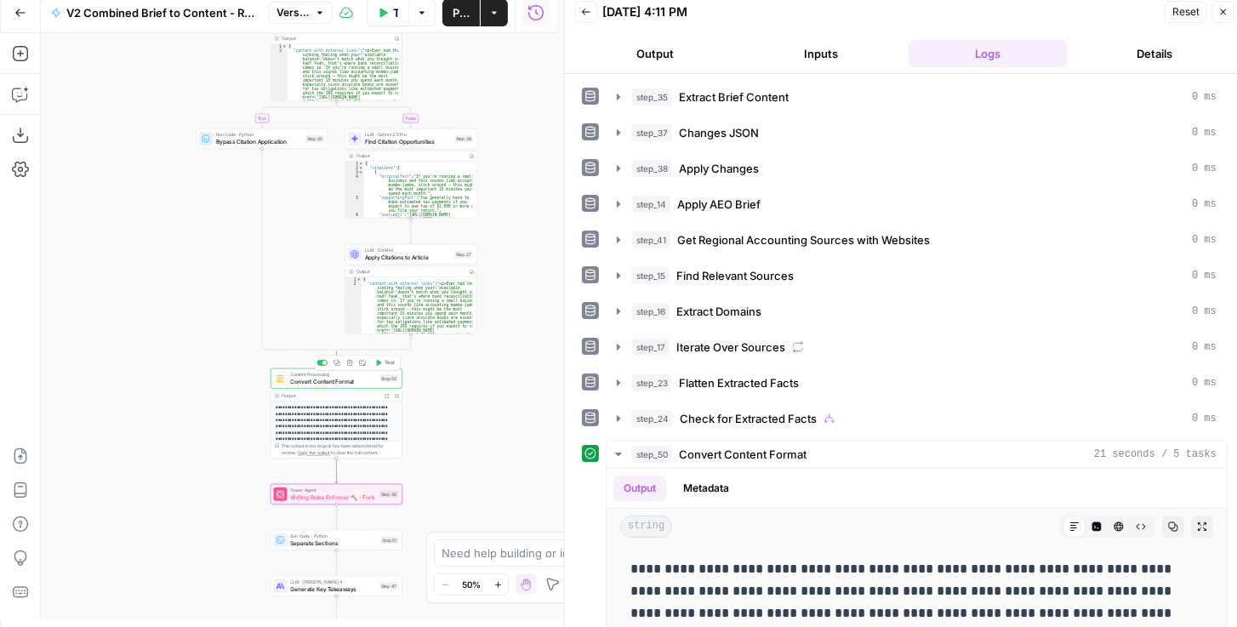
click at [340, 383] on span "Convert Content Format" at bounding box center [334, 381] width 86 height 9
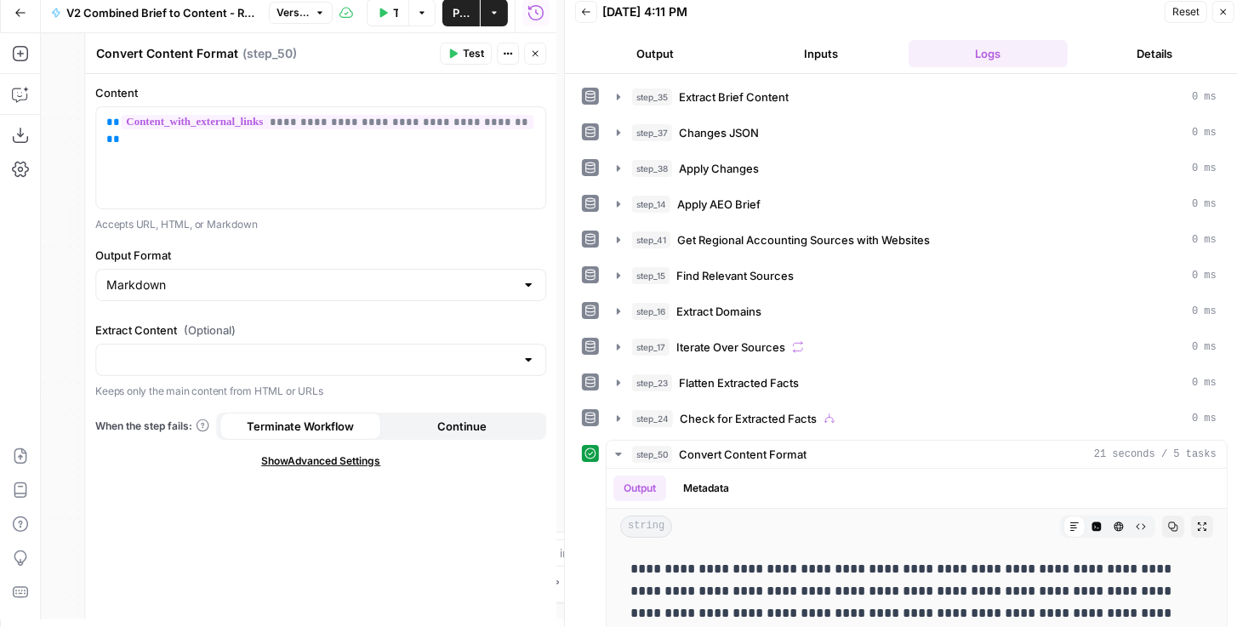
click at [535, 55] on icon "button" at bounding box center [535, 53] width 10 height 10
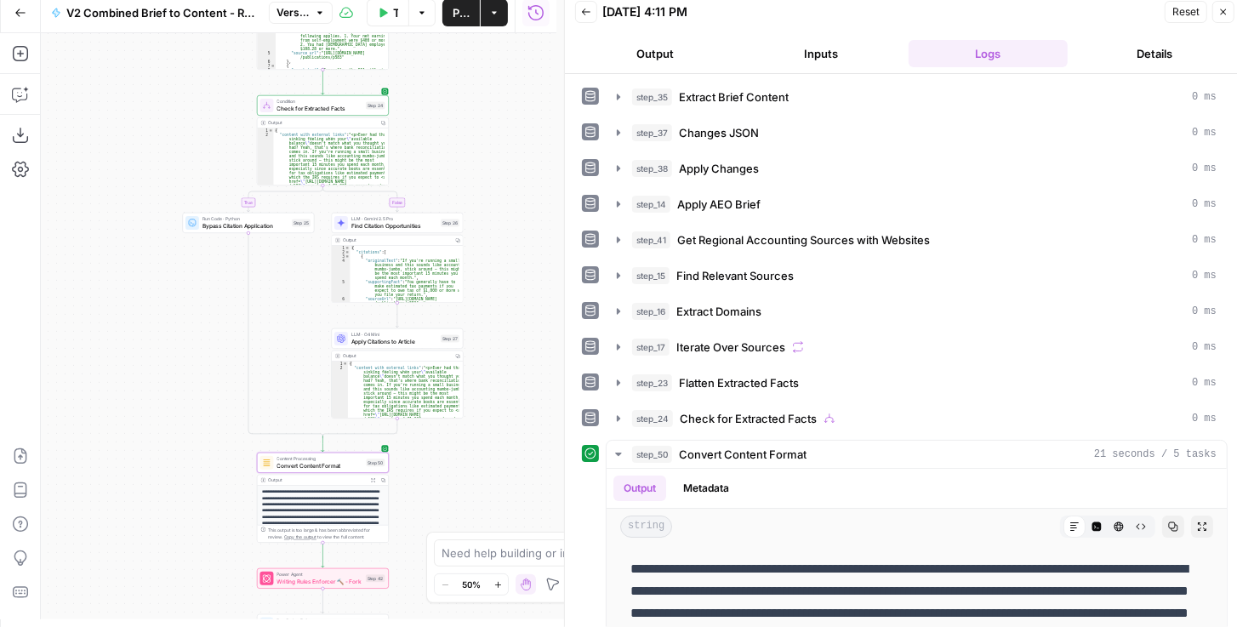
drag, startPoint x: 502, startPoint y: 113, endPoint x: 412, endPoint y: 156, distance: 100.0
click at [490, 191] on div "true false false true false true Workflow Set Inputs Inputs LLM · GPT-4.1 Extra…" at bounding box center [298, 326] width 515 height 586
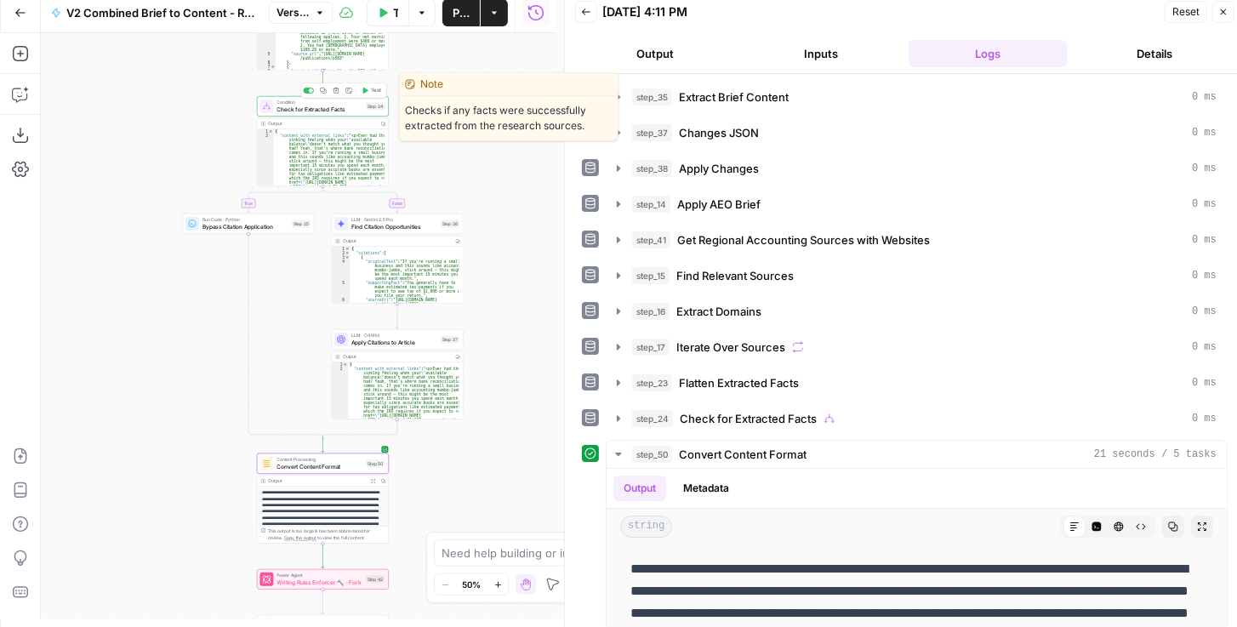
click at [293, 111] on span "Check for Extracted Facts" at bounding box center [320, 109] width 86 height 9
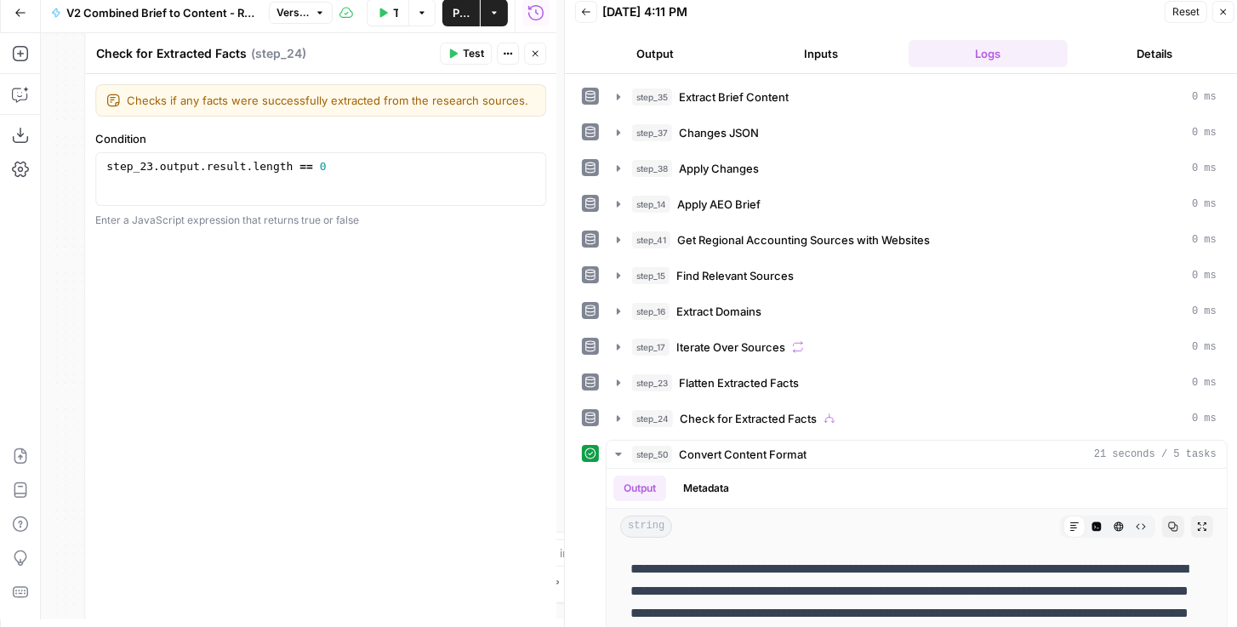
click at [542, 51] on button "Close" at bounding box center [535, 54] width 22 height 22
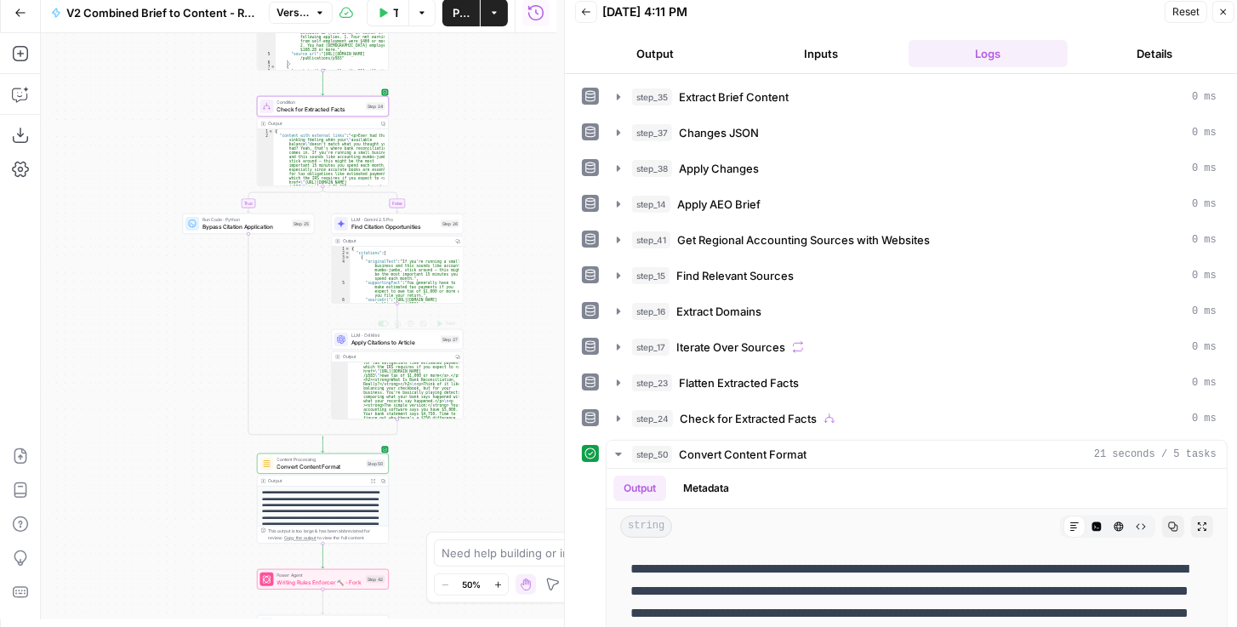
scroll to position [117, 0]
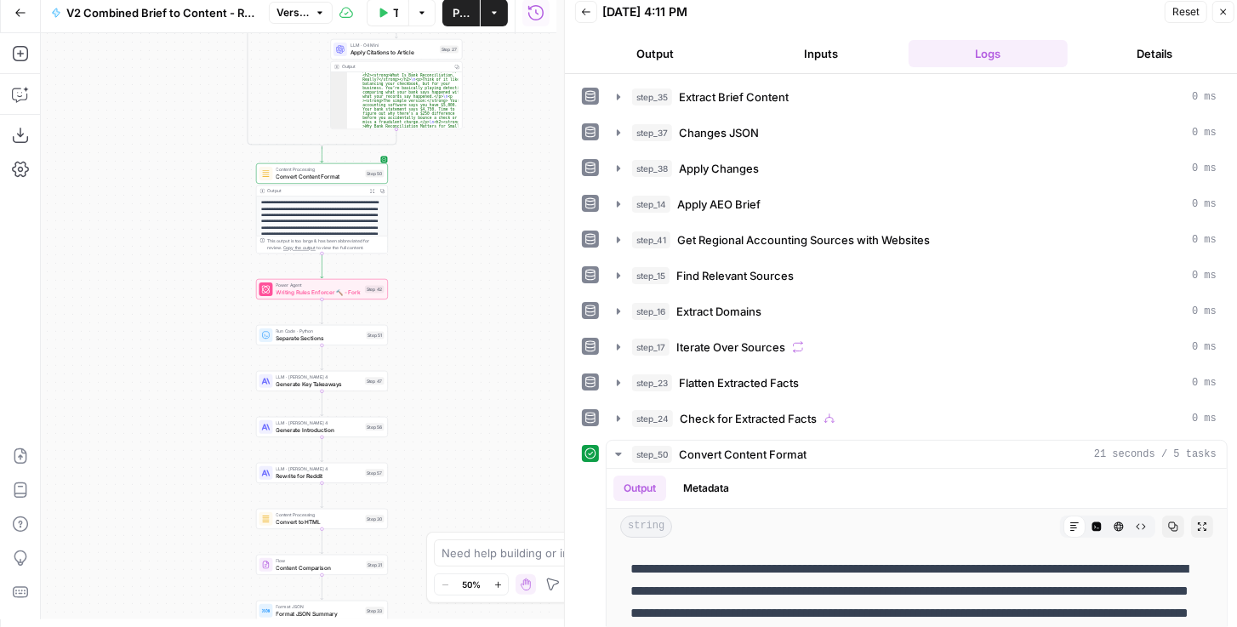
drag, startPoint x: 490, startPoint y: 441, endPoint x: 488, endPoint y: 136, distance: 304.5
click at [488, 137] on div "true false false true false true Workflow Set Inputs Inputs LLM · GPT-4.1 Extra…" at bounding box center [298, 326] width 515 height 586
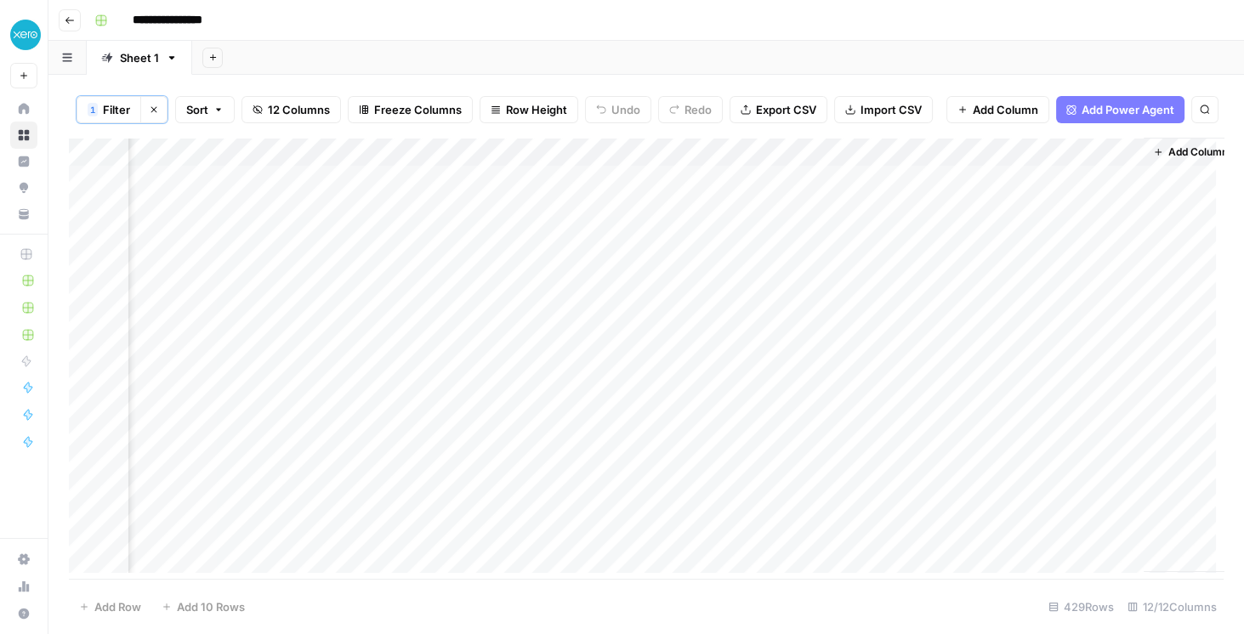
scroll to position [0, 1174]
click at [1103, 176] on div "Add Column" at bounding box center [646, 359] width 1155 height 443
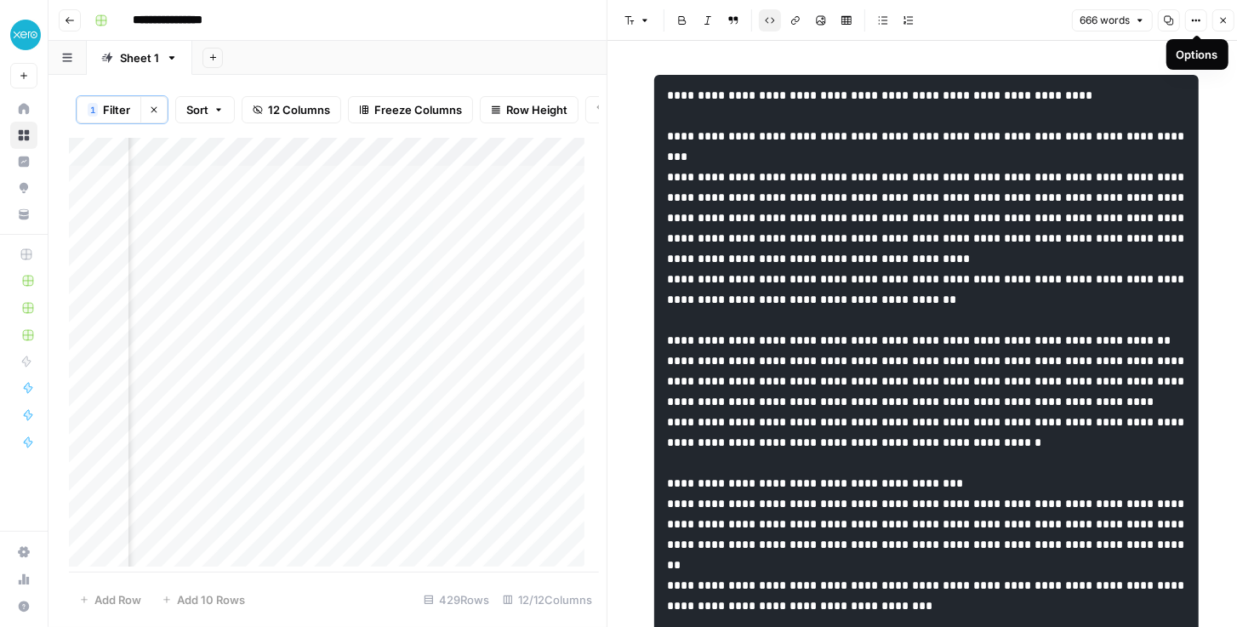
click at [1194, 22] on icon "button" at bounding box center [1196, 20] width 10 height 10
click at [1203, 28] on button "Options" at bounding box center [1196, 20] width 22 height 22
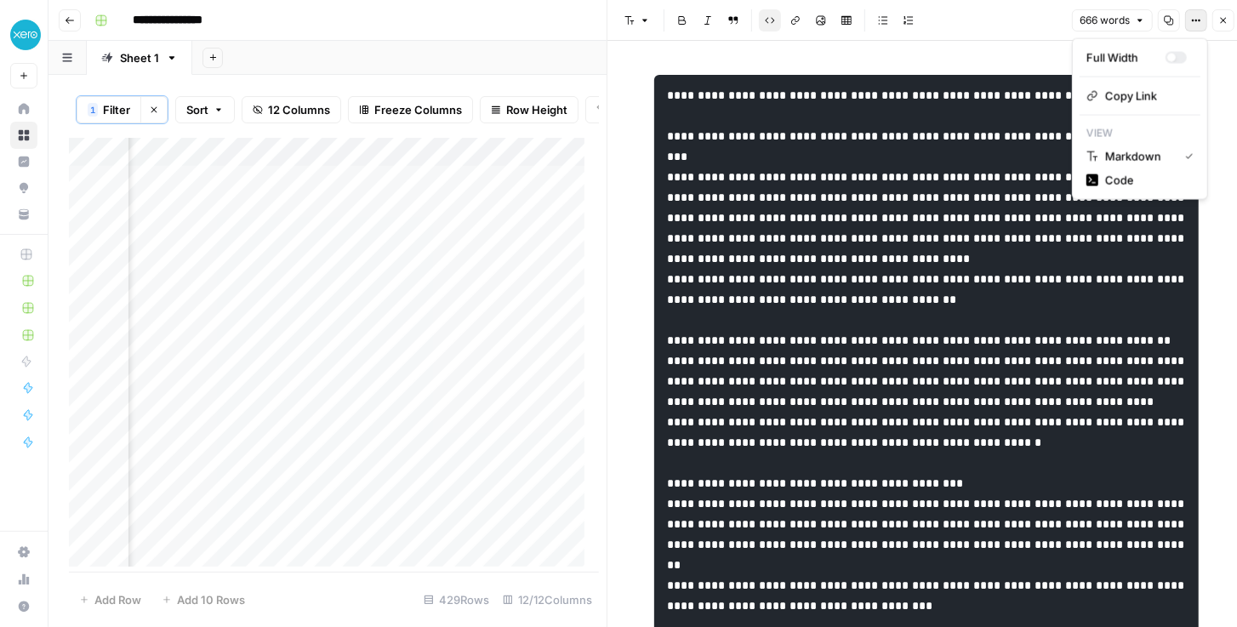
click at [1198, 24] on icon "button" at bounding box center [1196, 20] width 10 height 10
click at [1116, 184] on span "Code" at bounding box center [1146, 180] width 82 height 17
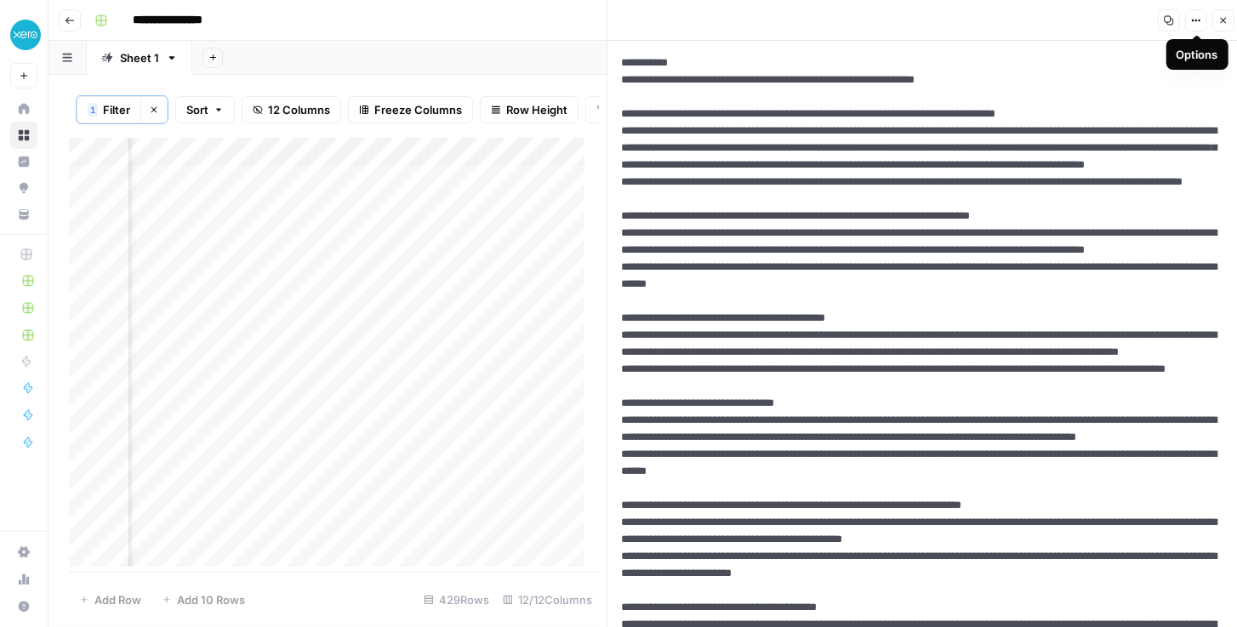
drag, startPoint x: 625, startPoint y: 61, endPoint x: 769, endPoint y: 56, distance: 143.8
drag, startPoint x: 718, startPoint y: 179, endPoint x: 719, endPoint y: 196, distance: 16.2
click at [1195, 18] on icon "button" at bounding box center [1196, 20] width 10 height 10
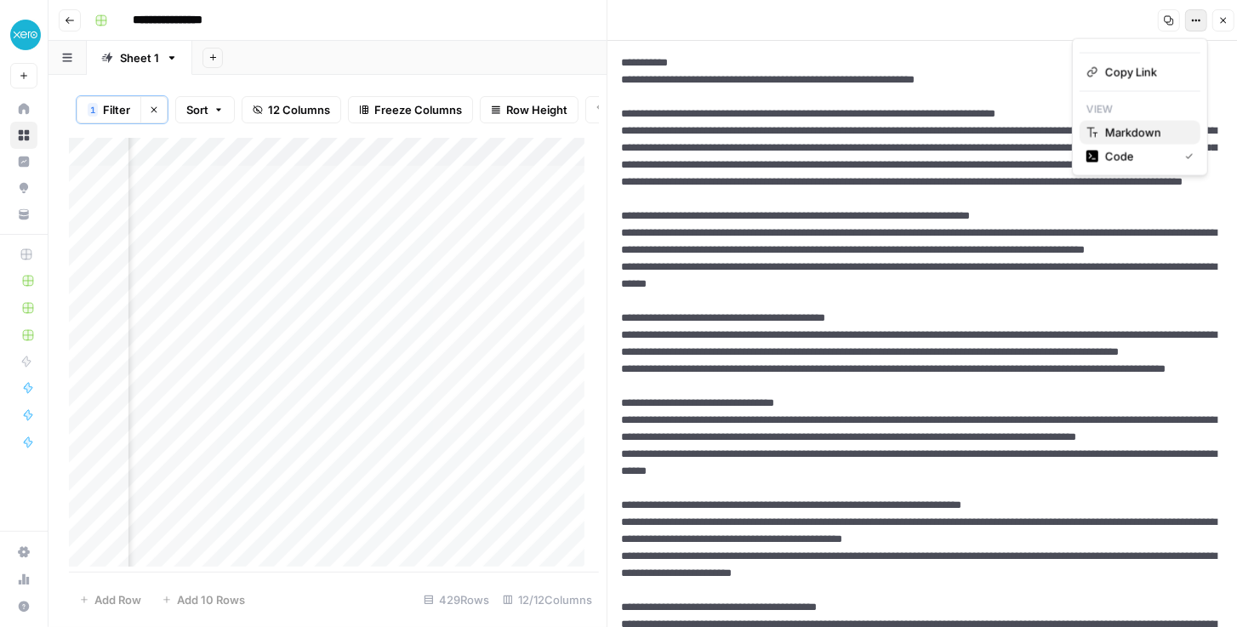
click at [1136, 127] on span "Markdown" at bounding box center [1146, 132] width 82 height 17
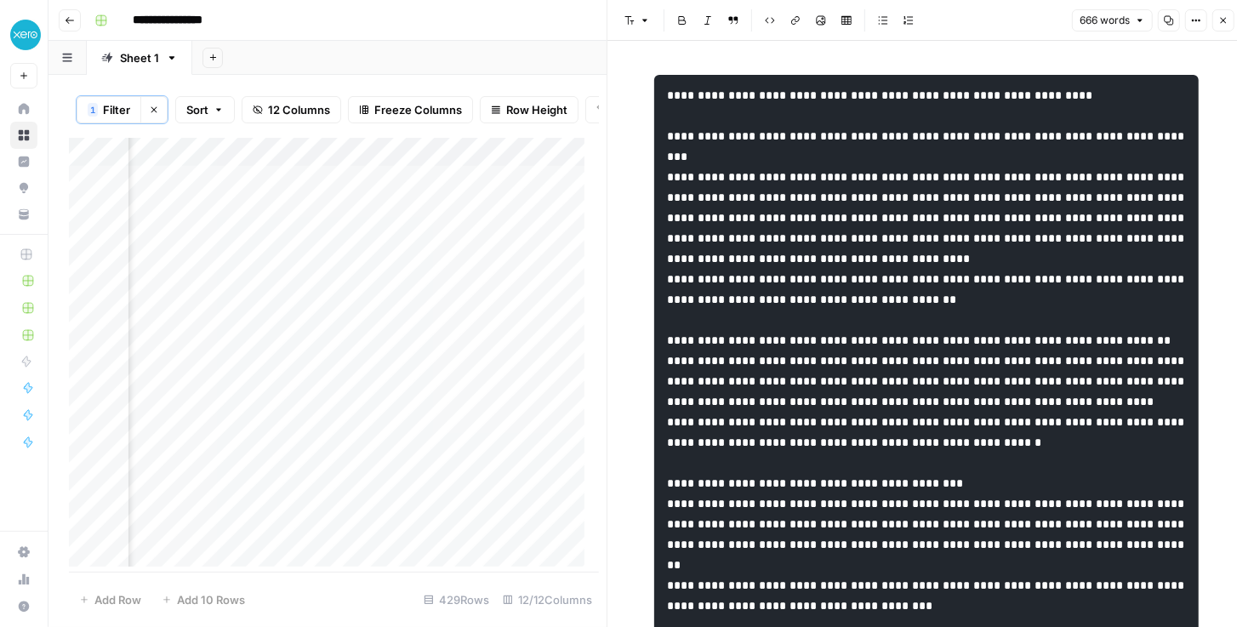
click at [1216, 19] on button "Close" at bounding box center [1223, 20] width 22 height 22
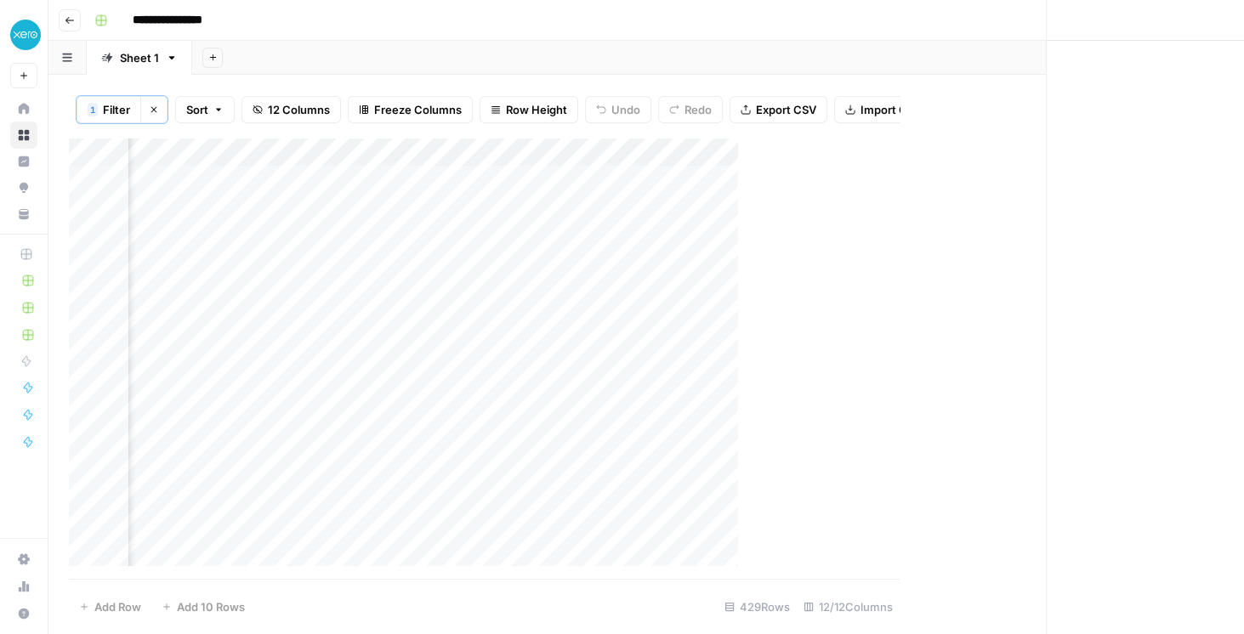
scroll to position [0, 1153]
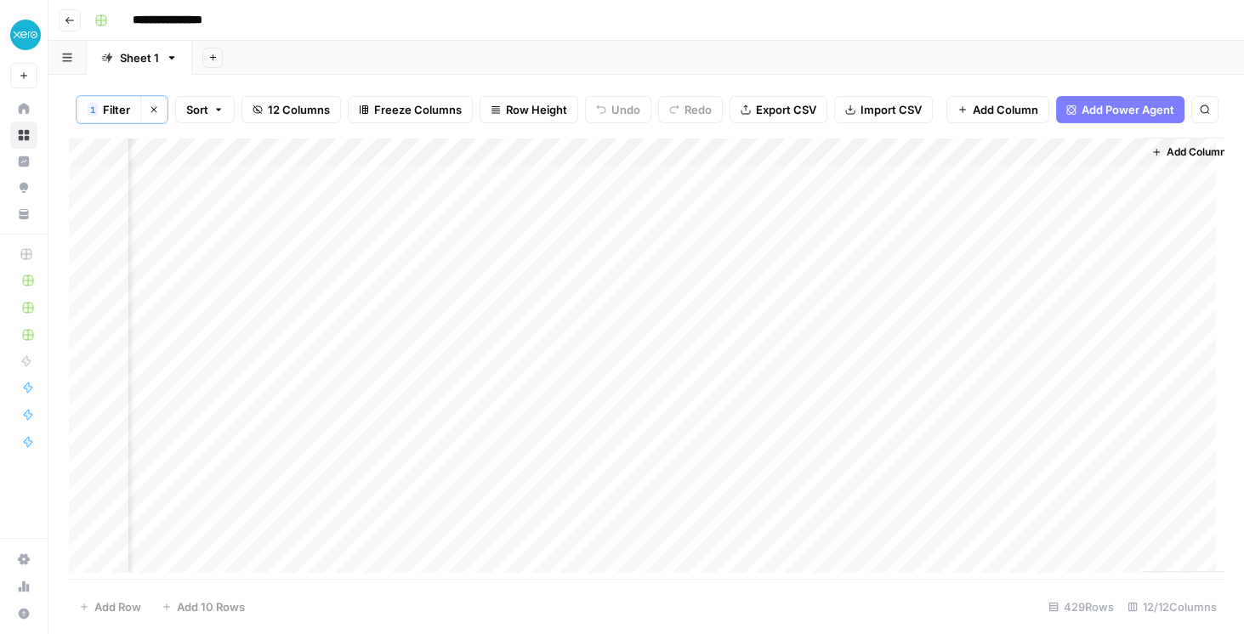
click at [949, 150] on div "Add Column" at bounding box center [646, 359] width 1155 height 443
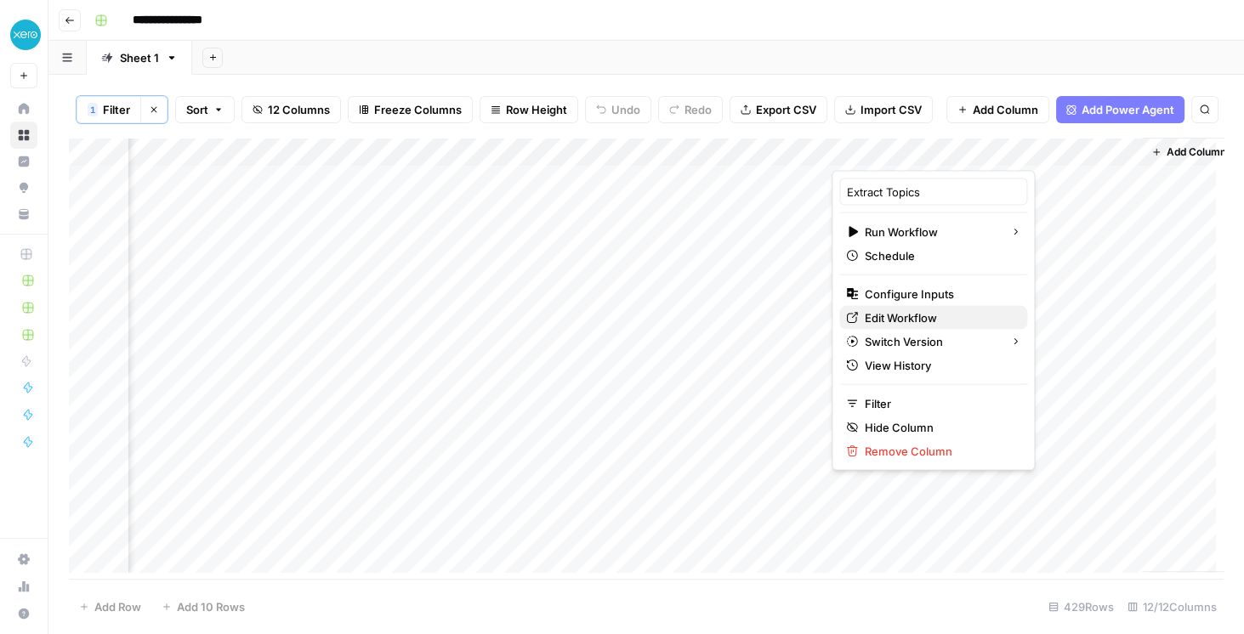
click at [906, 320] on span "Edit Workflow" at bounding box center [939, 318] width 149 height 17
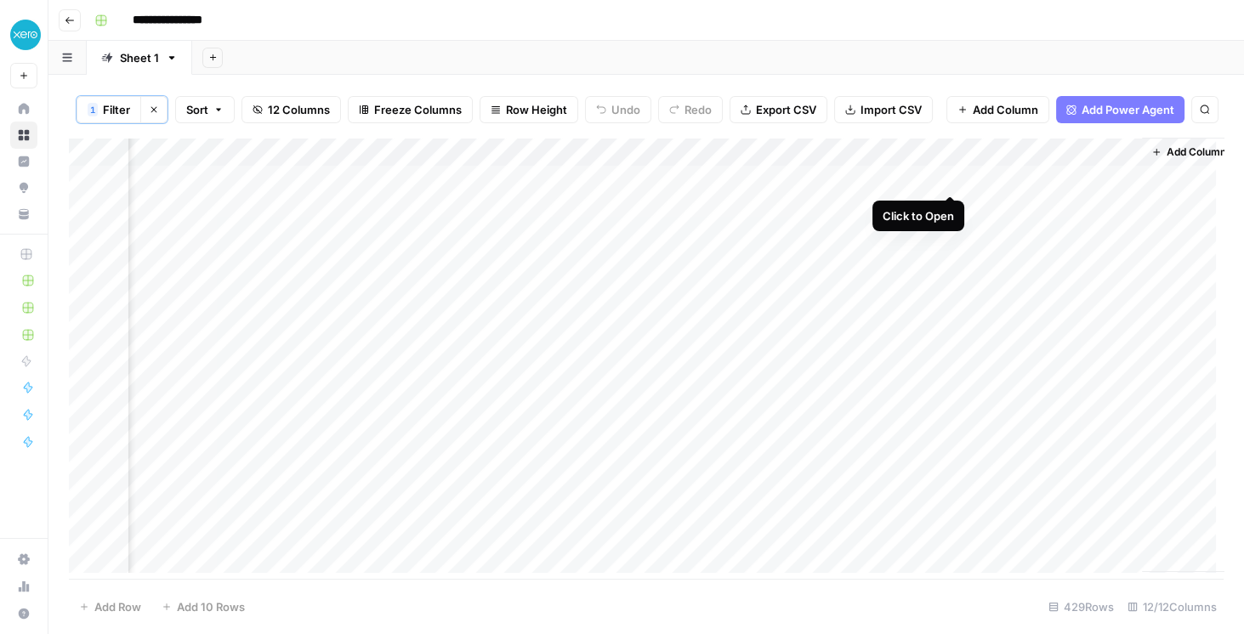
click at [947, 179] on div "Add Column" at bounding box center [646, 359] width 1155 height 443
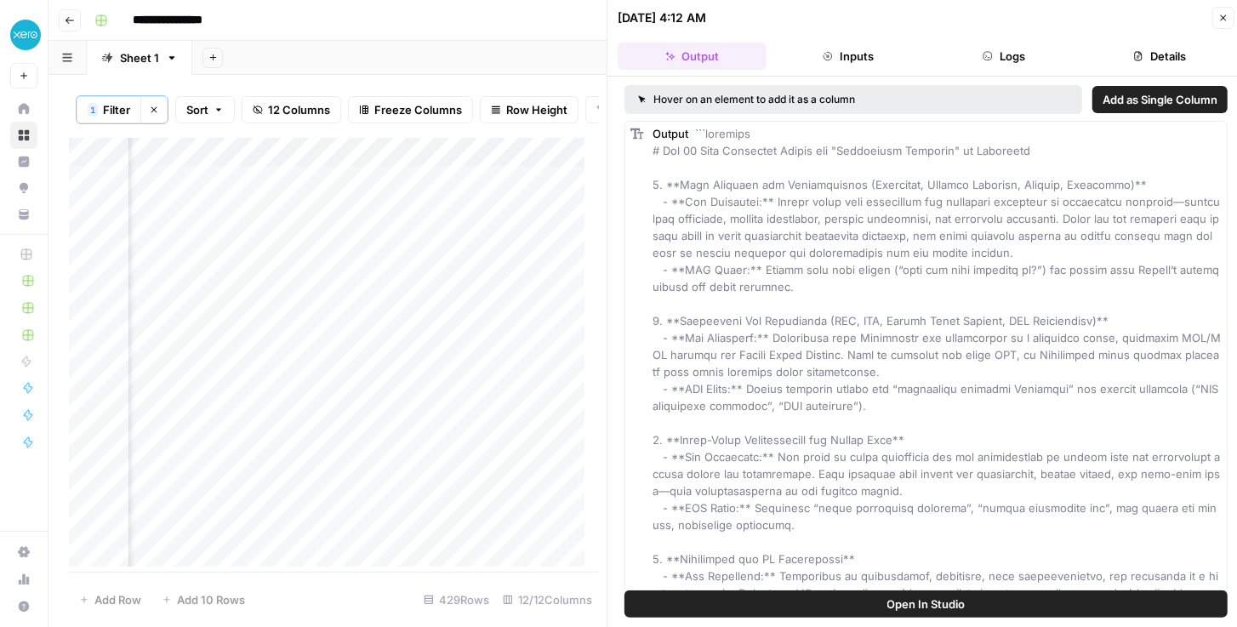
click at [1005, 58] on button "Logs" at bounding box center [1004, 56] width 149 height 27
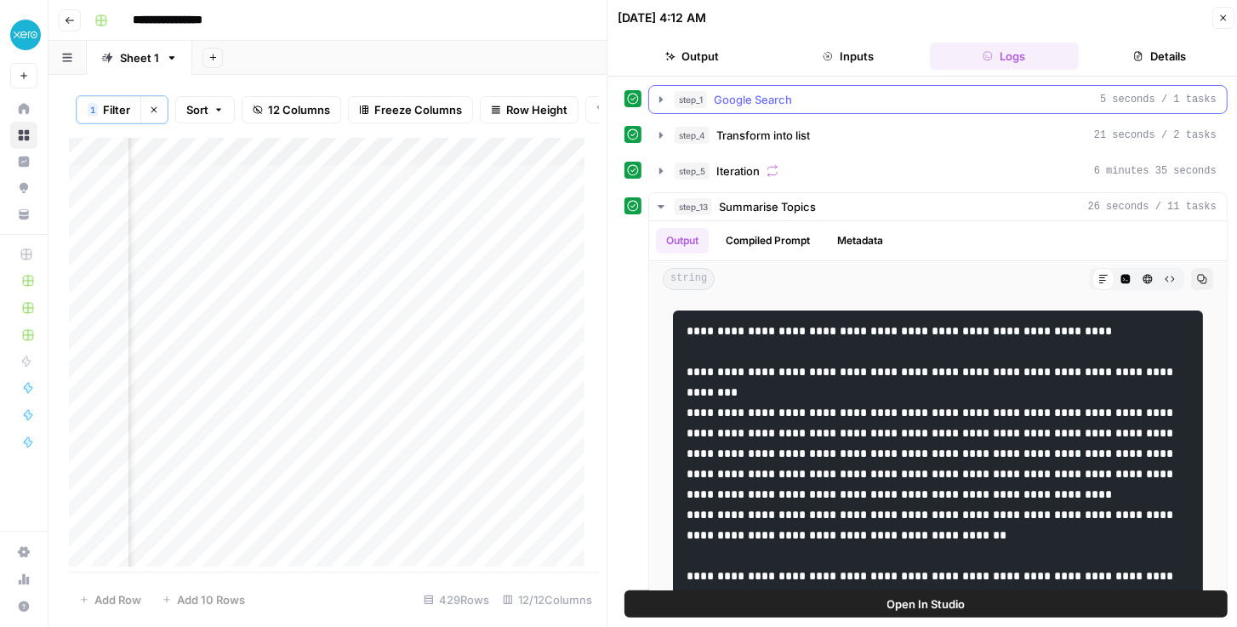
click at [663, 99] on icon "button" at bounding box center [661, 100] width 14 height 14
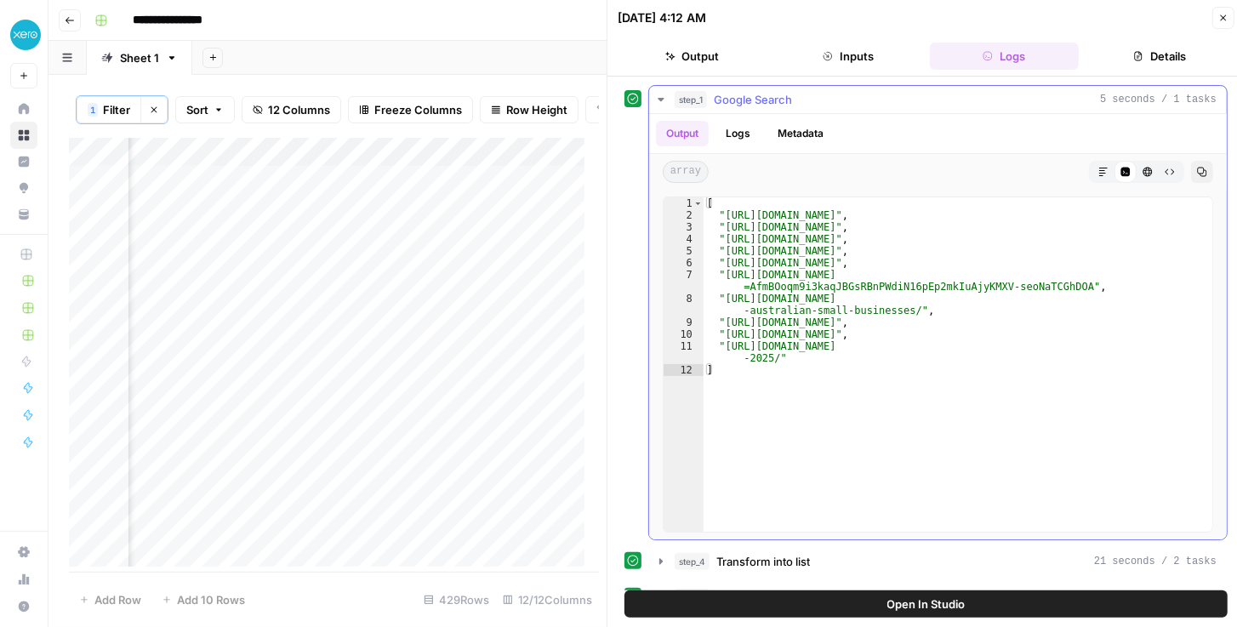
click at [663, 99] on icon "button" at bounding box center [661, 100] width 14 height 14
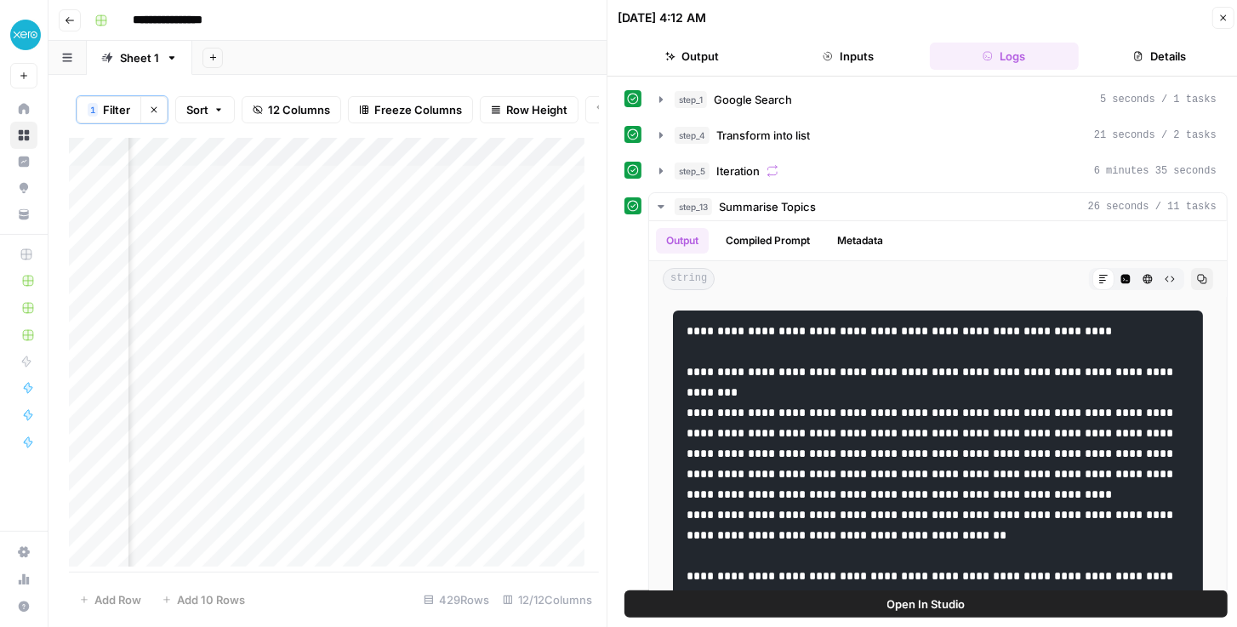
click at [877, 606] on button "Open In Studio" at bounding box center [925, 603] width 603 height 27
click at [1224, 15] on icon "button" at bounding box center [1223, 18] width 10 height 10
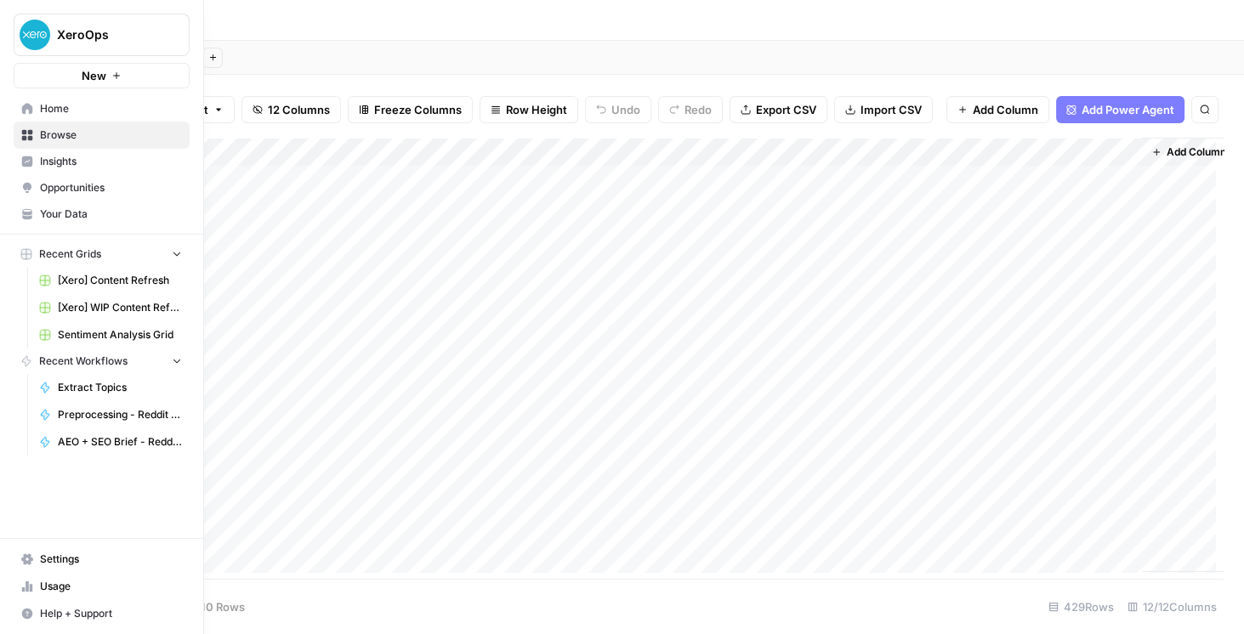
click at [83, 210] on span "Your Data" at bounding box center [111, 214] width 142 height 15
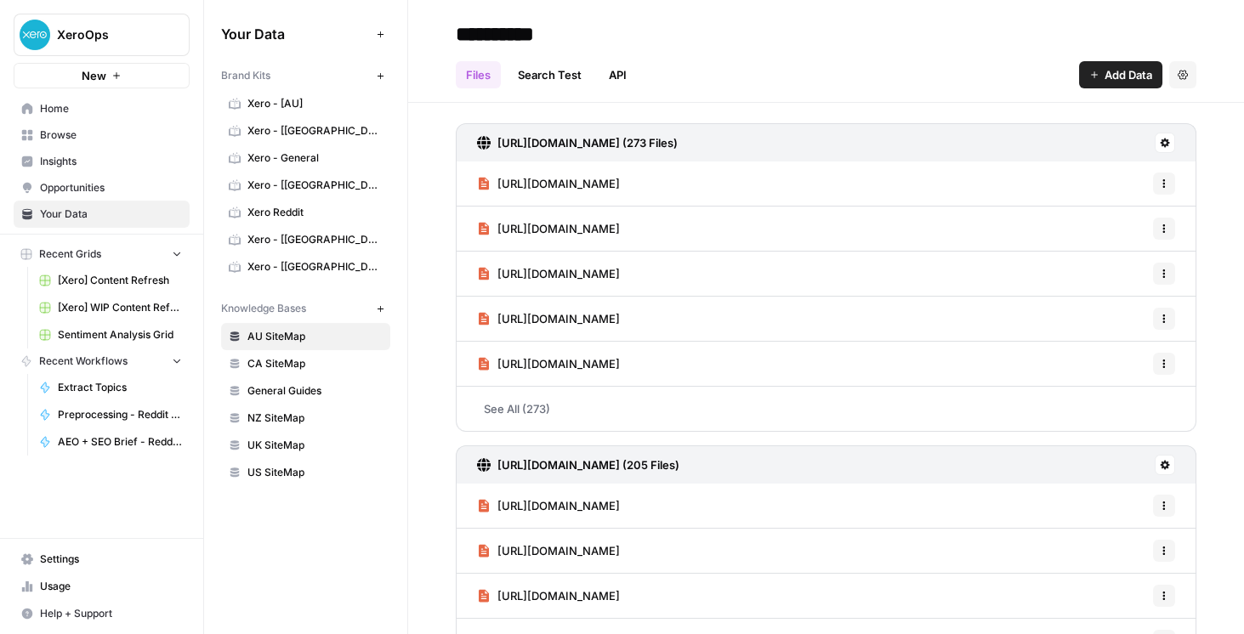
click at [319, 259] on span "Xero - [[GEOGRAPHIC_DATA]]" at bounding box center [315, 266] width 135 height 15
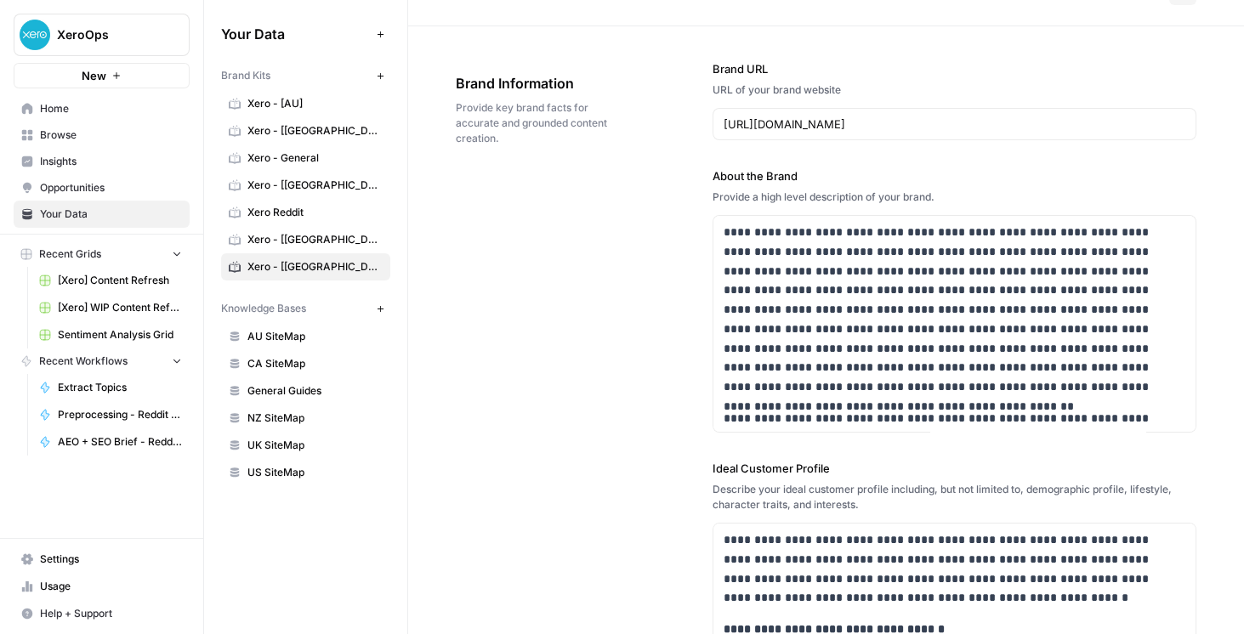
scroll to position [48, 0]
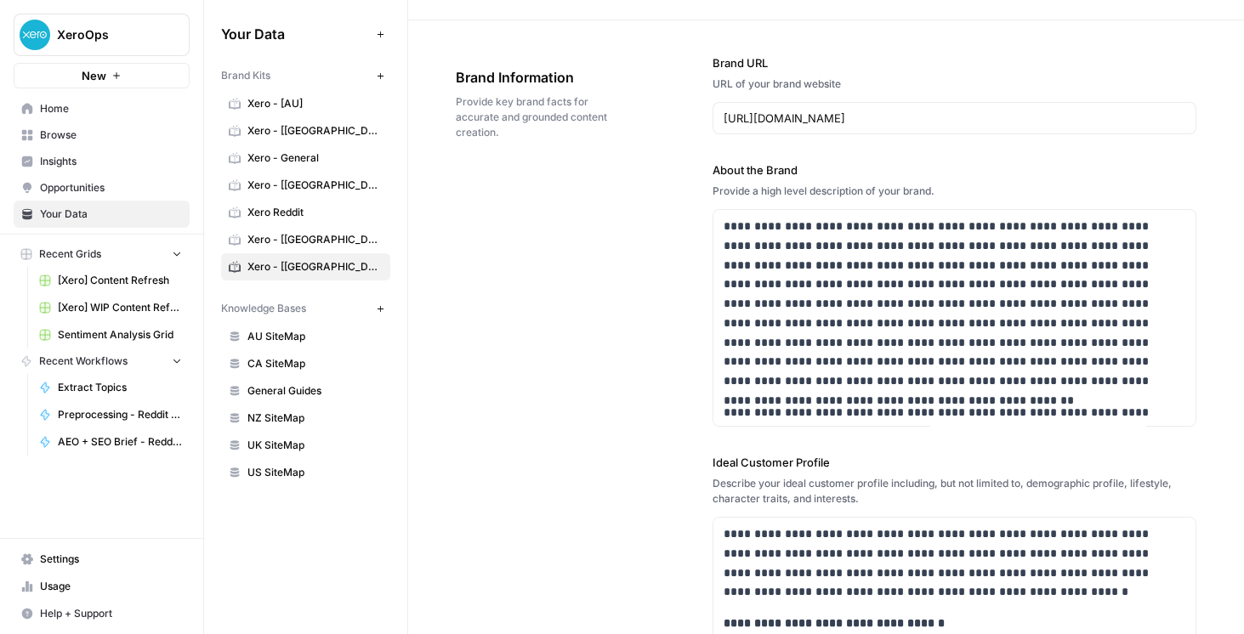
drag, startPoint x: 741, startPoint y: 187, endPoint x: 903, endPoint y: 191, distance: 162.5
click at [903, 191] on div "Provide a high level description of your brand." at bounding box center [955, 191] width 484 height 15
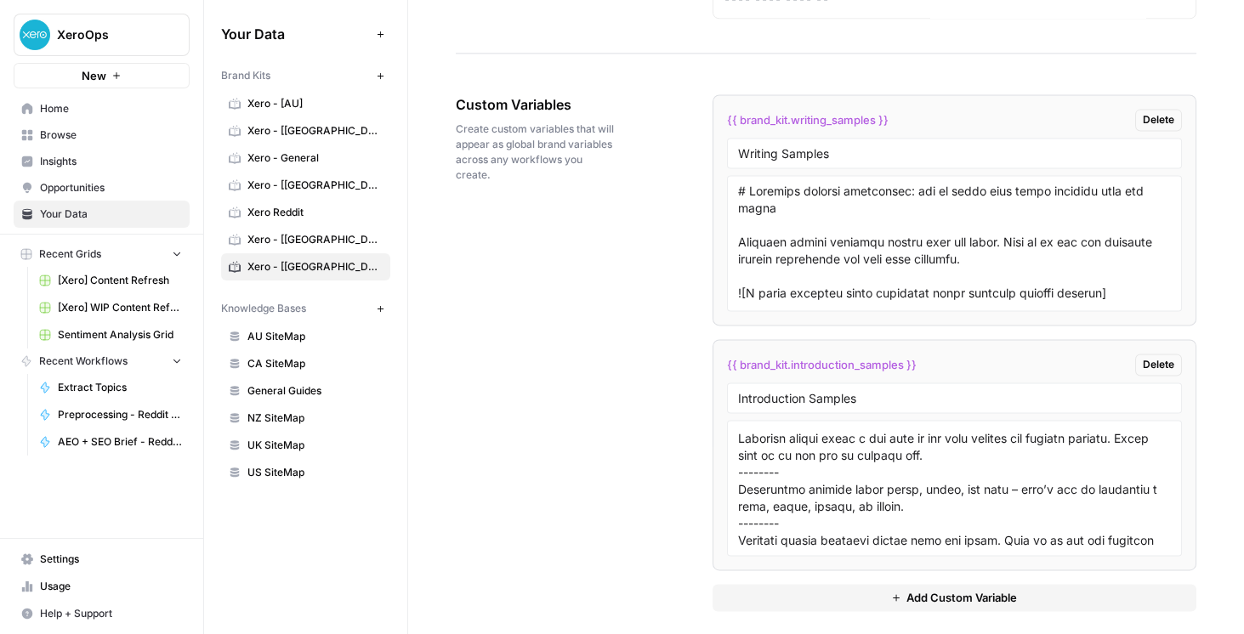
click at [937, 589] on span "Add Custom Variable" at bounding box center [962, 597] width 111 height 17
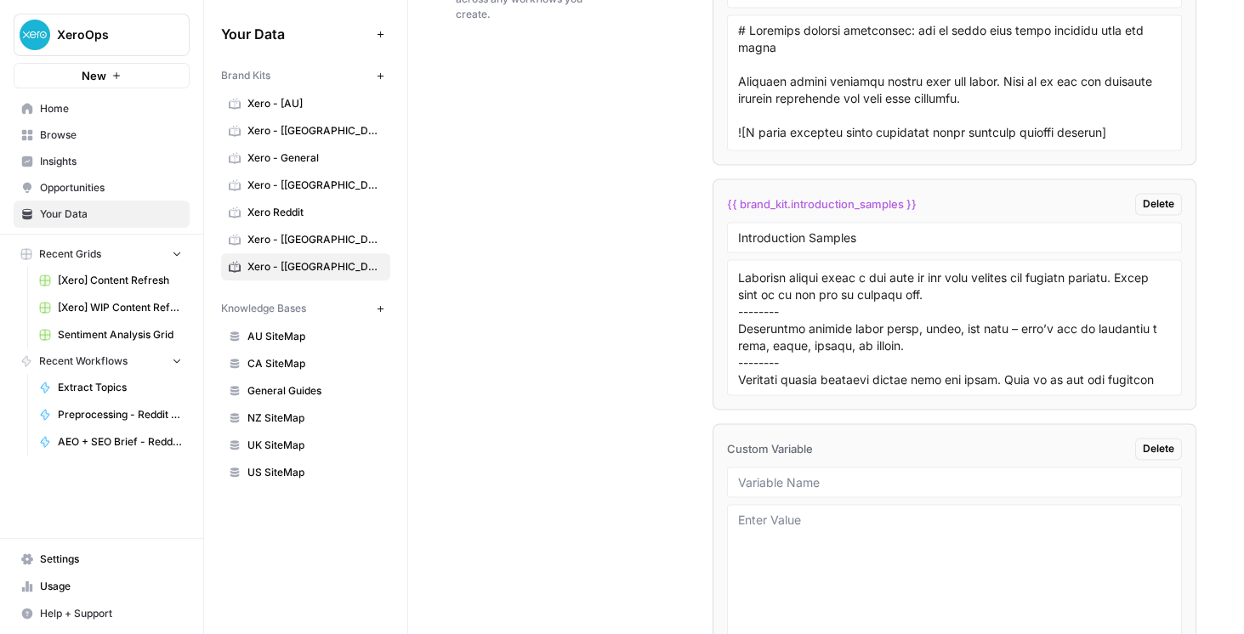
scroll to position [3470, 0]
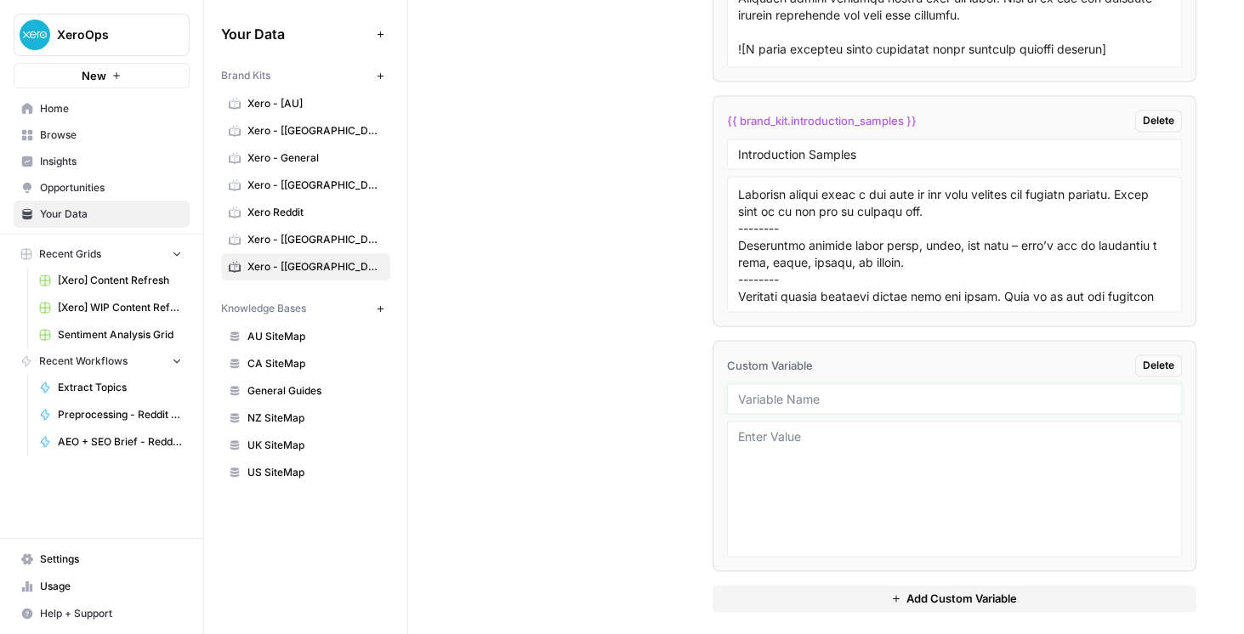
click at [754, 391] on input "text" at bounding box center [954, 398] width 433 height 15
click at [769, 429] on textarea at bounding box center [954, 489] width 433 height 121
click at [825, 391] on input "Products" at bounding box center [954, 398] width 433 height 15
type input "Products - AU"
click at [814, 451] on textarea at bounding box center [954, 489] width 433 height 121
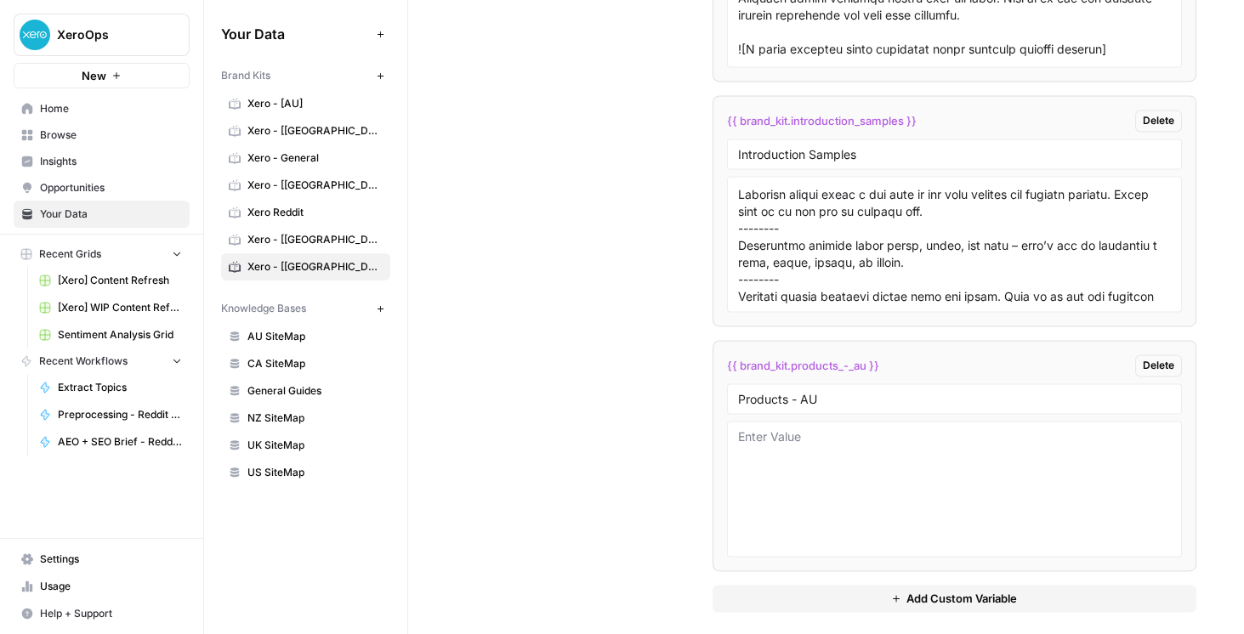
click at [914, 597] on button "Add Custom Variable" at bounding box center [955, 598] width 484 height 27
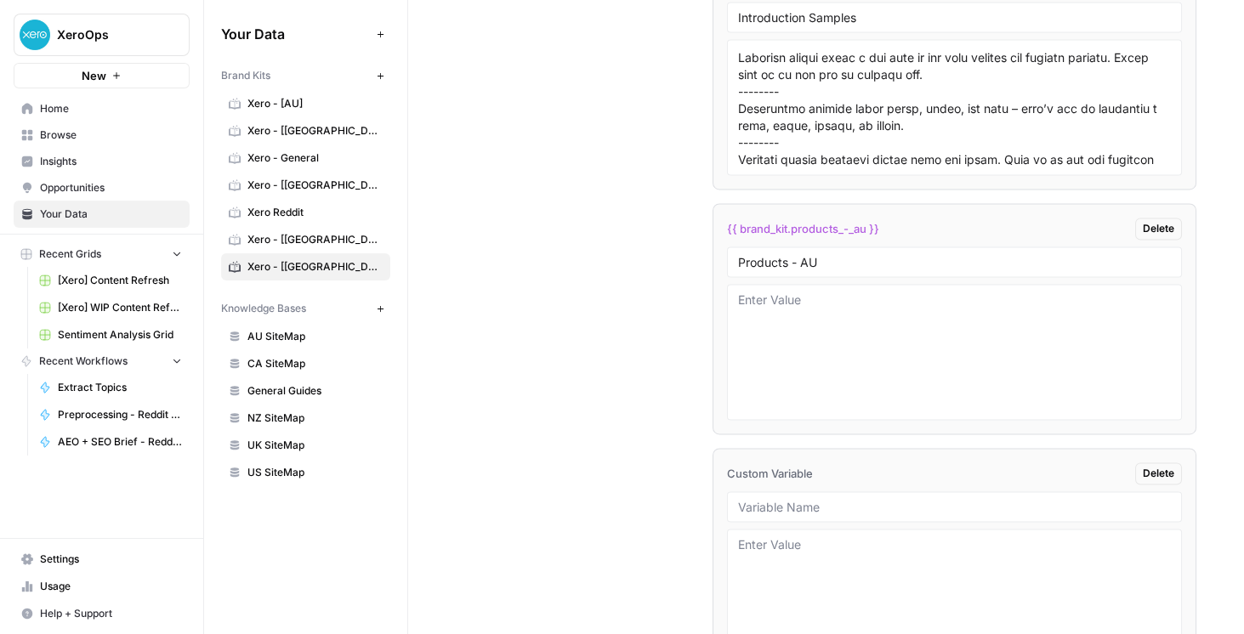
scroll to position [3713, 0]
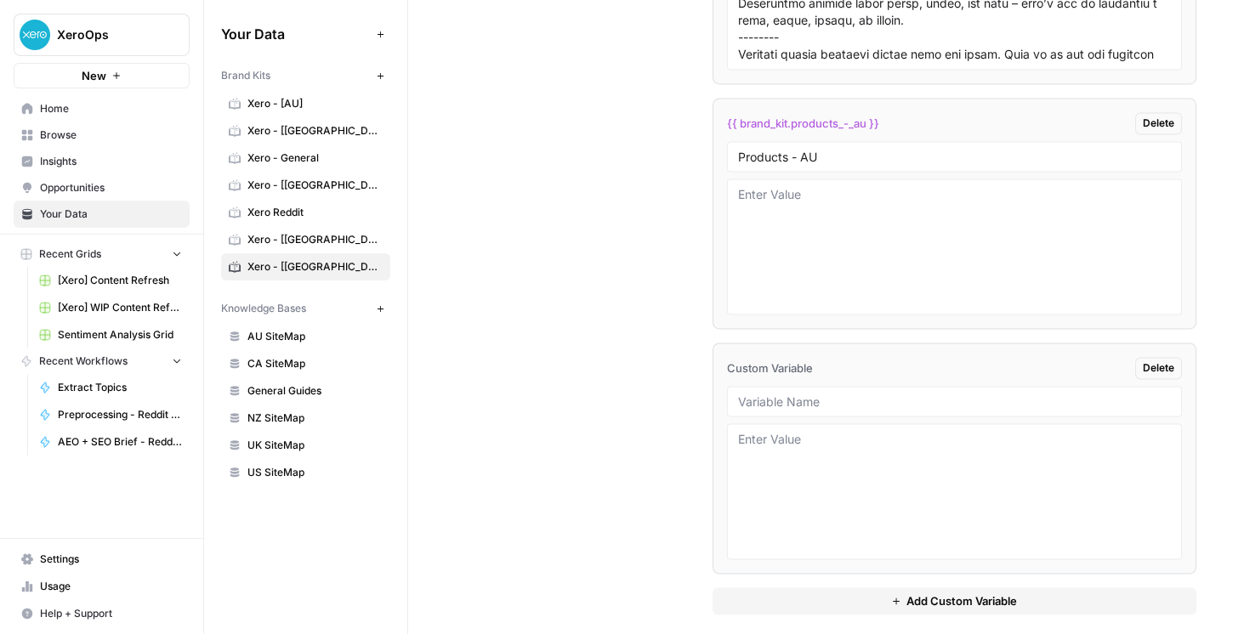
click at [788, 401] on div at bounding box center [954, 401] width 455 height 31
click at [777, 396] on div at bounding box center [954, 401] width 455 height 31
click at [804, 394] on input "text" at bounding box center [954, 401] width 433 height 15
type input "Products - US"
click at [839, 221] on textarea at bounding box center [954, 246] width 433 height 121
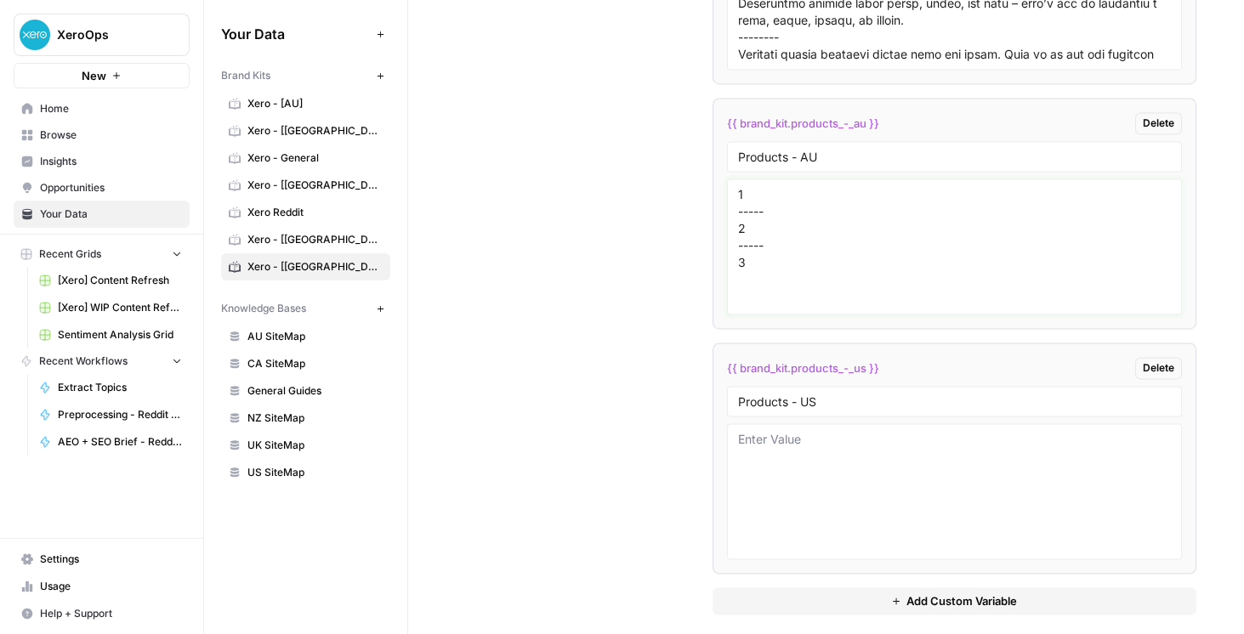
type textarea "1 ----- 2 ----- 3"
click at [1149, 361] on span "Delete" at bounding box center [1158, 368] width 31 height 15
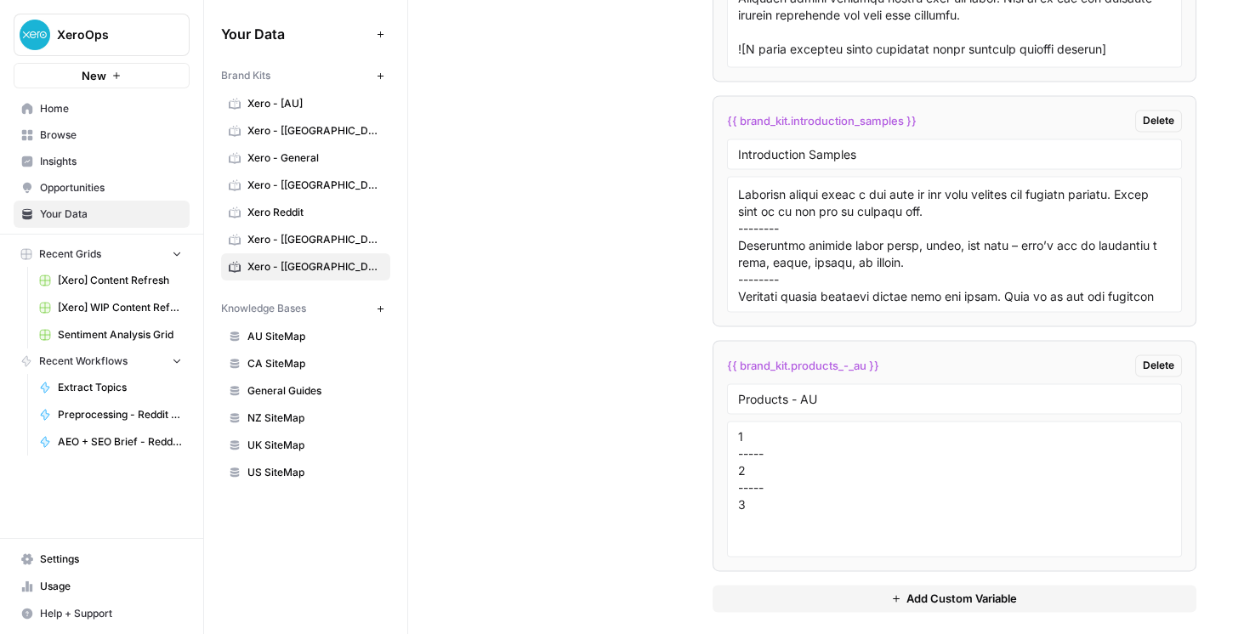
click at [1158, 358] on span "Delete" at bounding box center [1158, 365] width 31 height 15
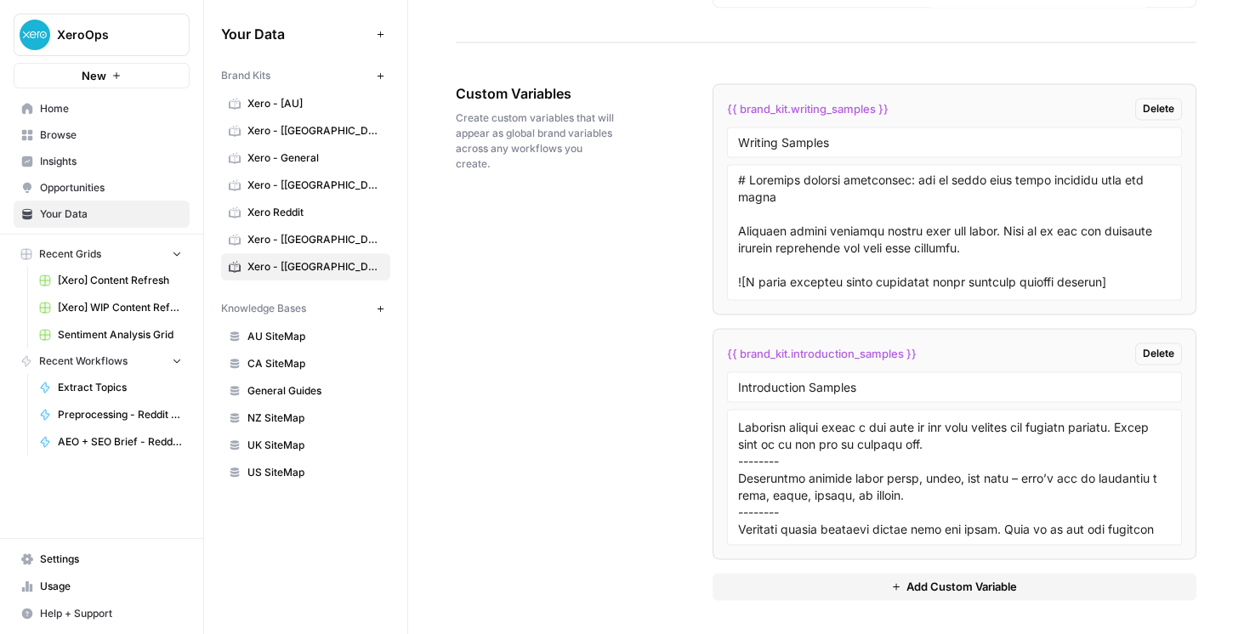
scroll to position [3226, 0]
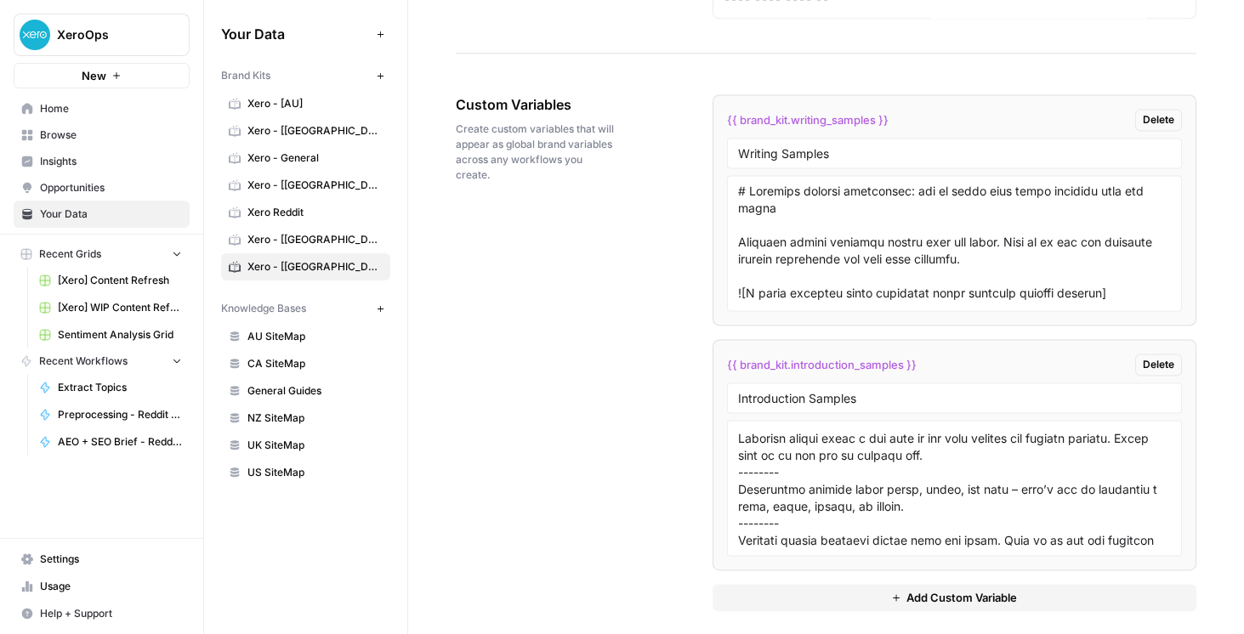
click at [96, 560] on span "Settings" at bounding box center [111, 559] width 142 height 15
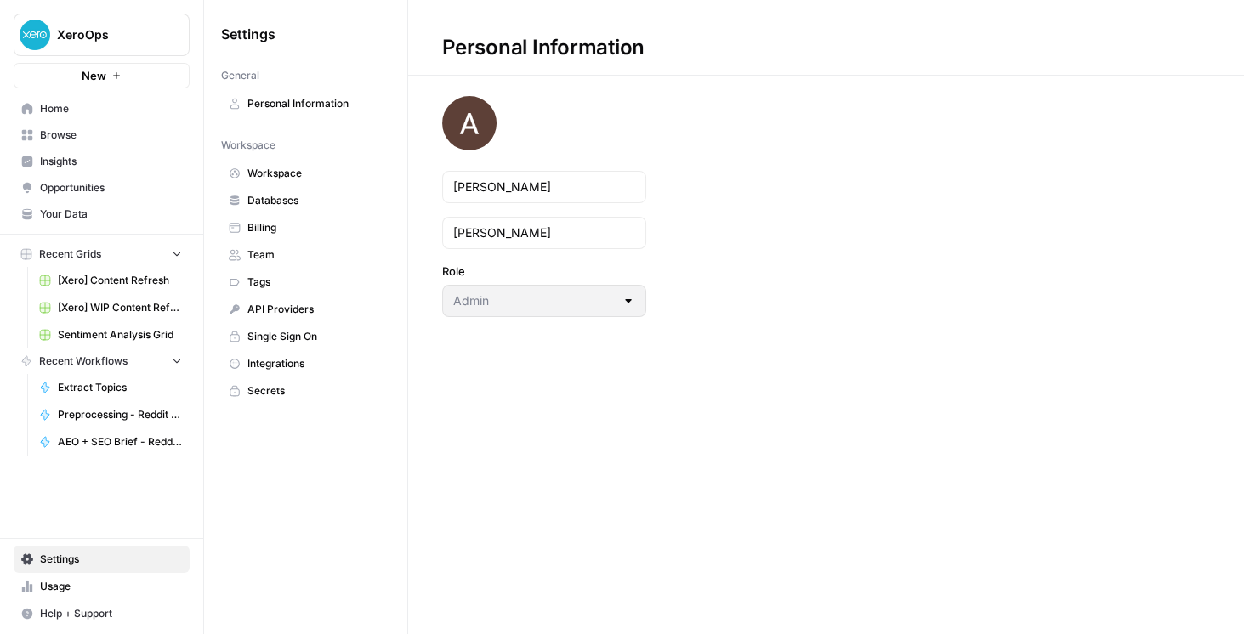
click at [287, 252] on span "Team" at bounding box center [315, 255] width 135 height 15
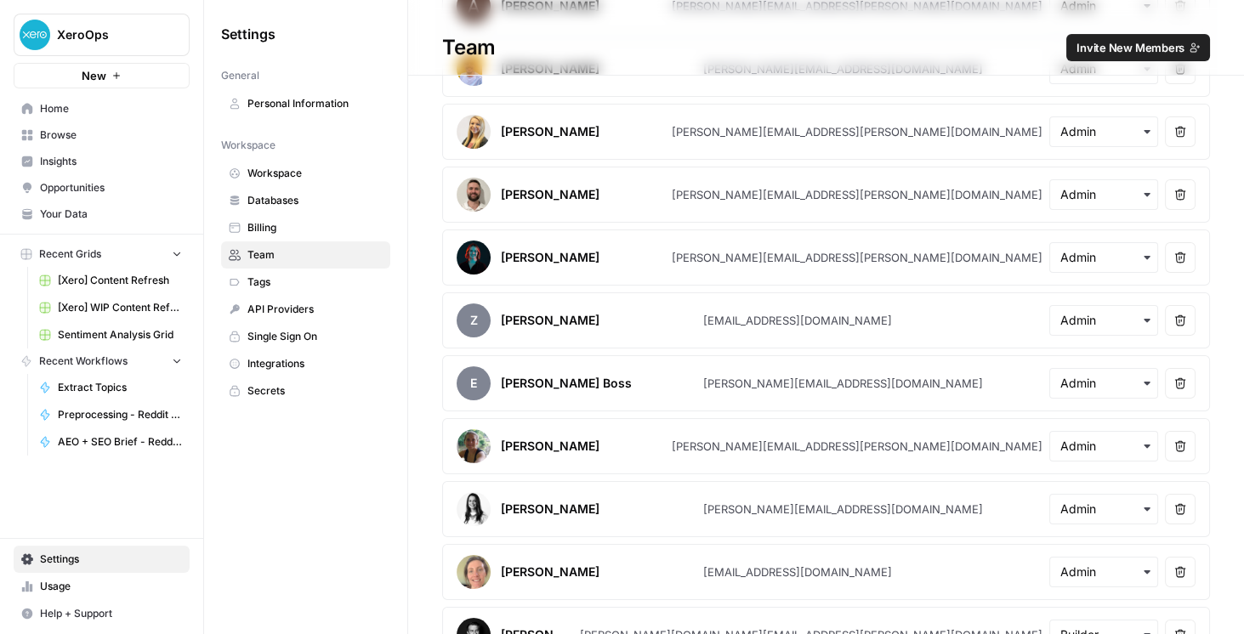
scroll to position [437, 0]
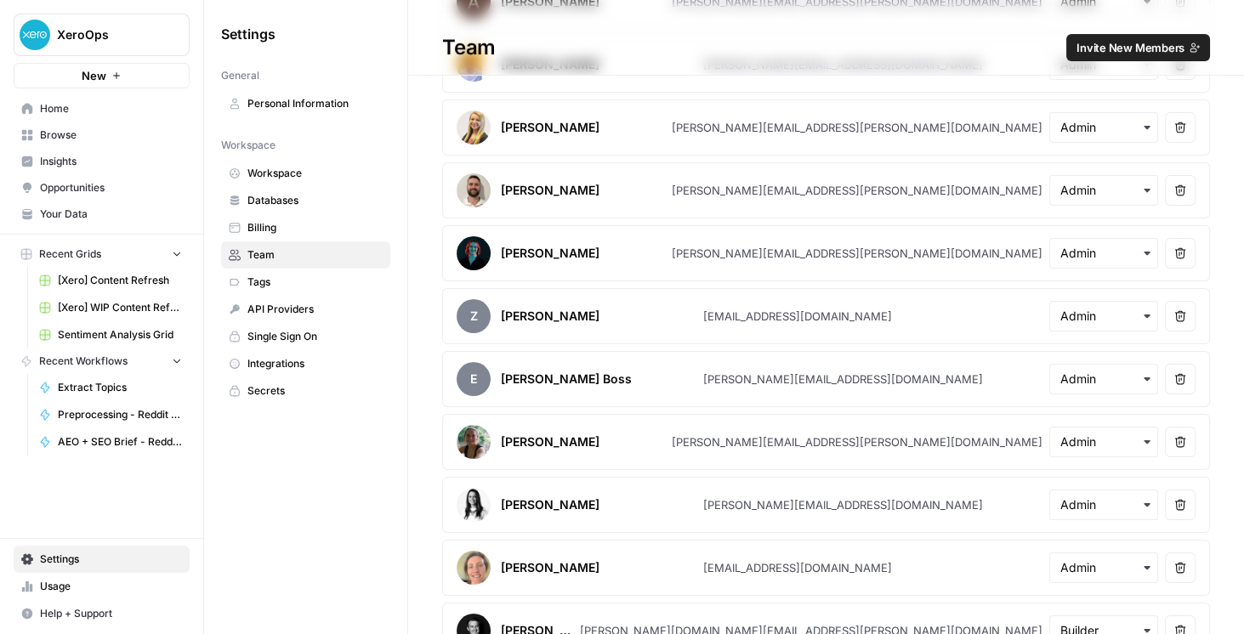
drag, startPoint x: 834, startPoint y: 244, endPoint x: 686, endPoint y: 249, distance: 148.1
click at [686, 249] on article "[PERSON_NAME] [PERSON_NAME][EMAIL_ADDRESS][PERSON_NAME][DOMAIN_NAME] Remove user" at bounding box center [826, 253] width 768 height 56
copy article "[PERSON_NAME][EMAIL_ADDRESS][PERSON_NAME][DOMAIN_NAME]"
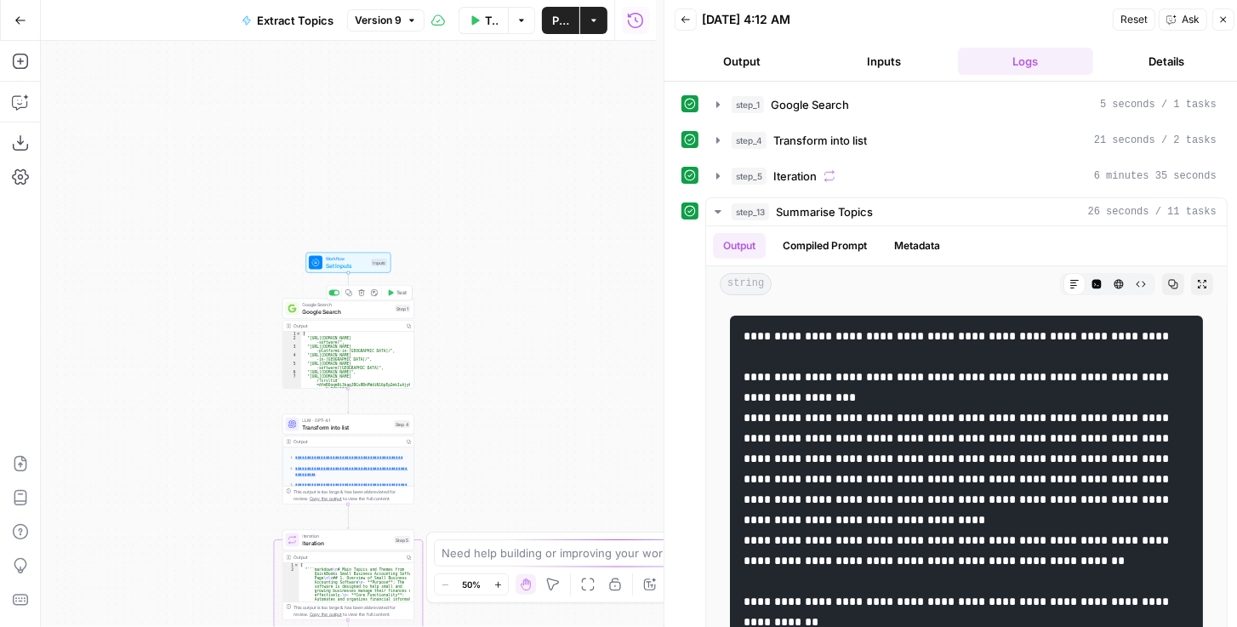
click at [333, 314] on span "Google Search" at bounding box center [347, 311] width 89 height 9
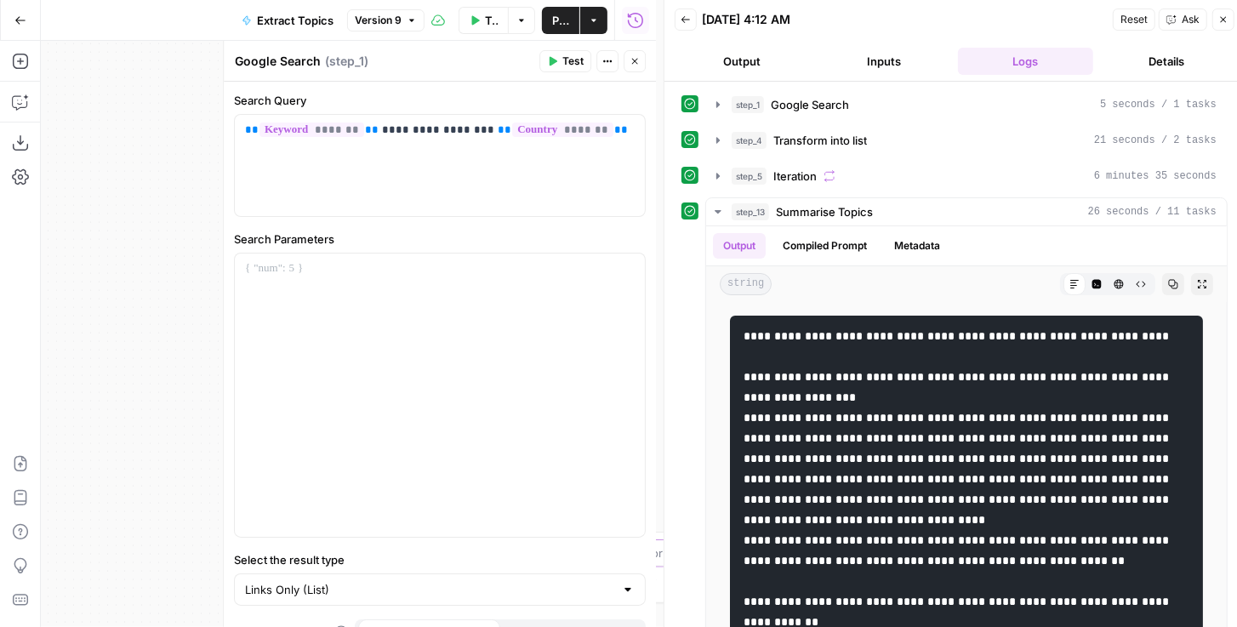
click at [1223, 20] on icon "button" at bounding box center [1223, 19] width 10 height 10
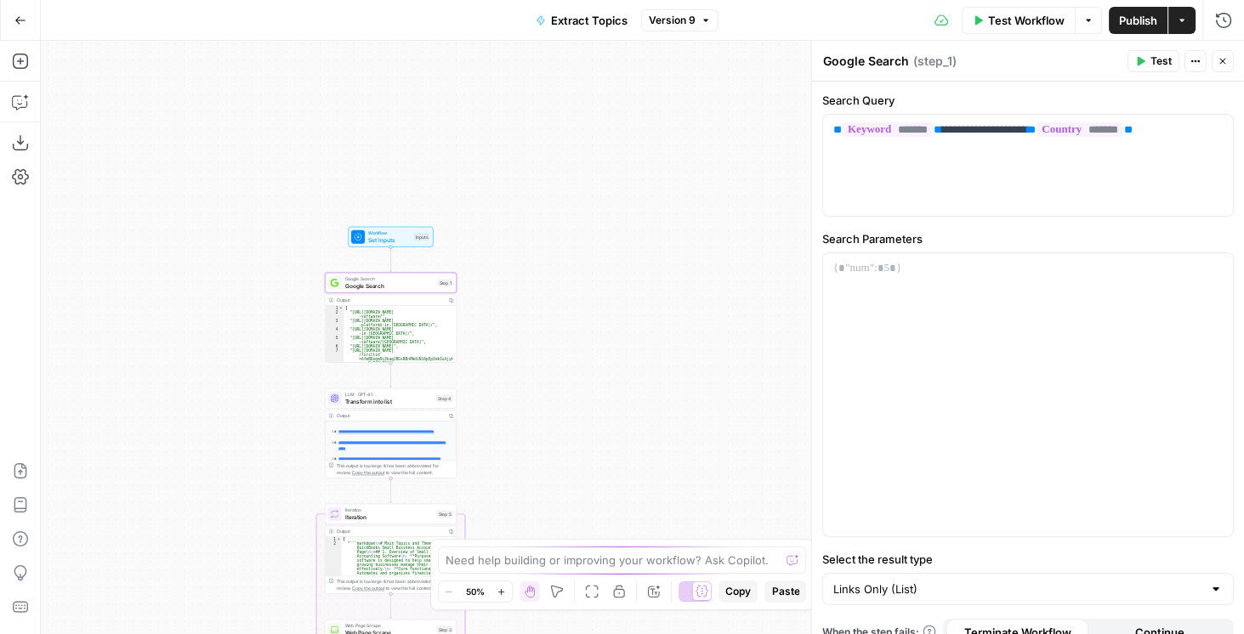
drag, startPoint x: 607, startPoint y: 341, endPoint x: 782, endPoint y: 189, distance: 232.1
click at [782, 189] on div "**********" at bounding box center [642, 338] width 1203 height 594
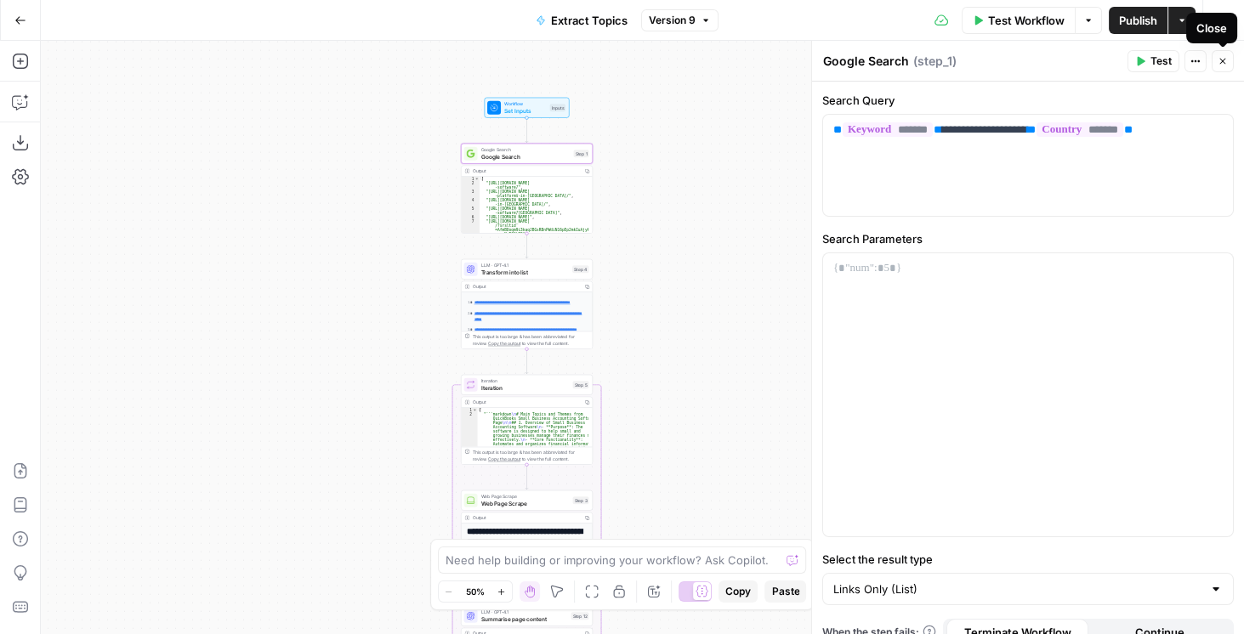
click at [1221, 56] on icon "button" at bounding box center [1223, 61] width 10 height 10
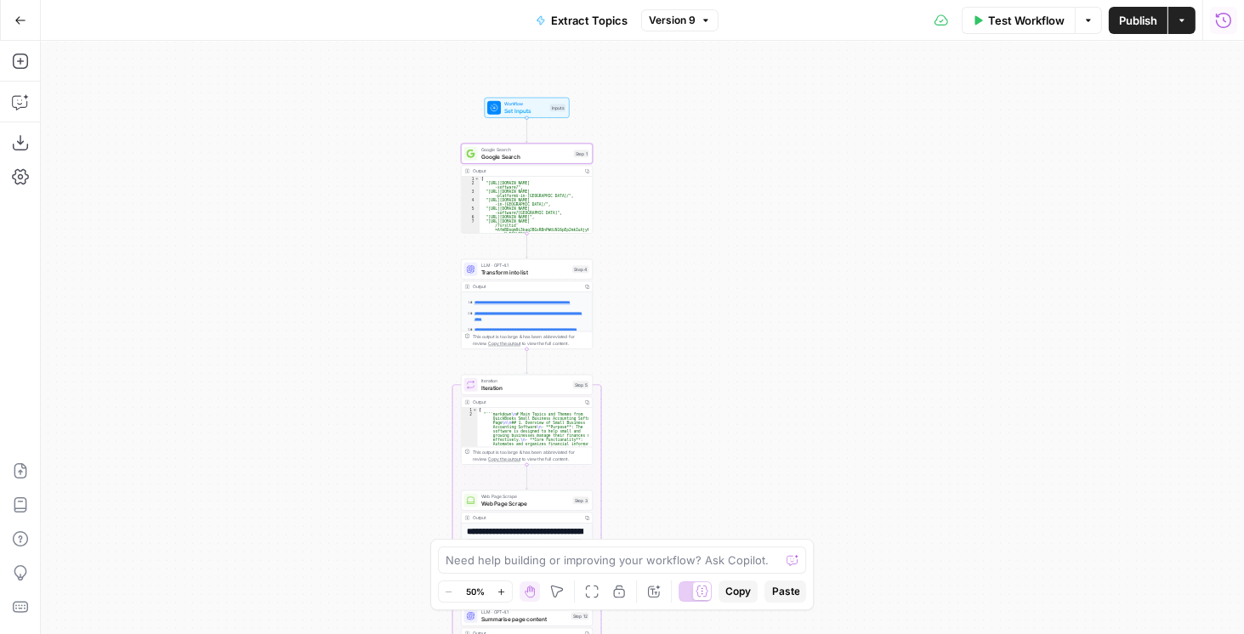
click at [1224, 26] on icon "button" at bounding box center [1223, 20] width 17 height 17
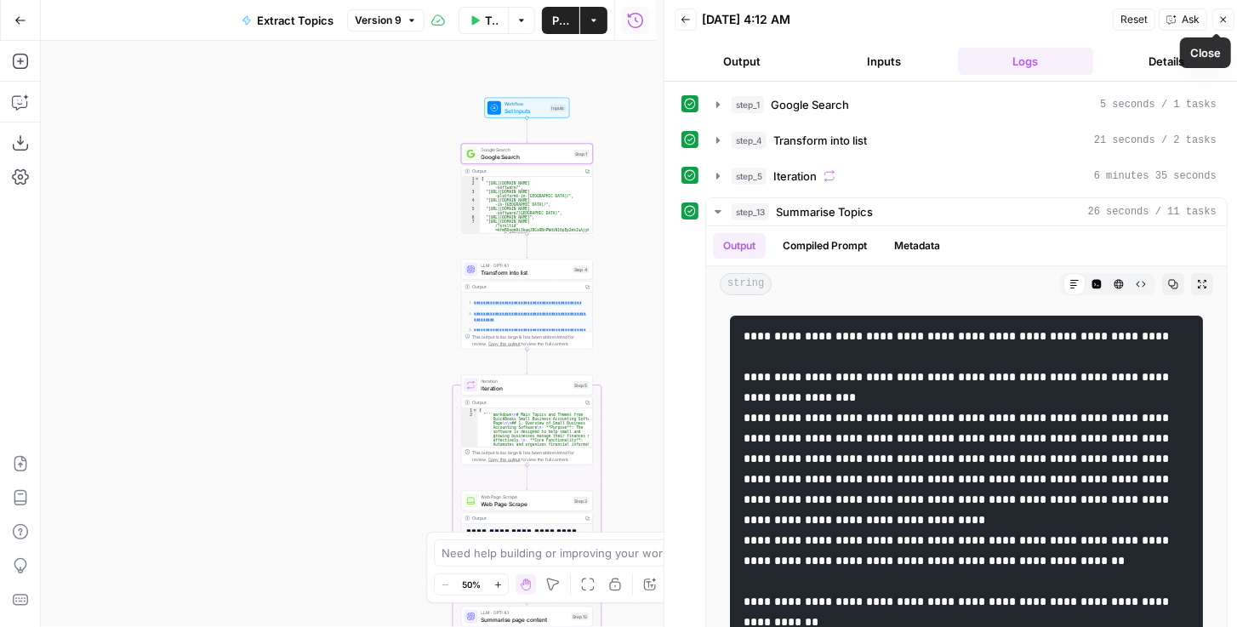
click at [1221, 29] on button "Close" at bounding box center [1223, 20] width 22 height 22
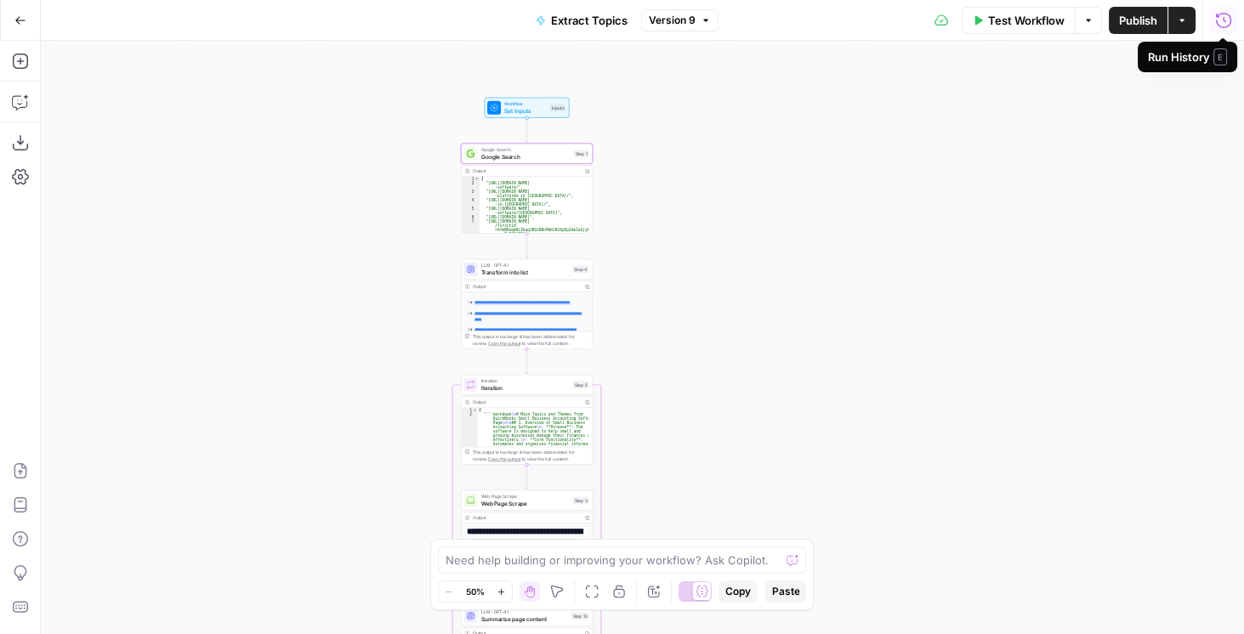
click at [1222, 24] on icon "button" at bounding box center [1223, 20] width 17 height 17
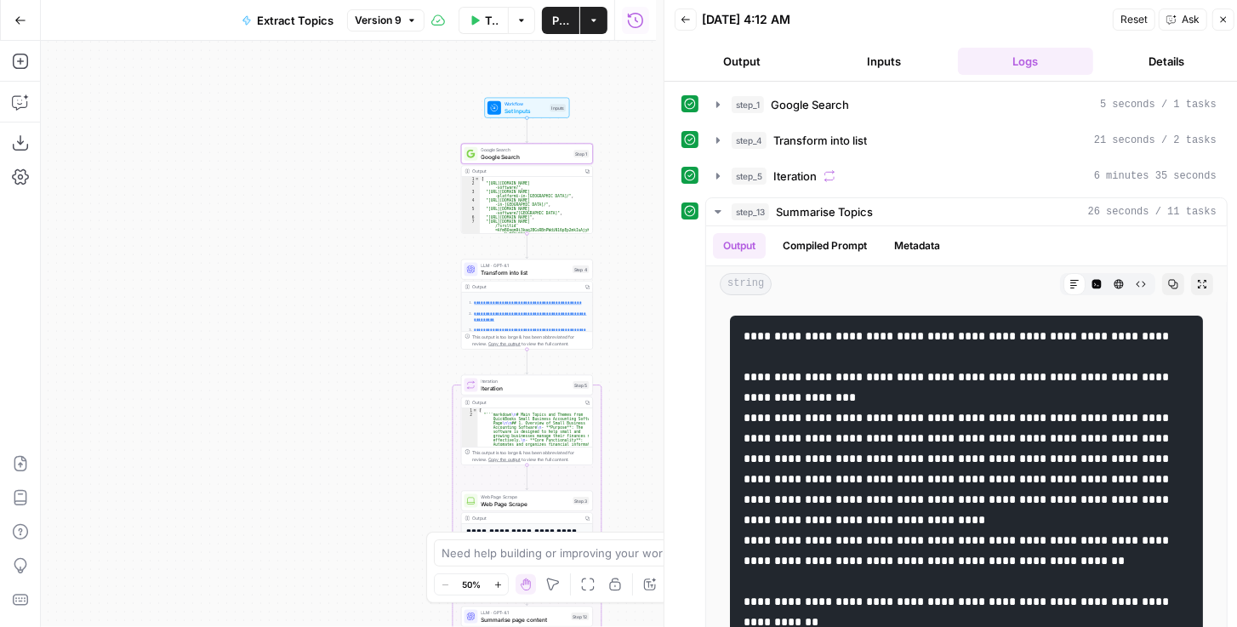
click at [687, 20] on icon "button" at bounding box center [685, 19] width 10 height 10
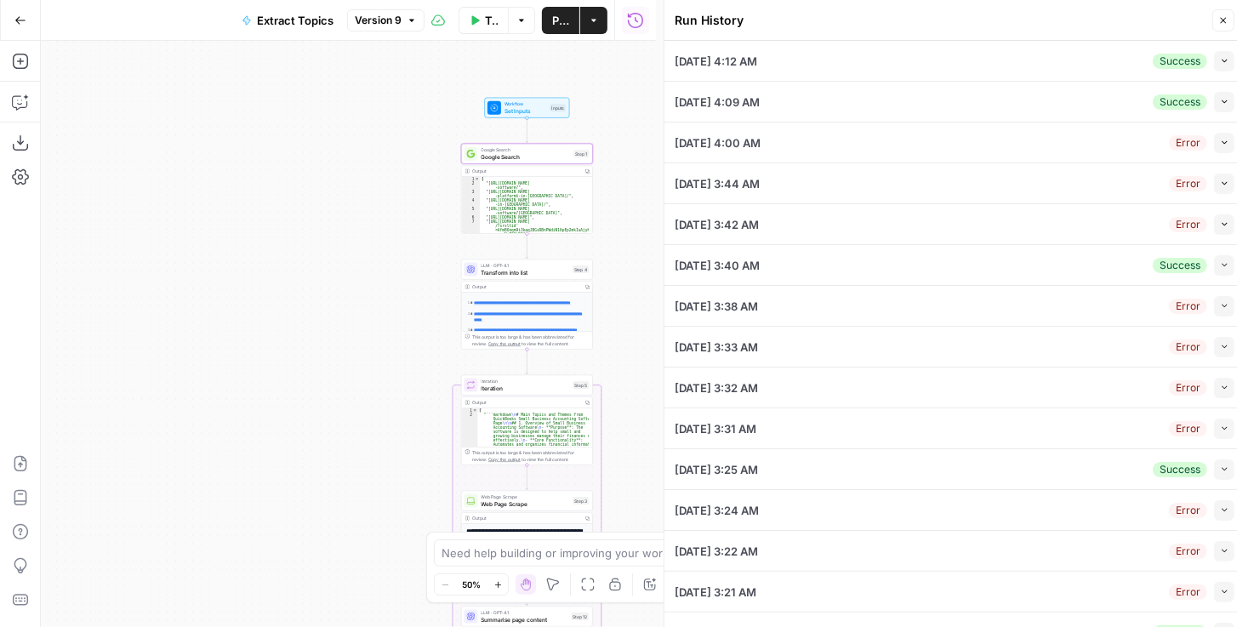
click at [1217, 68] on button "Collapse" at bounding box center [1224, 61] width 20 height 20
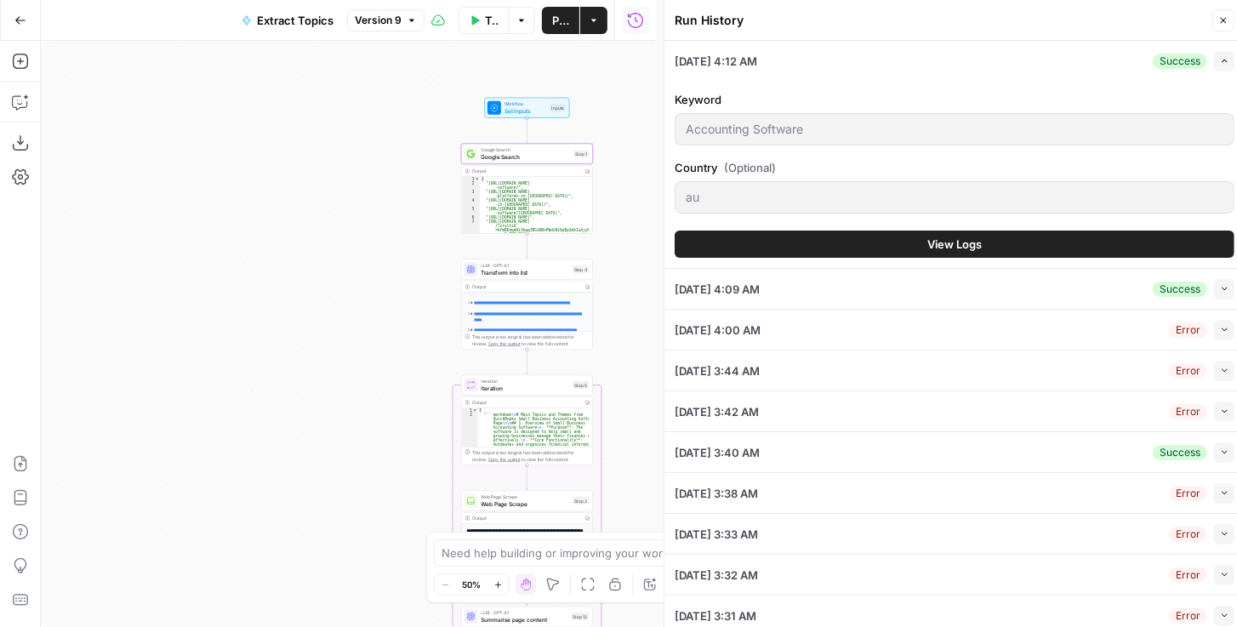
click at [1070, 231] on button "View Logs" at bounding box center [954, 243] width 560 height 27
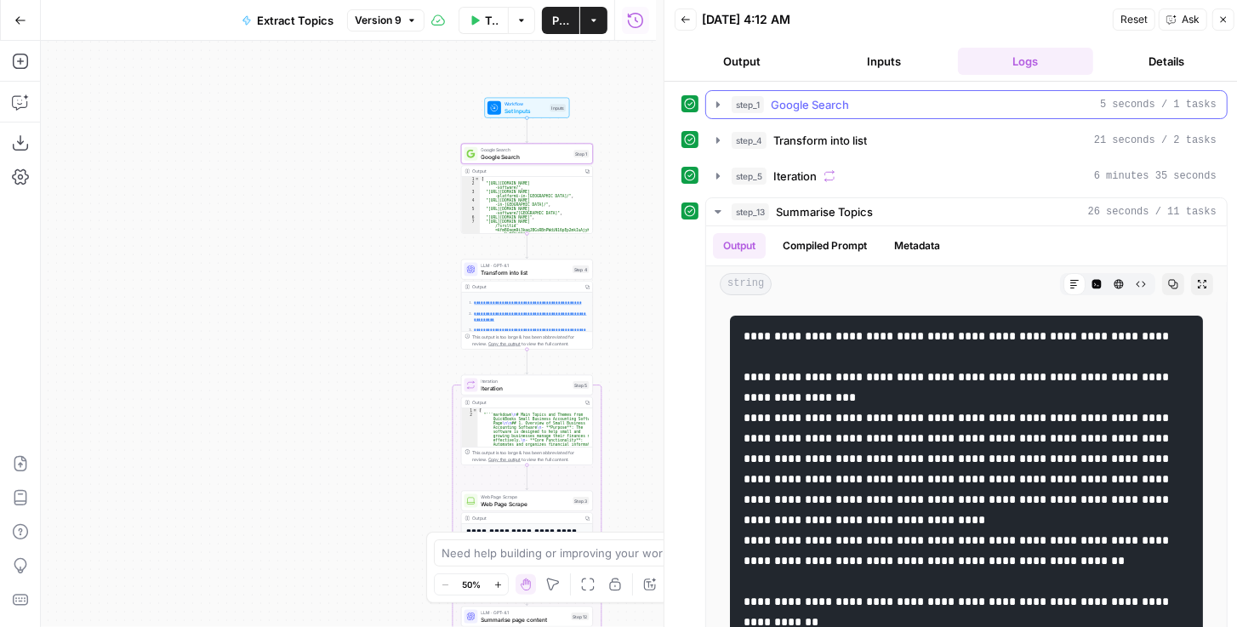
click at [716, 105] on icon "button" at bounding box center [717, 104] width 3 height 6
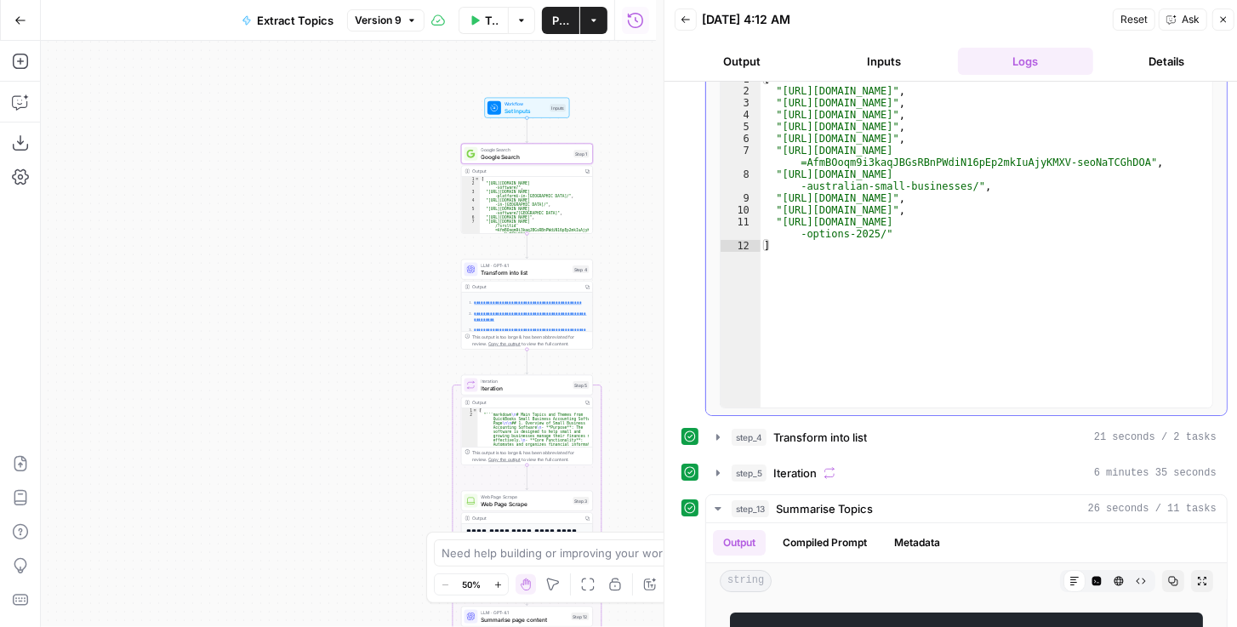
scroll to position [194, 0]
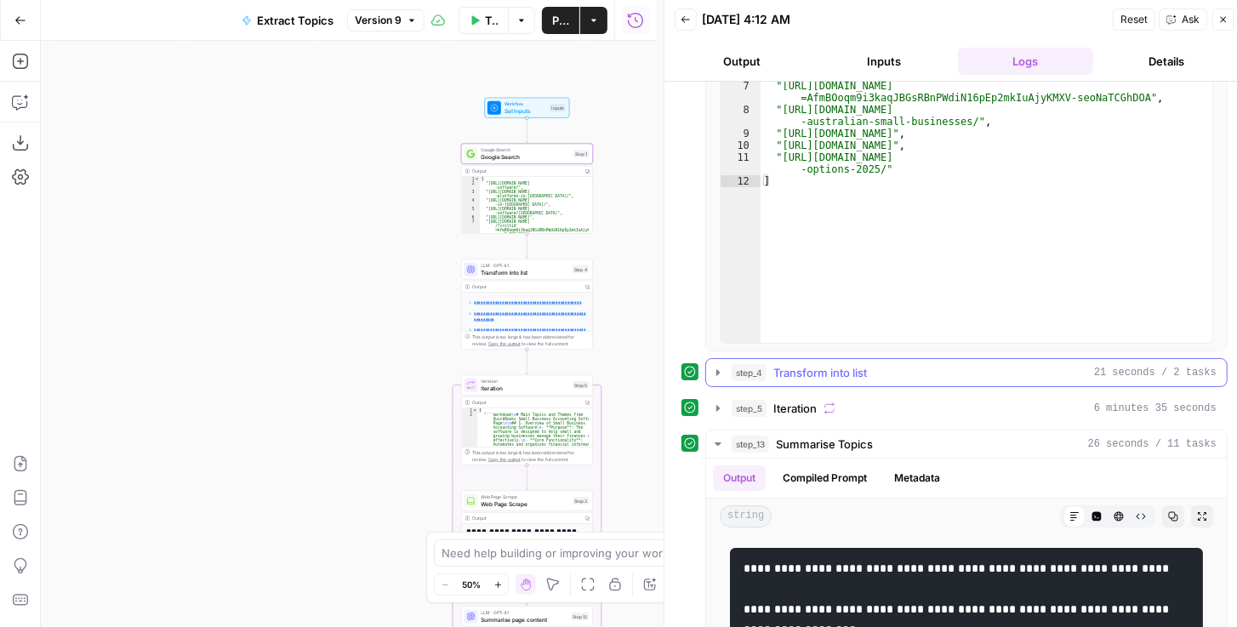
click at [721, 366] on icon "button" at bounding box center [718, 373] width 14 height 14
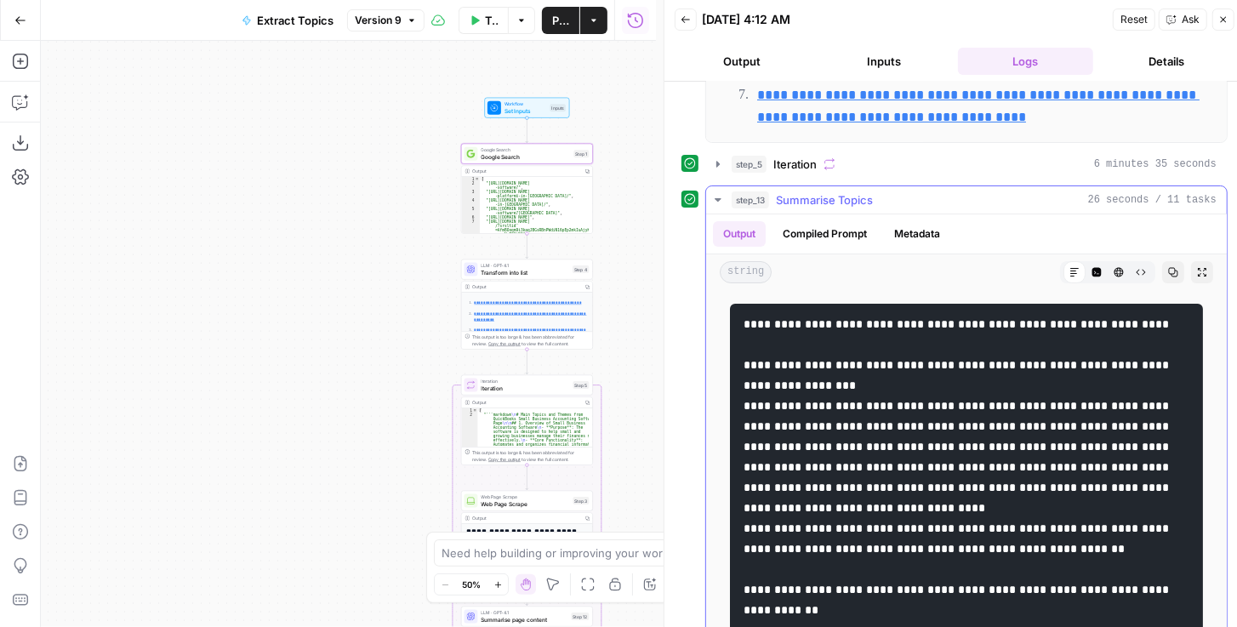
scroll to position [873, 0]
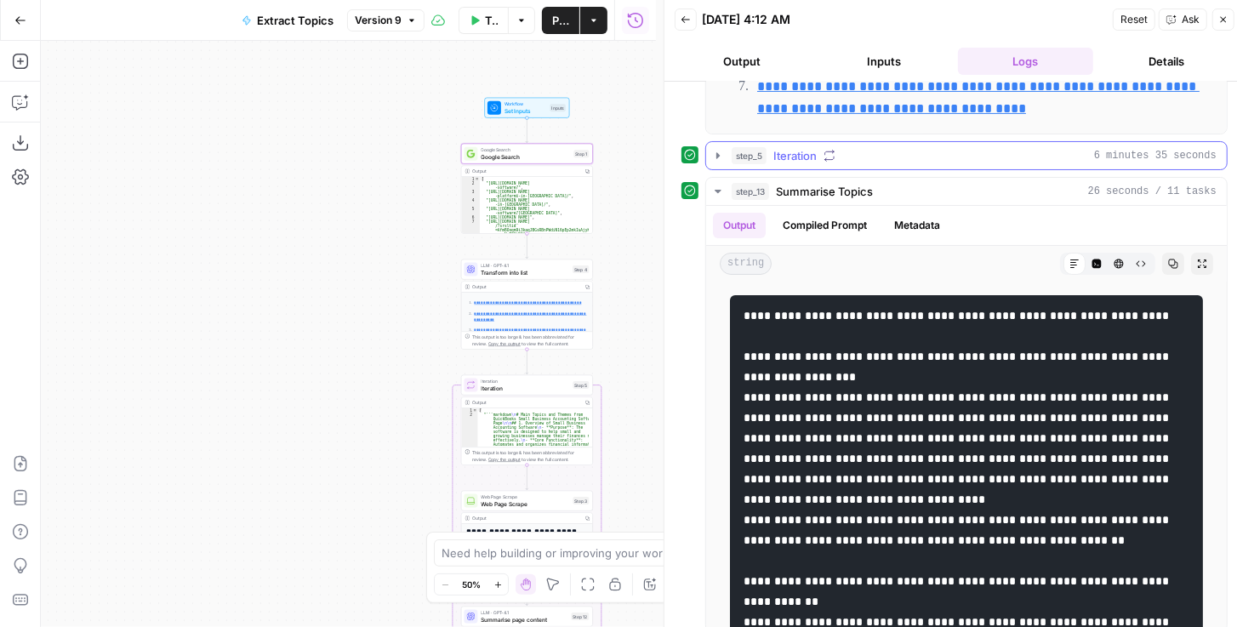
click at [714, 151] on icon "button" at bounding box center [718, 156] width 14 height 14
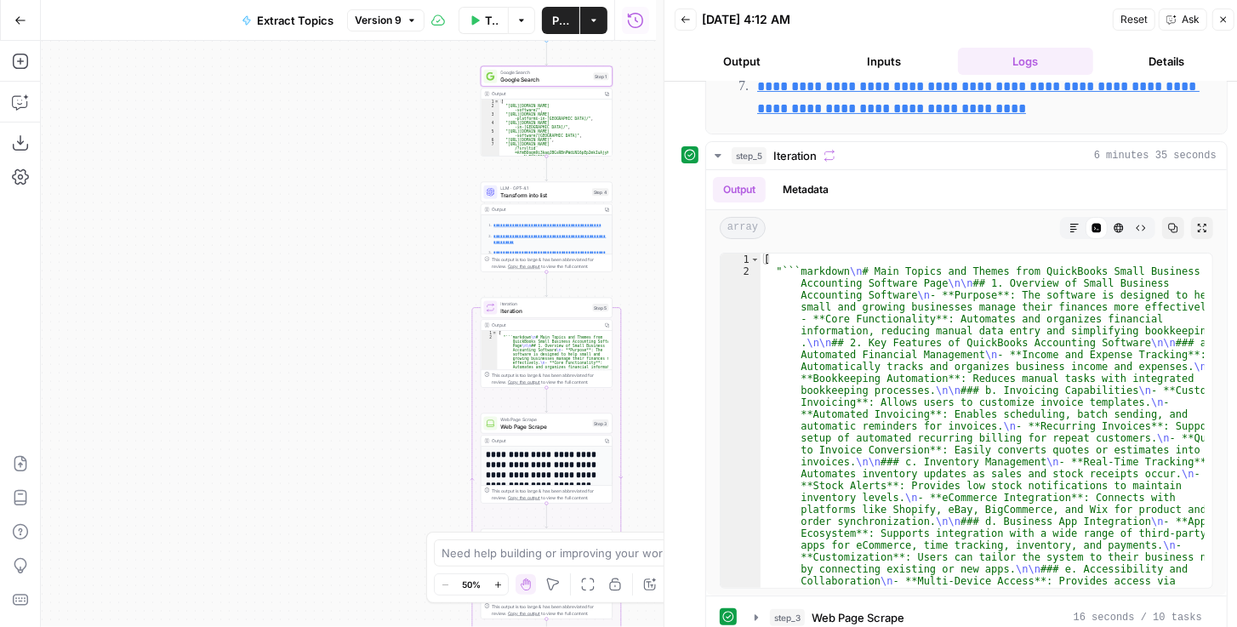
drag, startPoint x: 640, startPoint y: 356, endPoint x: 652, endPoint y: 150, distance: 206.2
click at [652, 149] on div "**********" at bounding box center [348, 334] width 615 height 586
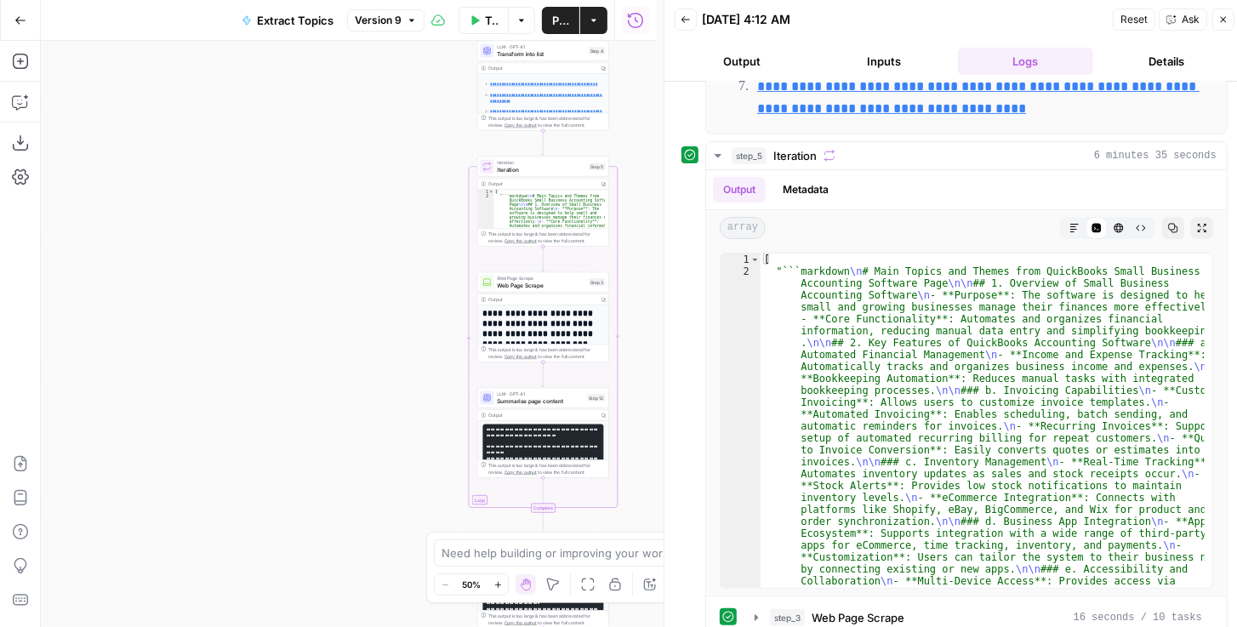
drag, startPoint x: 642, startPoint y: 271, endPoint x: 623, endPoint y: 252, distance: 27.1
click at [624, 253] on div "**********" at bounding box center [348, 334] width 615 height 586
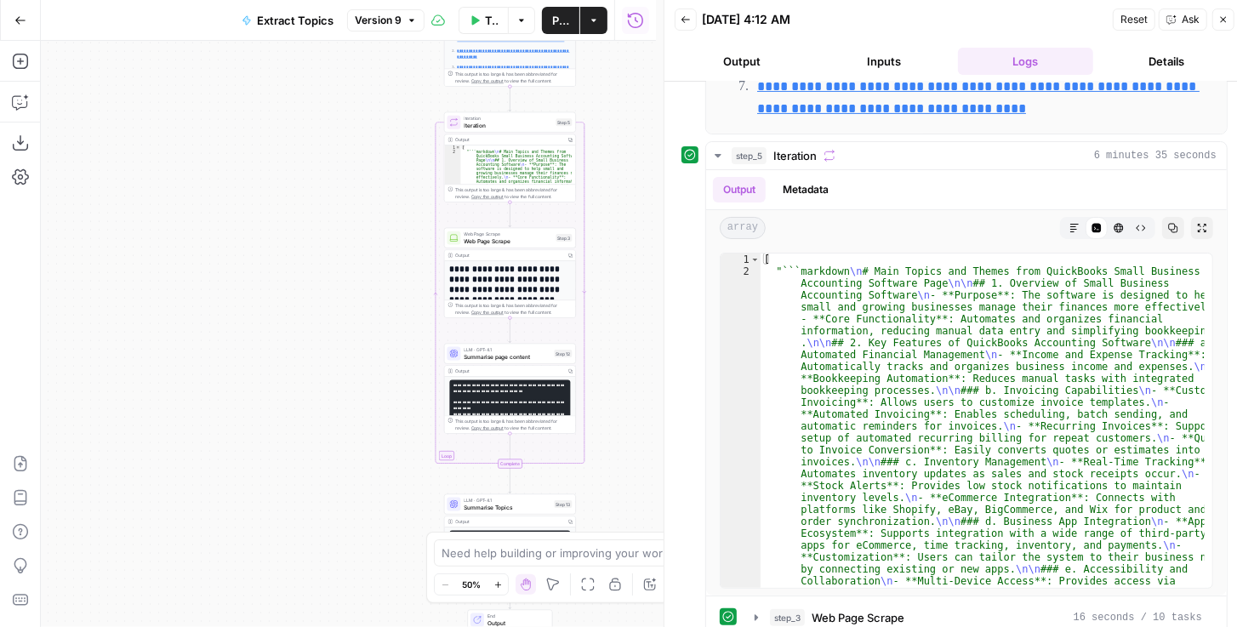
drag, startPoint x: 619, startPoint y: 390, endPoint x: 568, endPoint y: 339, distance: 71.6
click at [586, 350] on div "**********" at bounding box center [348, 334] width 615 height 586
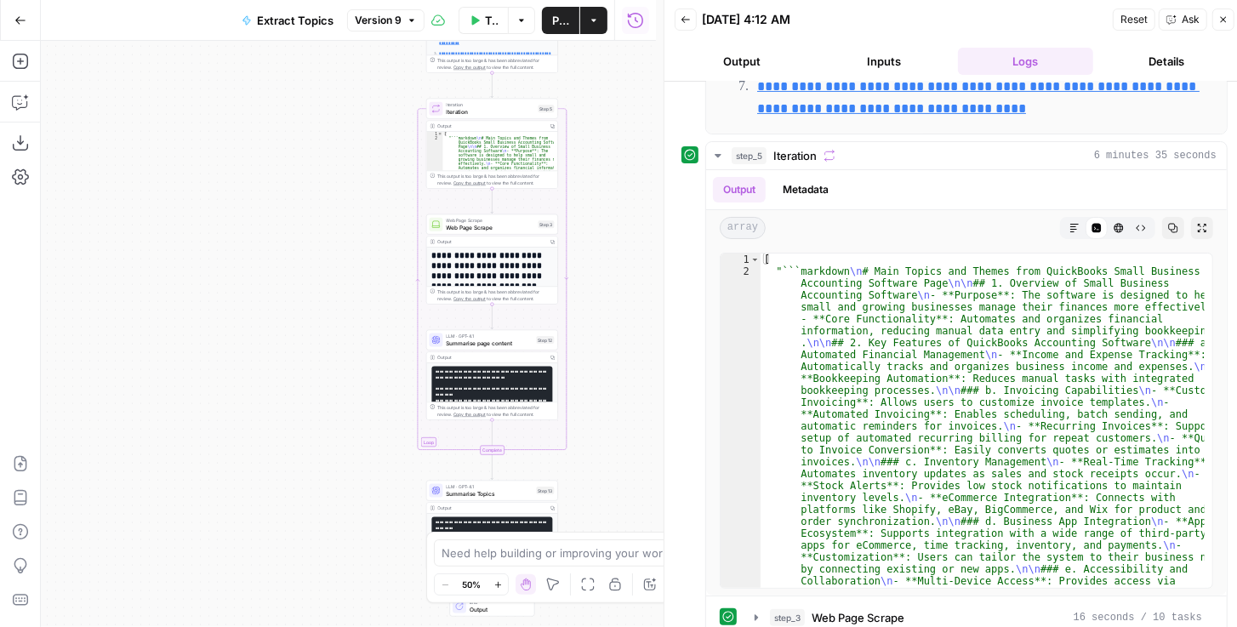
drag, startPoint x: 606, startPoint y: 402, endPoint x: 606, endPoint y: 294, distance: 108.0
click at [606, 295] on div "**********" at bounding box center [348, 334] width 615 height 586
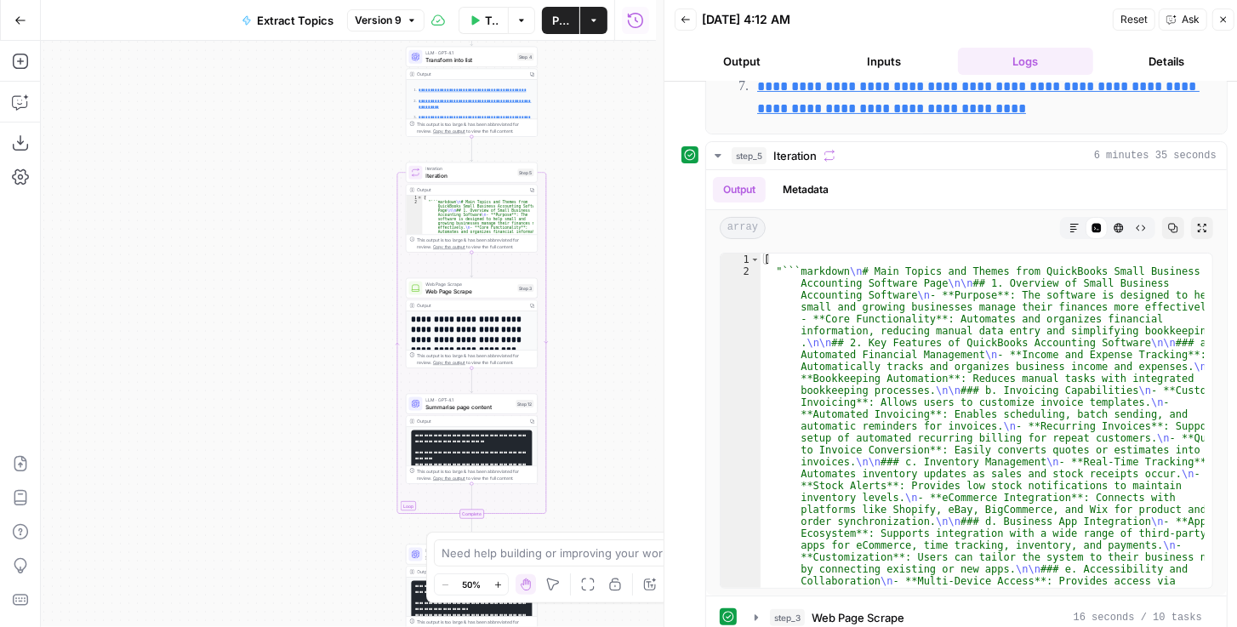
drag, startPoint x: 625, startPoint y: 259, endPoint x: 595, endPoint y: 383, distance: 127.7
click at [606, 420] on div "**********" at bounding box center [348, 334] width 615 height 586
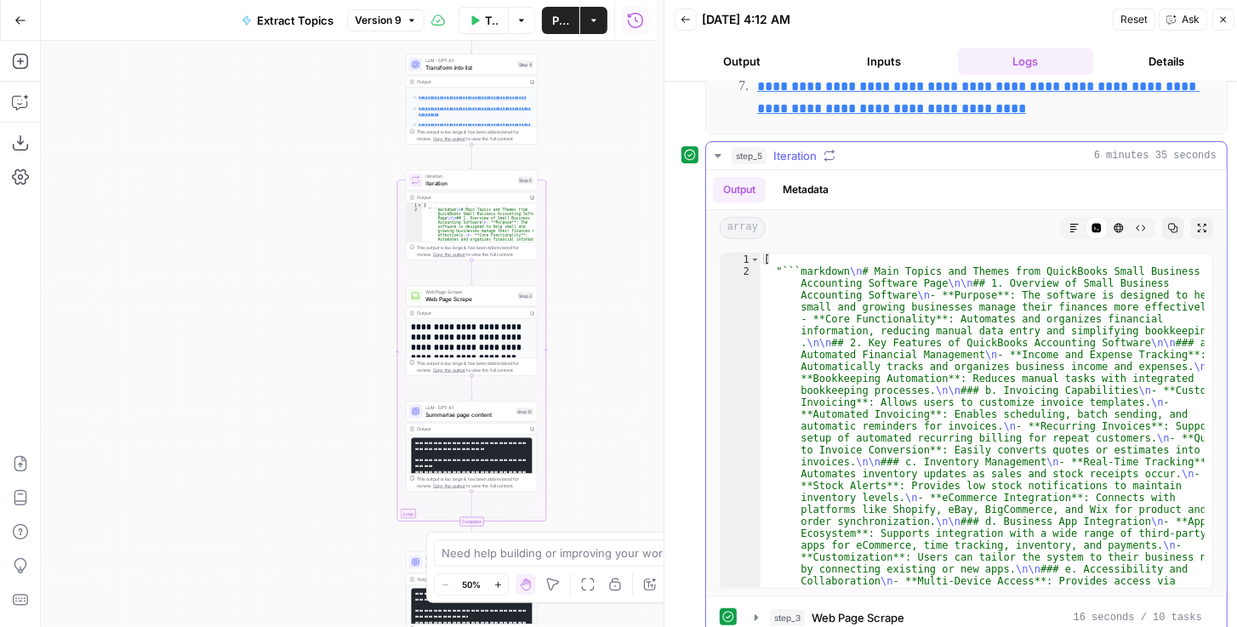
click at [1198, 225] on icon "button" at bounding box center [1202, 228] width 10 height 10
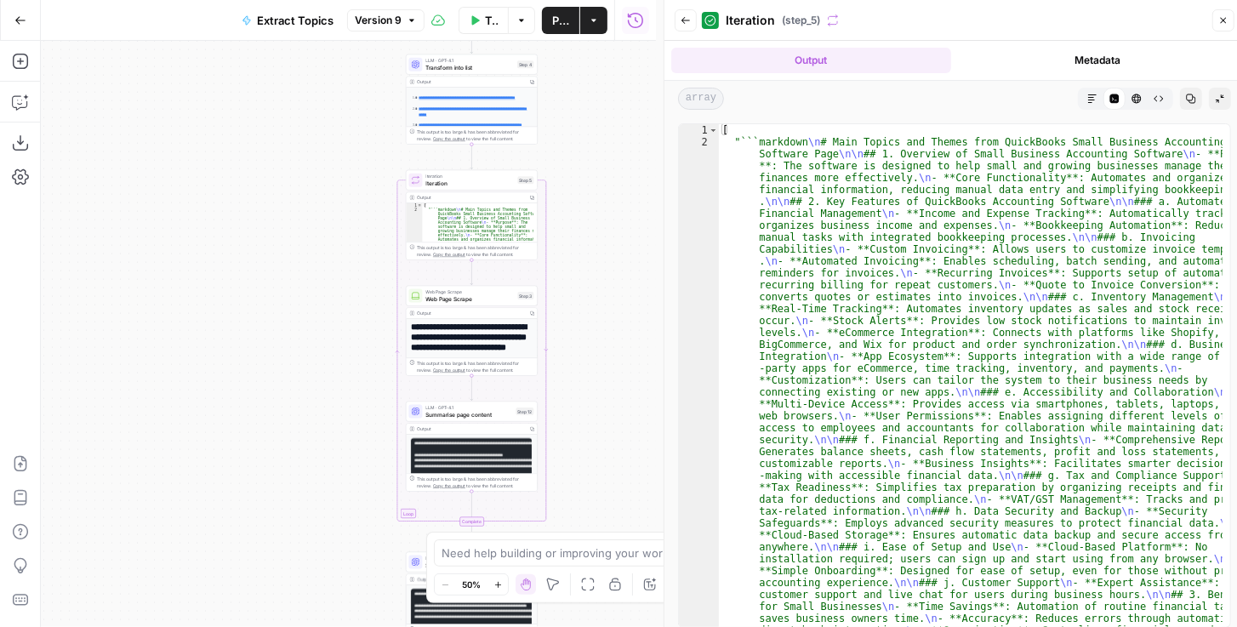
click at [1090, 99] on icon "button" at bounding box center [1092, 99] width 10 height 10
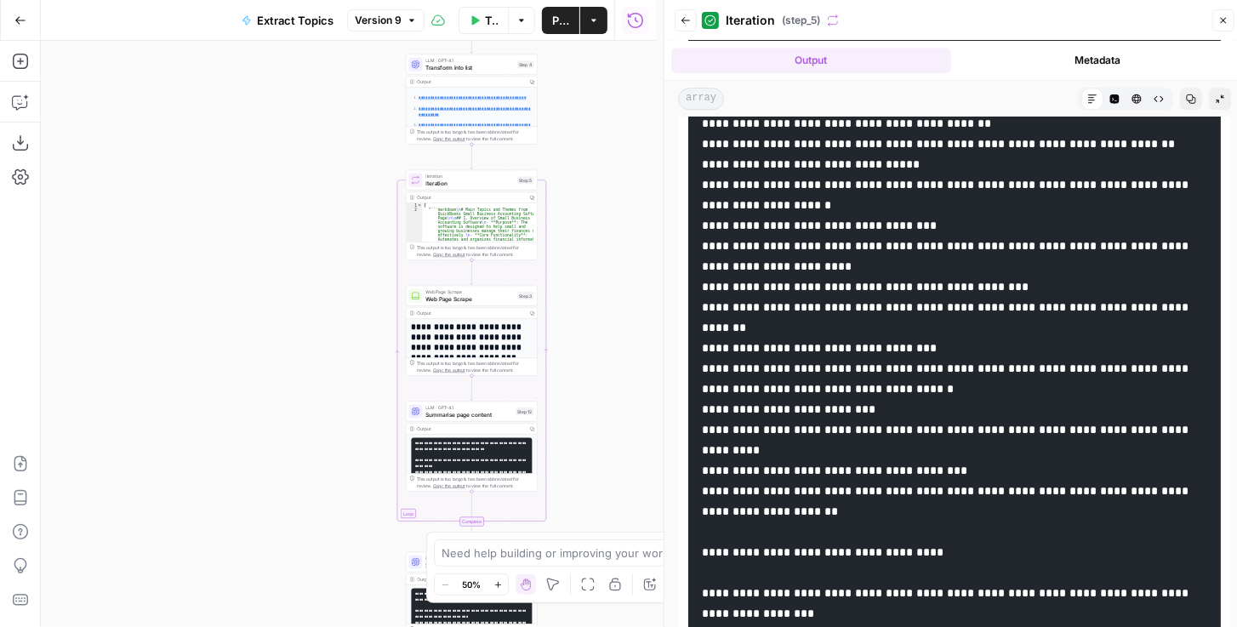
scroll to position [7825, 0]
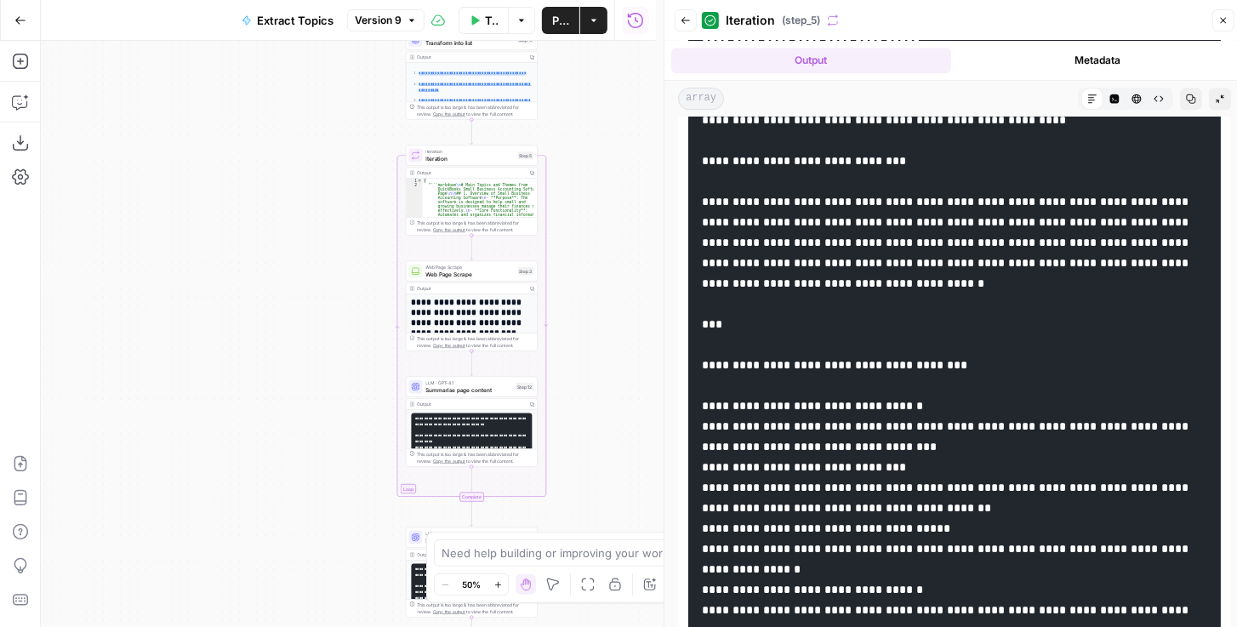
drag, startPoint x: 603, startPoint y: 401, endPoint x: 619, endPoint y: 187, distance: 214.9
click at [612, 137] on div "**********" at bounding box center [348, 334] width 615 height 586
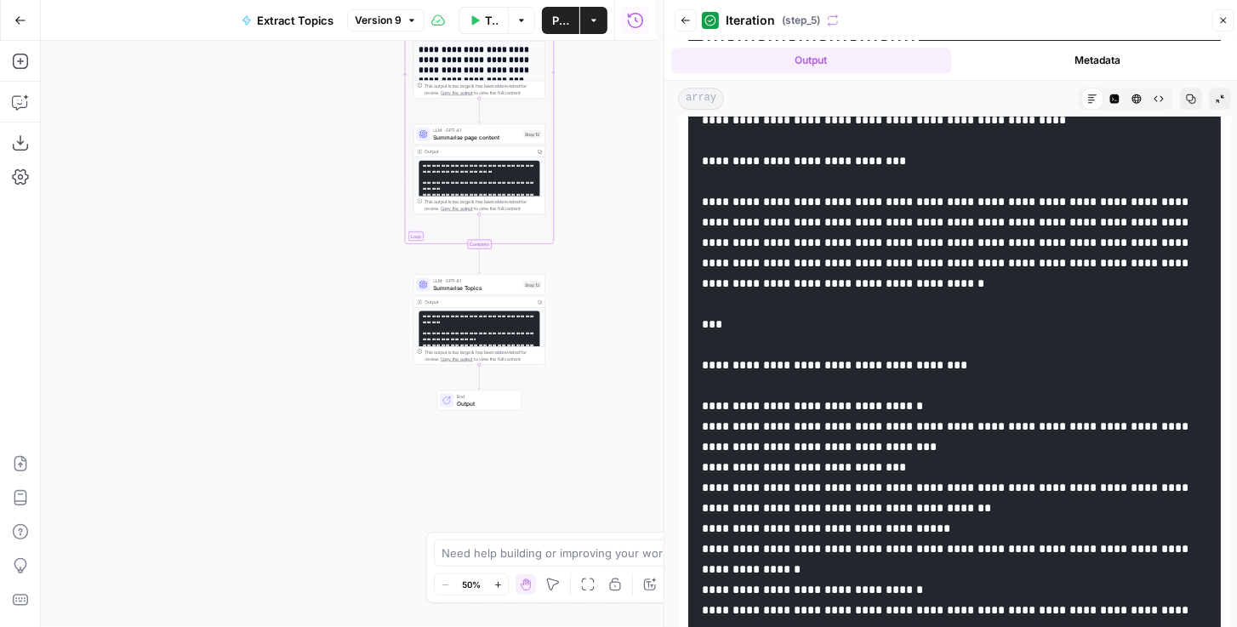
drag, startPoint x: 631, startPoint y: 306, endPoint x: 629, endPoint y: 292, distance: 14.6
click at [629, 292] on div "**********" at bounding box center [348, 334] width 615 height 586
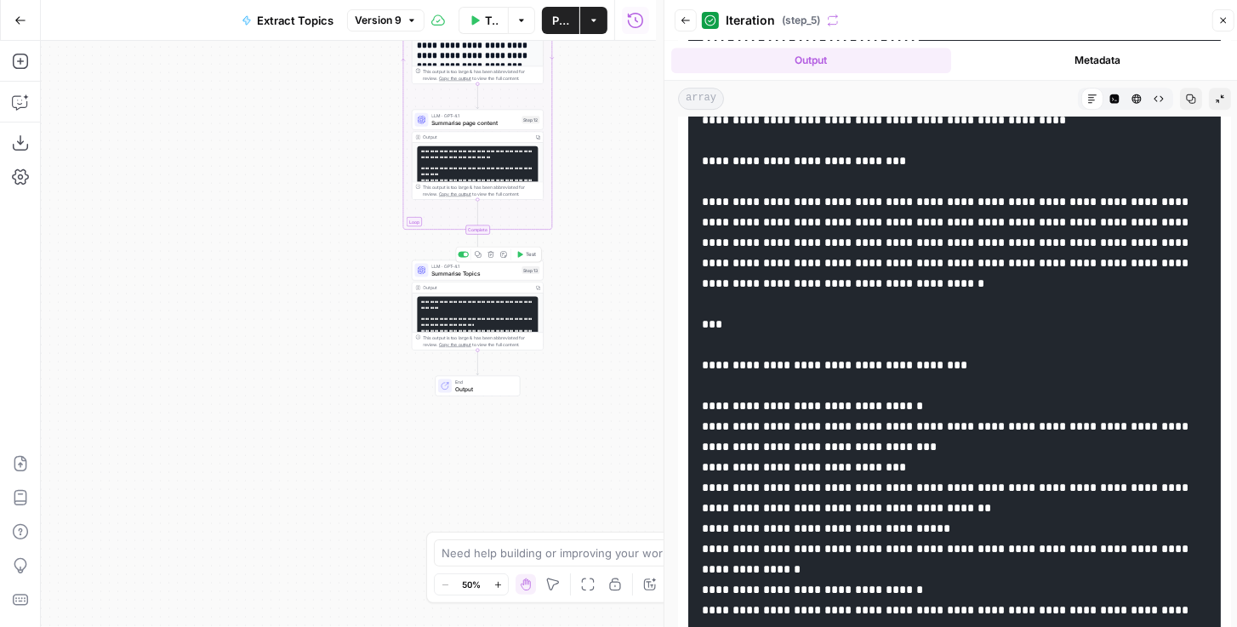
click at [459, 277] on div "LLM · GPT-4.1 Summarise Topics Step 13 Copy step Delete step Add Note Test" at bounding box center [478, 270] width 132 height 20
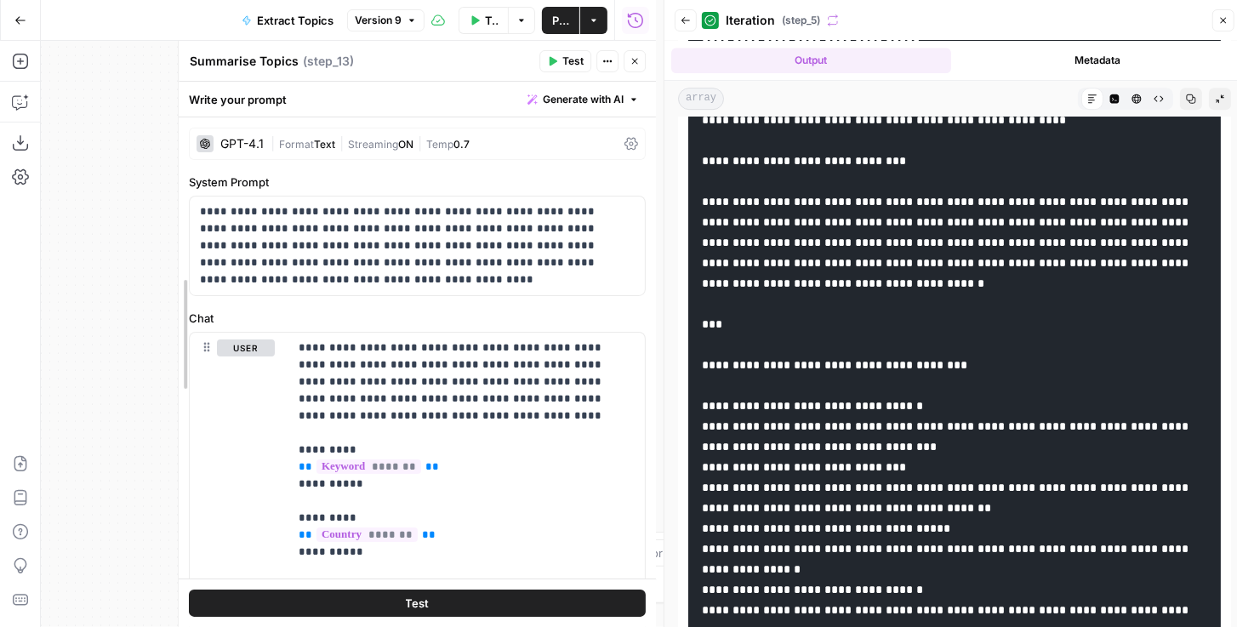
drag, startPoint x: 232, startPoint y: 299, endPoint x: 158, endPoint y: 286, distance: 75.2
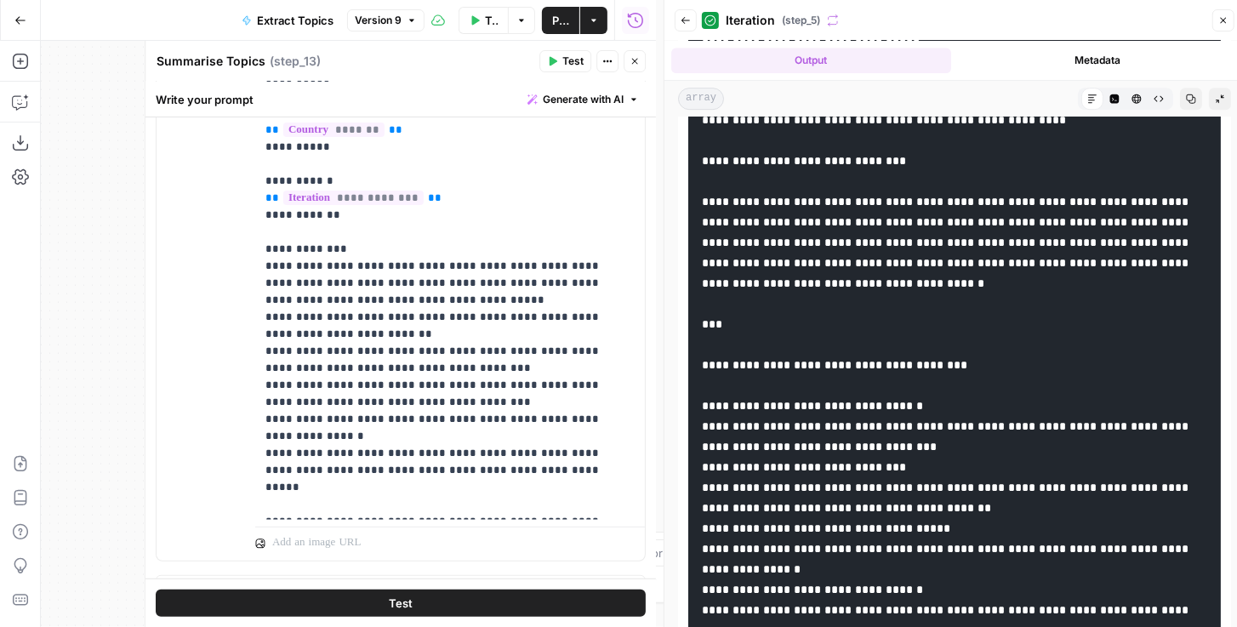
scroll to position [389, 0]
click at [370, 253] on p "**********" at bounding box center [446, 223] width 363 height 578
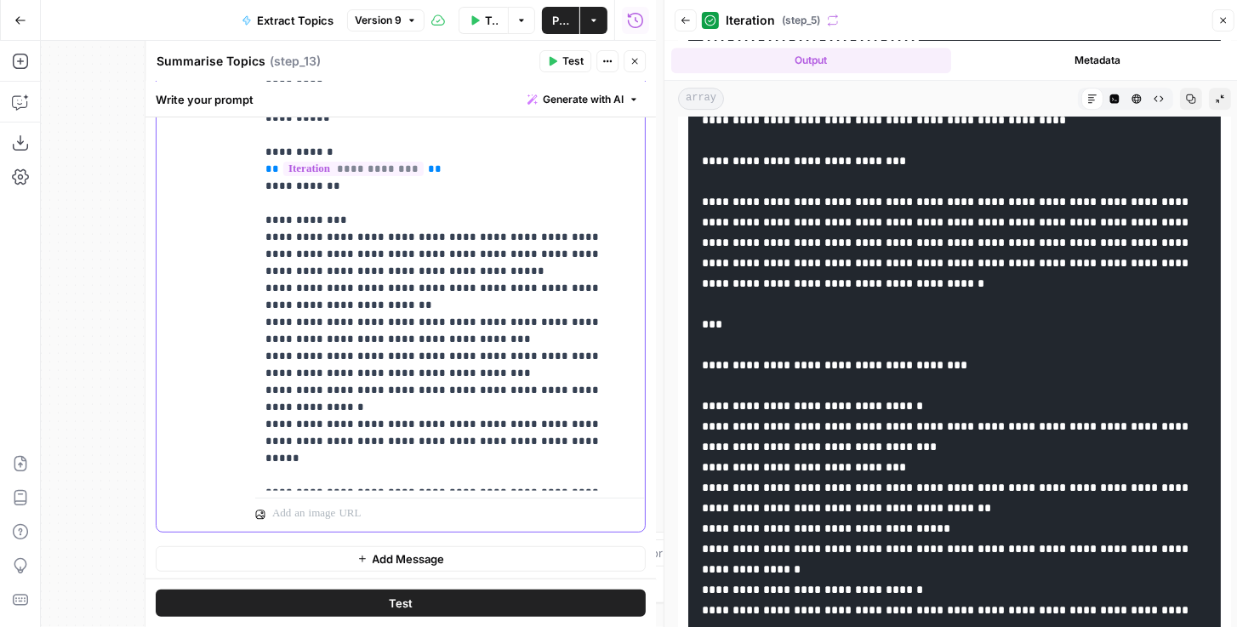
scroll to position [8, 0]
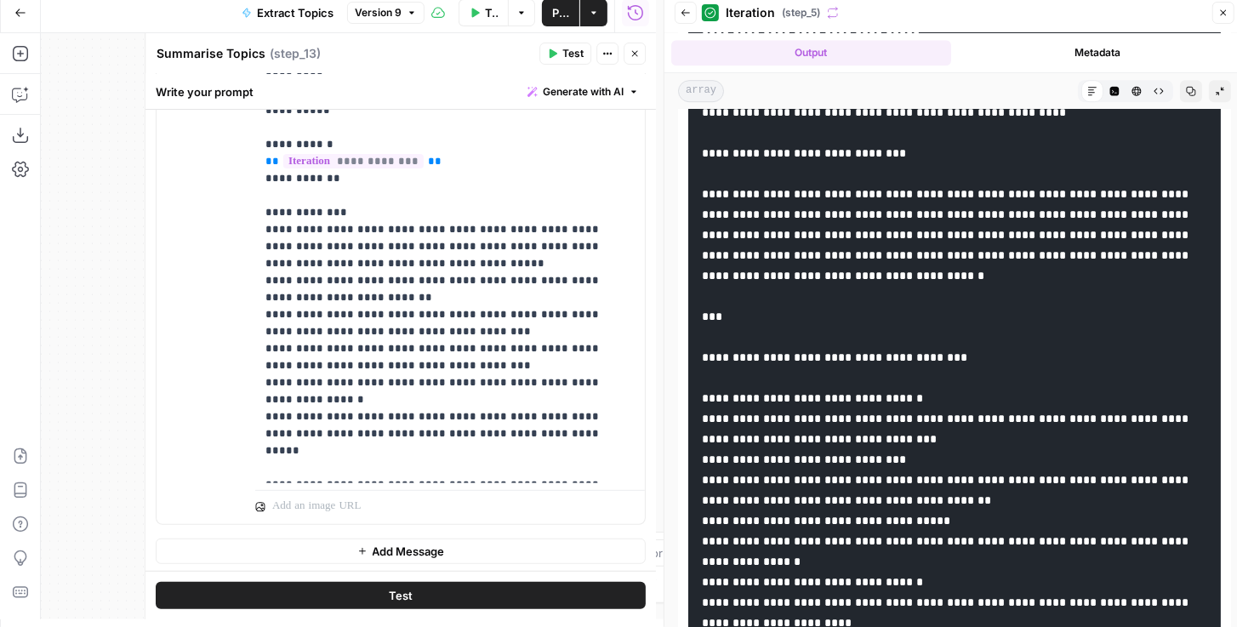
click at [678, 21] on button "Back" at bounding box center [685, 13] width 22 height 22
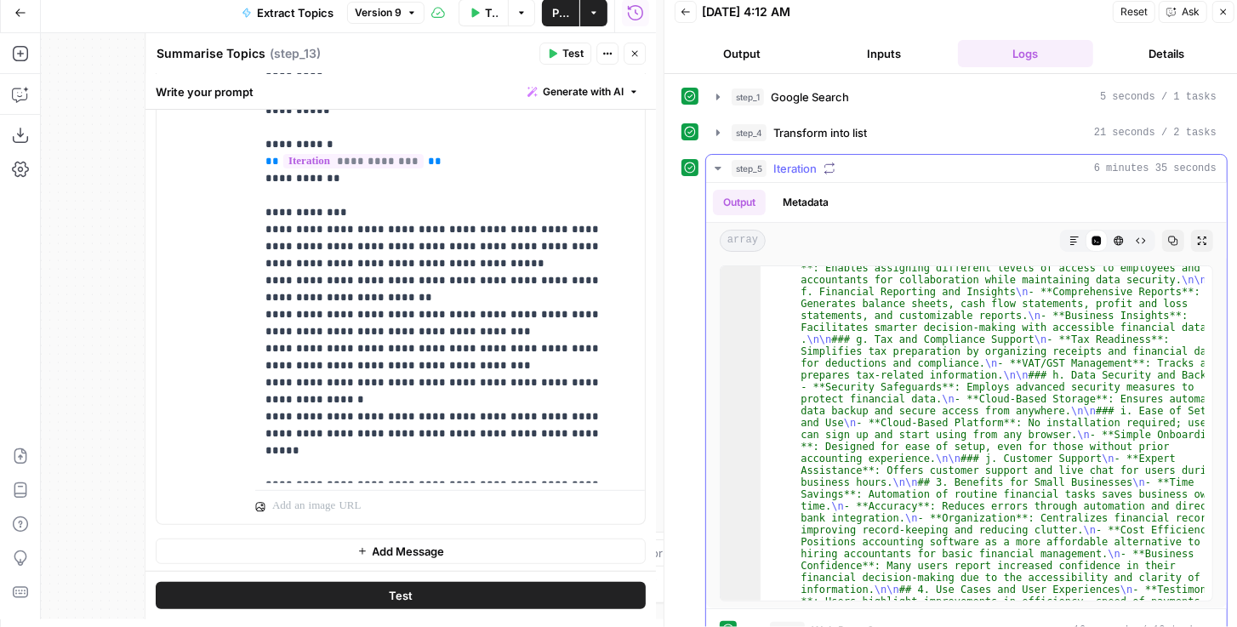
scroll to position [350, 0]
click at [711, 168] on icon "button" at bounding box center [718, 169] width 14 height 14
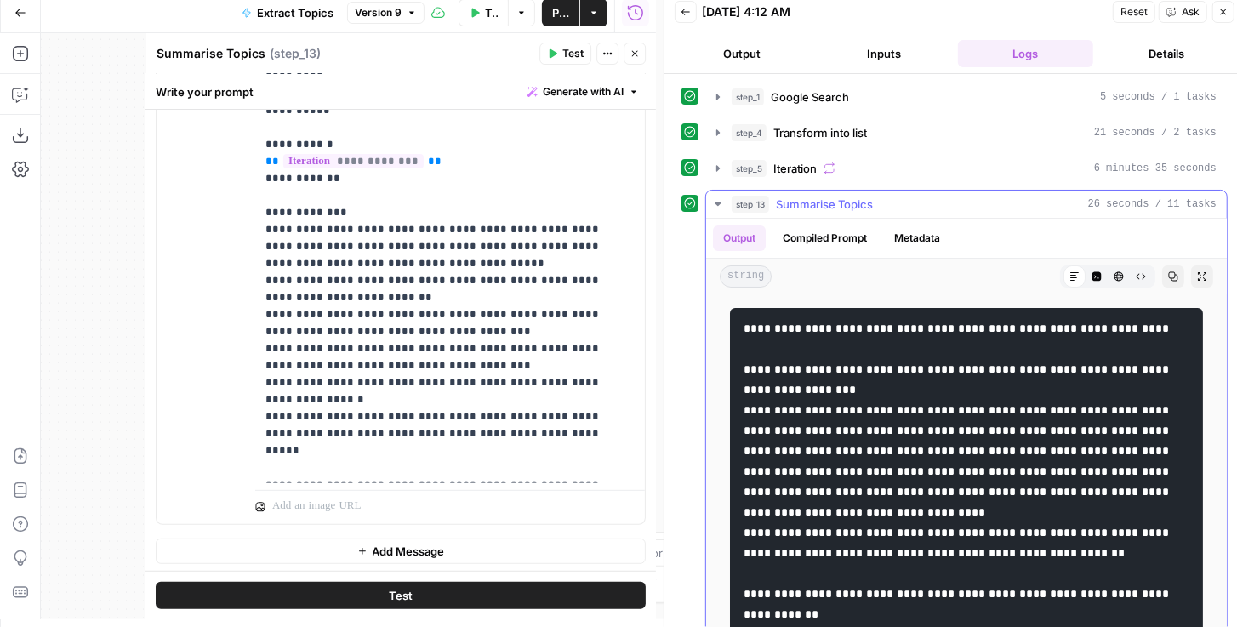
click at [713, 199] on icon "button" at bounding box center [718, 204] width 14 height 14
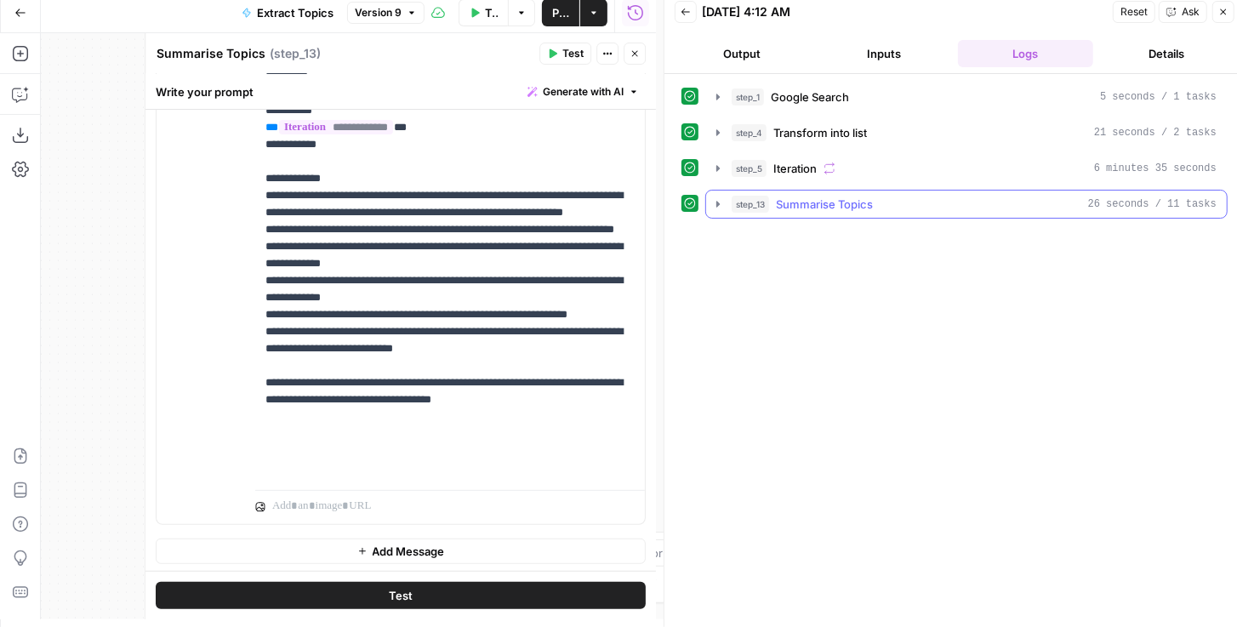
click at [716, 201] on icon "button" at bounding box center [717, 204] width 3 height 6
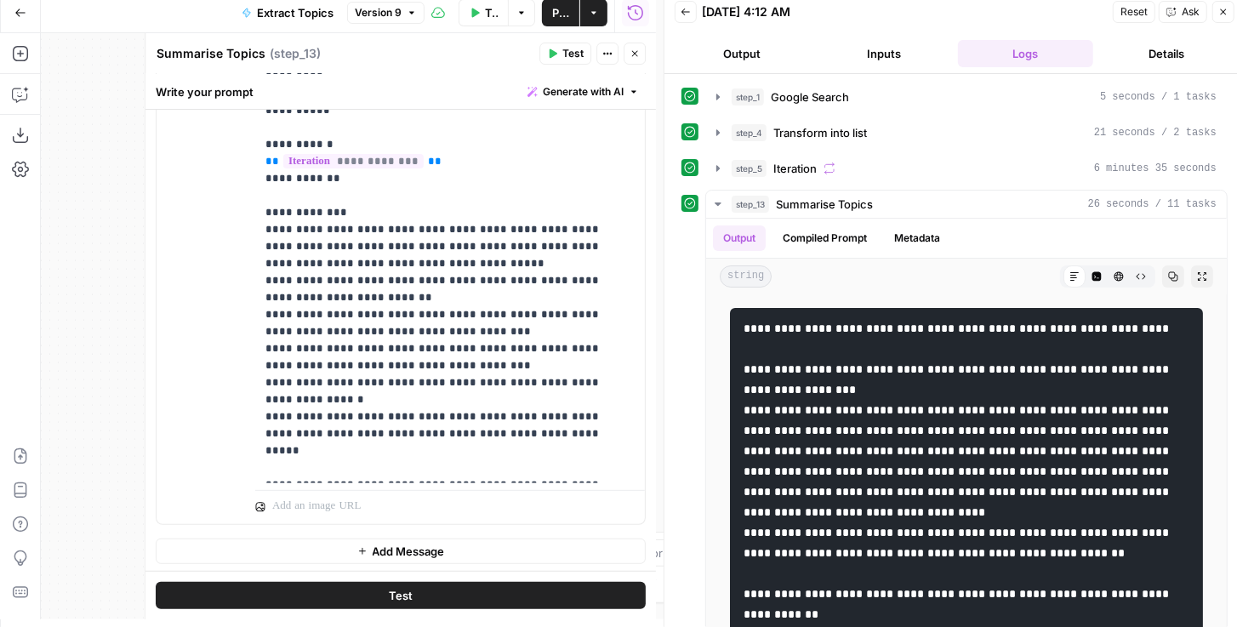
click at [640, 61] on button "Close" at bounding box center [634, 54] width 22 height 22
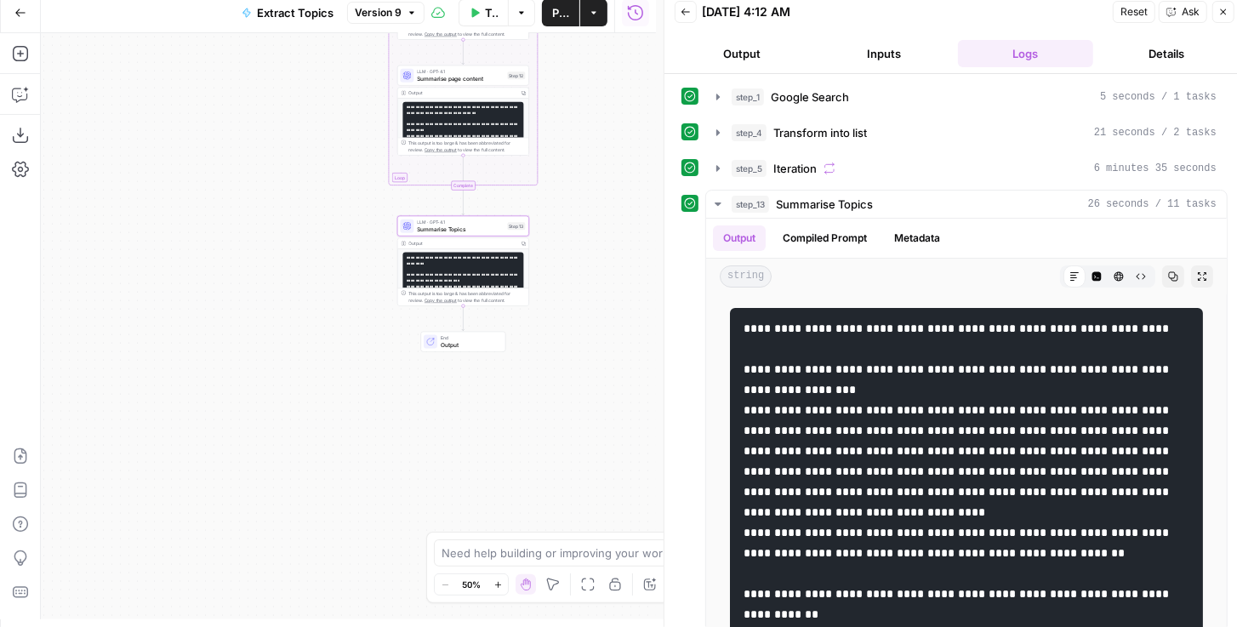
drag, startPoint x: 607, startPoint y: 246, endPoint x: 583, endPoint y: 160, distance: 89.4
click at [583, 162] on div "**********" at bounding box center [348, 326] width 615 height 586
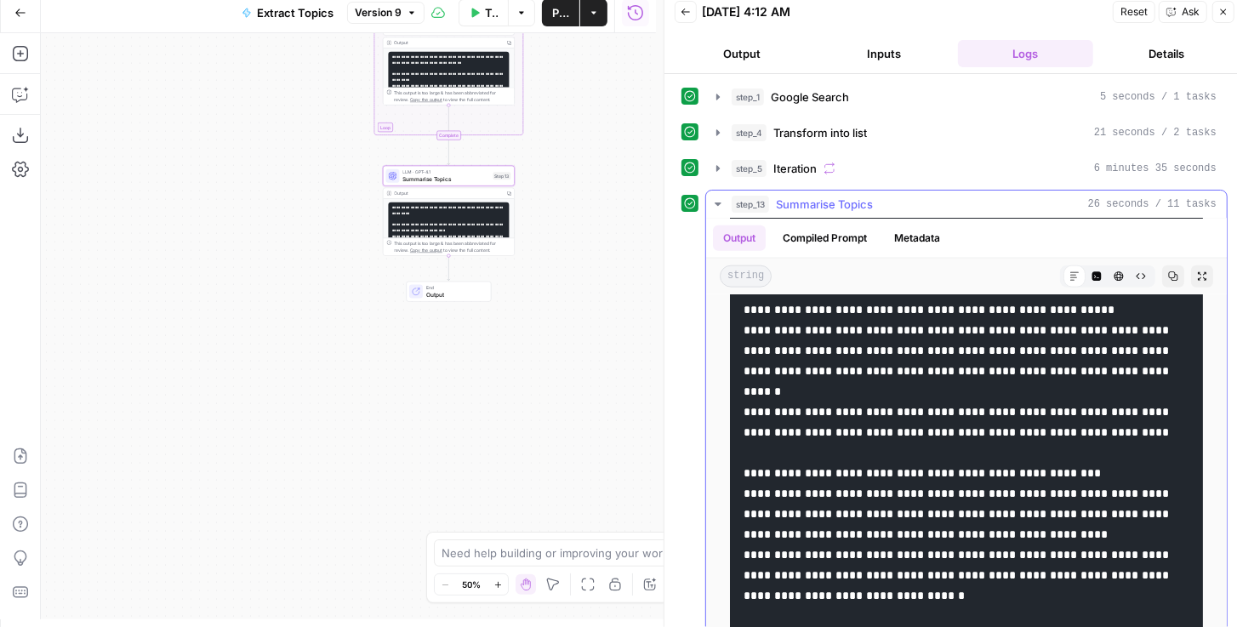
scroll to position [1485, 0]
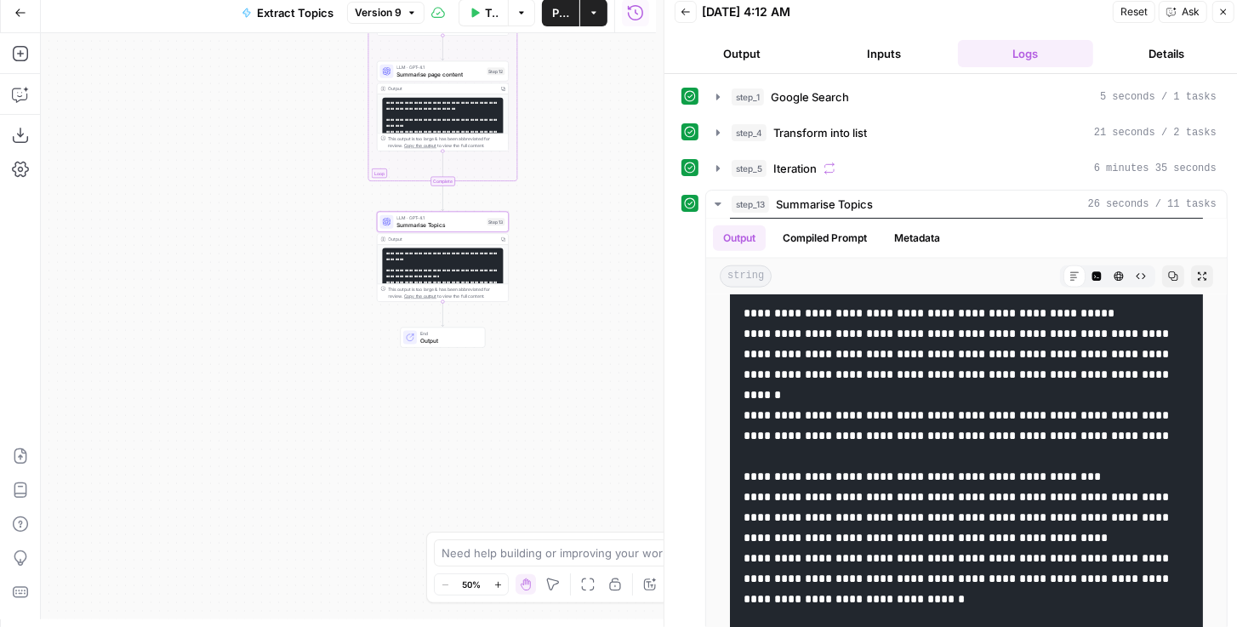
drag, startPoint x: 543, startPoint y: 190, endPoint x: 521, endPoint y: 260, distance: 74.0
click at [522, 257] on div "**********" at bounding box center [348, 326] width 615 height 586
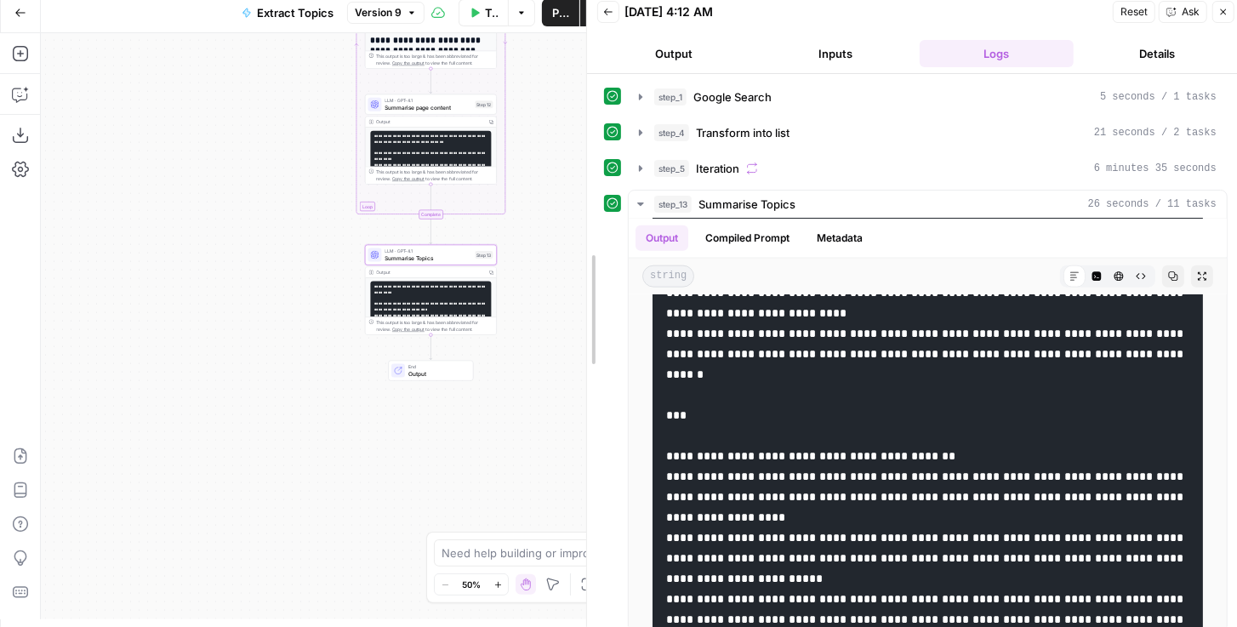
drag, startPoint x: 670, startPoint y: 262, endPoint x: 593, endPoint y: 256, distance: 77.6
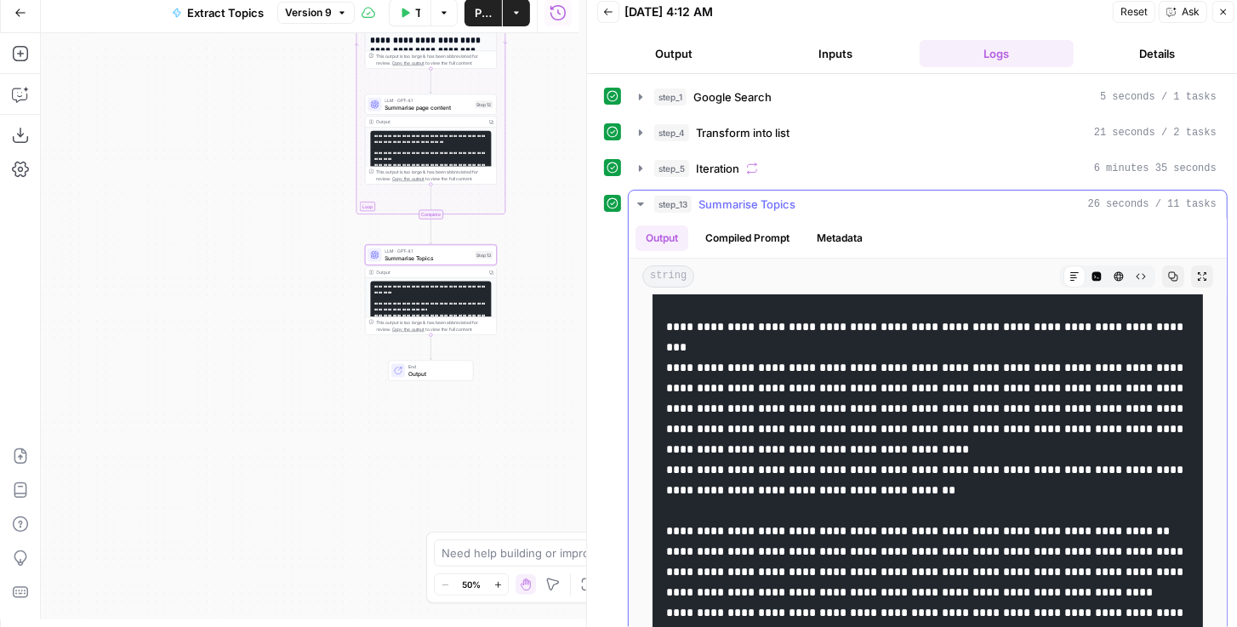
scroll to position [27, 0]
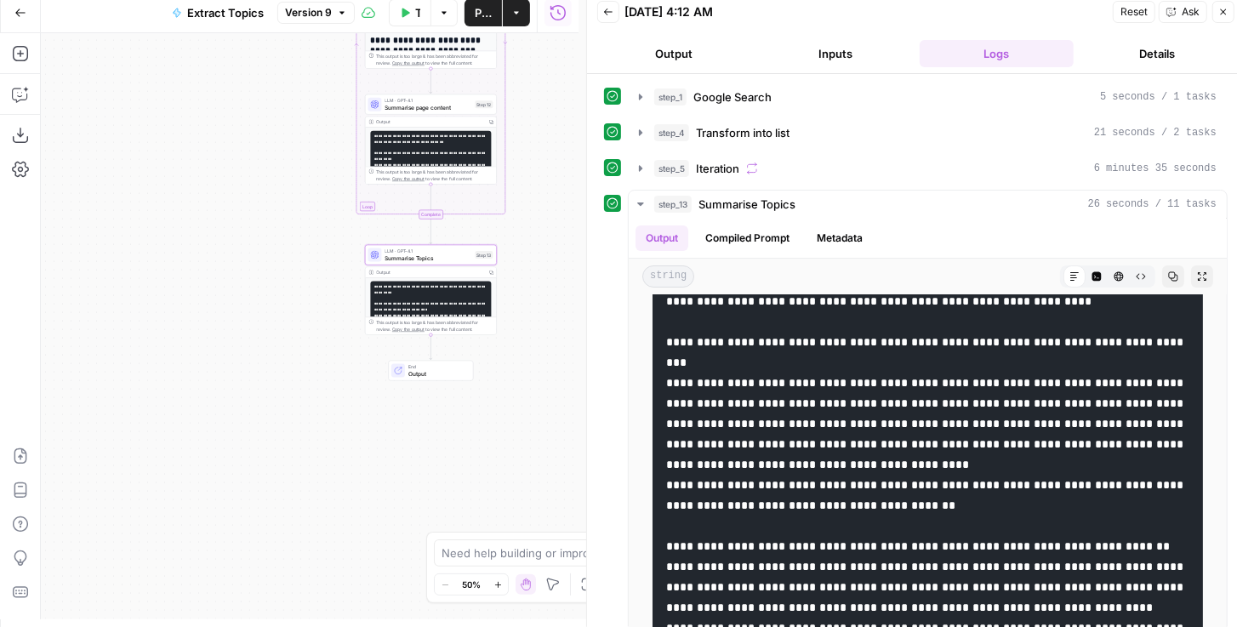
click at [1220, 11] on icon "button" at bounding box center [1223, 12] width 10 height 10
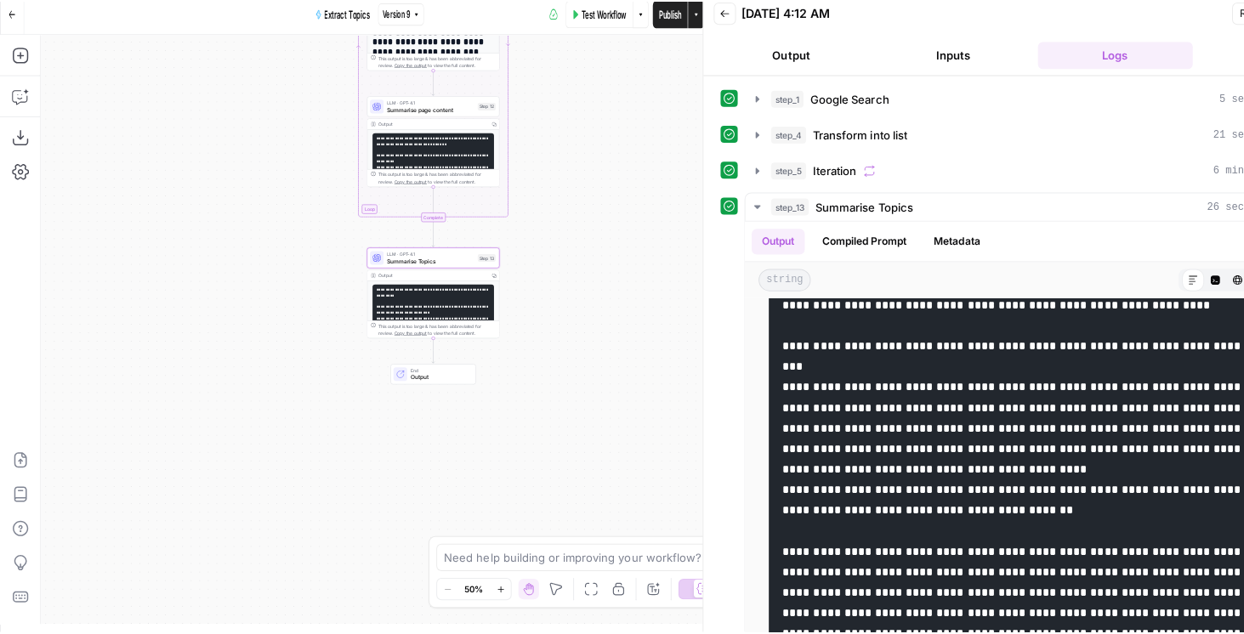
scroll to position [0, 0]
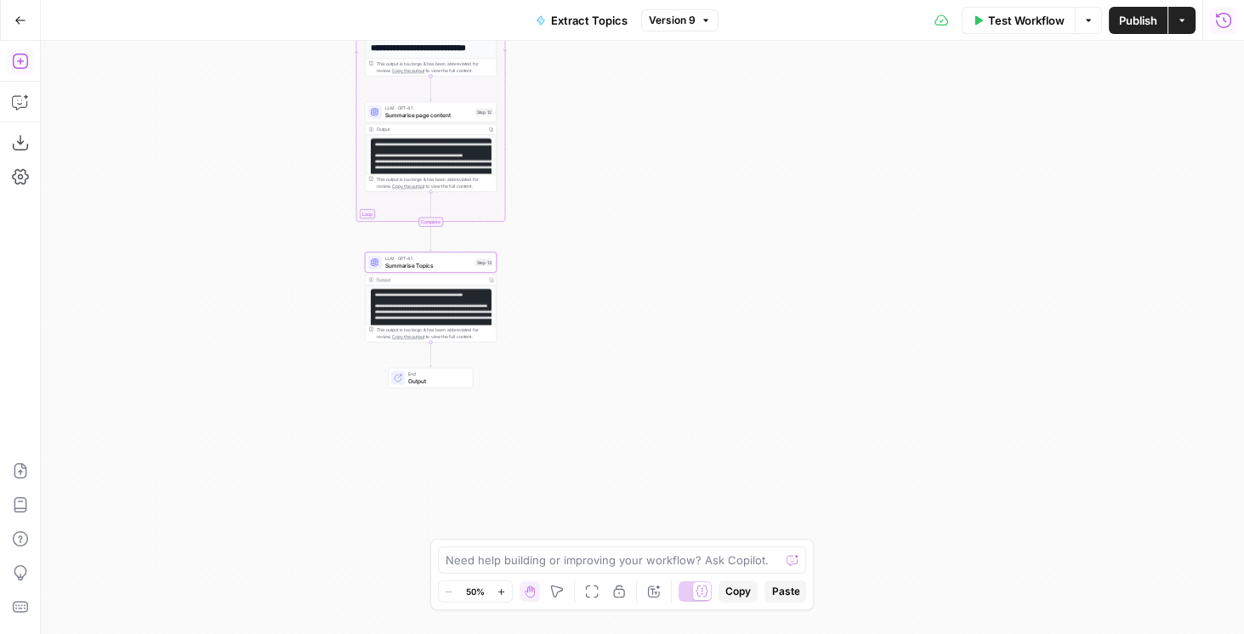
click at [28, 61] on icon "button" at bounding box center [20, 61] width 17 height 17
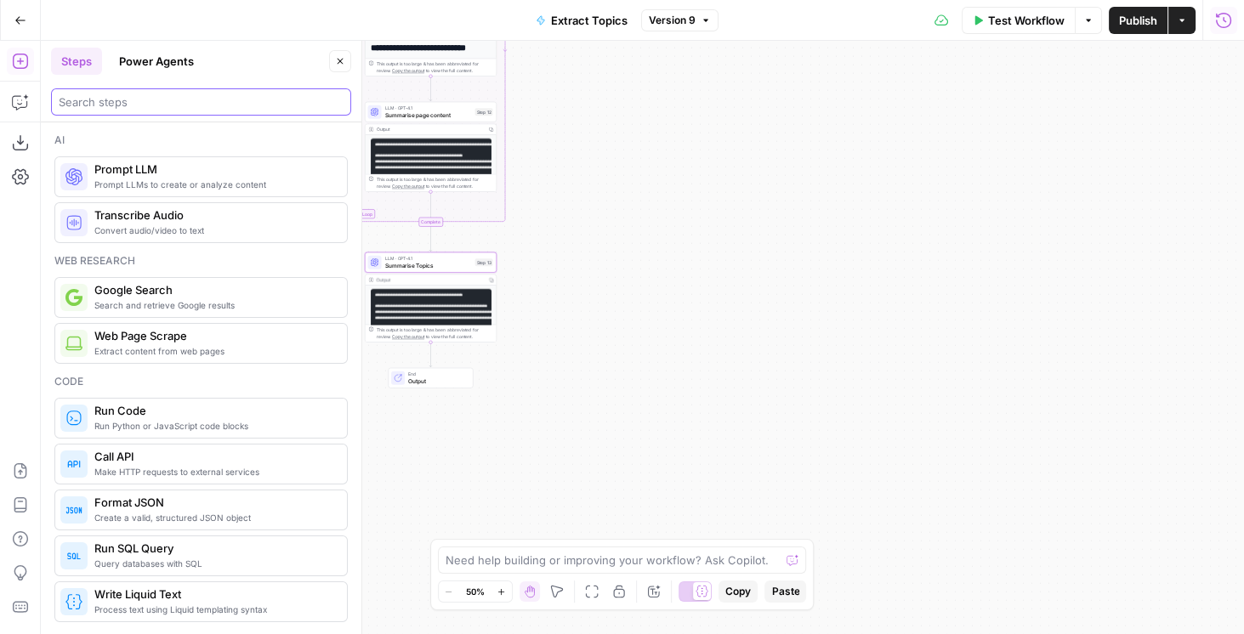
click at [112, 100] on input "search" at bounding box center [201, 102] width 285 height 17
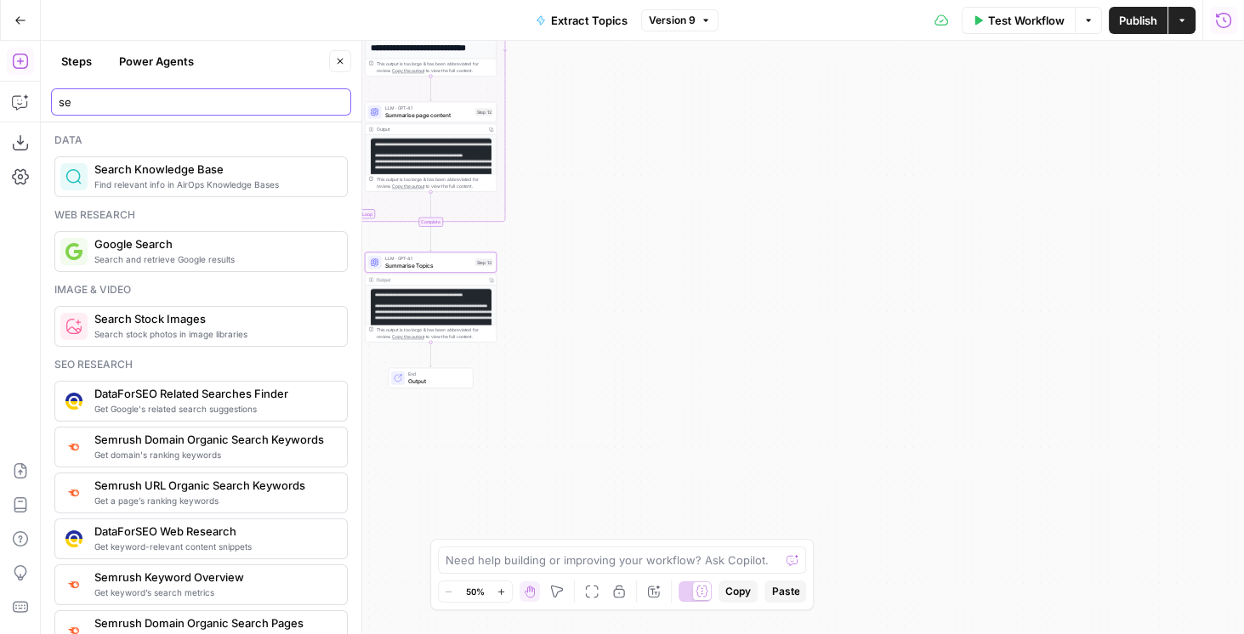
type input "s"
